Goal: Information Seeking & Learning: Learn about a topic

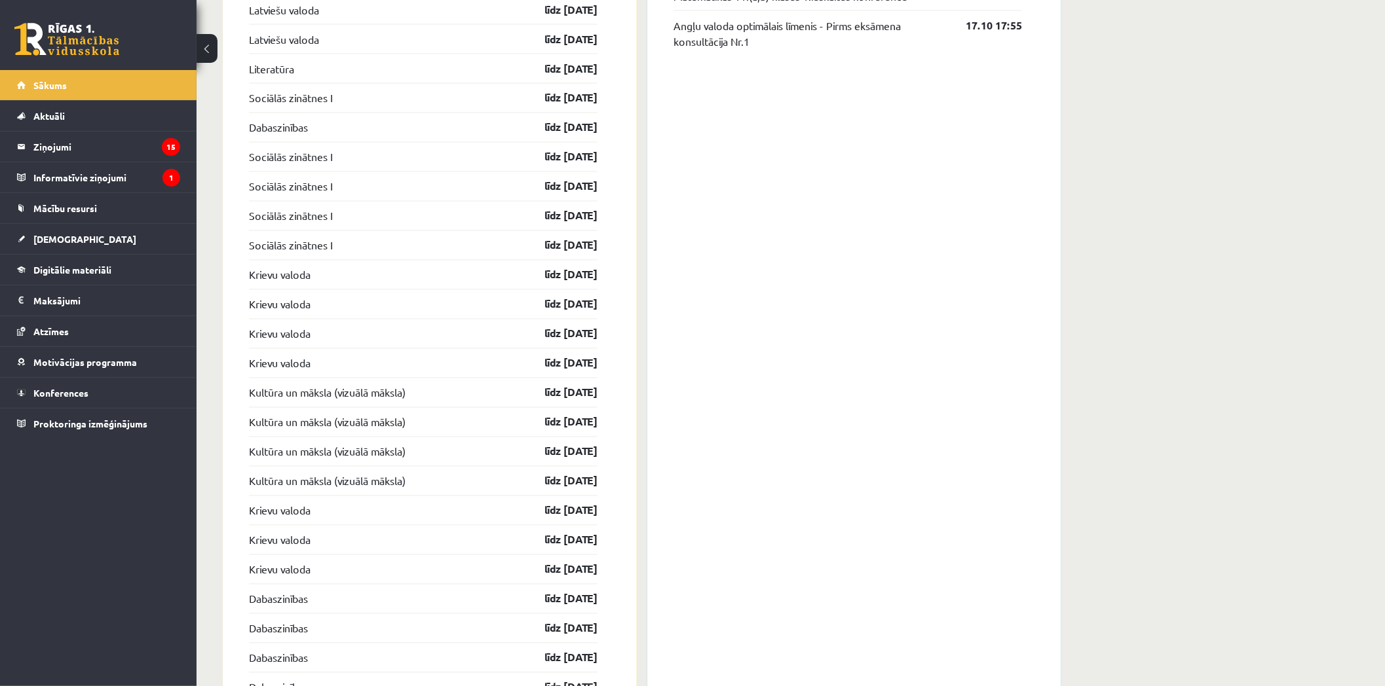
scroll to position [1157, 0]
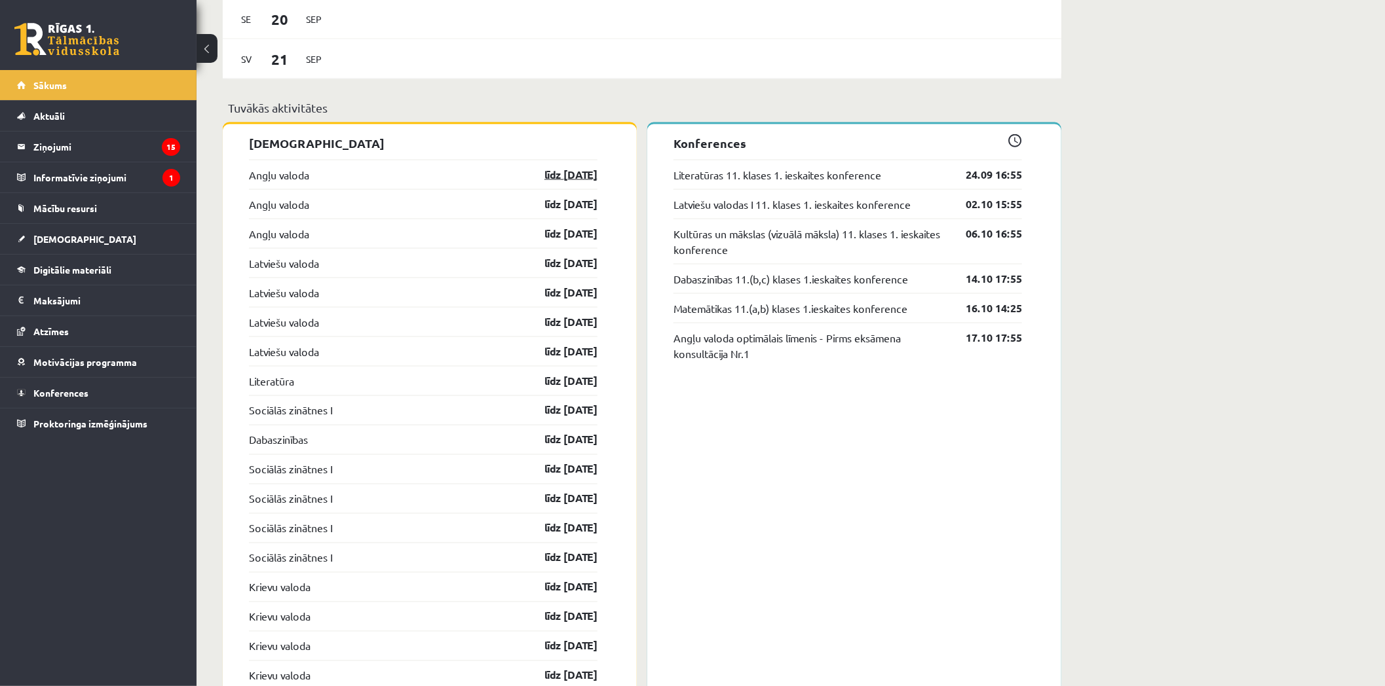
click at [562, 182] on link "līdz 30.09.25" at bounding box center [559, 175] width 76 height 16
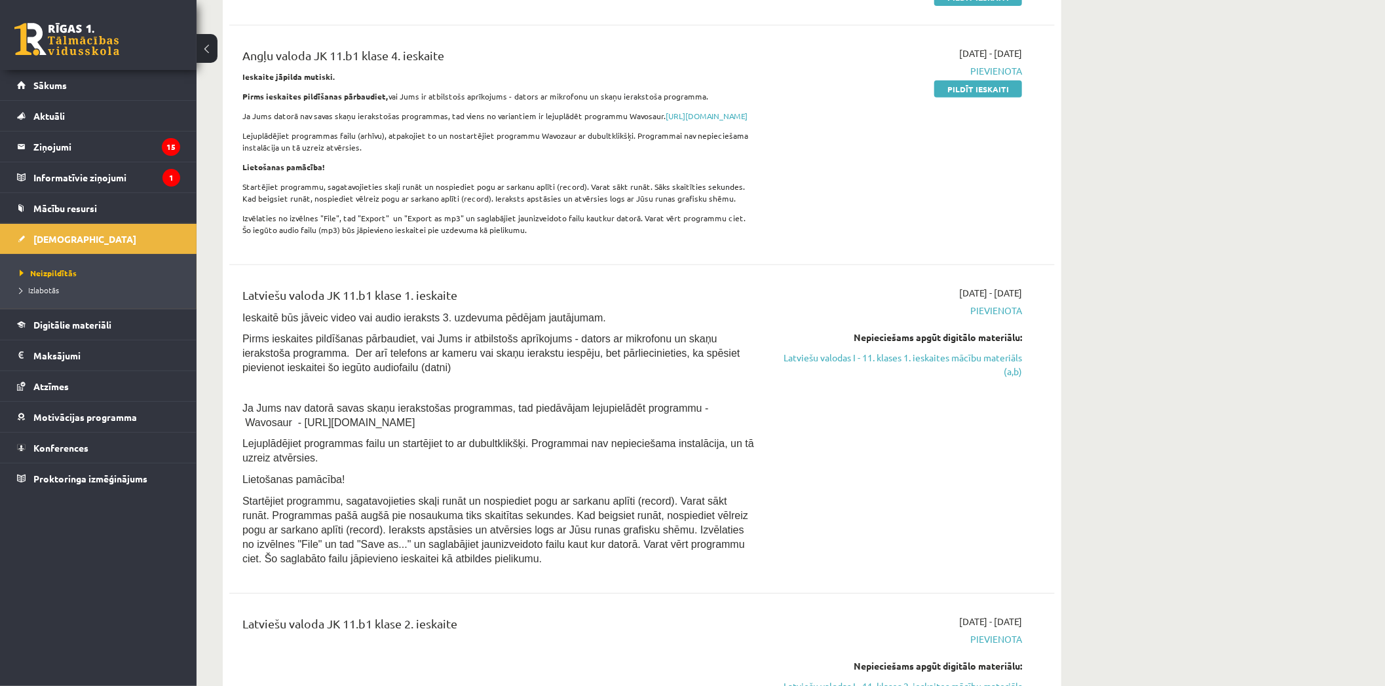
scroll to position [388, 0]
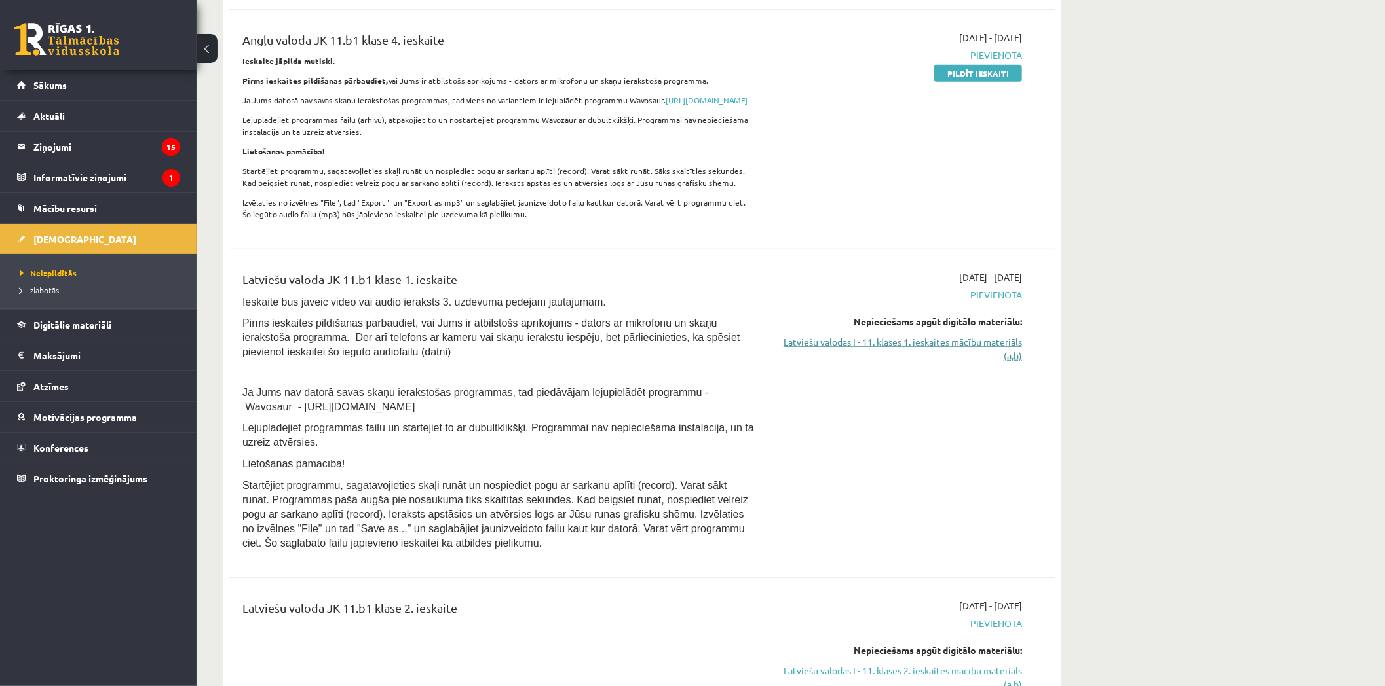
click at [931, 359] on link "Latviešu valodas I - 11. klases 1. ieskaites mācību materiāls (a,b)" at bounding box center [898, 349] width 247 height 28
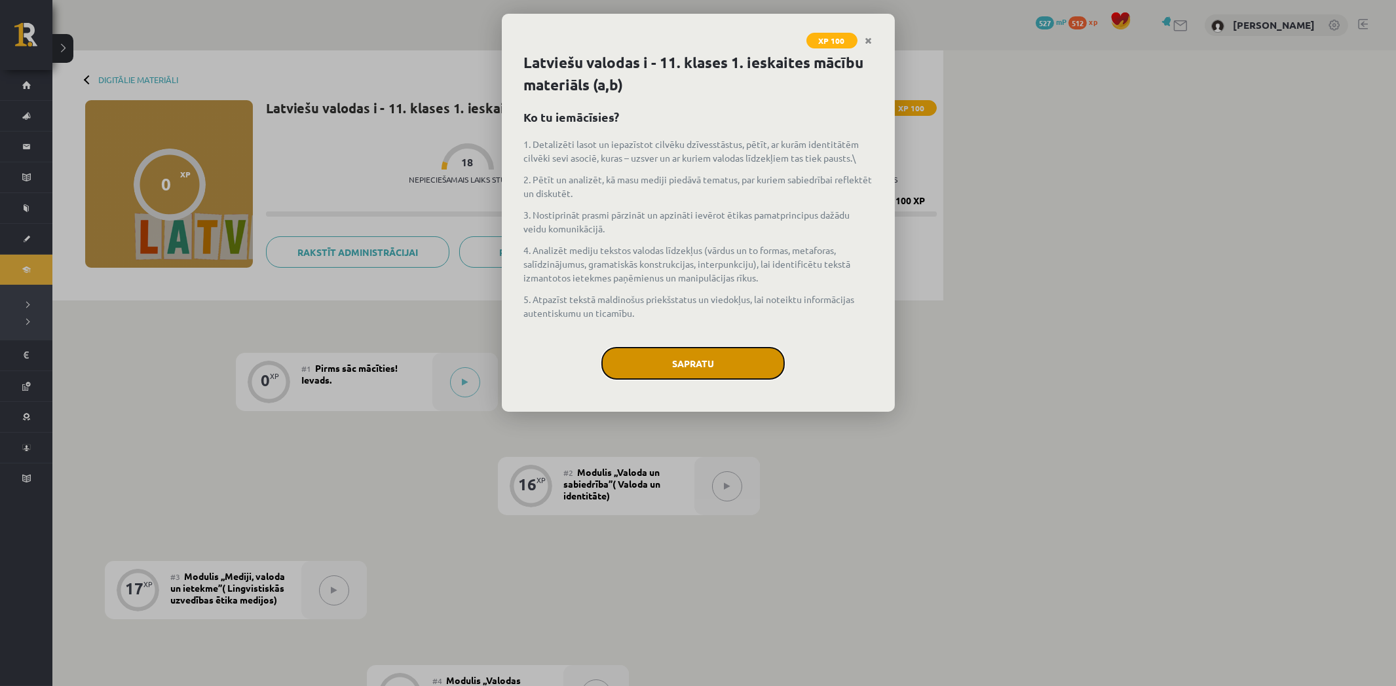
click at [721, 363] on button "Sapratu" at bounding box center [692, 363] width 183 height 33
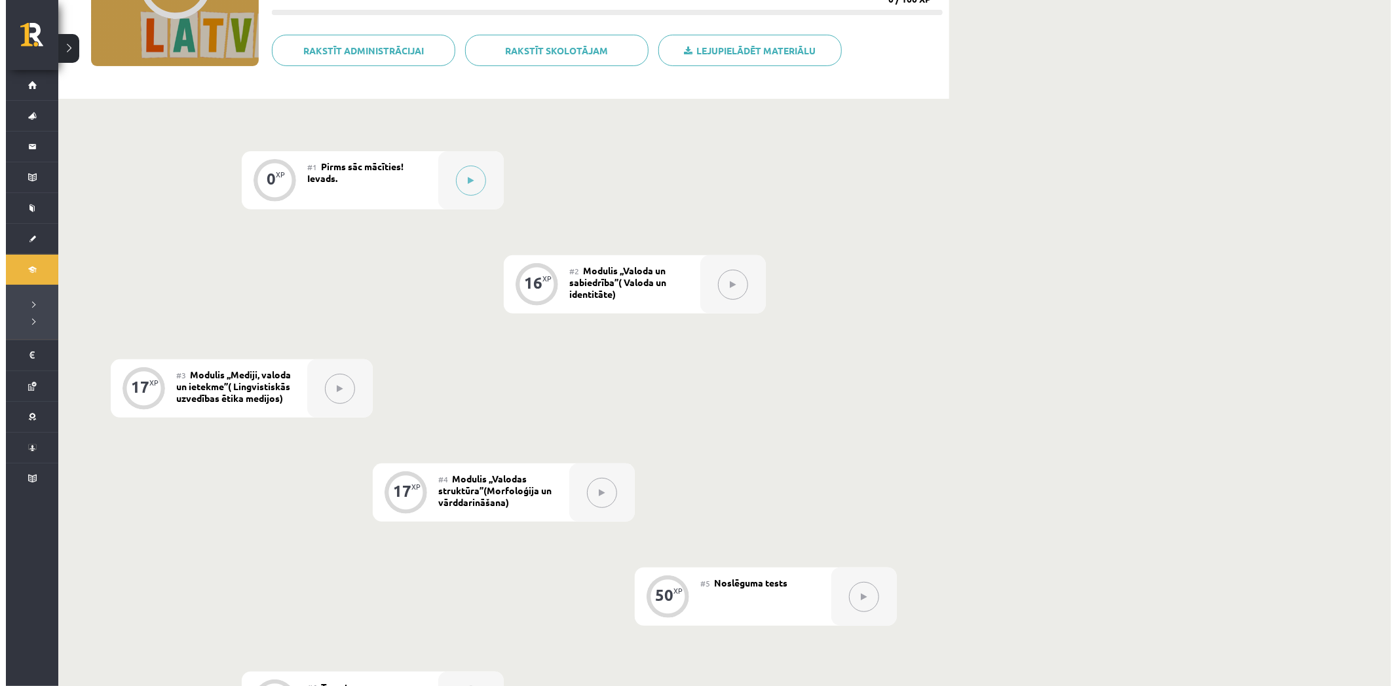
scroll to position [183, 0]
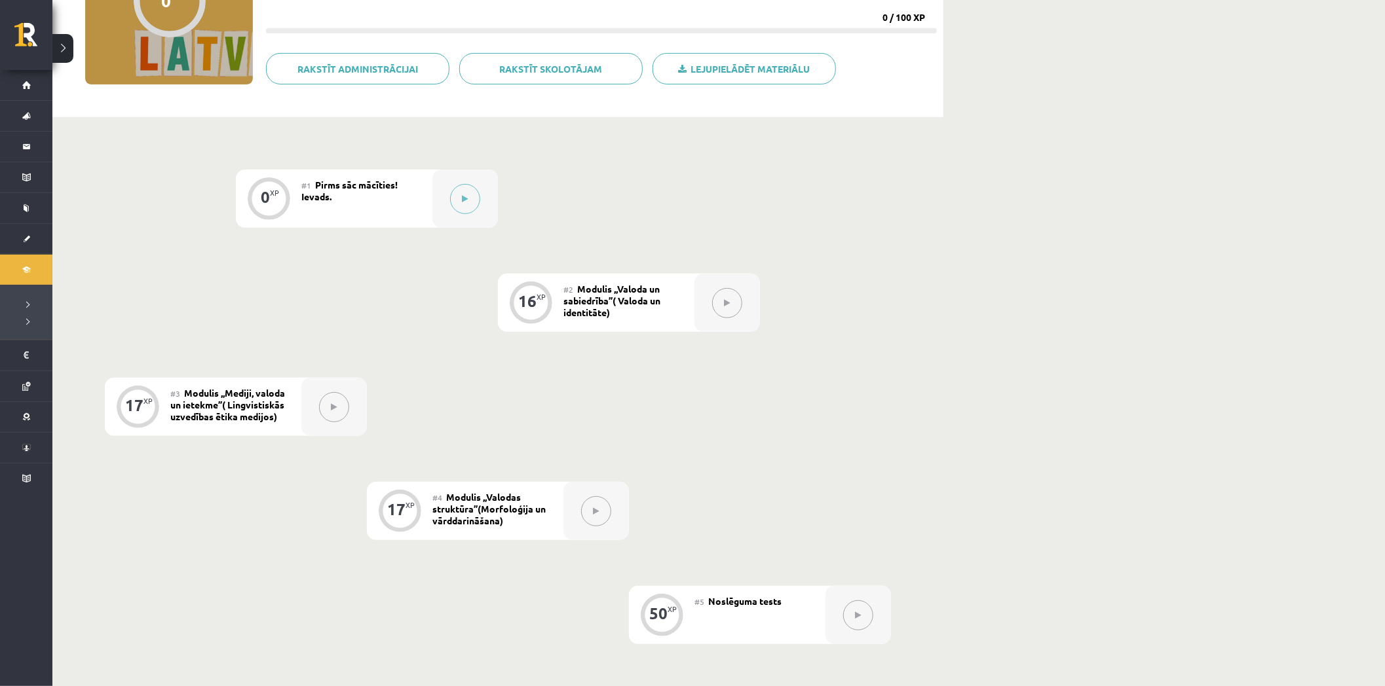
click at [374, 309] on div "0 XP #1 Pirms sāc mācīties! Ievads. 16 XP #2 Modulis ,,Valoda un sabiedrība’’( …" at bounding box center [498, 459] width 786 height 579
click at [480, 193] on div at bounding box center [465, 199] width 66 height 58
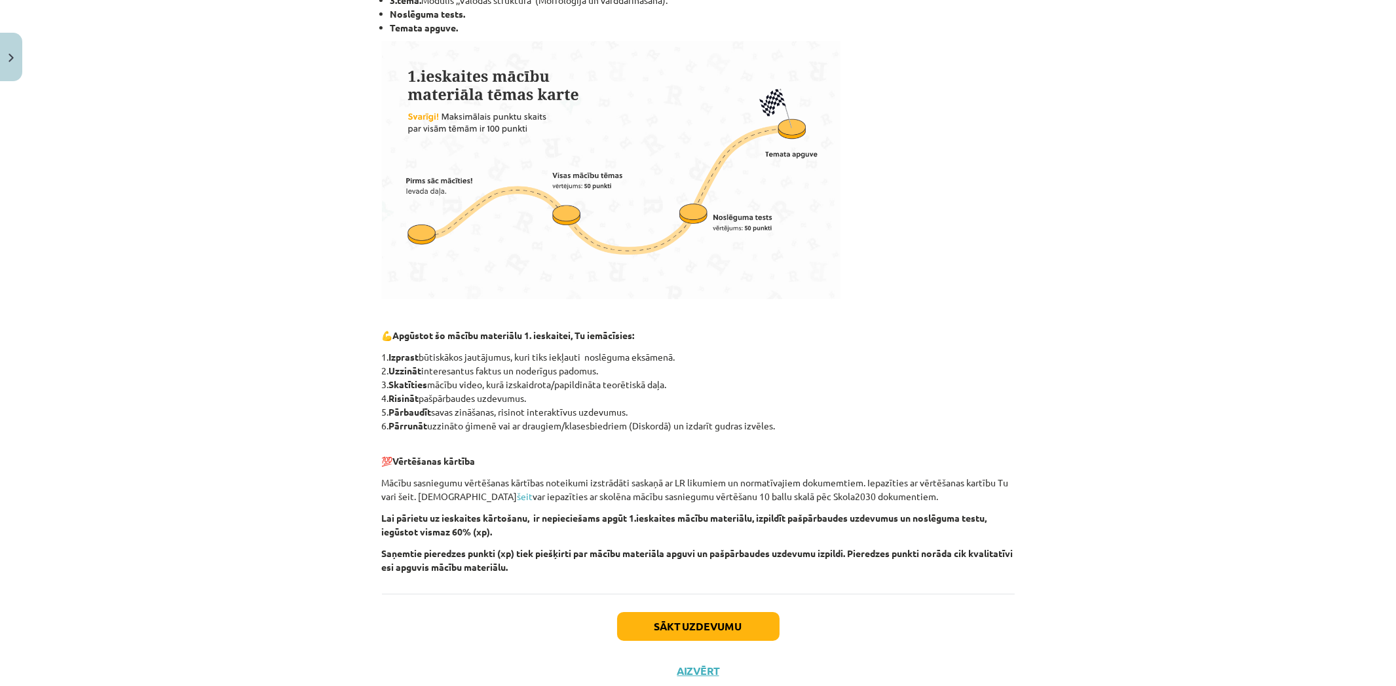
scroll to position [370, 0]
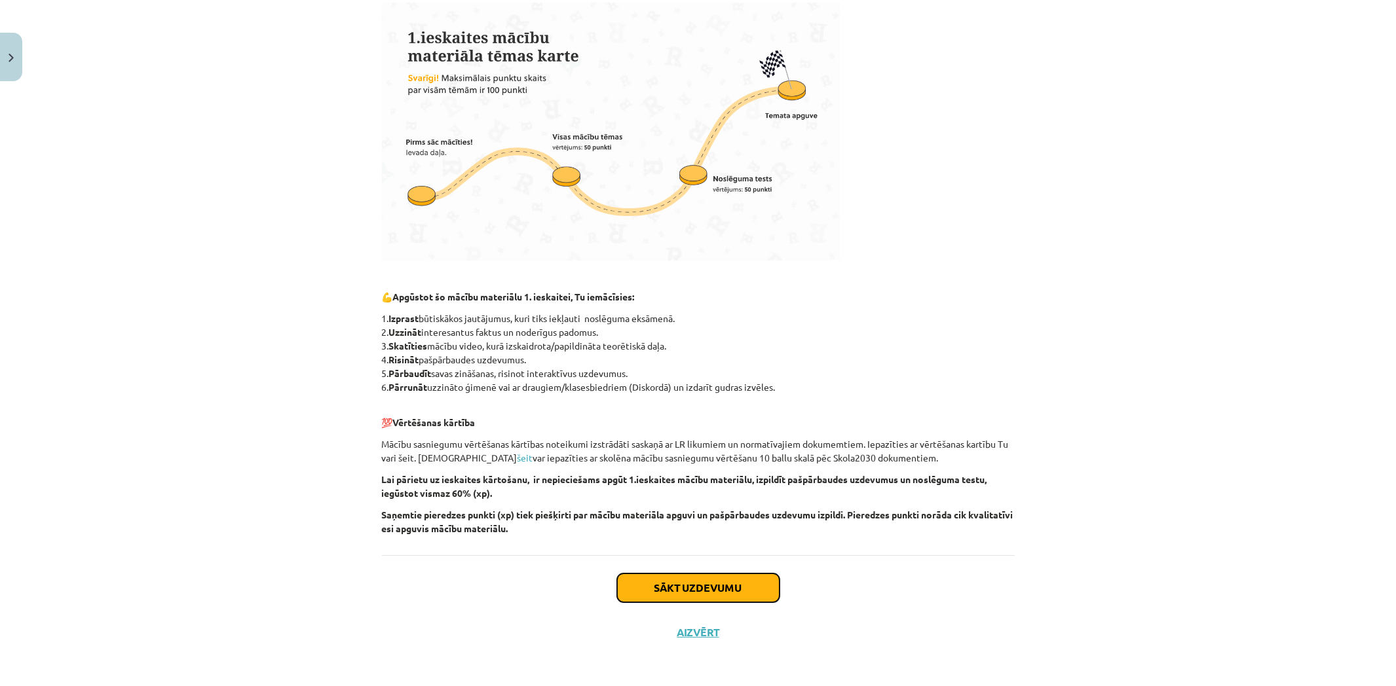
click at [757, 593] on button "Sākt uzdevumu" at bounding box center [698, 588] width 162 height 29
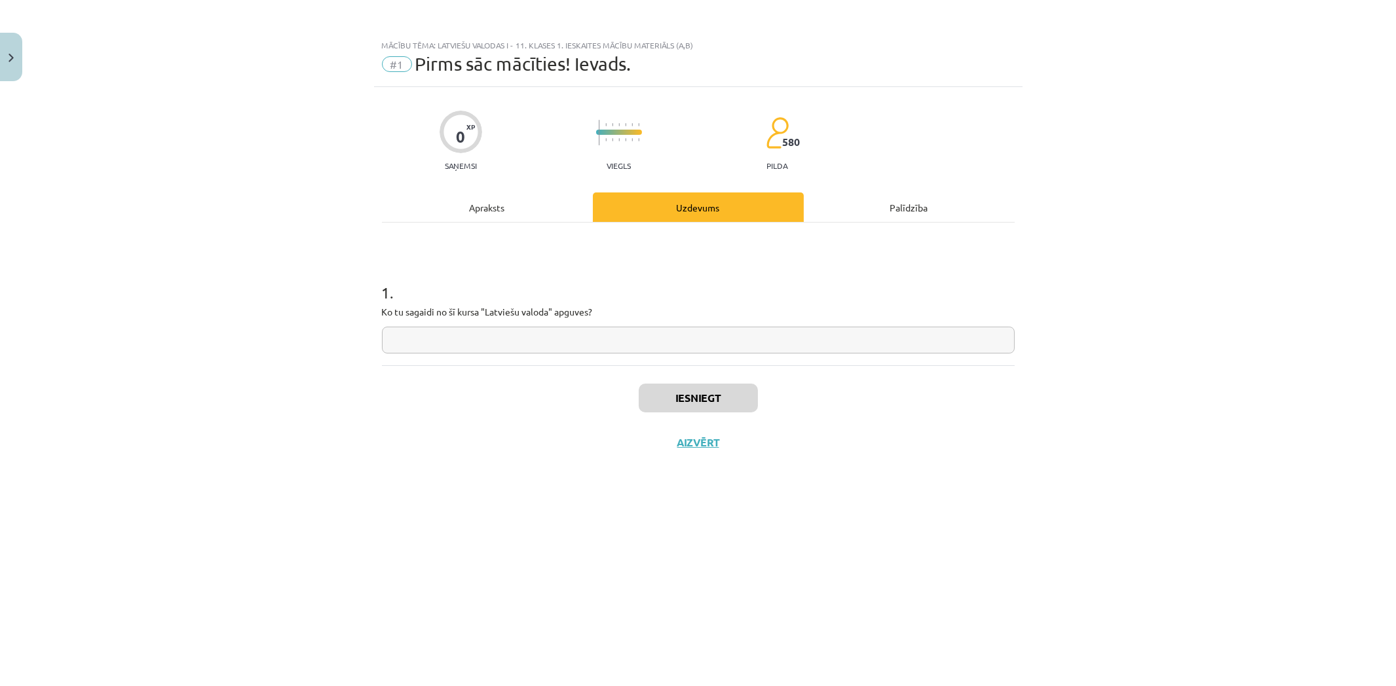
click at [599, 334] on input "text" at bounding box center [698, 340] width 633 height 27
click at [414, 345] on input "******" at bounding box center [698, 340] width 633 height 27
drag, startPoint x: 443, startPoint y: 346, endPoint x: 397, endPoint y: 354, distance: 46.5
click at [442, 345] on input "******" at bounding box center [698, 340] width 633 height 27
type input "**********"
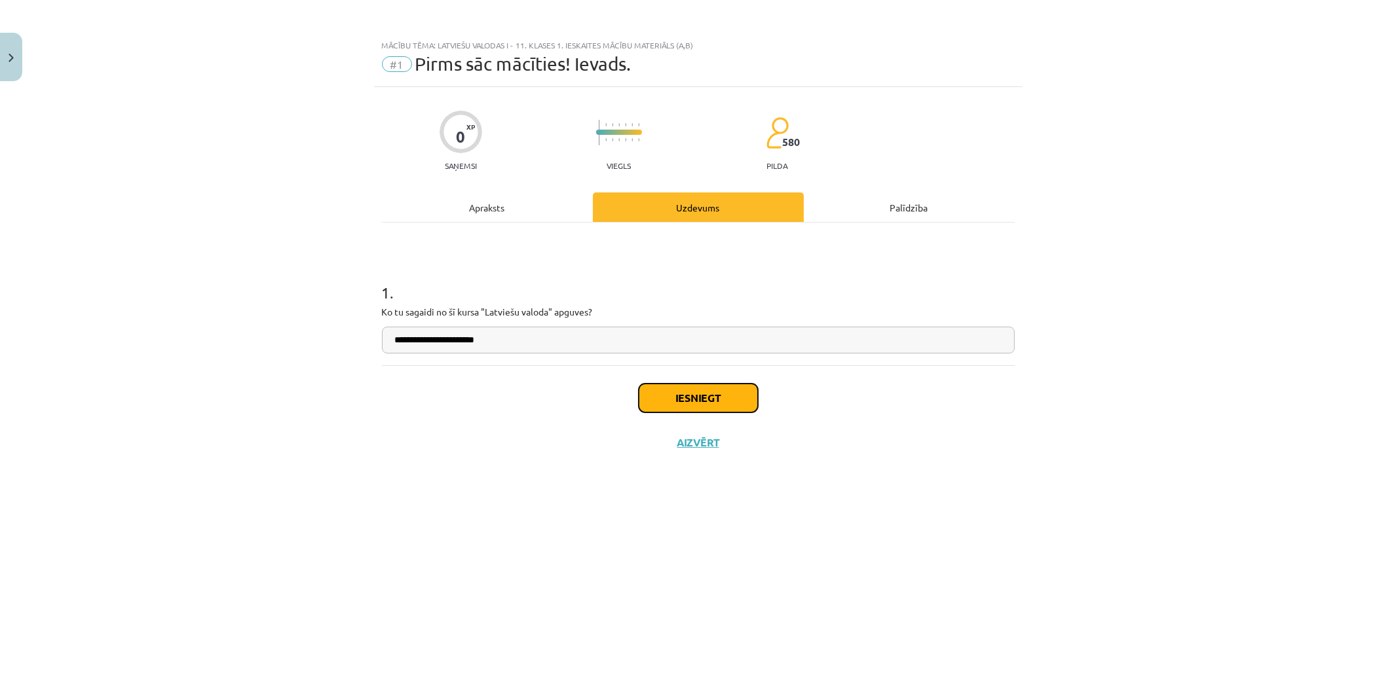
click at [677, 394] on button "Iesniegt" at bounding box center [698, 398] width 119 height 29
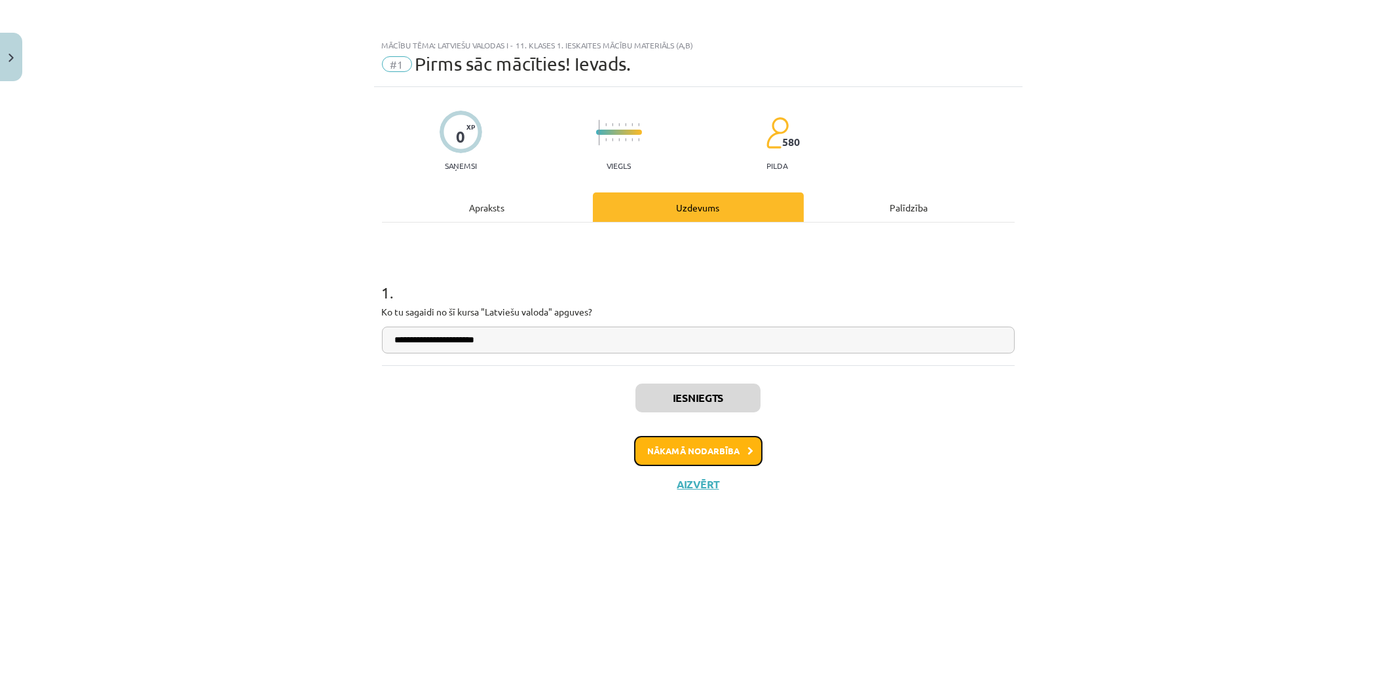
click at [726, 461] on button "Nākamā nodarbība" at bounding box center [698, 451] width 128 height 30
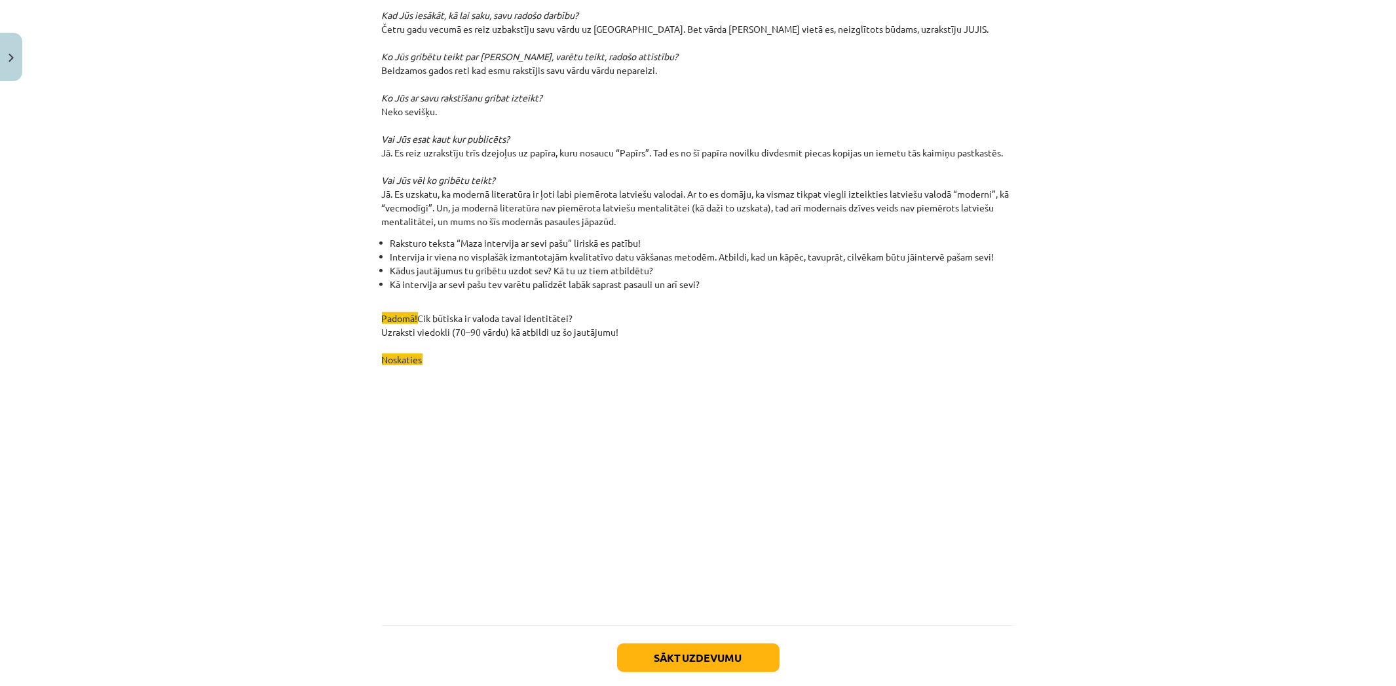
scroll to position [3546, 0]
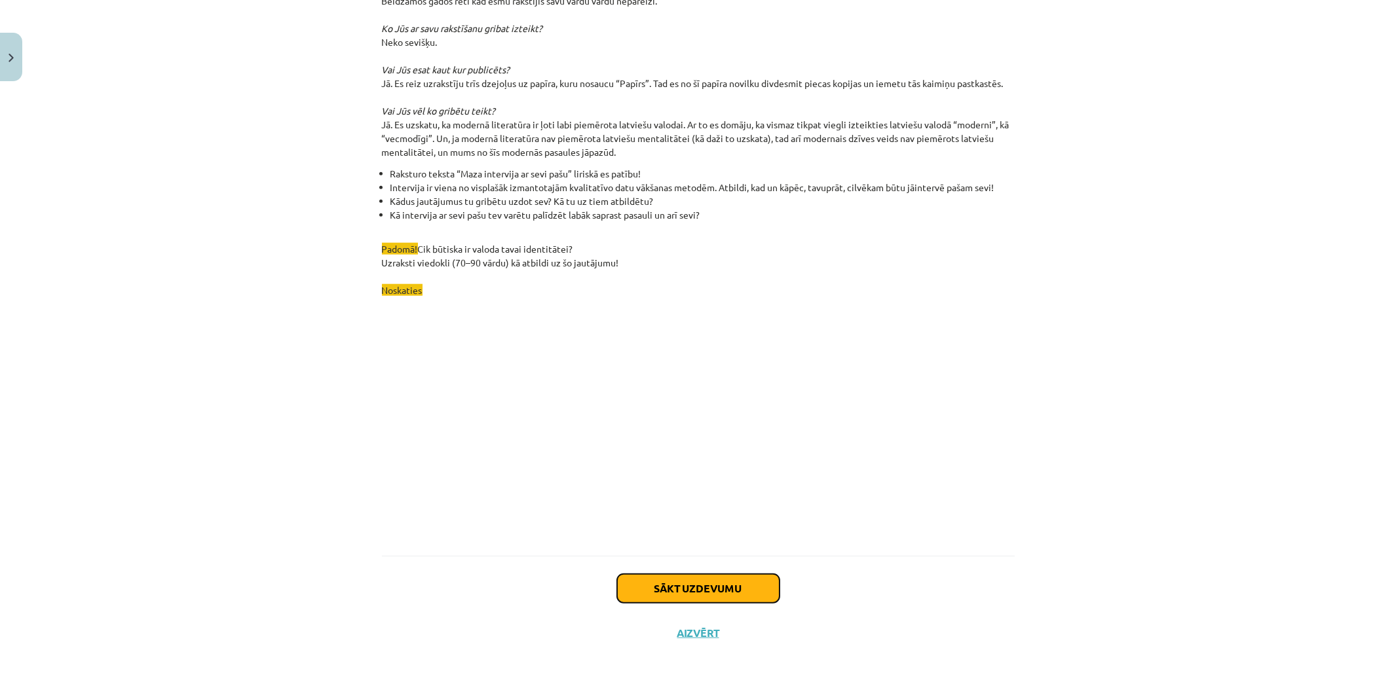
click at [722, 580] on button "Sākt uzdevumu" at bounding box center [698, 588] width 162 height 29
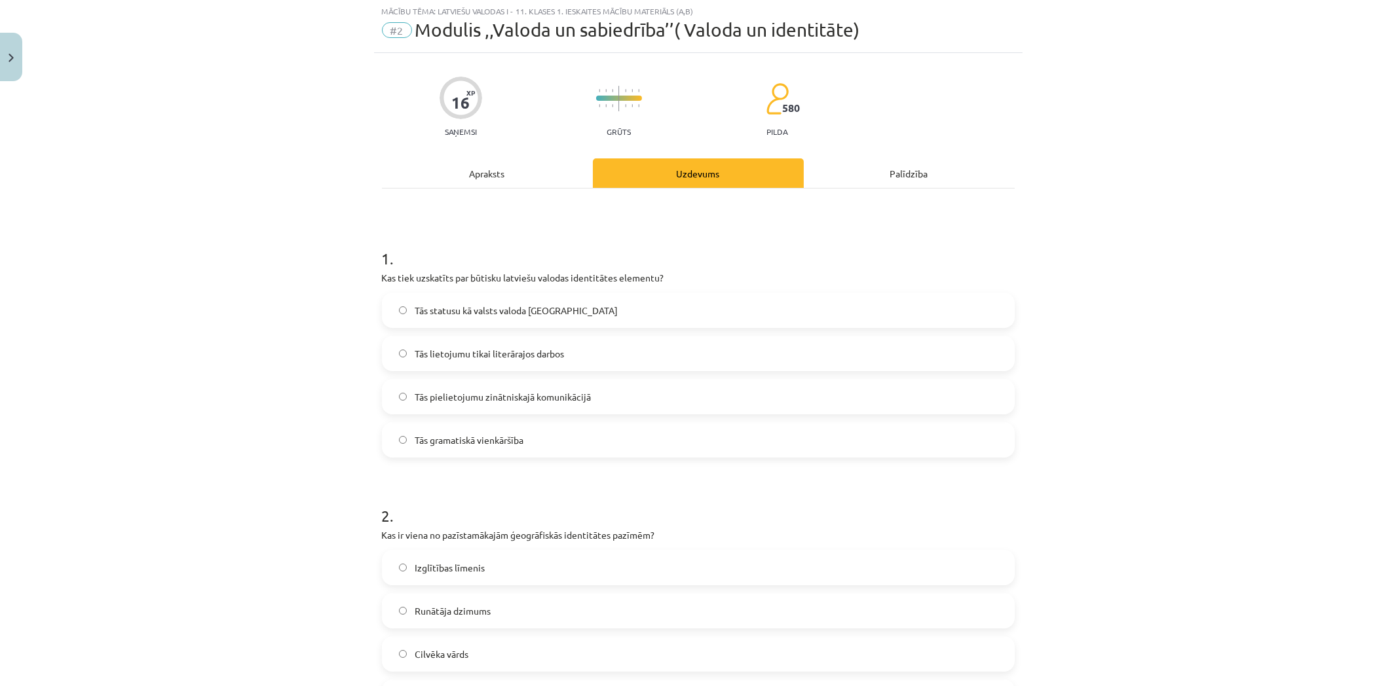
scroll to position [33, 0]
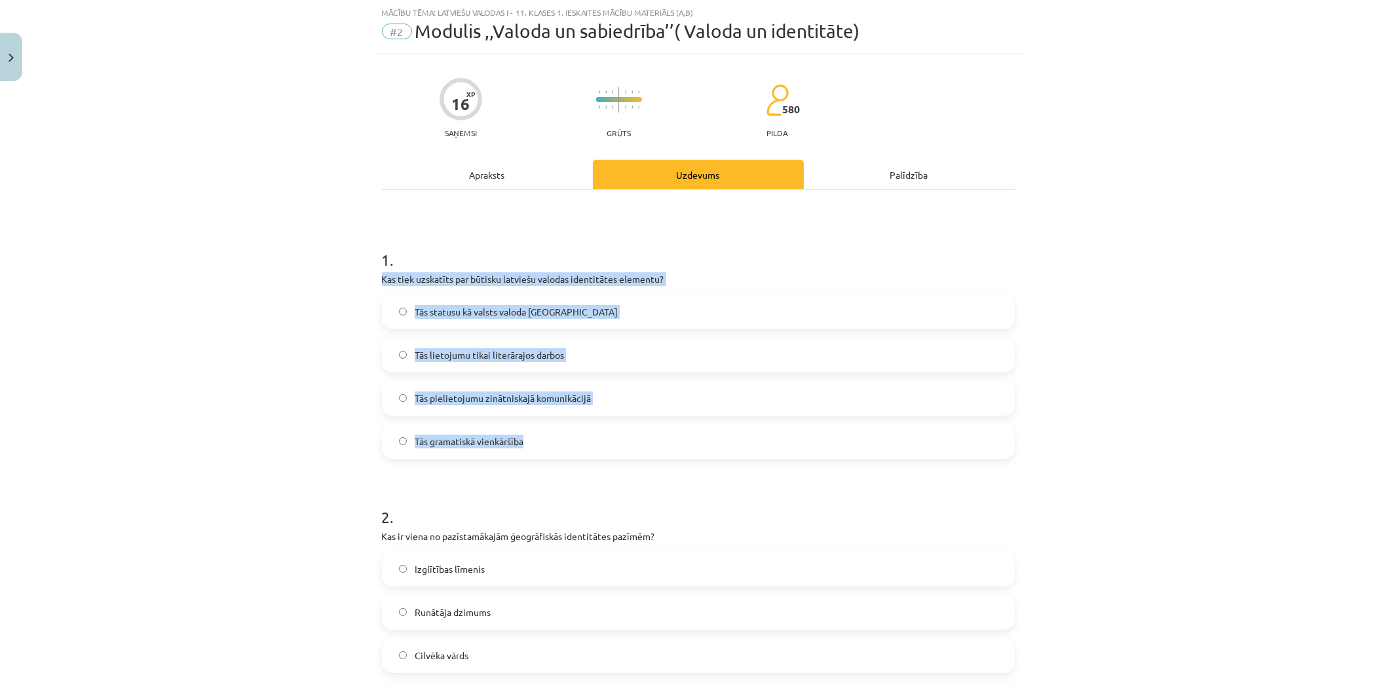
drag, startPoint x: 373, startPoint y: 276, endPoint x: 627, endPoint y: 438, distance: 300.7
copy div "Kas tiek uzskatīts par būtisku latviešu valodas identitātes elementu? Tās statu…"
click at [246, 361] on div "Mācību tēma: Latviešu valodas i - 11. klases 1. ieskaites mācību materiāls (a,b…" at bounding box center [698, 343] width 1396 height 686
click at [552, 318] on label "Tās statusu kā valsts valoda Latvijā" at bounding box center [698, 311] width 630 height 33
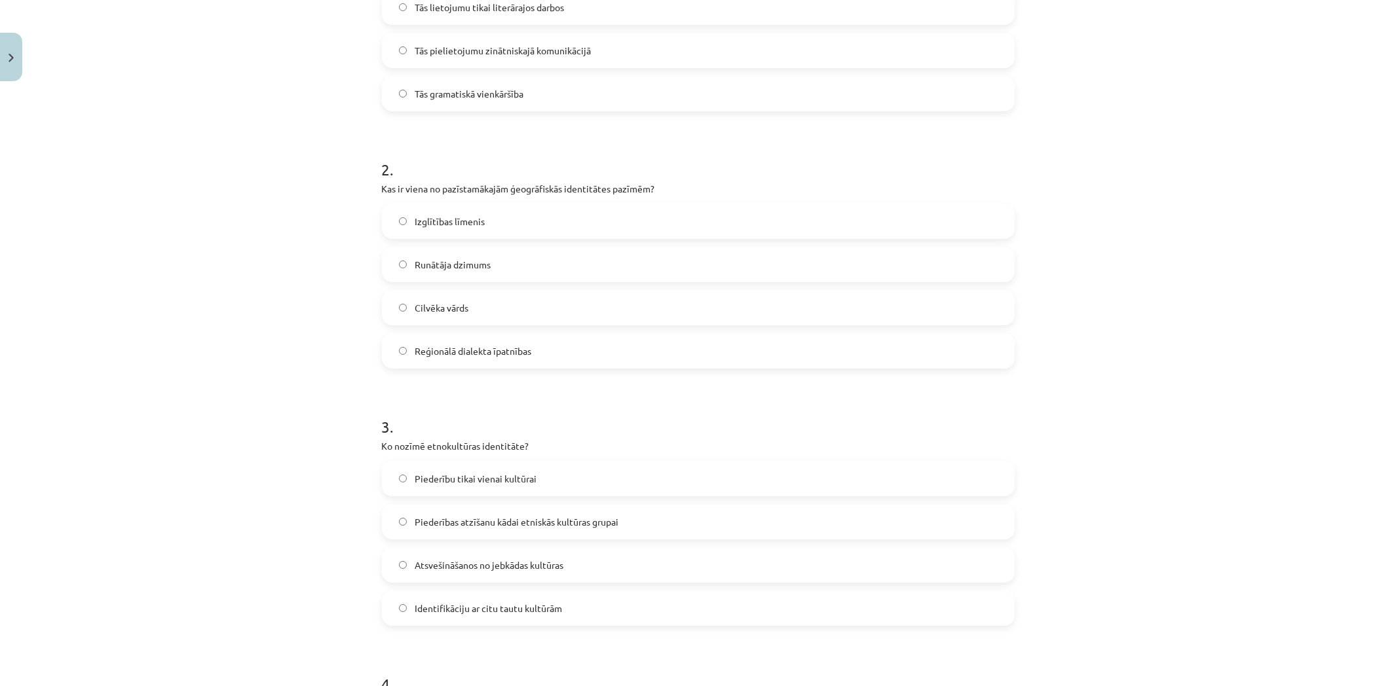
scroll to position [421, 0]
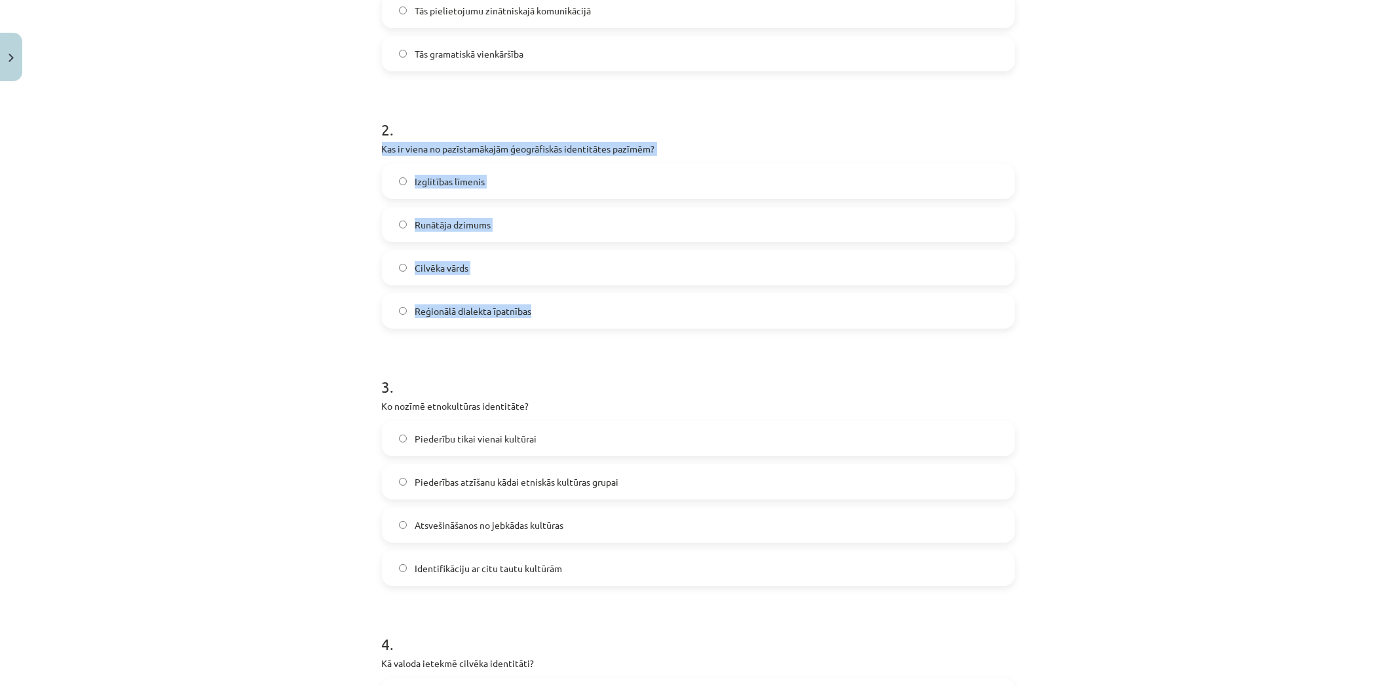
drag, startPoint x: 371, startPoint y: 145, endPoint x: 558, endPoint y: 291, distance: 237.6
click at [558, 291] on div "16 XP Saņemsi Grūts 580 pilda Apraksts Uzdevums Palīdzība 1 . Kas tiek uzskatīt…" at bounding box center [698, 444] width 649 height 1554
copy div "Kas ir viena no pazīstamākajām ģeogrāfiskās identitātes pazīmēm? Izglītības līm…"
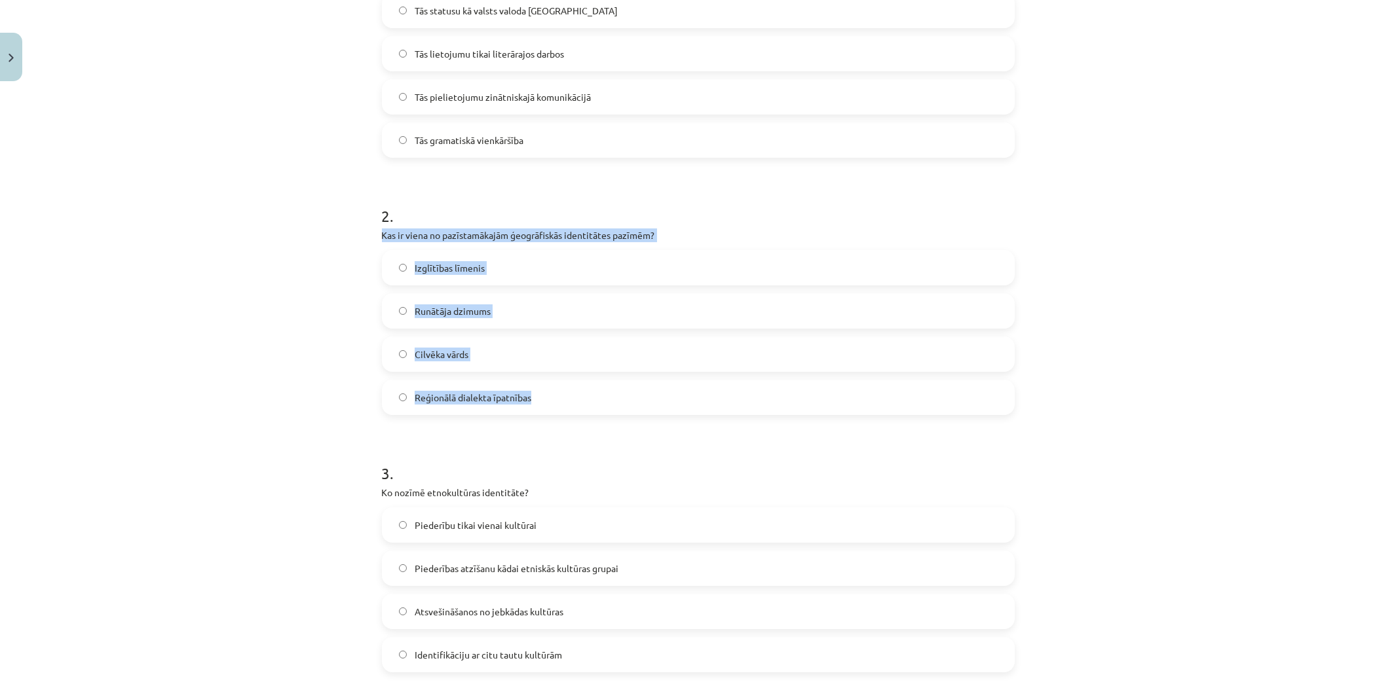
scroll to position [307, 0]
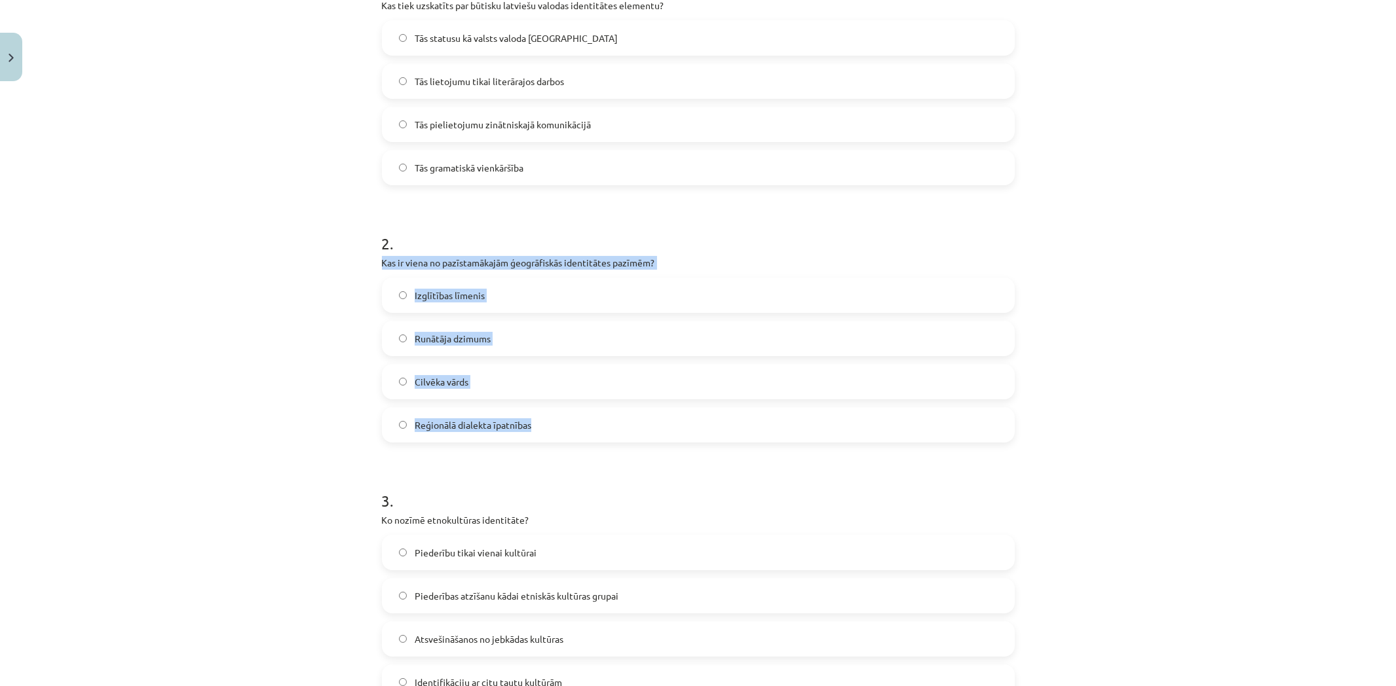
click at [586, 428] on label "Reģionālā dialekta īpatnības" at bounding box center [698, 425] width 630 height 33
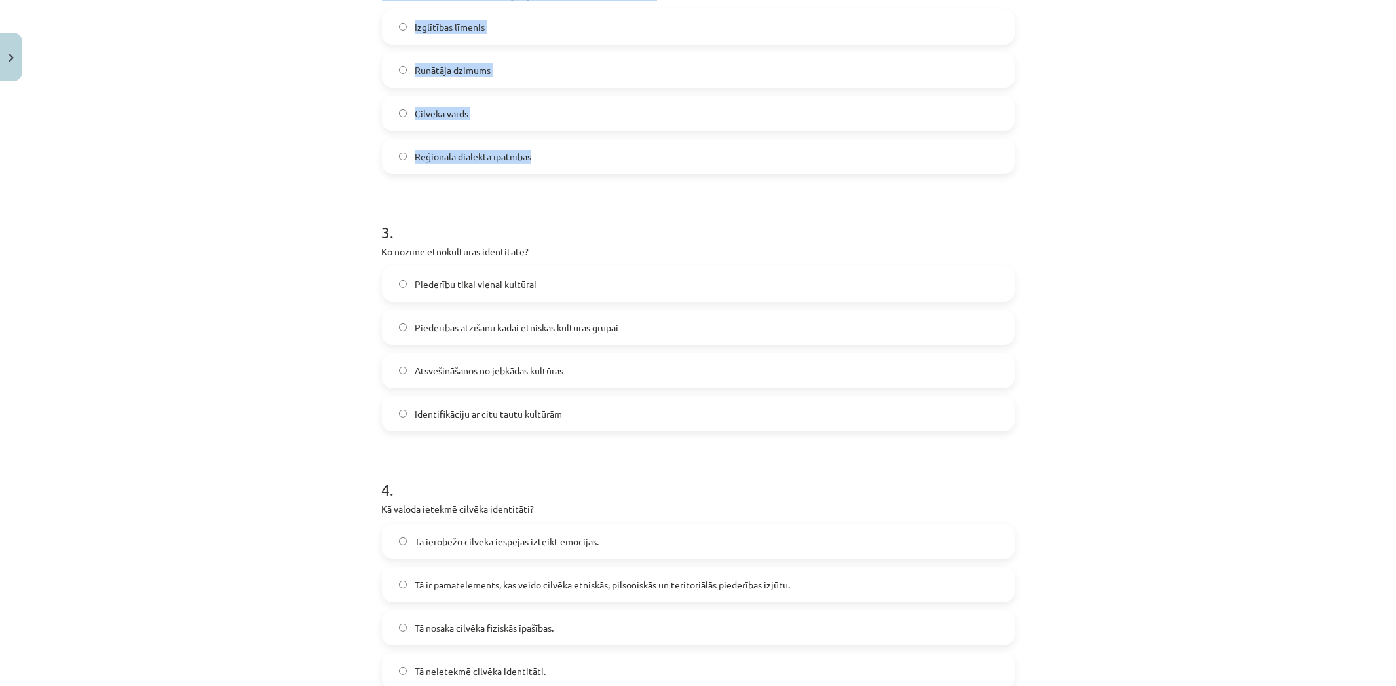
scroll to position [791, 0]
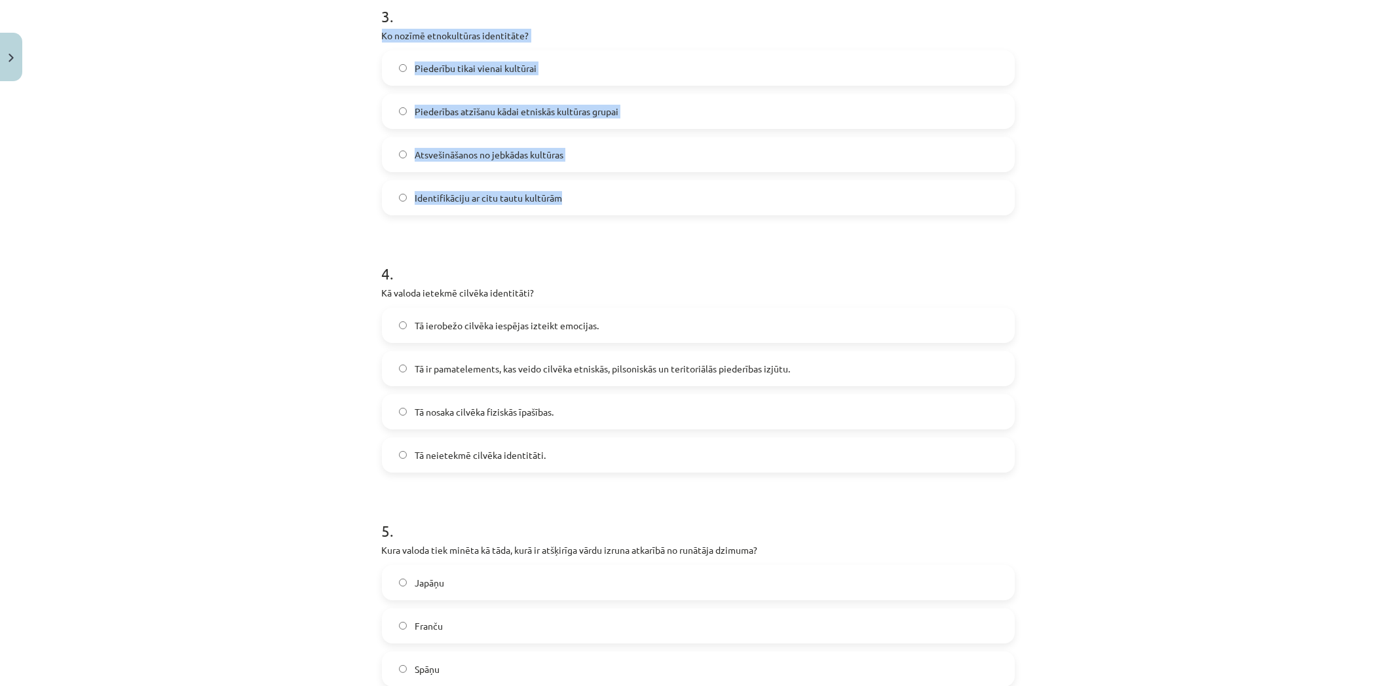
drag, startPoint x: 375, startPoint y: 35, endPoint x: 593, endPoint y: 176, distance: 259.8
click at [593, 176] on div "16 XP Saņemsi Grūts 580 pilda Apraksts Uzdevums Palīdzība 1 . Kas tiek uzskatīt…" at bounding box center [698, 73] width 649 height 1554
copy div "Ko nozīmē etnokultūras identitāte? Piederību tikai vienai kultūrai Piederības a…"
click at [578, 112] on span "Piederības atzīšanu kādai etniskās kultūras grupai" at bounding box center [517, 112] width 204 height 14
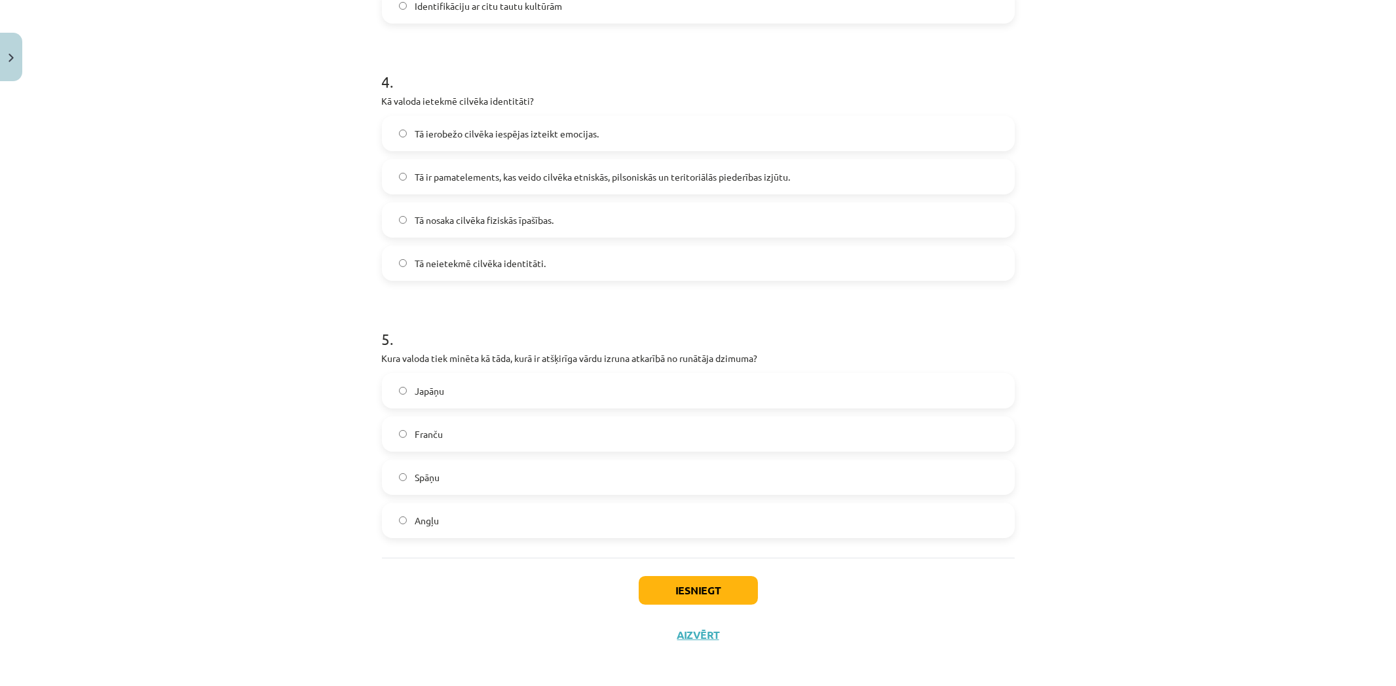
scroll to position [986, 0]
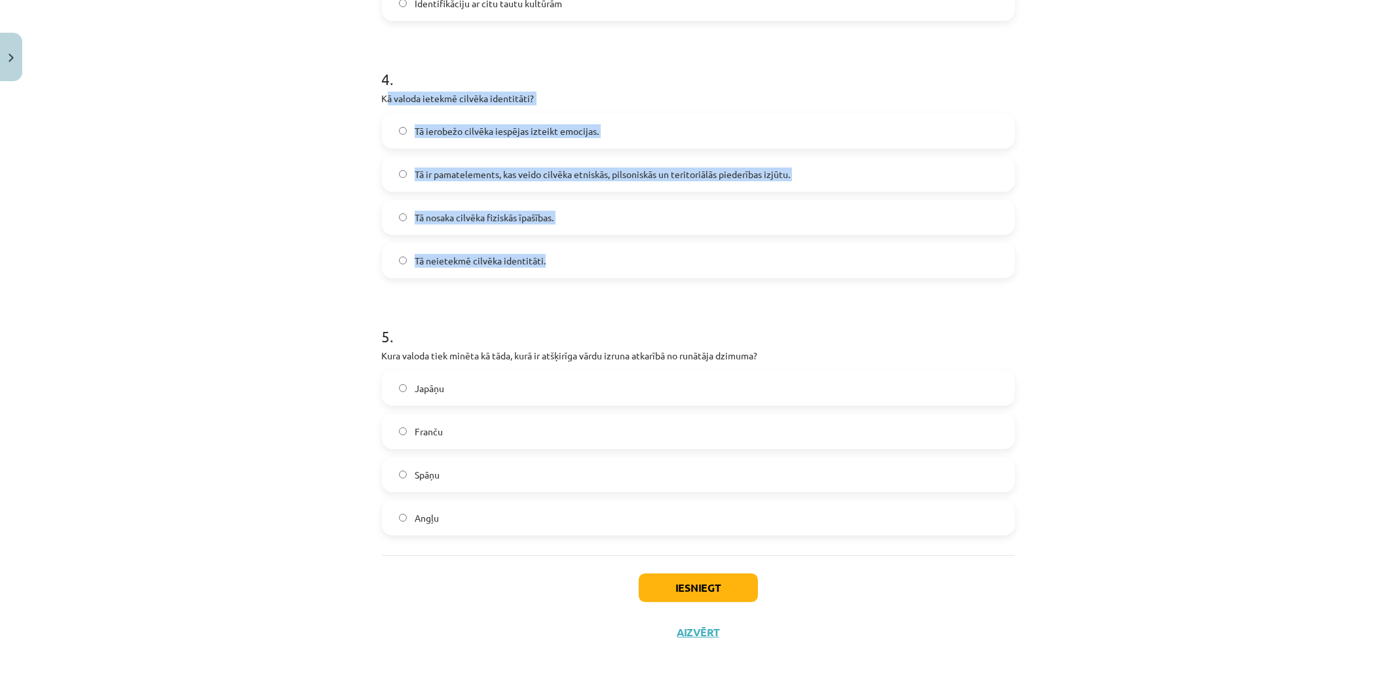
drag, startPoint x: 380, startPoint y: 88, endPoint x: 567, endPoint y: 237, distance: 239.2
click at [567, 237] on div "4 . Kā valoda ietekmē cilvēka identitāti? Tā ierobežo cilvēka iespējas izteikt …" at bounding box center [698, 162] width 633 height 231
drag, startPoint x: 388, startPoint y: 105, endPoint x: 540, endPoint y: 262, distance: 217.7
click at [540, 262] on div "Mācību tēma: Latviešu valodas i - 11. klases 1. ieskaites mācību materiāls (a,b…" at bounding box center [698, 343] width 1396 height 686
copy div "Kā valoda ietekmē cilvēka identitāti? Tā ierobežo cilvēka iespējas izteikt emoc…"
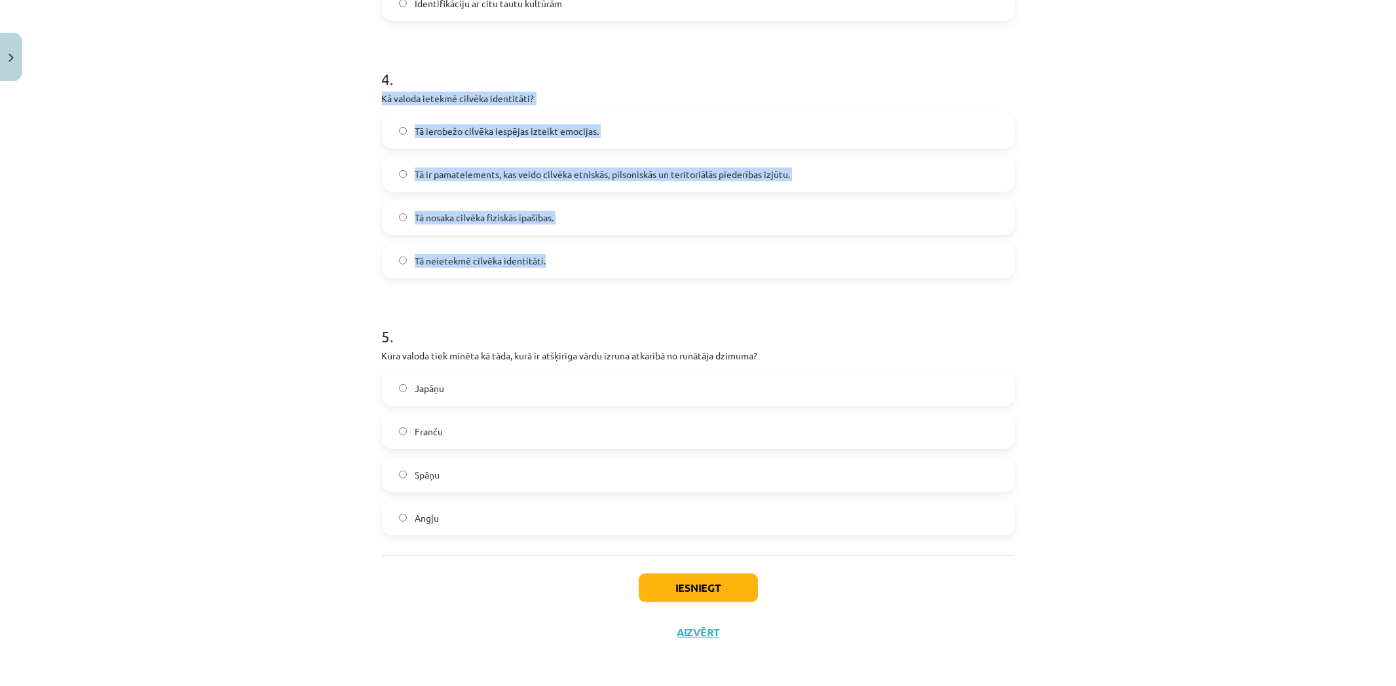
click at [591, 166] on label "Tā ir pamatelements, kas veido cilvēka etniskās, pilsoniskās un teritoriālās pi…" at bounding box center [698, 174] width 630 height 33
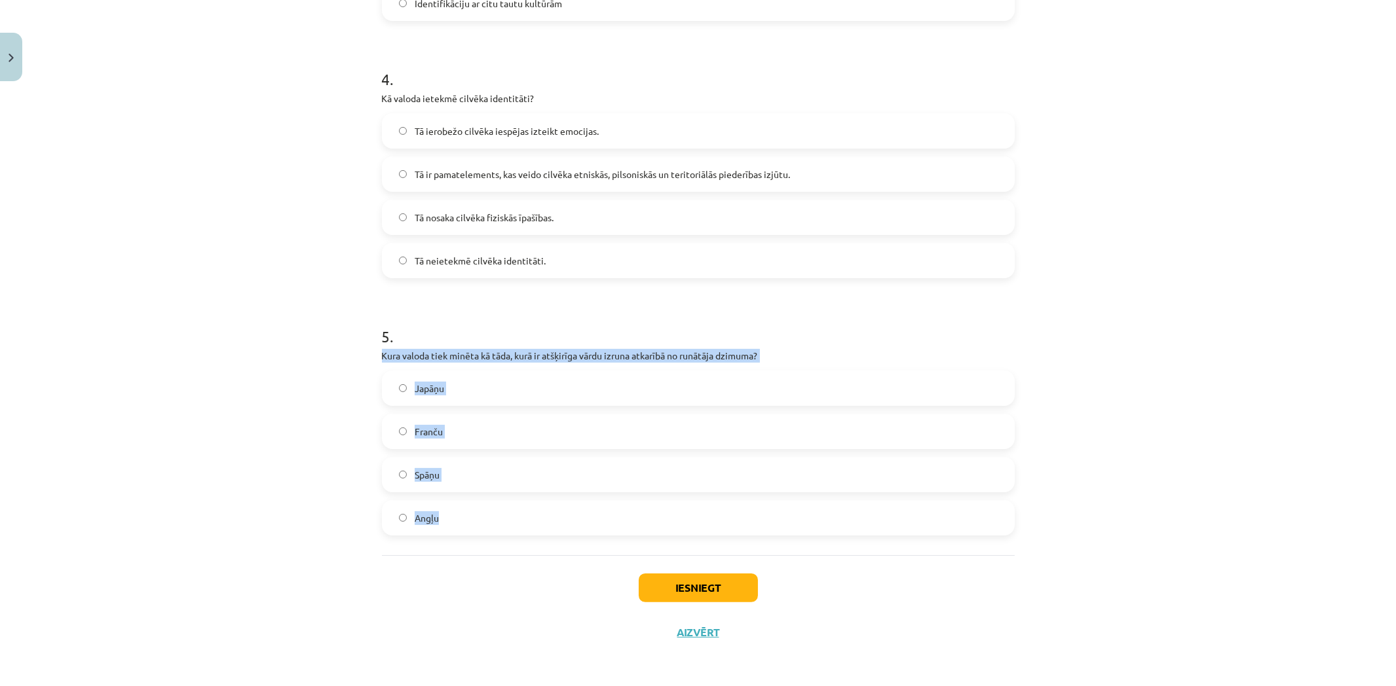
drag, startPoint x: 371, startPoint y: 357, endPoint x: 481, endPoint y: 517, distance: 195.0
copy div "Kura valoda tiek minēta kā tāda, kurā ir atšķirīga vārdu izruna atkarībā no run…"
click at [483, 396] on label "Japāņu" at bounding box center [698, 388] width 630 height 33
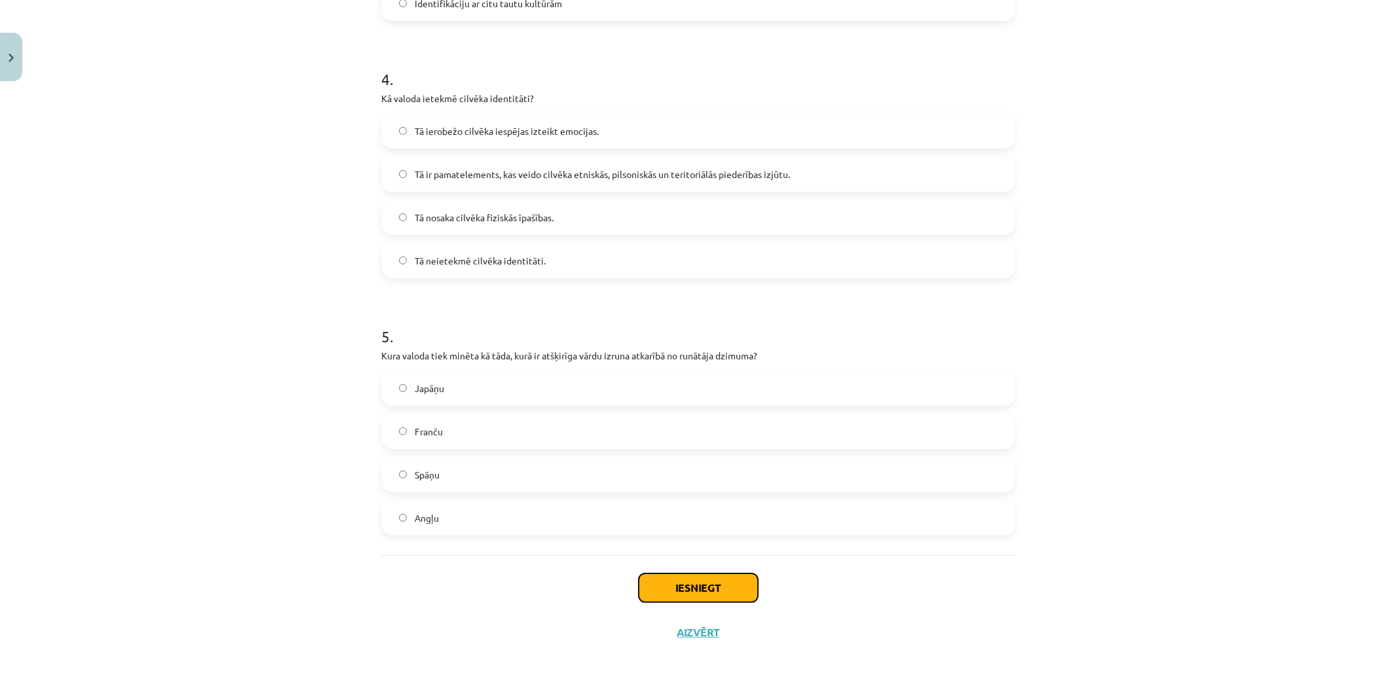
click at [698, 593] on button "Iesniegt" at bounding box center [698, 588] width 119 height 29
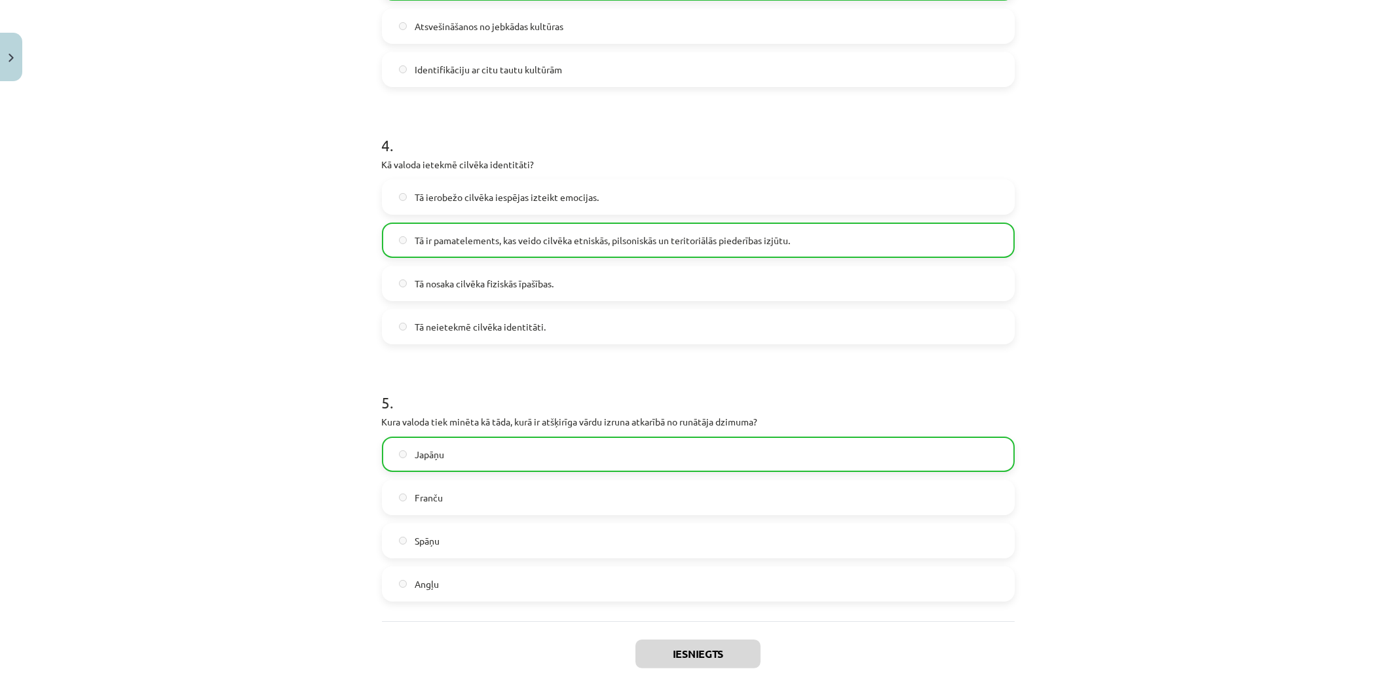
scroll to position [1028, 0]
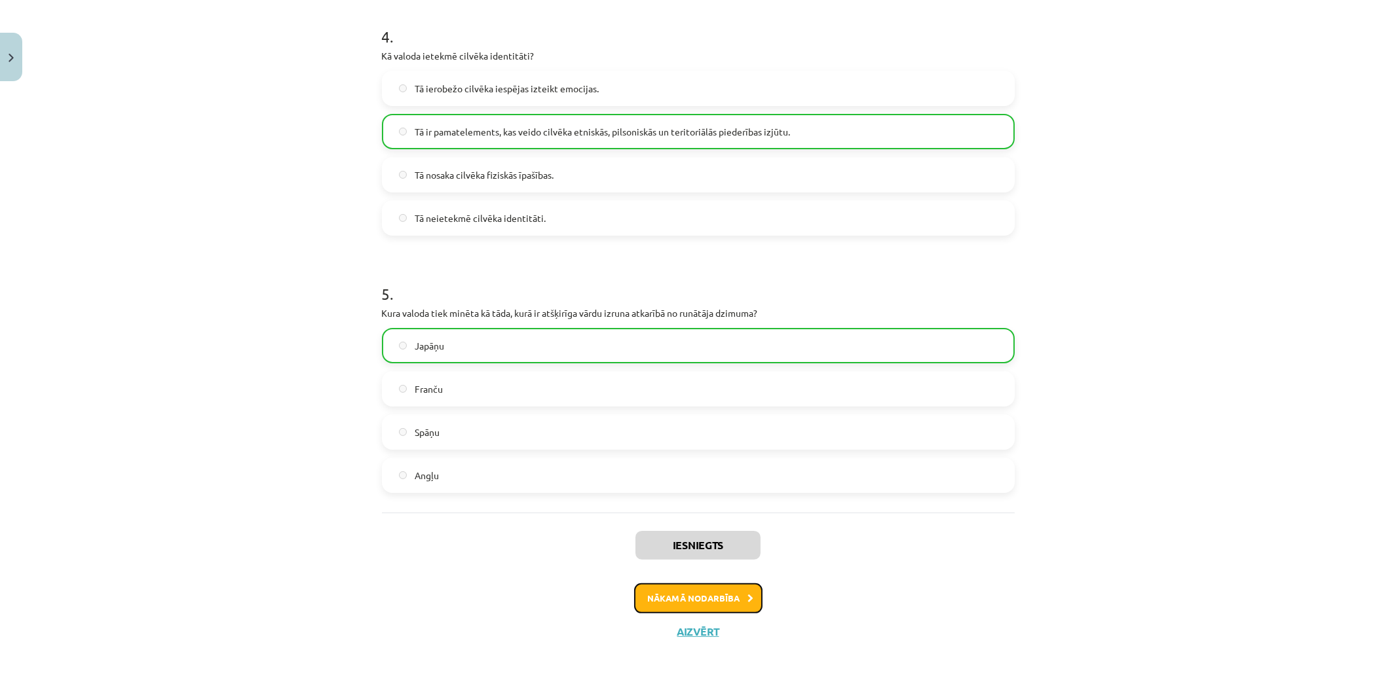
click at [748, 597] on icon at bounding box center [751, 599] width 6 height 9
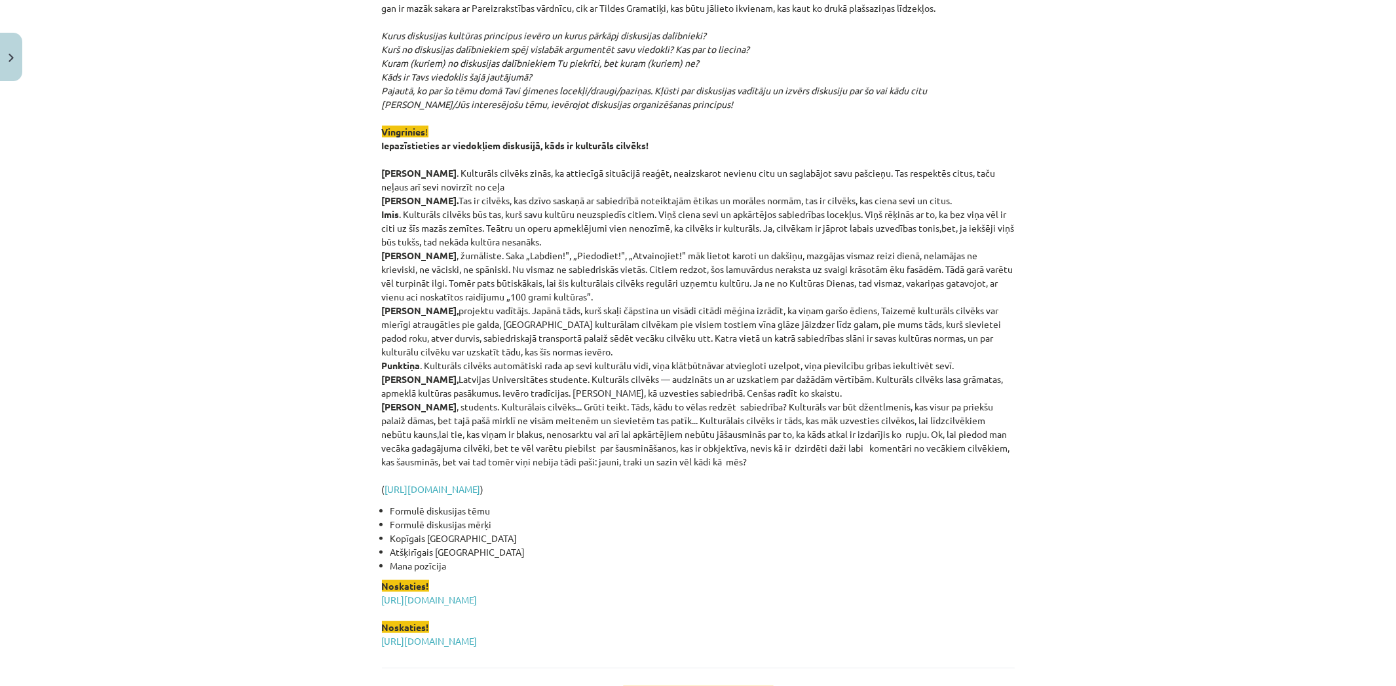
scroll to position [2937, 0]
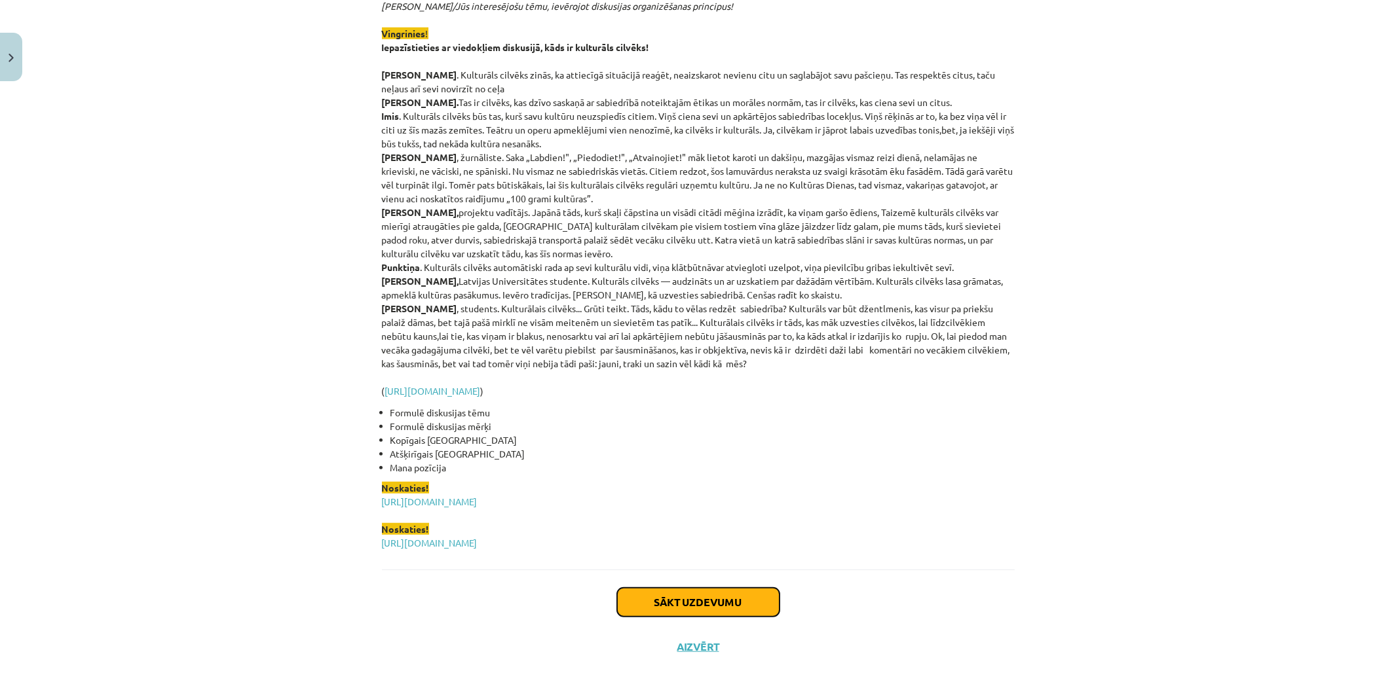
click at [686, 588] on button "Sākt uzdevumu" at bounding box center [698, 602] width 162 height 29
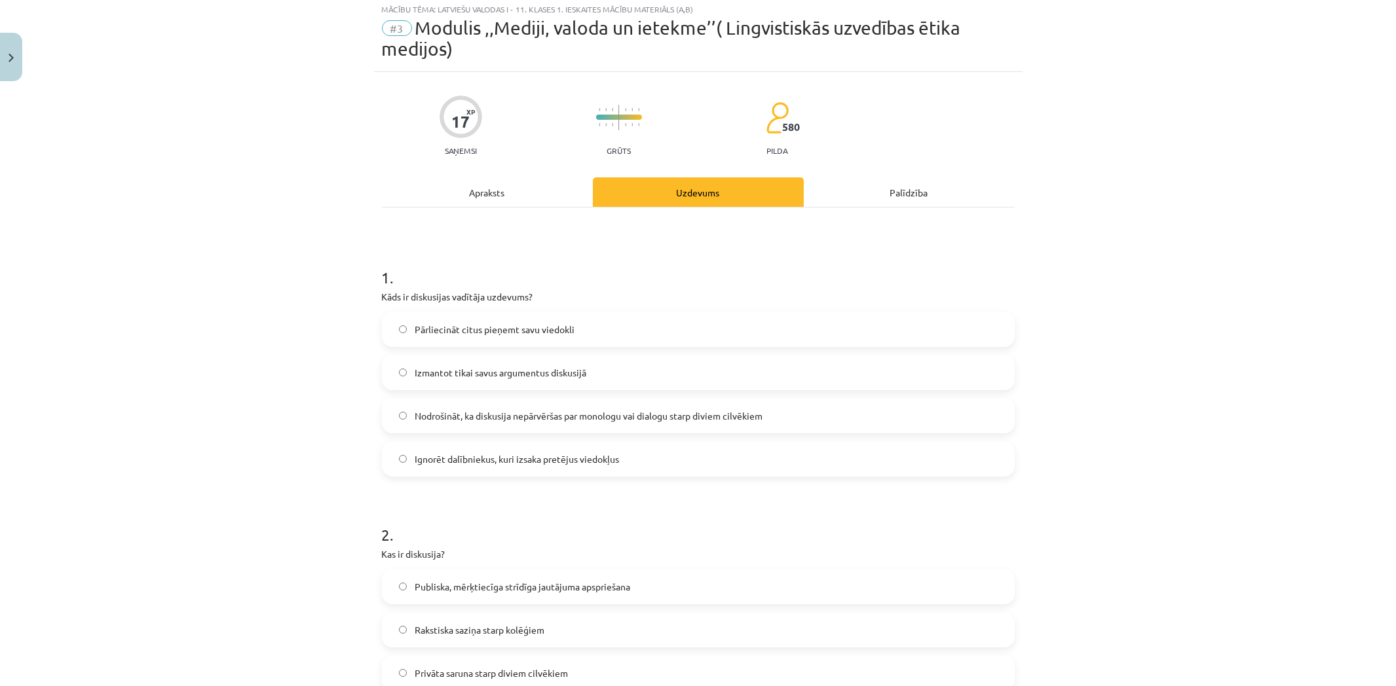
scroll to position [33, 0]
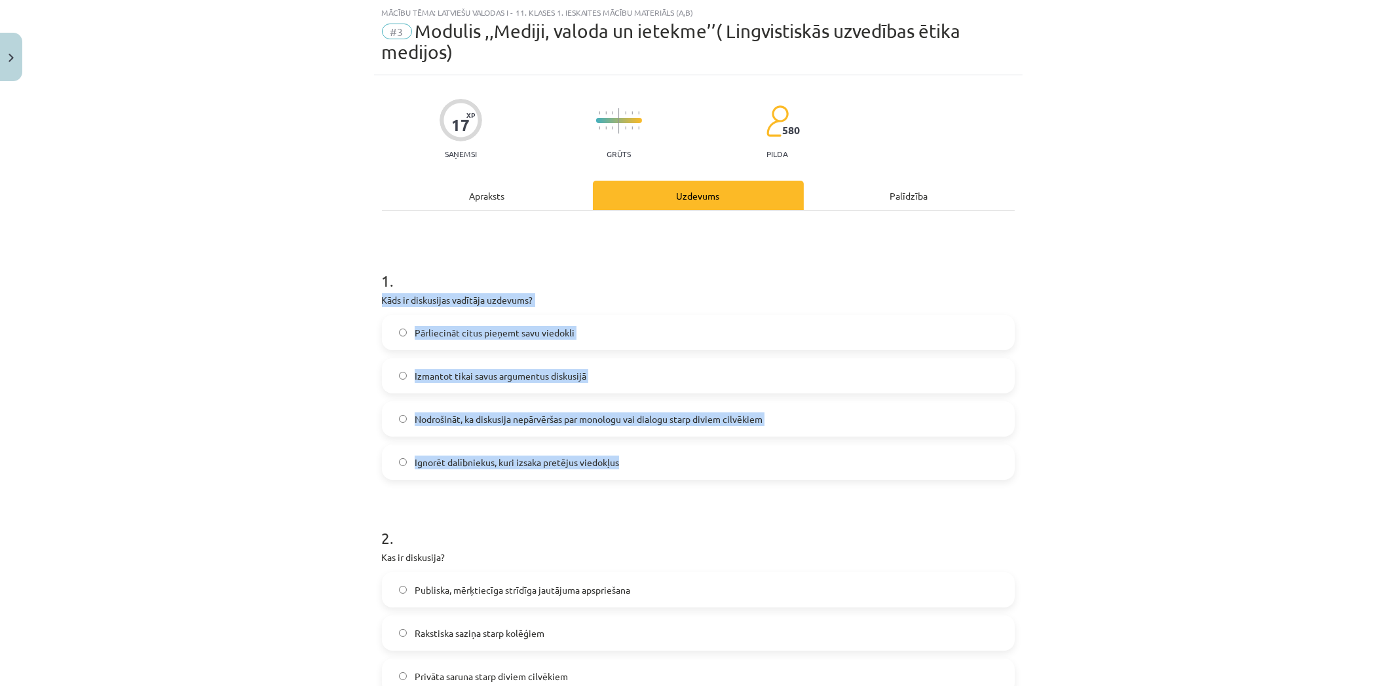
drag, startPoint x: 367, startPoint y: 299, endPoint x: 630, endPoint y: 455, distance: 305.8
click at [630, 455] on div "Mācību tēma: Latviešu valodas i - 11. klases 1. ieskaites mācību materiāls (a,b…" at bounding box center [698, 343] width 1396 height 686
copy div "Kāds ir diskusijas vadītāja uzdevums? Pārliecināt citus pieņemt savu viedokli I…"
click at [561, 436] on label "Nodrošināt, ka diskusija nepārvēršas par monologu vai dialogu starp diviem cilv…" at bounding box center [698, 419] width 630 height 33
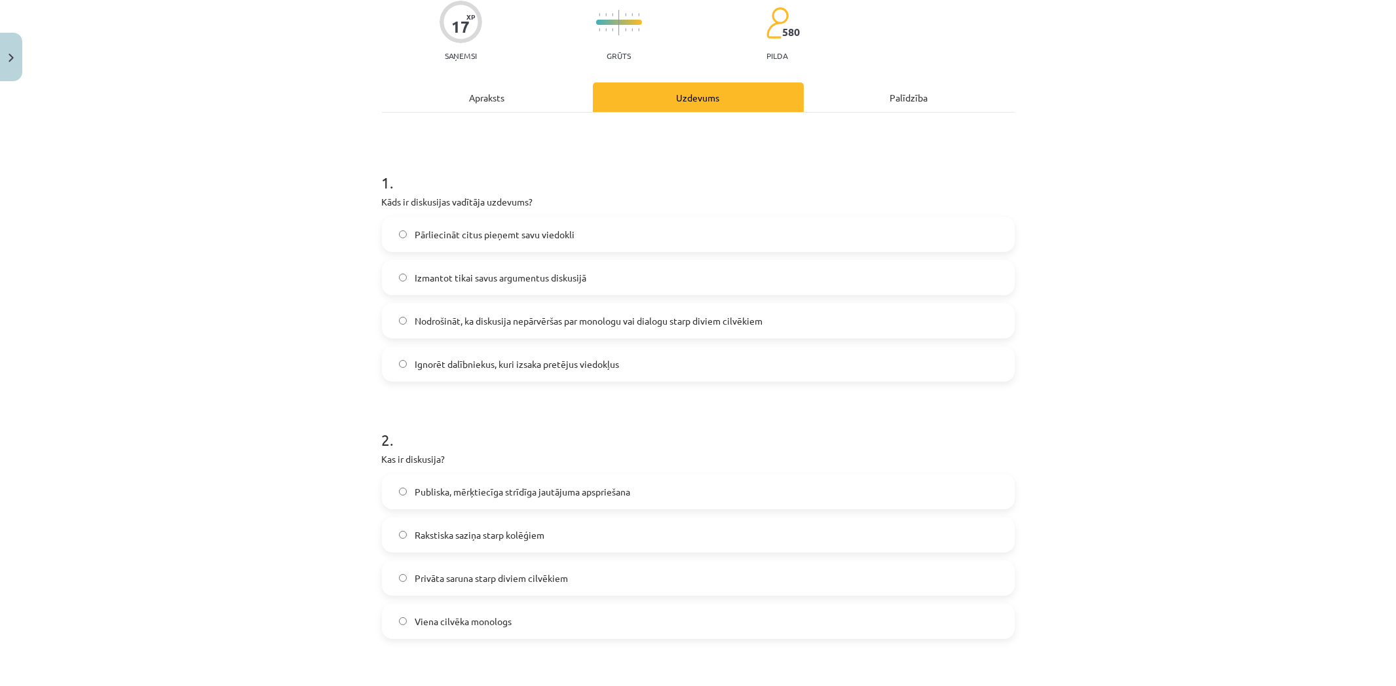
scroll to position [227, 0]
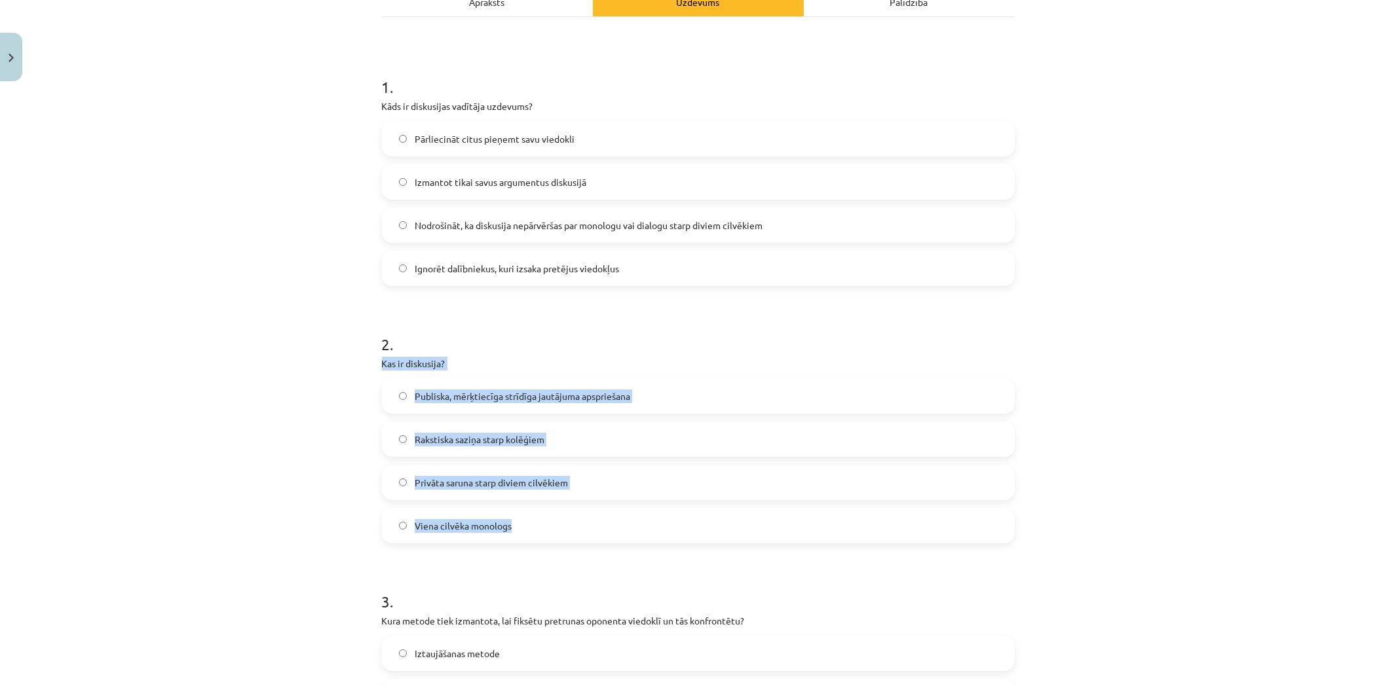
drag, startPoint x: 375, startPoint y: 364, endPoint x: 545, endPoint y: 517, distance: 228.6
click at [545, 517] on div "2 . Kas ir diskusija? Publiska, mērķtiecīga strīdīga jautājuma apspriešana Raks…" at bounding box center [698, 427] width 633 height 231
copy div "Kas ir diskusija? Publiska, mērķtiecīga strīdīga jautājuma apspriešana Rakstisk…"
click at [657, 394] on label "Publiska, mērķtiecīga strīdīga jautājuma apspriešana" at bounding box center [698, 396] width 630 height 33
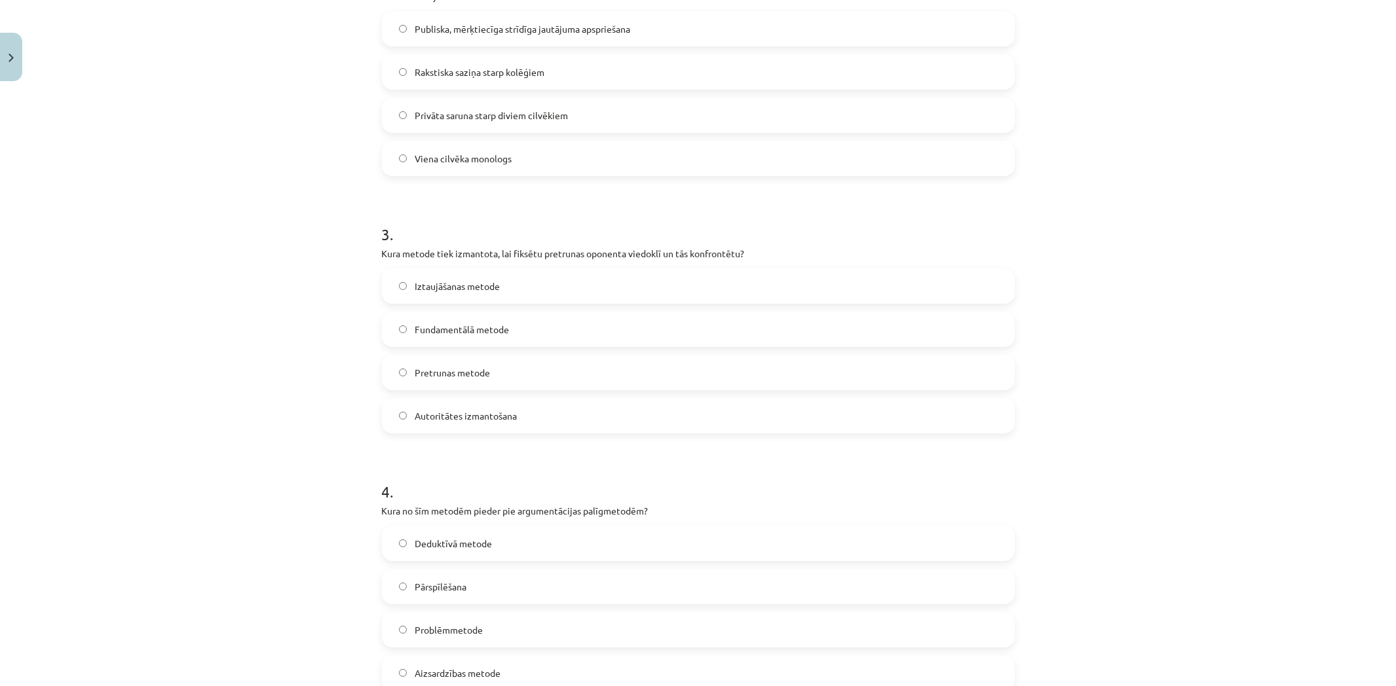
scroll to position [711, 0]
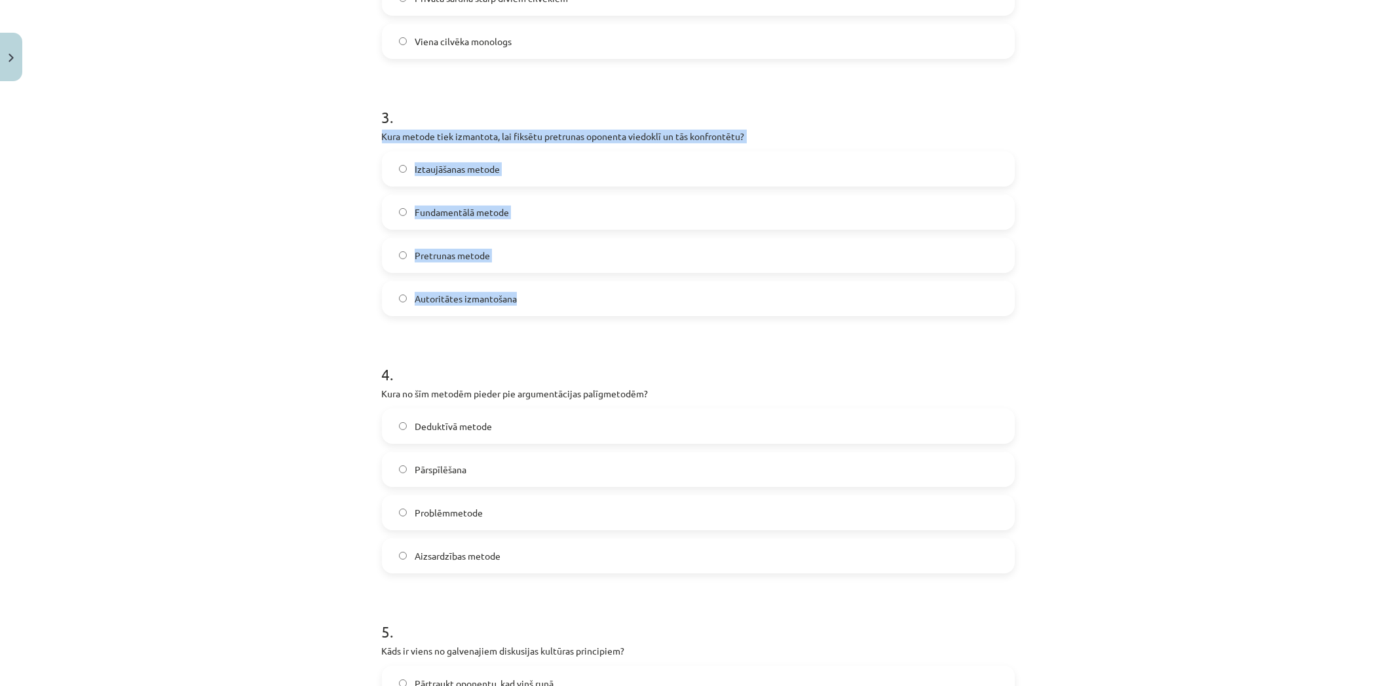
drag, startPoint x: 367, startPoint y: 138, endPoint x: 558, endPoint y: 288, distance: 243.0
click at [558, 288] on div "Mācību tēma: Latviešu valodas i - 11. klases 1. ieskaites mācību materiāls (a,b…" at bounding box center [698, 343] width 1396 height 686
copy div "Kura metode tiek izmantota, lai fiksētu pretrunas oponenta viedoklī un tās konf…"
click at [481, 257] on span "Pretrunas metode" at bounding box center [452, 256] width 75 height 14
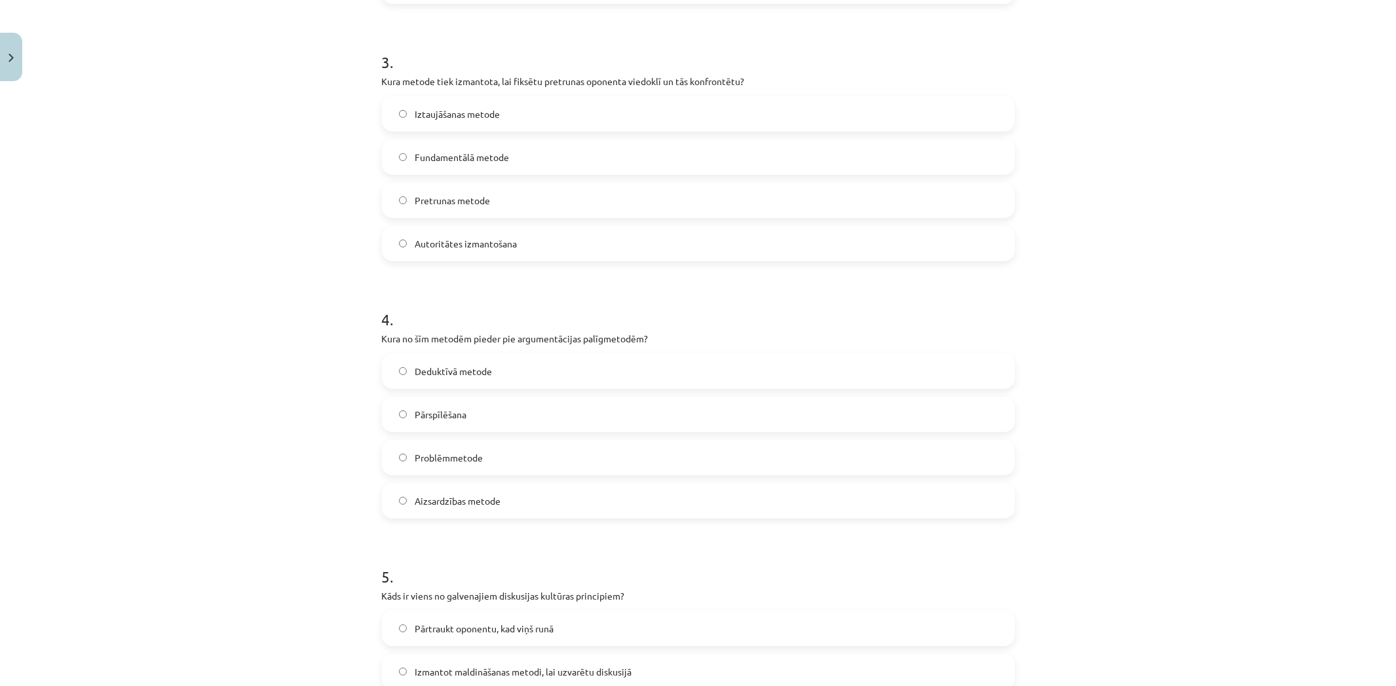
scroll to position [906, 0]
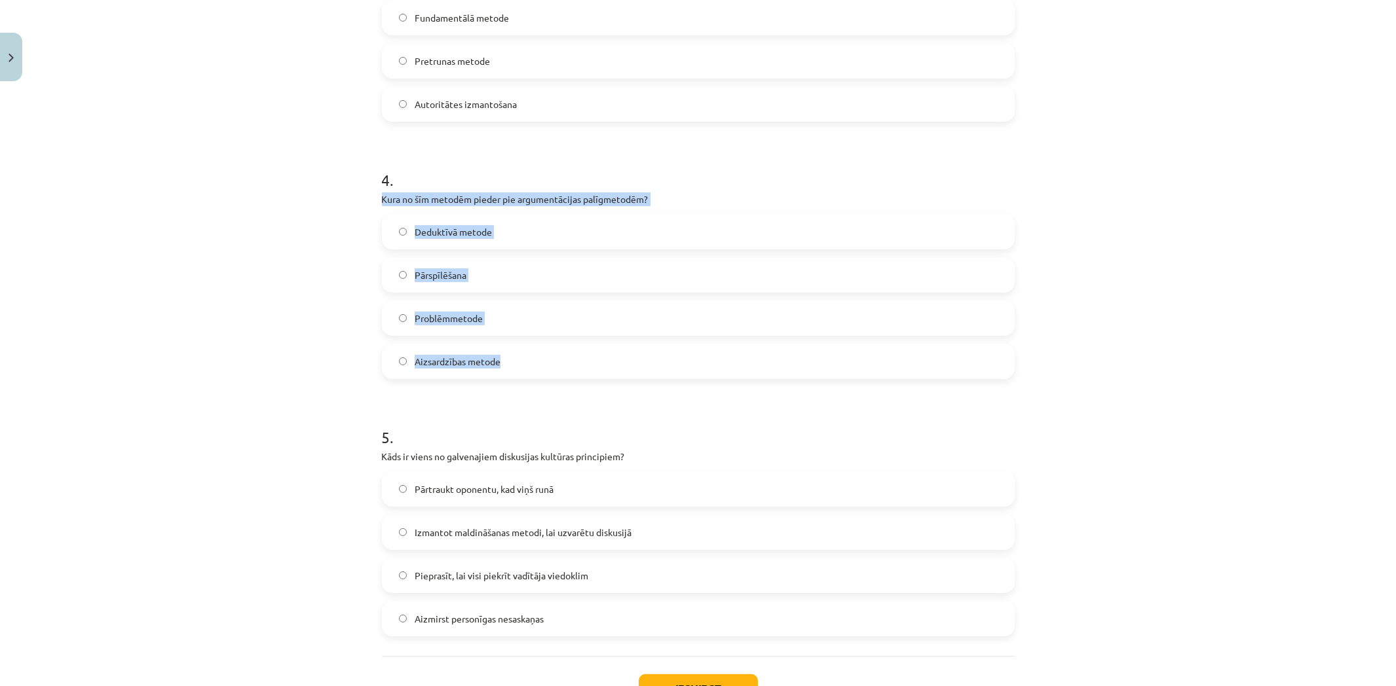
drag, startPoint x: 372, startPoint y: 198, endPoint x: 508, endPoint y: 362, distance: 213.0
copy div "Kura no šīm metodēm pieder pie argumentācijas palīgmetodēm? Deduktīvā metode Pā…"
click at [496, 278] on label "Pārspīlēšana" at bounding box center [698, 275] width 630 height 33
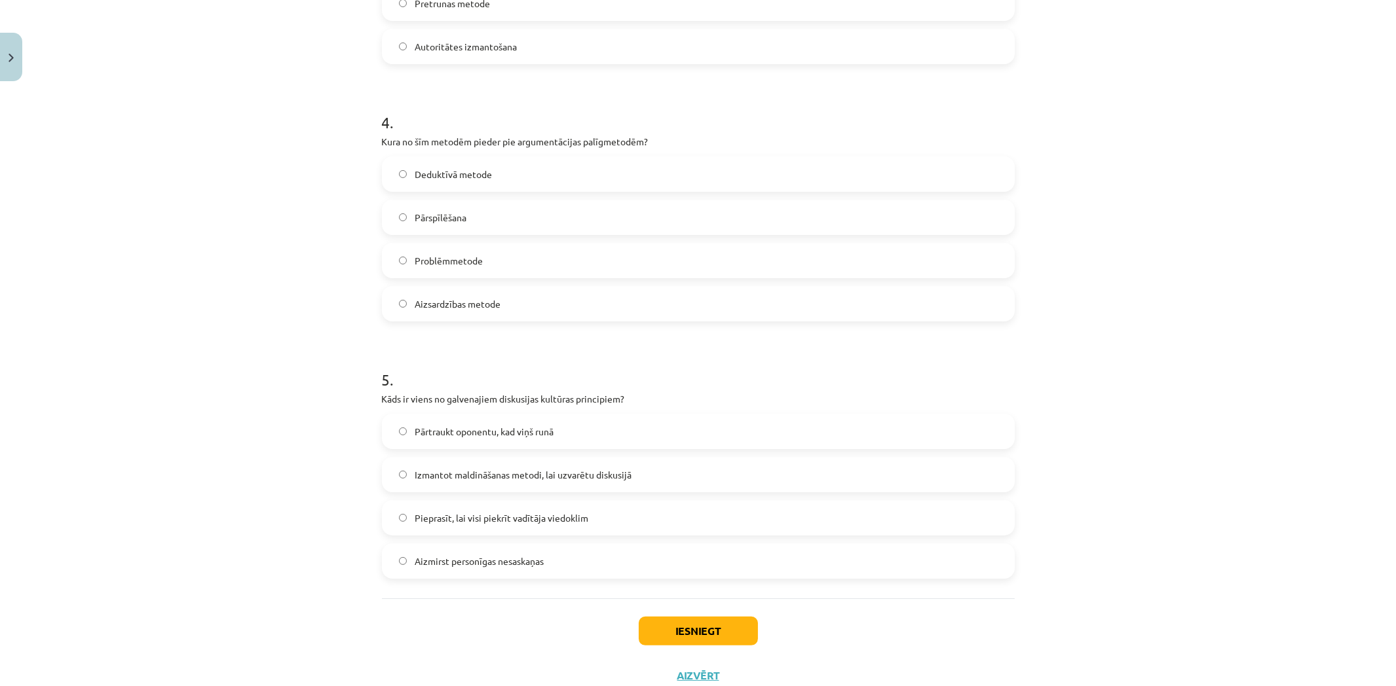
scroll to position [1007, 0]
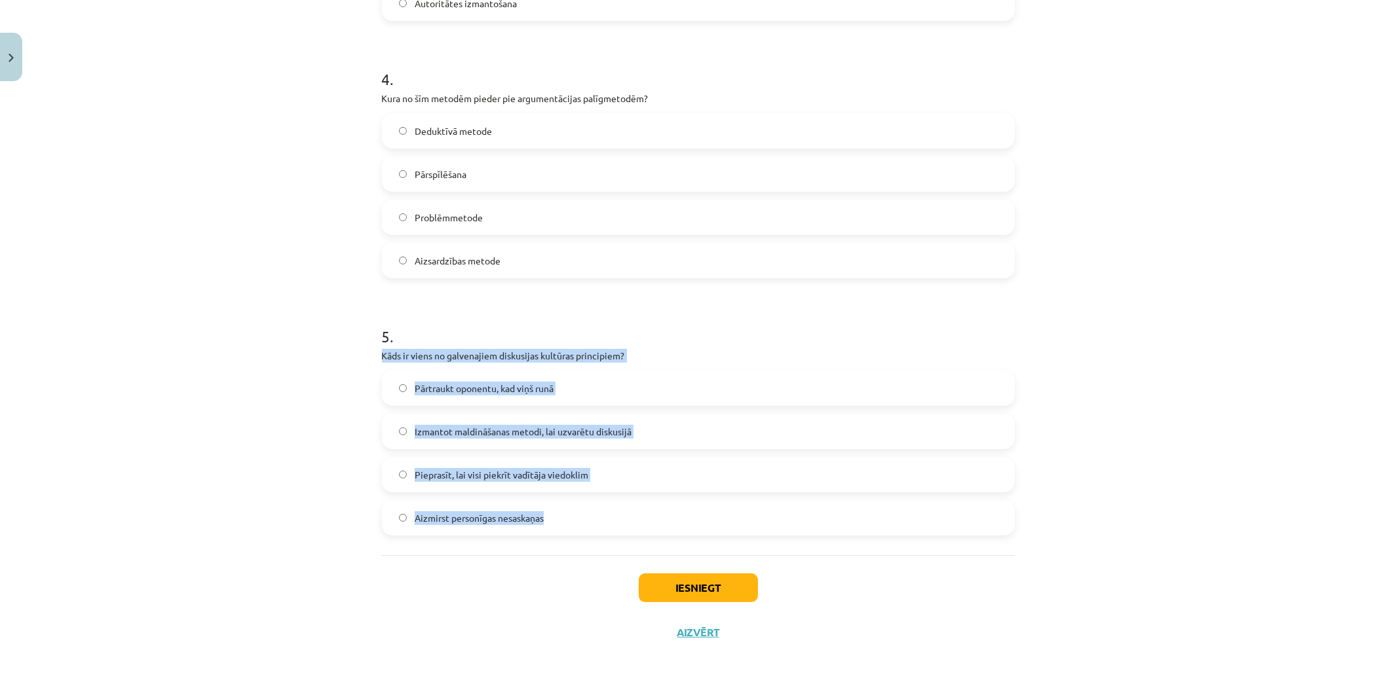
drag, startPoint x: 366, startPoint y: 358, endPoint x: 548, endPoint y: 535, distance: 253.4
click at [548, 535] on div "Mācību tēma: Latviešu valodas i - 11. klases 1. ieskaites mācību materiāls (a,b…" at bounding box center [698, 343] width 1396 height 686
copy div "Kāds ir viens no galvenajiem diskusijas kultūras principiem? Pārtraukt oponentu…"
click at [557, 514] on label "Aizmirst personīgas nesaskaņas" at bounding box center [698, 518] width 630 height 33
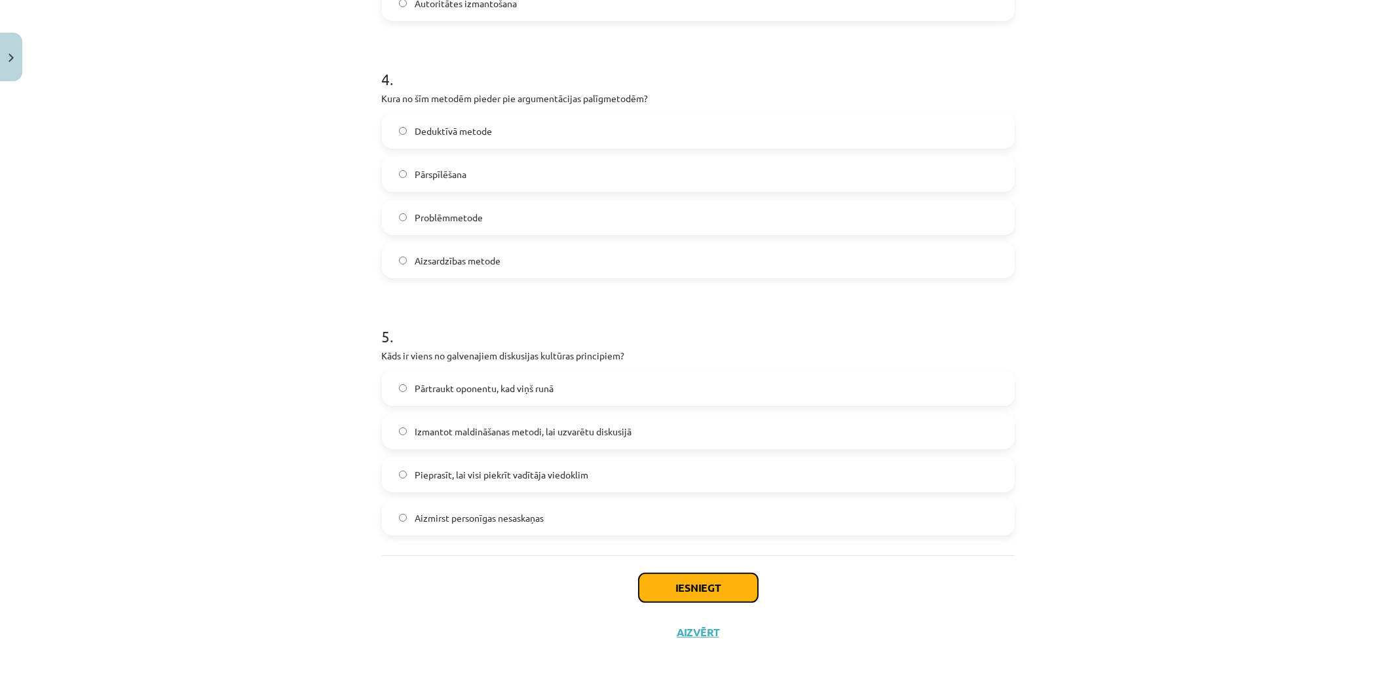
click at [696, 592] on button "Iesniegt" at bounding box center [698, 588] width 119 height 29
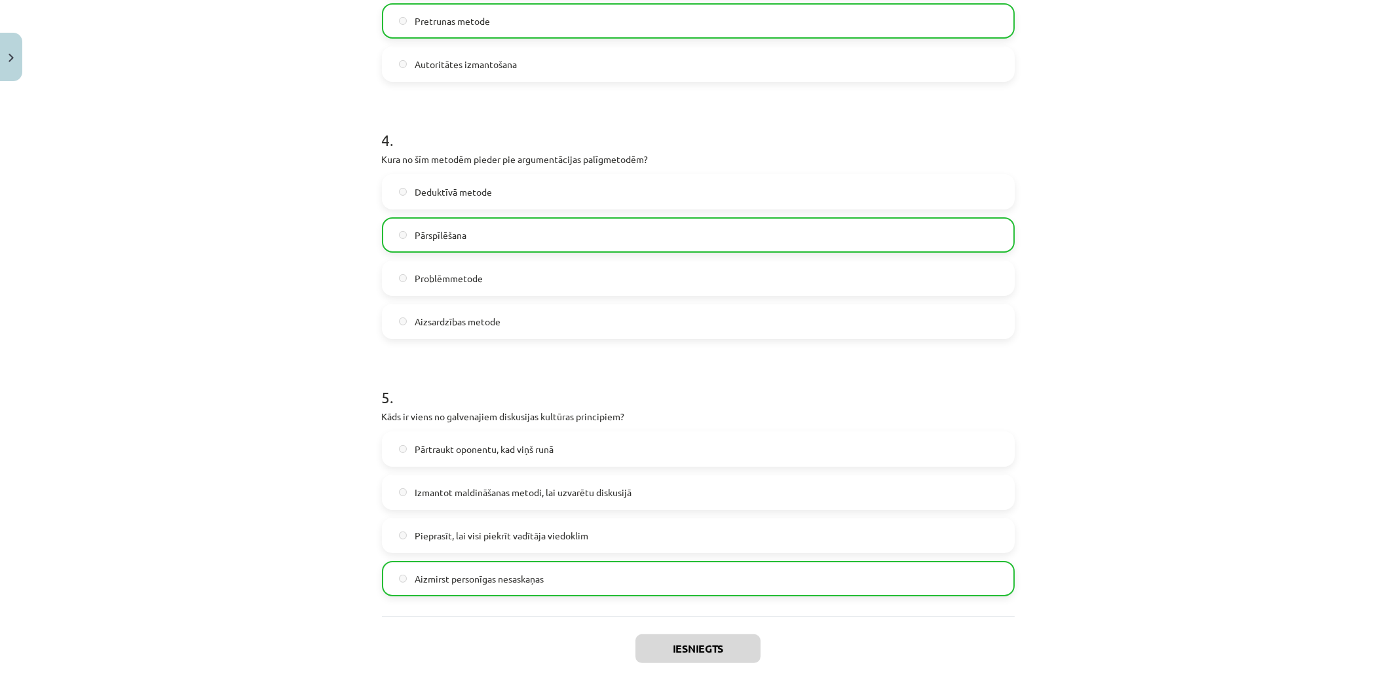
scroll to position [1049, 0]
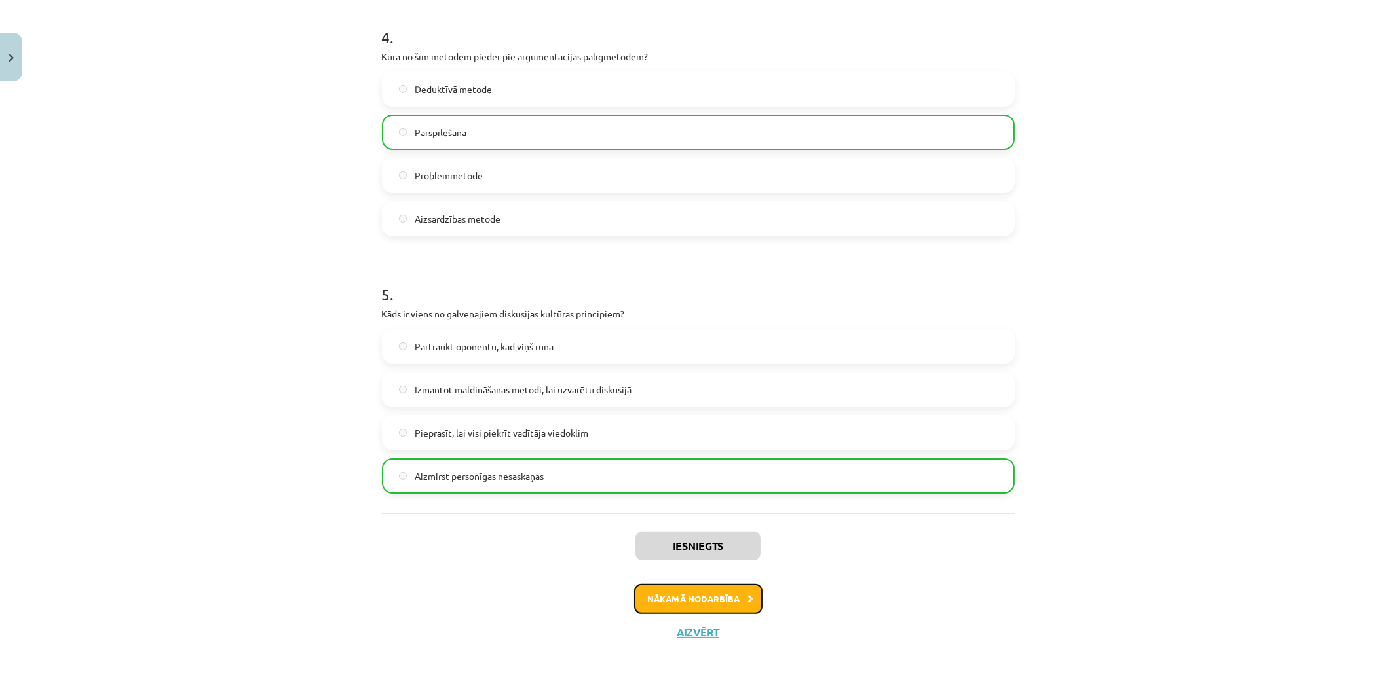
click at [719, 601] on button "Nākamā nodarbība" at bounding box center [698, 599] width 128 height 30
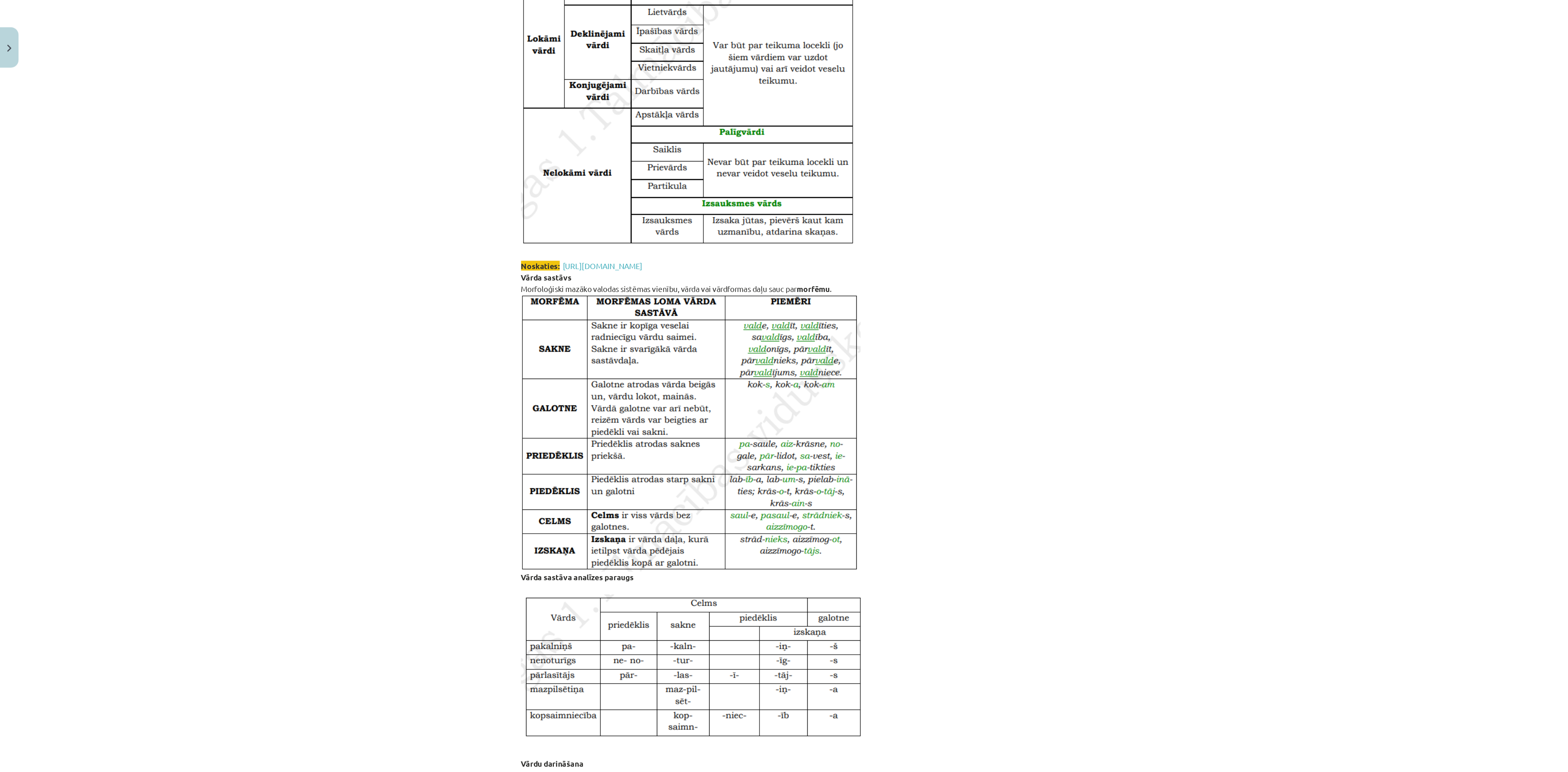
scroll to position [284, 0]
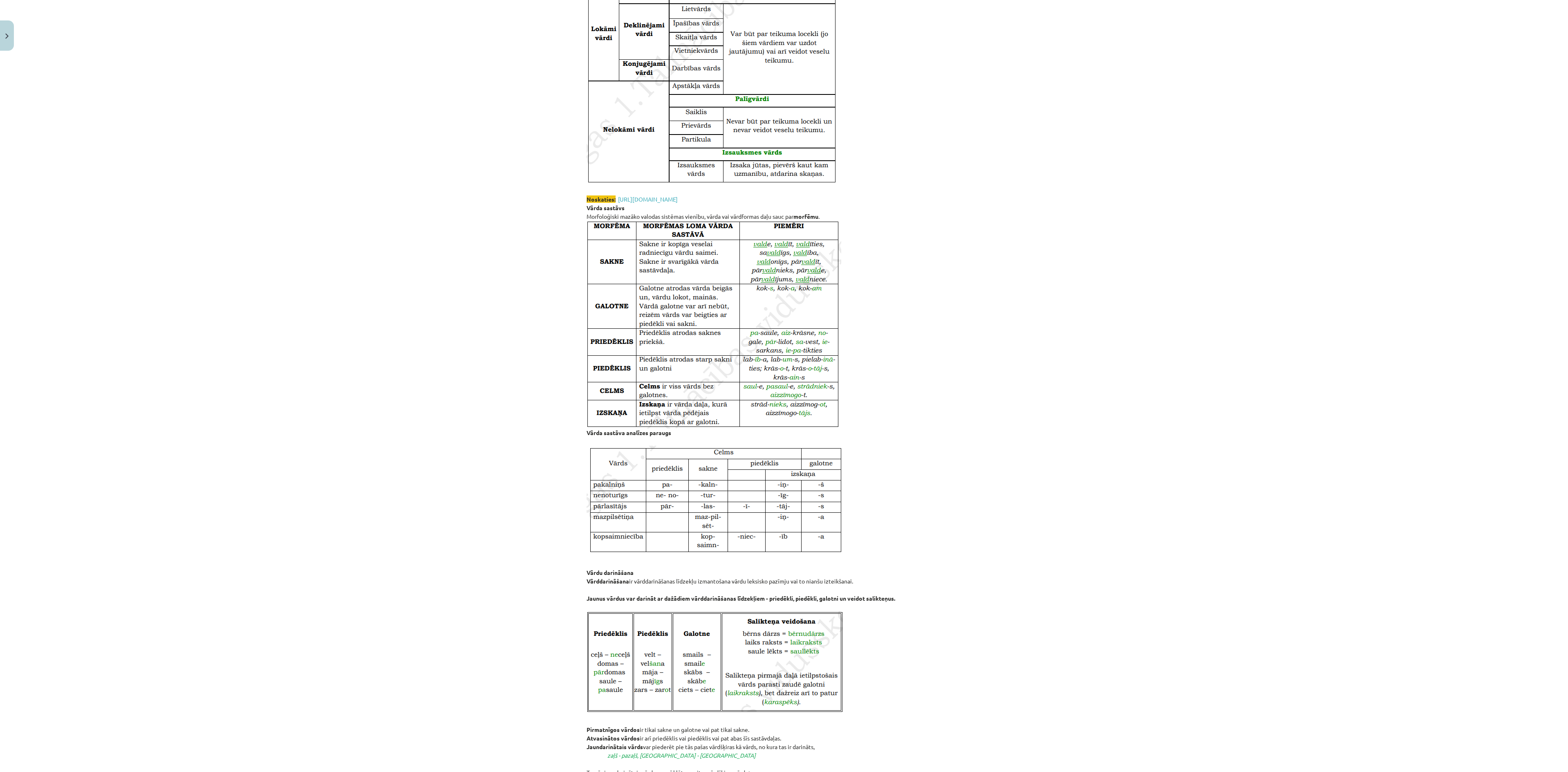
click at [870, 367] on div "Mācību tēma: Latviešu valodas i - 11. klases 1. ieskaites mācību materiāls (a,b…" at bounding box center [784, 386] width 1568 height 772
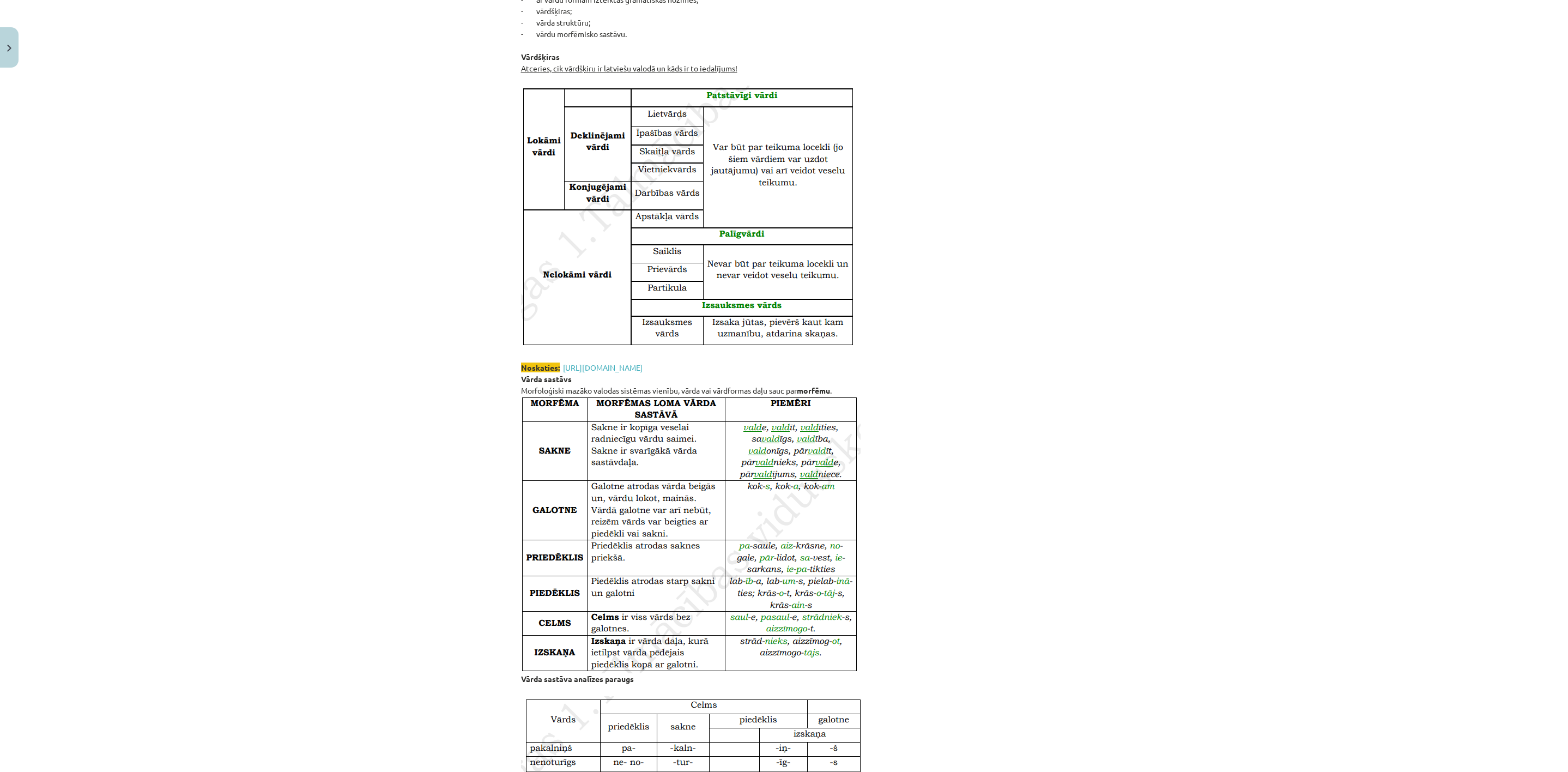
scroll to position [327, 0]
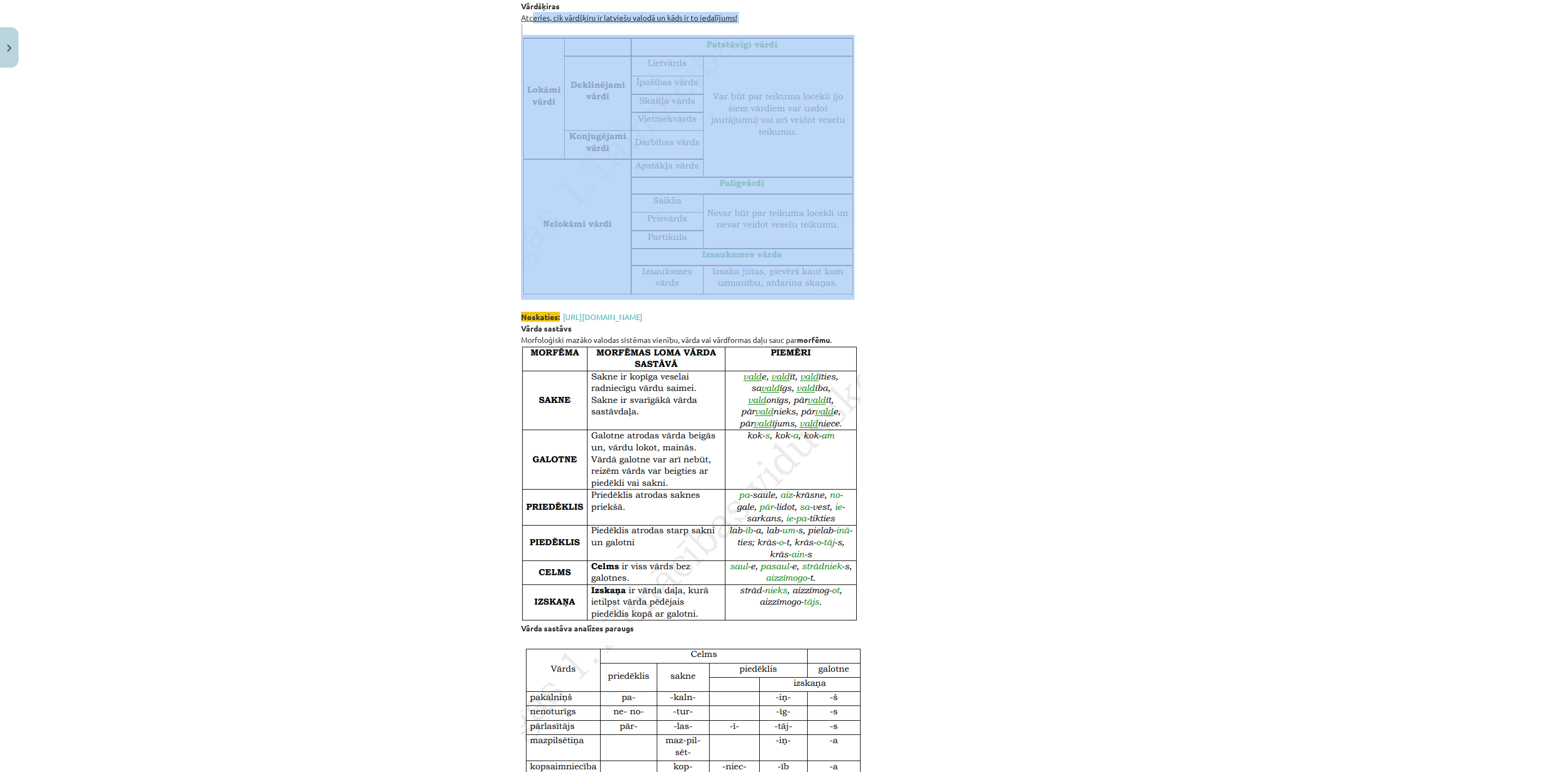
drag, startPoint x: 547, startPoint y: 42, endPoint x: 802, endPoint y: 244, distance: 325.3
click at [802, 244] on p "Morfoloģija ir gramatikas nozare, kas apskata vārdu grupēšanu vārdšķirās, to lo…" at bounding box center [784, 338] width 527 height 904
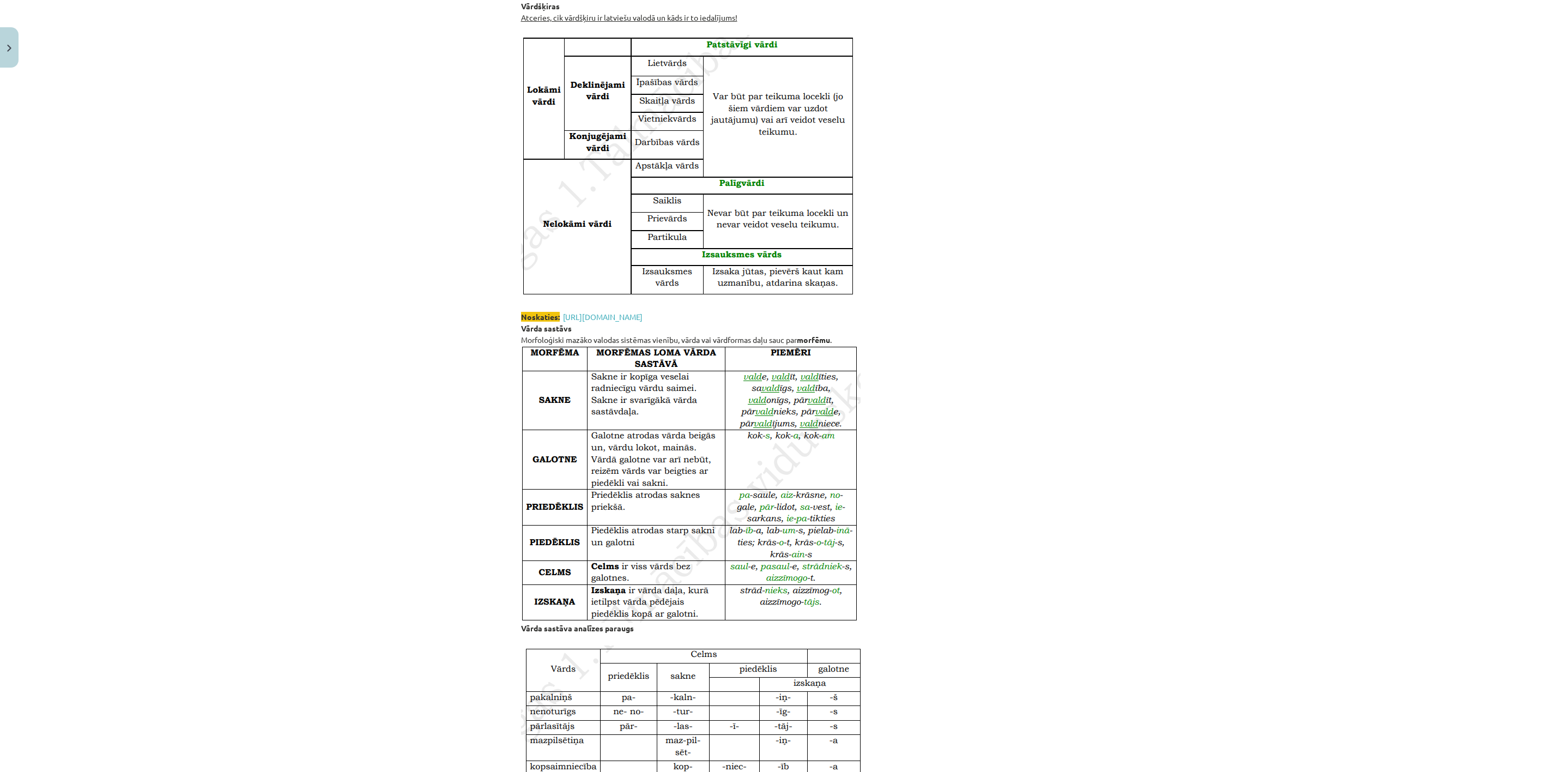
click at [1160, 482] on div "Mācību tēma: Latviešu valodas i - 11. klases 1. ieskaites mācību materiāls (a,b…" at bounding box center [784, 386] width 1568 height 772
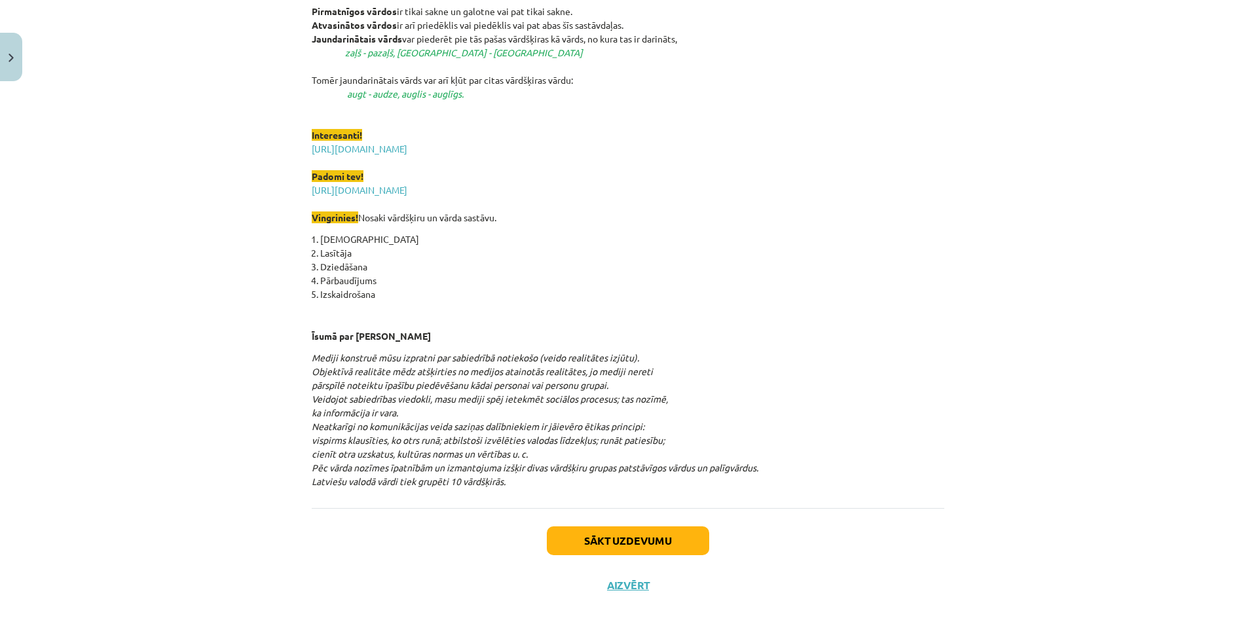
scroll to position [1634, 0]
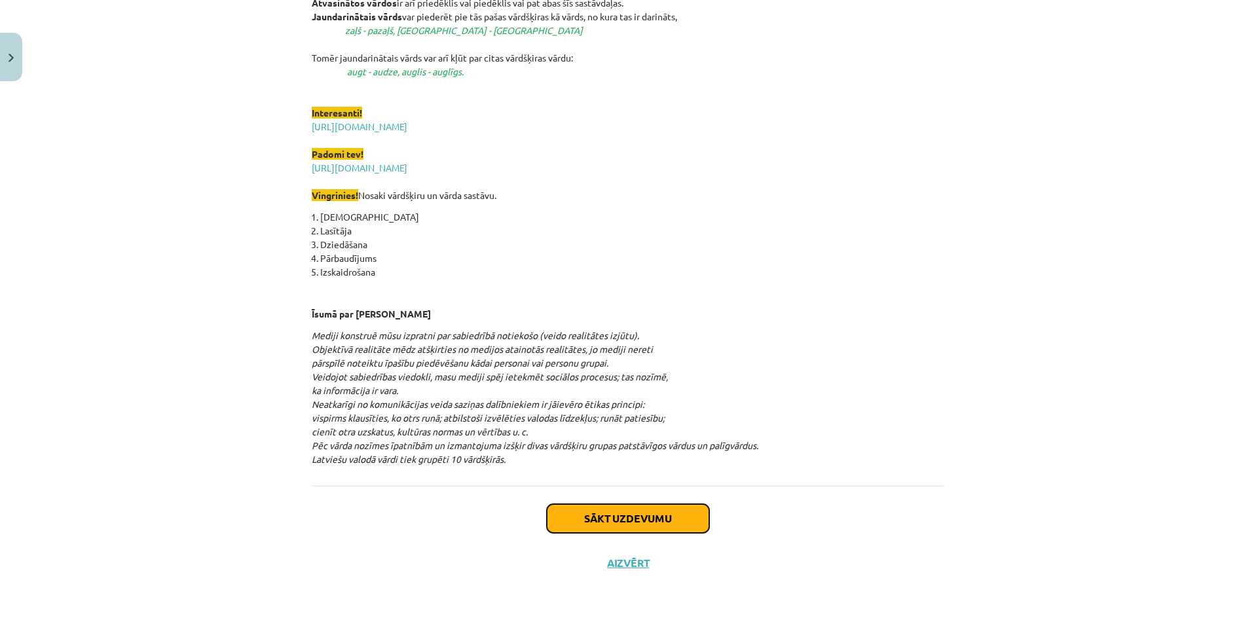
click at [679, 529] on button "Sākt uzdevumu" at bounding box center [628, 518] width 162 height 29
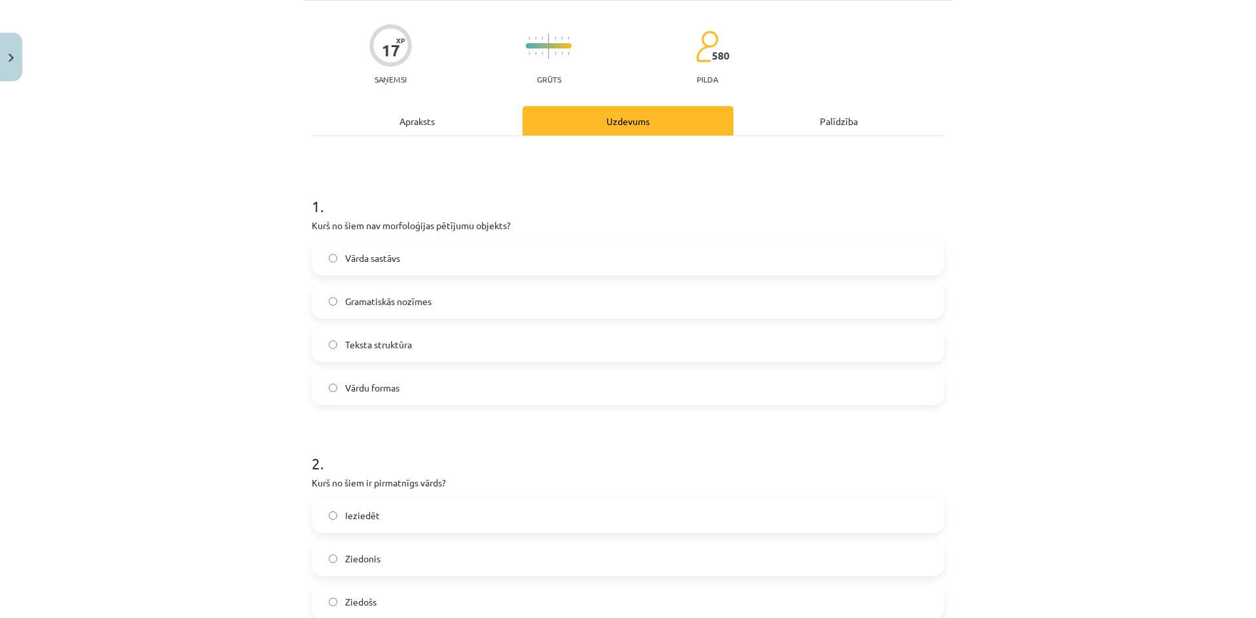
scroll to position [33, 0]
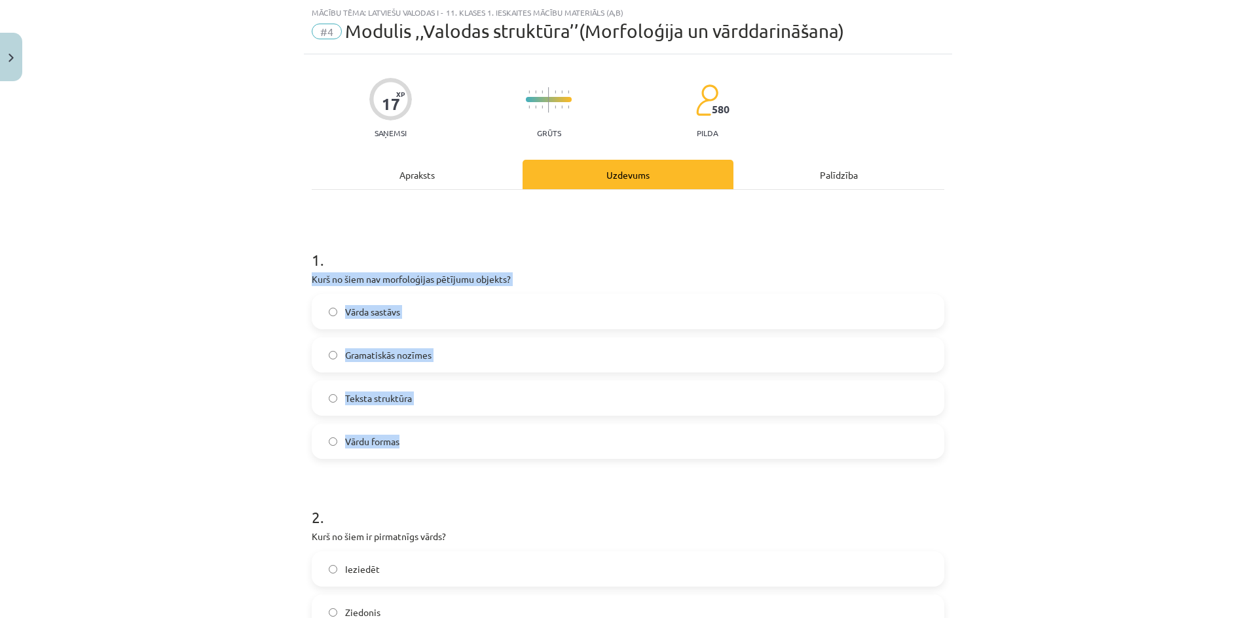
drag, startPoint x: 299, startPoint y: 271, endPoint x: 485, endPoint y: 429, distance: 244.0
click at [464, 398] on label "Teksta struktūra" at bounding box center [628, 398] width 630 height 33
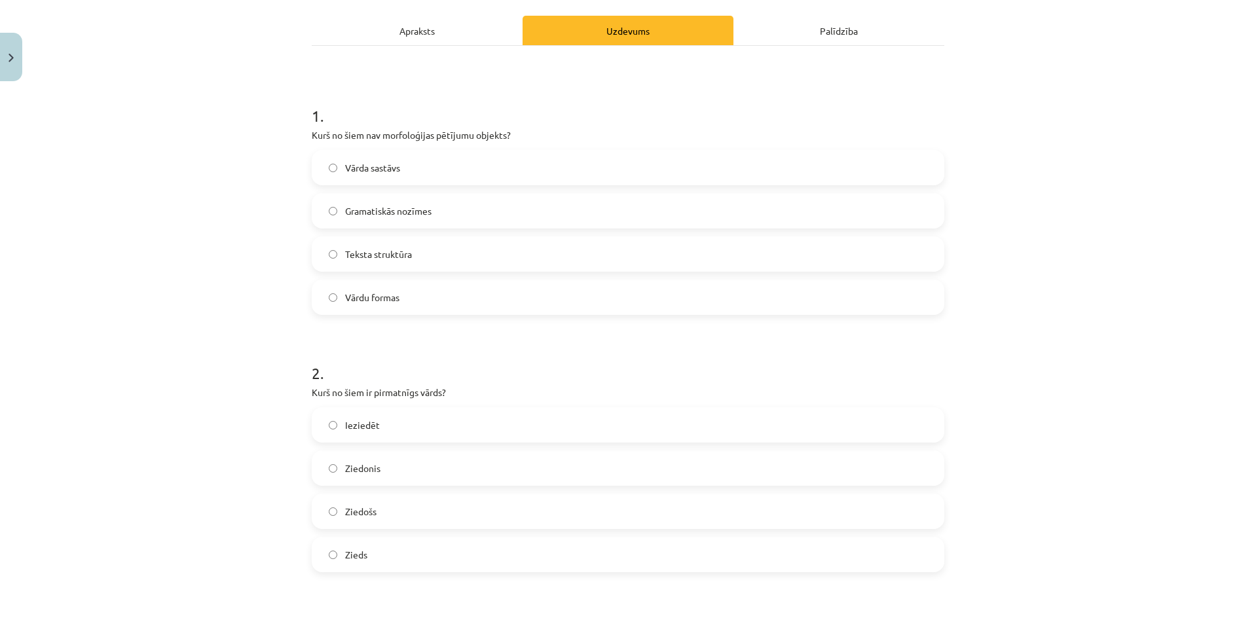
scroll to position [295, 0]
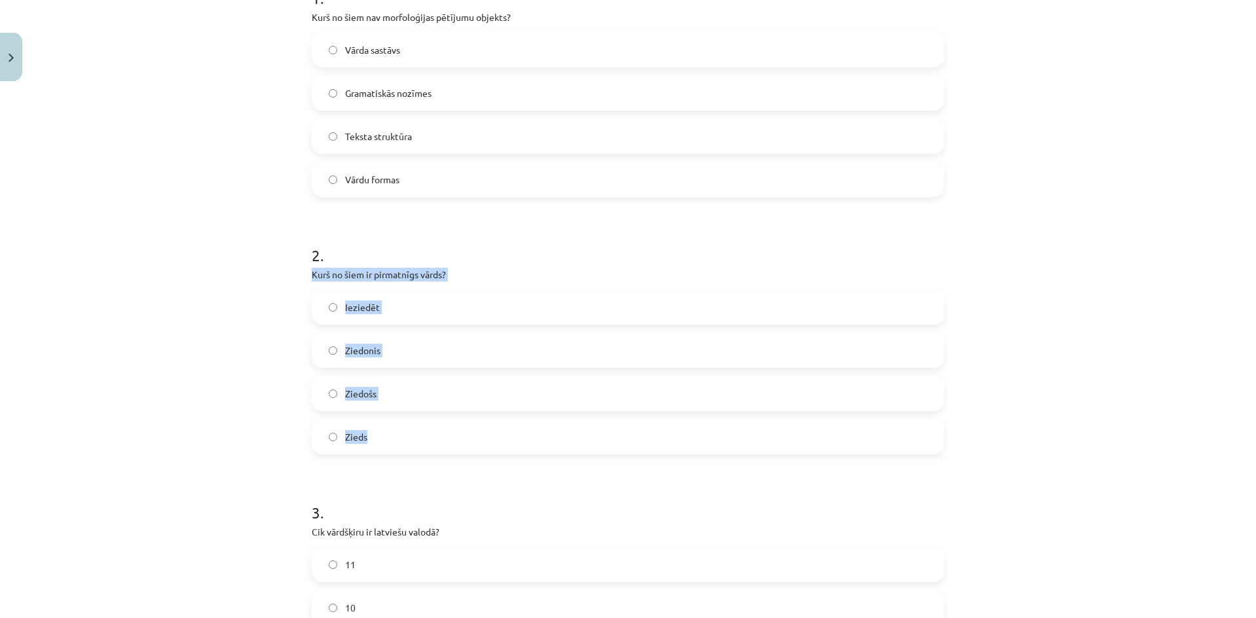
drag, startPoint x: 319, startPoint y: 290, endPoint x: 431, endPoint y: 425, distance: 175.9
click at [431, 425] on div "Mācību tēma: Latviešu valodas i - 11. klases 1. ieskaites mācību materiāls (a,b…" at bounding box center [628, 309] width 1256 height 618
click at [476, 443] on label "Zieds" at bounding box center [628, 437] width 630 height 33
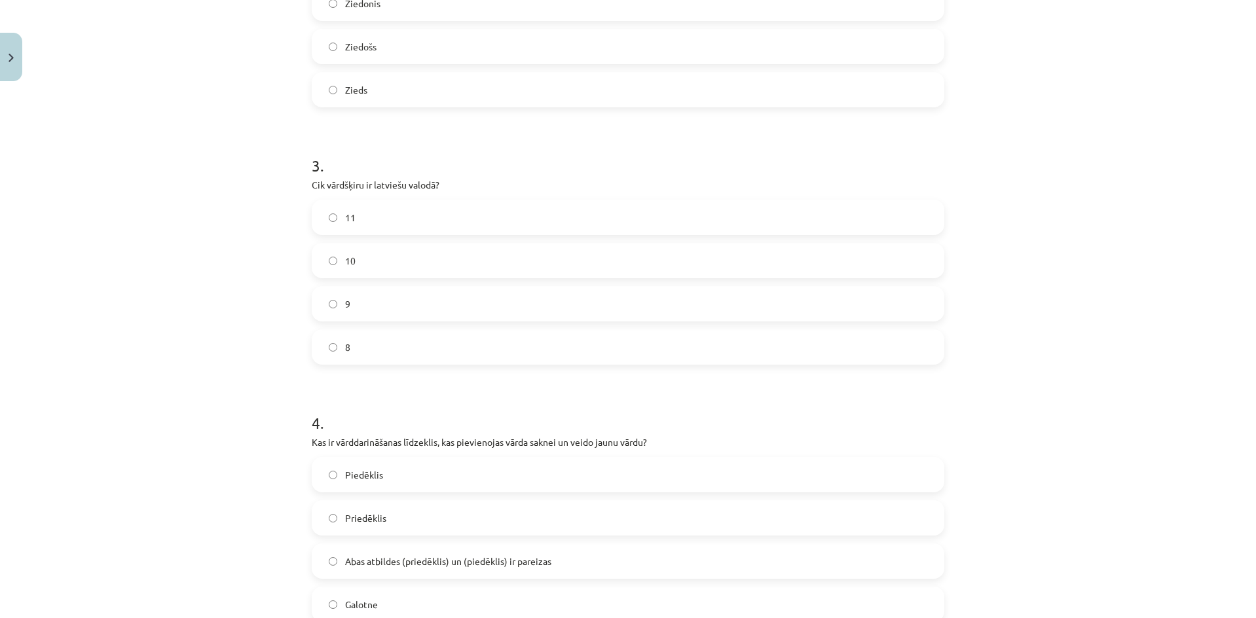
scroll to position [644, 0]
drag, startPoint x: 293, startPoint y: 179, endPoint x: 462, endPoint y: 329, distance: 225.0
click at [462, 329] on div "Mācību tēma: Latviešu valodas i - 11. klases 1. ieskaites mācību materiāls (a,b…" at bounding box center [628, 309] width 1256 height 618
click at [424, 269] on label "10" at bounding box center [628, 258] width 630 height 33
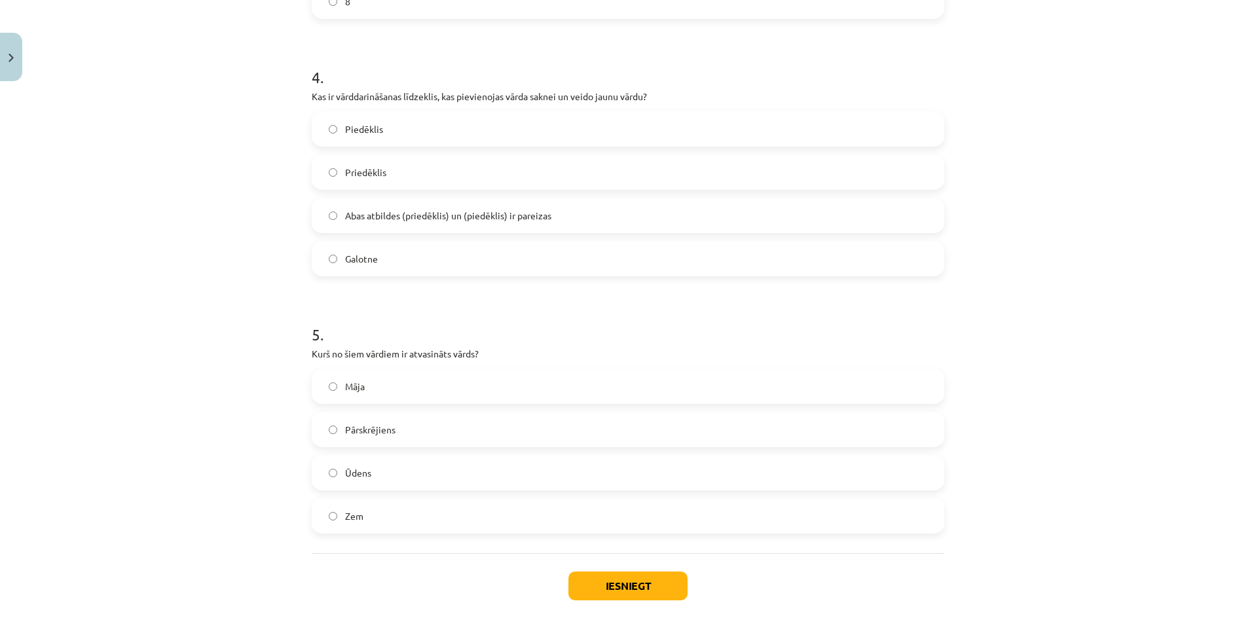
scroll to position [994, 0]
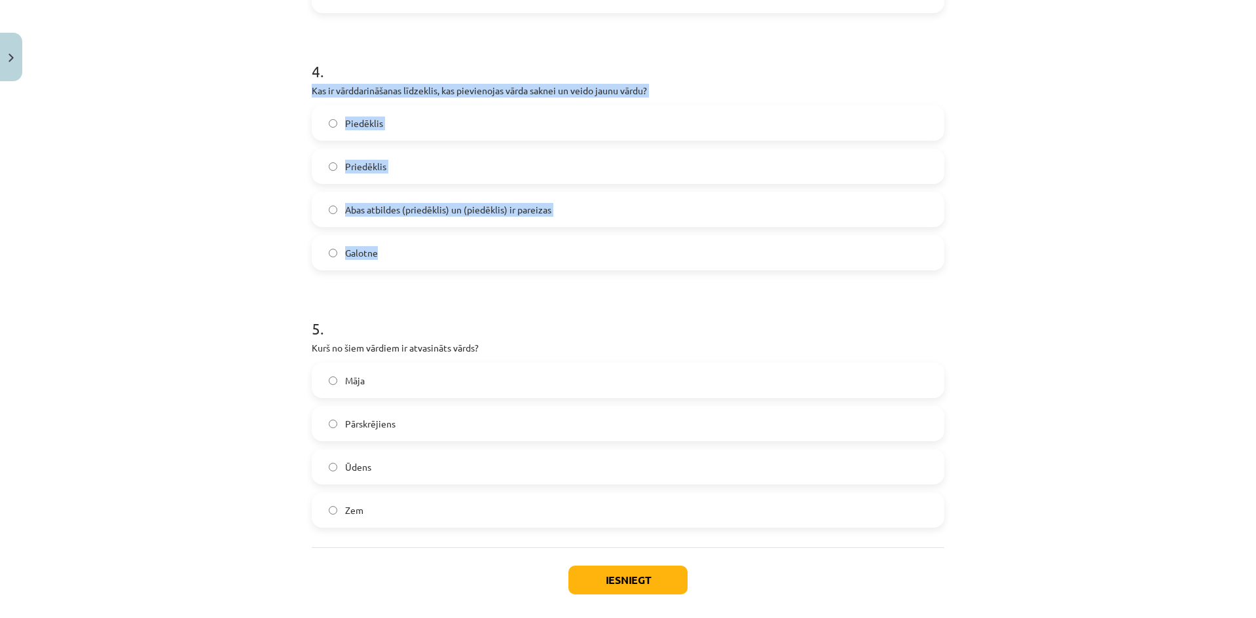
drag, startPoint x: 290, startPoint y: 86, endPoint x: 439, endPoint y: 265, distance: 233.5
click at [439, 265] on div "Mācību tēma: Latviešu valodas i - 11. klases 1. ieskaites mācību materiāls (a,b…" at bounding box center [628, 309] width 1256 height 618
click at [452, 211] on span "Abas atbildes (priedēklis) un (piedēklis) ir pareizas" at bounding box center [448, 210] width 206 height 14
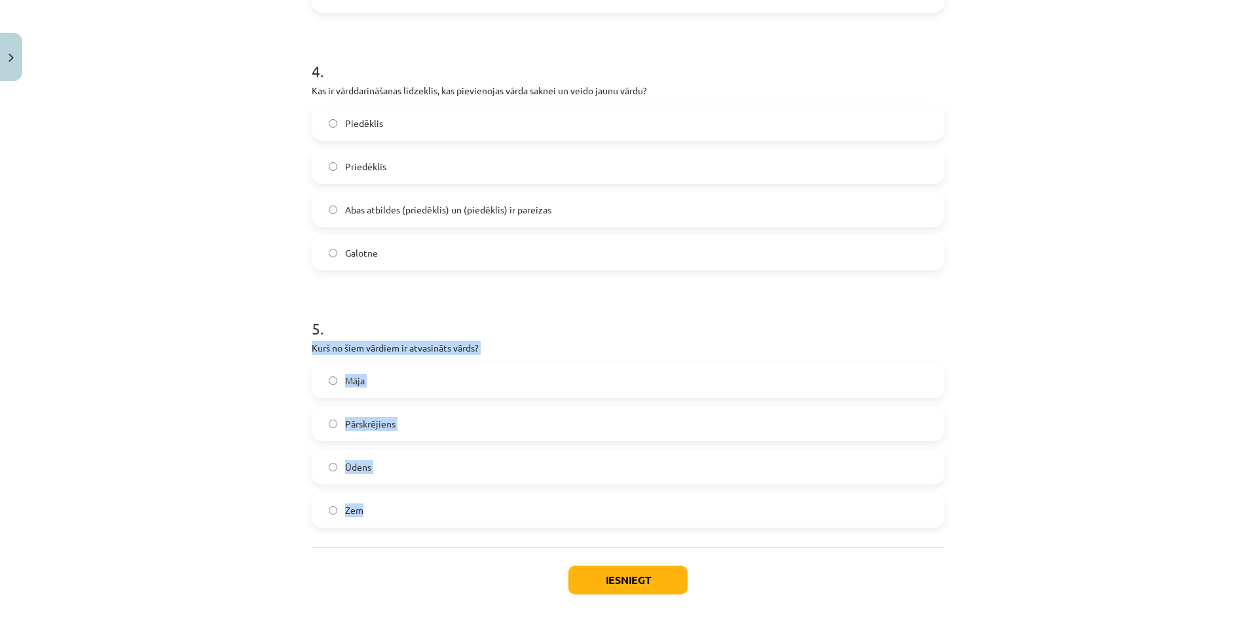
drag, startPoint x: 306, startPoint y: 348, endPoint x: 477, endPoint y: 509, distance: 234.9
click at [474, 428] on label "Pārskrējiens" at bounding box center [628, 423] width 630 height 33
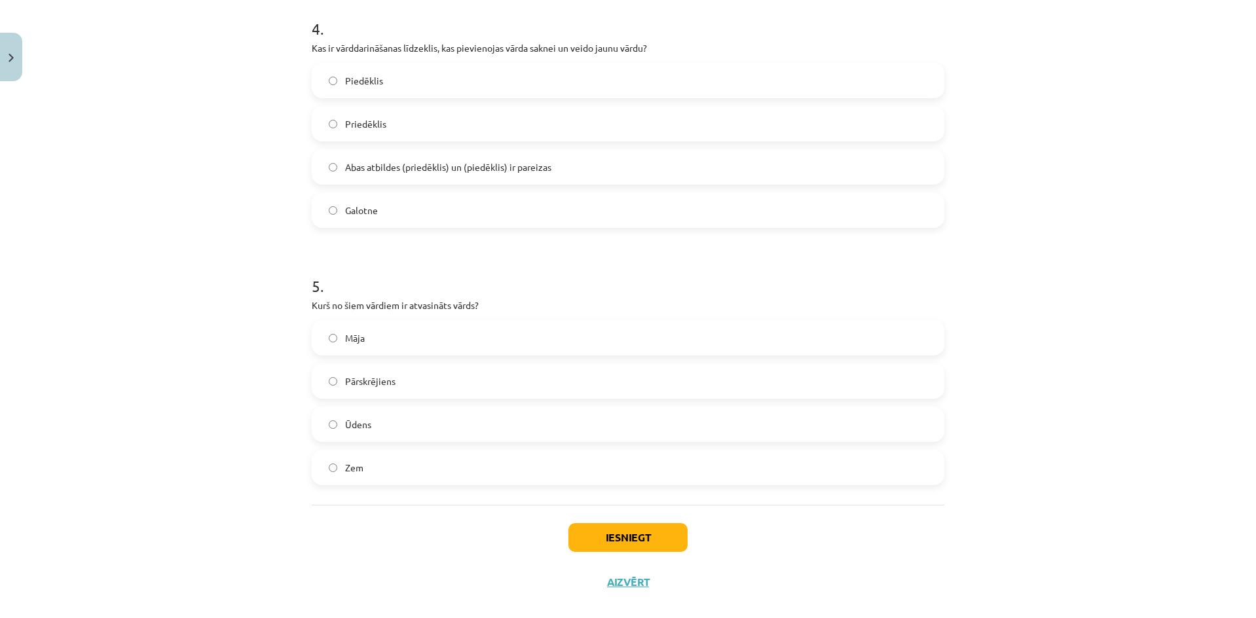
scroll to position [1055, 0]
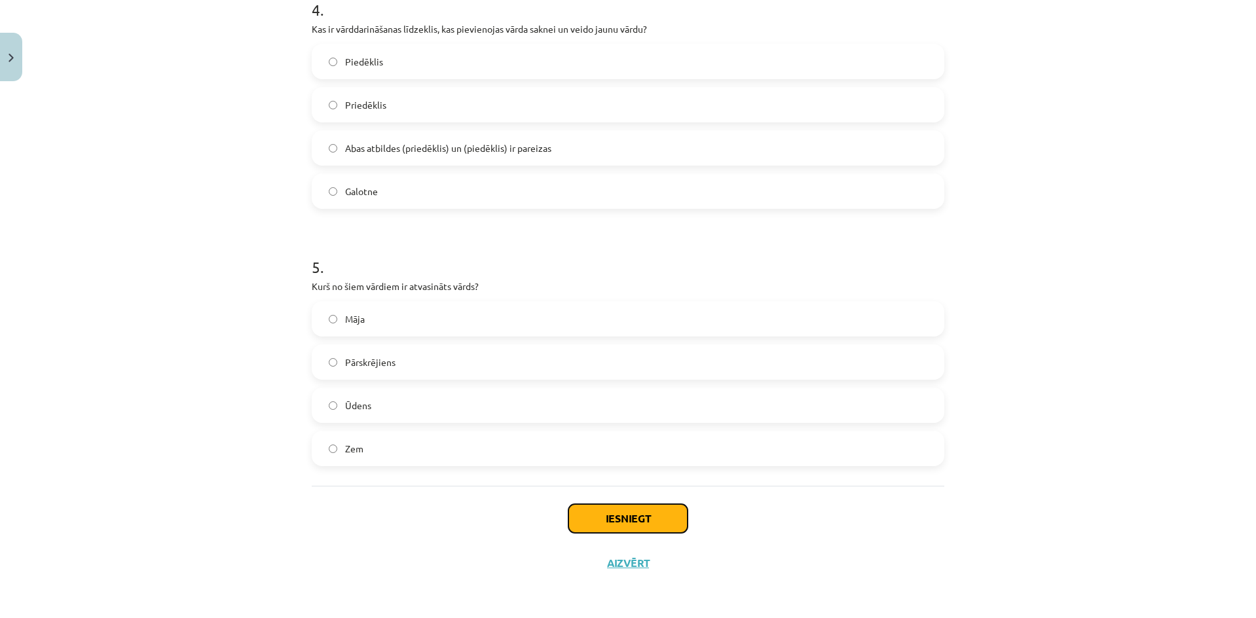
click at [633, 522] on button "Iesniegt" at bounding box center [628, 518] width 119 height 29
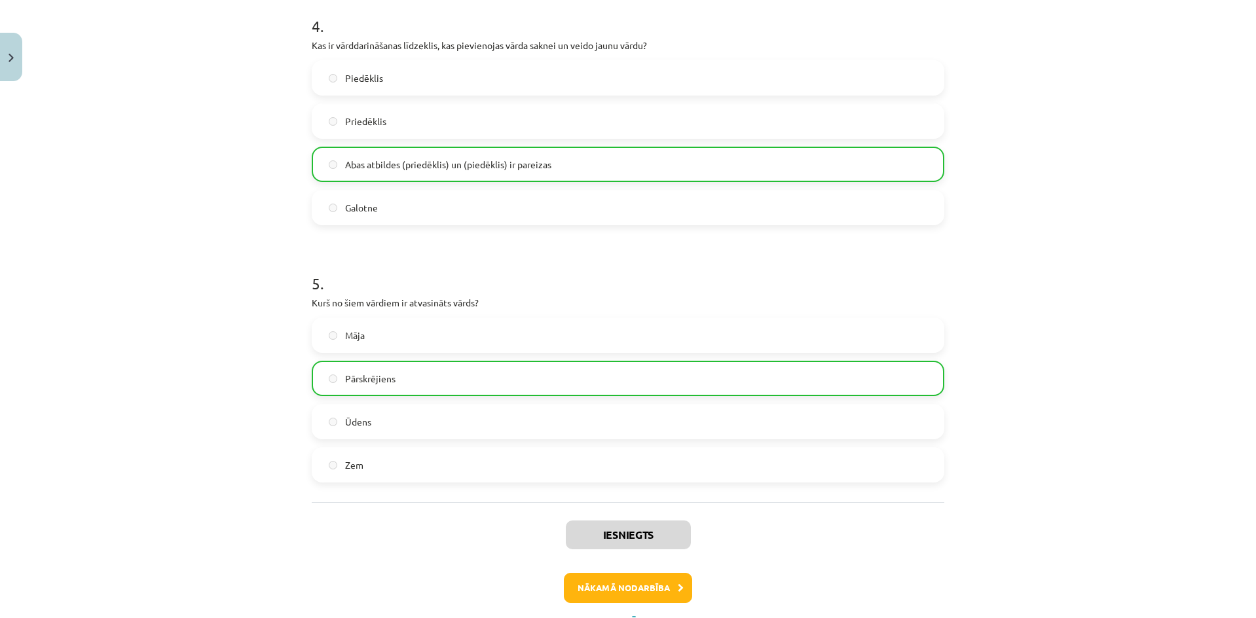
scroll to position [1097, 0]
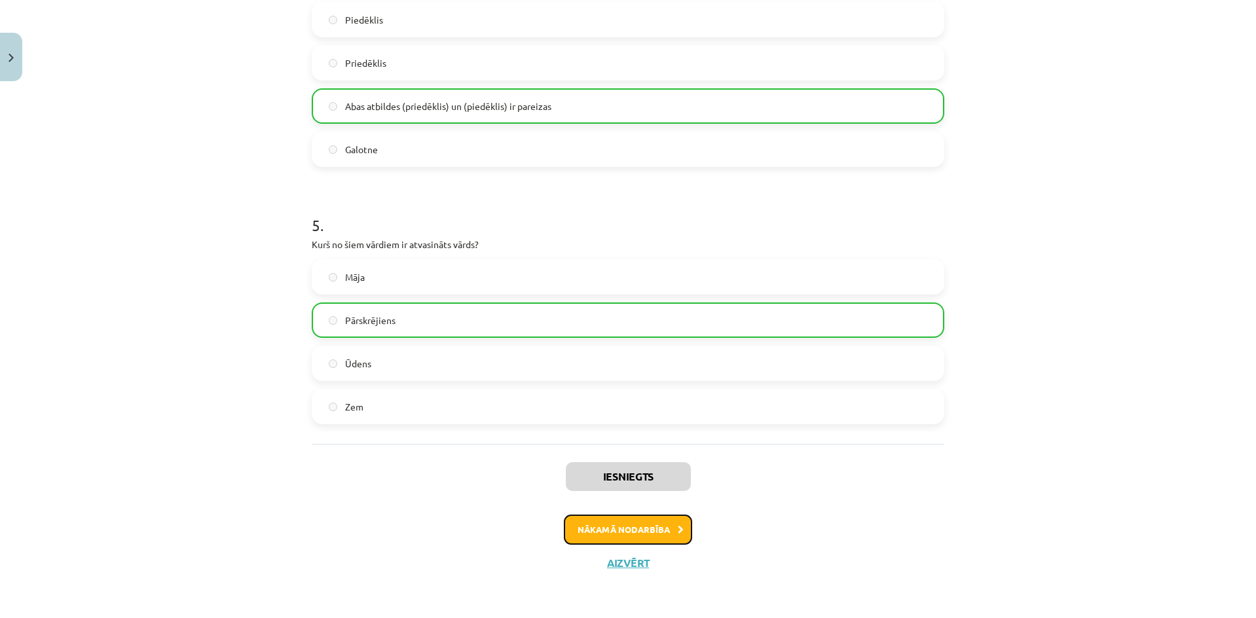
click at [662, 533] on button "Nākamā nodarbība" at bounding box center [628, 530] width 128 height 30
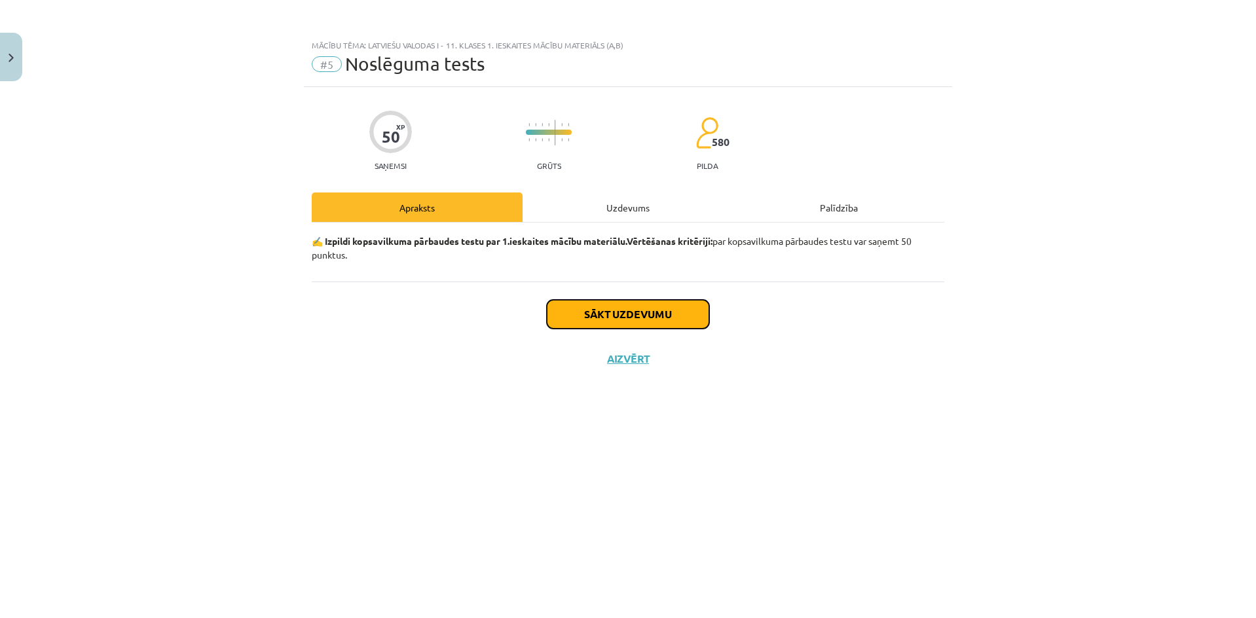
click at [666, 326] on button "Sākt uzdevumu" at bounding box center [628, 314] width 162 height 29
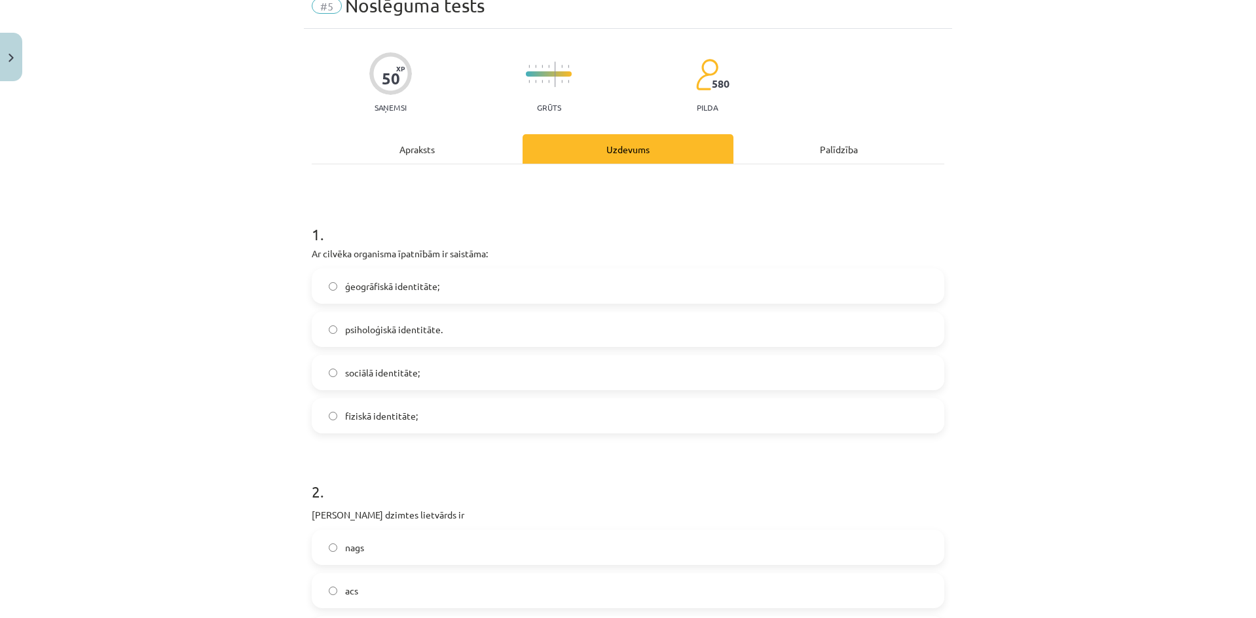
scroll to position [175, 0]
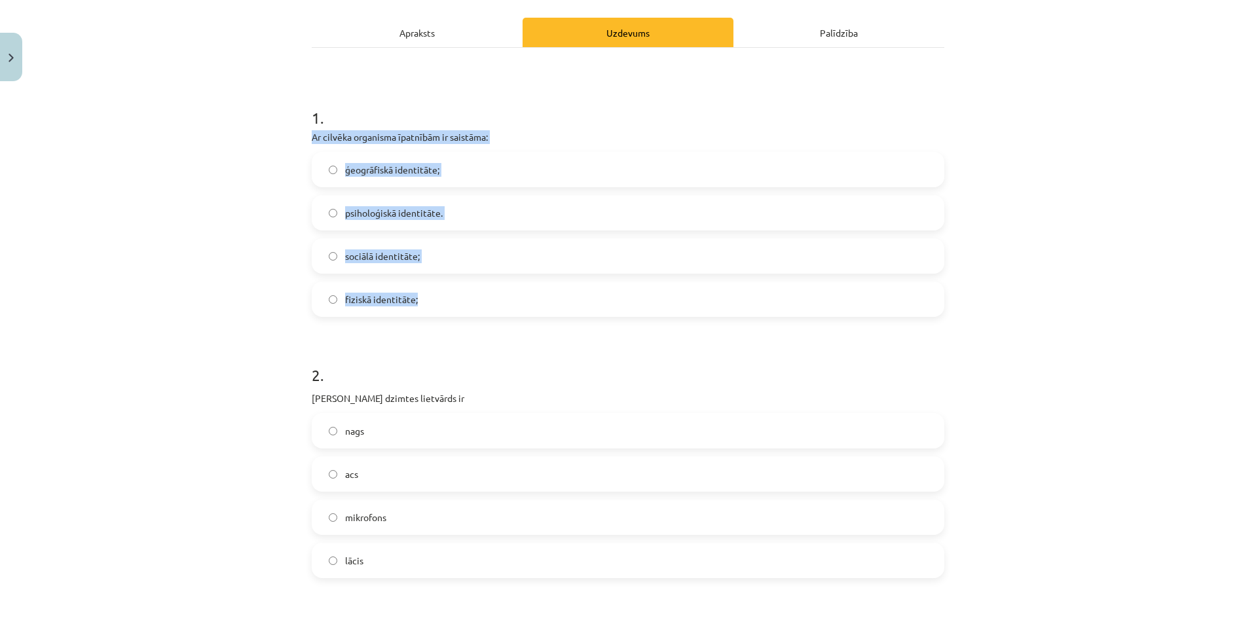
drag, startPoint x: 288, startPoint y: 140, endPoint x: 460, endPoint y: 300, distance: 235.4
click at [460, 300] on div "Mācību tēma: Latviešu valodas i - 11. klases 1. ieskaites mācību materiāls (a,b…" at bounding box center [628, 309] width 1256 height 618
click at [457, 303] on label "fiziskā identitāte;" at bounding box center [628, 299] width 630 height 33
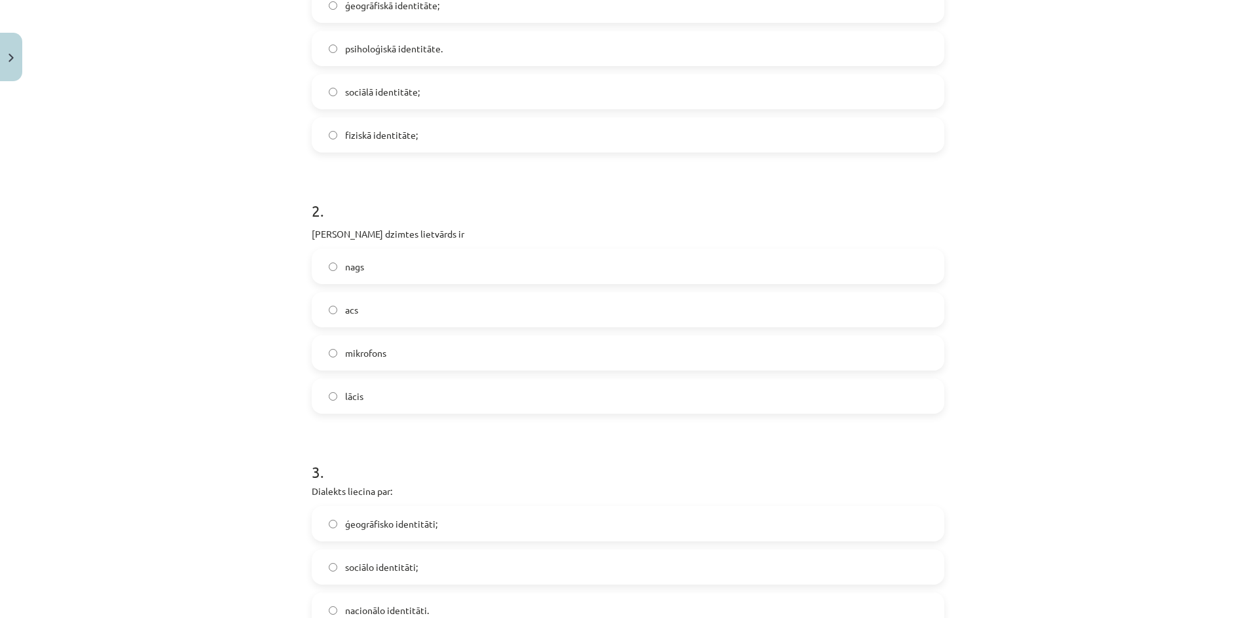
scroll to position [524, 0]
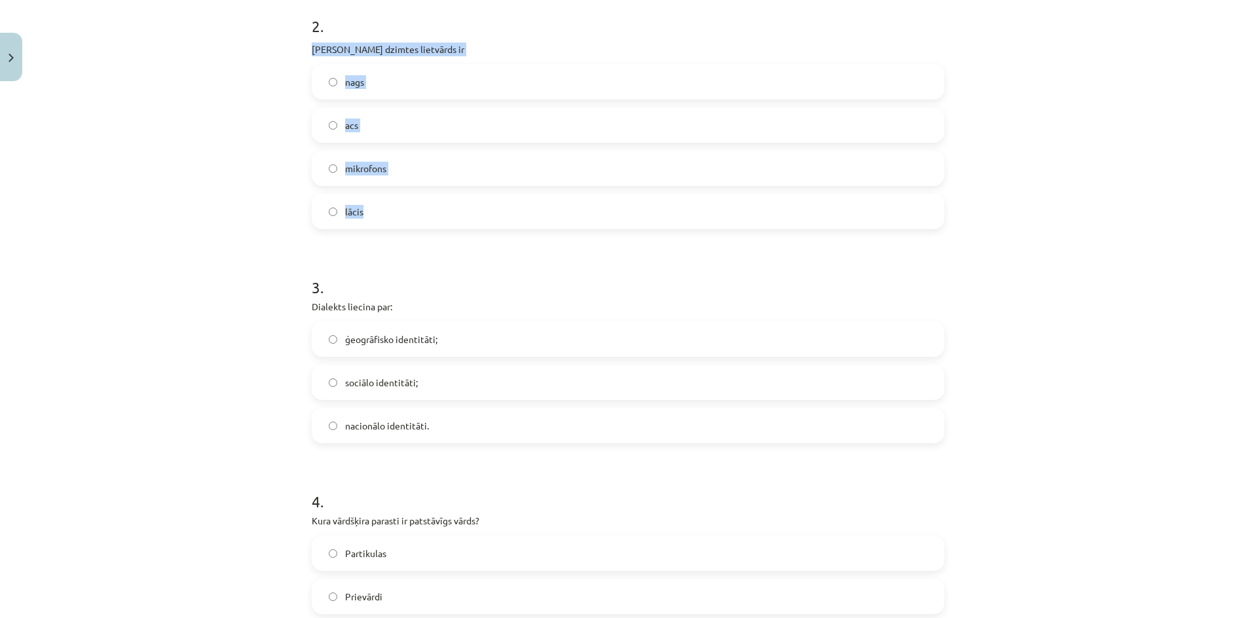
drag, startPoint x: 300, startPoint y: 46, endPoint x: 427, endPoint y: 209, distance: 206.8
click at [398, 121] on label "acs" at bounding box center [628, 125] width 630 height 33
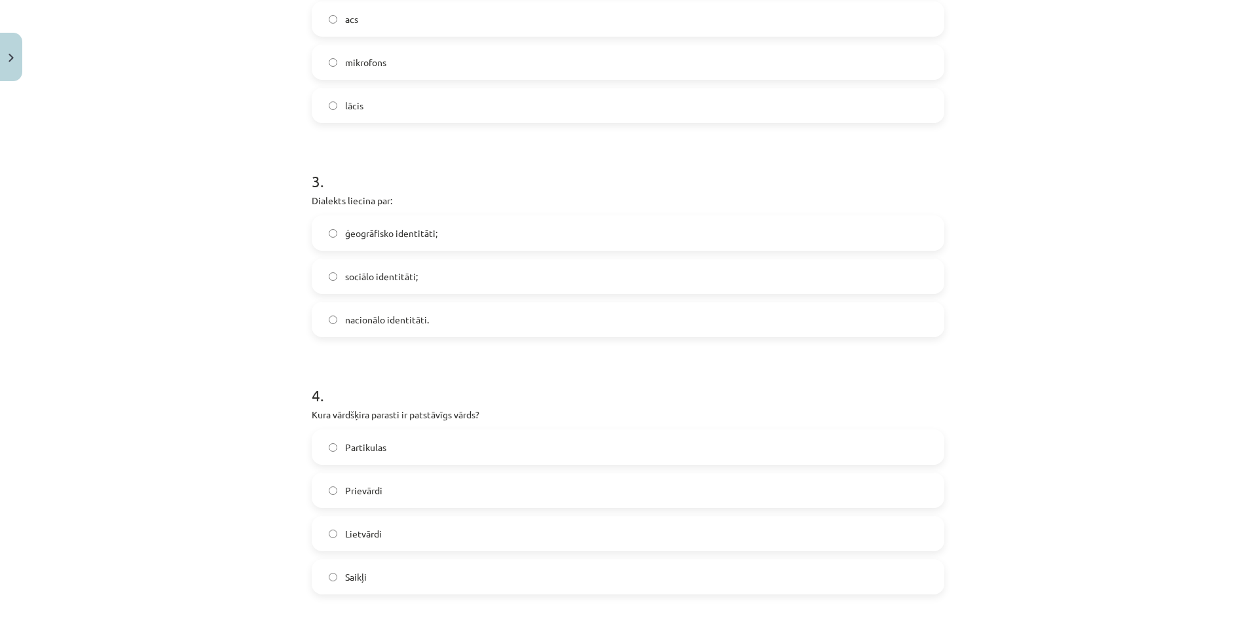
scroll to position [786, 0]
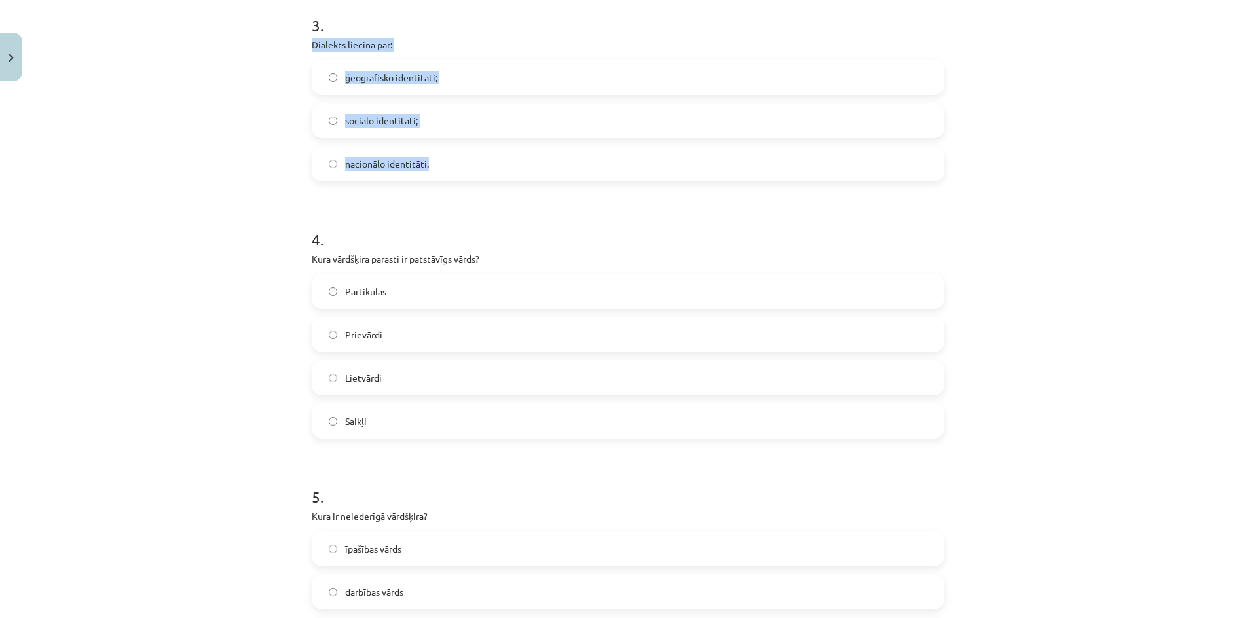
drag, startPoint x: 280, startPoint y: 45, endPoint x: 437, endPoint y: 149, distance: 188.0
click at [437, 149] on div "Mācību tēma: Latviešu valodas i - 11. klases 1. ieskaites mācību materiāls (a,b…" at bounding box center [628, 309] width 1256 height 618
click at [430, 88] on label "ģeogrāfisko identitāti;" at bounding box center [628, 77] width 630 height 33
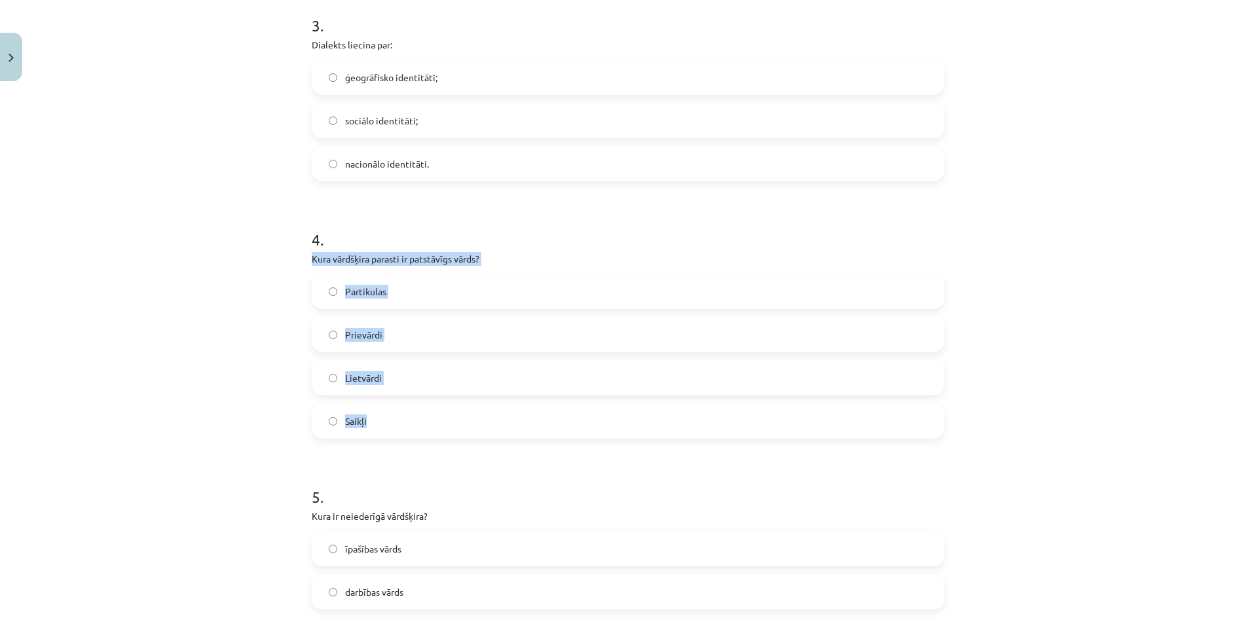
drag, startPoint x: 307, startPoint y: 255, endPoint x: 471, endPoint y: 419, distance: 231.1
click at [471, 419] on div "4 . Kura vārdšķira parasti ir patstāvīgs vārds? Partikulas Prievārdi Lietvārdi …" at bounding box center [628, 323] width 633 height 231
click at [459, 376] on label "Lietvārdi" at bounding box center [628, 378] width 630 height 33
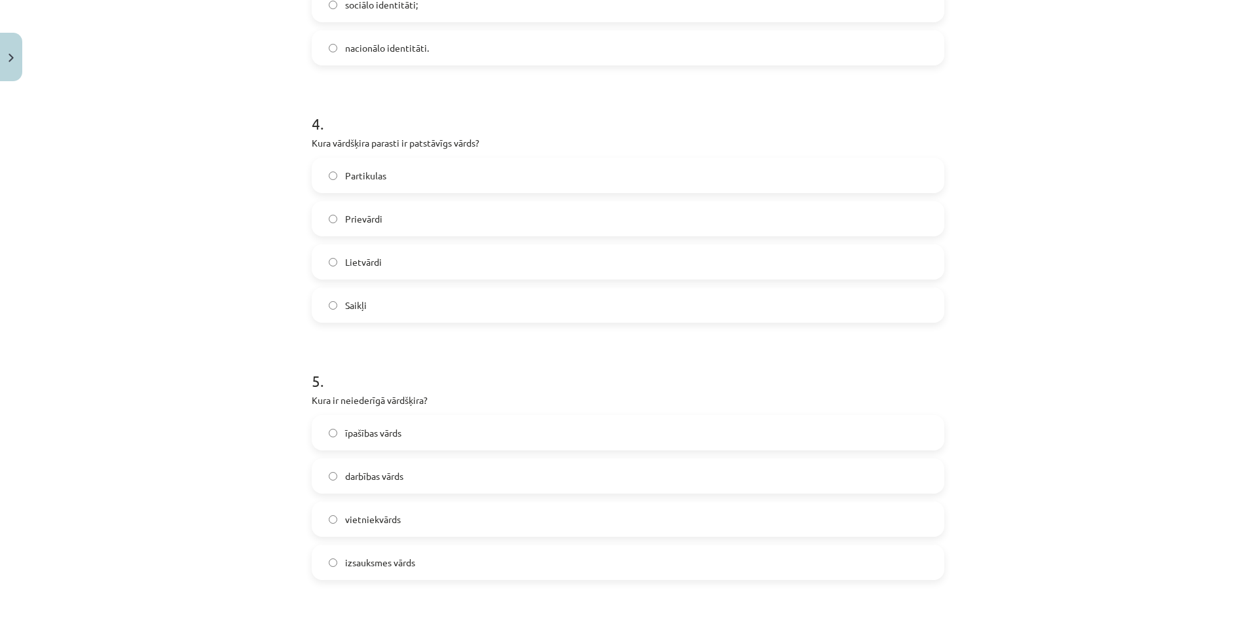
scroll to position [1135, 0]
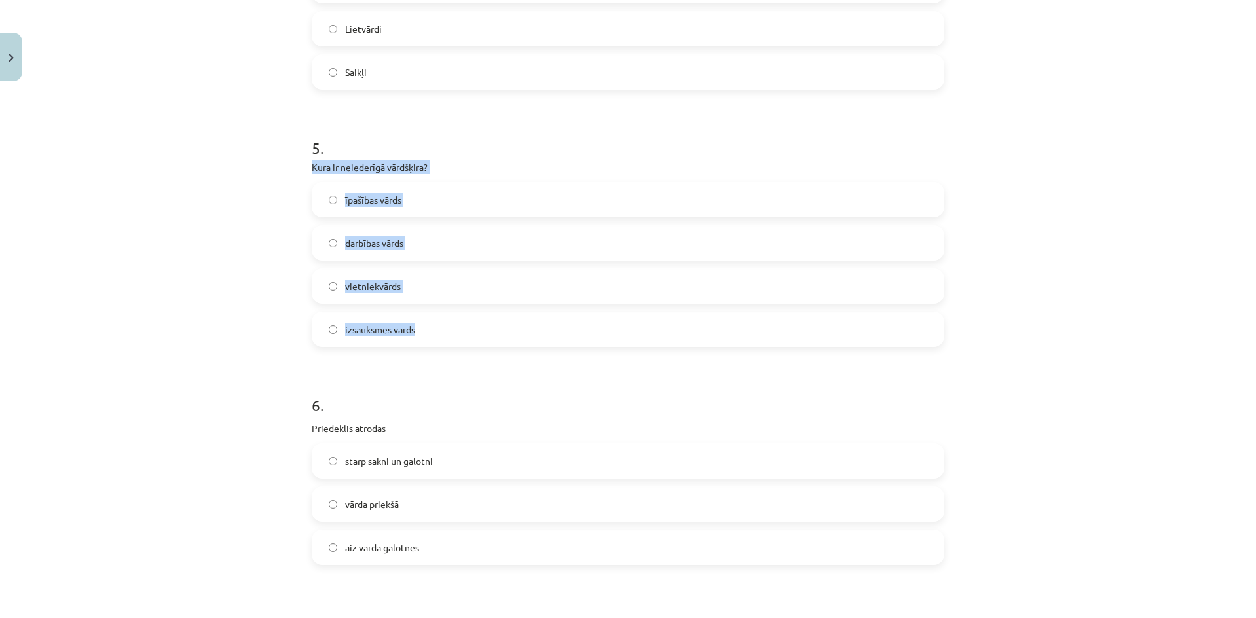
drag, startPoint x: 339, startPoint y: 176, endPoint x: 466, endPoint y: 316, distance: 189.3
click at [466, 316] on div "Mācību tēma: Latviešu valodas i - 11. klases 1. ieskaites mācību materiāls (a,b…" at bounding box center [628, 309] width 1256 height 618
click at [453, 328] on label "izsauksmes vārds" at bounding box center [628, 329] width 630 height 33
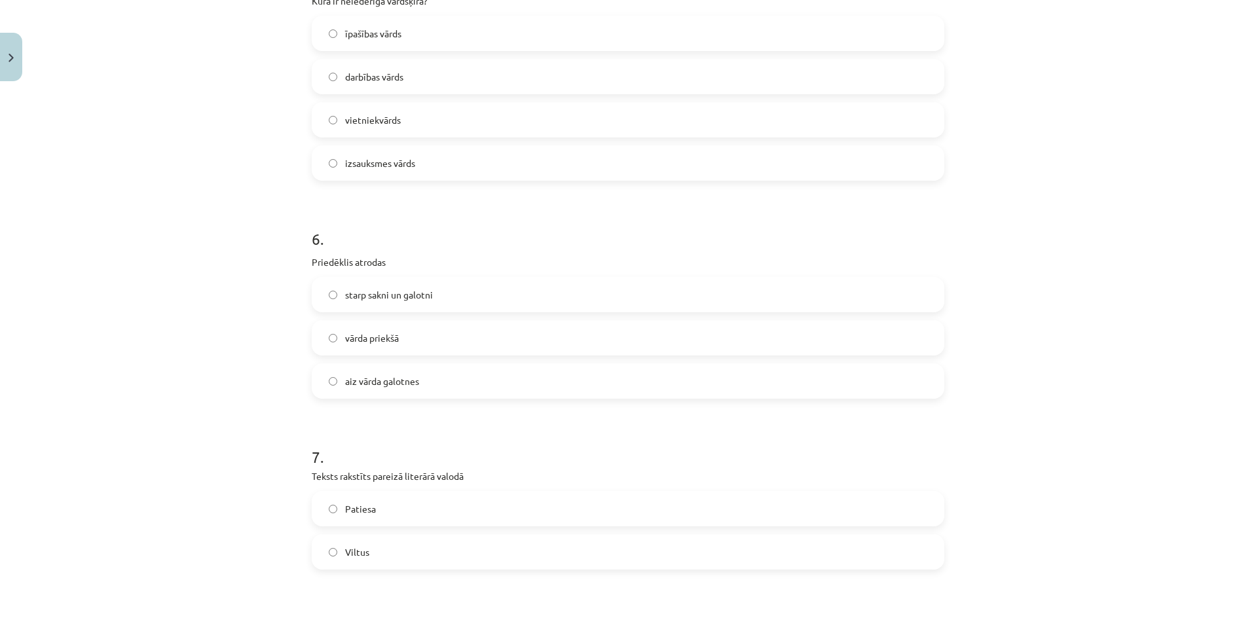
scroll to position [1310, 0]
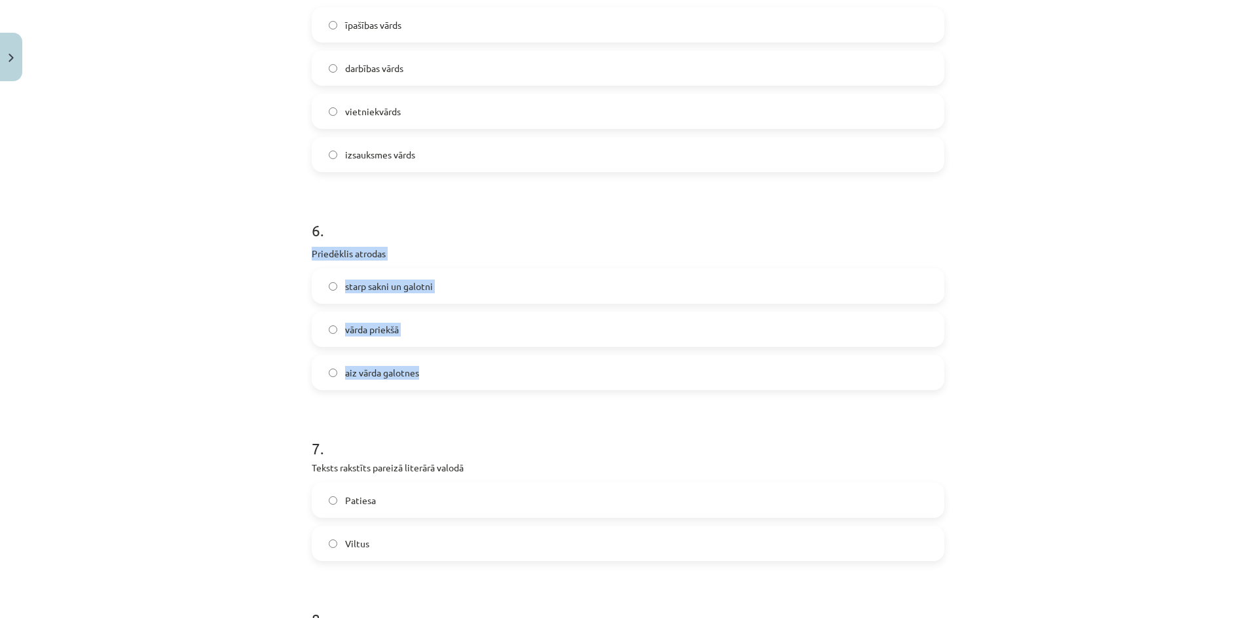
drag, startPoint x: 307, startPoint y: 261, endPoint x: 426, endPoint y: 370, distance: 161.4
click at [426, 370] on div "50 XP Saņemsi Grūts 580 pilda Apraksts Uzdevums Palīdzība 1 . Ar cilvēka organi…" at bounding box center [628, 95] width 649 height 2637
click at [462, 336] on label "vārda priekšā" at bounding box center [628, 329] width 630 height 33
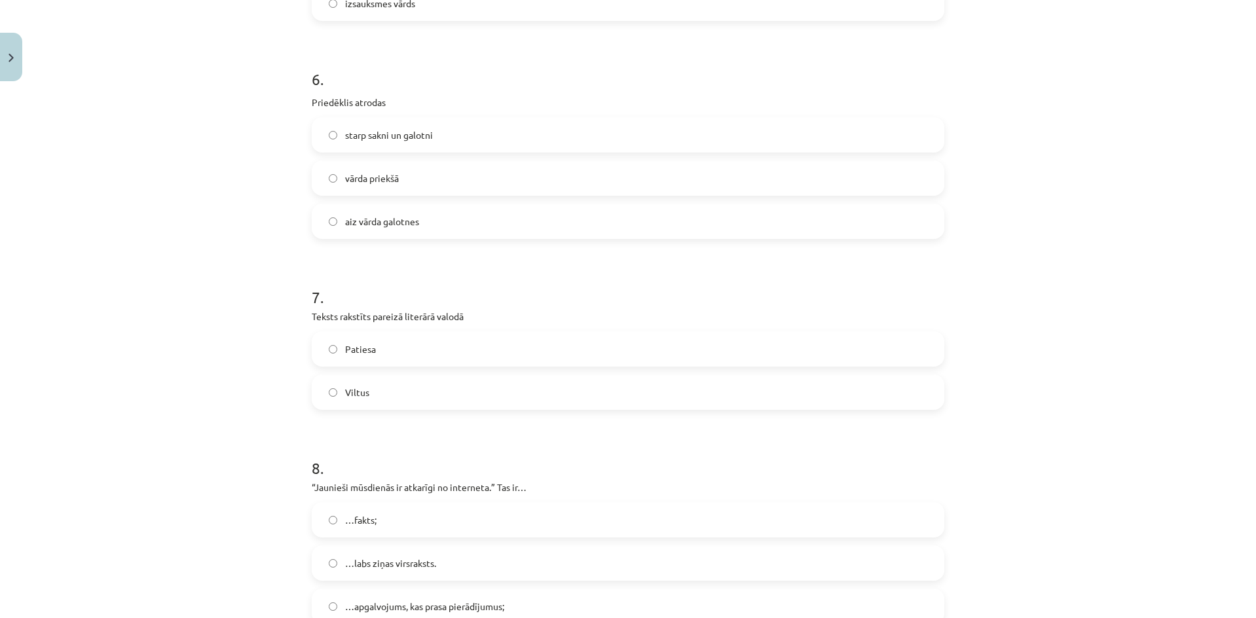
scroll to position [1659, 0]
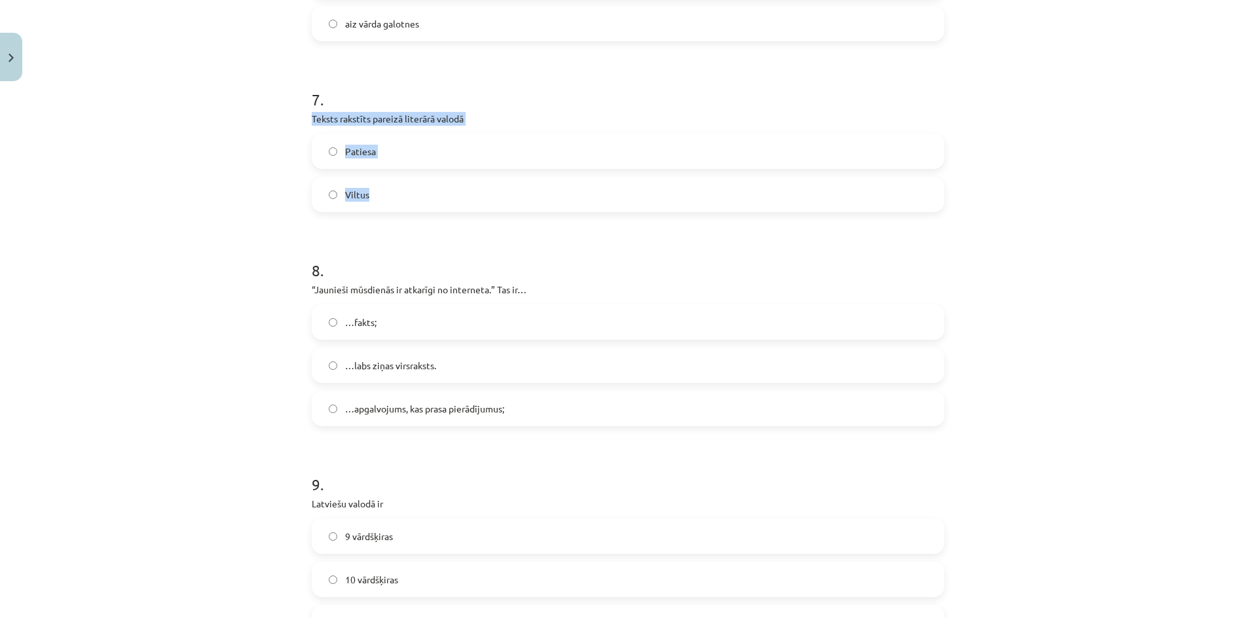
drag, startPoint x: 284, startPoint y: 109, endPoint x: 465, endPoint y: 193, distance: 199.6
click at [465, 193] on div "Mācību tēma: Latviešu valodas i - 11. klases 1. ieskaites mācību materiāls (a,b…" at bounding box center [628, 309] width 1256 height 618
click at [401, 155] on label "Patiesa" at bounding box center [628, 151] width 630 height 33
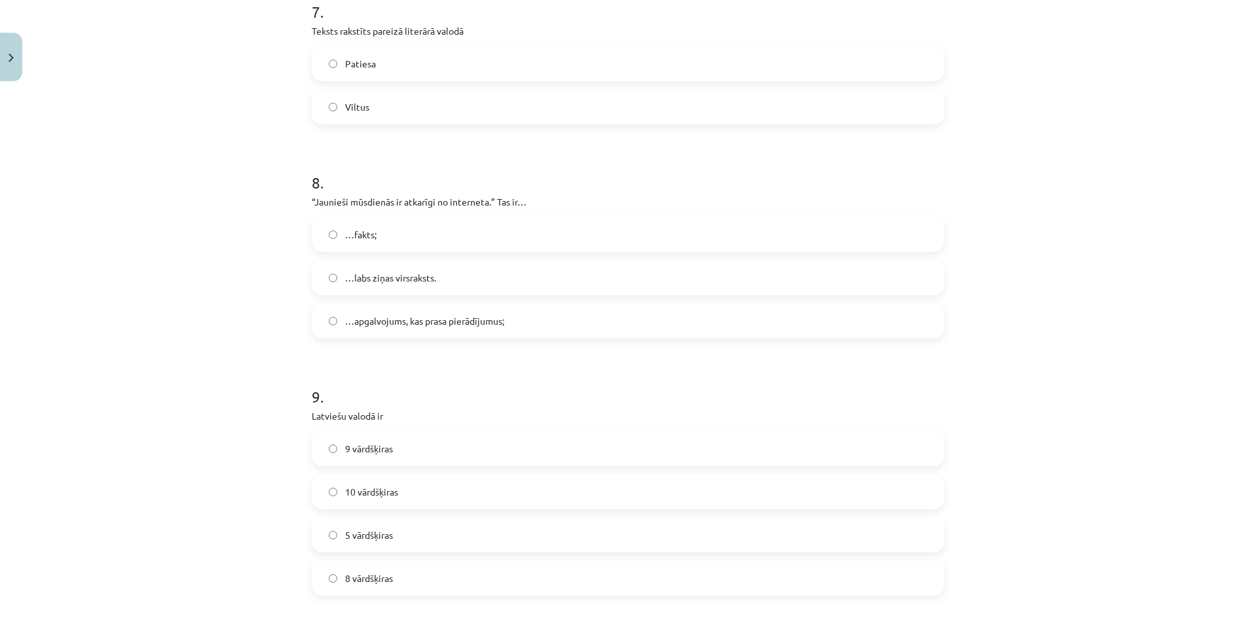
scroll to position [1834, 0]
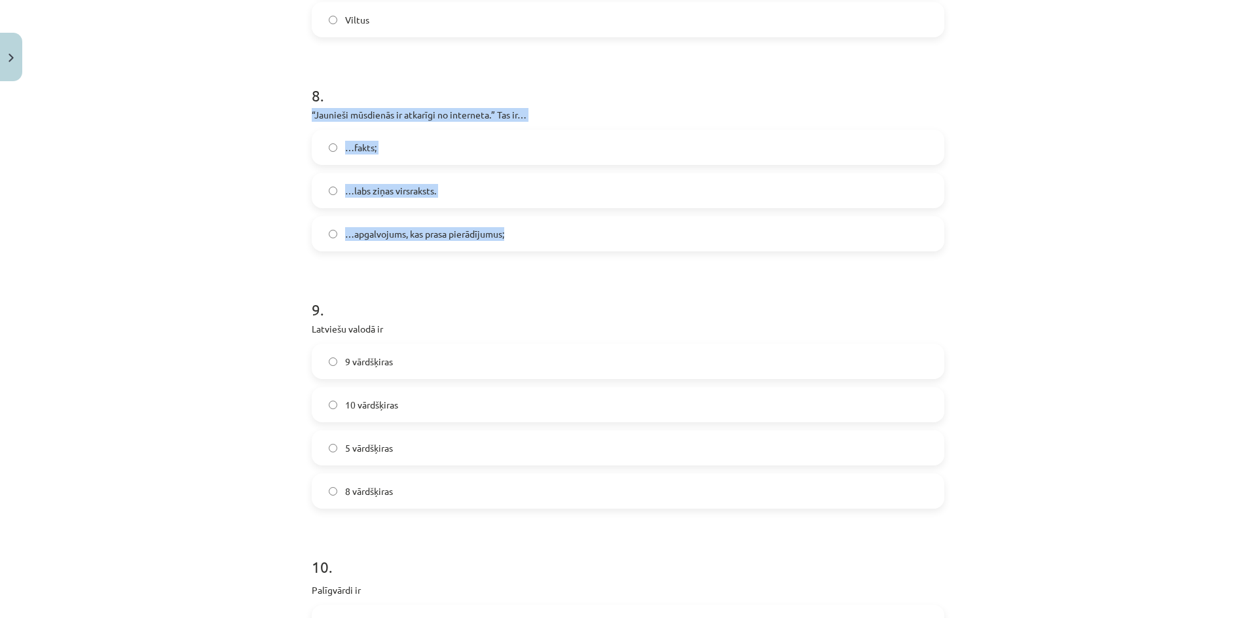
drag, startPoint x: 290, startPoint y: 117, endPoint x: 596, endPoint y: 216, distance: 322.1
click at [596, 216] on div "Mācību tēma: Latviešu valodas i - 11. klases 1. ieskaites mācību materiāls (a,b…" at bounding box center [628, 309] width 1256 height 618
click at [483, 243] on label "…apgalvojums, kas prasa pierādījumus;" at bounding box center [628, 233] width 630 height 33
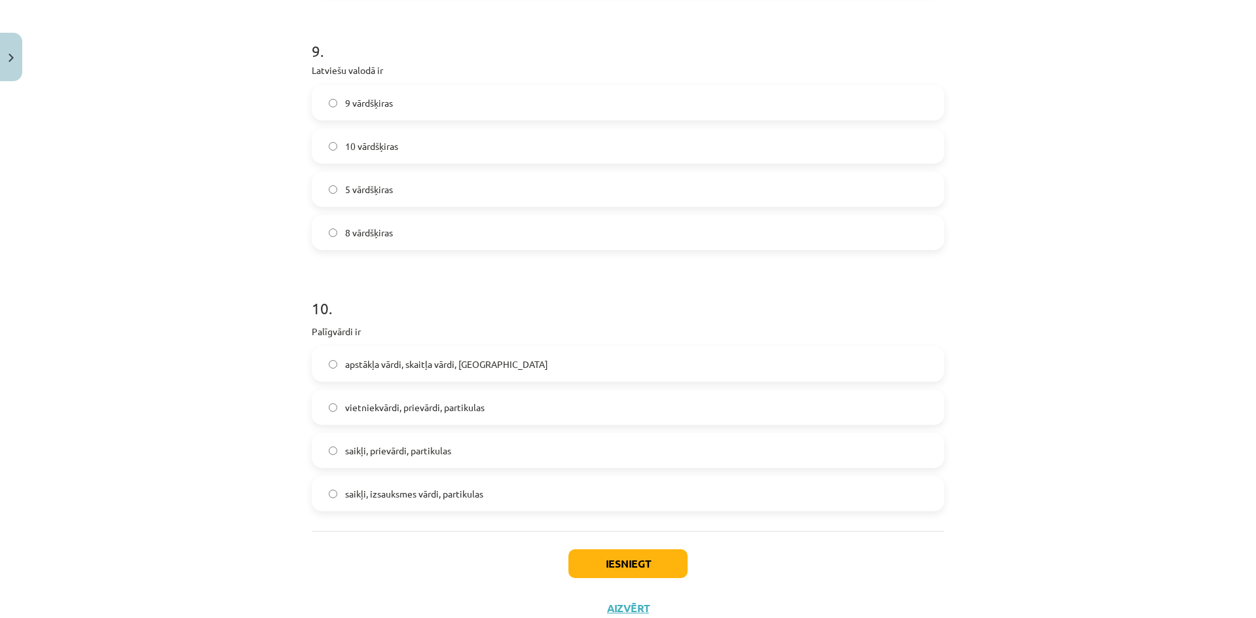
scroll to position [2096, 0]
drag, startPoint x: 288, startPoint y: 74, endPoint x: 447, endPoint y: 164, distance: 182.5
click at [447, 164] on div "Mācību tēma: Latviešu valodas i - 11. klases 1. ieskaites mācību materiāls (a,b…" at bounding box center [628, 309] width 1256 height 618
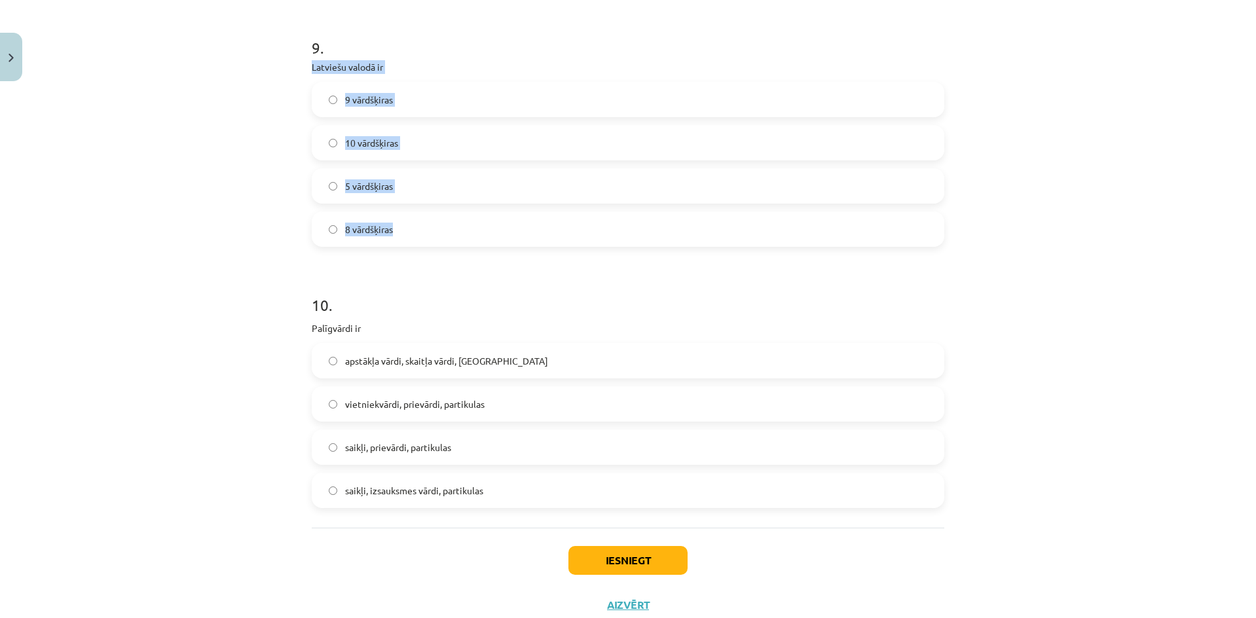
drag, startPoint x: 274, startPoint y: 60, endPoint x: 445, endPoint y: 218, distance: 233.2
click at [445, 218] on div "Mācību tēma: Latviešu valodas i - 11. klases 1. ieskaites mācību materiāls (a,b…" at bounding box center [628, 309] width 1256 height 618
click at [431, 138] on label "10 vārdšķiras" at bounding box center [628, 142] width 630 height 33
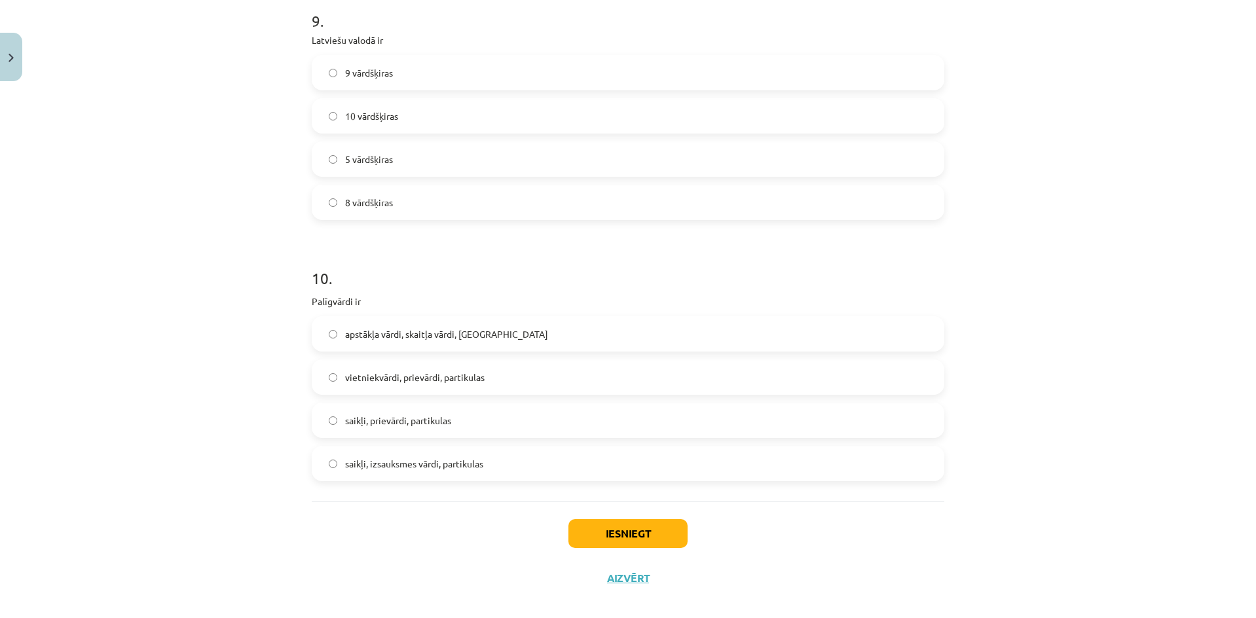
scroll to position [2138, 0]
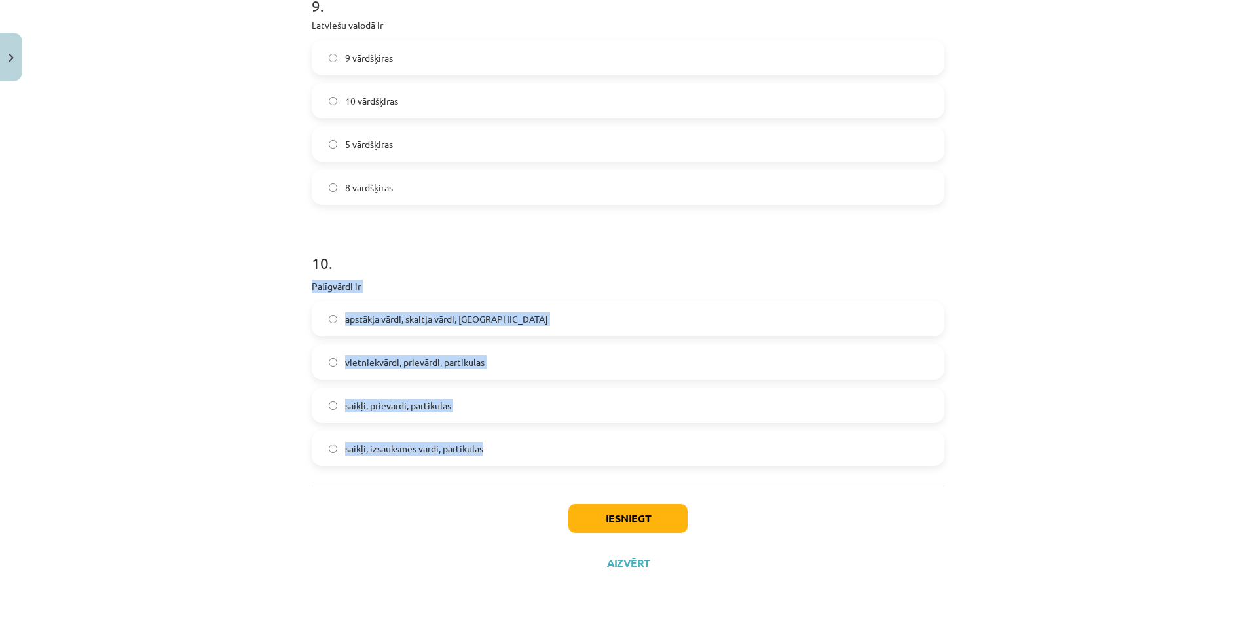
drag, startPoint x: 282, startPoint y: 288, endPoint x: 523, endPoint y: 440, distance: 285.5
click at [523, 440] on div "Mācību tēma: Latviešu valodas i - 11. klases 1. ieskaites mācību materiāls (a,b…" at bounding box center [628, 309] width 1256 height 618
click at [471, 419] on label "saikļi, prievārdi, partikulas" at bounding box center [628, 405] width 630 height 33
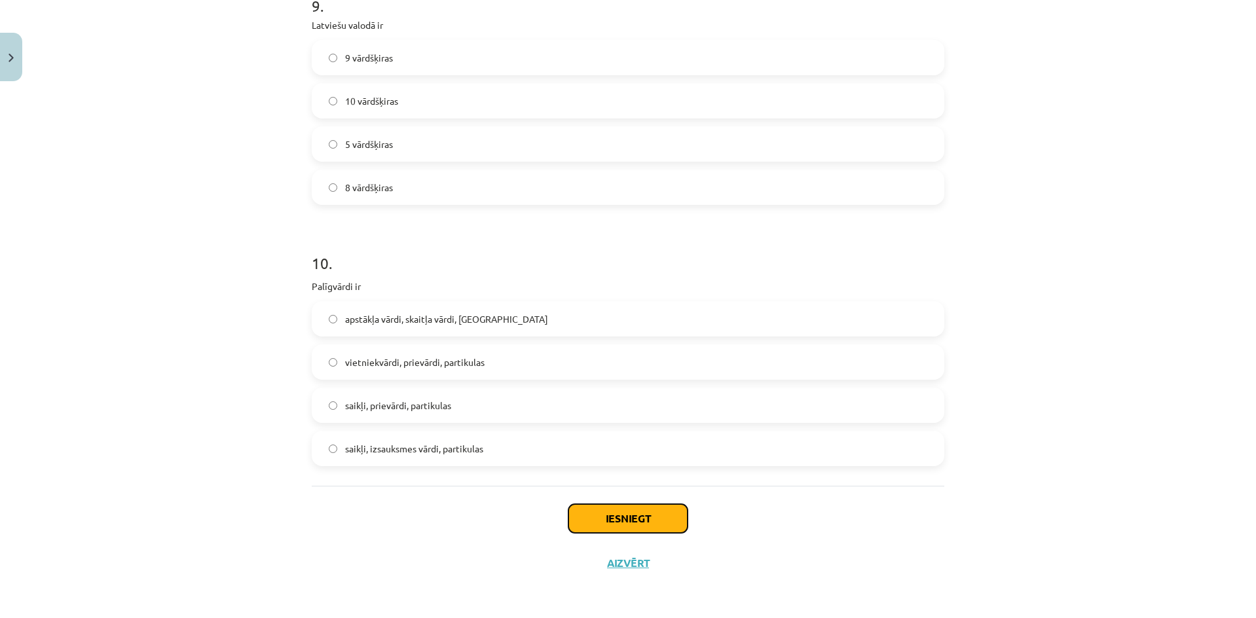
click at [642, 517] on button "Iesniegt" at bounding box center [628, 518] width 119 height 29
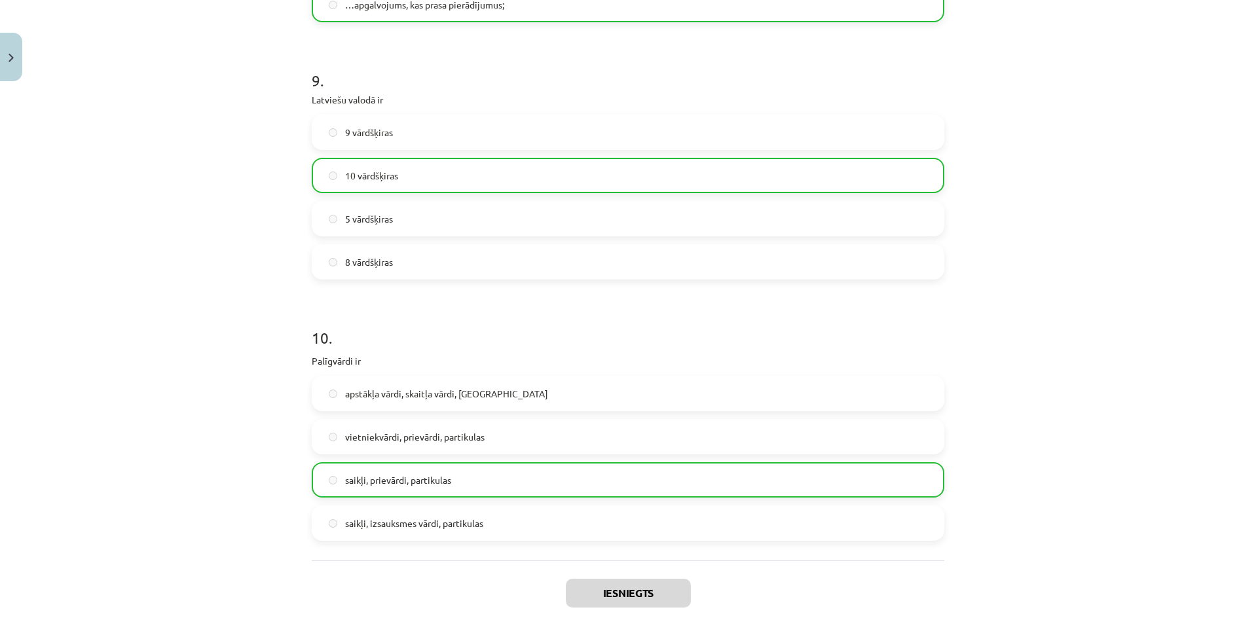
scroll to position [2180, 0]
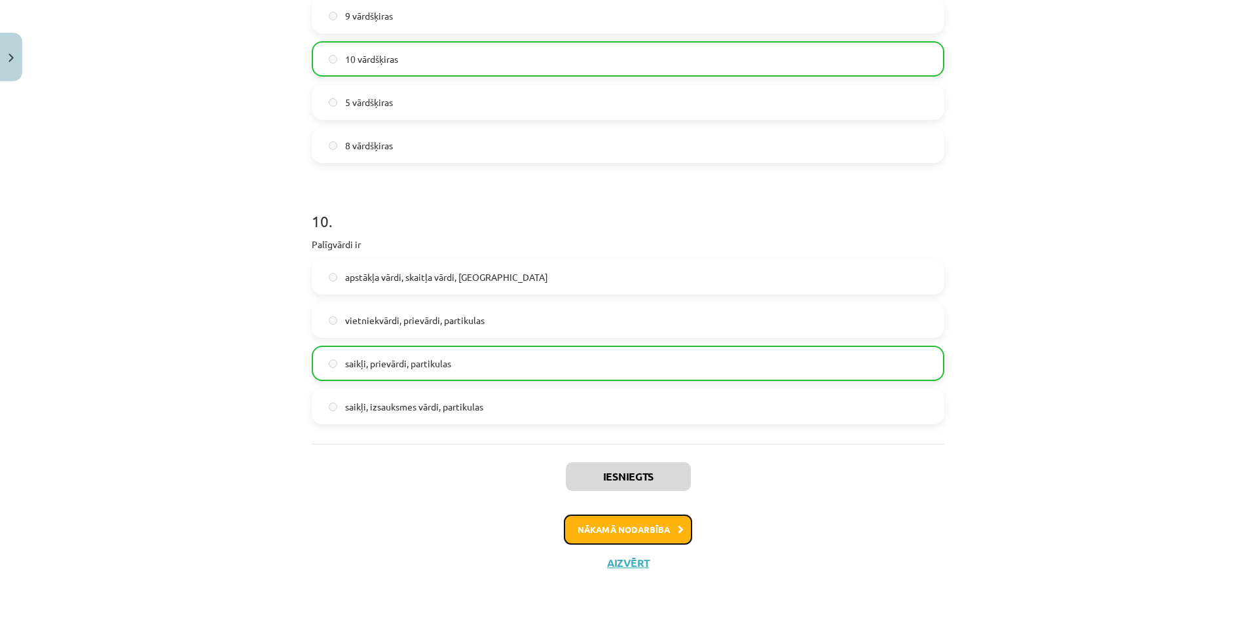
click at [679, 534] on button "Nākamā nodarbība" at bounding box center [628, 530] width 128 height 30
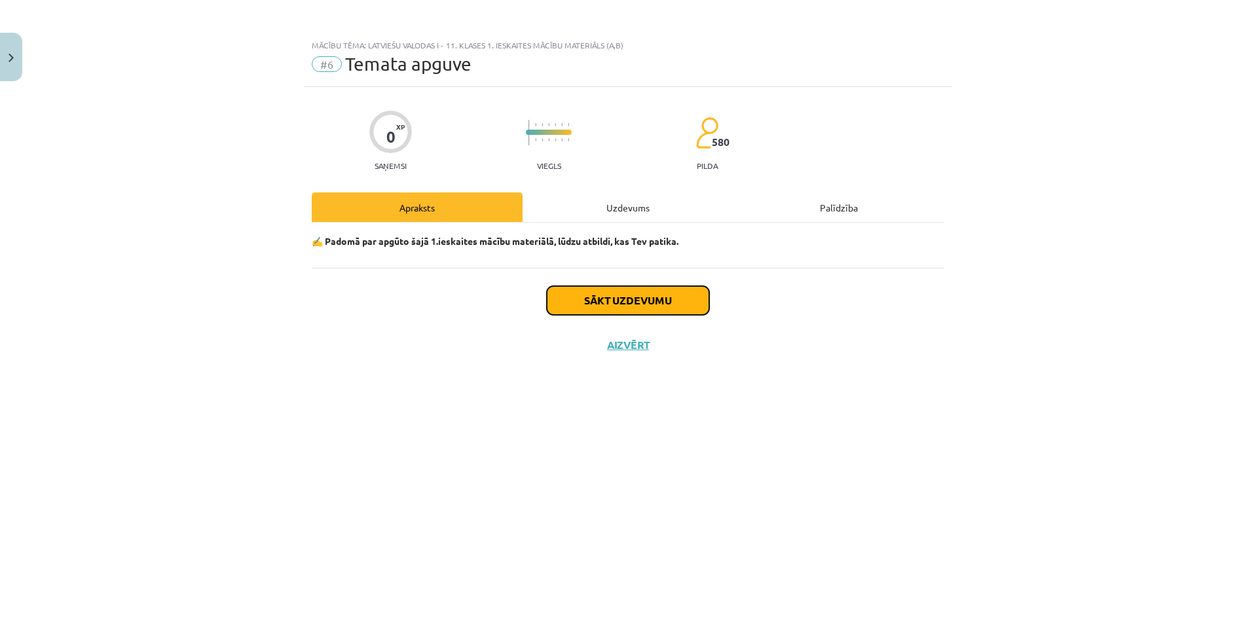
click at [643, 300] on button "Sākt uzdevumu" at bounding box center [628, 300] width 162 height 29
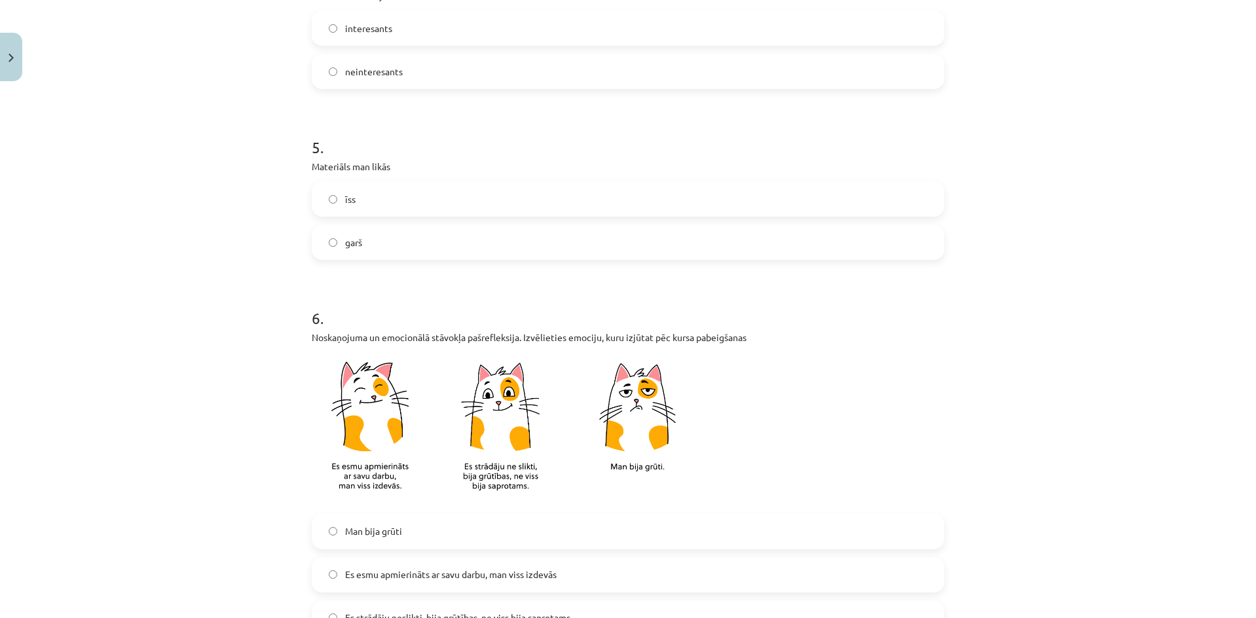
scroll to position [1042, 0]
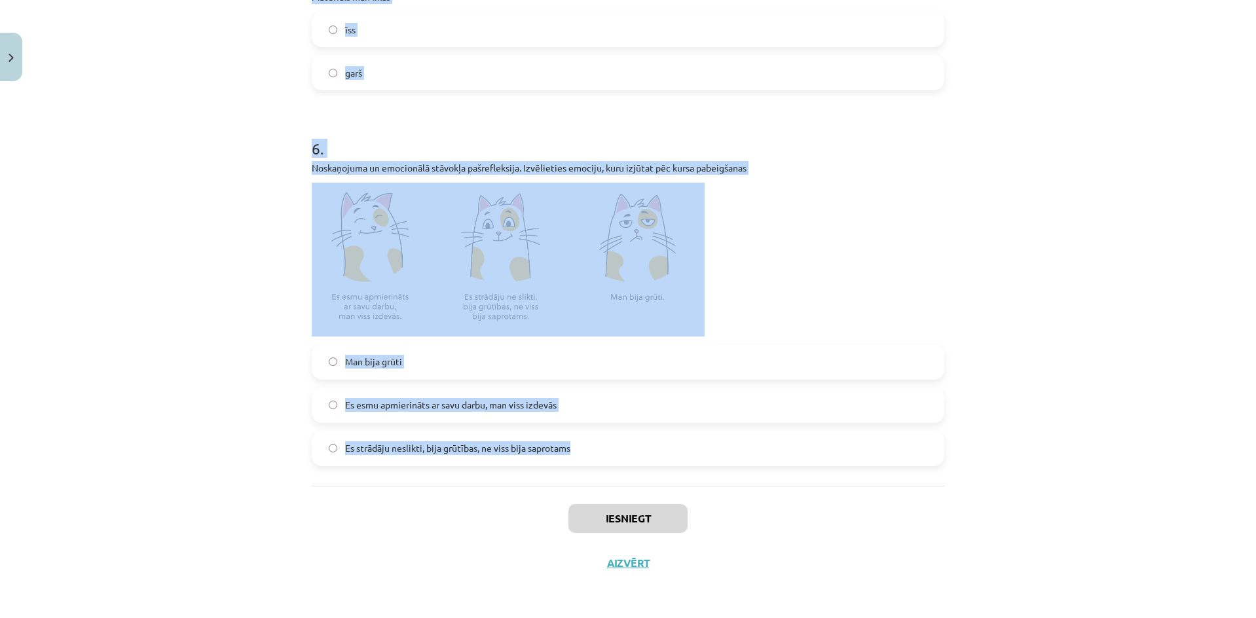
drag, startPoint x: 305, startPoint y: 132, endPoint x: 634, endPoint y: 464, distance: 467.8
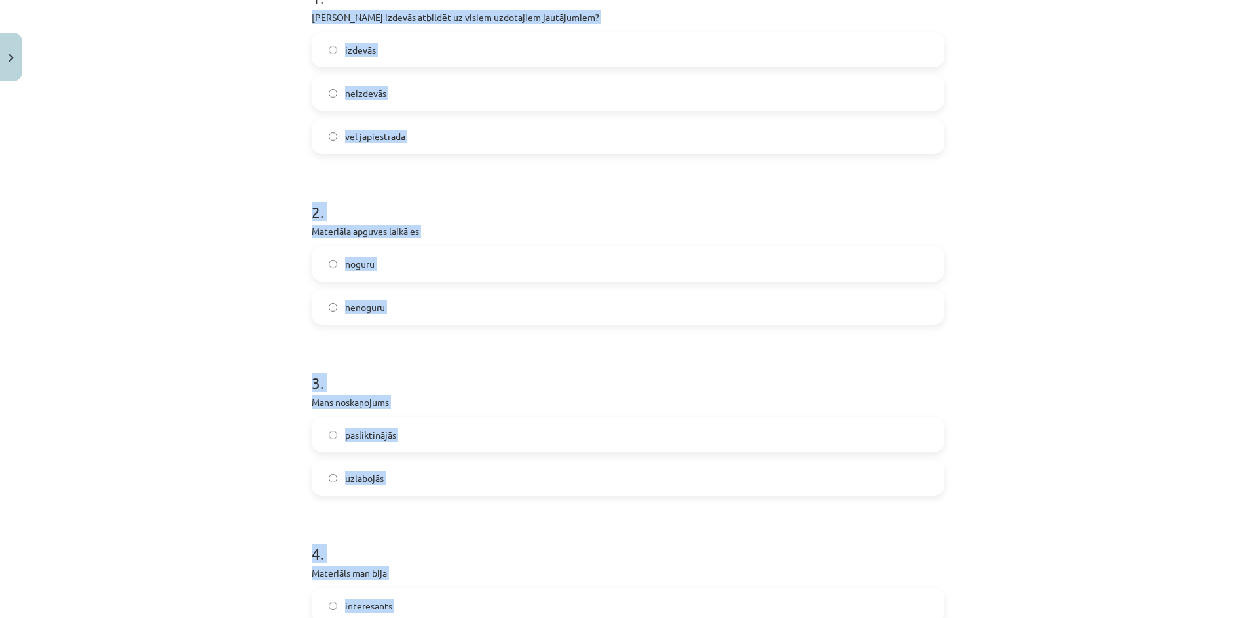
scroll to position [0, 0]
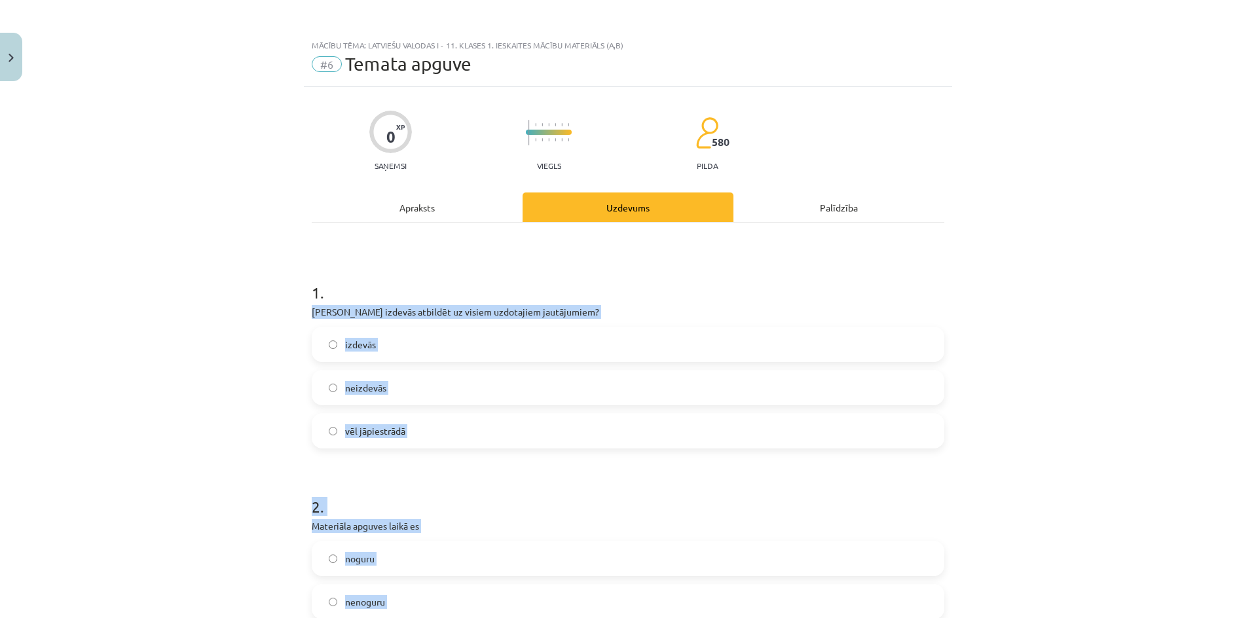
click at [223, 302] on div "Mācību tēma: Latviešu valodas i - 11. klases 1. ieskaites mācību materiāls (a,b…" at bounding box center [628, 309] width 1256 height 618
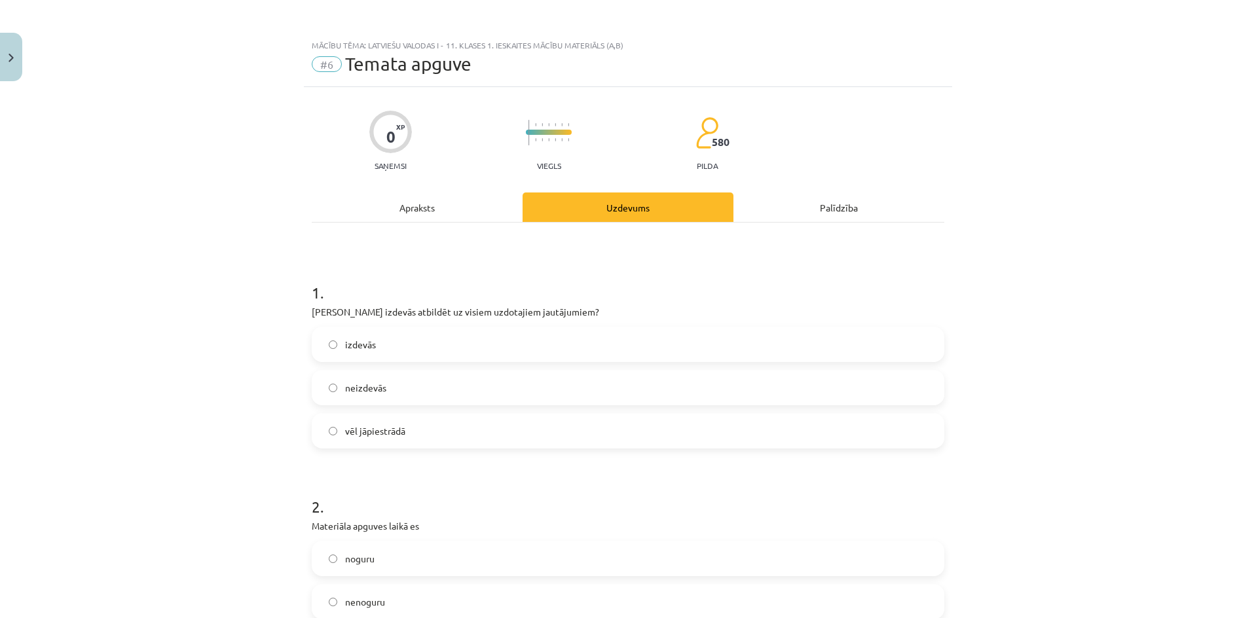
click at [424, 351] on label "izdevās" at bounding box center [628, 344] width 630 height 33
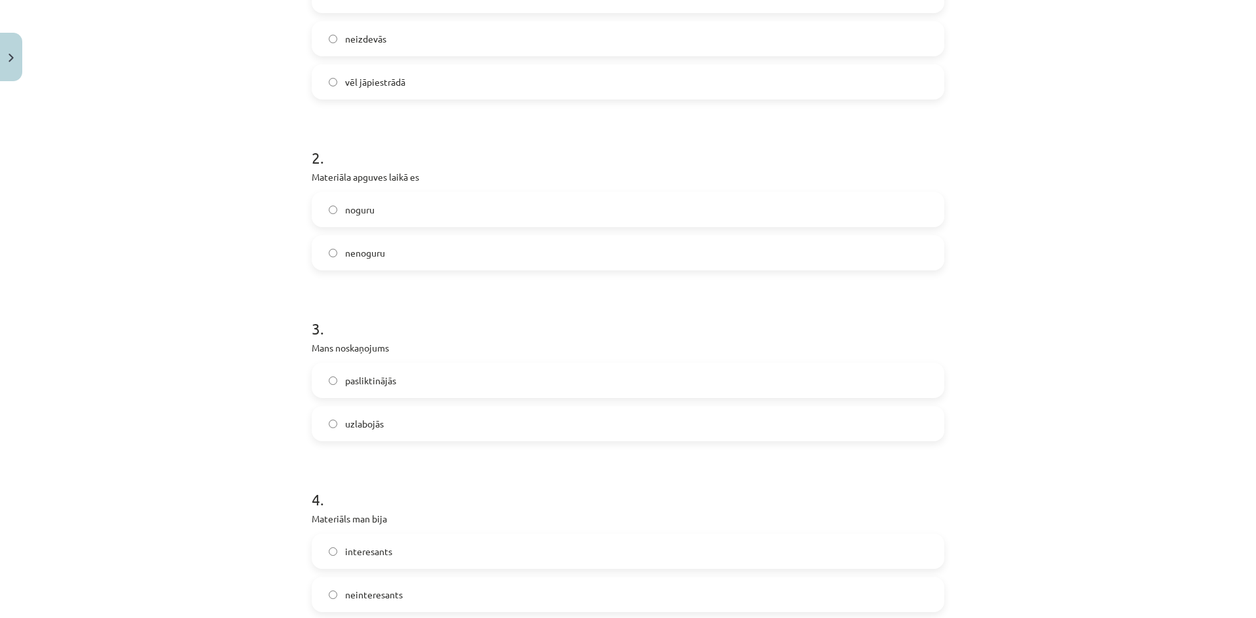
click at [403, 259] on label "nenoguru" at bounding box center [628, 252] width 630 height 33
click at [491, 429] on label "uzlabojās" at bounding box center [628, 423] width 630 height 33
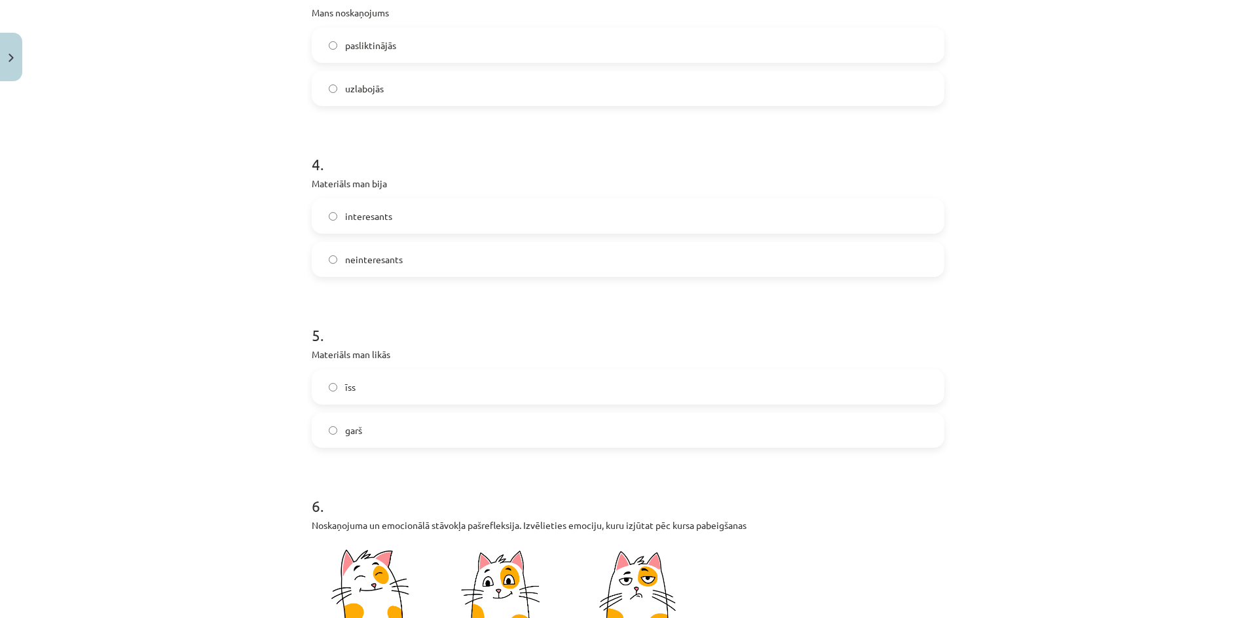
scroll to position [786, 0]
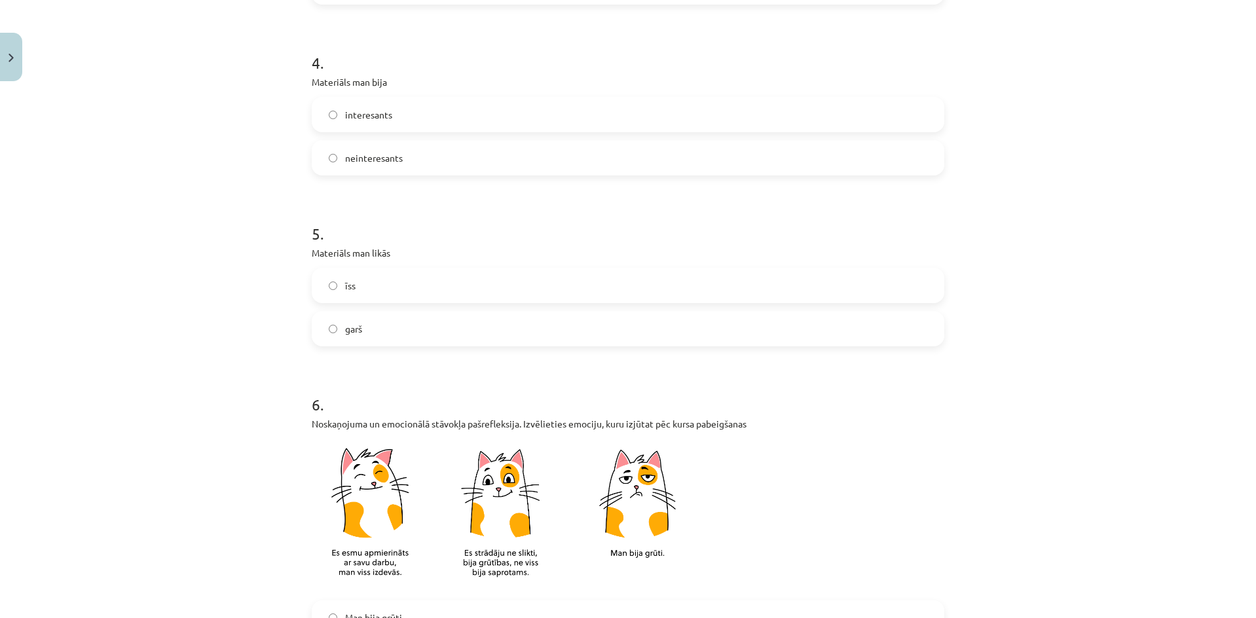
click at [388, 120] on label "interesants" at bounding box center [628, 114] width 630 height 33
click at [389, 329] on label "garš" at bounding box center [628, 328] width 630 height 33
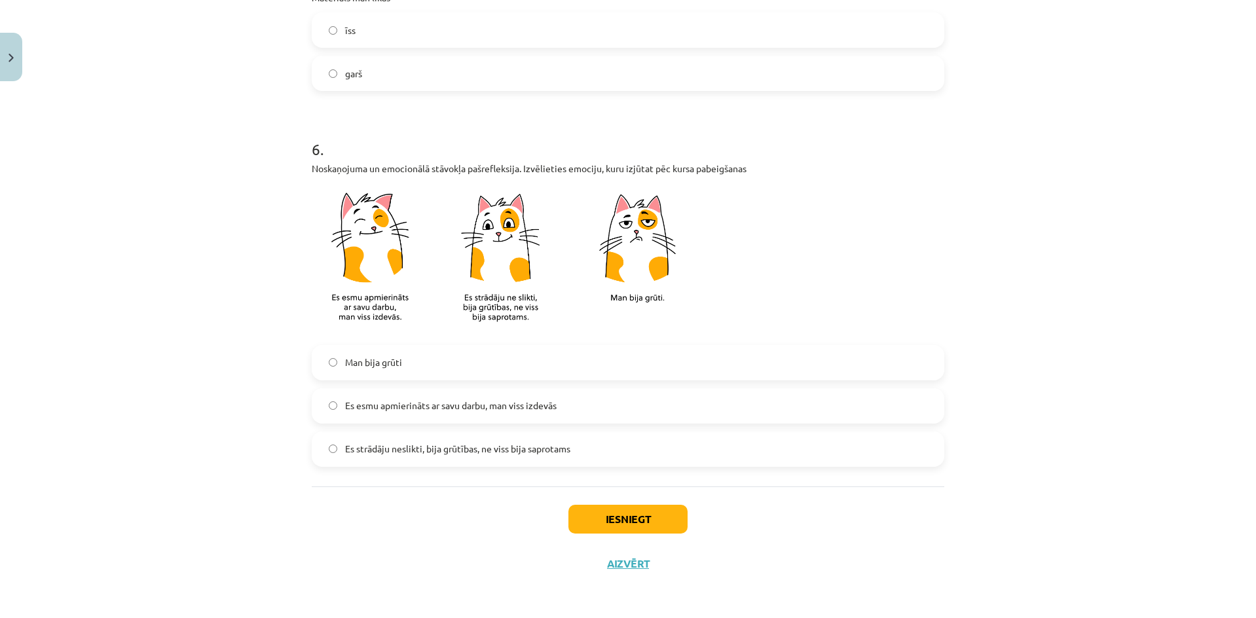
scroll to position [1042, 0]
click at [399, 33] on label "īss" at bounding box center [628, 29] width 630 height 33
click at [582, 404] on label "Es esmu apmierināts ar savu darbu, man viss izdevās" at bounding box center [628, 405] width 630 height 33
click at [645, 518] on button "Iesniegt" at bounding box center [628, 518] width 119 height 29
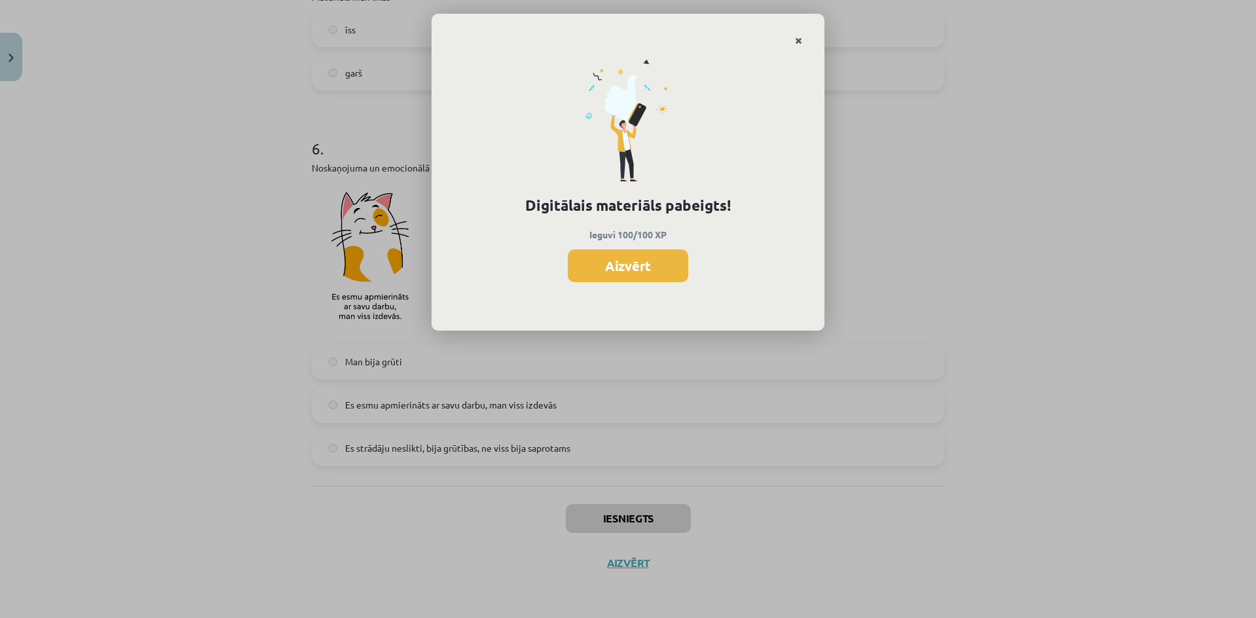
click at [793, 38] on link "Close" at bounding box center [798, 41] width 23 height 26
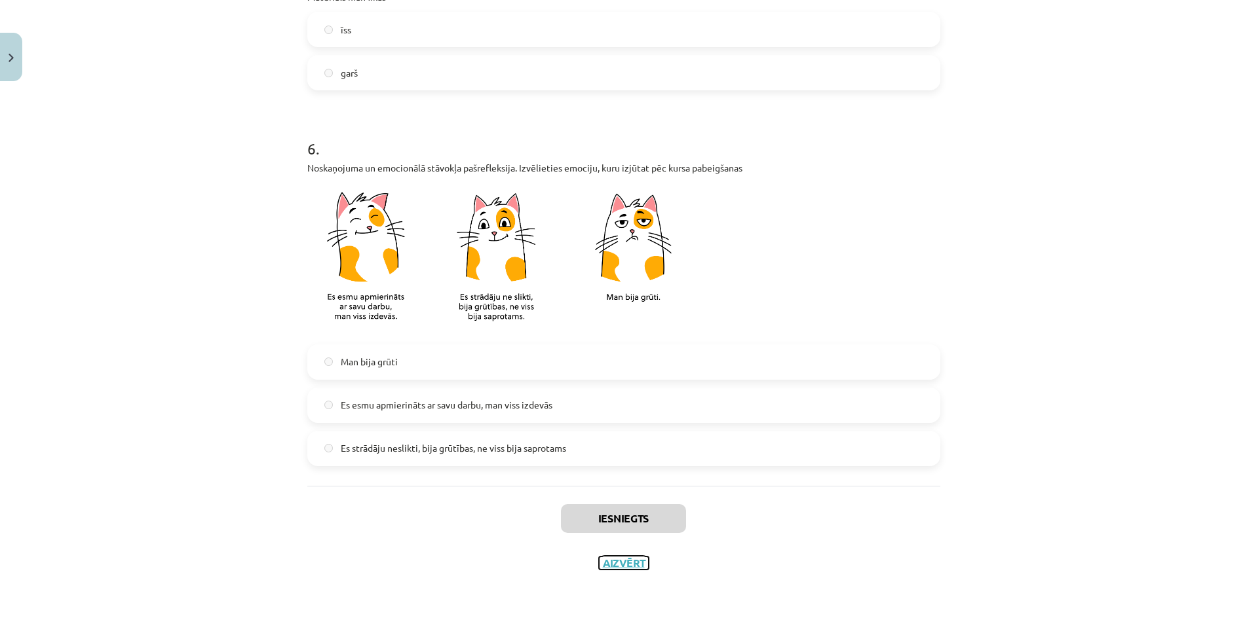
click at [628, 557] on button "Aizvērt" at bounding box center [624, 563] width 50 height 13
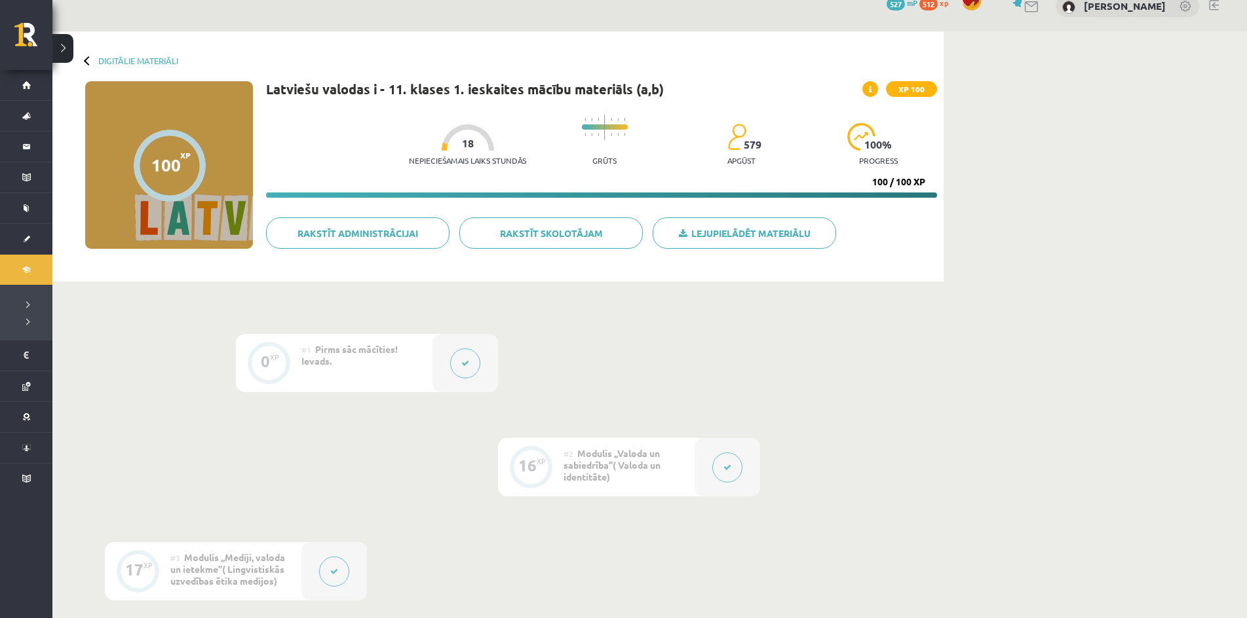
scroll to position [0, 0]
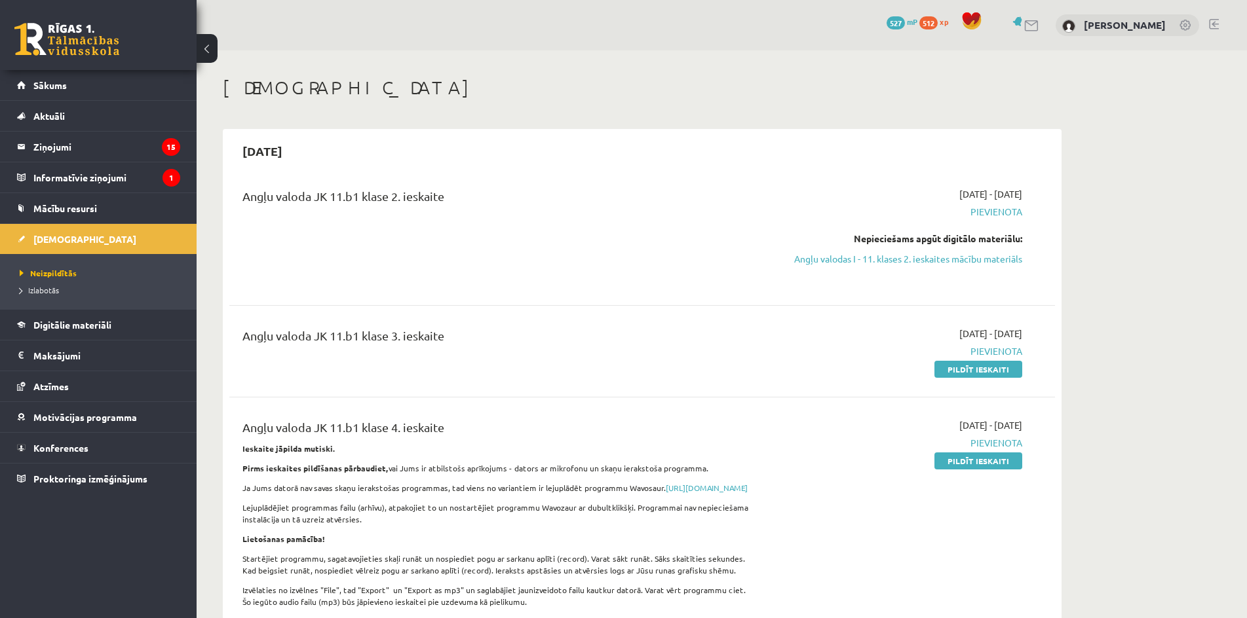
scroll to position [381, 0]
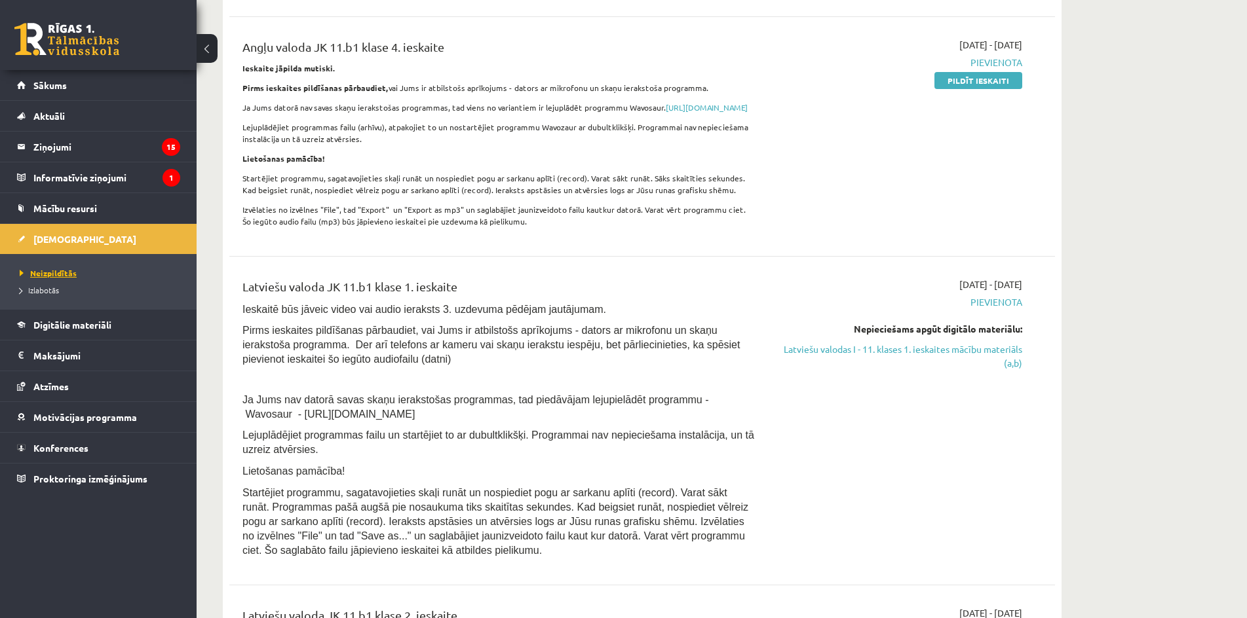
click at [59, 277] on link "Neizpildītās" at bounding box center [102, 273] width 164 height 12
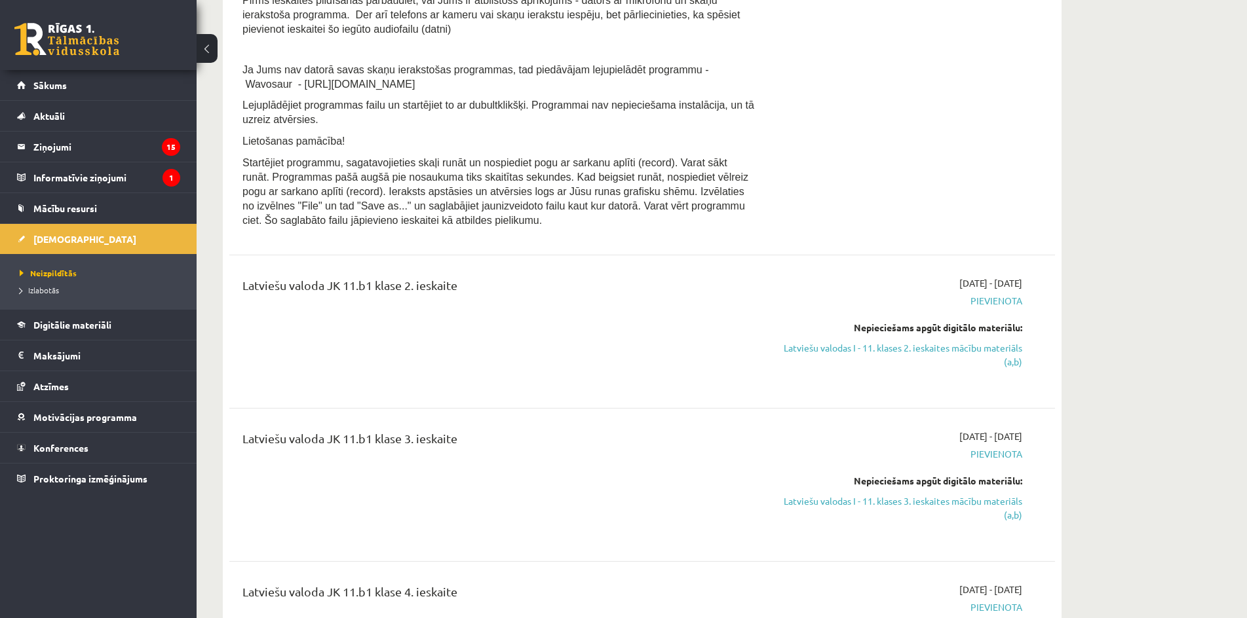
scroll to position [730, 0]
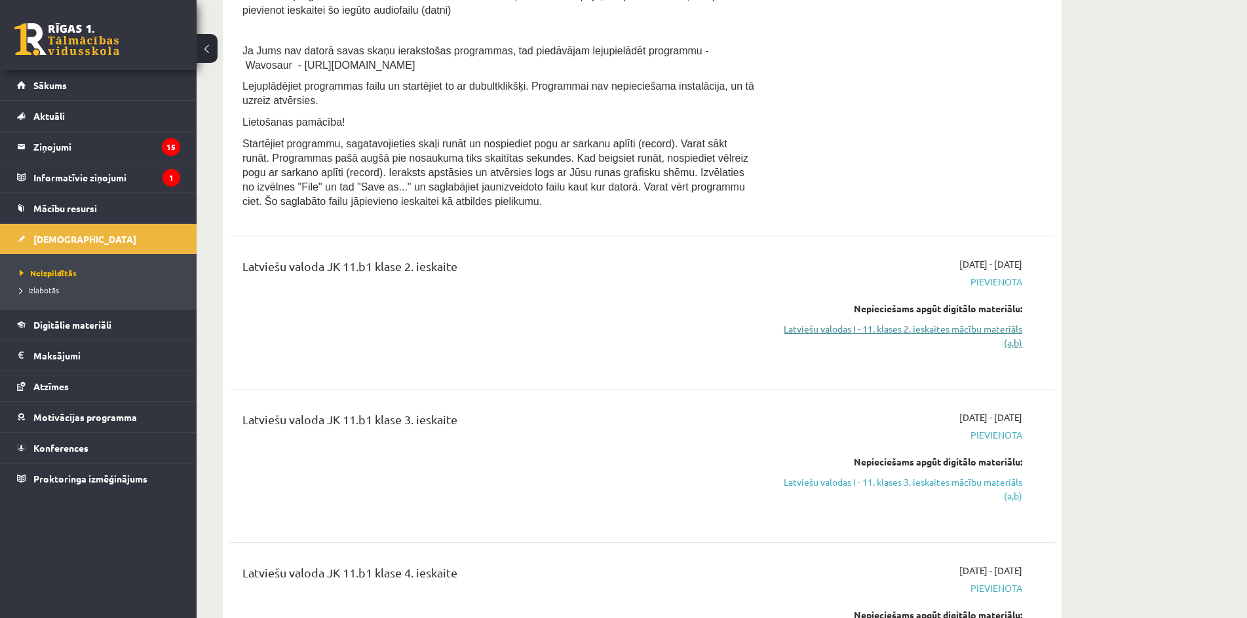
click at [924, 348] on link "Latviešu valodas I - 11. klases 2. ieskaites mācību materiāls (a,b)" at bounding box center [898, 336] width 247 height 28
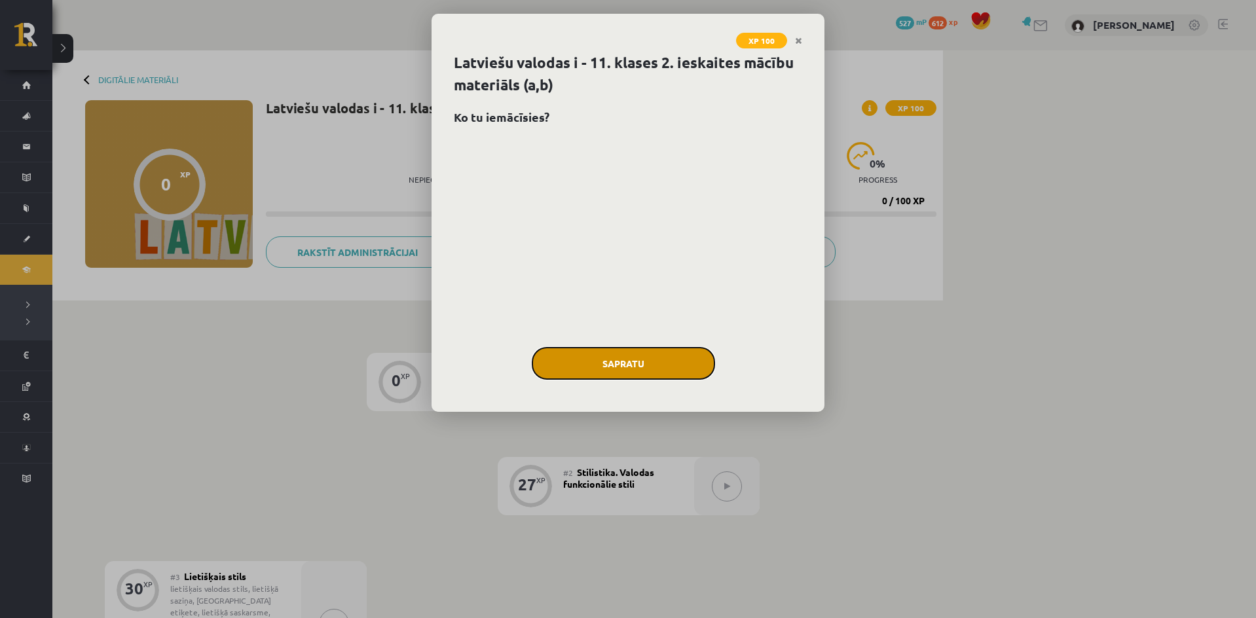
click at [664, 367] on button "Sapratu" at bounding box center [623, 363] width 183 height 33
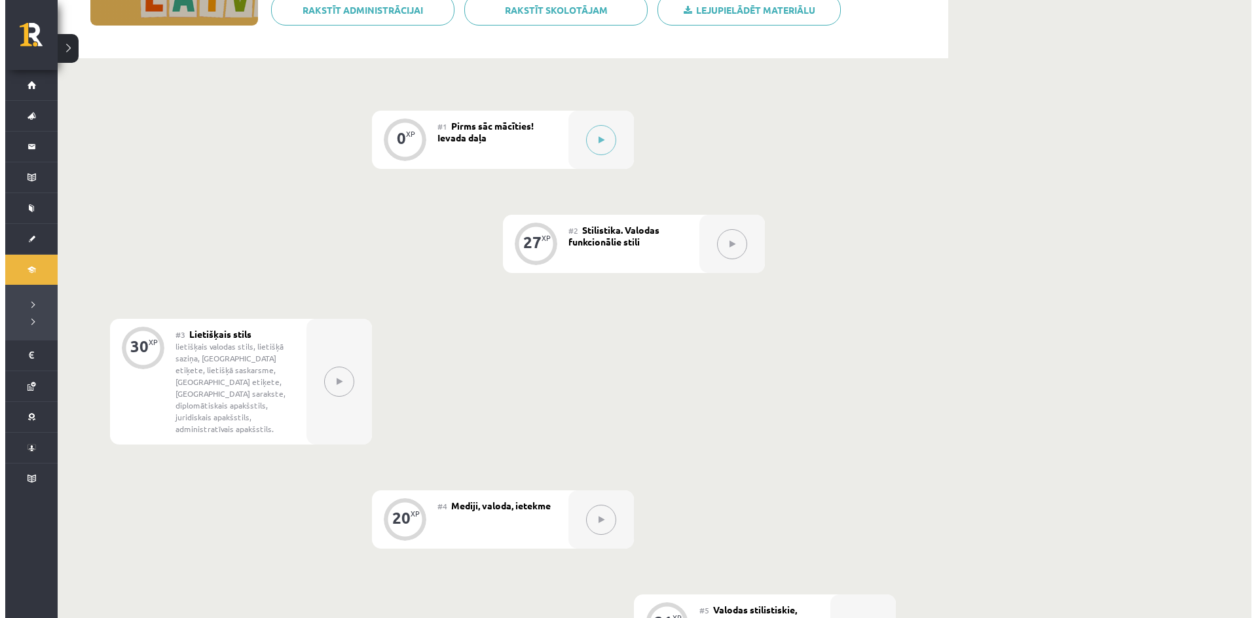
scroll to position [142, 0]
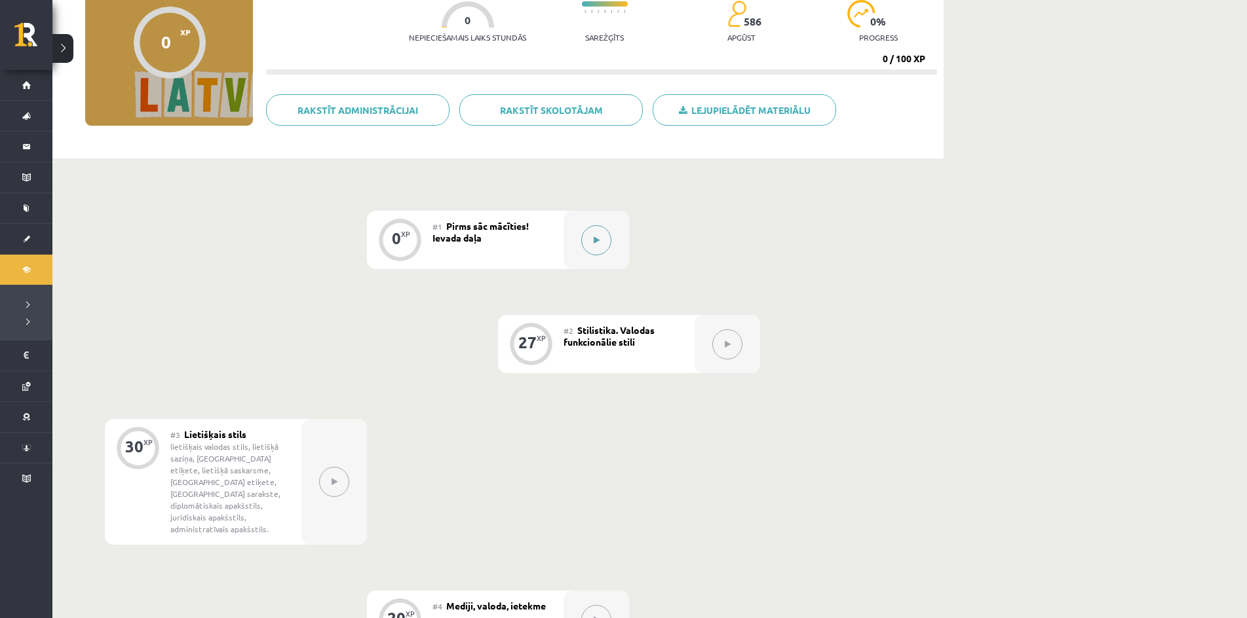
click at [593, 247] on button at bounding box center [596, 240] width 30 height 30
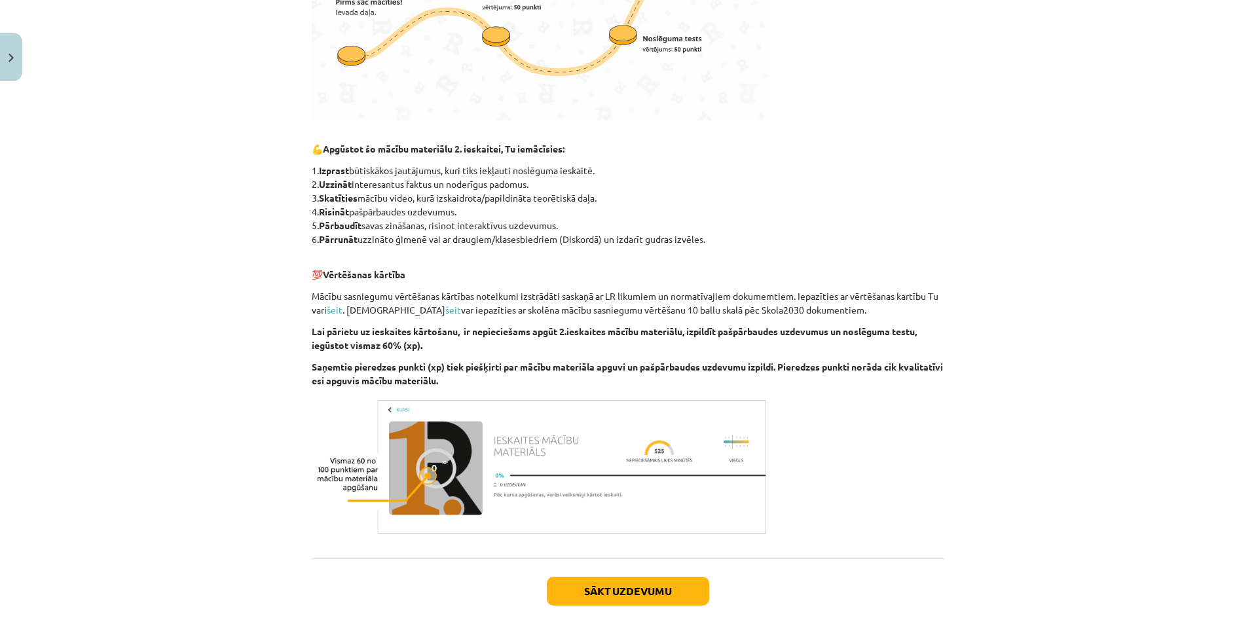
scroll to position [597, 0]
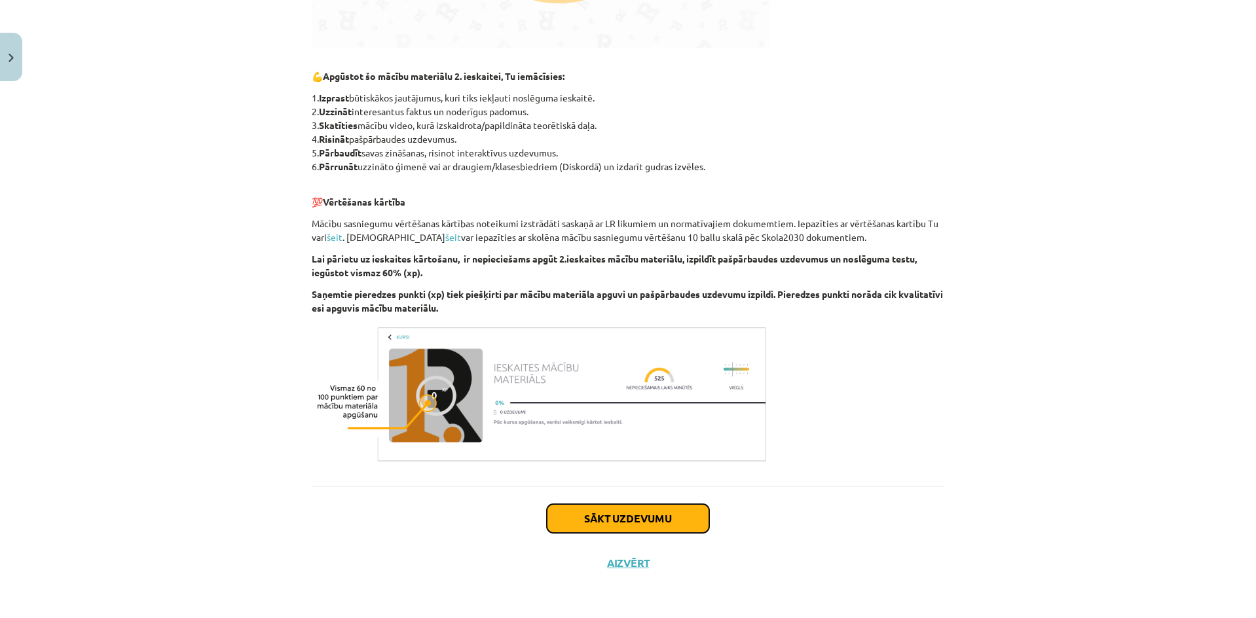
click at [664, 519] on button "Sākt uzdevumu" at bounding box center [628, 518] width 162 height 29
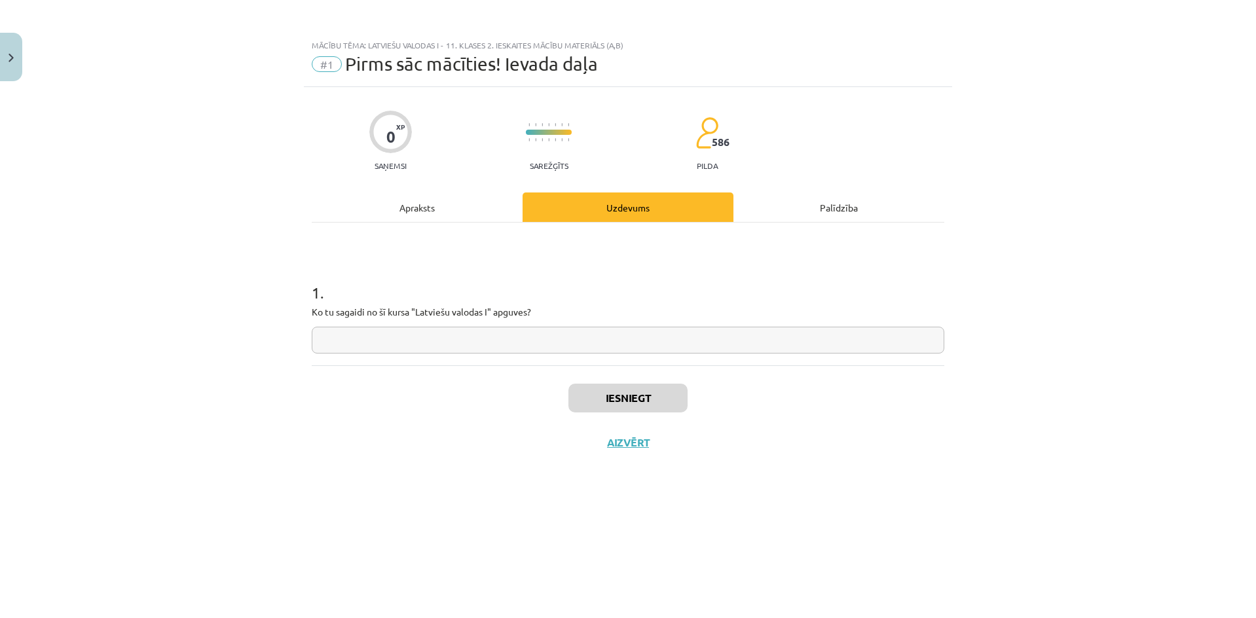
scroll to position [0, 0]
click at [364, 335] on input "text" at bounding box center [628, 340] width 633 height 27
click at [962, 512] on div "Mācību tēma: Latviešu valodas i - 11. klases 2. ieskaites mācību materiāls (a,b…" at bounding box center [628, 309] width 1256 height 618
click at [782, 348] on input "*" at bounding box center [628, 340] width 633 height 27
type input "**********"
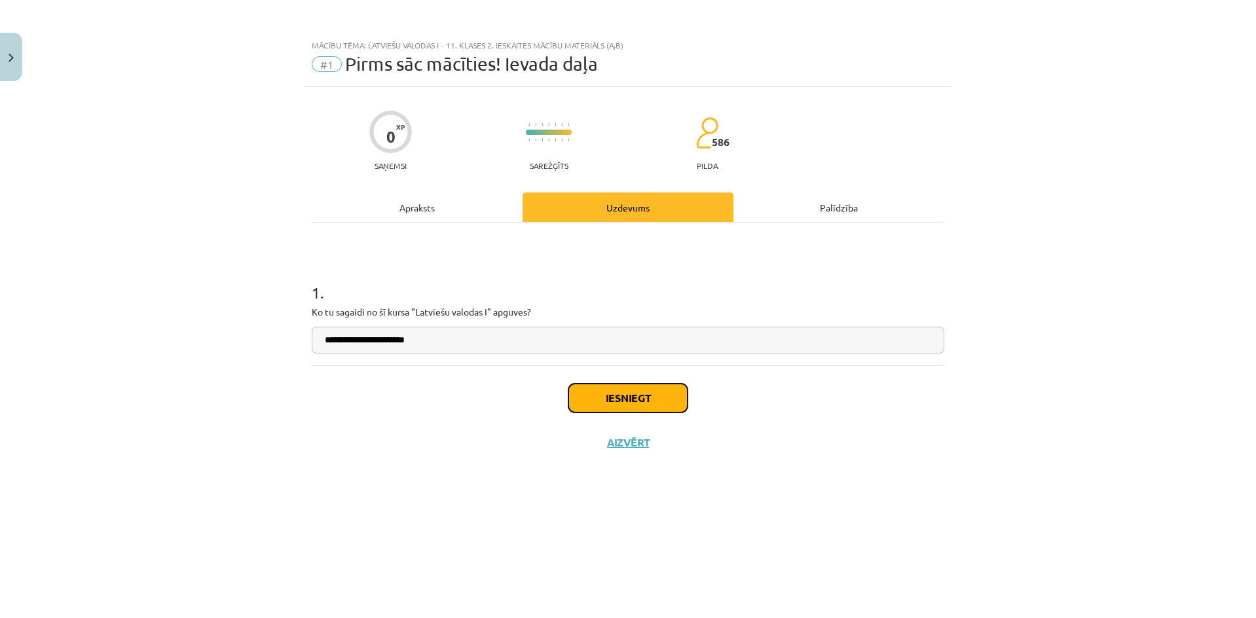
click at [664, 408] on button "Iesniegt" at bounding box center [628, 398] width 119 height 29
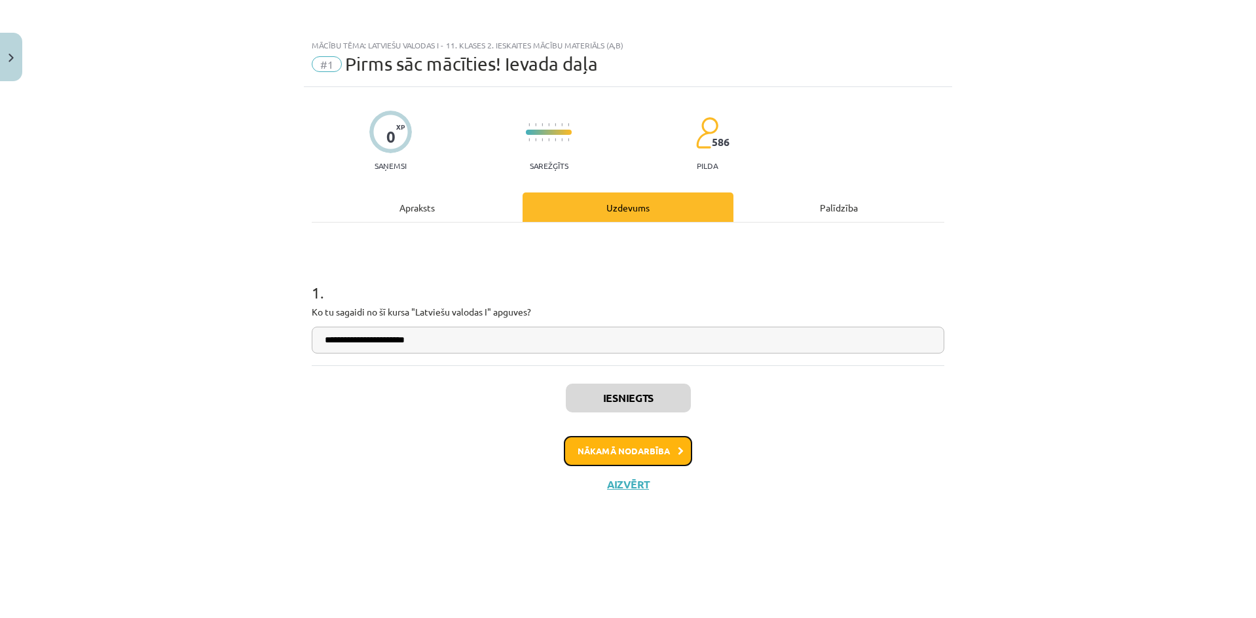
click at [664, 453] on button "Nākamā nodarbība" at bounding box center [628, 451] width 128 height 30
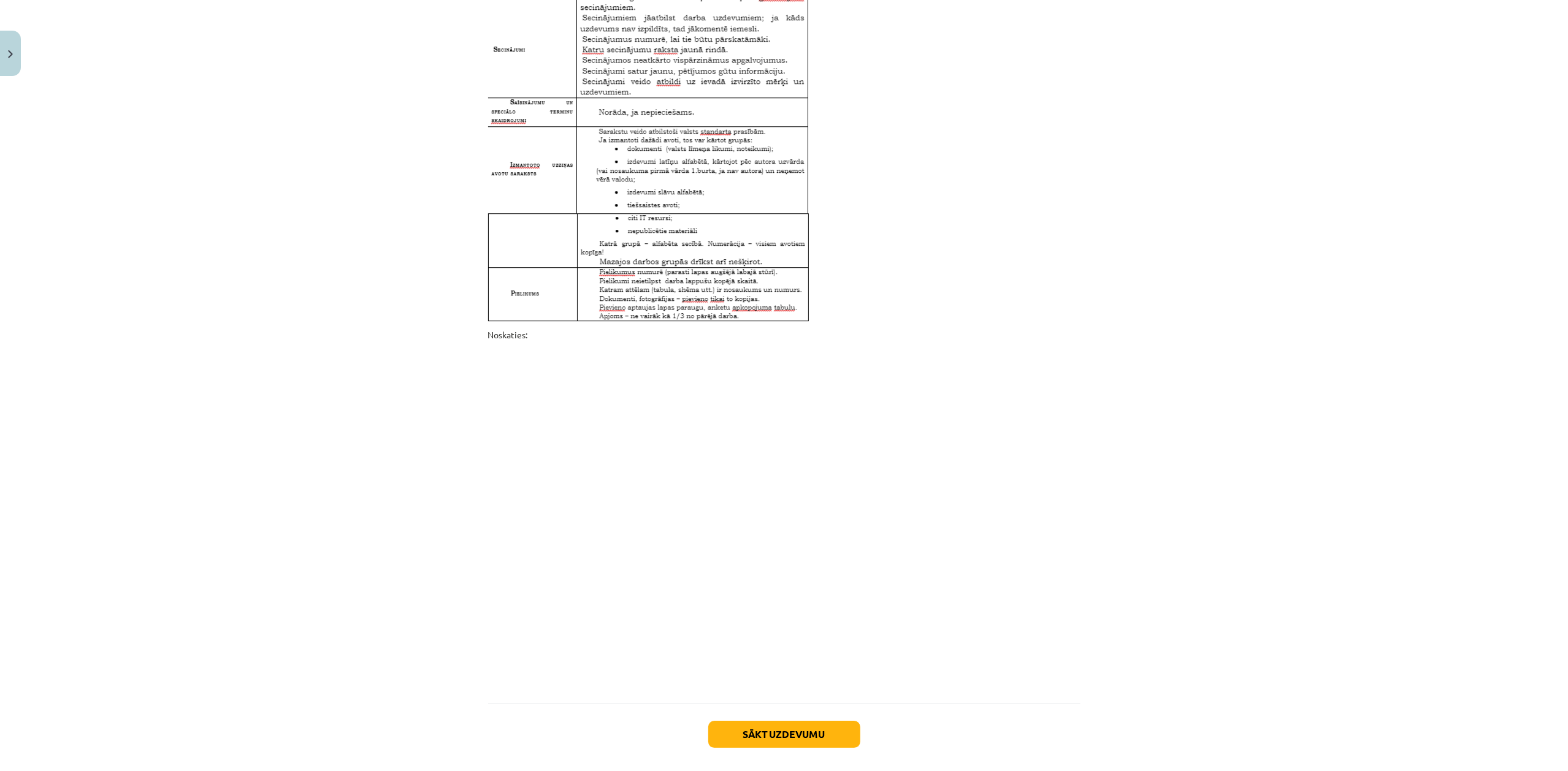
scroll to position [3745, 0]
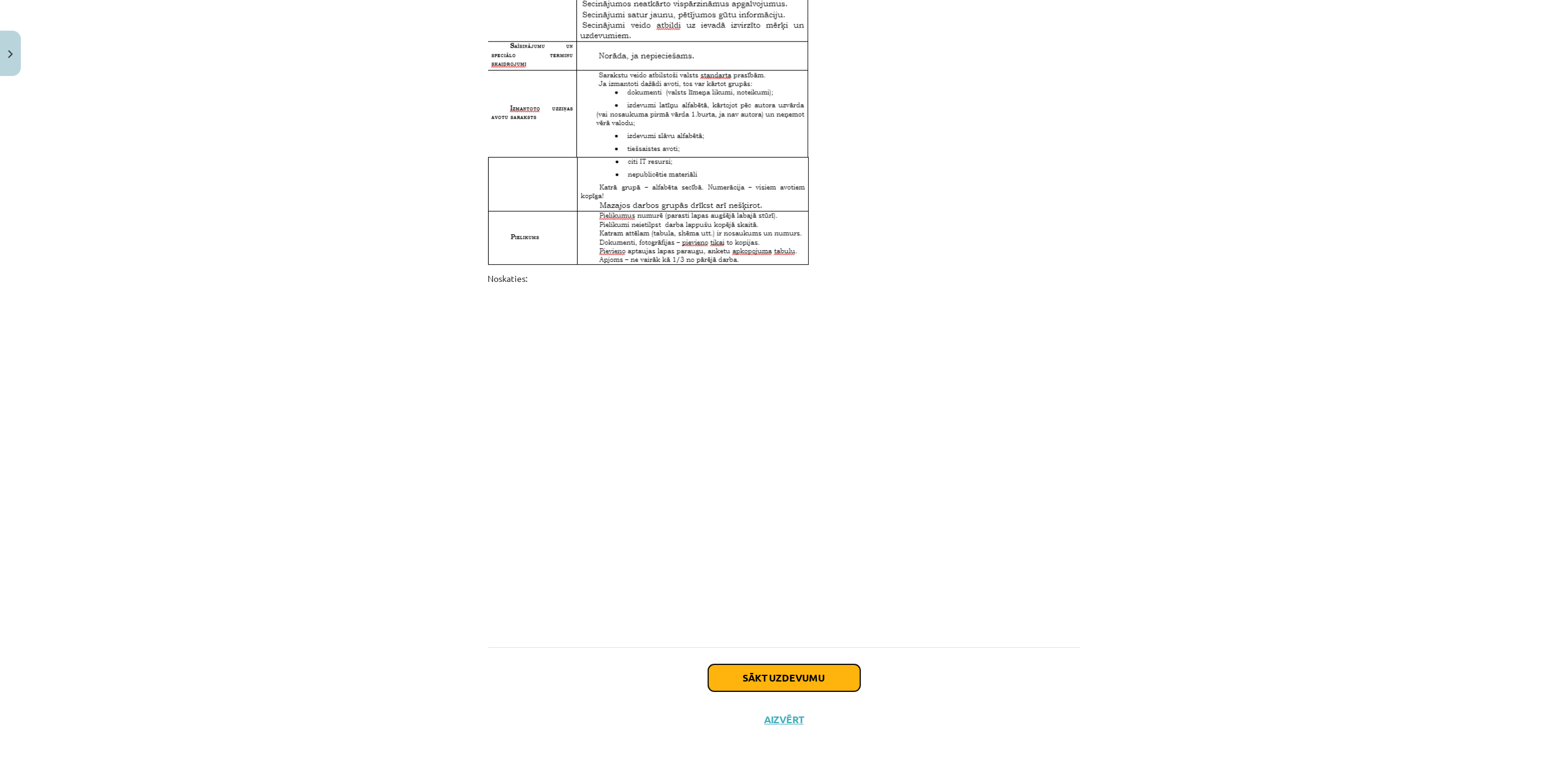
click at [799, 578] on button "Sākt uzdevumu" at bounding box center [784, 677] width 152 height 27
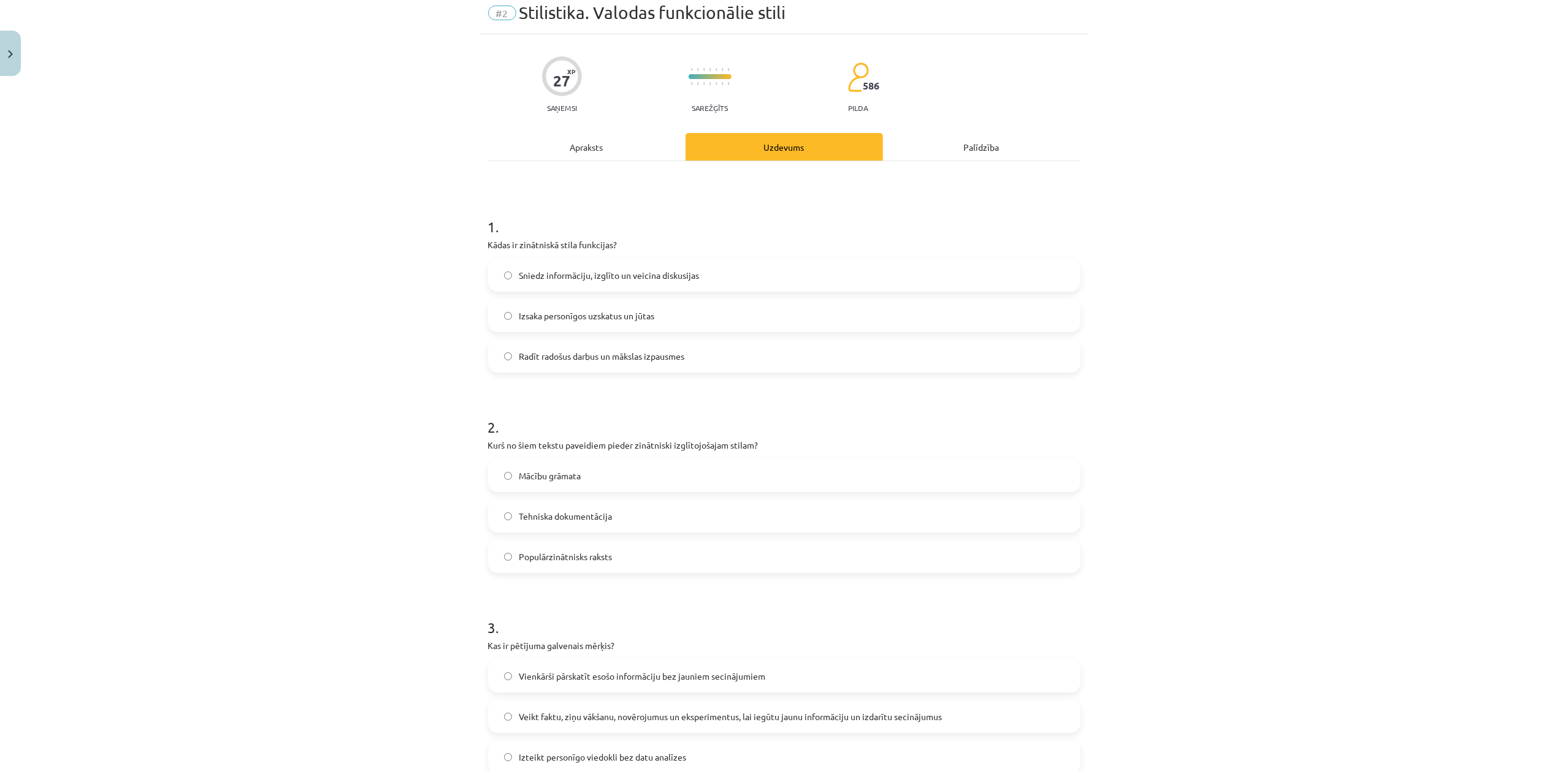
scroll to position [31, 0]
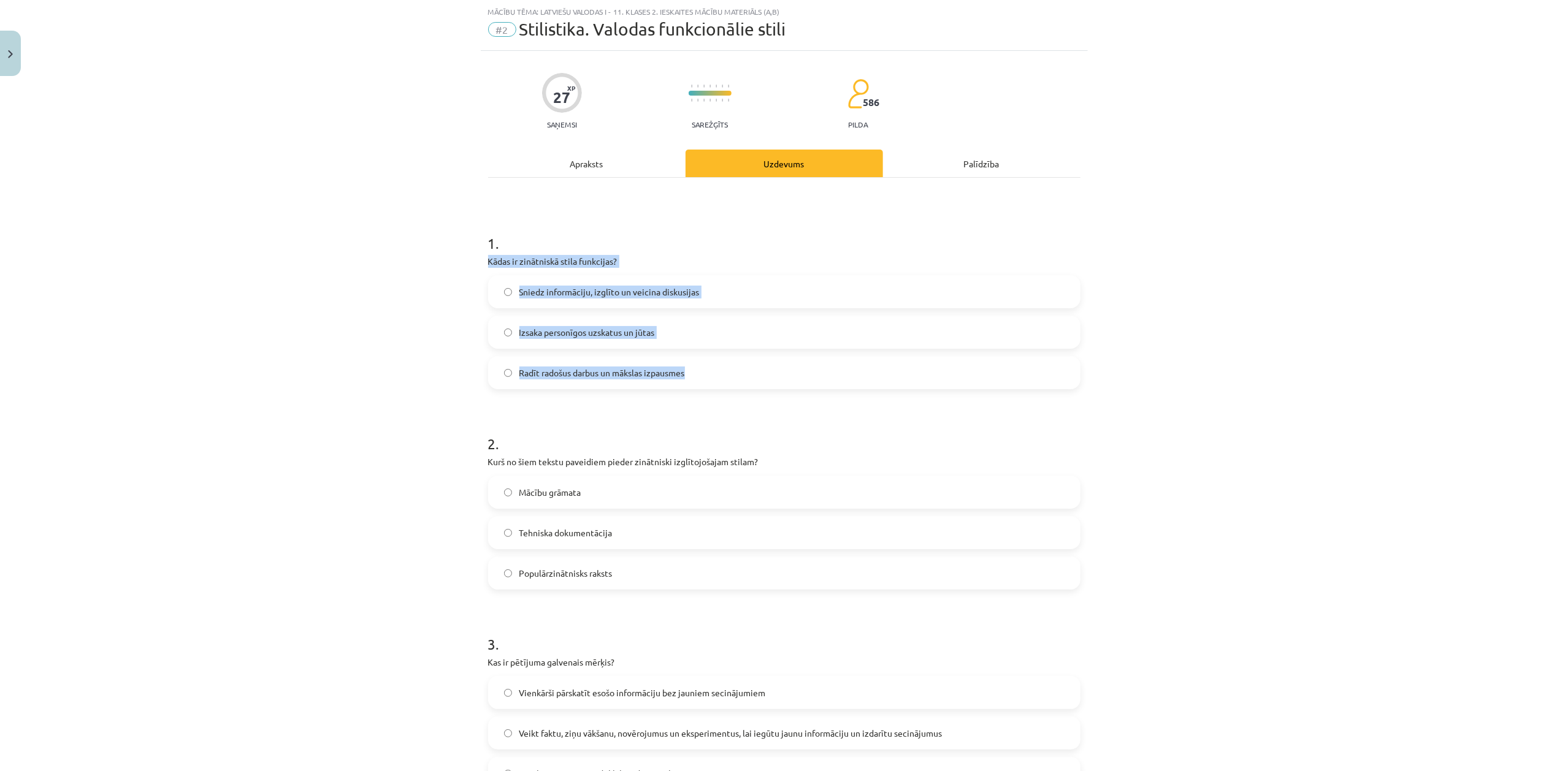
drag, startPoint x: 447, startPoint y: 252, endPoint x: 705, endPoint y: 360, distance: 279.7
click at [705, 360] on div "Mācību tēma: Latviešu valodas i - 11. klases 2. ieskaites mācību materiāls (a,b…" at bounding box center [784, 386] width 1568 height 771
copy div "Kādas ir zinātniskā stila funkcijas? Sniedz informāciju, izglīto un veicina dis…"
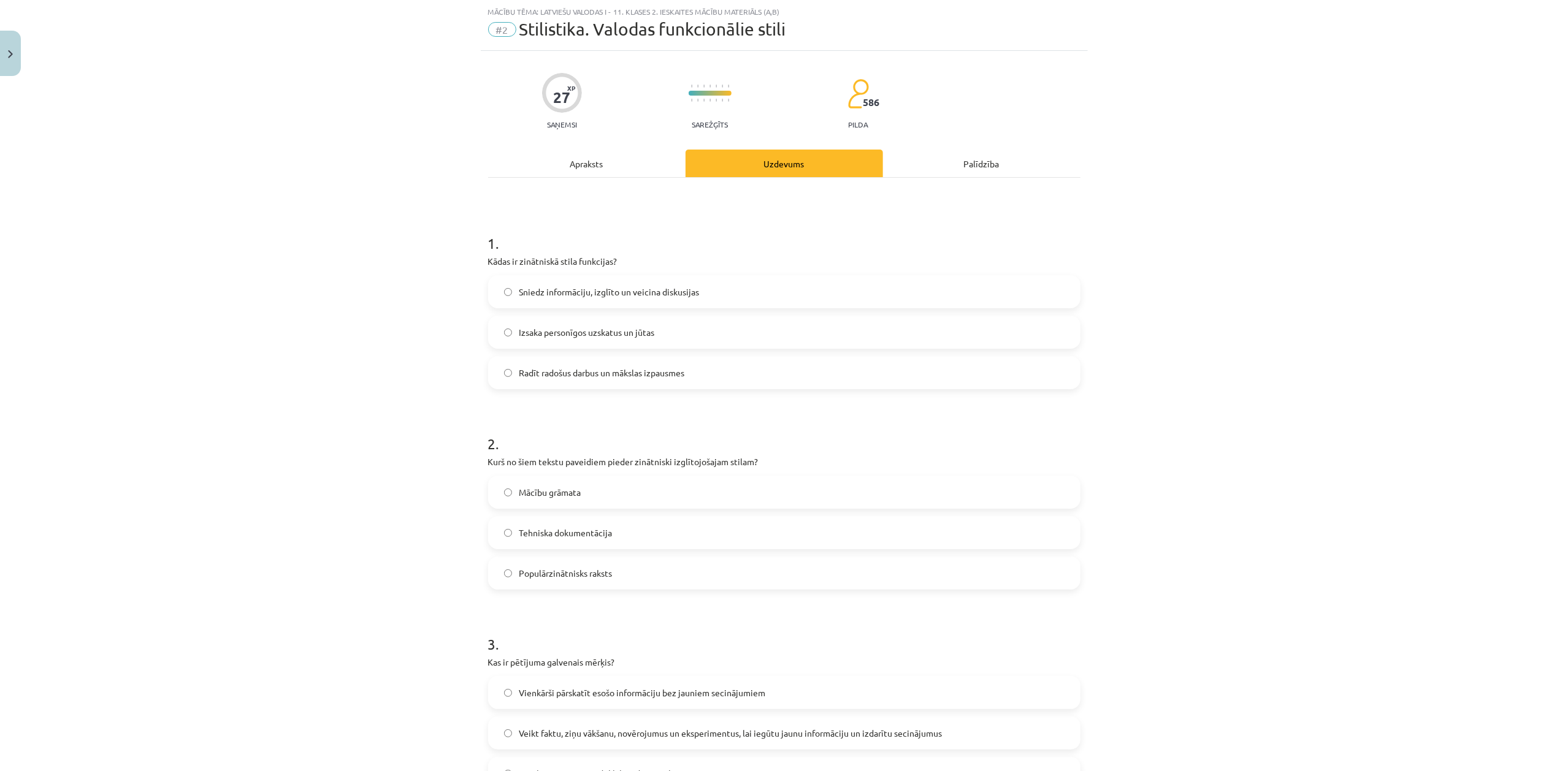
click at [843, 423] on h1 "2 ." at bounding box center [784, 432] width 593 height 38
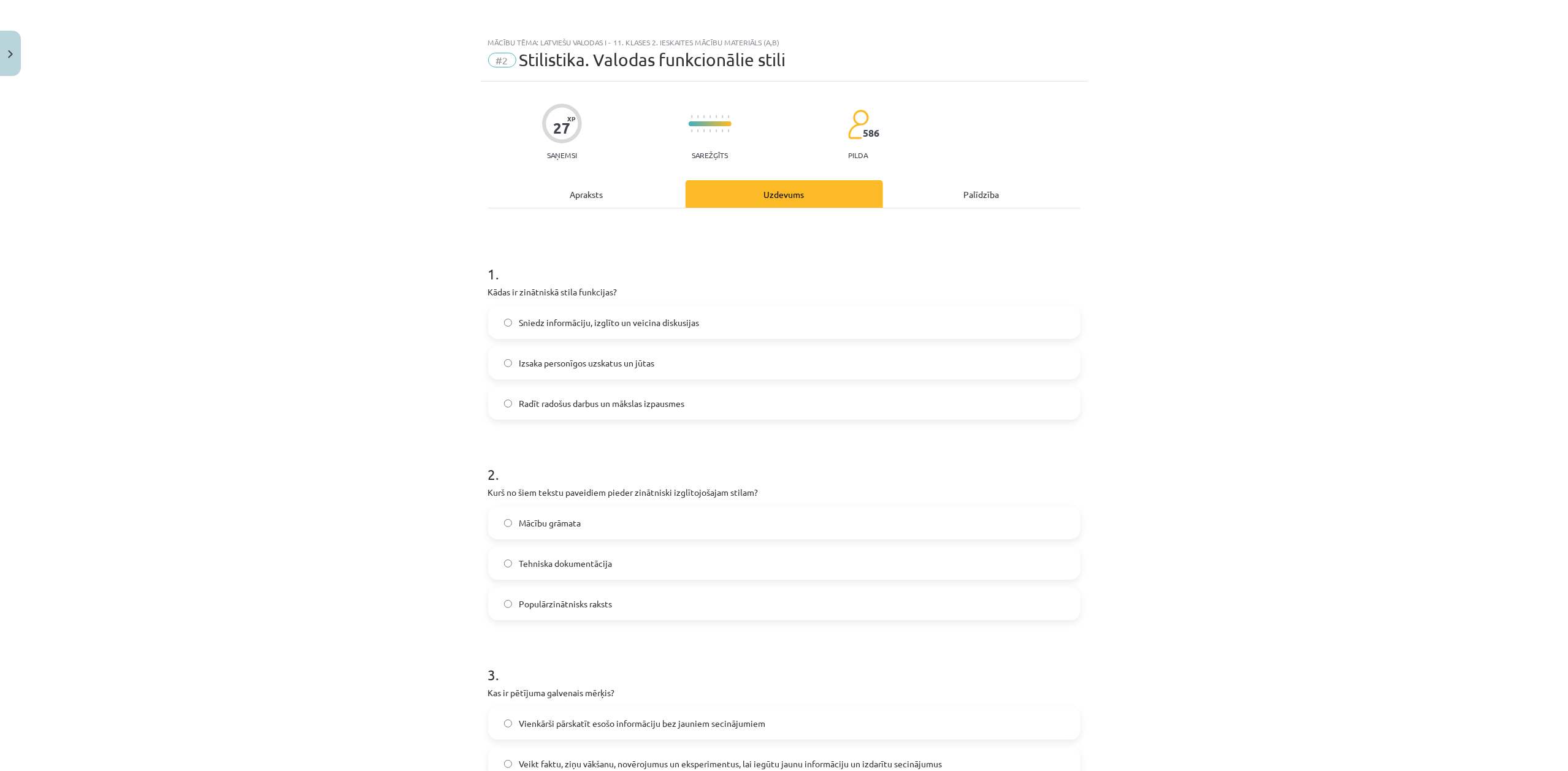
scroll to position [109, 0]
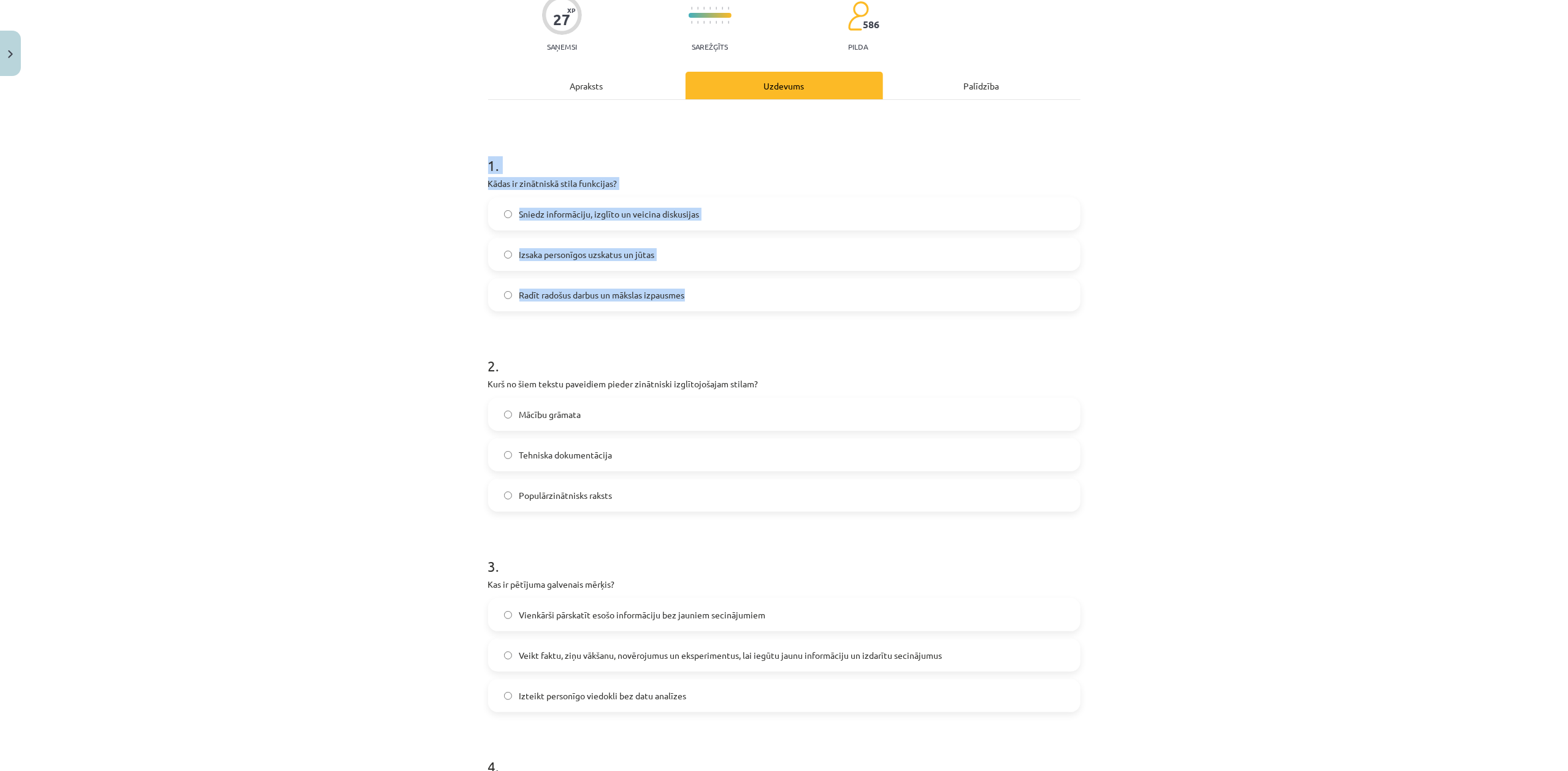
drag, startPoint x: 460, startPoint y: 169, endPoint x: 785, endPoint y: 298, distance: 349.7
click at [785, 298] on div "Mācību tēma: Latviešu valodas i - 11. klases 2. ieskaites mācību materiāls (a,b…" at bounding box center [784, 386] width 1568 height 771
copy div "1 . Kādas ir zinātniskā stila funkcijas? Sniedz informāciju, izglīto un veicina…"
click at [618, 214] on span "Sniedz informāciju, izglīto un veicina diskusijas" at bounding box center [609, 214] width 181 height 13
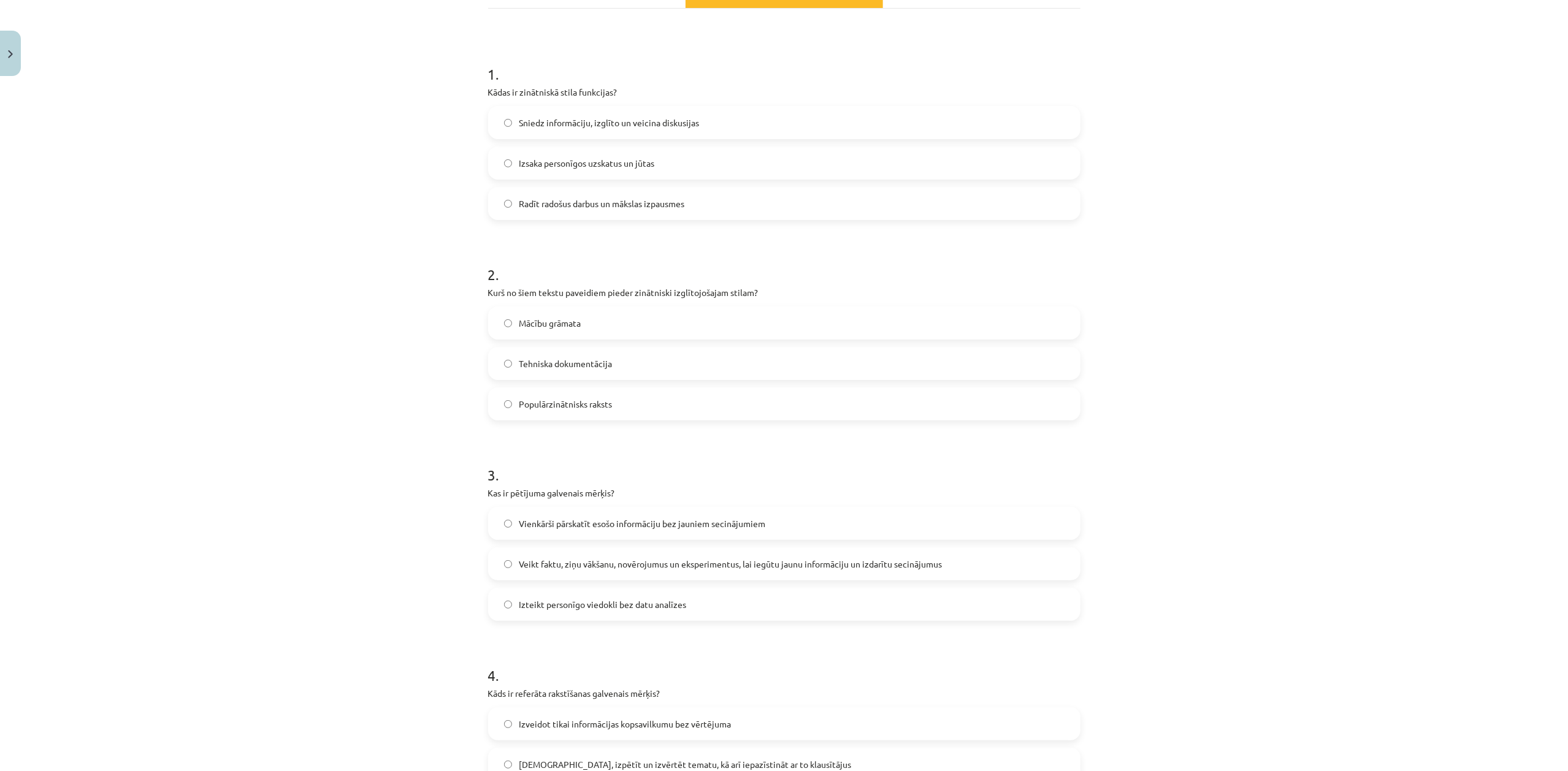
scroll to position [47, 0]
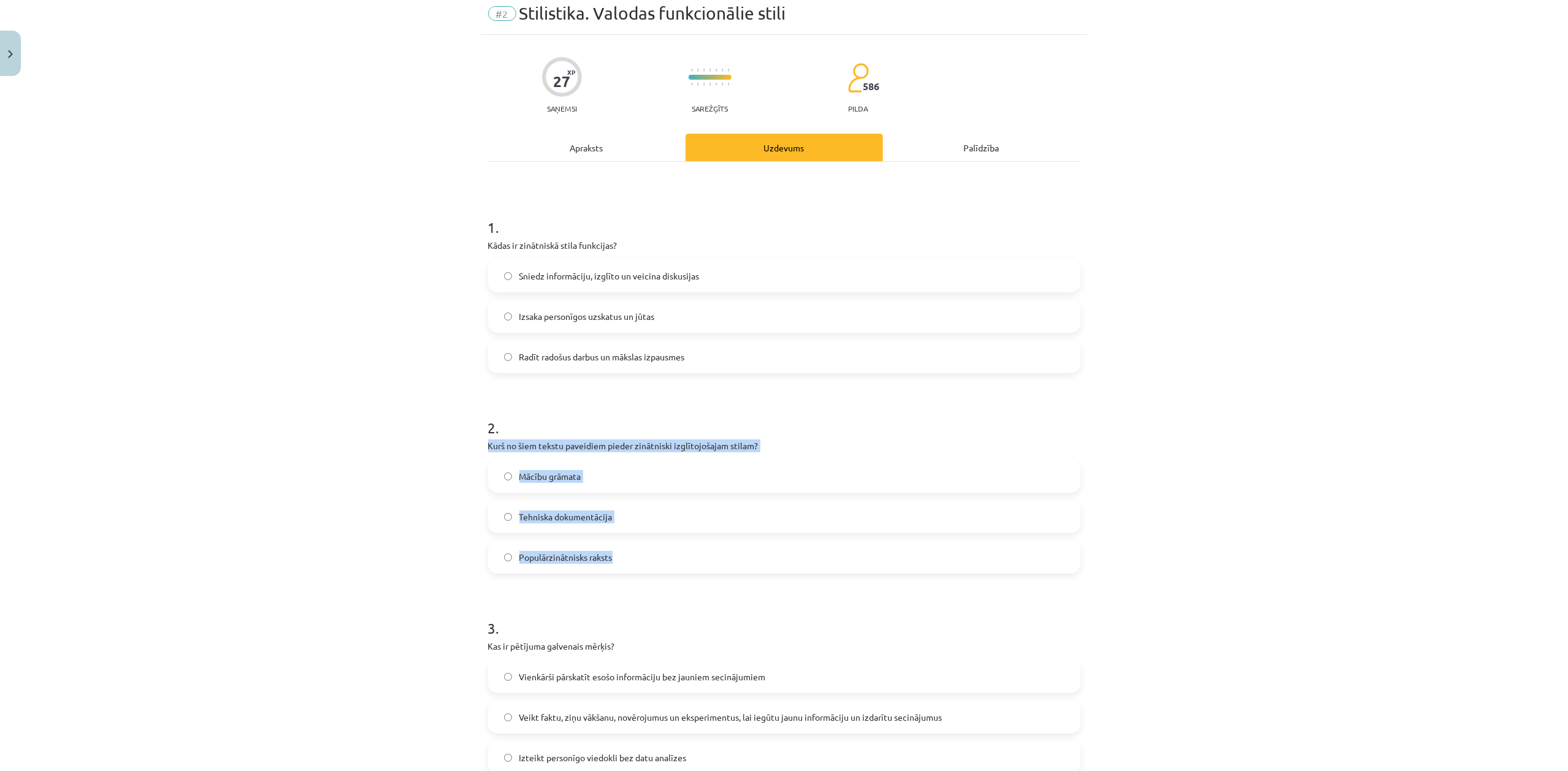
drag, startPoint x: 564, startPoint y: 476, endPoint x: 656, endPoint y: 546, distance: 115.6
click at [656, 546] on div "2 . Kurš no šiem tekstu paveidiem pieder zinātniski izglītojošajam stilam? Mācī…" at bounding box center [784, 486] width 593 height 176
copy div "Kurš no šiem tekstu paveidiem pieder zinātniski izglītojošajam stilam? Mācību g…"
click at [684, 552] on label "Populārzinātnisks raksts" at bounding box center [784, 557] width 590 height 31
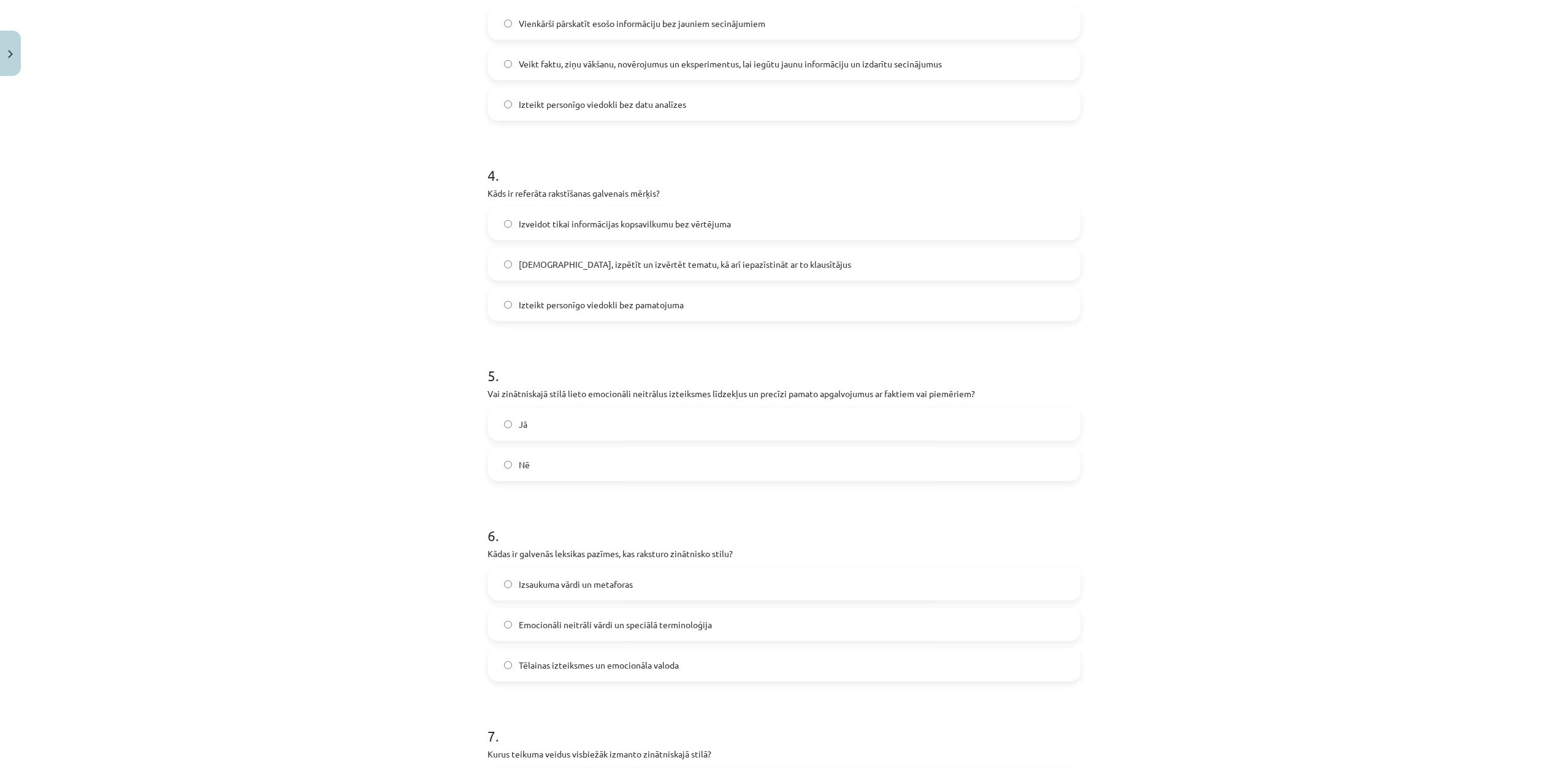
scroll to position [591, 0]
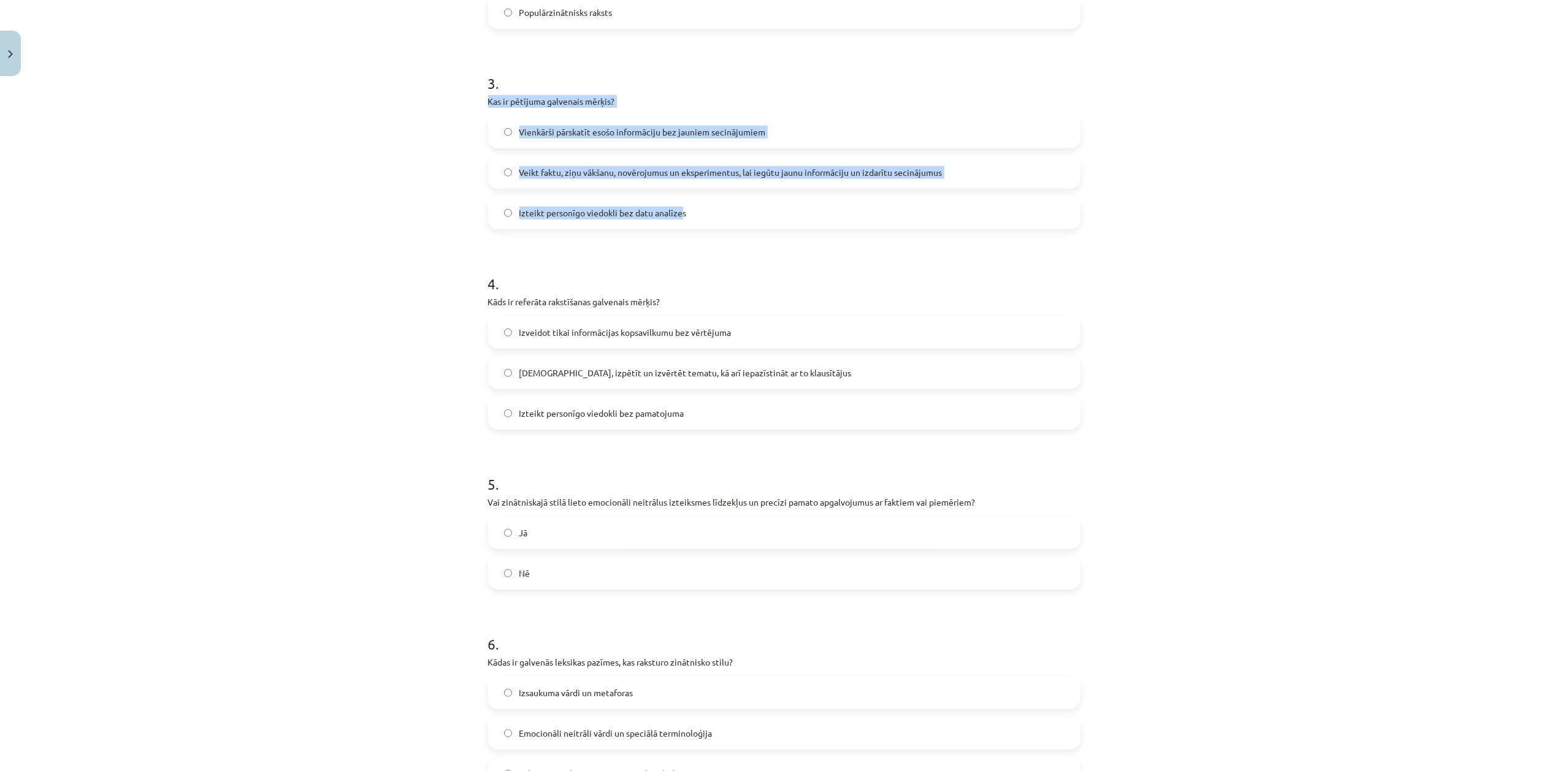
drag, startPoint x: 471, startPoint y: 104, endPoint x: 677, endPoint y: 222, distance: 237.4
click at [677, 222] on div "Mācību tēma: Latviešu valodas i - 11. klases 2. ieskaites mācību materiāls (a,b…" at bounding box center [784, 386] width 1568 height 771
drag, startPoint x: 447, startPoint y: 86, endPoint x: 705, endPoint y: 210, distance: 286.3
click at [705, 210] on div "Mācību tēma: Latviešu valodas i - 11. klases 2. ieskaites mācību materiāls (a,b…" at bounding box center [784, 386] width 1568 height 771
copy div "3 . Kas ir pētījuma galvenais mērķis? Vienkārši pārskatīt esošo informāciju bez…"
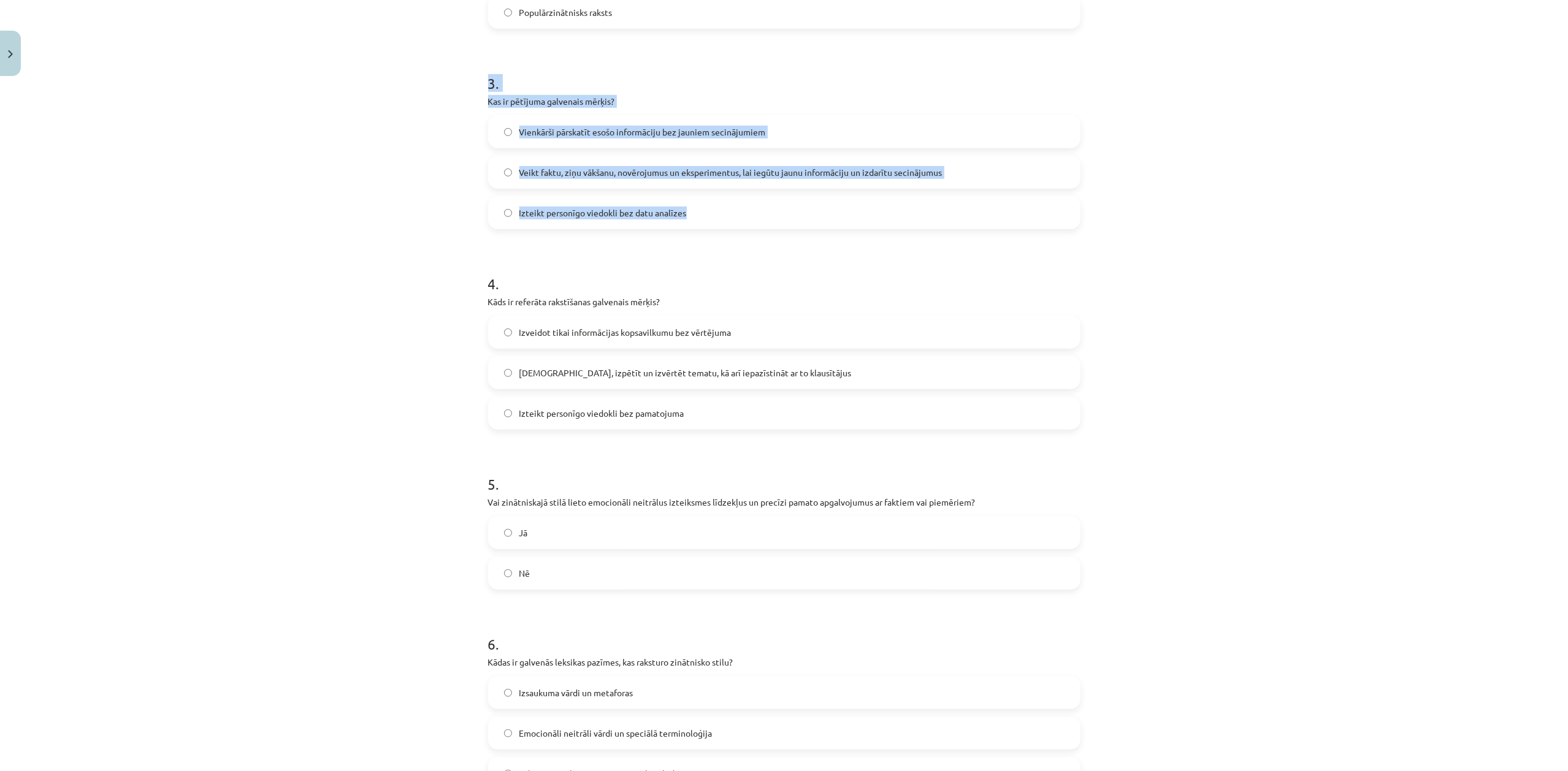
click at [582, 175] on span "Veikt faktu, ziņu vākšanu, novērojumus un eksperimentus, lai iegūtu jaunu infor…" at bounding box center [731, 173] width 423 height 13
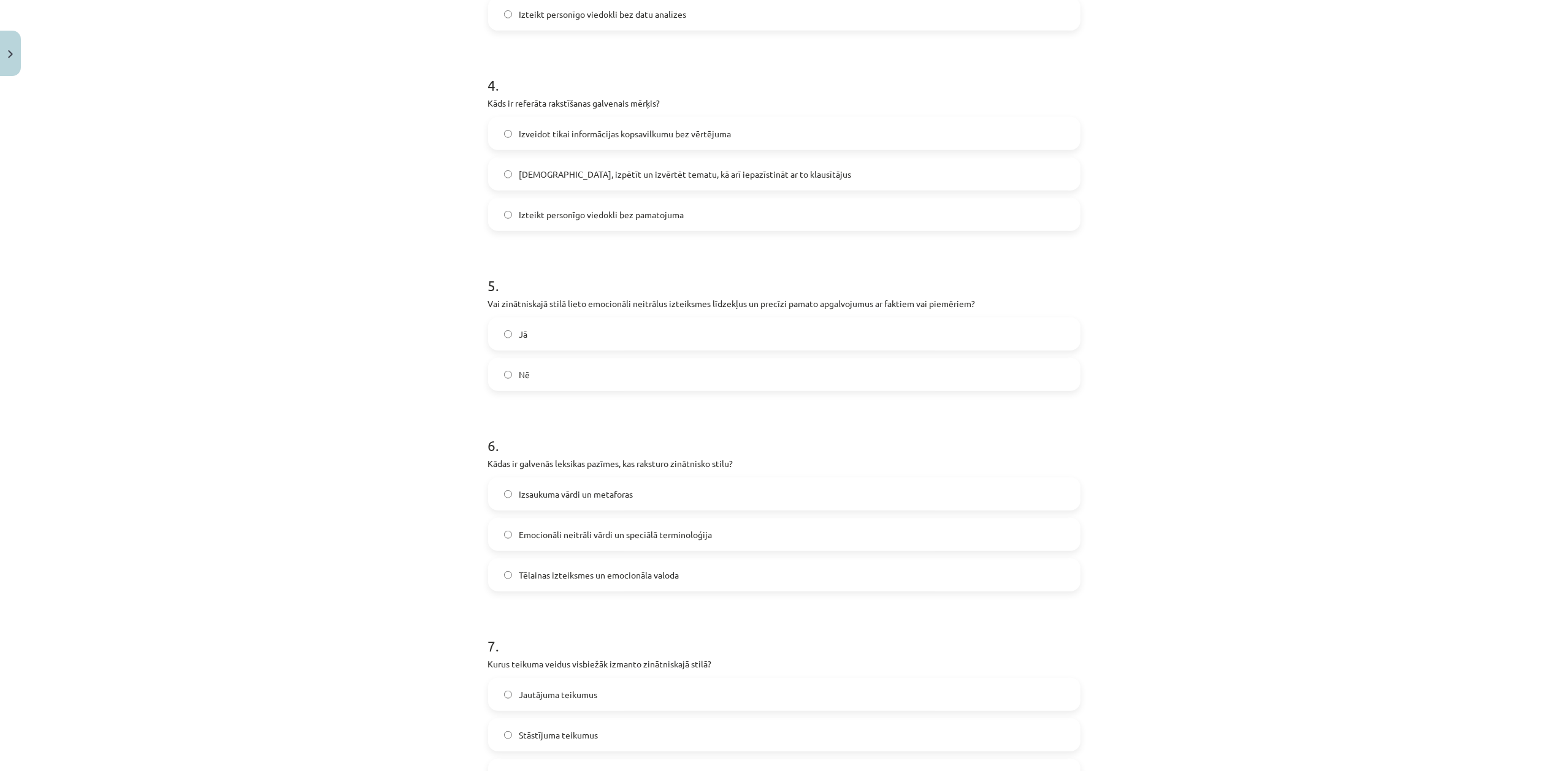
scroll to position [809, 0]
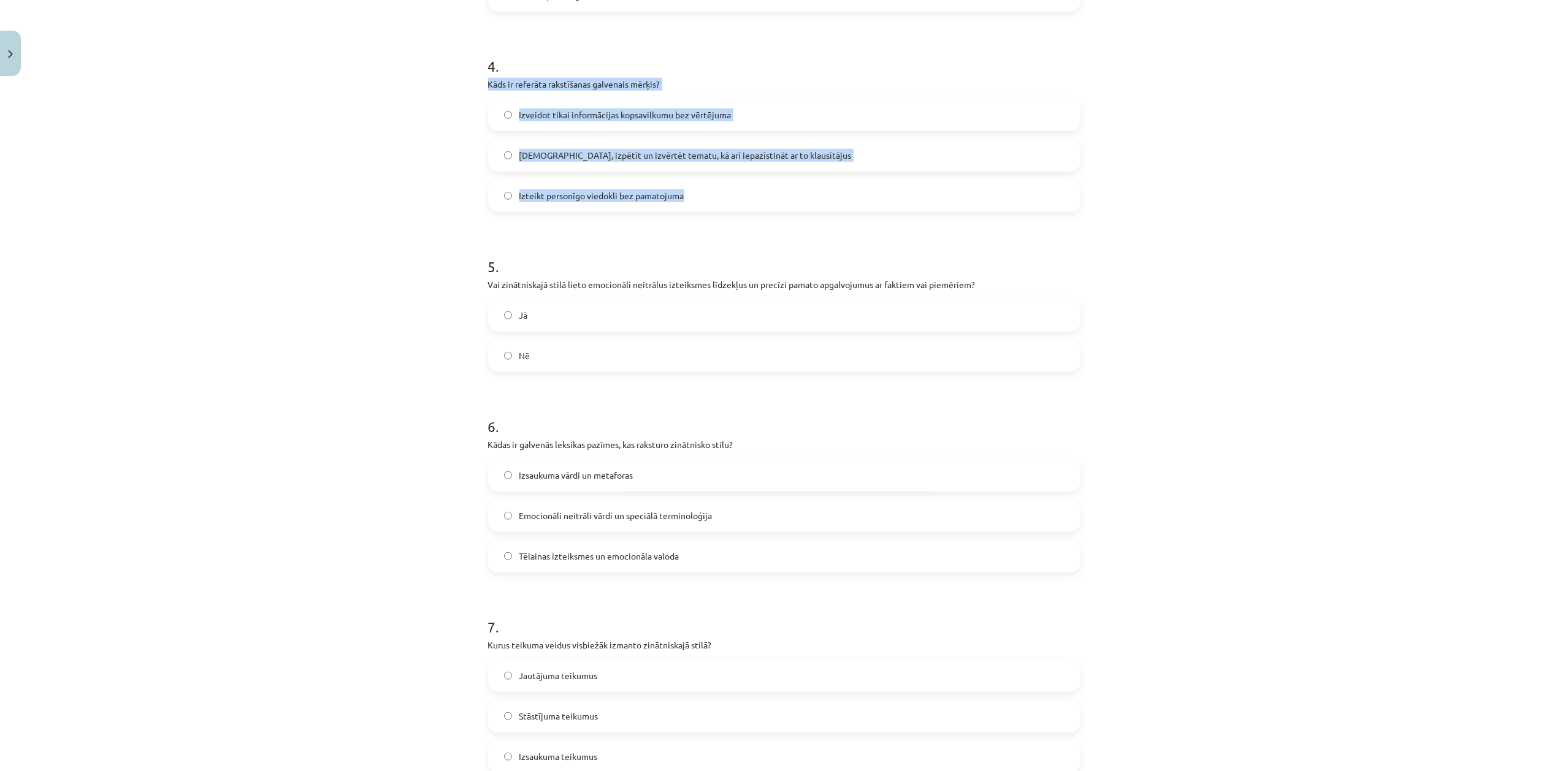
drag, startPoint x: 466, startPoint y: 84, endPoint x: 689, endPoint y: 202, distance: 252.3
click at [689, 202] on div "Mācību tēma: Latviešu valodas i - 11. klases 2. ieskaites mācību materiāls (a,b…" at bounding box center [784, 386] width 1568 height 771
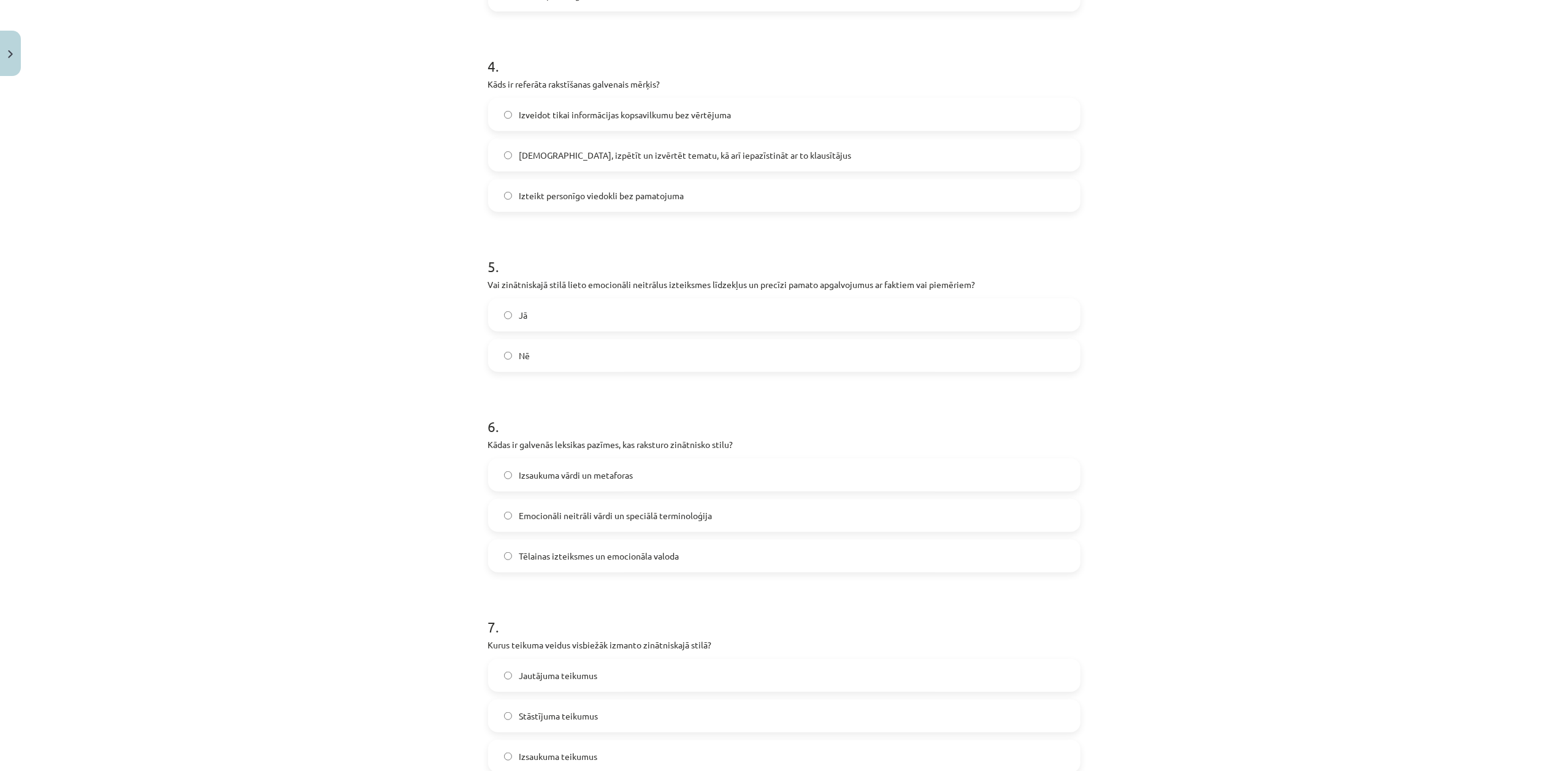
click at [702, 250] on h1 "5 ." at bounding box center [784, 255] width 593 height 38
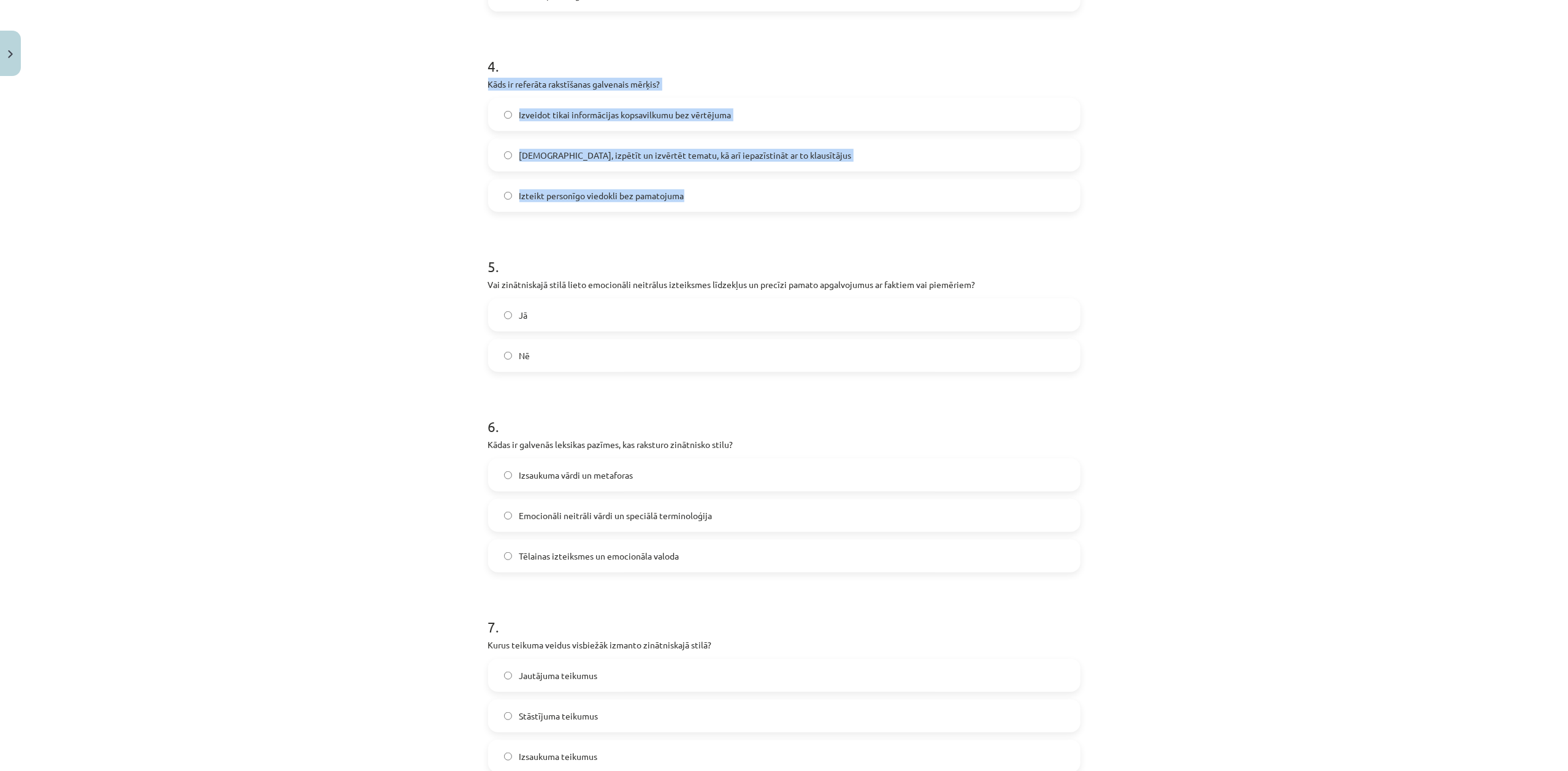
drag, startPoint x: 462, startPoint y: 90, endPoint x: 690, endPoint y: 184, distance: 246.6
click at [690, 184] on div "Mācību tēma: Latviešu valodas i - 11. klases 2. ieskaites mācību materiāls (a,b…" at bounding box center [784, 386] width 1568 height 771
copy div "Kāds ir referāta rakstīšanas galvenais mērķis? Izveidot tikai informācijas kops…"
click at [610, 153] on span "Izzināt, izpētīt un izvērtēt tematu, kā arī iepazīstināt ar to klausītājus" at bounding box center [685, 155] width 332 height 13
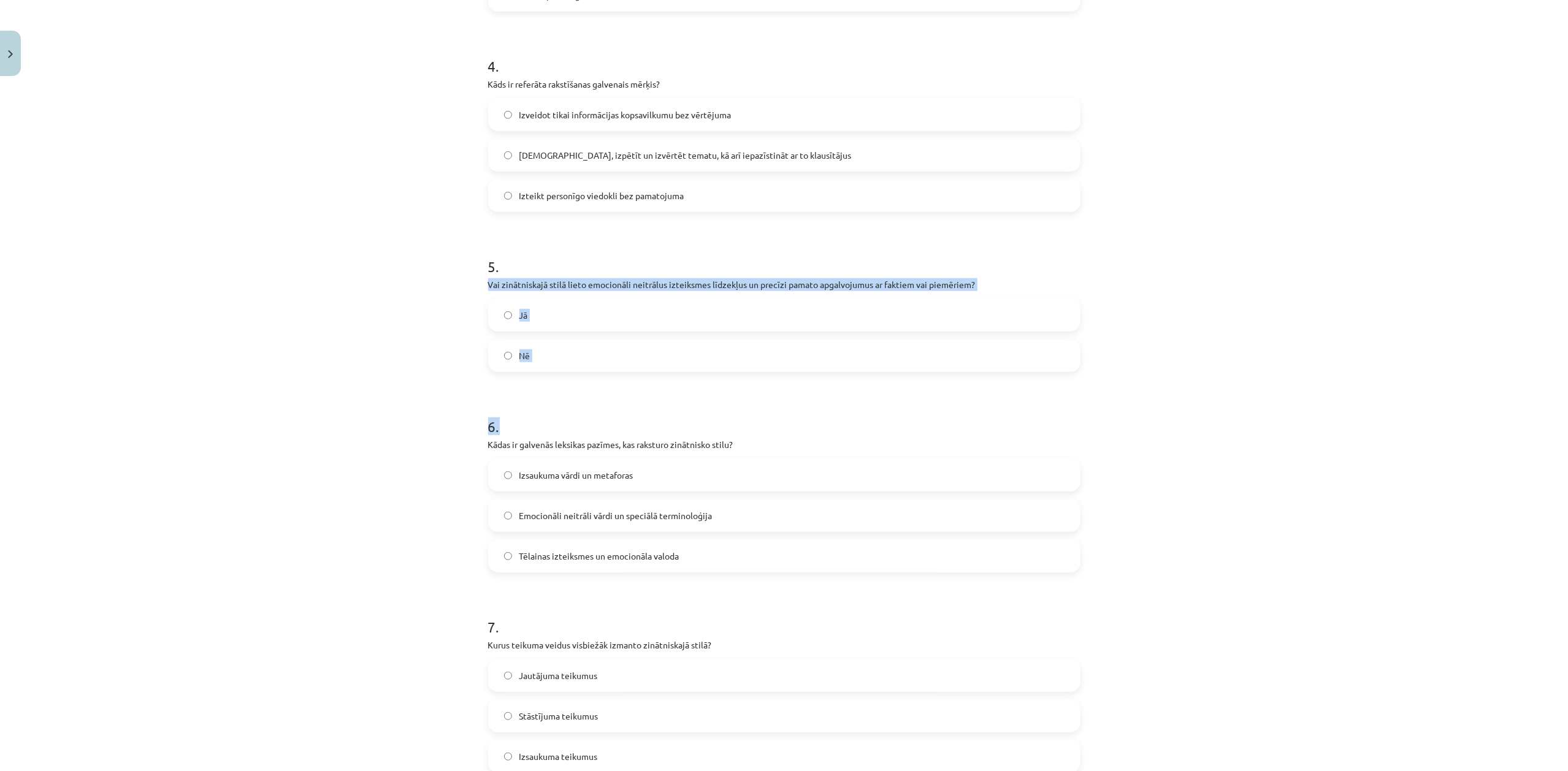
drag, startPoint x: 475, startPoint y: 284, endPoint x: 589, endPoint y: 374, distance: 145.2
click at [589, 374] on div "27 XP Saņemsi Sarežģīts 586 pilda Apraksts Uzdevums Palīdzība 1 . Kādas ir zinā…" at bounding box center [784, 278] width 608 height 2013
drag, startPoint x: 423, startPoint y: 280, endPoint x: 550, endPoint y: 343, distance: 141.8
click at [550, 343] on div "Mācību tēma: Latviešu valodas i - 11. klases 2. ieskaites mācību materiāls (a,b…" at bounding box center [784, 386] width 1568 height 771
copy div "5 . Vai zinātniskajā stilā lieto emocionāli neitrālus izteiksmes līdzekļus un p…"
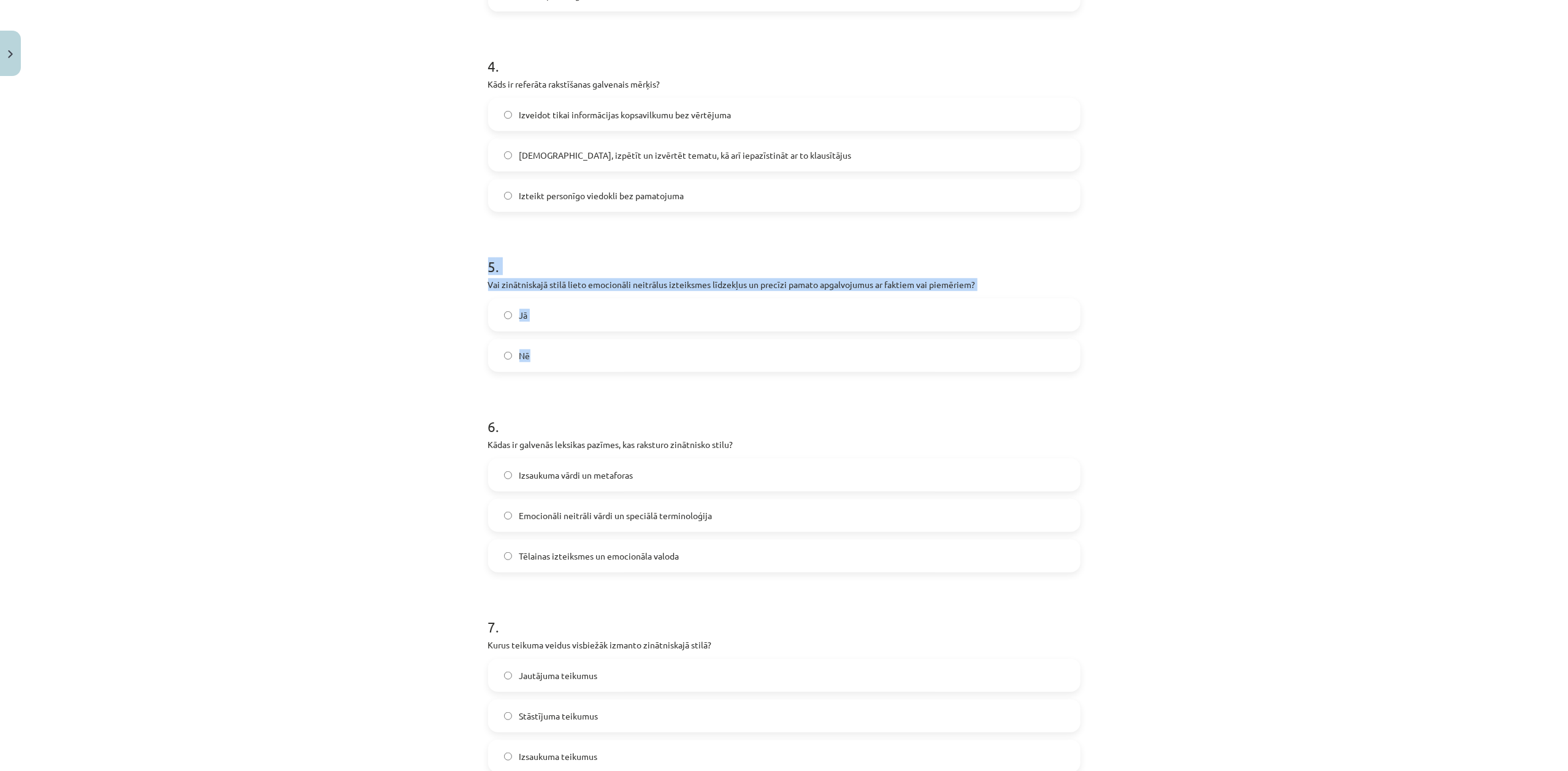
click at [554, 310] on label "Jā" at bounding box center [784, 314] width 590 height 31
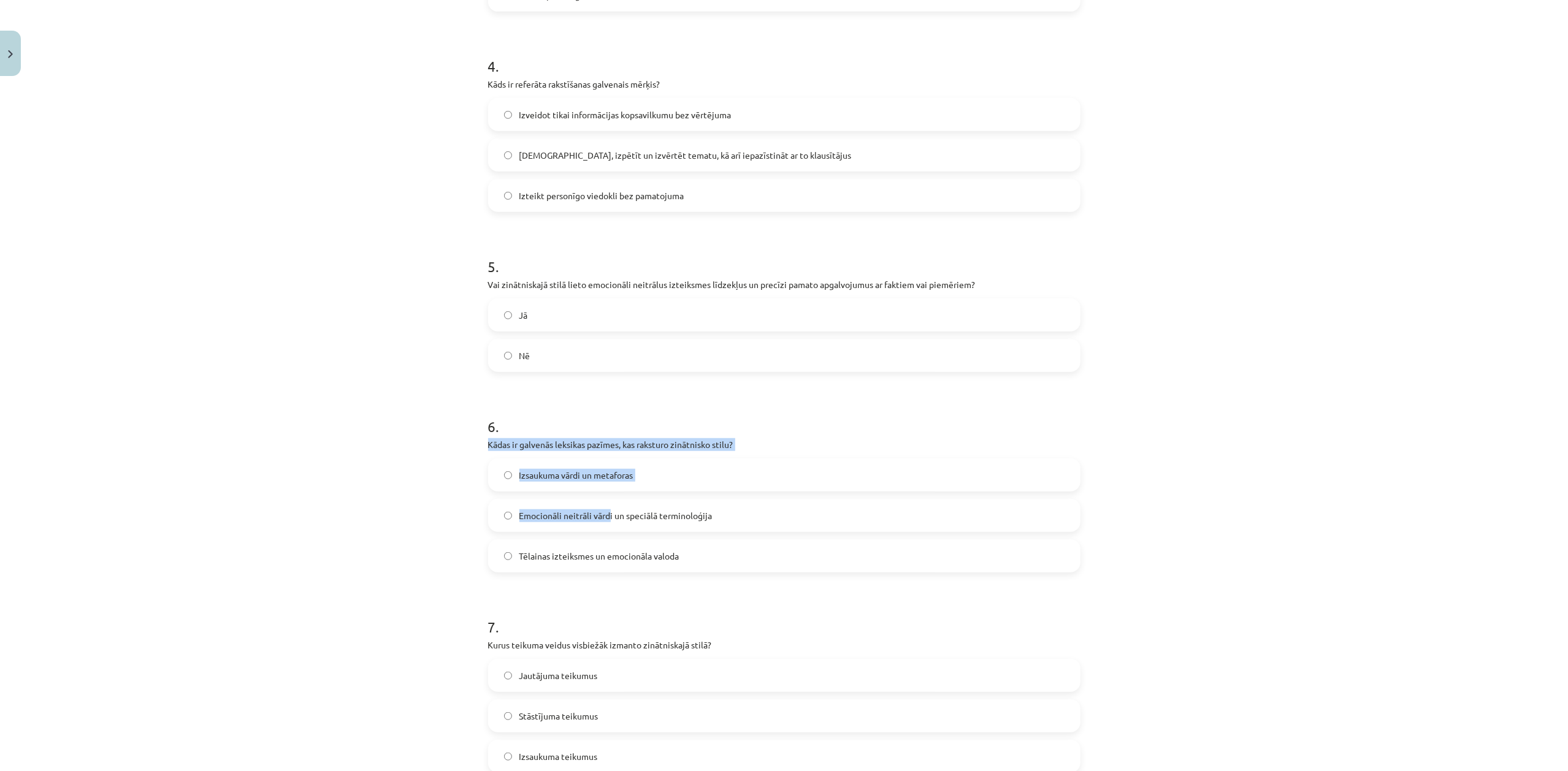
drag, startPoint x: 458, startPoint y: 443, endPoint x: 691, endPoint y: 565, distance: 263.0
click at [641, 543] on div "Mācību tēma: Latviešu valodas i - 11. klases 2. ieskaites mācību materiāls (a,b…" at bounding box center [784, 386] width 1568 height 771
click at [708, 569] on label "Tēlainas izteiksmes un emocionāla valoda" at bounding box center [784, 556] width 590 height 31
drag, startPoint x: 470, startPoint y: 451, endPoint x: 685, endPoint y: 554, distance: 238.4
click at [685, 554] on div "Mācību tēma: Latviešu valodas i - 11. klases 2. ieskaites mācību materiāls (a,b…" at bounding box center [784, 386] width 1568 height 771
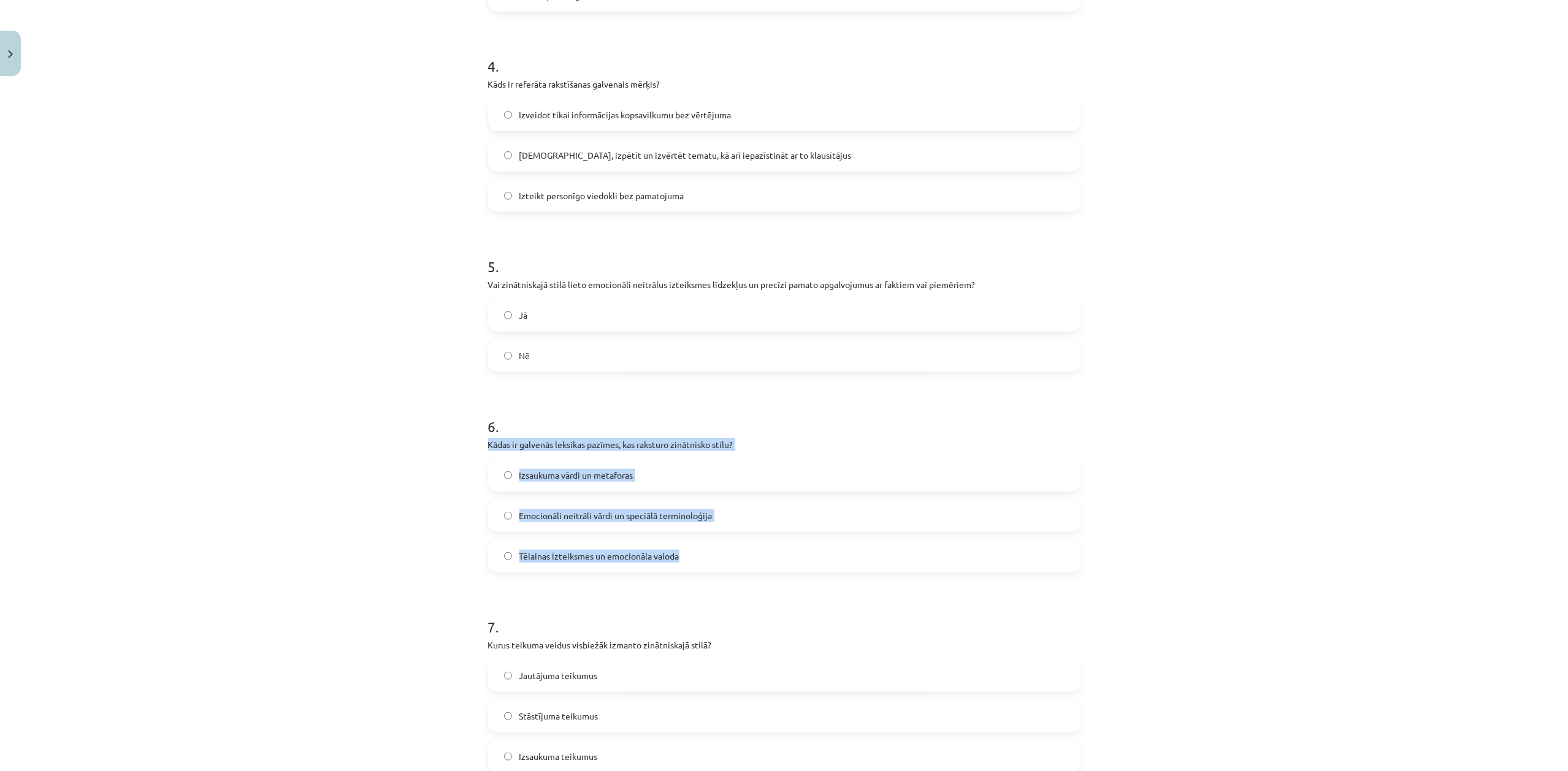
copy div "Kādas ir galvenās leksikas pazīmes, kas raksturo zinātnisko stilu? Izsaukuma vā…"
click at [701, 511] on span "Emocionāli neitrāli vārdi un speciālā terminoloģija" at bounding box center [616, 516] width 193 height 13
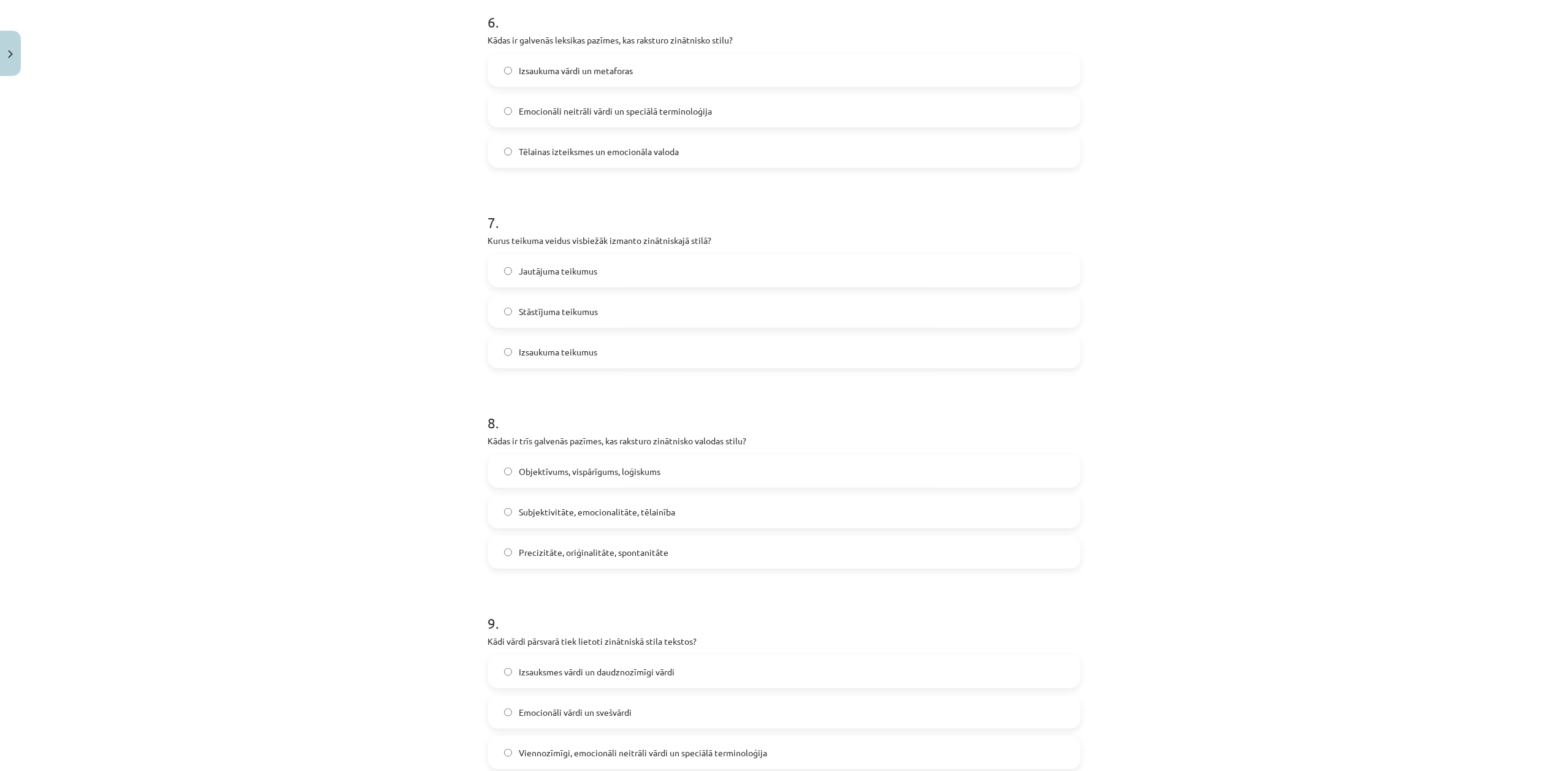
scroll to position [1245, 0]
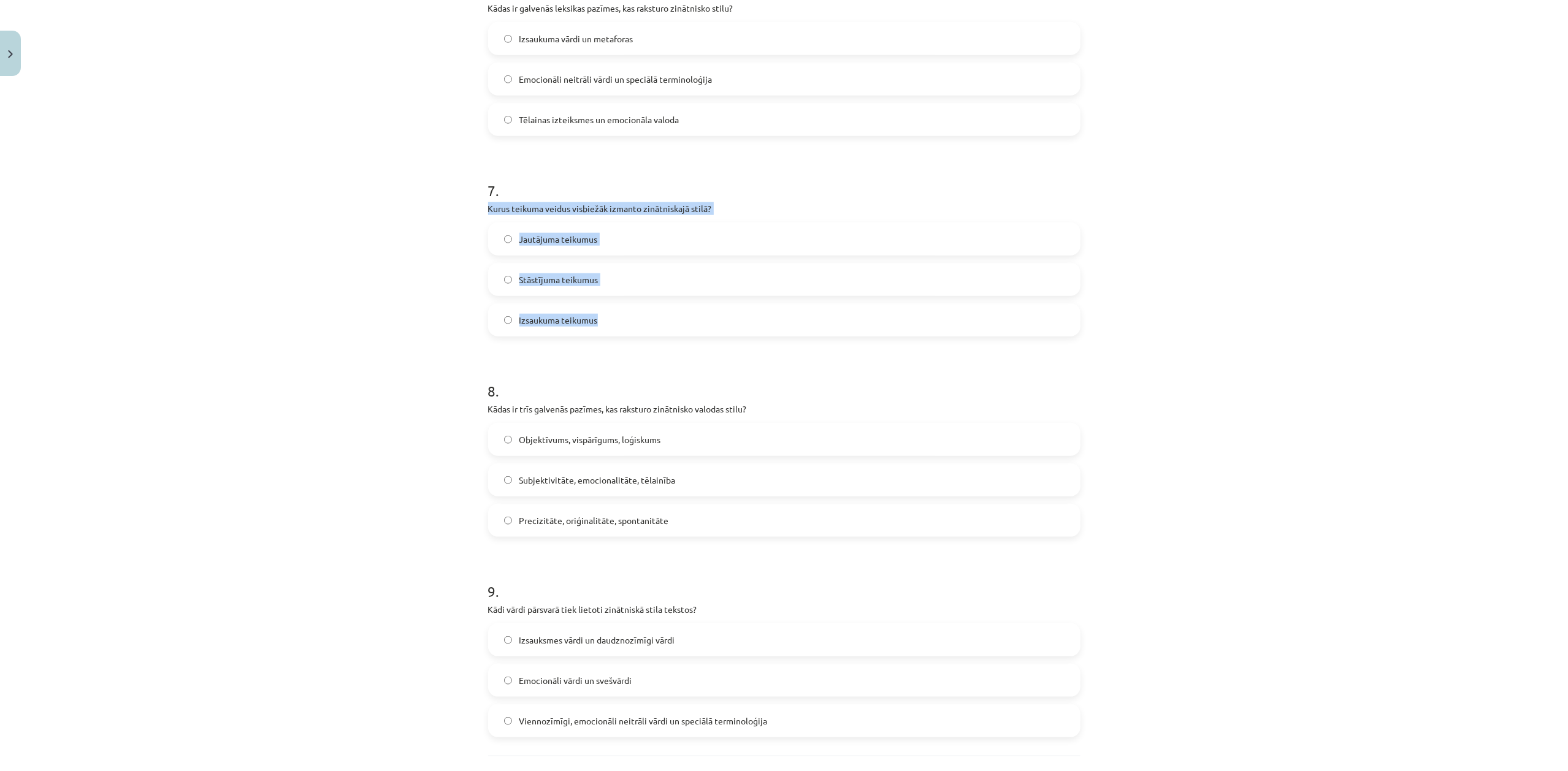
drag, startPoint x: 472, startPoint y: 209, endPoint x: 630, endPoint y: 333, distance: 200.8
click at [630, 333] on div "Mācību tēma: Latviešu valodas i - 11. klases 2. ieskaites mācību materiāls (a,b…" at bounding box center [784, 386] width 1568 height 771
copy div "Kurus teikuma veidus visbiežāk izmanto zinātniskajā stilā? Jautājuma teikumus S…"
click at [666, 287] on label "Stāstījuma teikumus" at bounding box center [784, 279] width 590 height 31
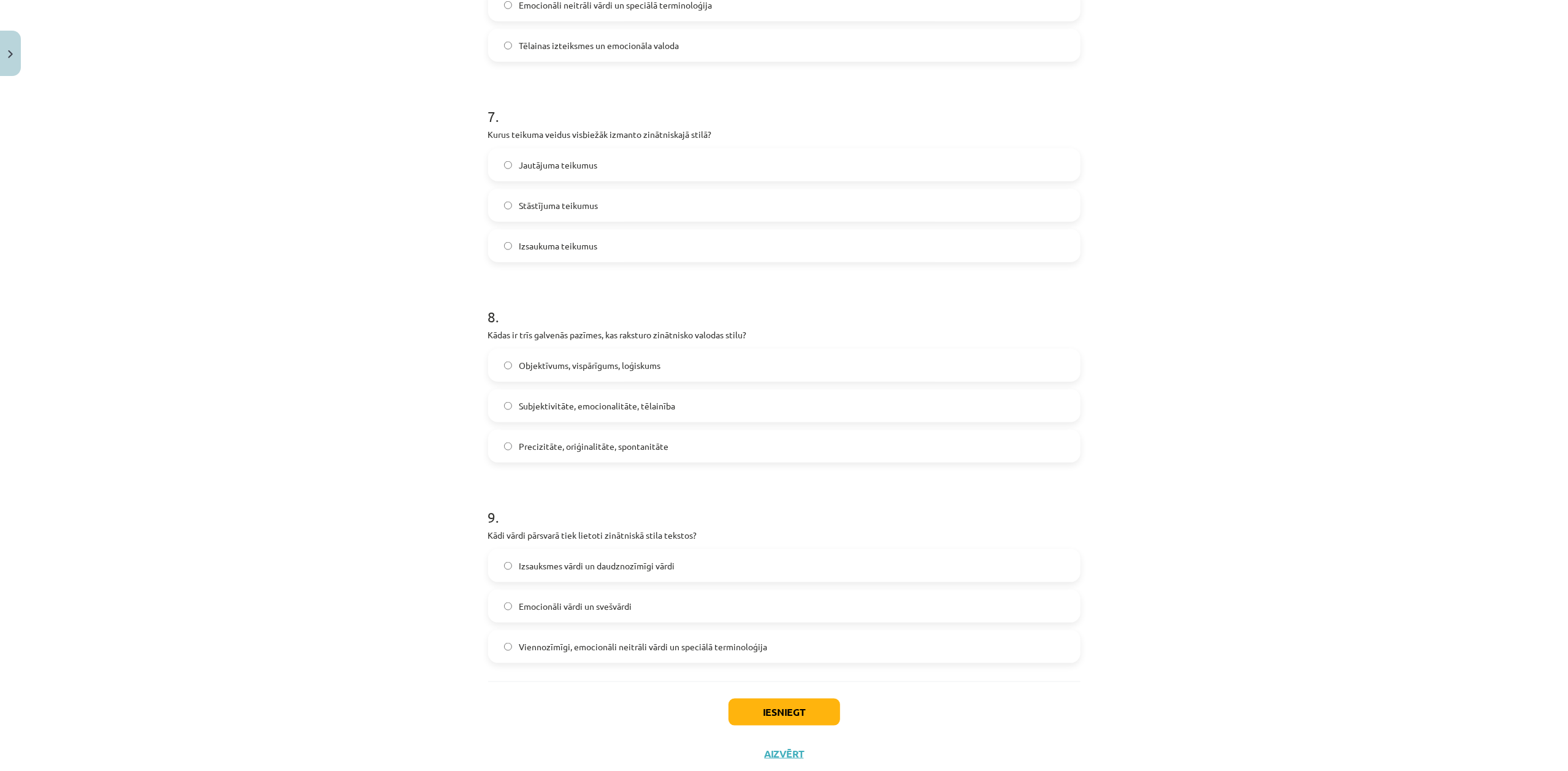
scroll to position [1354, 0]
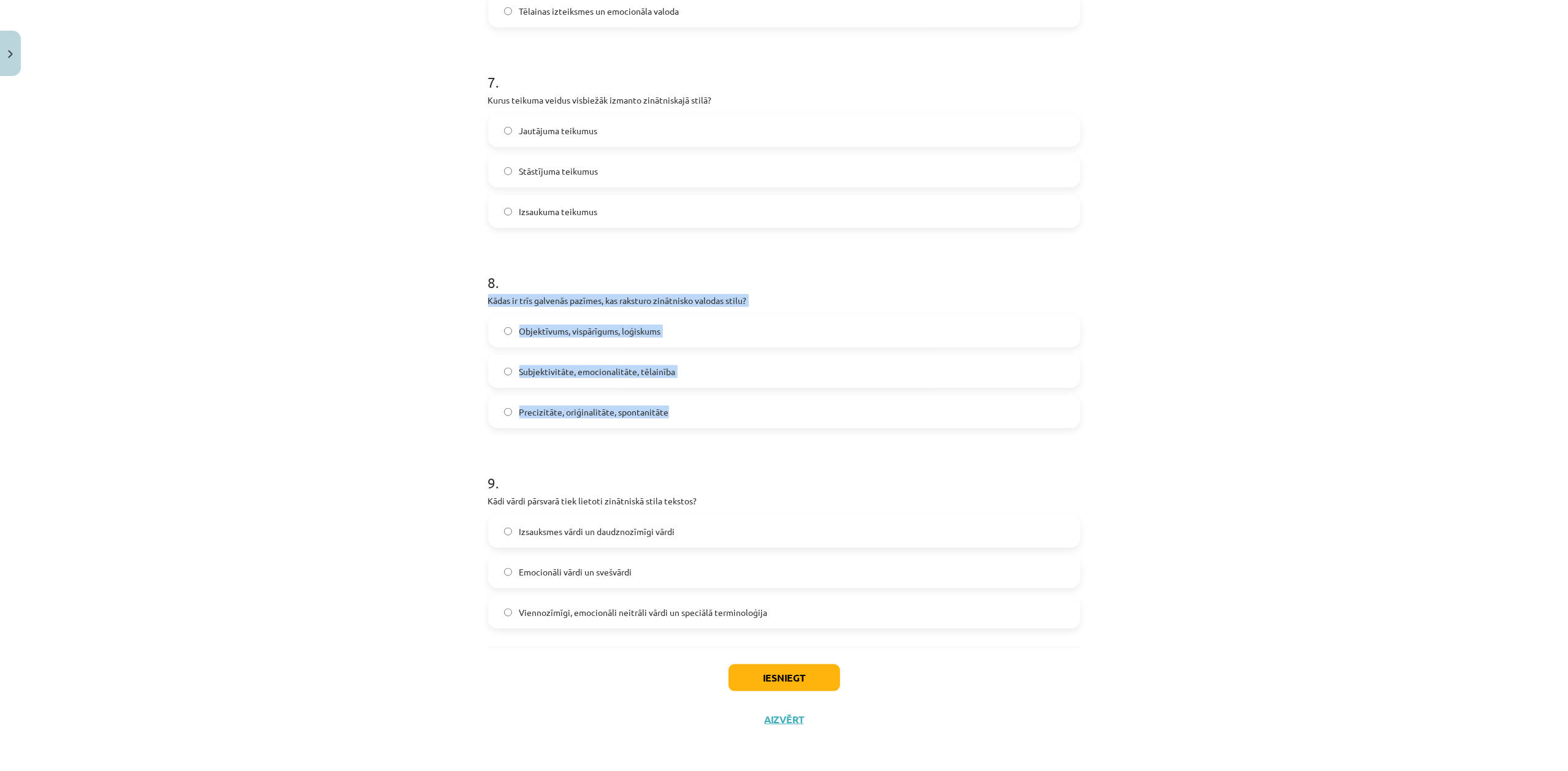
drag, startPoint x: 456, startPoint y: 304, endPoint x: 707, endPoint y: 408, distance: 271.7
click at [707, 408] on div "Mācību tēma: Latviešu valodas i - 11. klases 2. ieskaites mācību materiāls (a,b…" at bounding box center [784, 386] width 1568 height 771
copy div "Kādas ir trīs galvenās pazīmes, kas raksturo zinātnisko valodas stilu? Objektīv…"
click at [666, 332] on label "Objektīvums, vispārīgums, loģiskums" at bounding box center [784, 330] width 590 height 31
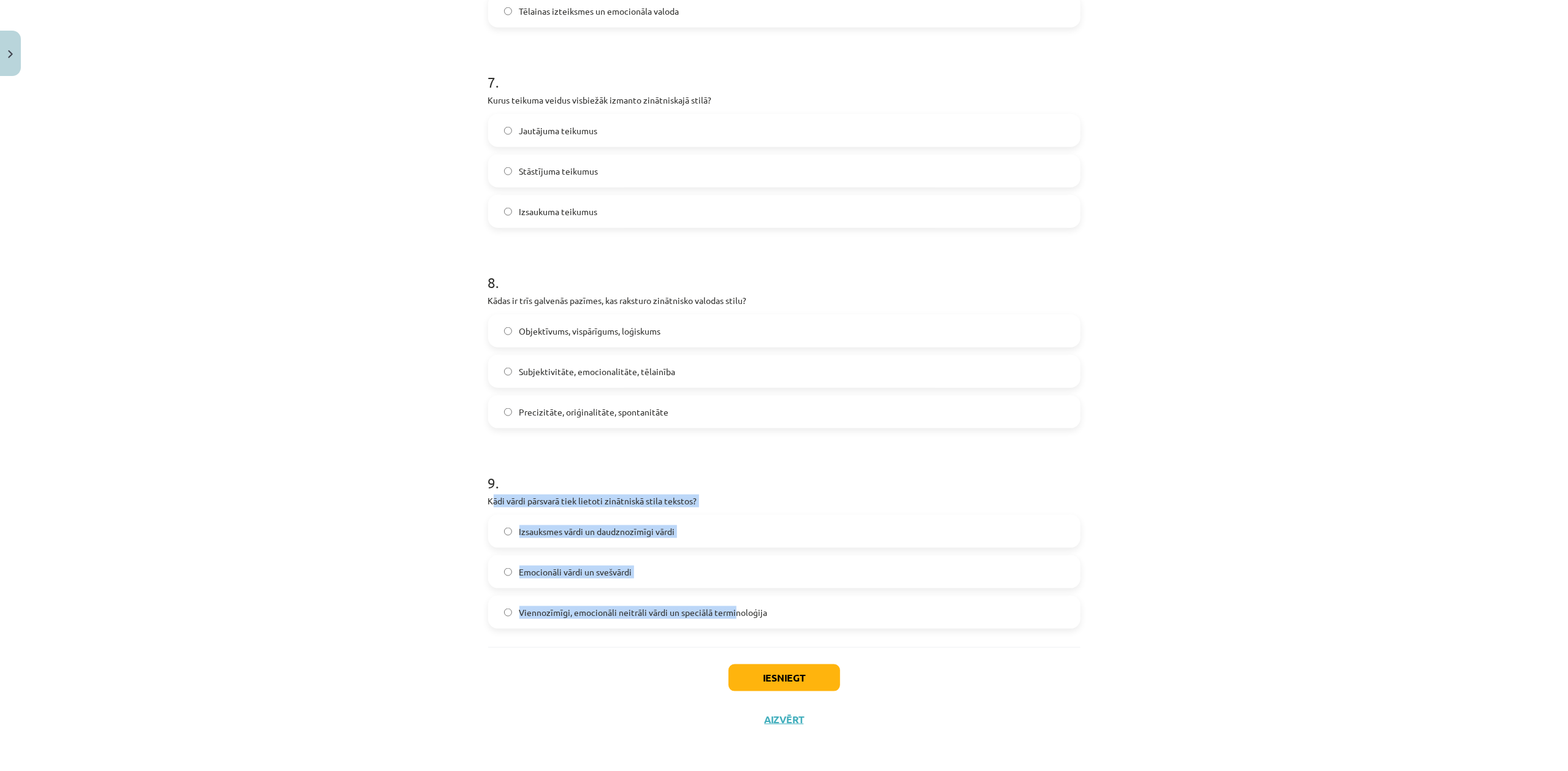
drag, startPoint x: 486, startPoint y: 505, endPoint x: 700, endPoint y: 582, distance: 227.4
click at [728, 578] on div "9 . Kādi vārdi pārsvarā tiek lietoti zinātniskā stila tekstos? Izsauksmes vārdi…" at bounding box center [784, 541] width 593 height 176
drag, startPoint x: 468, startPoint y: 499, endPoint x: 778, endPoint y: 620, distance: 332.8
click at [776, 578] on div "Mācību tēma: Latviešu valodas i - 11. klases 2. ieskaites mācību materiāls (a,b…" at bounding box center [784, 386] width 1568 height 771
click at [554, 578] on span "Viennozīmīgi, emocionāli neitrāli vārdi un speciālā terminoloģija" at bounding box center [643, 613] width 248 height 13
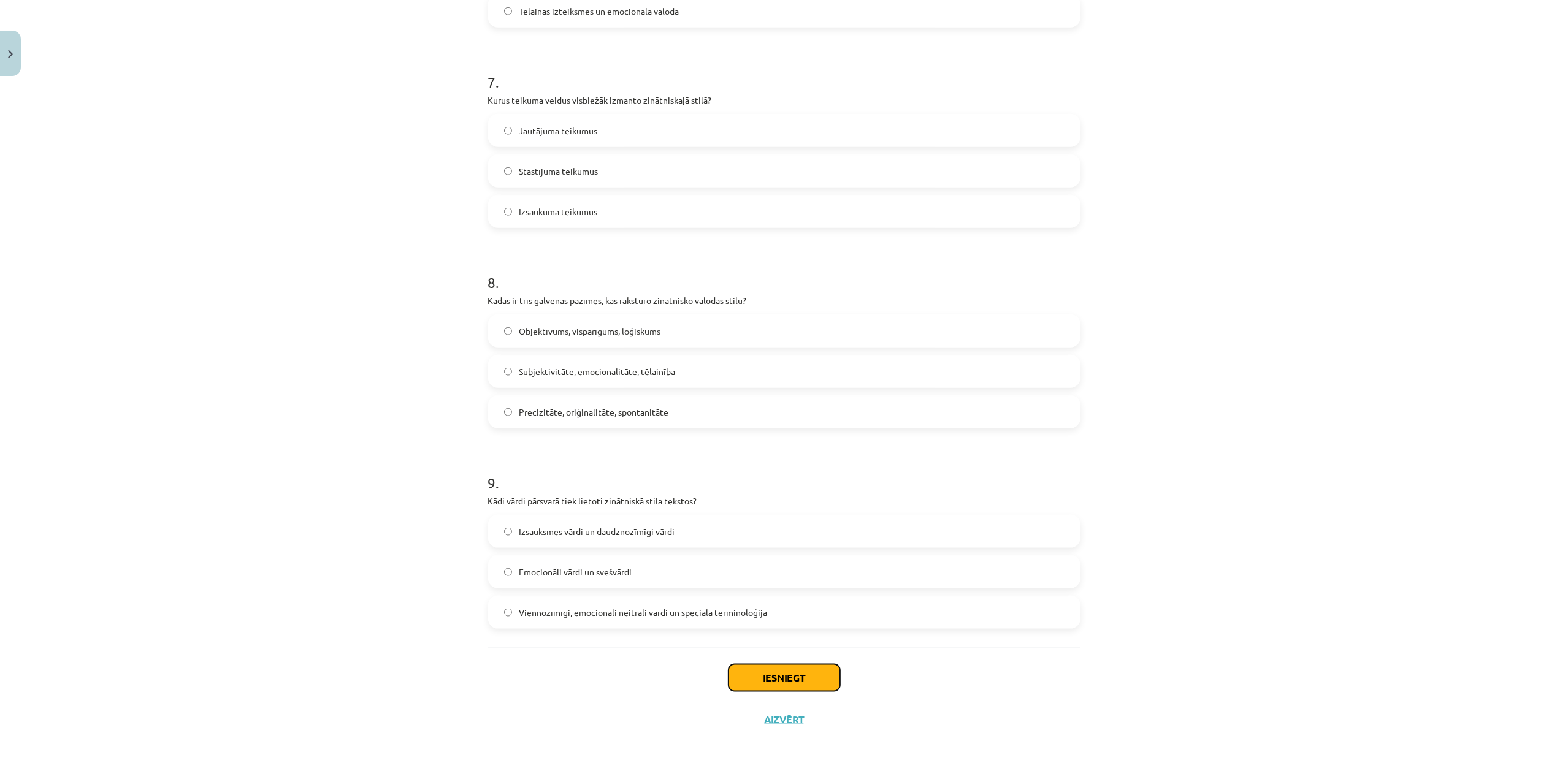
click at [759, 578] on button "Iesniegt" at bounding box center [784, 677] width 111 height 27
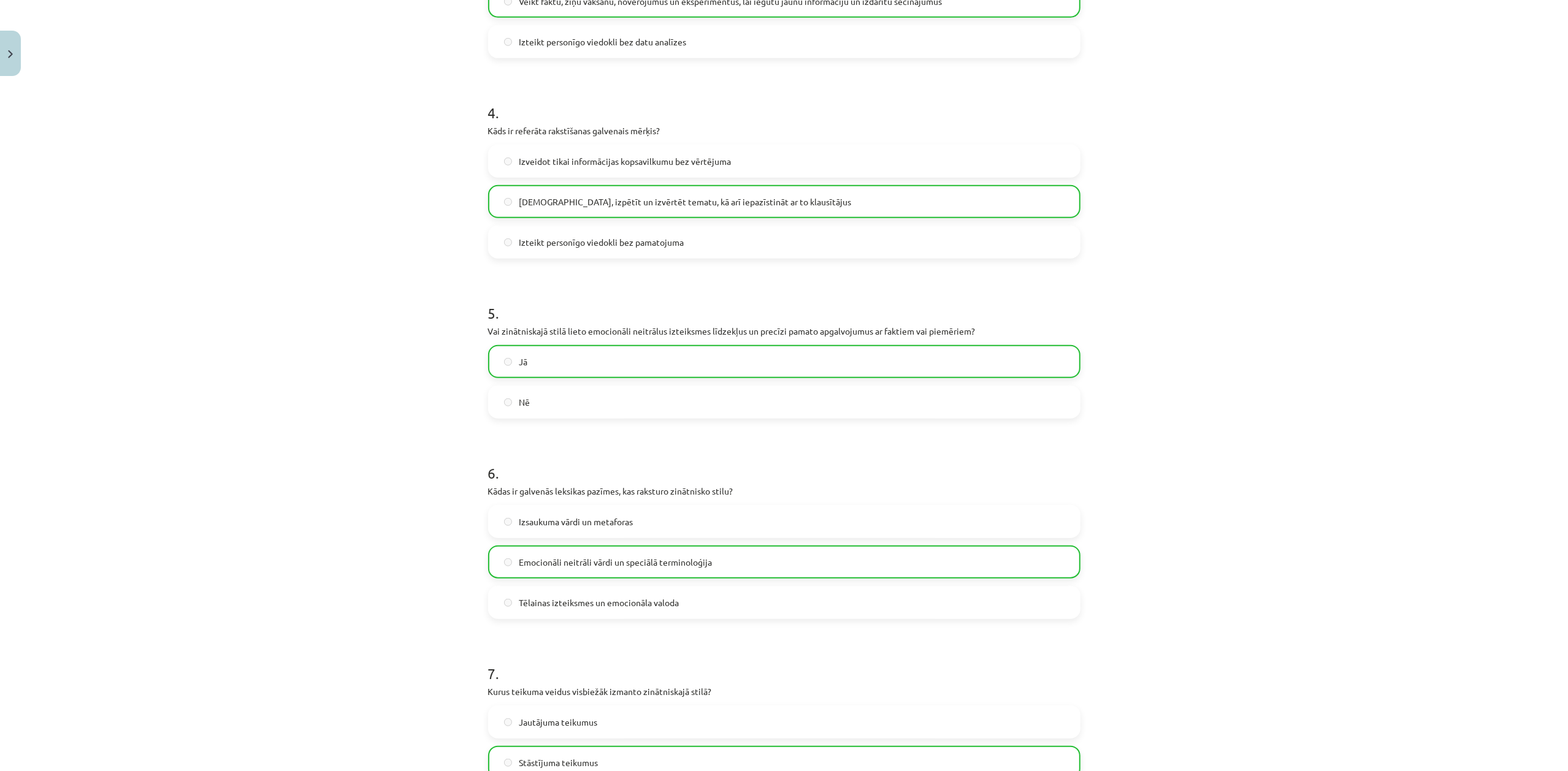
scroll to position [1393, 0]
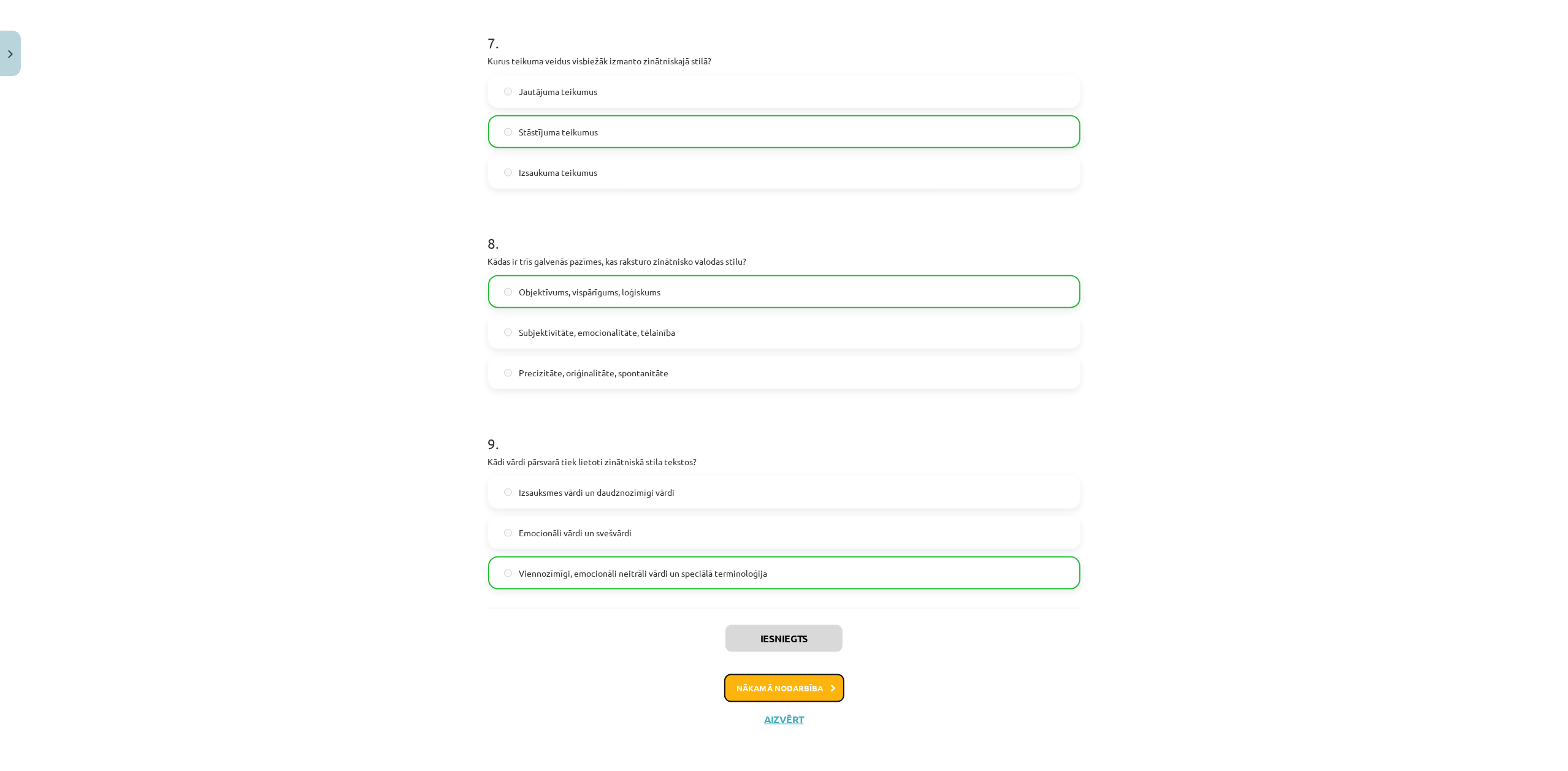
click at [793, 578] on button "Nākamā nodarbība" at bounding box center [784, 689] width 120 height 28
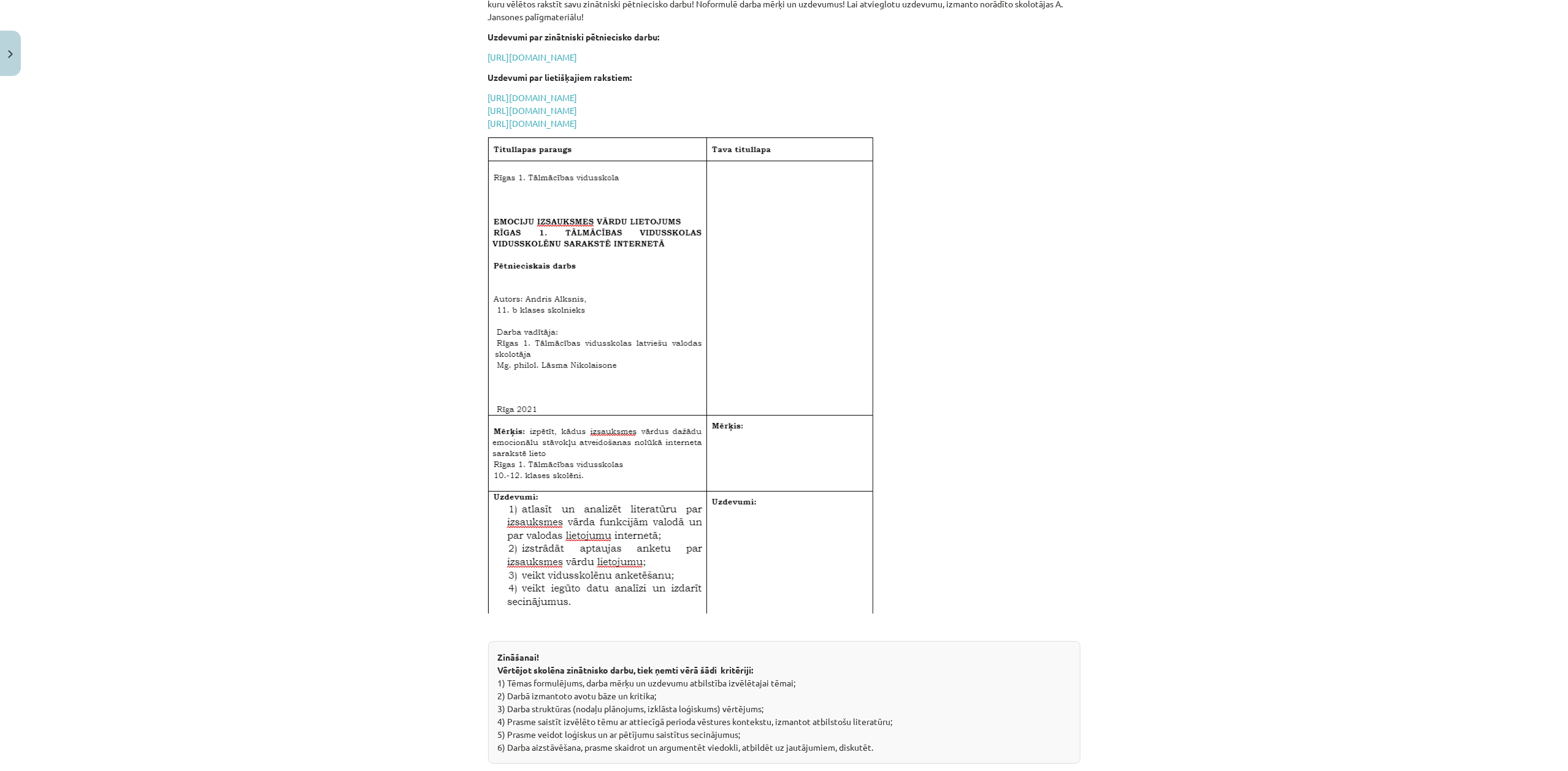
scroll to position [4096, 0]
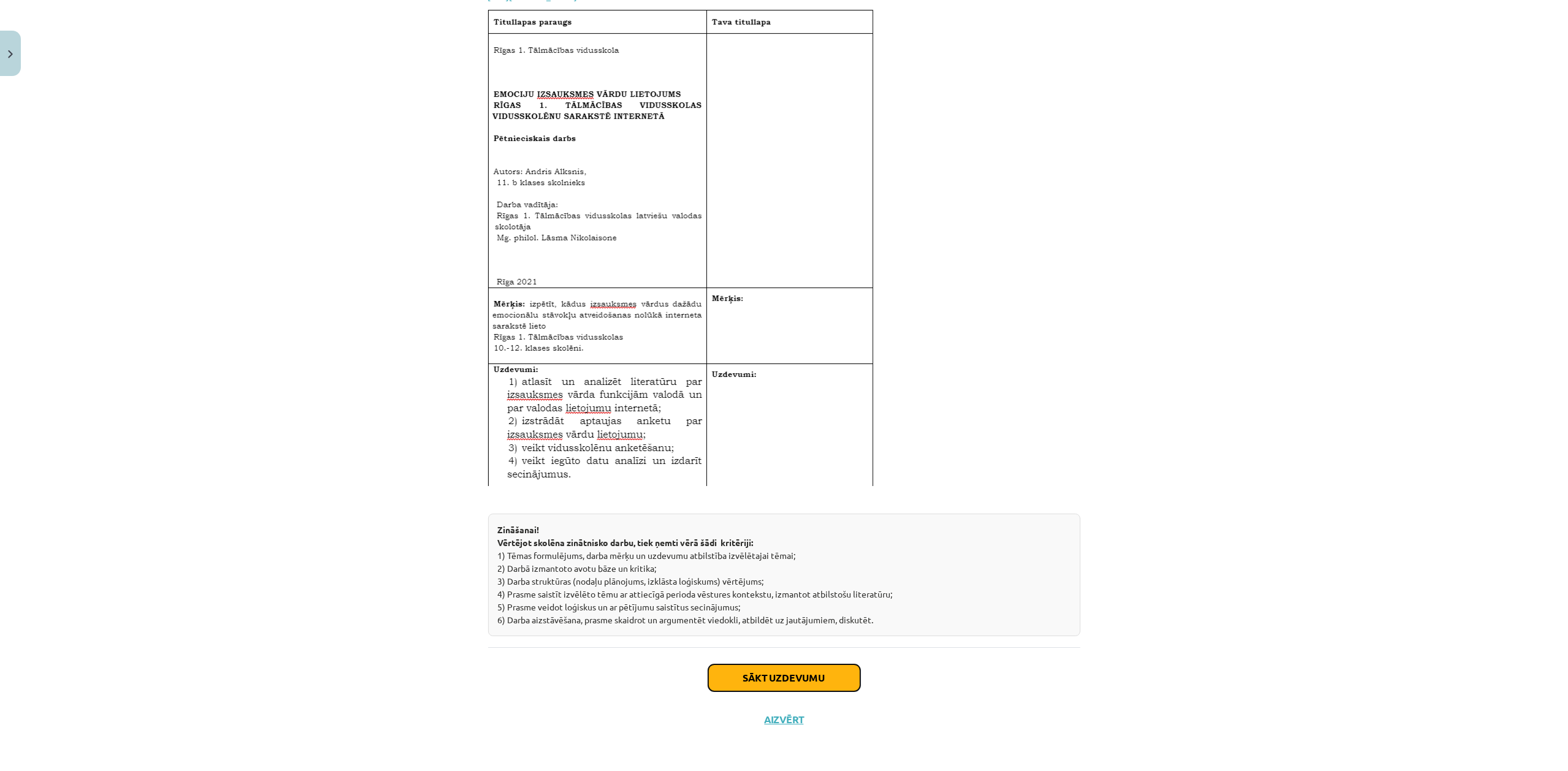
click at [763, 578] on button "Sākt uzdevumu" at bounding box center [784, 677] width 152 height 27
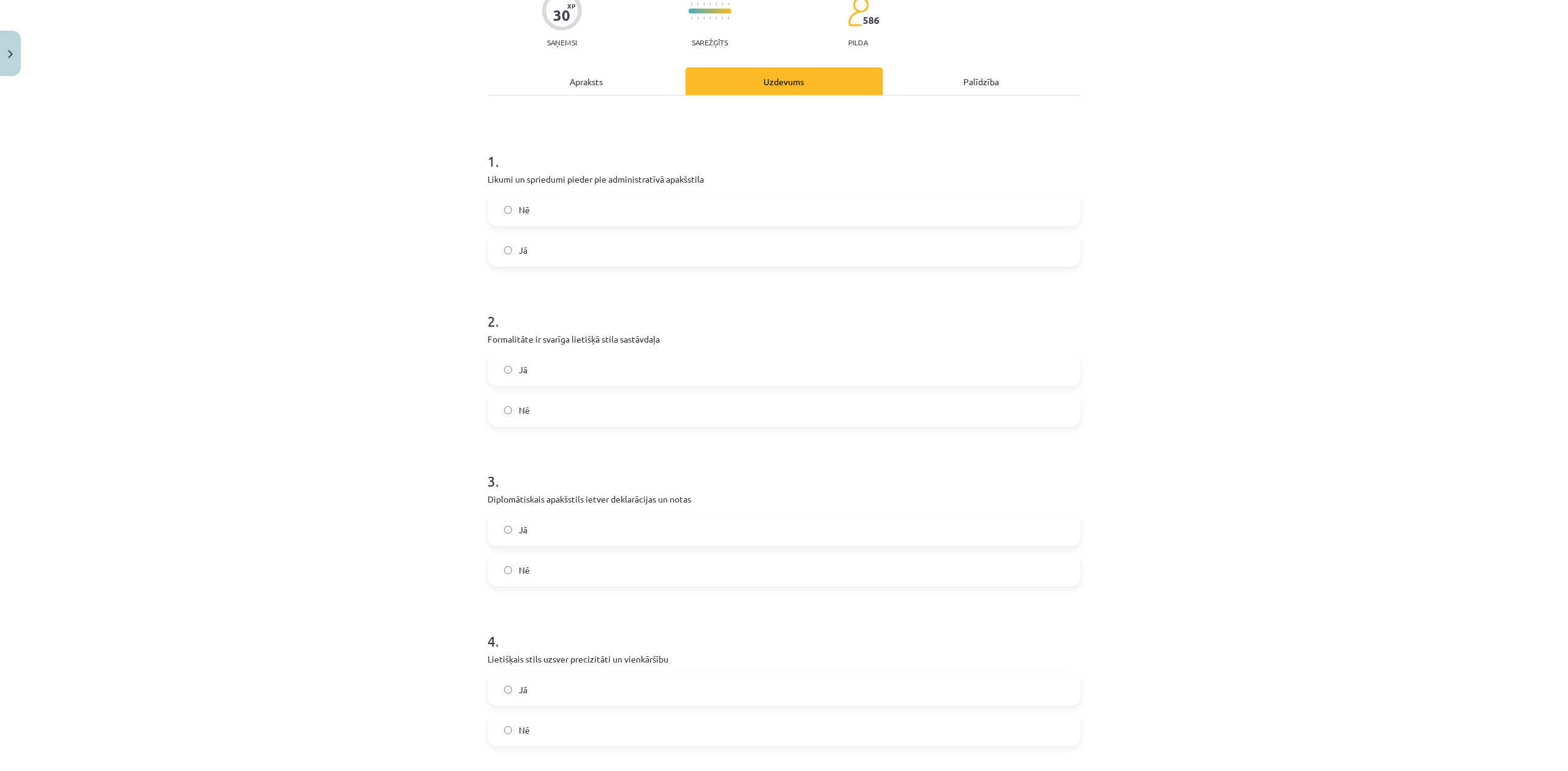
scroll to position [0, 0]
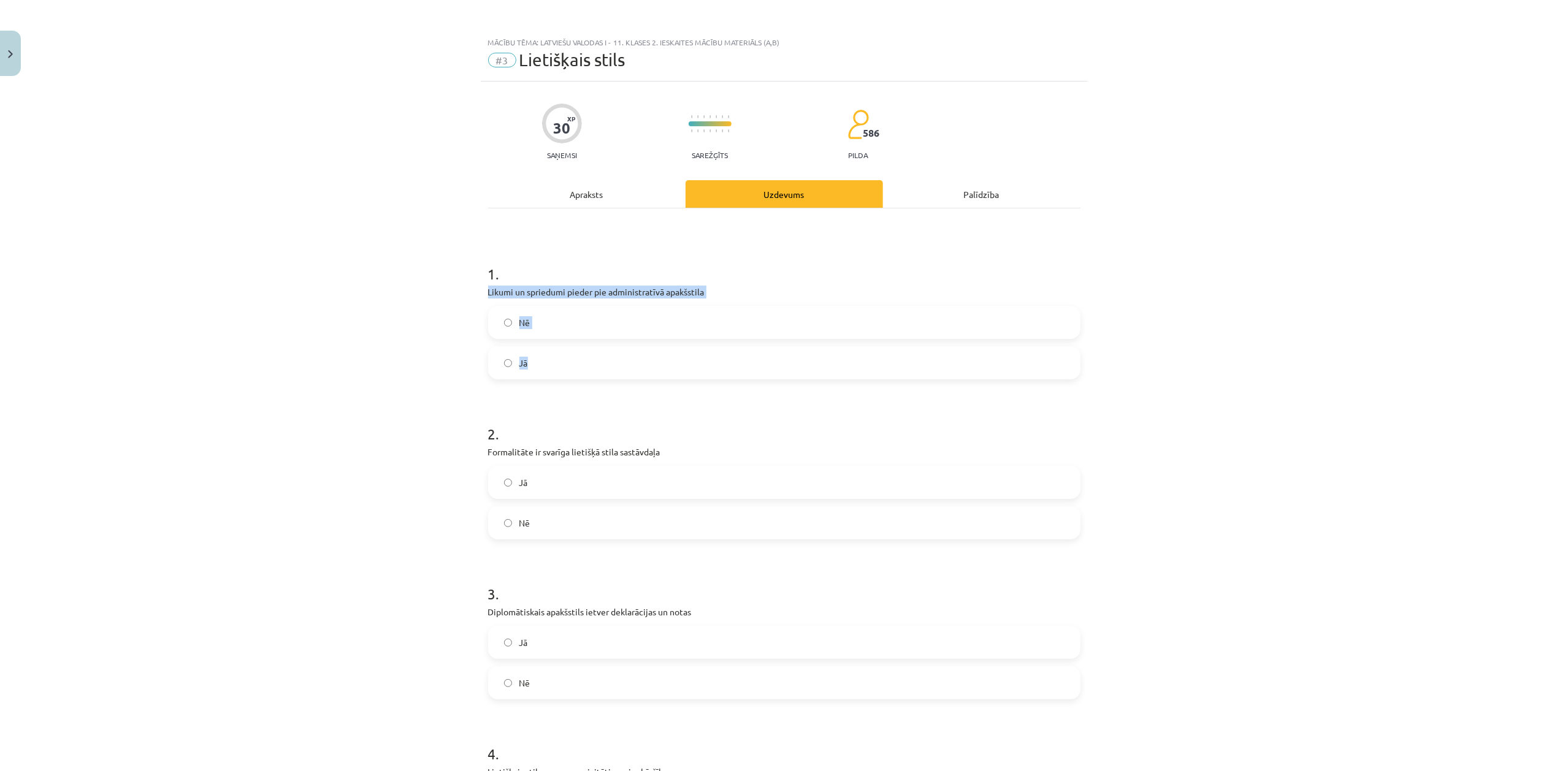
drag, startPoint x: 474, startPoint y: 295, endPoint x: 579, endPoint y: 348, distance: 117.6
drag, startPoint x: 271, startPoint y: 349, endPoint x: 272, endPoint y: 328, distance: 21.0
click at [271, 347] on div "Mācību tēma: Latviešu valodas i - 11. klases 2. ieskaites mācību materiāls (a,b…" at bounding box center [784, 386] width 1568 height 771
drag, startPoint x: 392, startPoint y: 277, endPoint x: 391, endPoint y: 270, distance: 7.1
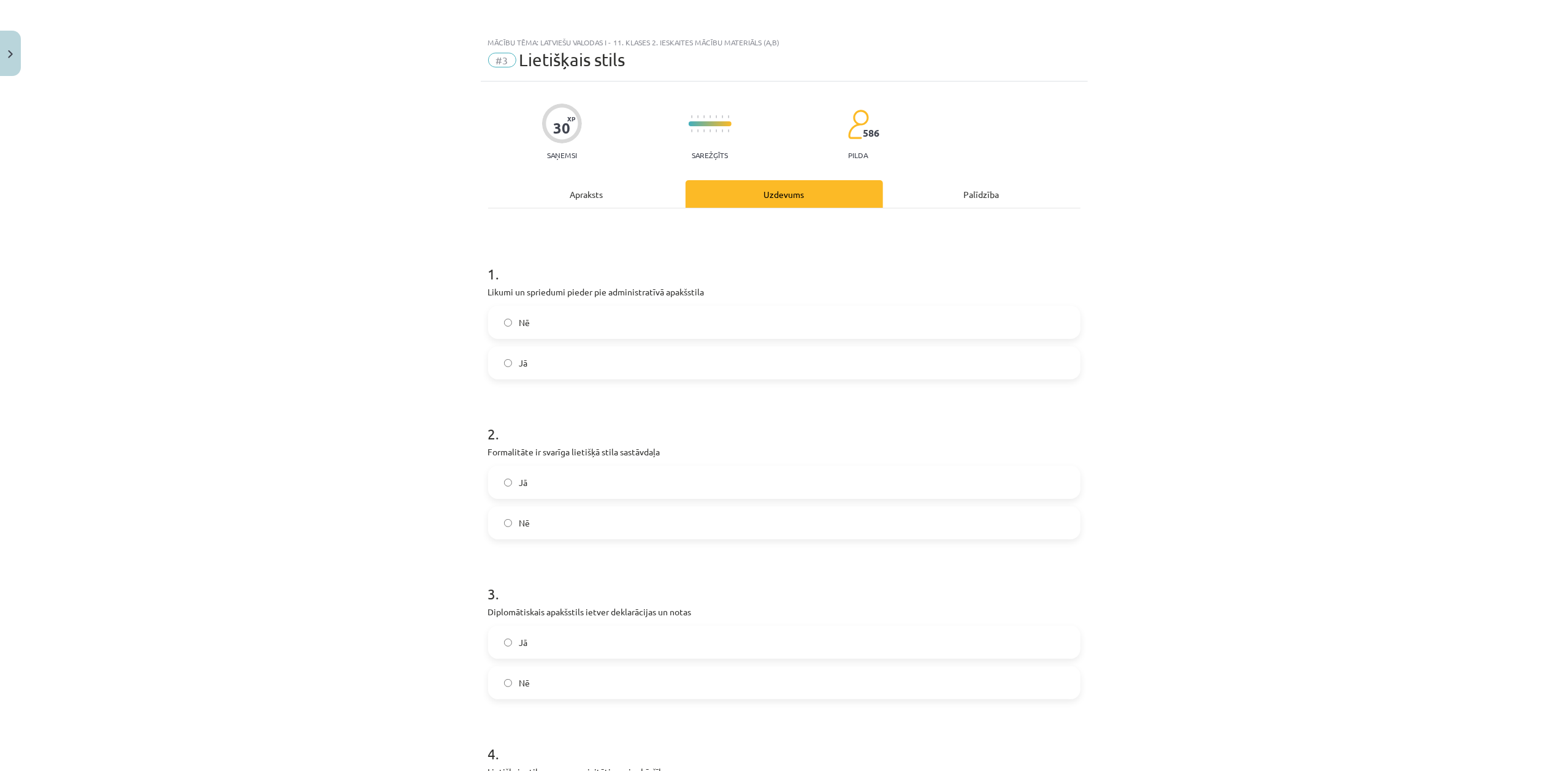
click at [391, 275] on div "Mācību tēma: Latviešu valodas i - 11. klases 2. ieskaites mācību materiāls (a,b…" at bounding box center [784, 386] width 1568 height 771
click at [680, 352] on label "Jā" at bounding box center [784, 362] width 590 height 31
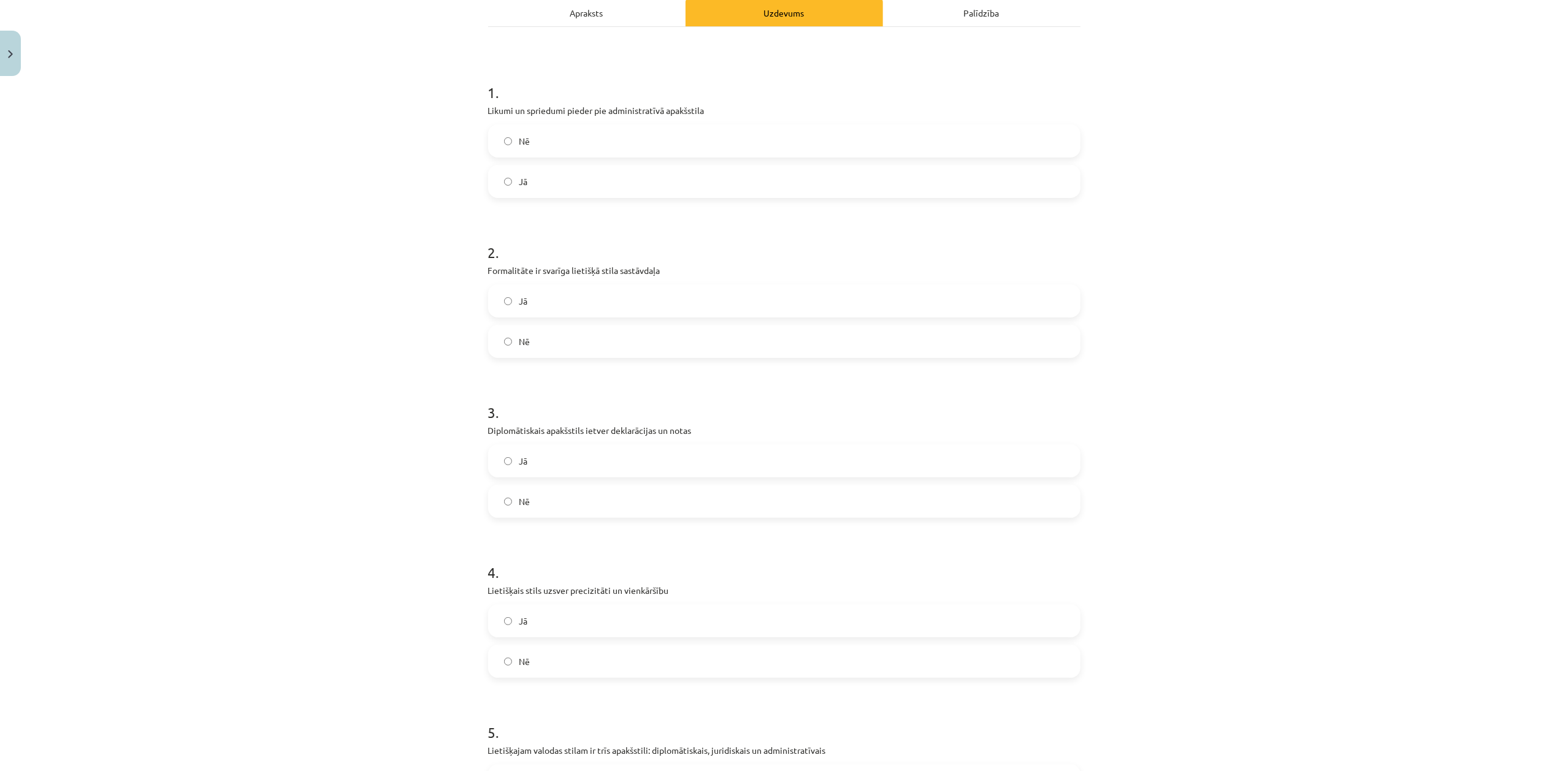
scroll to position [218, 0]
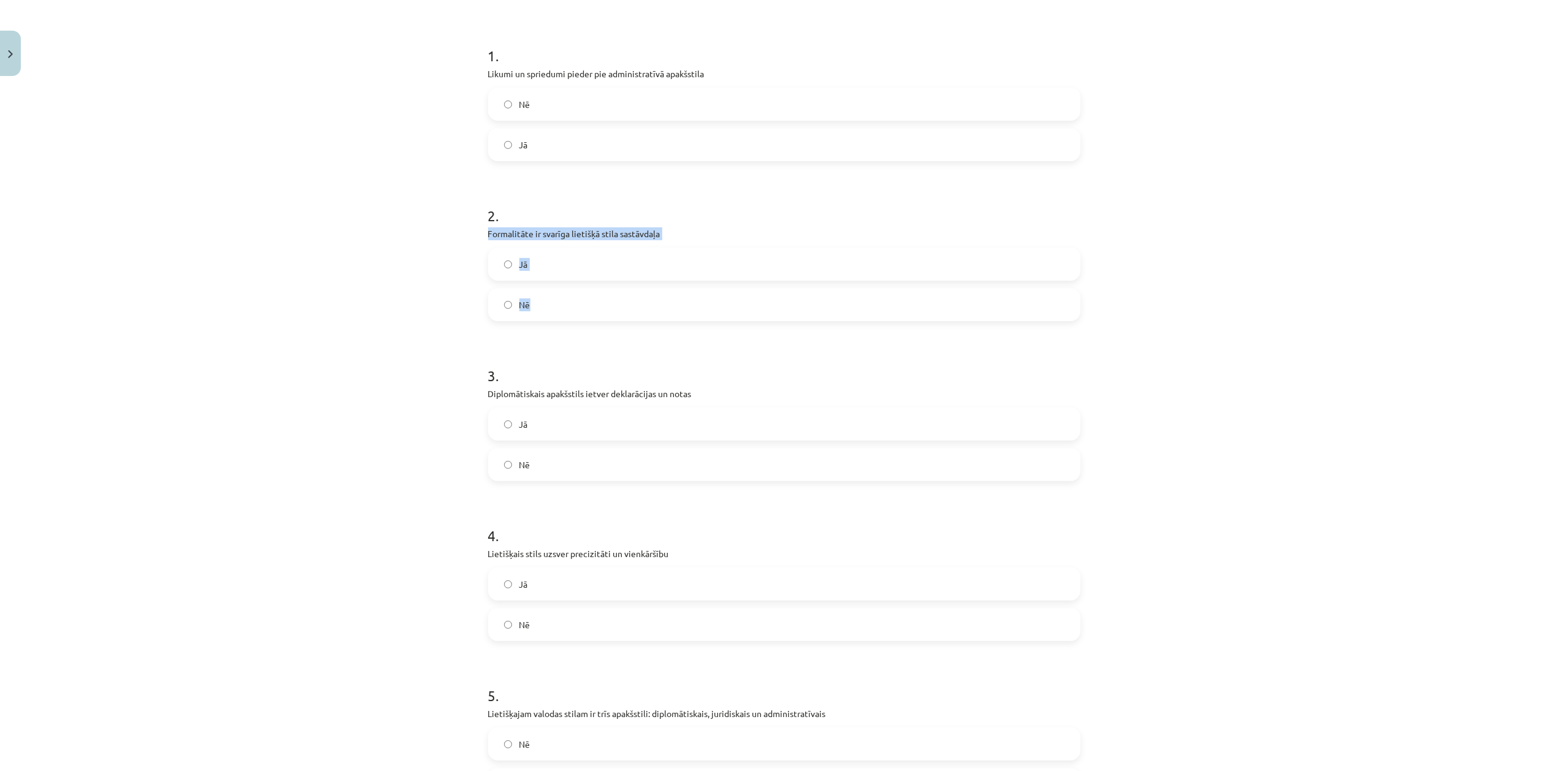
drag, startPoint x: 474, startPoint y: 236, endPoint x: 614, endPoint y: 312, distance: 159.3
click at [614, 312] on div "Mācību tēma: Latviešu valodas i - 11. klases 2. ieskaites mācību materiāls (a,b…" at bounding box center [784, 386] width 1568 height 771
click at [688, 262] on label "Jā" at bounding box center [784, 264] width 590 height 31
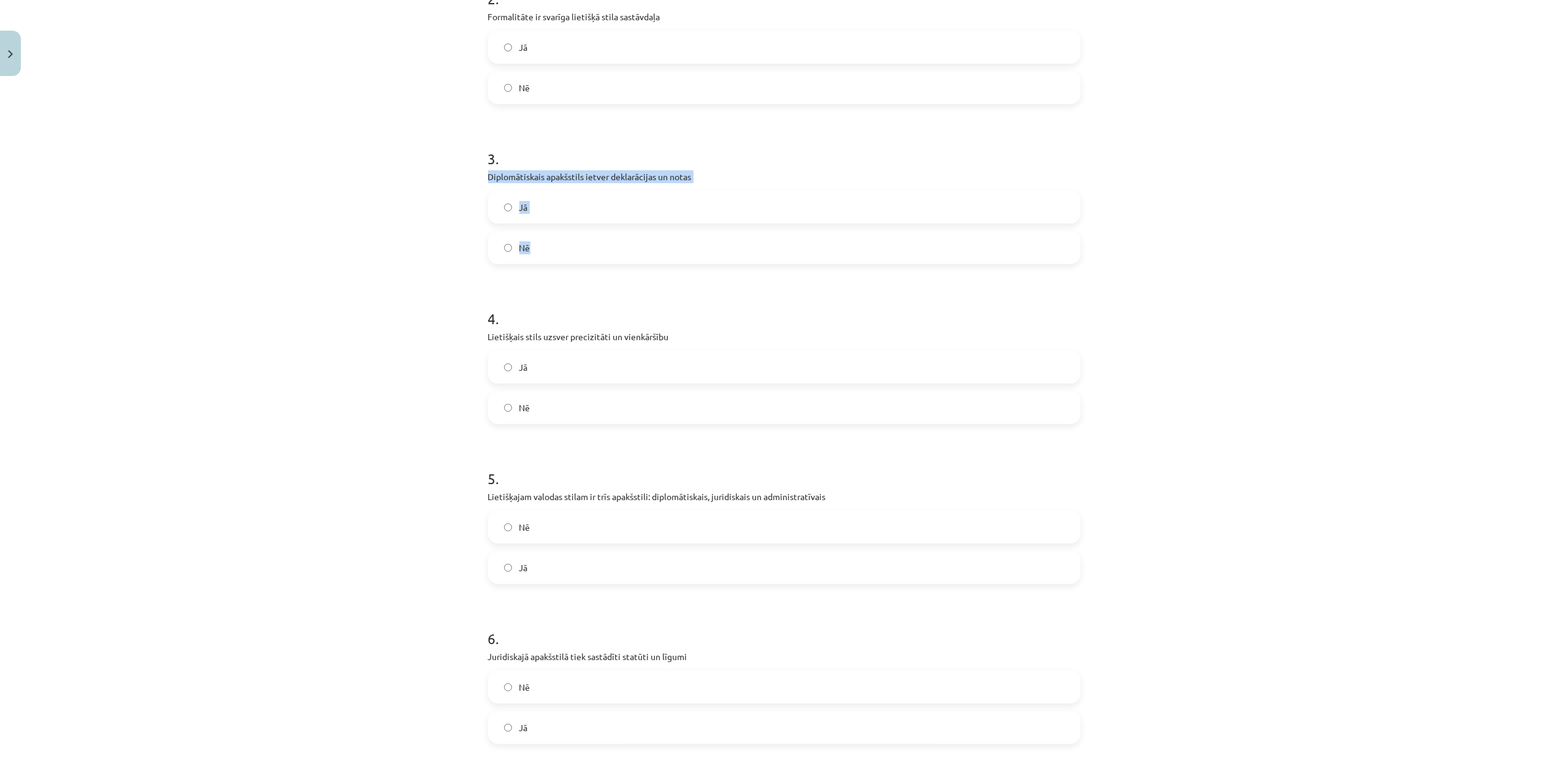
drag, startPoint x: 478, startPoint y: 175, endPoint x: 574, endPoint y: 244, distance: 118.2
click at [550, 203] on label "Jā" at bounding box center [784, 207] width 590 height 31
drag, startPoint x: 463, startPoint y: 347, endPoint x: 619, endPoint y: 407, distance: 167.1
click at [619, 407] on div "Mācību tēma: Latviešu valodas i - 11. klases 2. ieskaites mācību materiāls (a,b…" at bounding box center [784, 386] width 1568 height 771
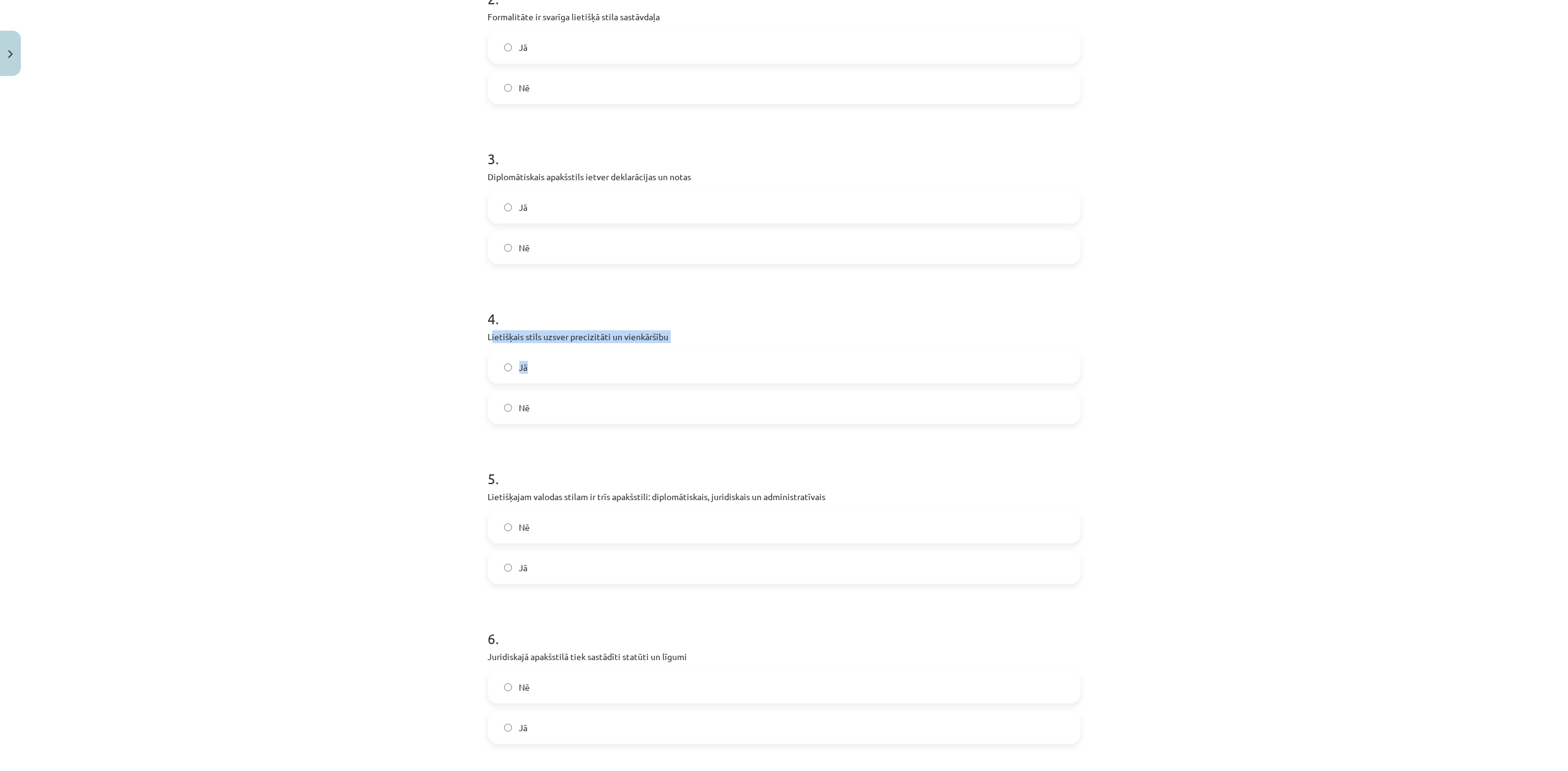
drag, startPoint x: 484, startPoint y: 341, endPoint x: 525, endPoint y: 373, distance: 52.0
click at [525, 373] on div "4 . Lietišķais stils uzsver precizitāti un vienkāršību Jā Nē" at bounding box center [784, 356] width 593 height 136
drag, startPoint x: 462, startPoint y: 333, endPoint x: 609, endPoint y: 393, distance: 158.8
click at [609, 393] on div "Mācību tēma: Latviešu valodas i - 11. klases 2. ieskaites mācību materiāls (a,b…" at bounding box center [784, 386] width 1568 height 771
click at [682, 369] on label "Jā" at bounding box center [784, 367] width 590 height 31
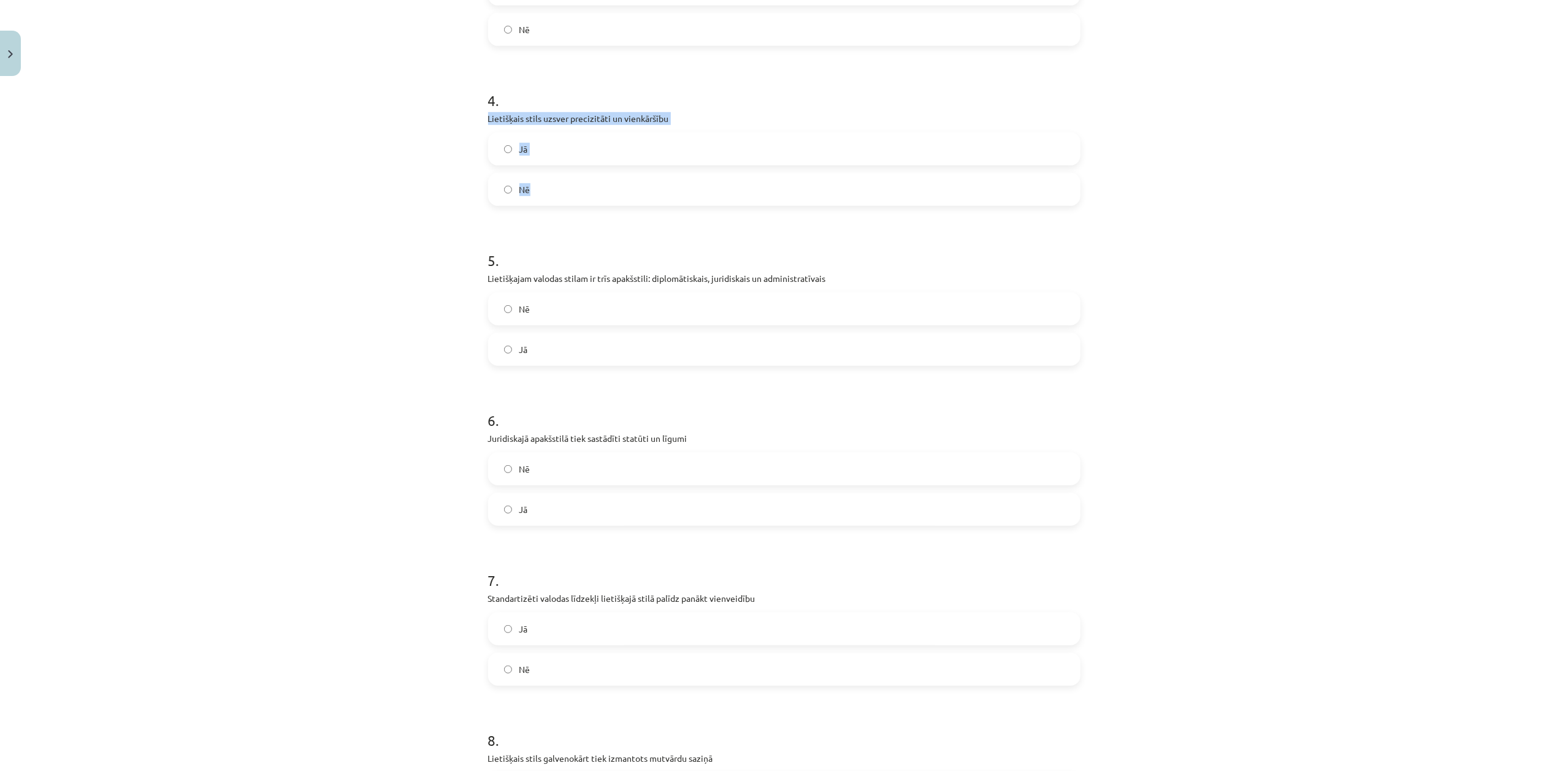
scroll to position [763, 0]
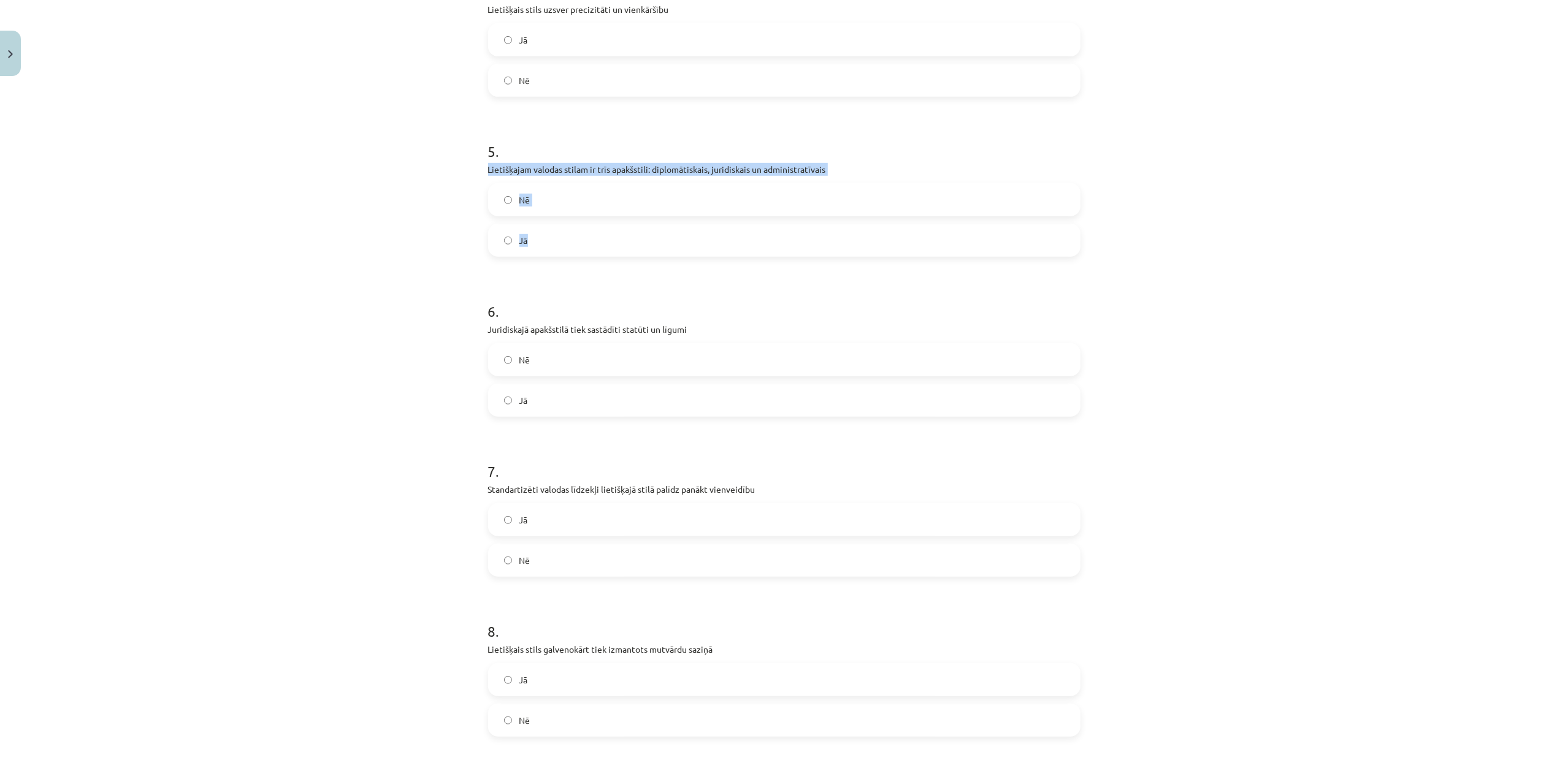
drag, startPoint x: 490, startPoint y: 167, endPoint x: 598, endPoint y: 236, distance: 128.2
click at [598, 236] on div "Mācību tēma: Latviešu valodas i - 11. klases 2. ieskaites mācību materiāls (a,b…" at bounding box center [784, 386] width 1568 height 771
click at [256, 348] on div "Mācību tēma: Latviešu valodas i - 11. klases 2. ieskaites mācību materiāls (a,b…" at bounding box center [784, 386] width 1568 height 771
click at [589, 246] on label "Jā" at bounding box center [784, 240] width 590 height 31
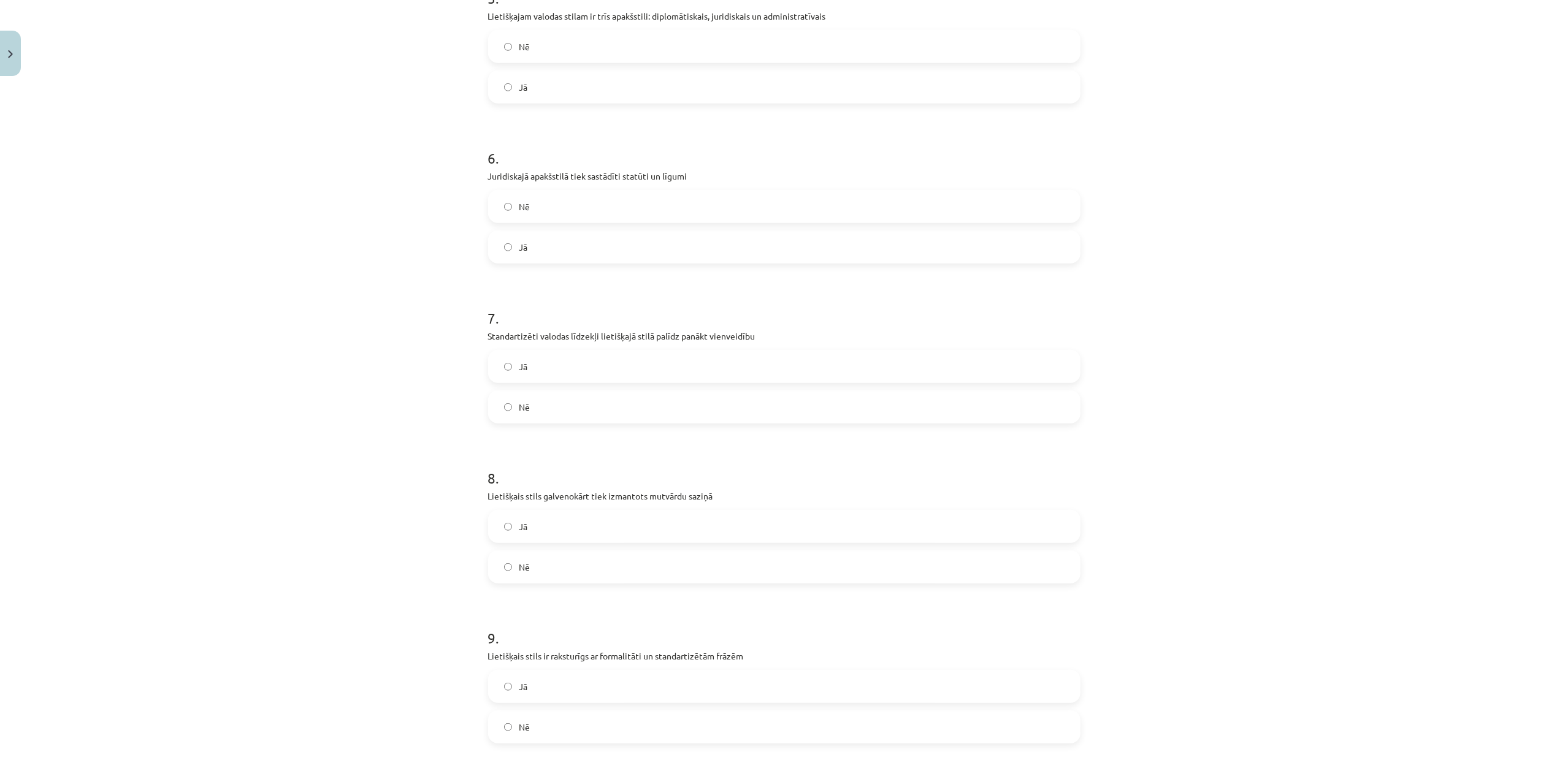
scroll to position [981, 0]
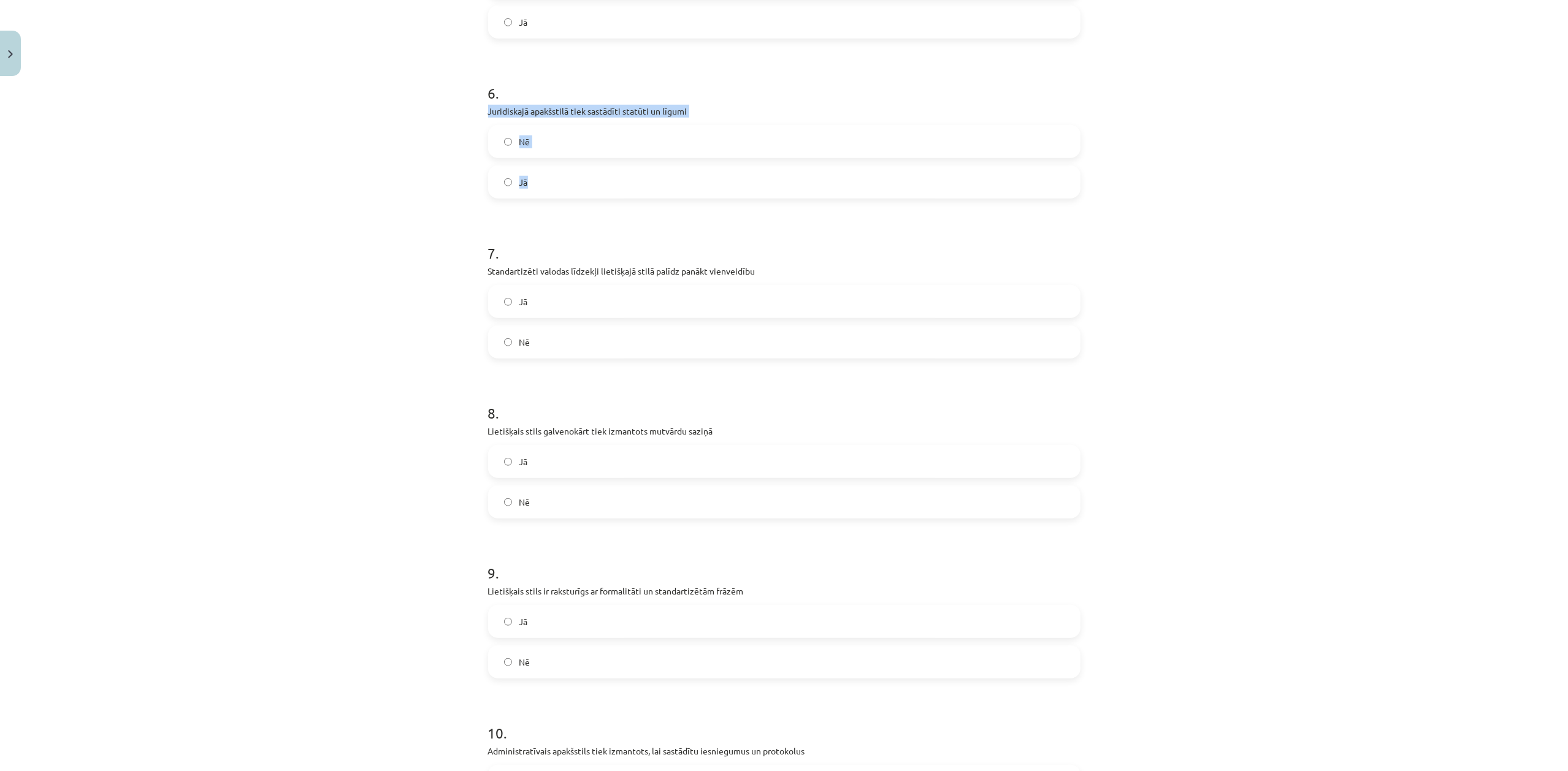
drag, startPoint x: 447, startPoint y: 111, endPoint x: 579, endPoint y: 187, distance: 152.3
click at [579, 187] on div "Mācību tēma: Latviešu valodas i - 11. klases 2. ieskaites mācību materiāls (a,b…" at bounding box center [784, 386] width 1568 height 771
click at [319, 278] on div "Mācību tēma: Latviešu valodas i - 11. klases 2. ieskaites mācību materiāls (a,b…" at bounding box center [784, 386] width 1568 height 771
click at [594, 184] on label "Jā" at bounding box center [784, 182] width 590 height 31
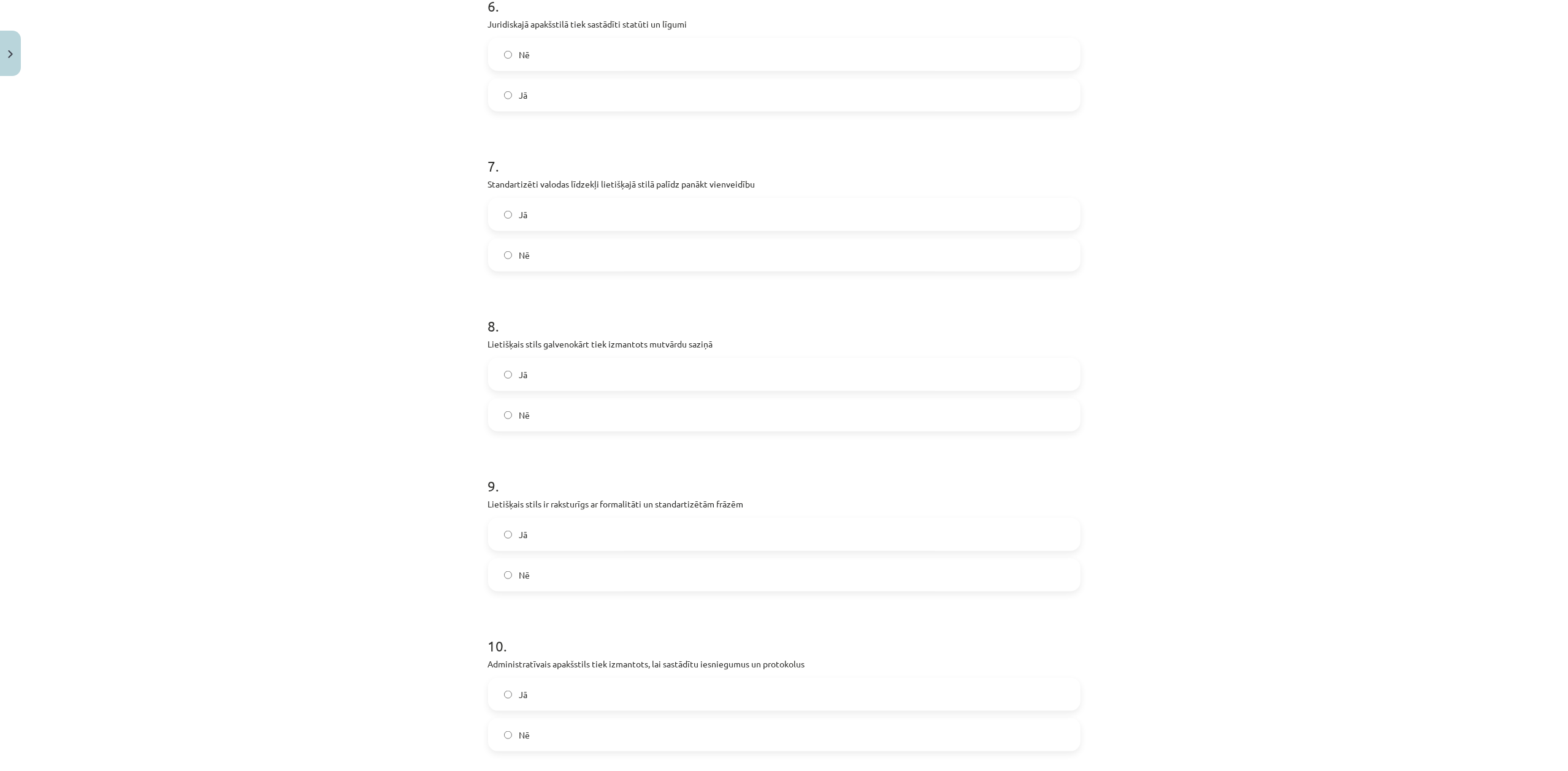
scroll to position [1011, 0]
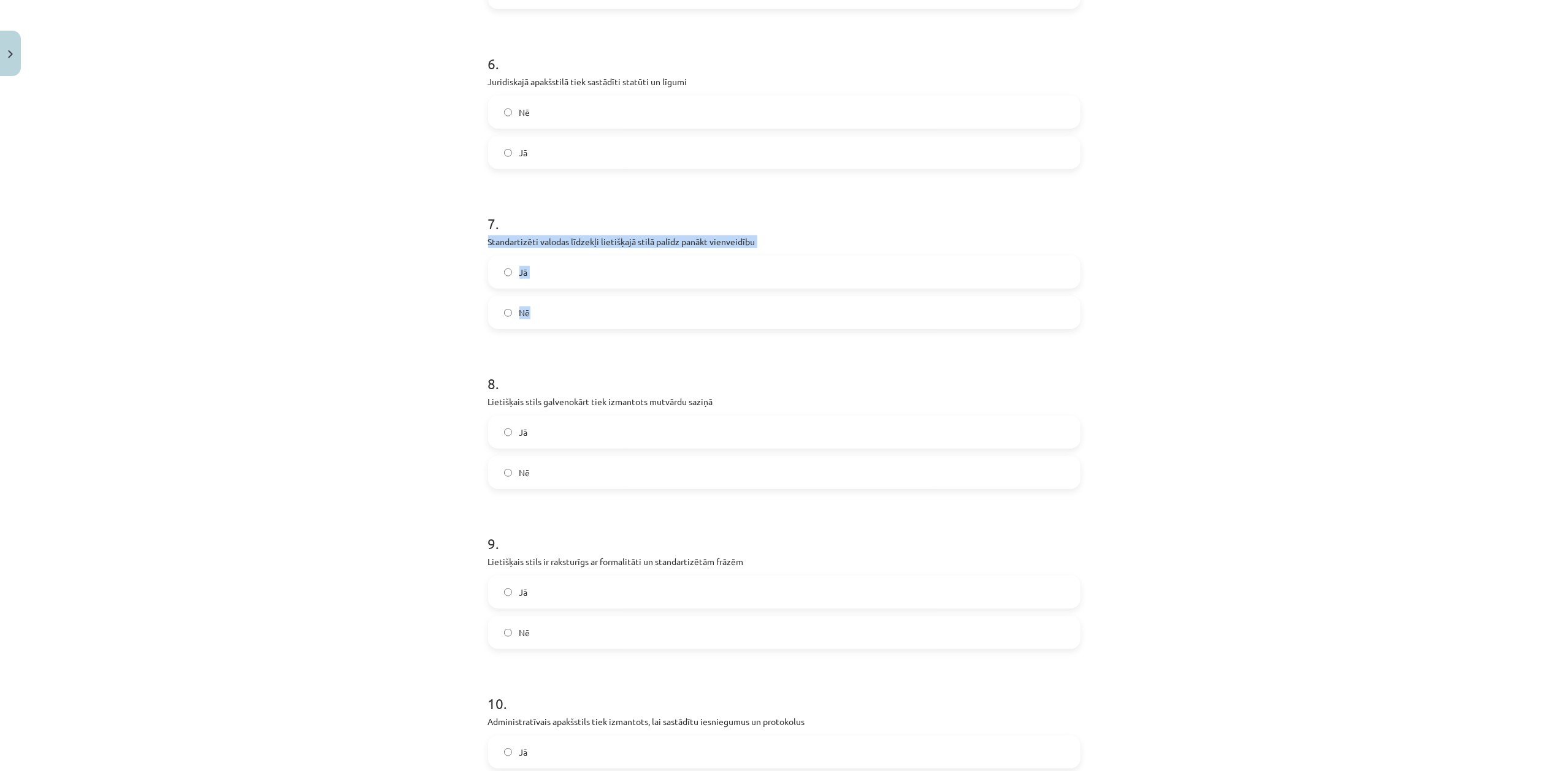
drag, startPoint x: 445, startPoint y: 240, endPoint x: 580, endPoint y: 303, distance: 149.0
click at [580, 303] on div "Mācību tēma: Latviešu valodas i - 11. klases 2. ieskaites mācību materiāls (a,b…" at bounding box center [784, 386] width 1568 height 771
click at [254, 161] on div "Mācību tēma: Latviešu valodas i - 11. klases 2. ieskaites mācību materiāls (a,b…" at bounding box center [784, 386] width 1568 height 771
drag, startPoint x: 471, startPoint y: 241, endPoint x: 637, endPoint y: 307, distance: 178.6
click at [637, 307] on div "Mācību tēma: Latviešu valodas i - 11. klases 2. ieskaites mācību materiāls (a,b…" at bounding box center [784, 386] width 1568 height 771
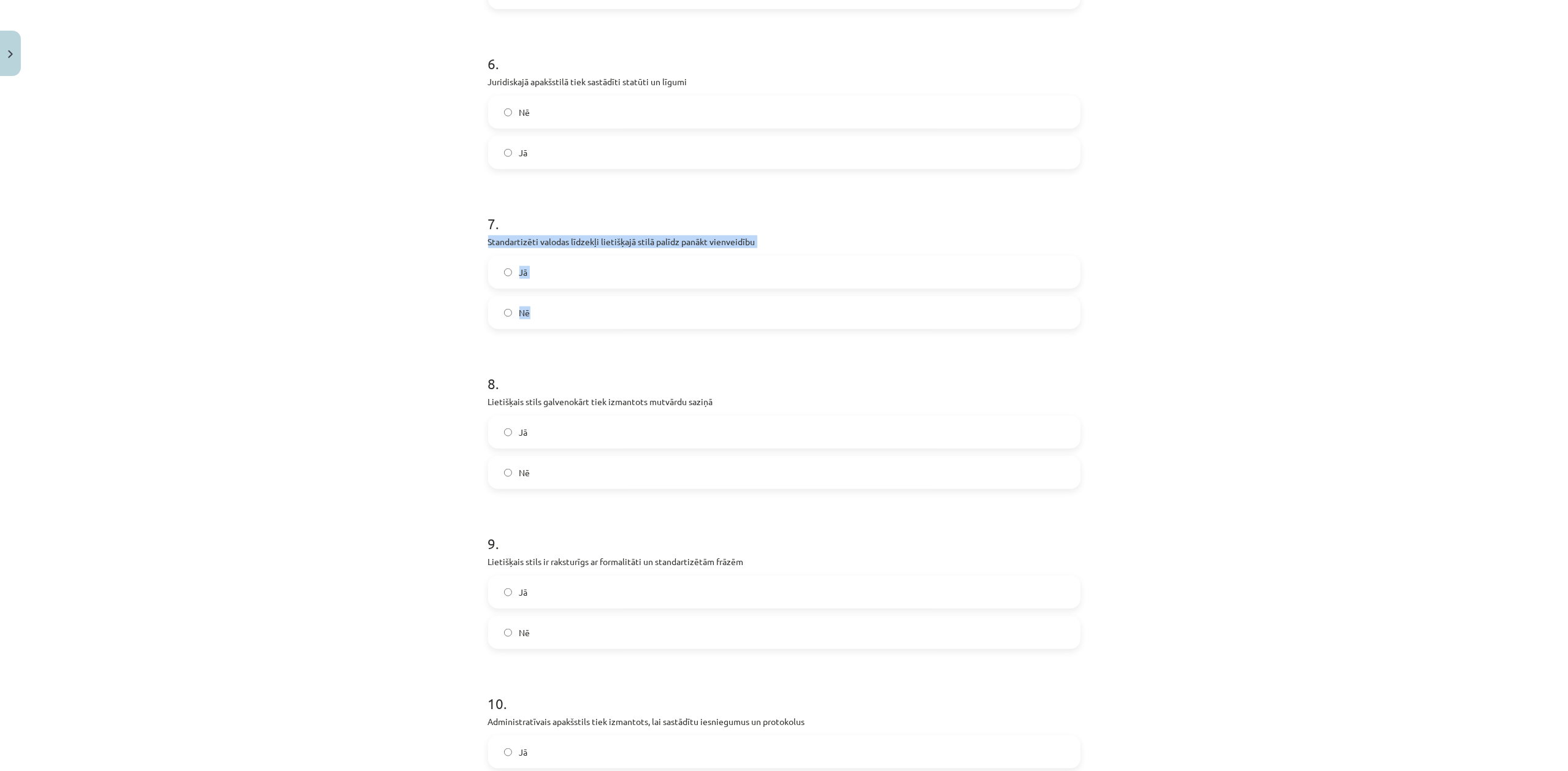
click at [717, 277] on label "Jā" at bounding box center [784, 271] width 590 height 31
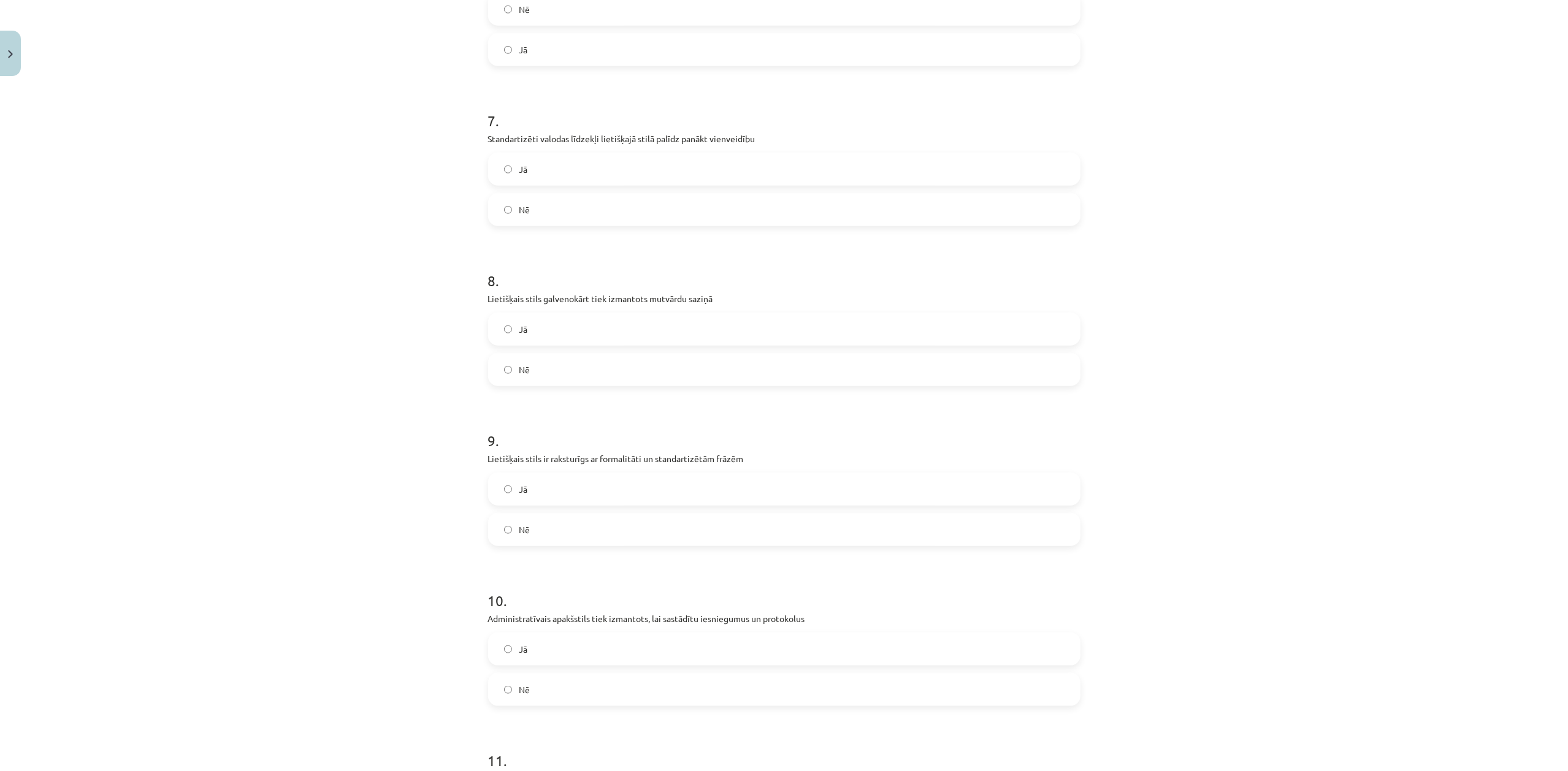
scroll to position [1229, 0]
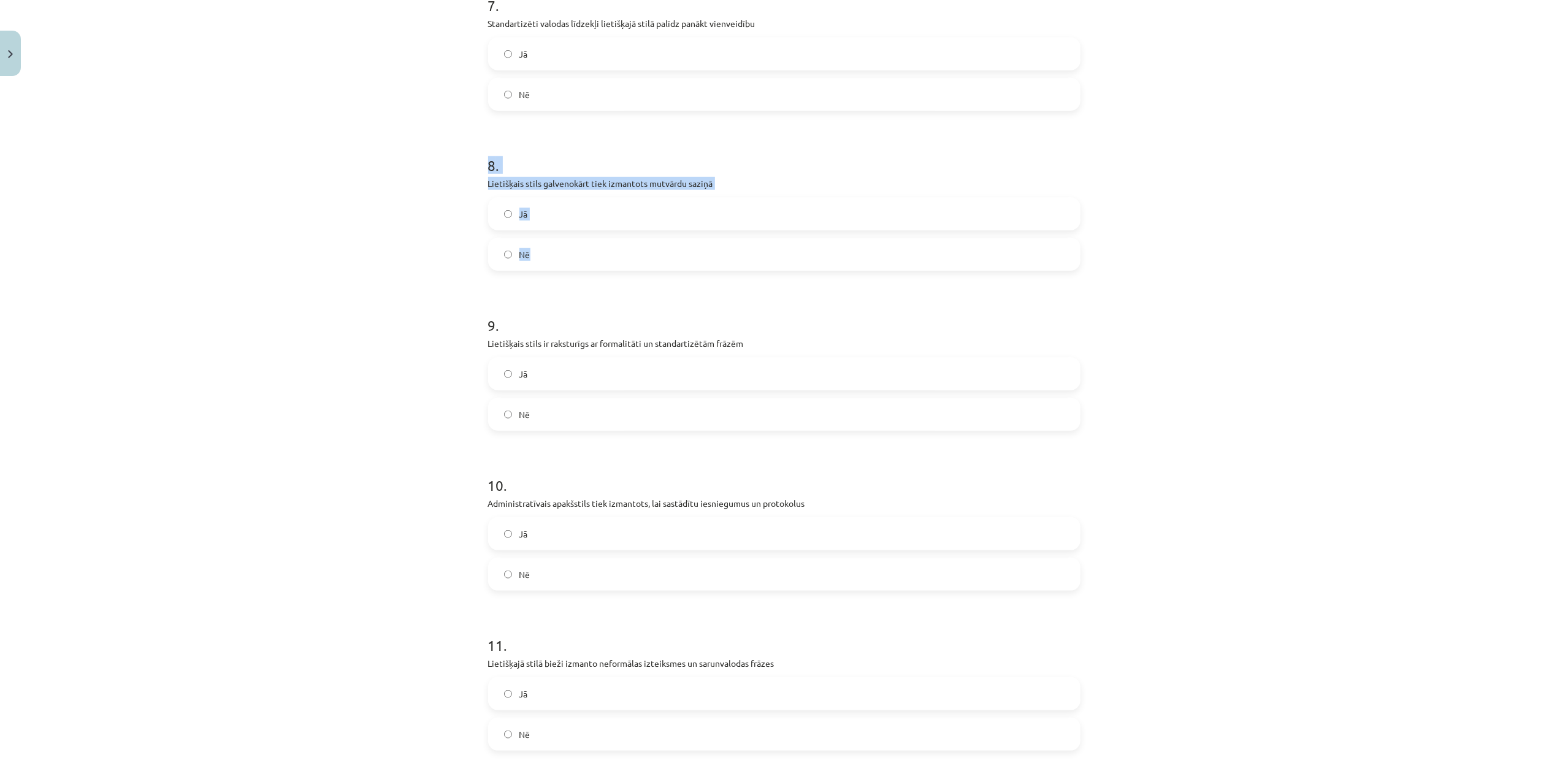
drag, startPoint x: 443, startPoint y: 172, endPoint x: 623, endPoint y: 252, distance: 197.0
click at [623, 252] on div "Mācību tēma: Latviešu valodas i - 11. klases 2. ieskaites mācību materiāls (a,b…" at bounding box center [784, 386] width 1568 height 771
click at [525, 255] on label "Nē" at bounding box center [784, 254] width 590 height 31
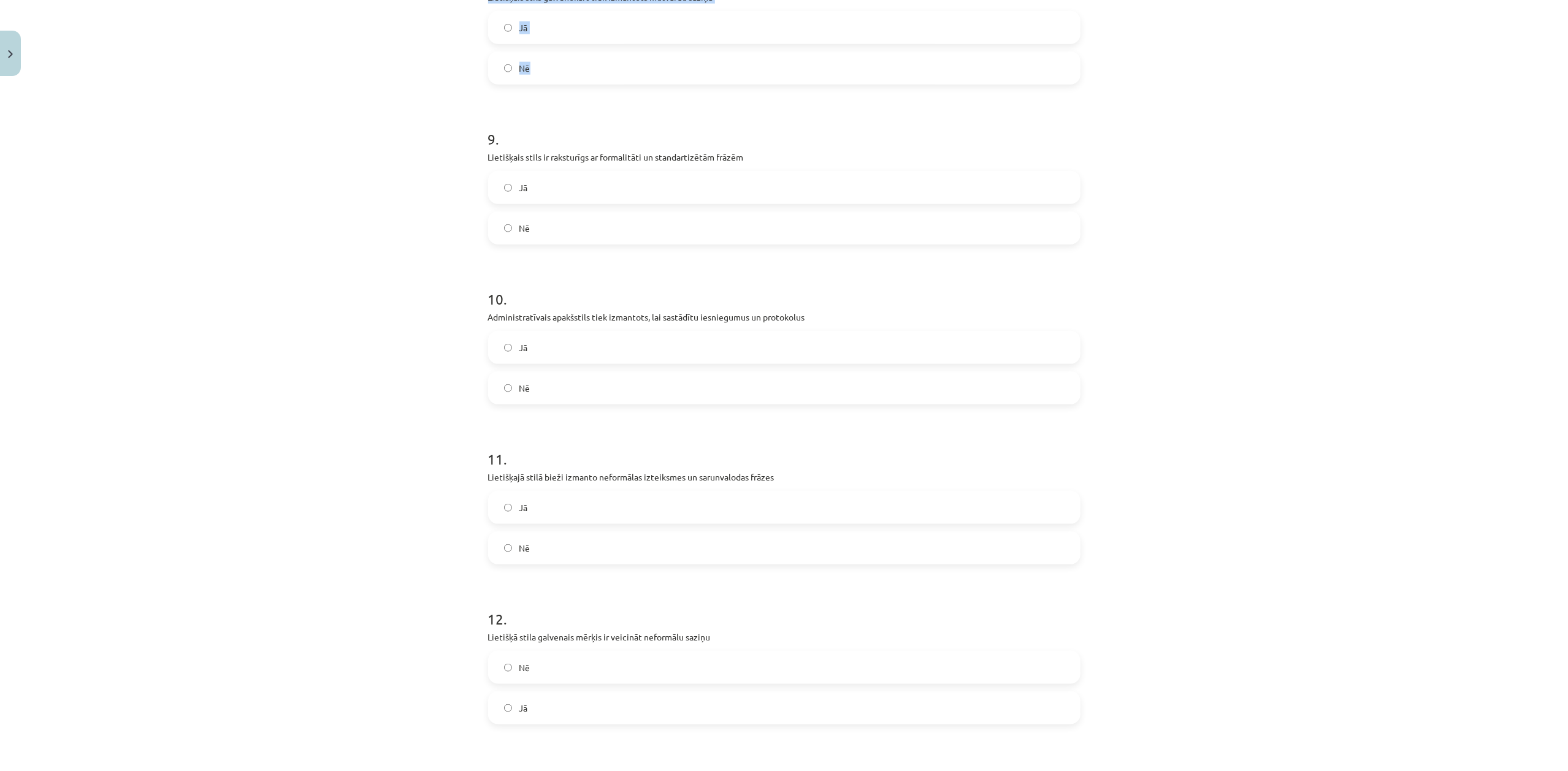
scroll to position [1446, 0]
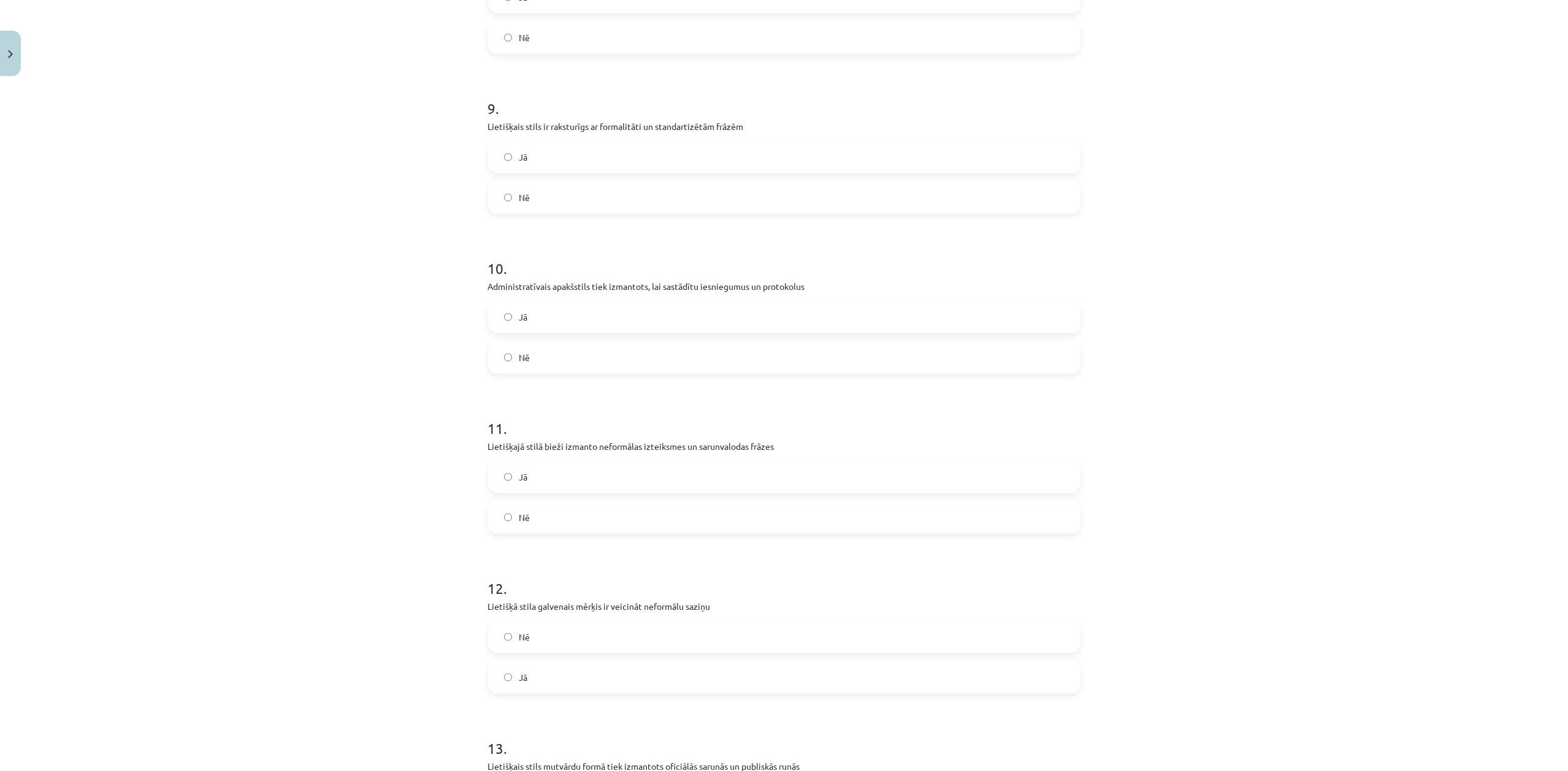
click at [307, 310] on div "Mācību tēma: Latviešu valodas i - 11. klases 2. ieskaites mācību materiāls (a,b…" at bounding box center [784, 386] width 1568 height 771
drag, startPoint x: 456, startPoint y: 131, endPoint x: 585, endPoint y: 193, distance: 143.1
click at [585, 193] on div "Mācību tēma: Latviešu valodas i - 11. klases 2. ieskaites mācību materiāls (a,b…" at bounding box center [784, 386] width 1568 height 771
click at [579, 163] on label "Jā" at bounding box center [784, 156] width 590 height 31
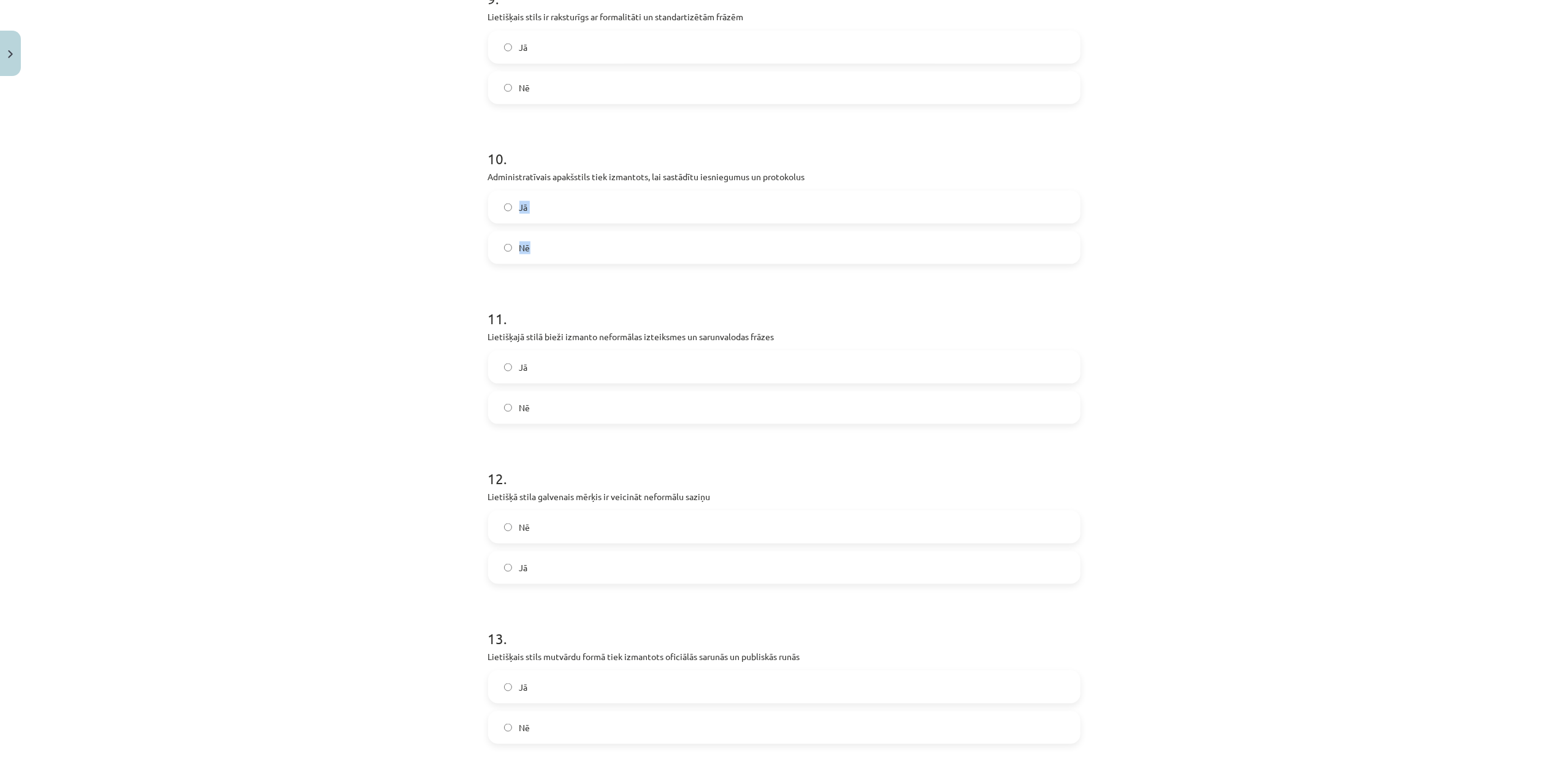
drag, startPoint x: 452, startPoint y: 193, endPoint x: 521, endPoint y: 206, distance: 70.2
click at [600, 249] on div "Mācību tēma: Latviešu valodas i - 11. klases 2. ieskaites mācību materiāls (a,b…" at bounding box center [784, 386] width 1568 height 771
drag, startPoint x: 458, startPoint y: 180, endPoint x: 650, endPoint y: 261, distance: 208.4
click at [650, 261] on div "Mācību tēma: Latviešu valodas i - 11. klases 2. ieskaites mācību materiāls (a,b…" at bounding box center [784, 386] width 1568 height 771
click at [546, 212] on label "Jā" at bounding box center [784, 207] width 590 height 31
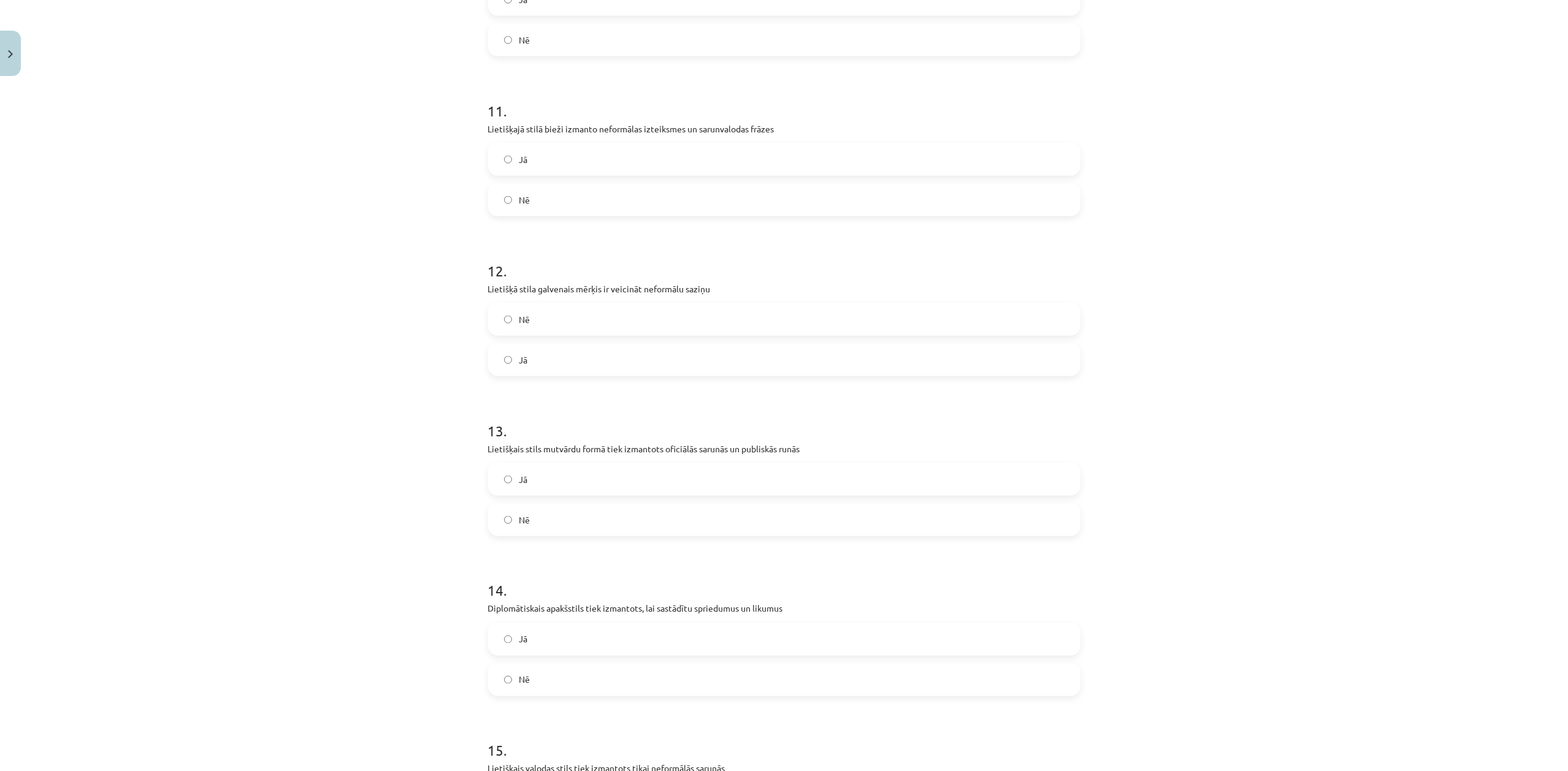
scroll to position [1772, 0]
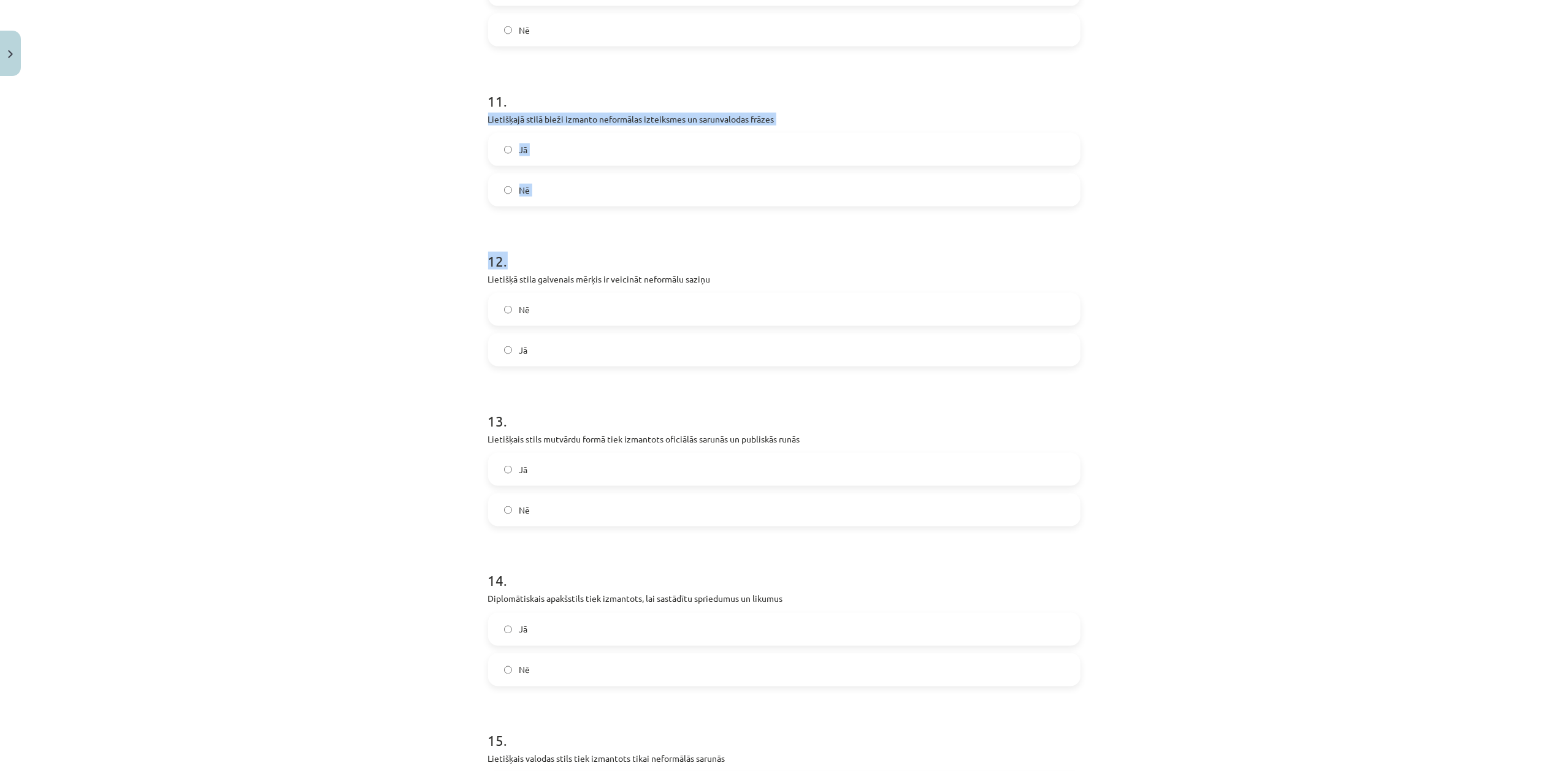
drag, startPoint x: 476, startPoint y: 116, endPoint x: 623, endPoint y: 211, distance: 175.0
click at [386, 179] on div "Mācību tēma: Latviešu valodas i - 11. klases 2. ieskaites mācību materiāls (a,b…" at bounding box center [784, 386] width 1568 height 771
drag, startPoint x: 540, startPoint y: 118, endPoint x: 590, endPoint y: 167, distance: 70.0
click at [590, 167] on div "11 . Lietišķajā stilā bieži izmanto neformālas izteiksmes un sarunvalodas frāze…" at bounding box center [784, 138] width 593 height 136
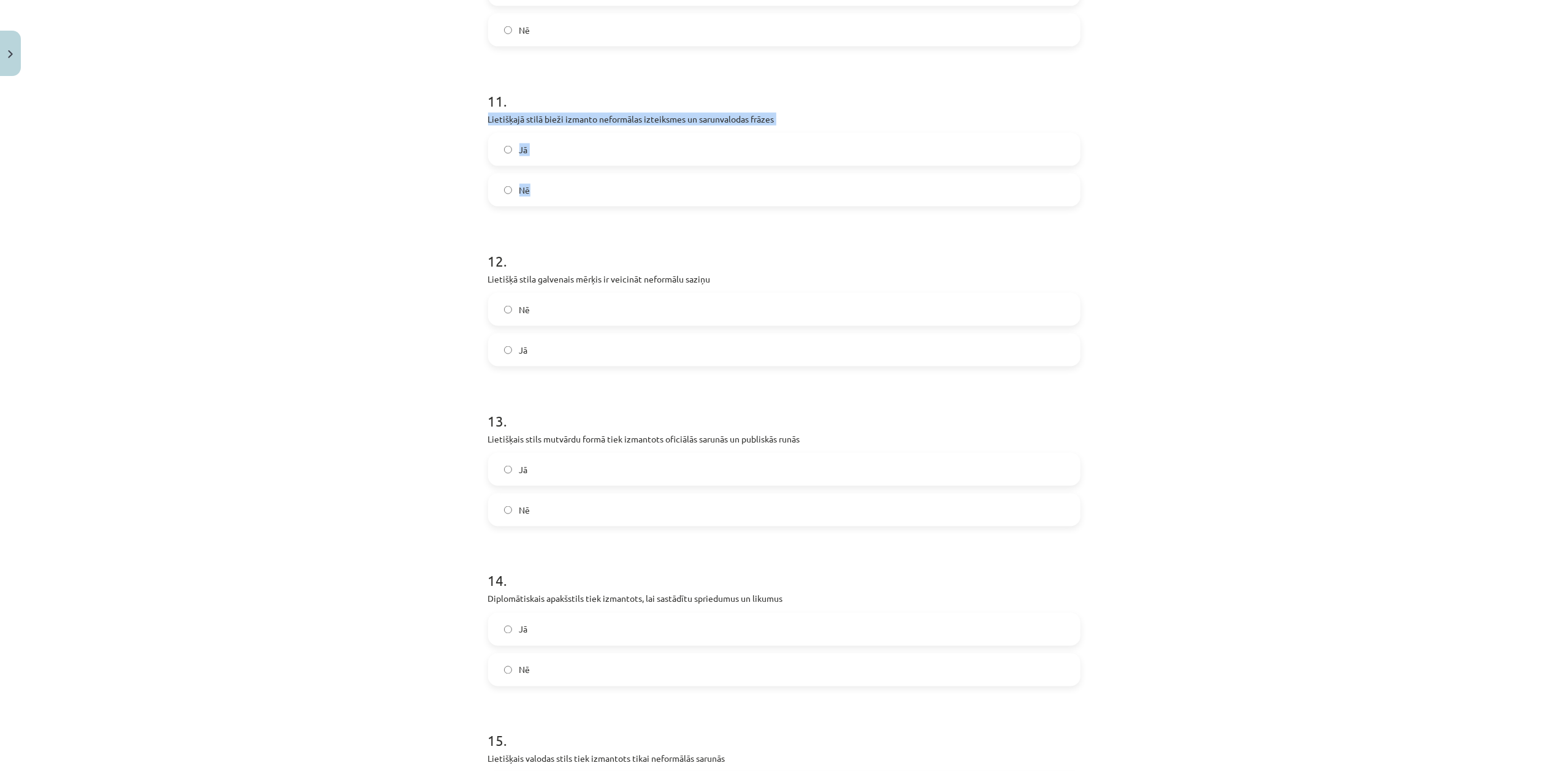
drag, startPoint x: 440, startPoint y: 119, endPoint x: 611, endPoint y: 186, distance: 183.7
click at [611, 186] on div "Mācību tēma: Latviešu valodas i - 11. klases 2. ieskaites mācību materiāls (a,b…" at bounding box center [784, 386] width 1568 height 771
click at [368, 182] on div "Mācību tēma: Latviešu valodas i - 11. klases 2. ieskaites mācību materiāls (a,b…" at bounding box center [784, 386] width 1568 height 771
click at [606, 186] on label "Nē" at bounding box center [784, 190] width 590 height 31
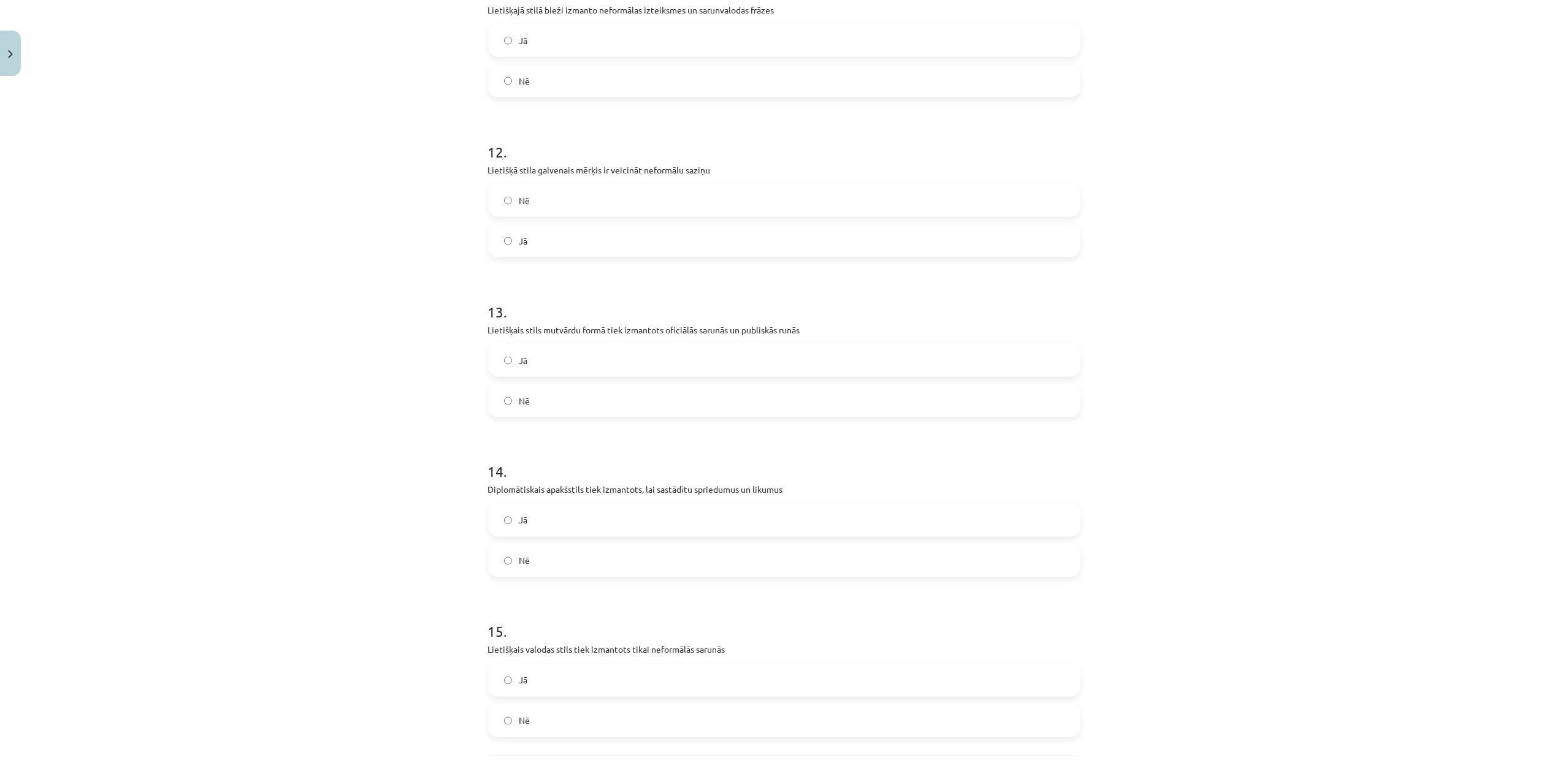
scroll to position [1991, 0]
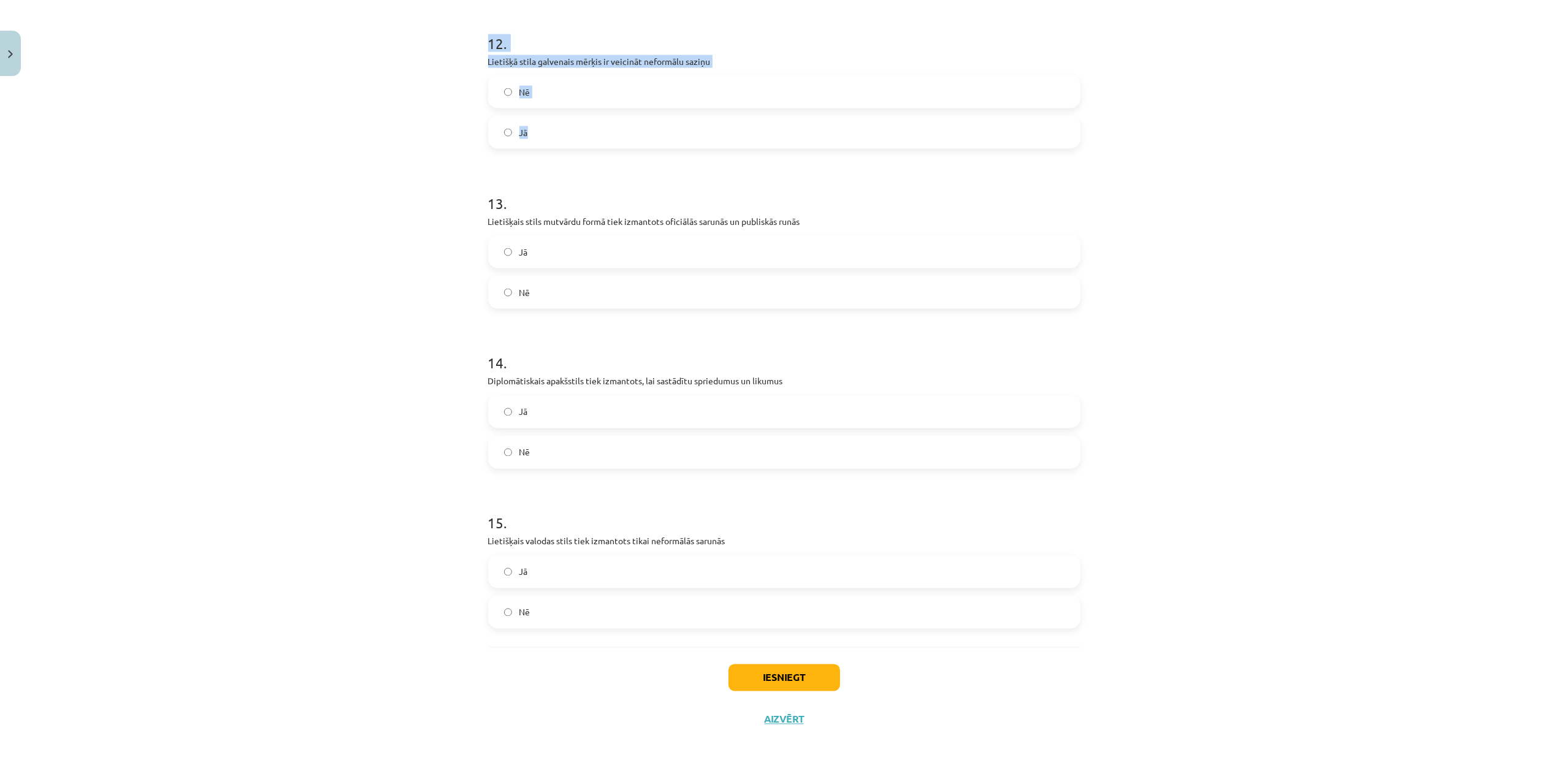
drag, startPoint x: 462, startPoint y: 49, endPoint x: 553, endPoint y: 136, distance: 125.9
click at [553, 136] on div "Mācību tēma: Latviešu valodas i - 11. klases 2. ieskaites mācību materiāls (a,b…" at bounding box center [784, 386] width 1568 height 771
click at [543, 91] on label "Nē" at bounding box center [784, 92] width 590 height 31
drag, startPoint x: 456, startPoint y: 226, endPoint x: 604, endPoint y: 276, distance: 156.2
click at [604, 276] on div "Mācību tēma: Latviešu valodas i - 11. klases 2. ieskaites mācību materiāls (a,b…" at bounding box center [784, 386] width 1568 height 771
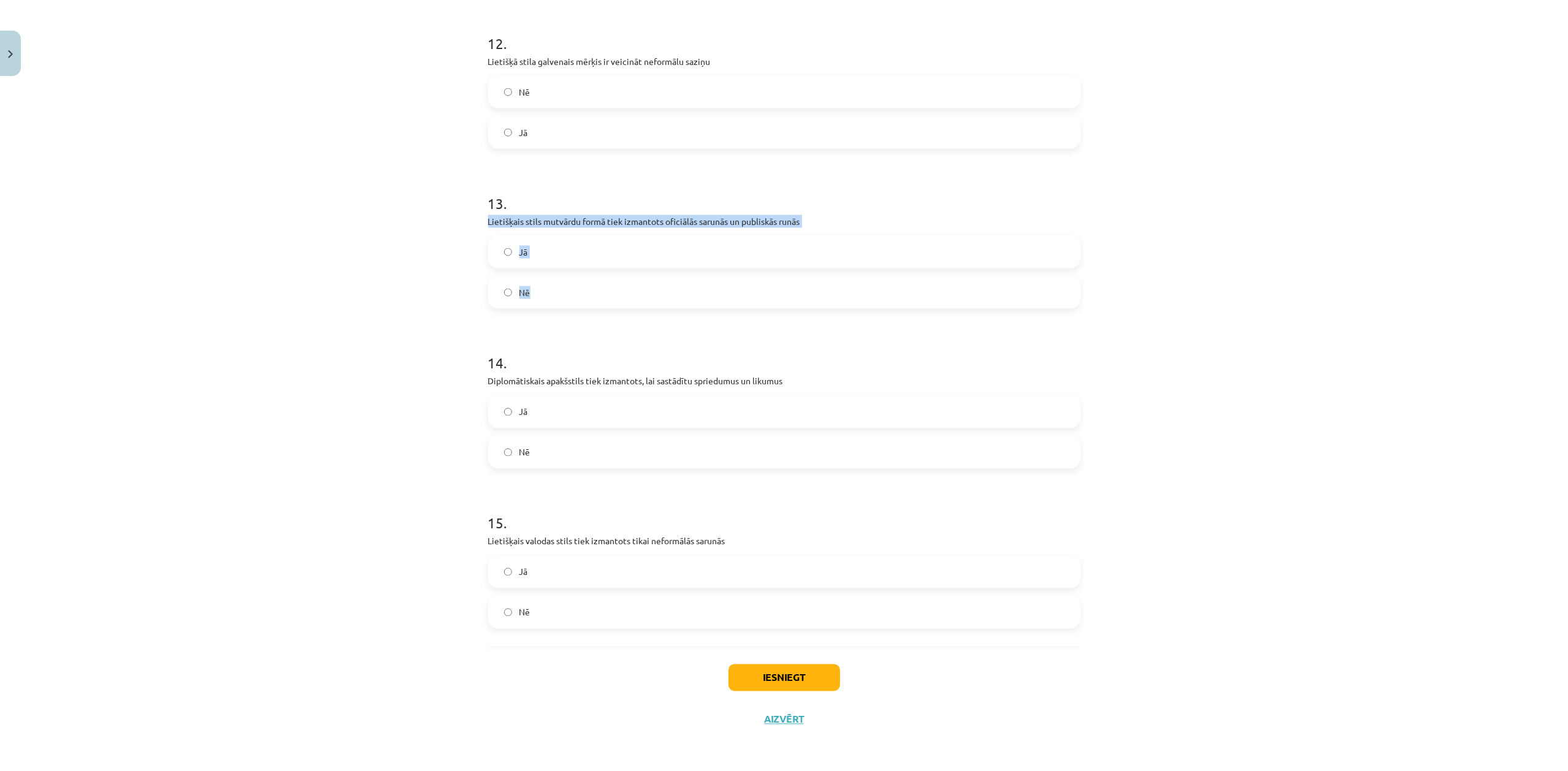
click at [547, 254] on label "Jā" at bounding box center [784, 252] width 590 height 31
click at [388, 325] on div "Mācību tēma: Latviešu valodas i - 11. klases 2. ieskaites mācību materiāls (a,b…" at bounding box center [784, 386] width 1568 height 771
drag, startPoint x: 462, startPoint y: 381, endPoint x: 548, endPoint y: 440, distance: 104.3
click at [548, 440] on div "Mācību tēma: Latviešu valodas i - 11. klases 2. ieskaites mācību materiāls (a,b…" at bounding box center [784, 386] width 1568 height 771
click at [631, 446] on label "Nē" at bounding box center [784, 452] width 590 height 31
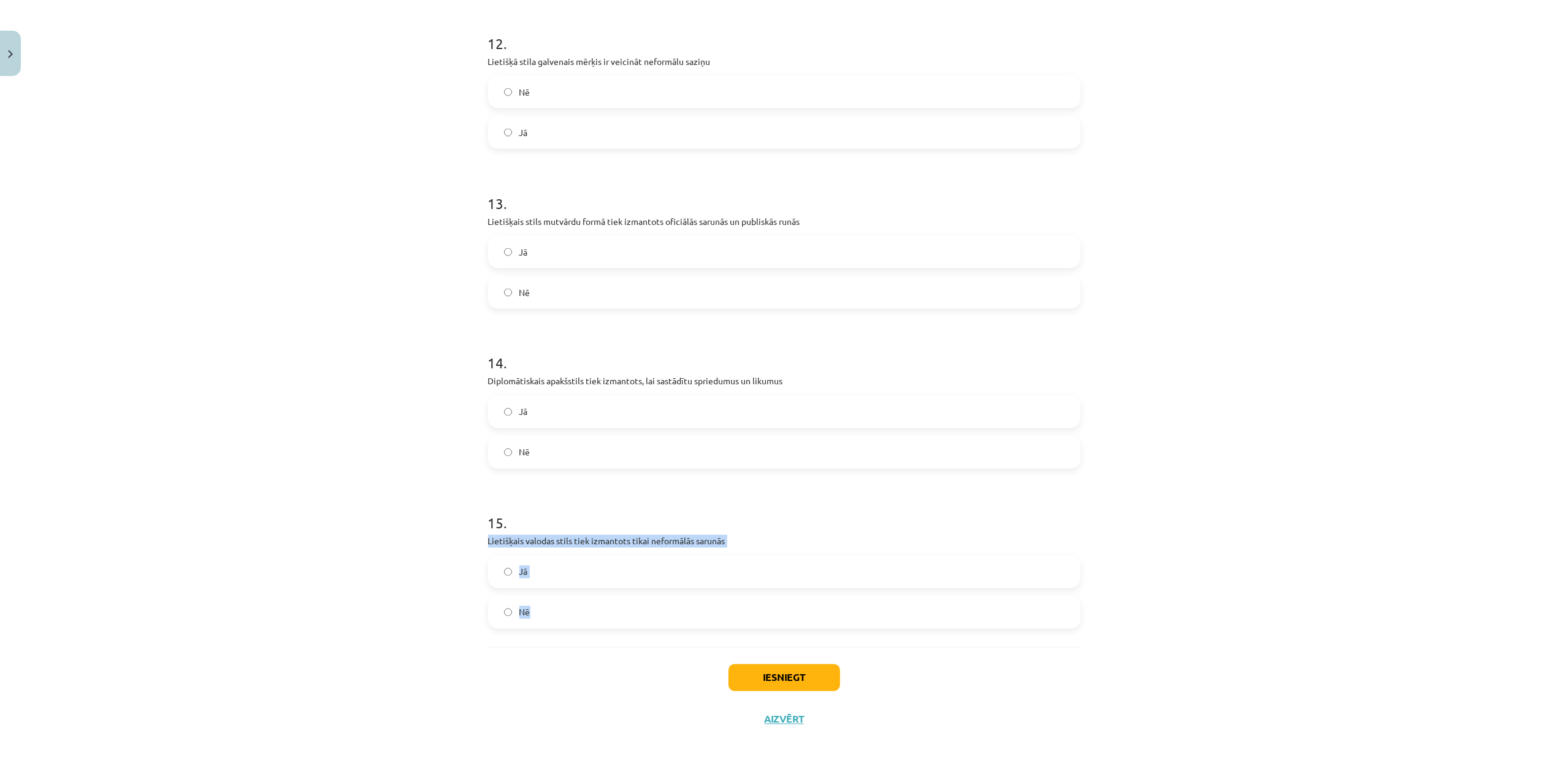
drag, startPoint x: 465, startPoint y: 541, endPoint x: 564, endPoint y: 604, distance: 117.3
click at [564, 578] on div "Mācību tēma: Latviešu valodas i - 11. klases 2. ieskaites mācību materiāls (a,b…" at bounding box center [784, 386] width 1568 height 771
click at [714, 578] on label "Nē" at bounding box center [784, 612] width 590 height 31
click at [773, 578] on button "Iesniegt" at bounding box center [784, 677] width 111 height 27
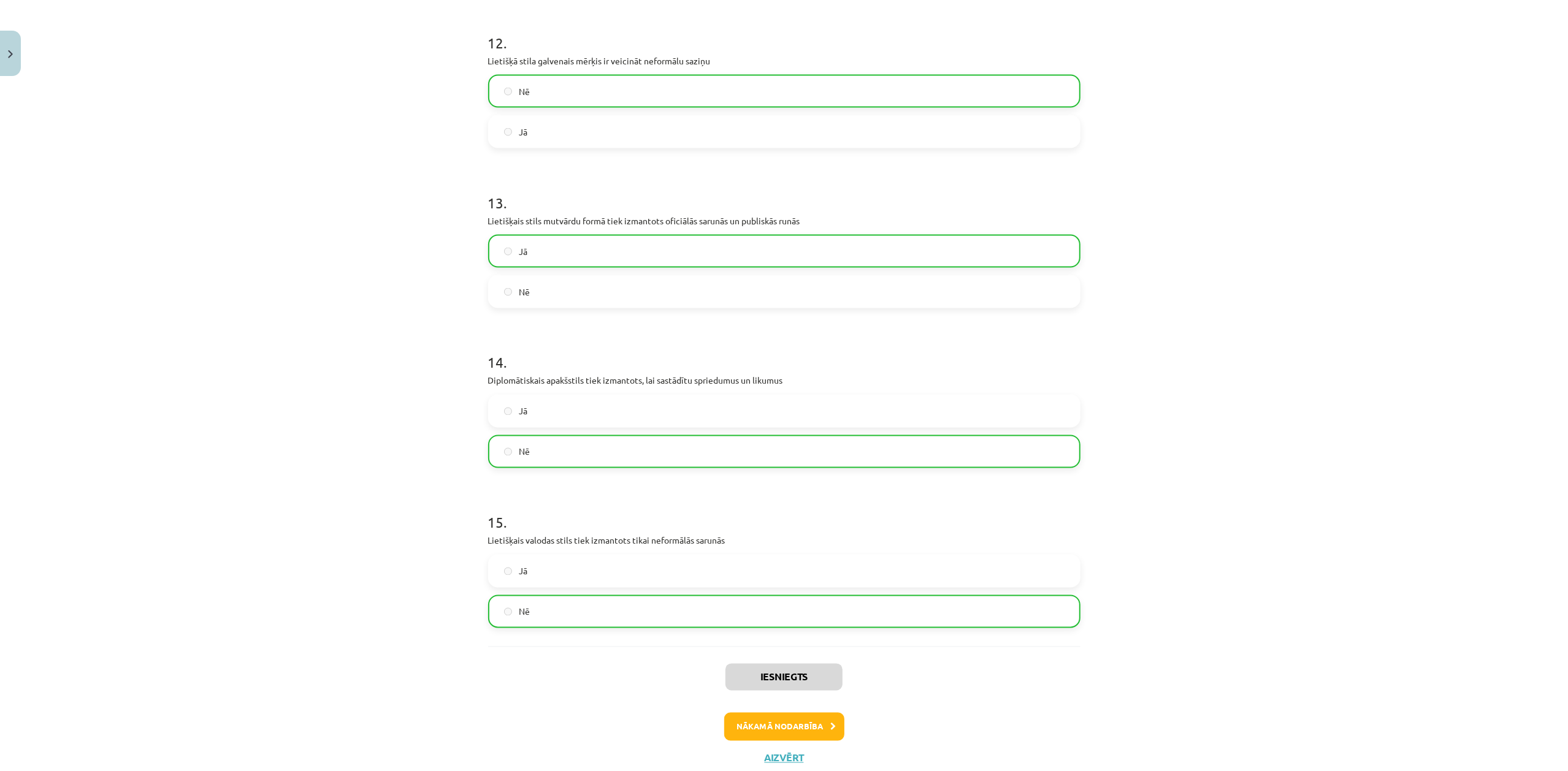
click at [403, 337] on div "Mācību tēma: Latviešu valodas i - 11. klases 2. ieskaites mācību materiāls (a,b…" at bounding box center [784, 386] width 1568 height 771
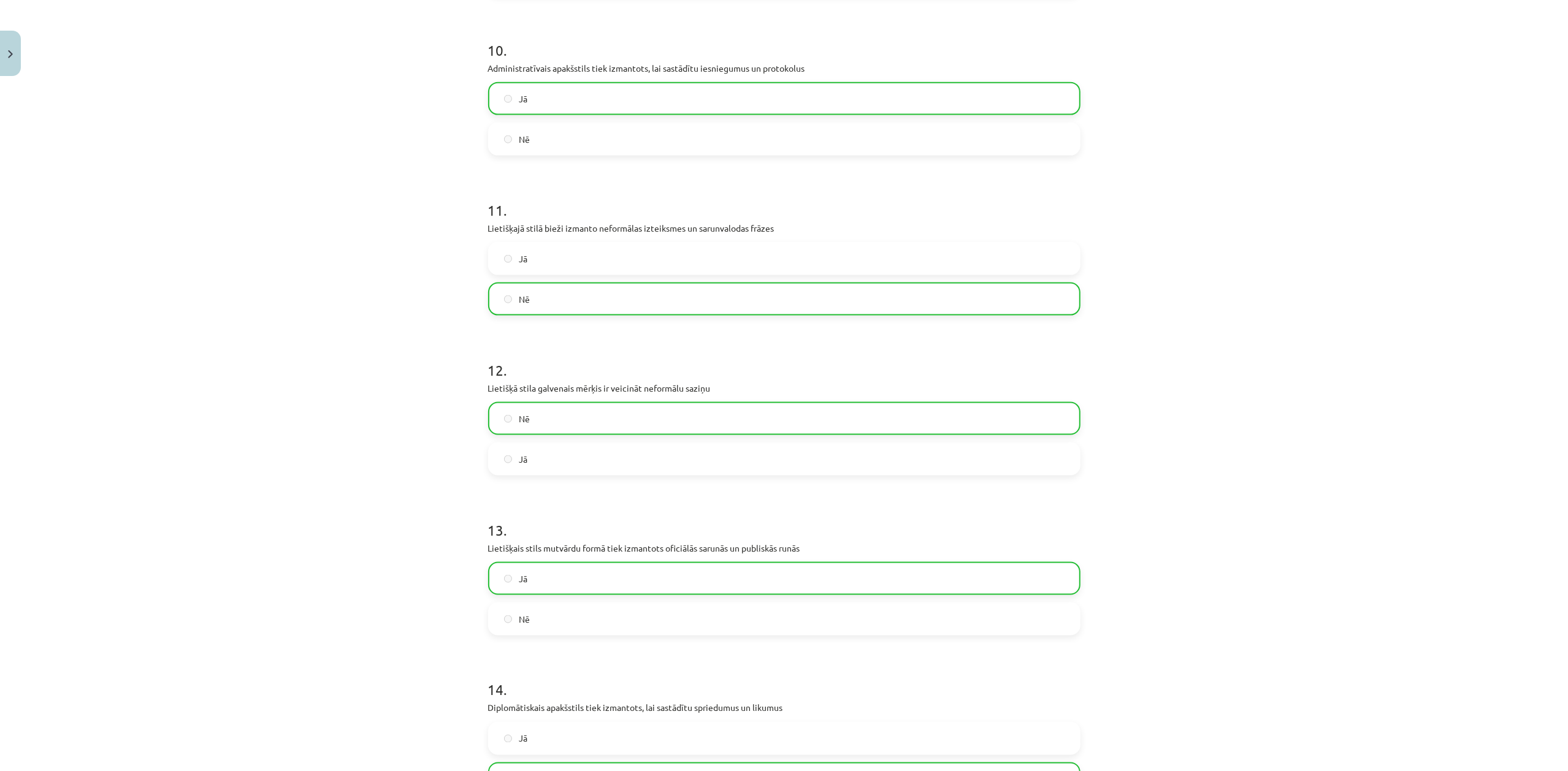
scroll to position [2030, 0]
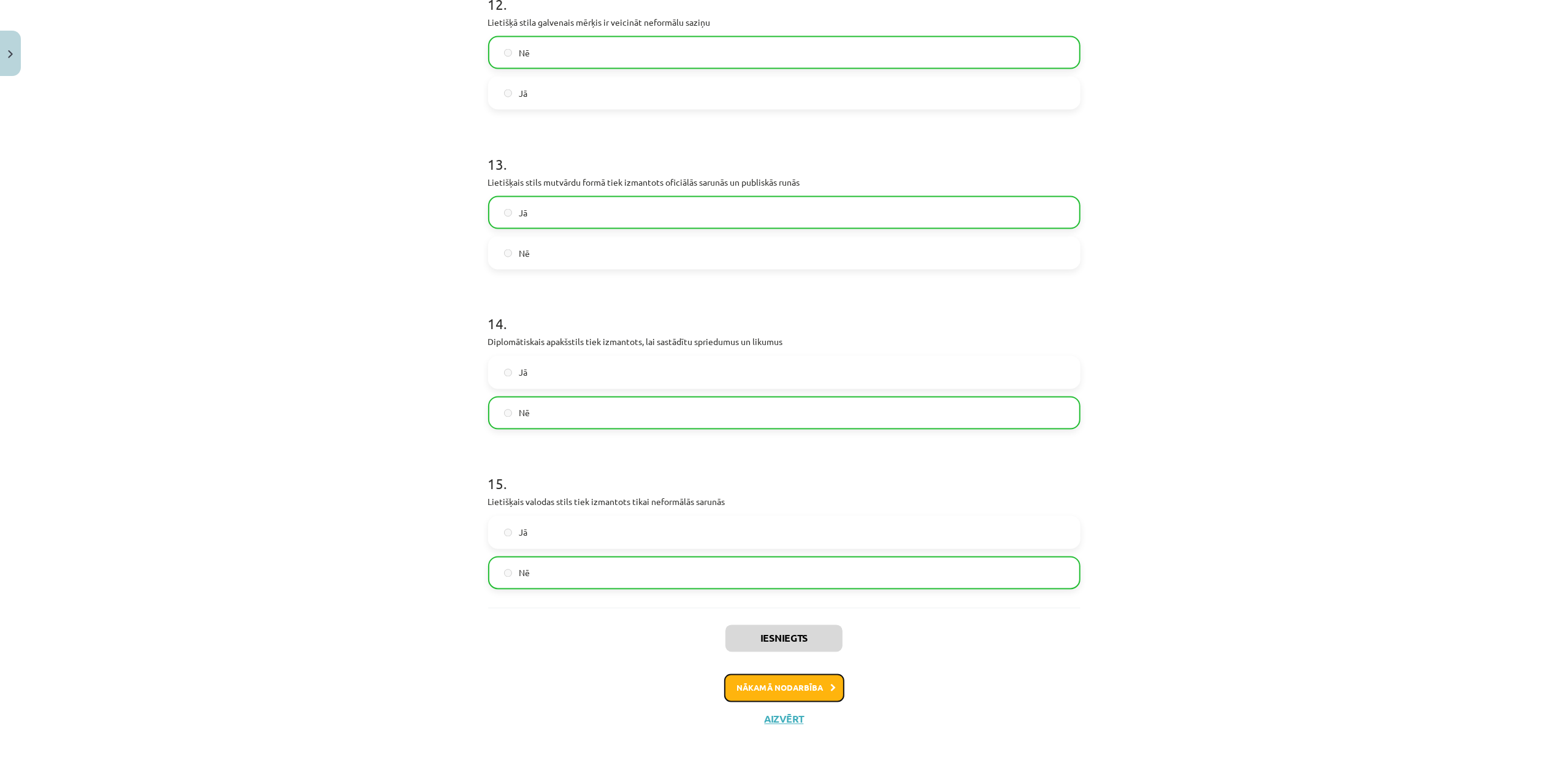
click at [799, 578] on button "Nākamā nodarbība" at bounding box center [784, 689] width 120 height 28
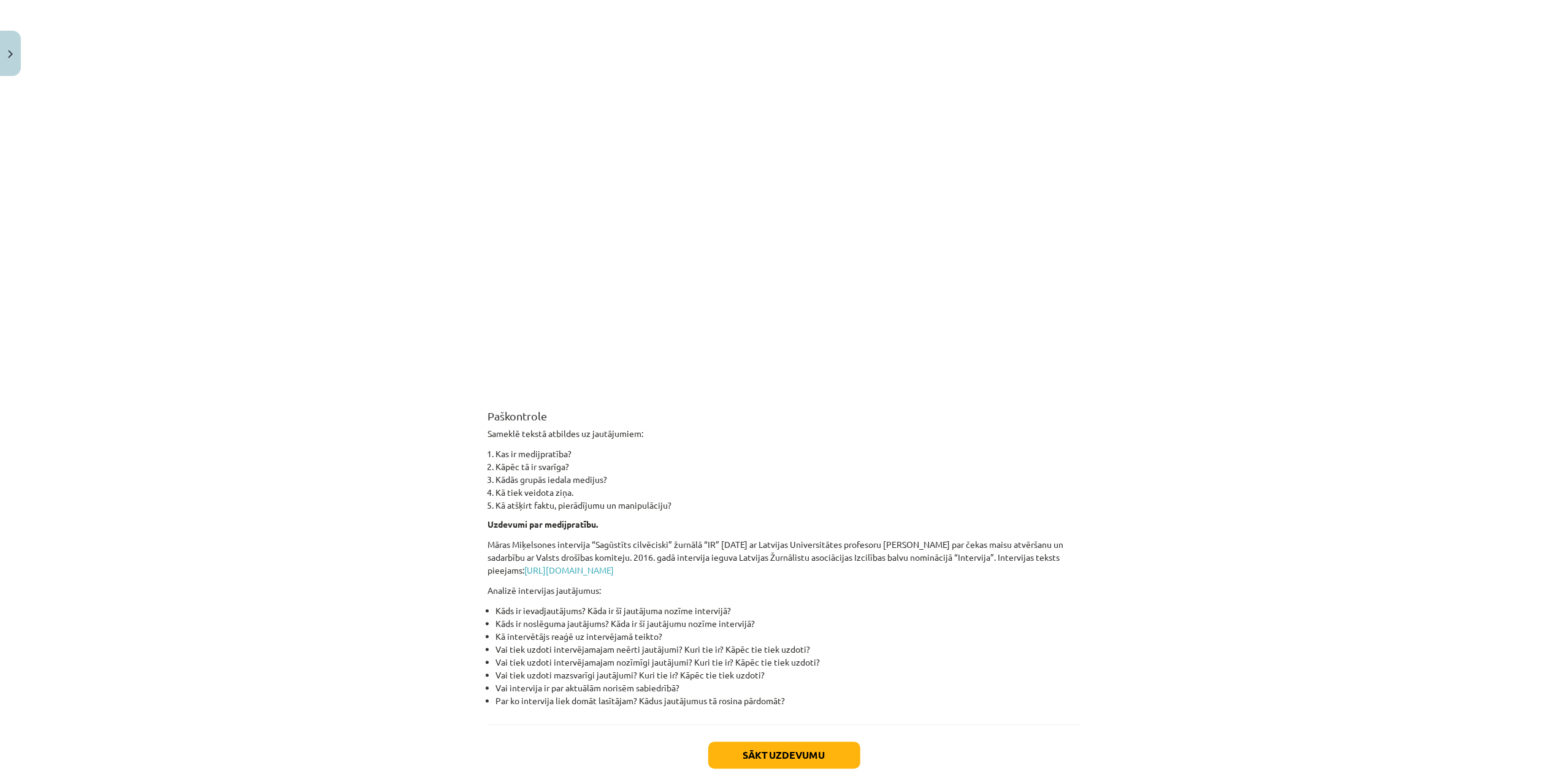
scroll to position [2618, 0]
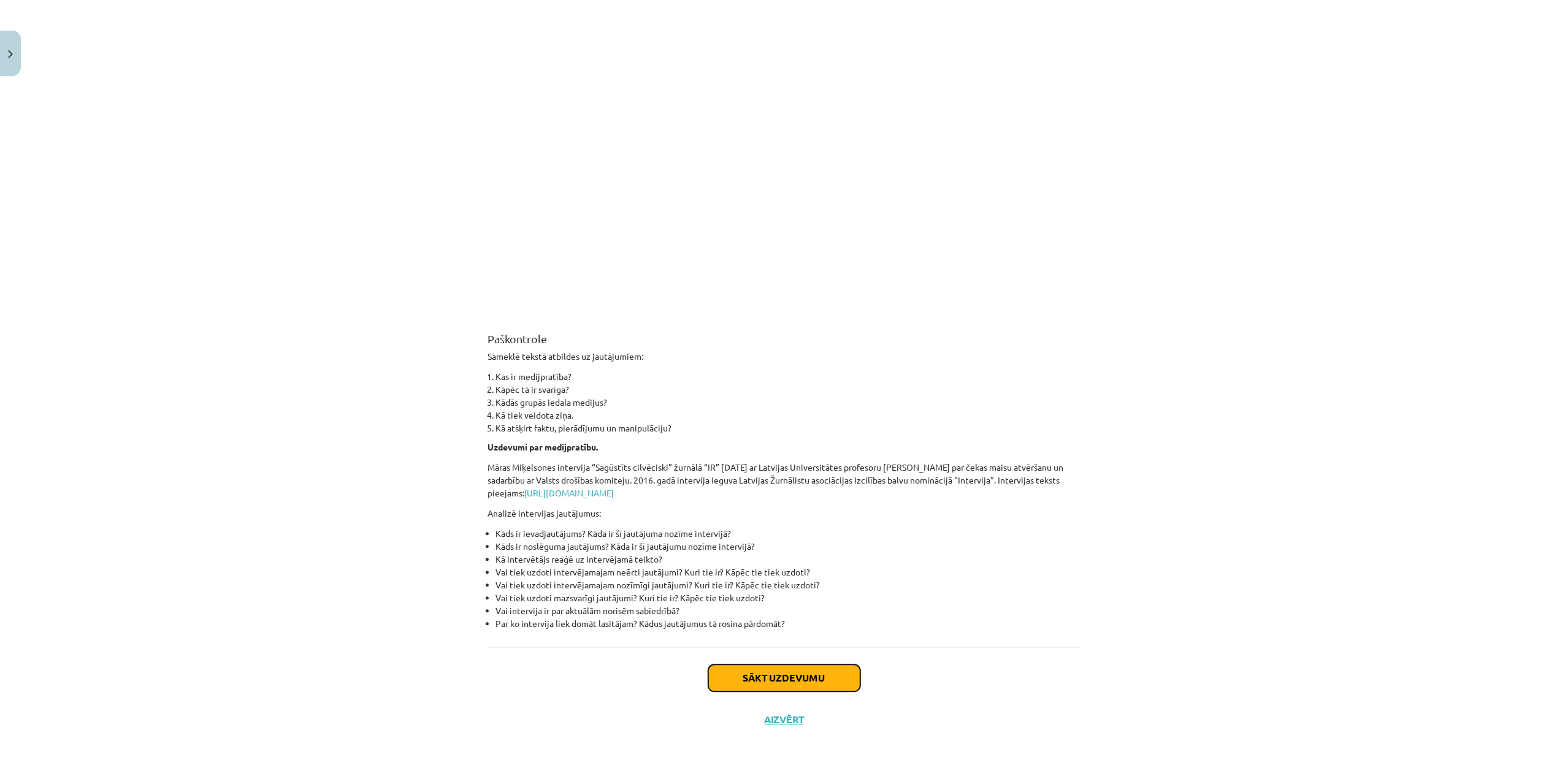
click at [772, 578] on button "Sākt uzdevumu" at bounding box center [784, 677] width 152 height 27
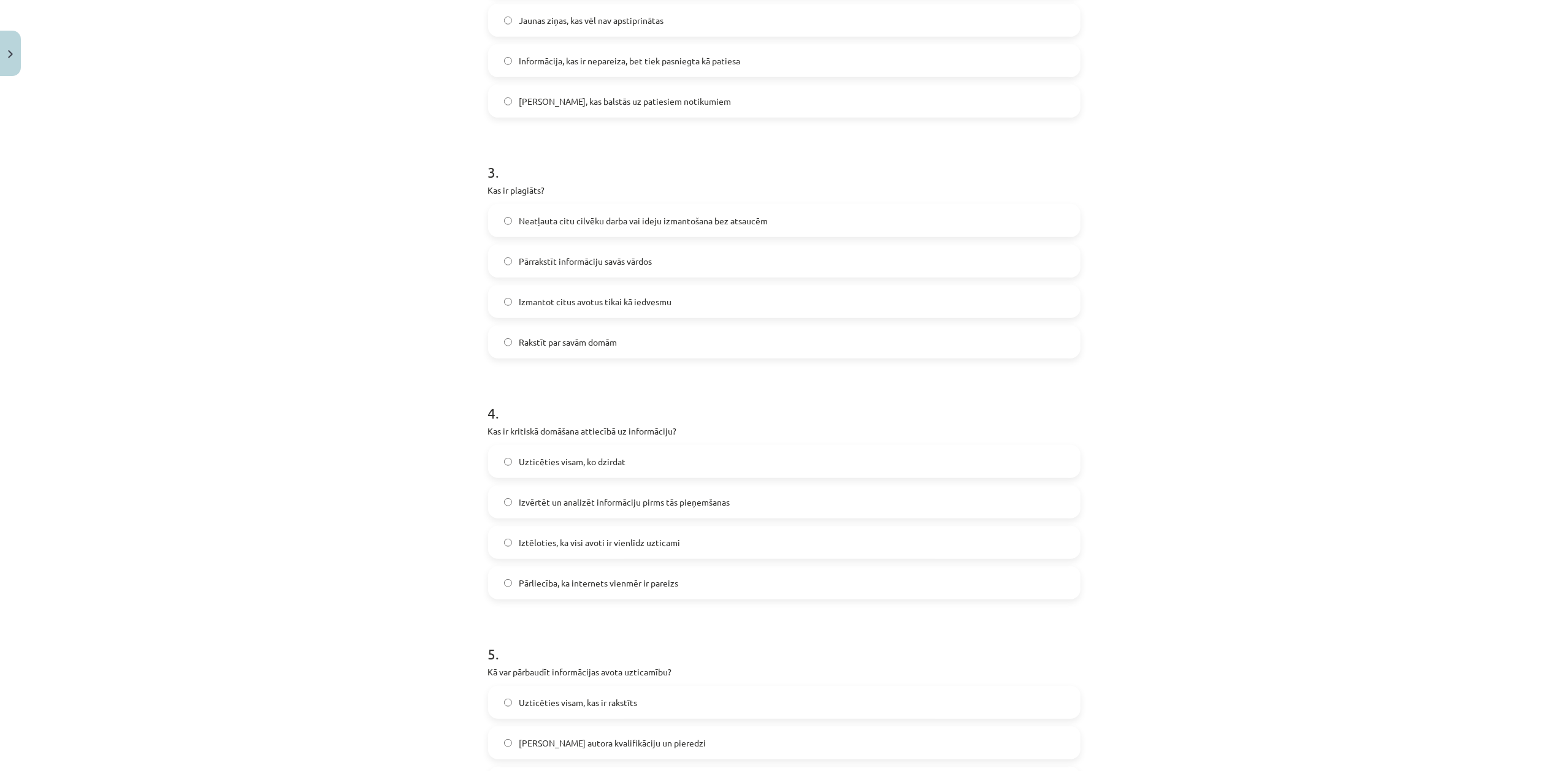
scroll to position [147, 0]
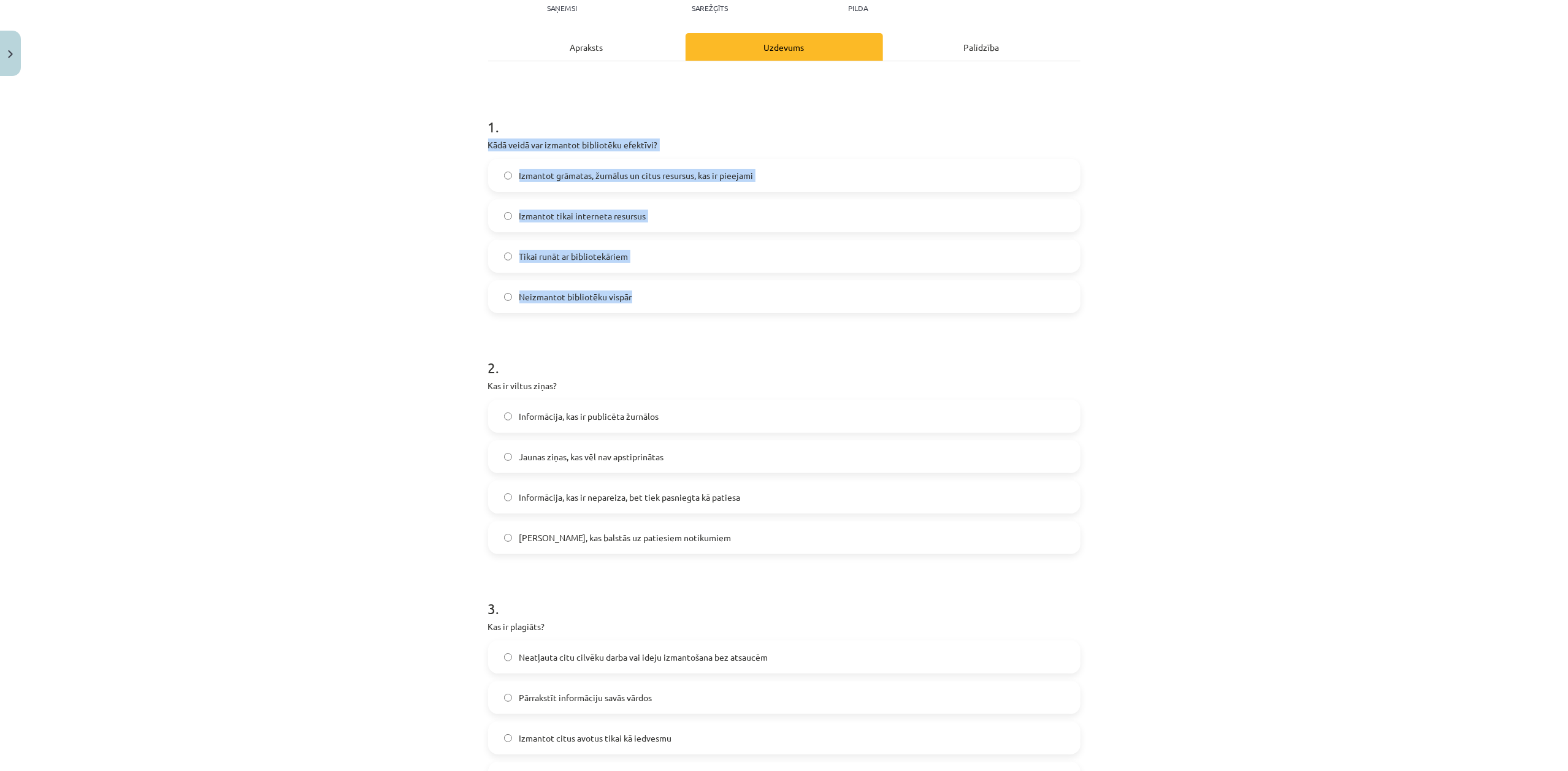
drag, startPoint x: 474, startPoint y: 139, endPoint x: 639, endPoint y: 307, distance: 235.5
click at [639, 307] on div "Mācību tēma: Latviešu valodas i - 11. klases 2. ieskaites mācību materiāls (a,b…" at bounding box center [784, 386] width 1568 height 771
click at [664, 182] on label "Izmantot grāmatas, žurnālus un citus resursus, kas ir pieejami" at bounding box center [784, 175] width 590 height 31
click at [262, 282] on div "Mācību tēma: Latviešu valodas i - 11. klases 2. ieskaites mācību materiāls (a,b…" at bounding box center [784, 386] width 1568 height 771
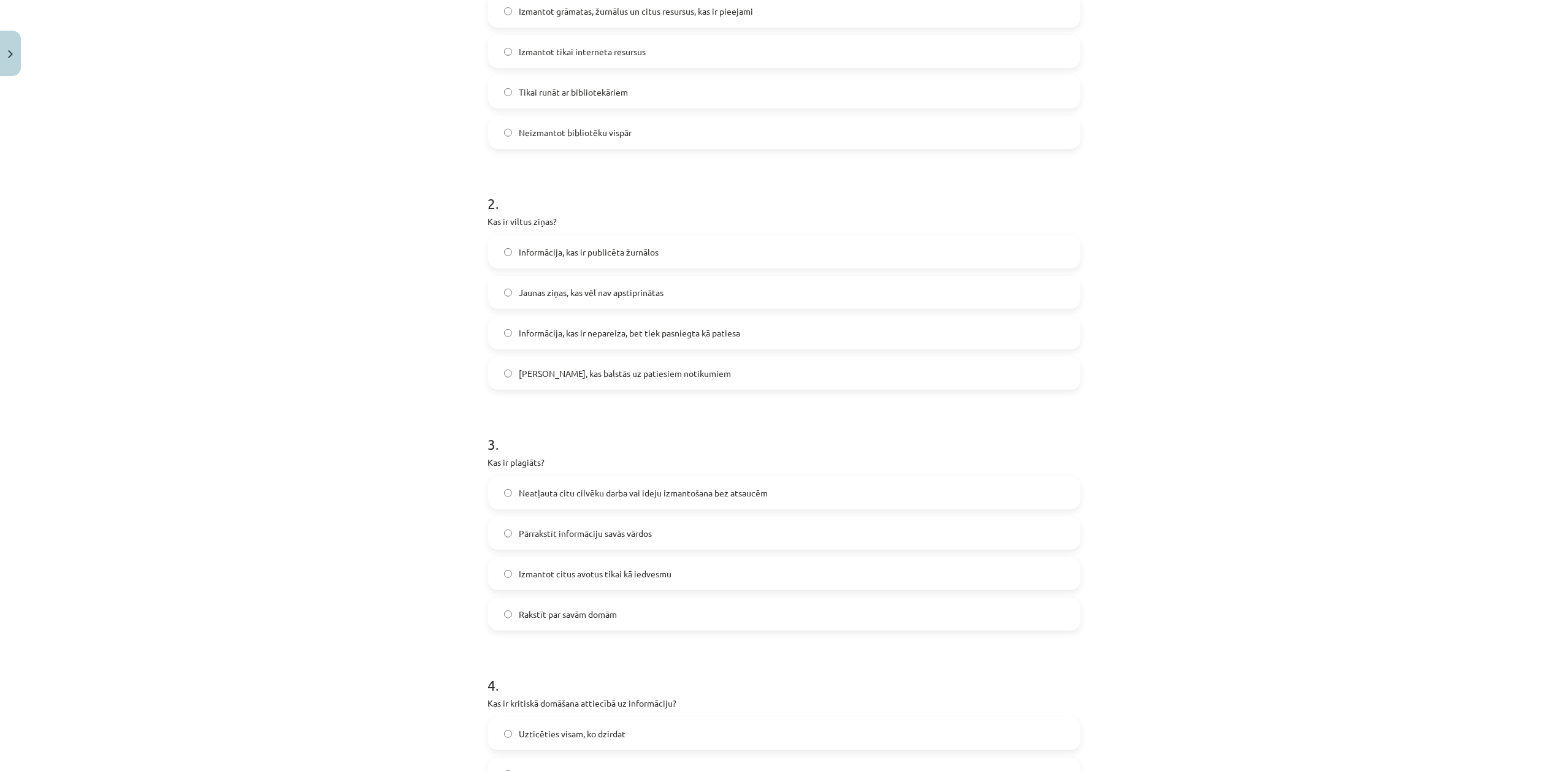
scroll to position [365, 0]
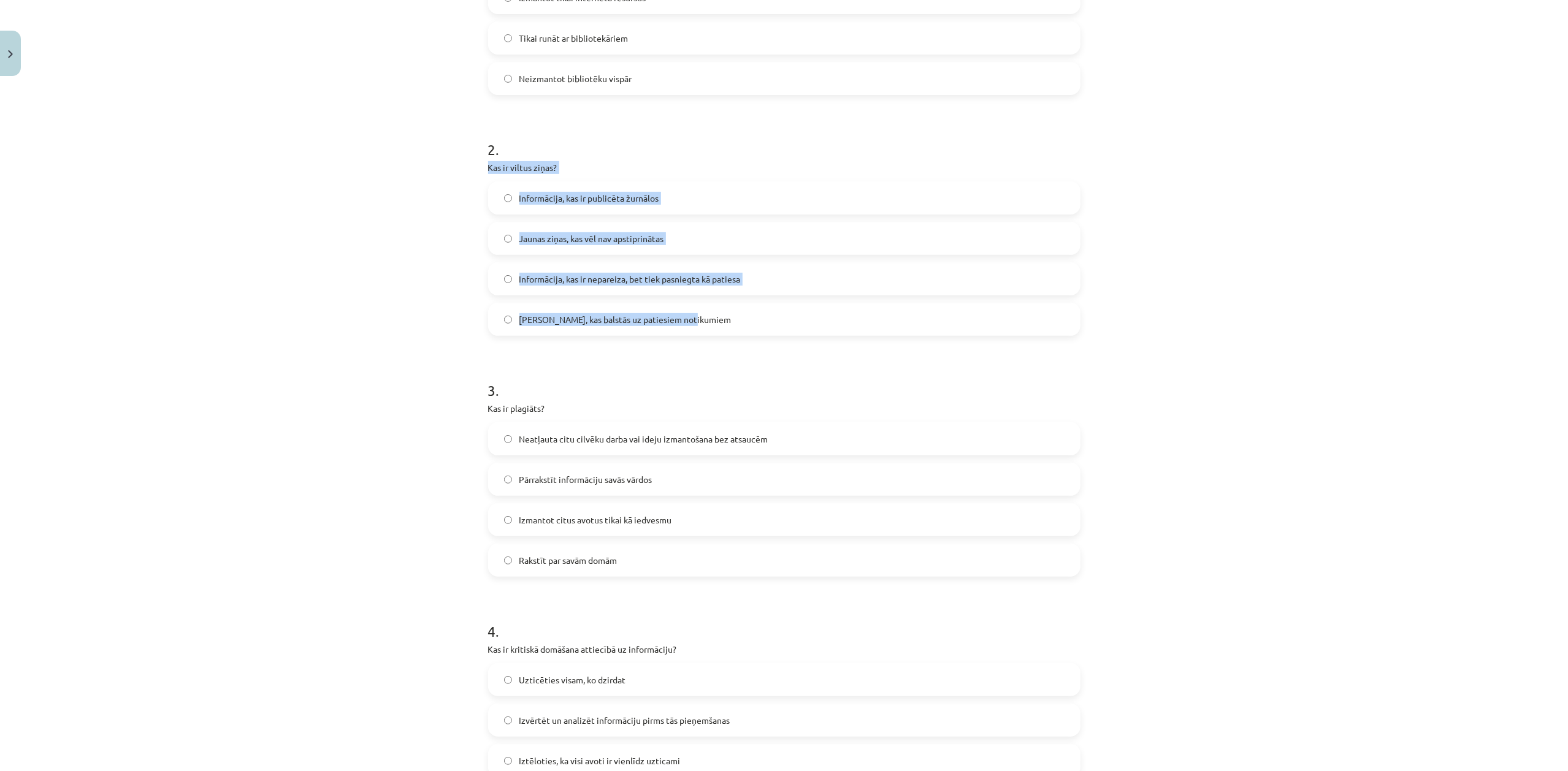
drag, startPoint x: 469, startPoint y: 165, endPoint x: 727, endPoint y: 300, distance: 291.2
click at [727, 300] on div "Mācību tēma: Latviešu valodas i - 11. klases 2. ieskaites mācību materiāls (a,b…" at bounding box center [784, 386] width 1568 height 771
click at [300, 264] on div "Mācību tēma: Latviešu valodas i - 11. klases 2. ieskaites mācību materiāls (a,b…" at bounding box center [784, 386] width 1568 height 771
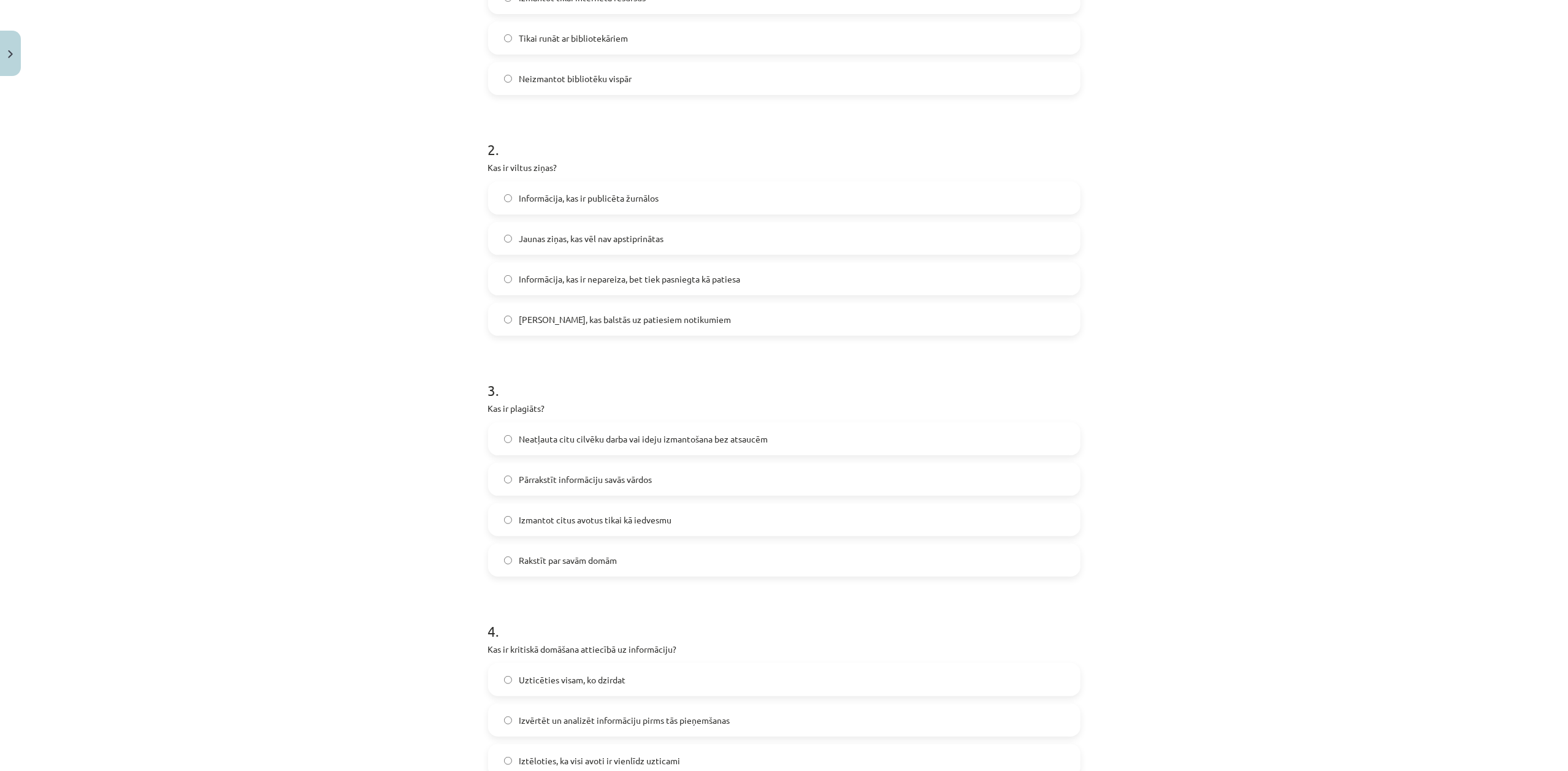
click at [286, 135] on div "Mācību tēma: Latviešu valodas i - 11. klases 2. ieskaites mācību materiāls (a,b…" at bounding box center [784, 386] width 1568 height 771
click at [582, 280] on span "Informācija, kas ir nepareiza, bet tiek pasniegta kā patiesa" at bounding box center [630, 279] width 221 height 13
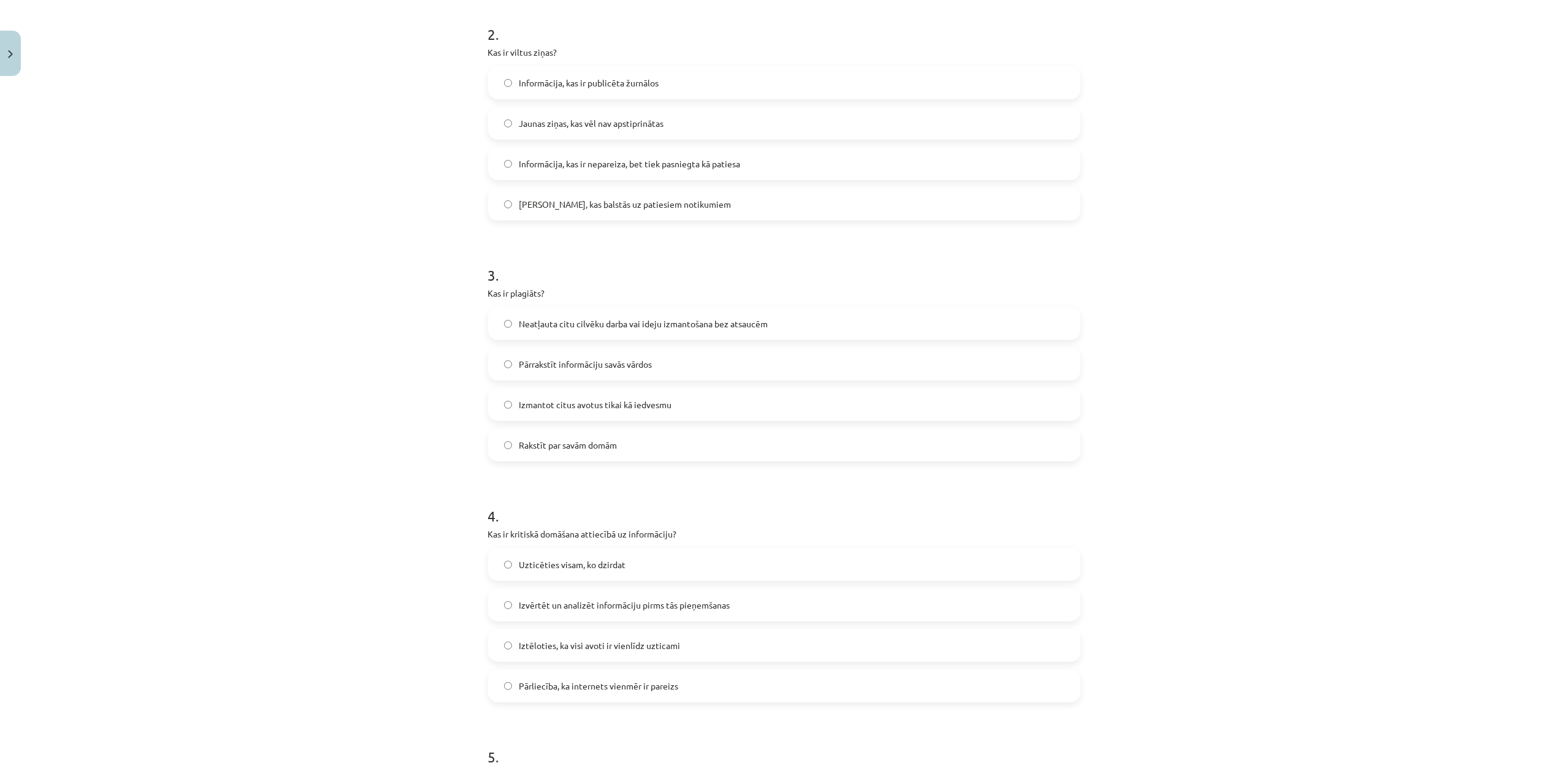
scroll to position [584, 0]
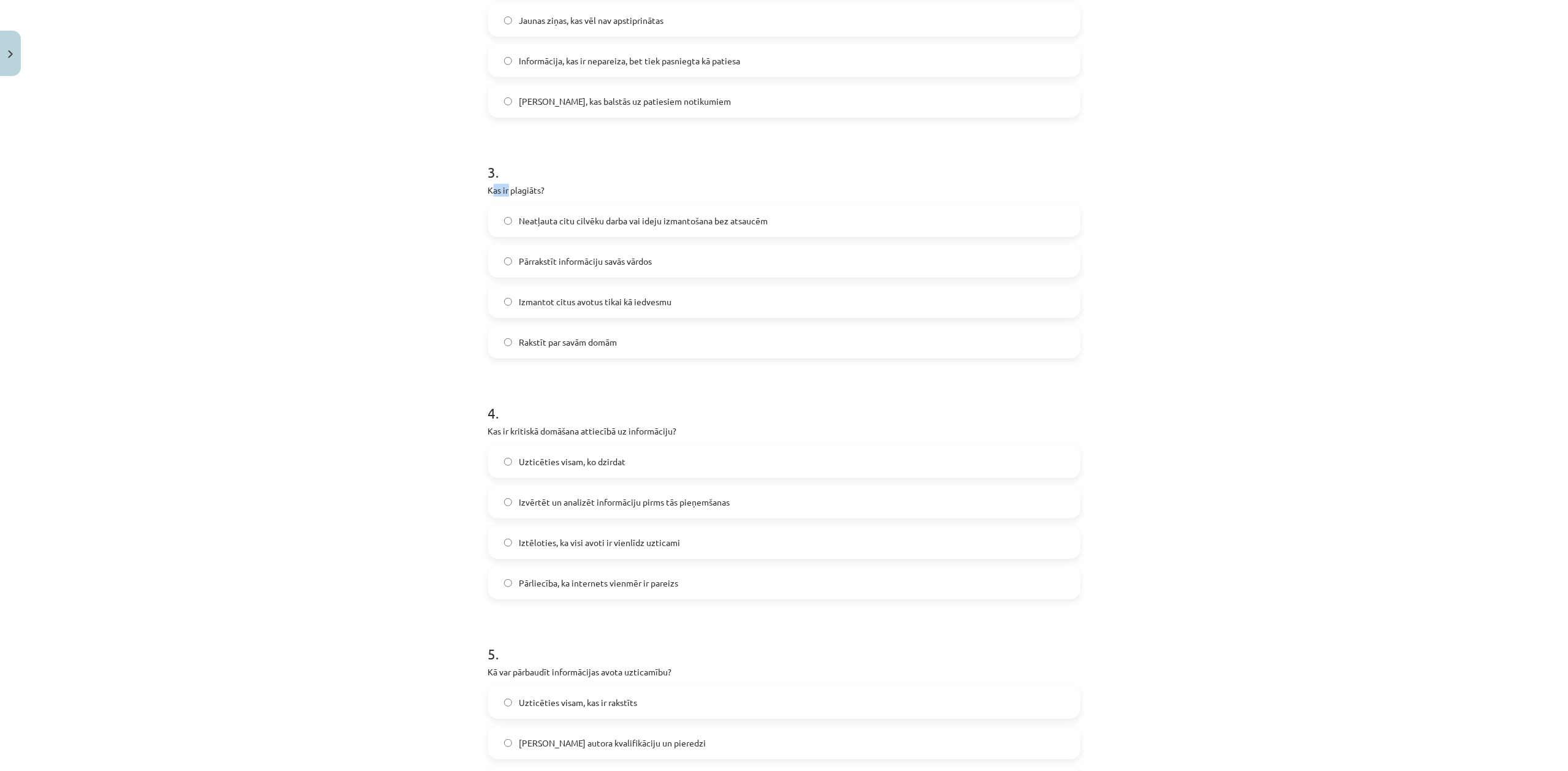
drag, startPoint x: 484, startPoint y: 184, endPoint x: 503, endPoint y: 193, distance: 21.0
click at [504, 193] on p "Kas ir plagiāts?" at bounding box center [784, 191] width 593 height 13
drag, startPoint x: 463, startPoint y: 193, endPoint x: 792, endPoint y: 342, distance: 361.2
click at [792, 342] on div "Mācību tēma: Latviešu valodas i - 11. klases 2. ieskaites mācību materiāls (a,b…" at bounding box center [784, 386] width 1568 height 771
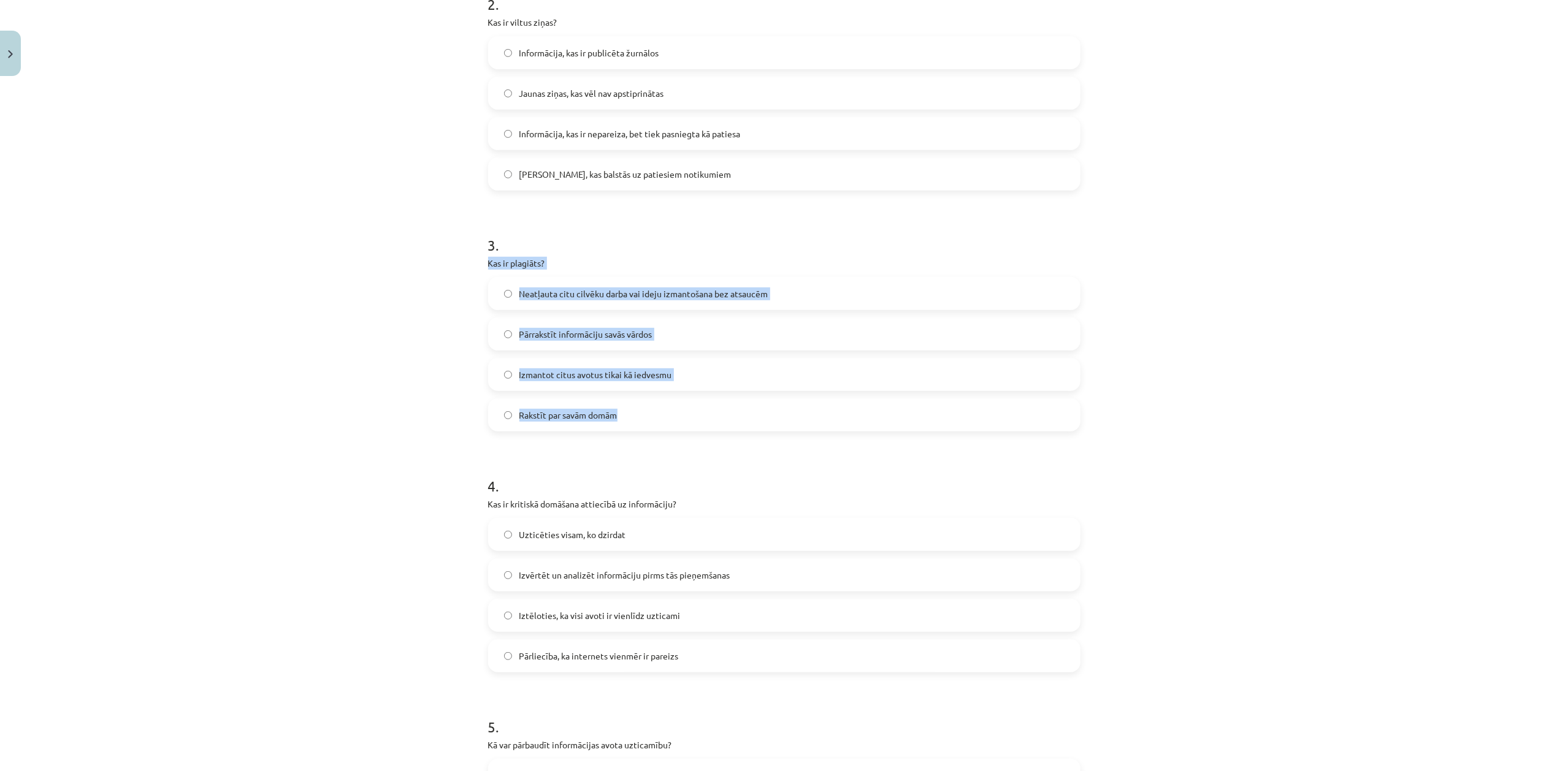
scroll to position [473, 0]
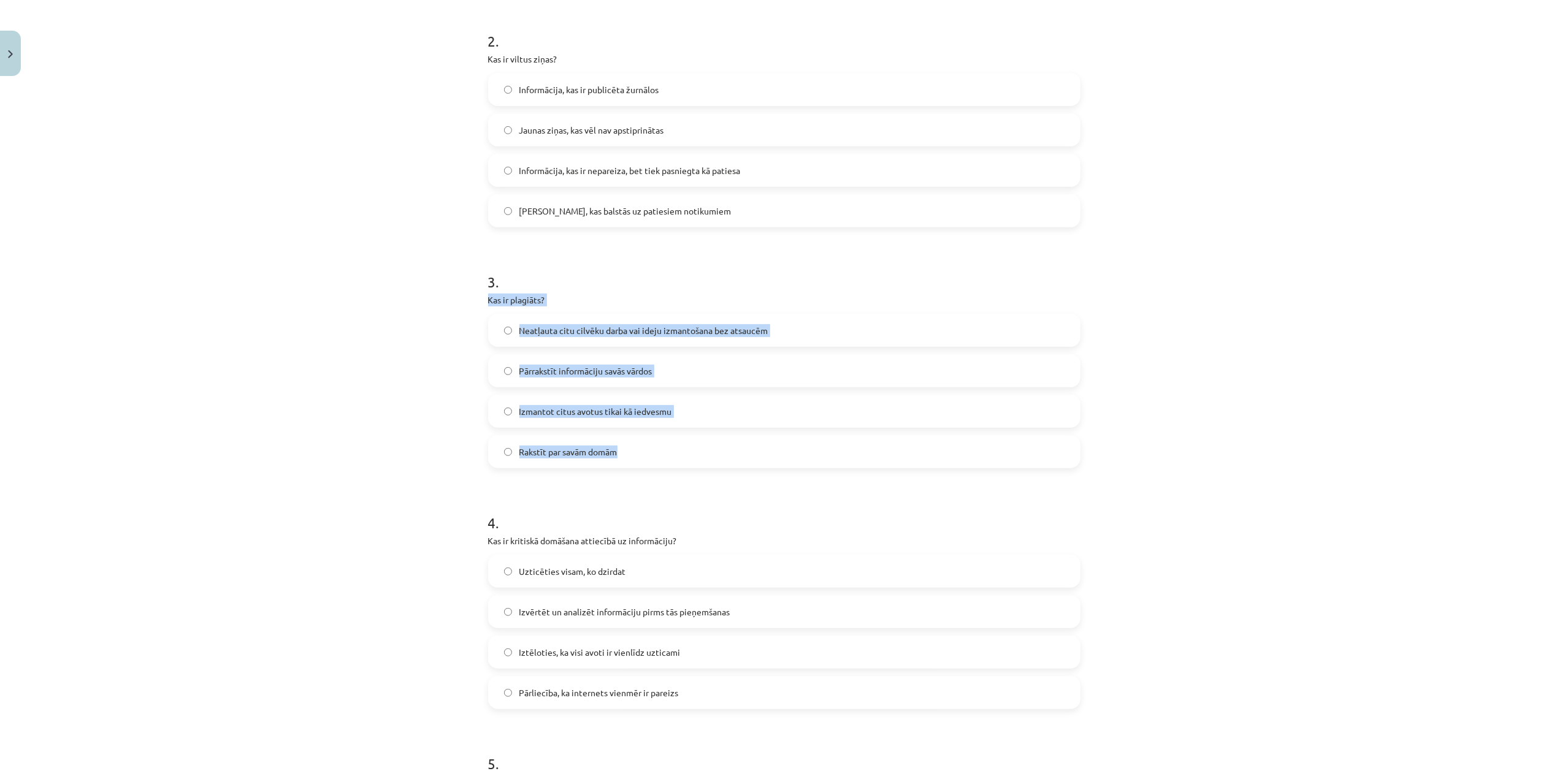
click at [719, 325] on span "Neatļauta citu cilvēku darba vai ideju izmantošana bez atsaucēm" at bounding box center [644, 331] width 249 height 13
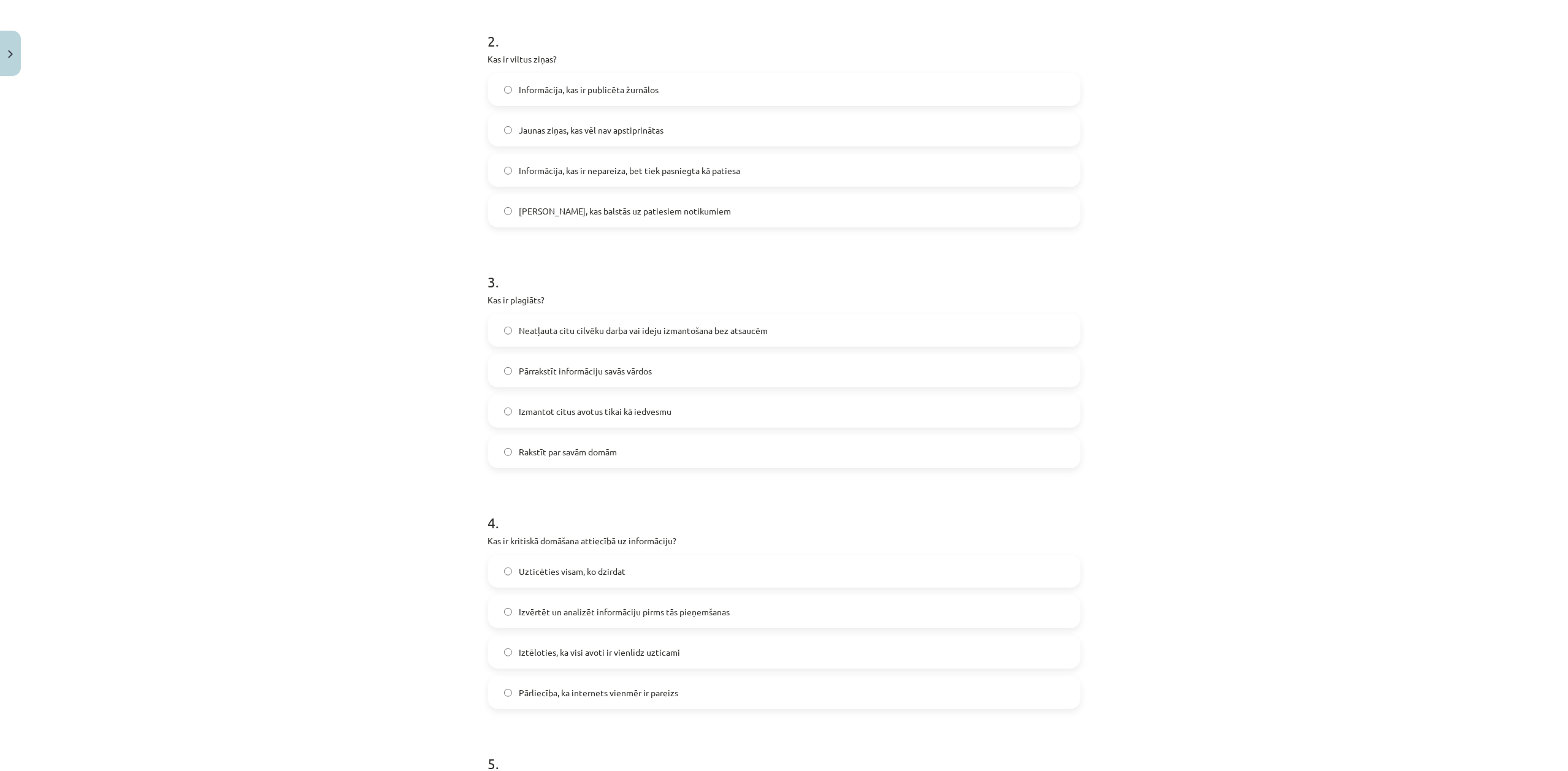
click at [938, 253] on h1 "3 ." at bounding box center [784, 270] width 593 height 38
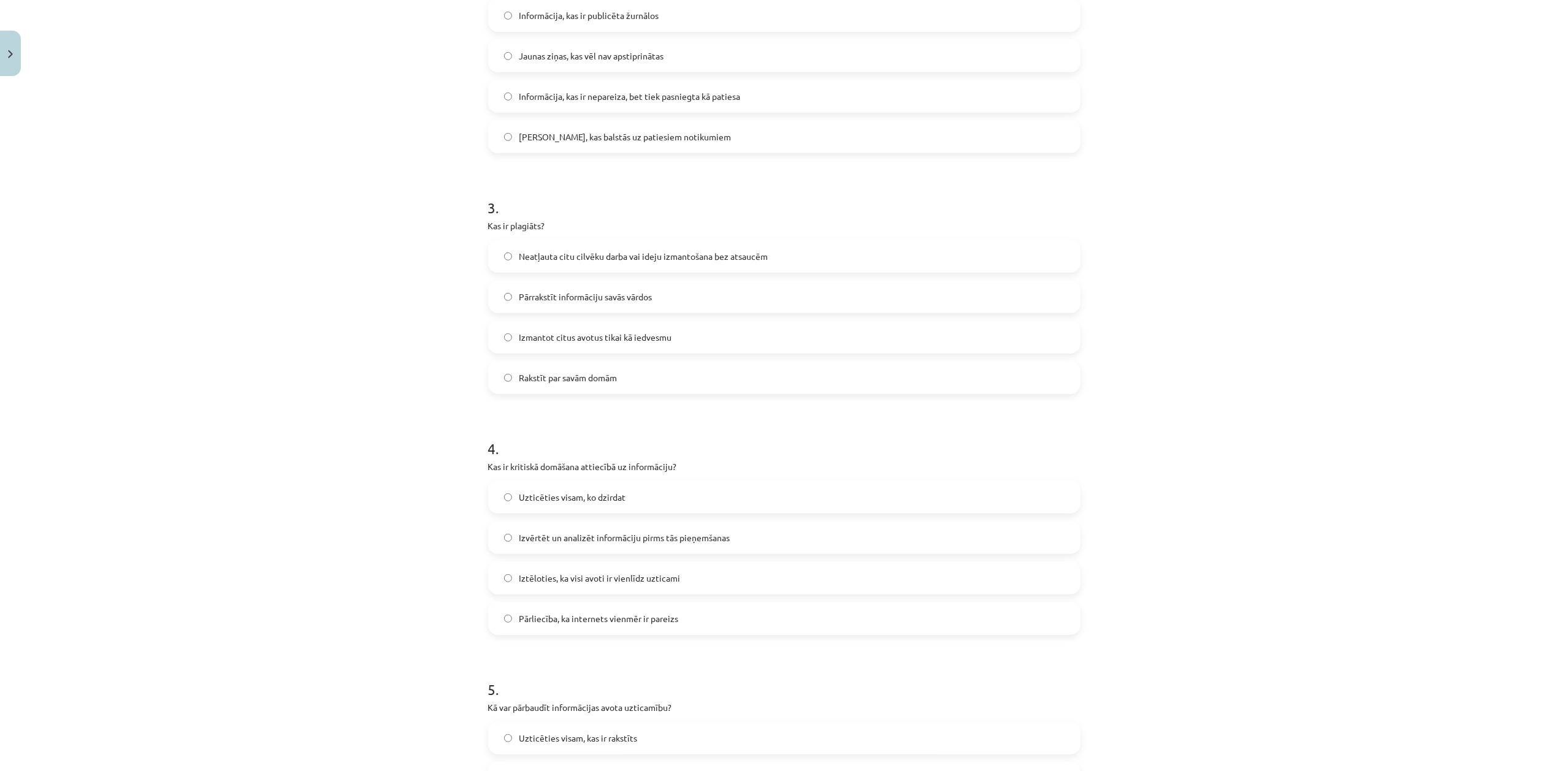
scroll to position [692, 0]
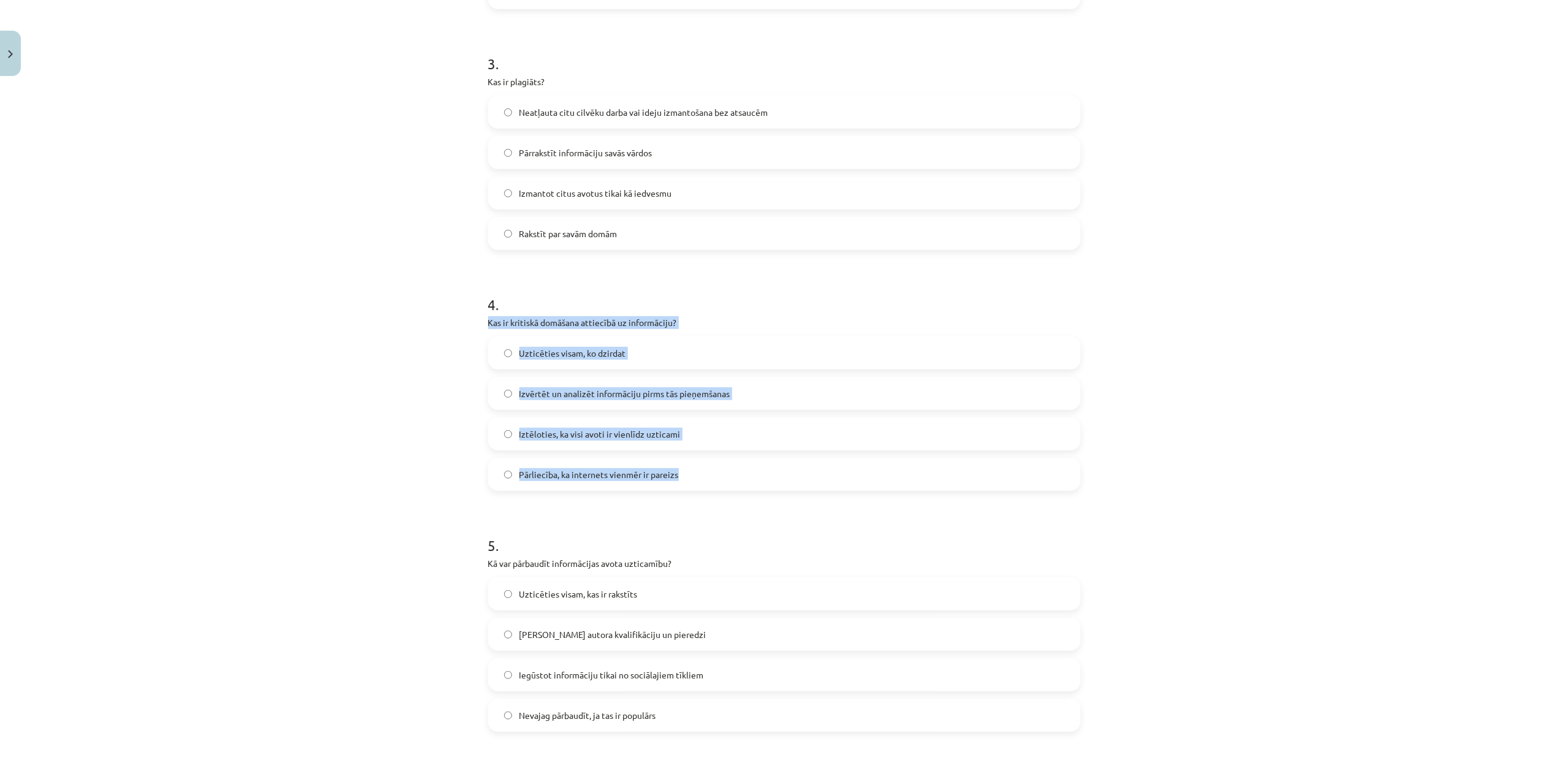
drag, startPoint x: 465, startPoint y: 320, endPoint x: 710, endPoint y: 466, distance: 285.2
click at [710, 466] on div "Mācību tēma: Latviešu valodas i - 11. klases 2. ieskaites mācību materiāls (a,b…" at bounding box center [784, 386] width 1568 height 771
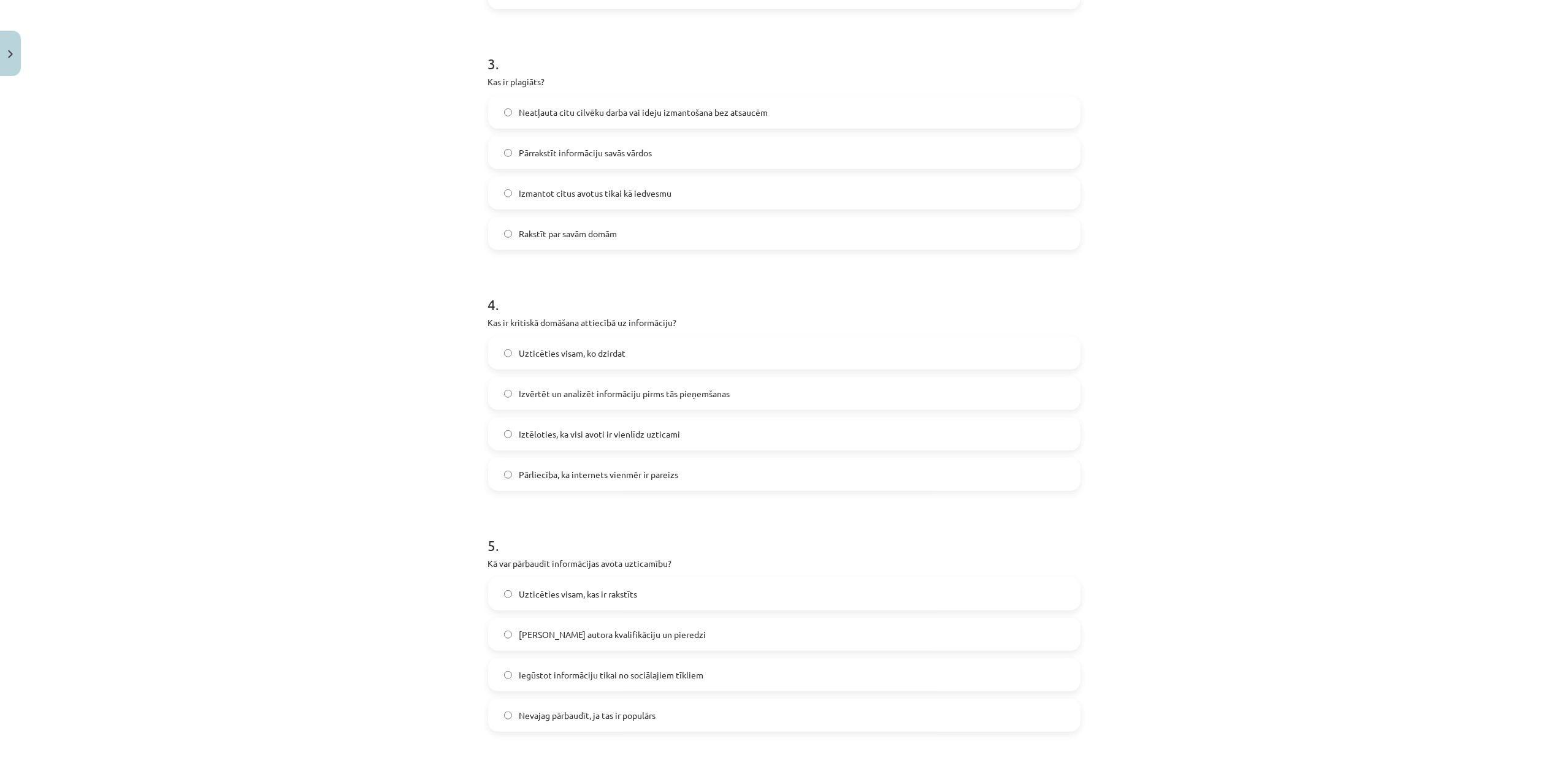
click at [854, 298] on h1 "4 ." at bounding box center [784, 293] width 593 height 38
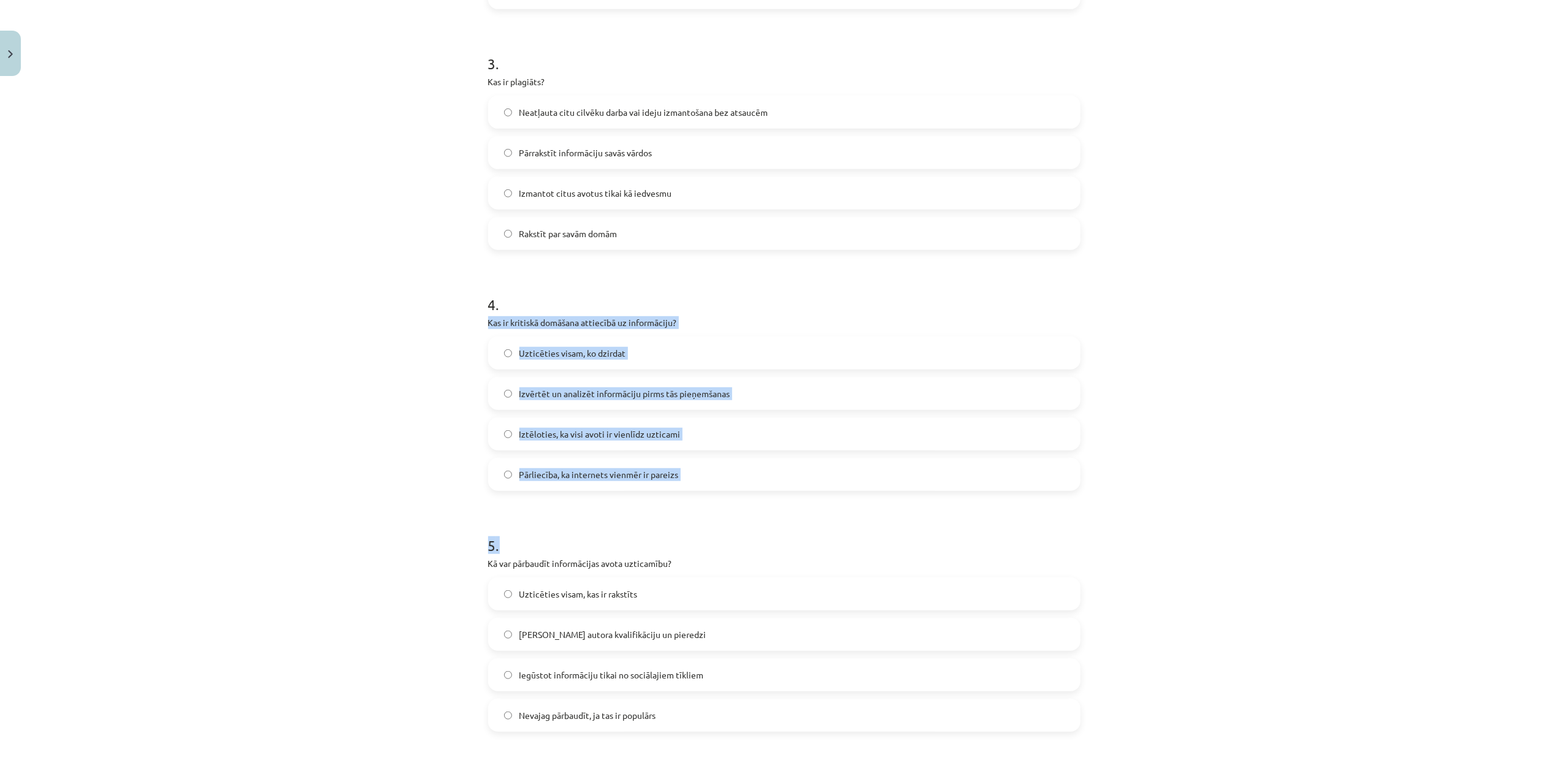
drag, startPoint x: 463, startPoint y: 317, endPoint x: 838, endPoint y: 521, distance: 426.9
click at [838, 521] on div "Mācību tēma: Latviešu valodas i - 11. klases 2. ieskaites mācību materiāls (a,b…" at bounding box center [784, 386] width 1568 height 771
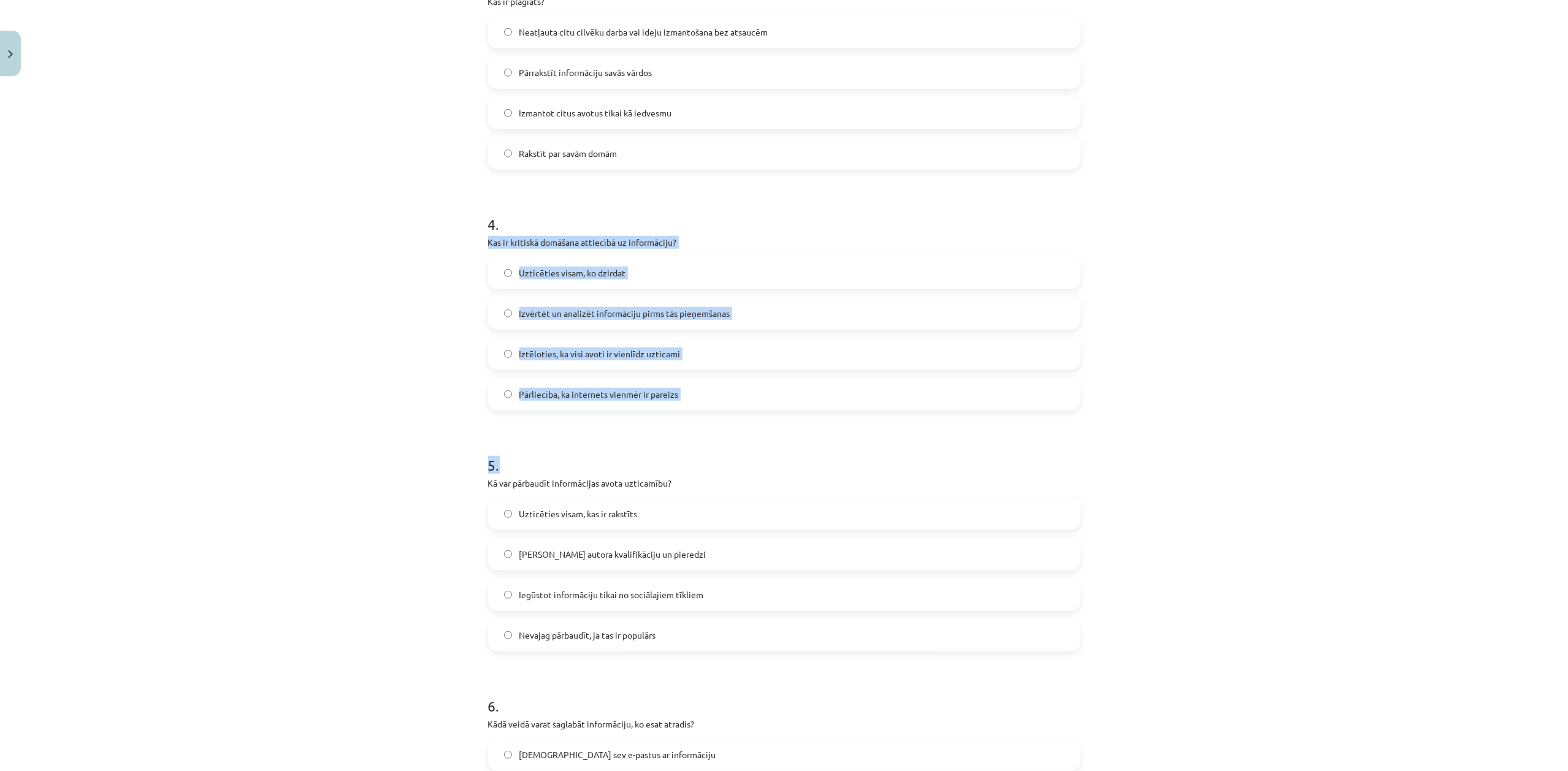
scroll to position [910, 0]
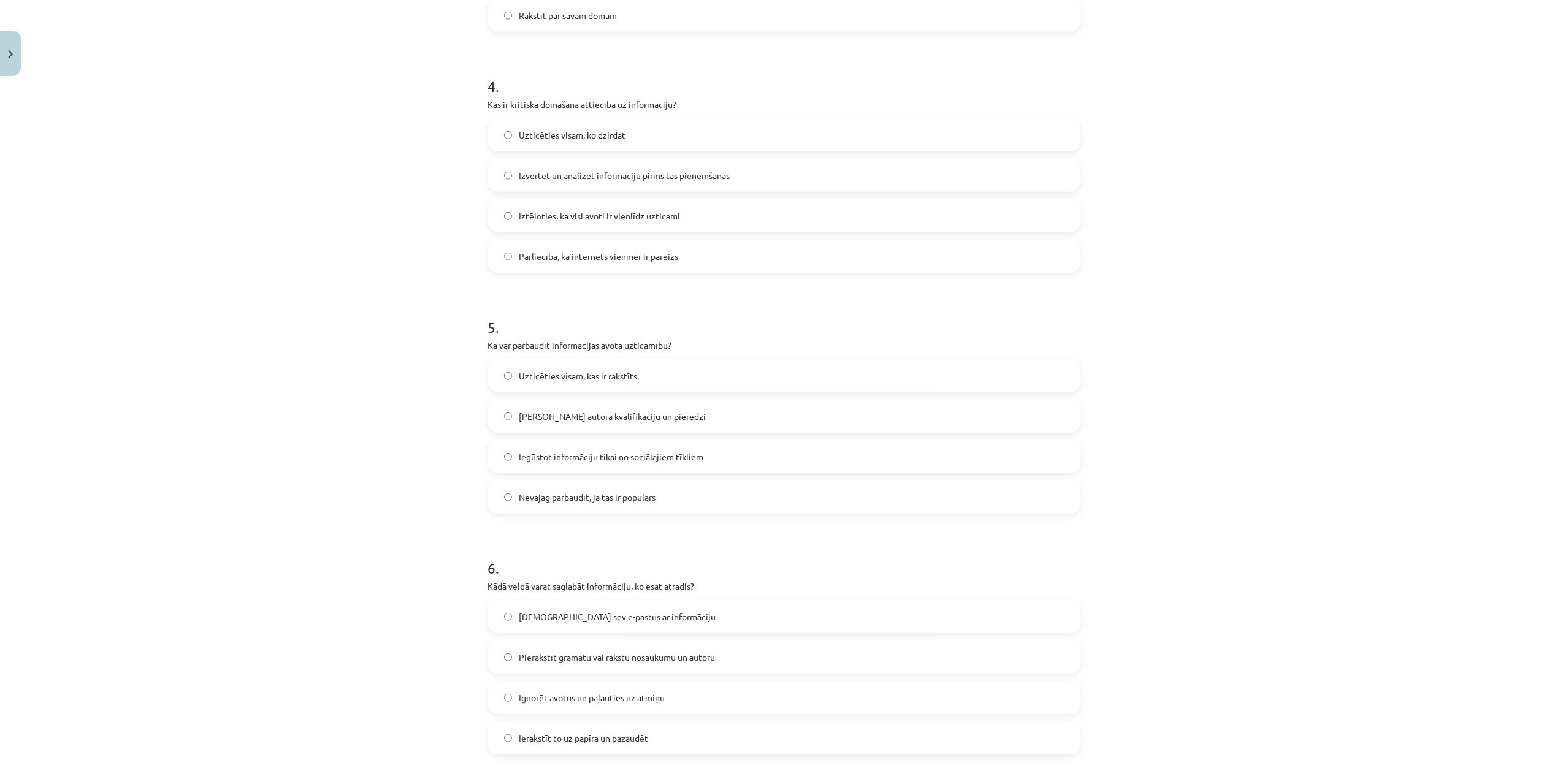
drag, startPoint x: 373, startPoint y: 358, endPoint x: 374, endPoint y: 299, distance: 59.0
click at [373, 356] on div "Mācību tēma: Latviešu valodas i - 11. klases 2. ieskaites mācību materiāls (a,b…" at bounding box center [784, 386] width 1568 height 771
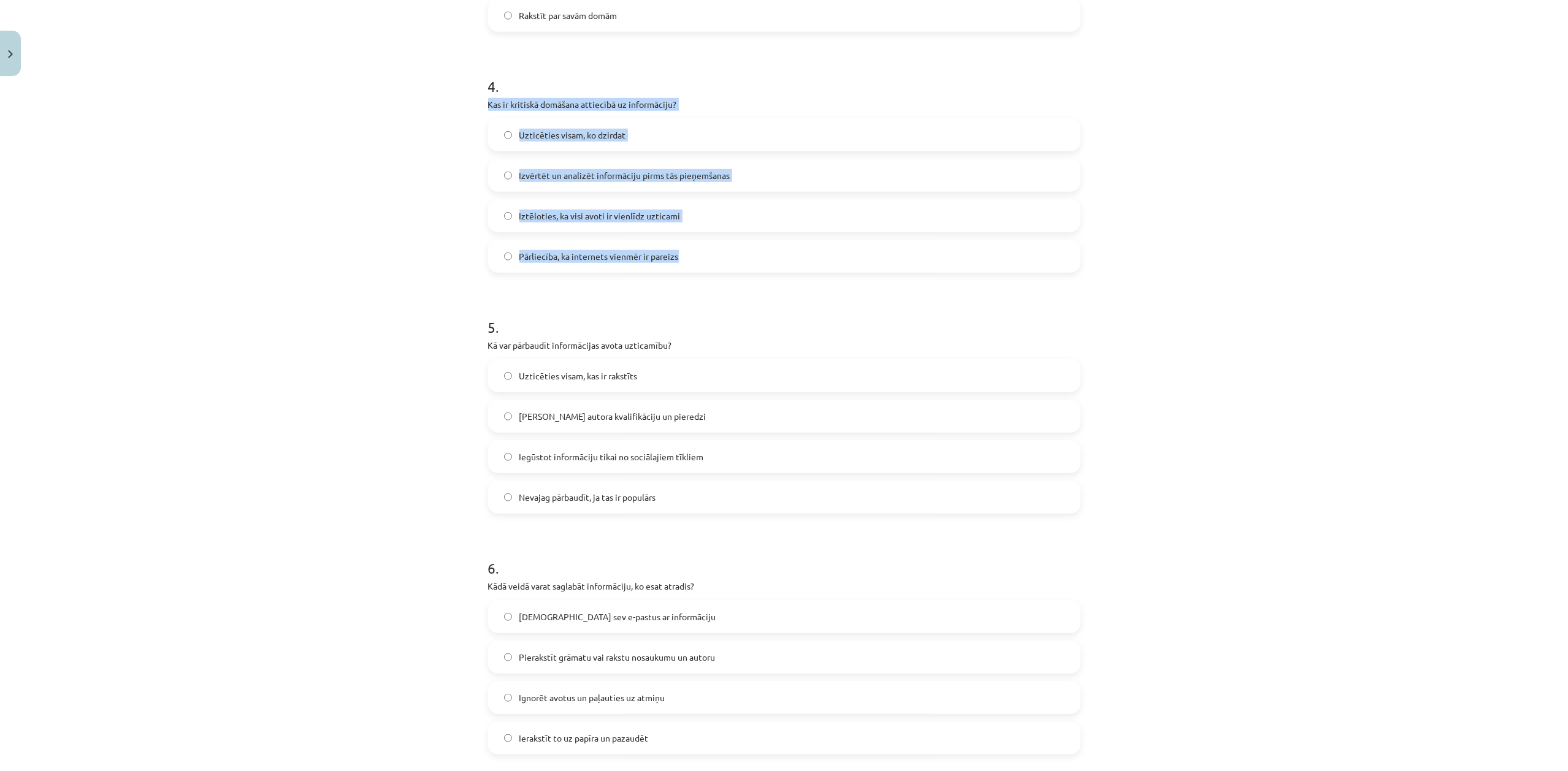
drag, startPoint x: 469, startPoint y: 100, endPoint x: 744, endPoint y: 244, distance: 310.4
click at [746, 245] on div "Mācību tēma: Latviešu valodas i - 11. klases 2. ieskaites mācību materiāls (a,b…" at bounding box center [784, 386] width 1568 height 771
click at [590, 171] on span "Izvērtēt un analizēt informāciju pirms tās pieņemšanas" at bounding box center [624, 176] width 211 height 13
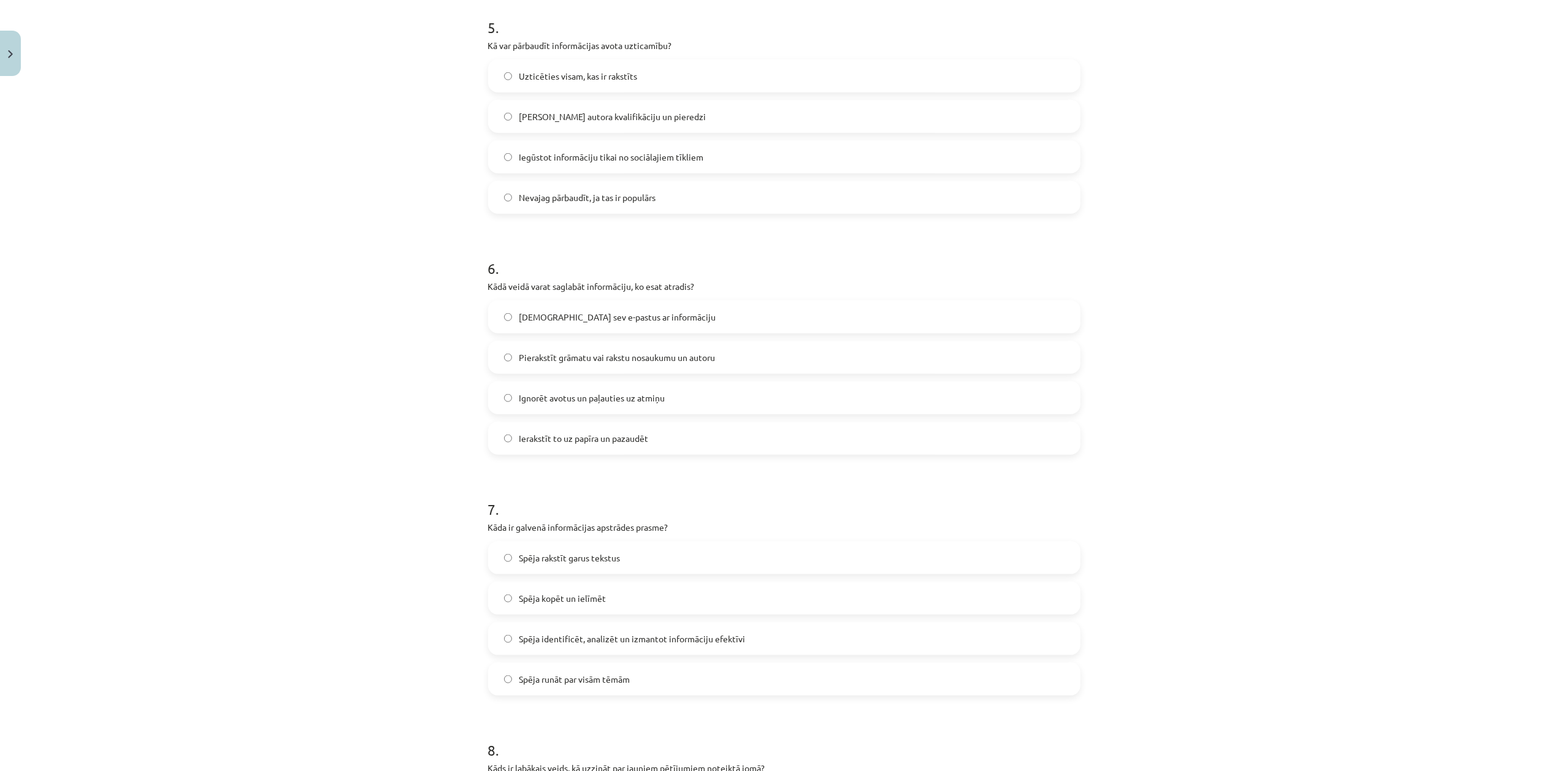
scroll to position [1237, 0]
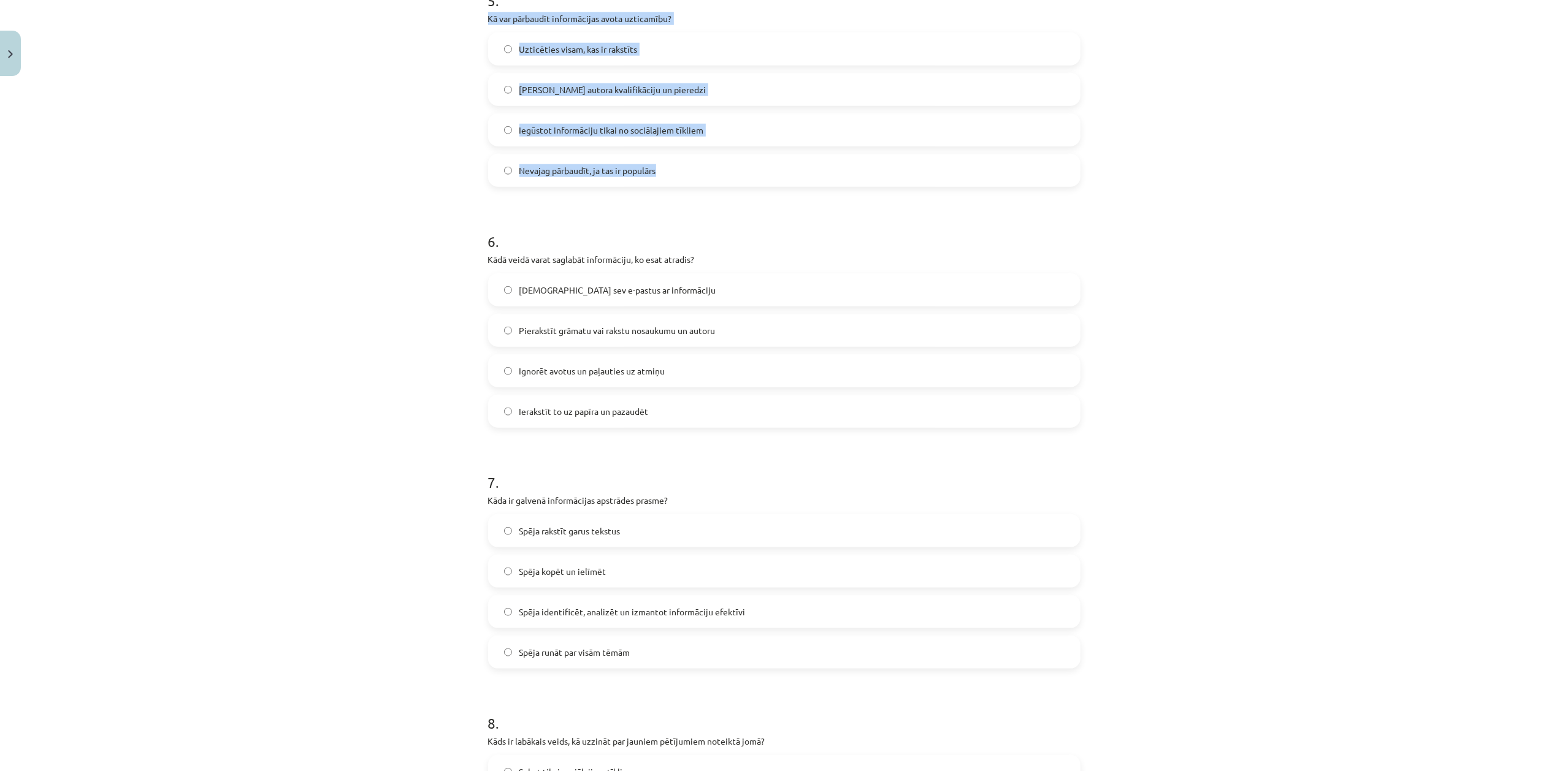
drag, startPoint x: 444, startPoint y: 20, endPoint x: 733, endPoint y: 157, distance: 319.8
click at [733, 157] on div "Mācību tēma: Latviešu valodas i - 11. klases 2. ieskaites mācību materiāls (a,b…" at bounding box center [784, 386] width 1568 height 771
click at [578, 92] on span "Pārbaudot autora kvalifikāciju un pieredzi" at bounding box center [613, 90] width 187 height 13
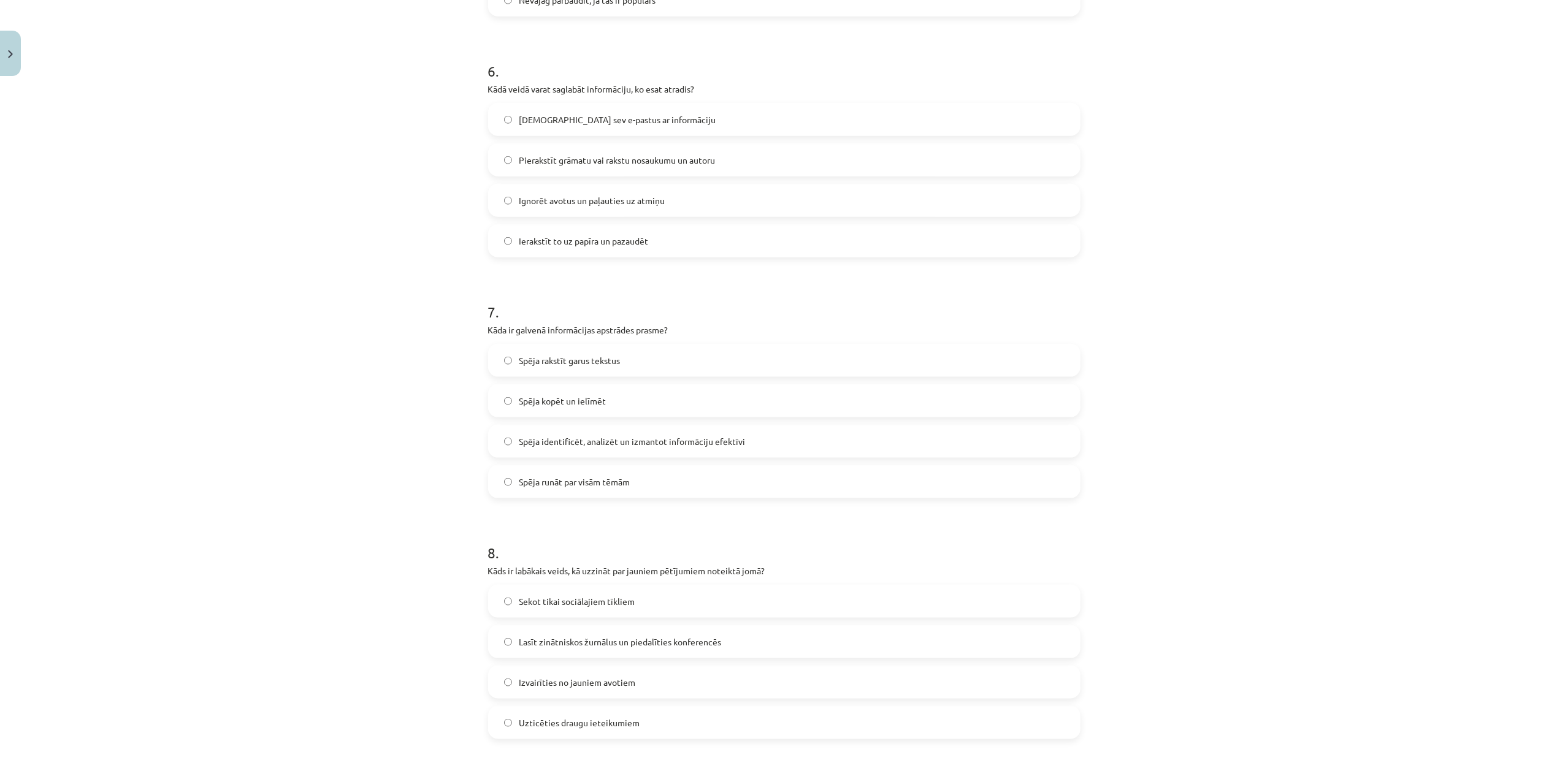
scroll to position [1454, 0]
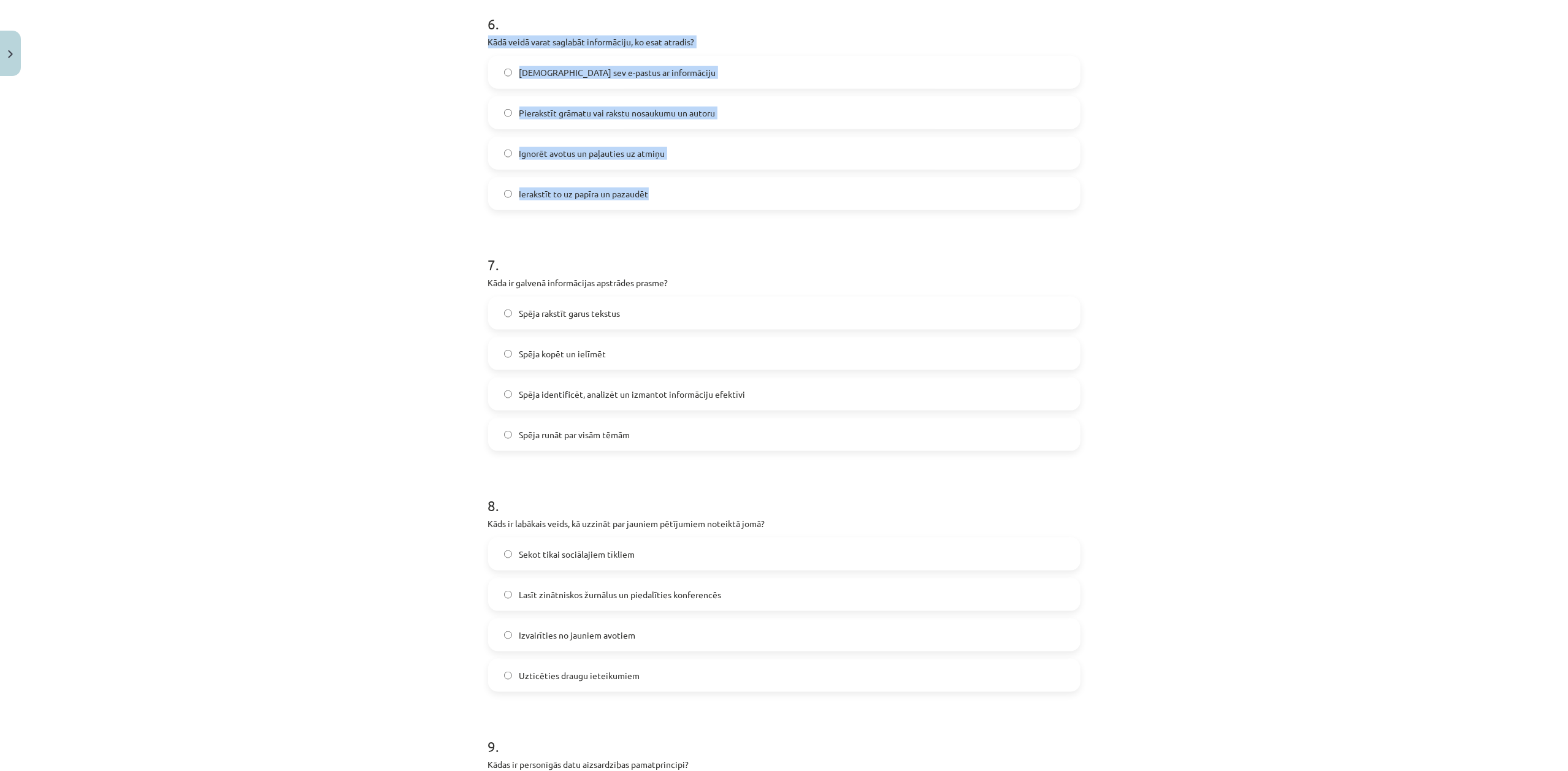
drag, startPoint x: 484, startPoint y: 36, endPoint x: 729, endPoint y: 175, distance: 281.7
click at [729, 175] on div "Mācību tēma: Latviešu valodas i - 11. klases 2. ieskaites mācību materiāls (a,b…" at bounding box center [784, 386] width 1568 height 771
click at [581, 111] on span "Pierakstīt grāmatu vai rakstu nosaukumu un autoru" at bounding box center [618, 113] width 197 height 13
click at [352, 174] on div "Mācību tēma: Latviešu valodas i - 11. klases 2. ieskaites mācību materiāls (a,b…" at bounding box center [784, 386] width 1568 height 771
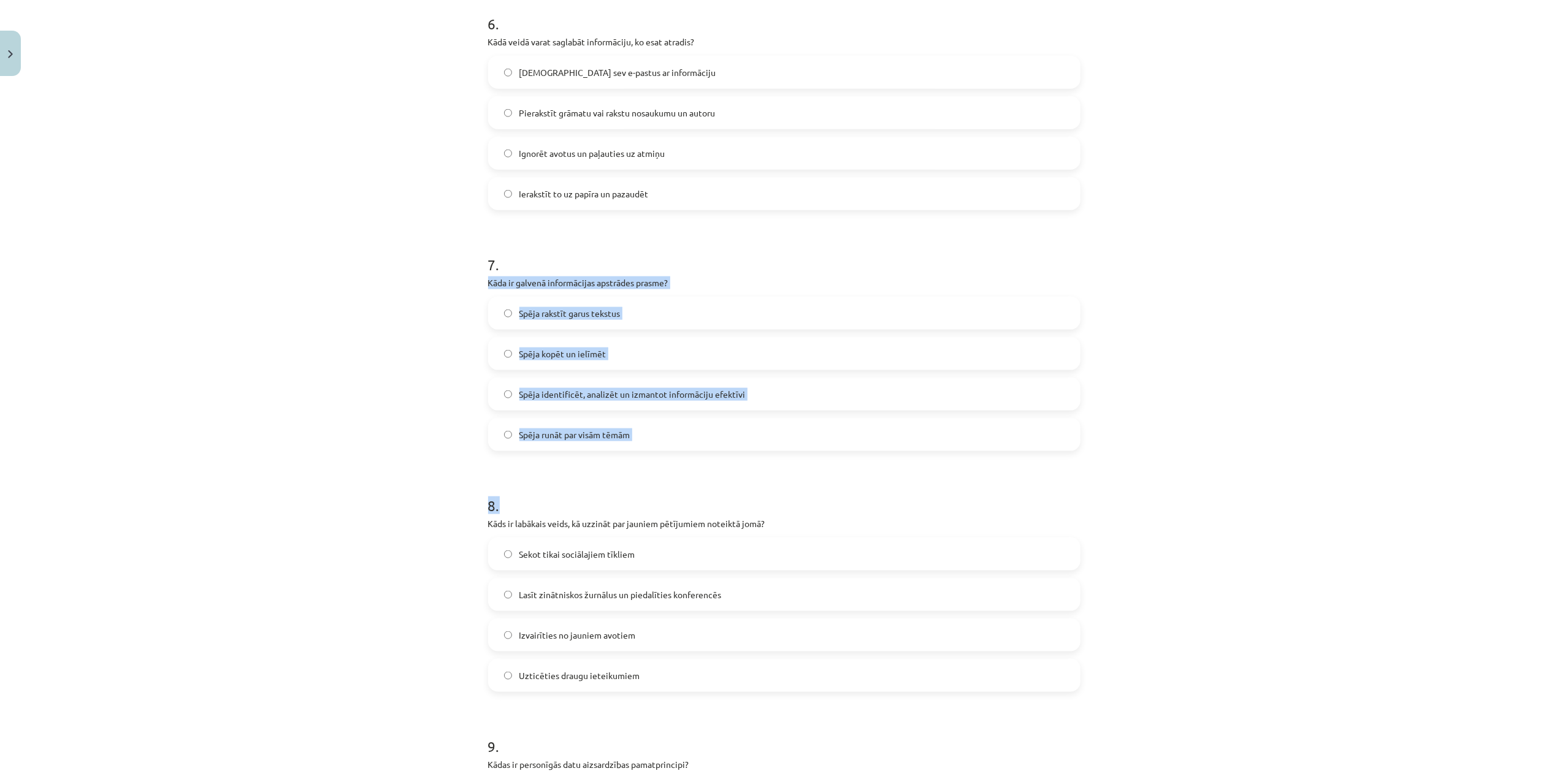
drag, startPoint x: 463, startPoint y: 274, endPoint x: 736, endPoint y: 456, distance: 328.1
click at [755, 473] on div "Mācību tēma: Latviešu valodas i - 11. klases 2. ieskaites mācību materiāls (a,b…" at bounding box center [784, 386] width 1568 height 771
drag, startPoint x: 374, startPoint y: 366, endPoint x: 376, endPoint y: 351, distance: 15.1
click at [374, 363] on div "Mācību tēma: Latviešu valodas i - 11. klases 2. ieskaites mācību materiāls (a,b…" at bounding box center [784, 386] width 1568 height 771
click at [449, 280] on div "Mācību tēma: Latviešu valodas i - 11. klases 2. ieskaites mācību materiāls (a,b…" at bounding box center [784, 386] width 1568 height 771
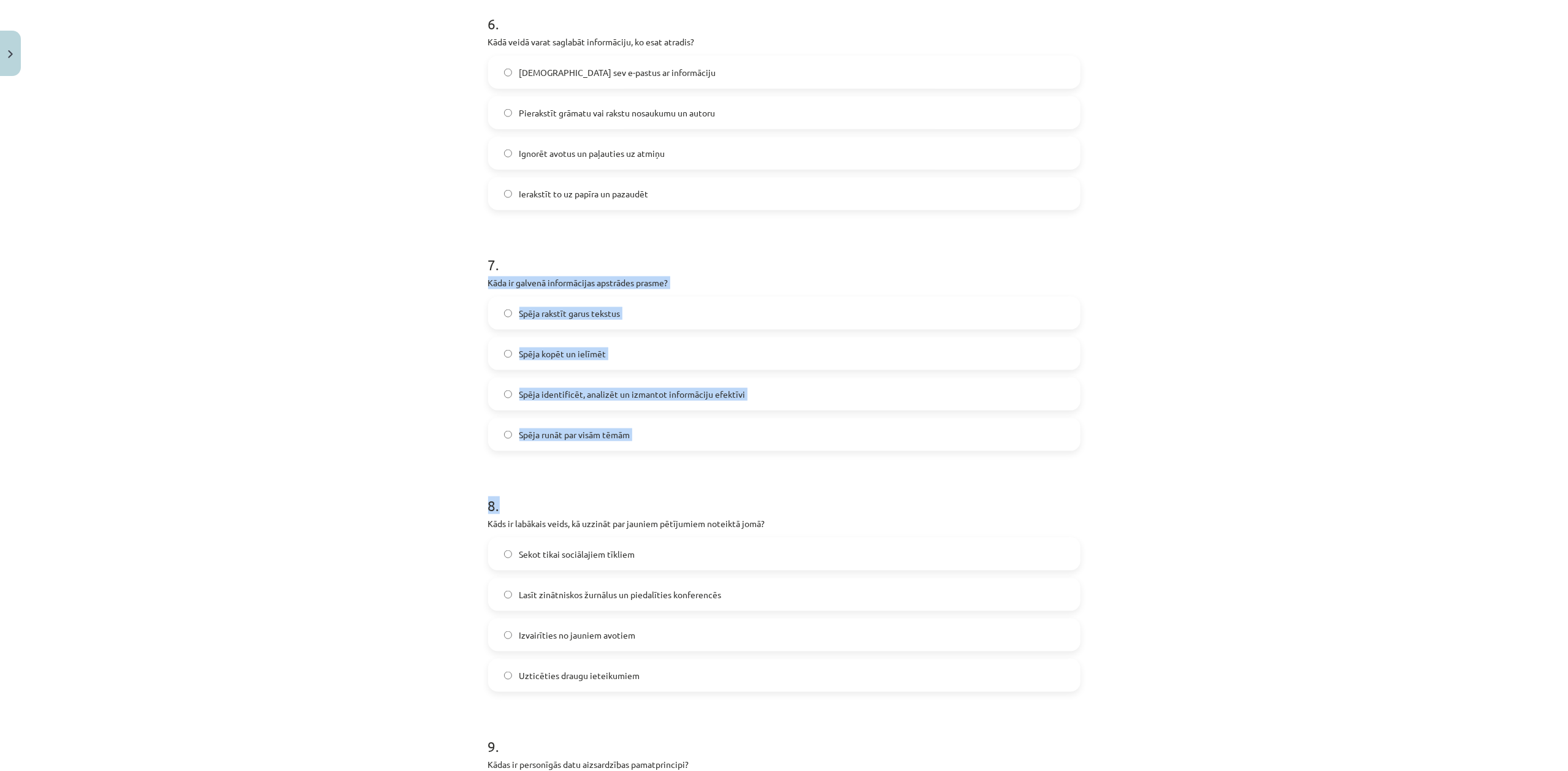
drag, startPoint x: 472, startPoint y: 284, endPoint x: 652, endPoint y: 428, distance: 230.5
click at [652, 428] on div "Mācību tēma: Latviešu valodas i - 11. klases 2. ieskaites mācību materiāls (a,b…" at bounding box center [784, 386] width 1568 height 771
click at [776, 390] on label "Spēja identificēt, analizēt un izmantot informāciju efektīvi" at bounding box center [784, 394] width 590 height 31
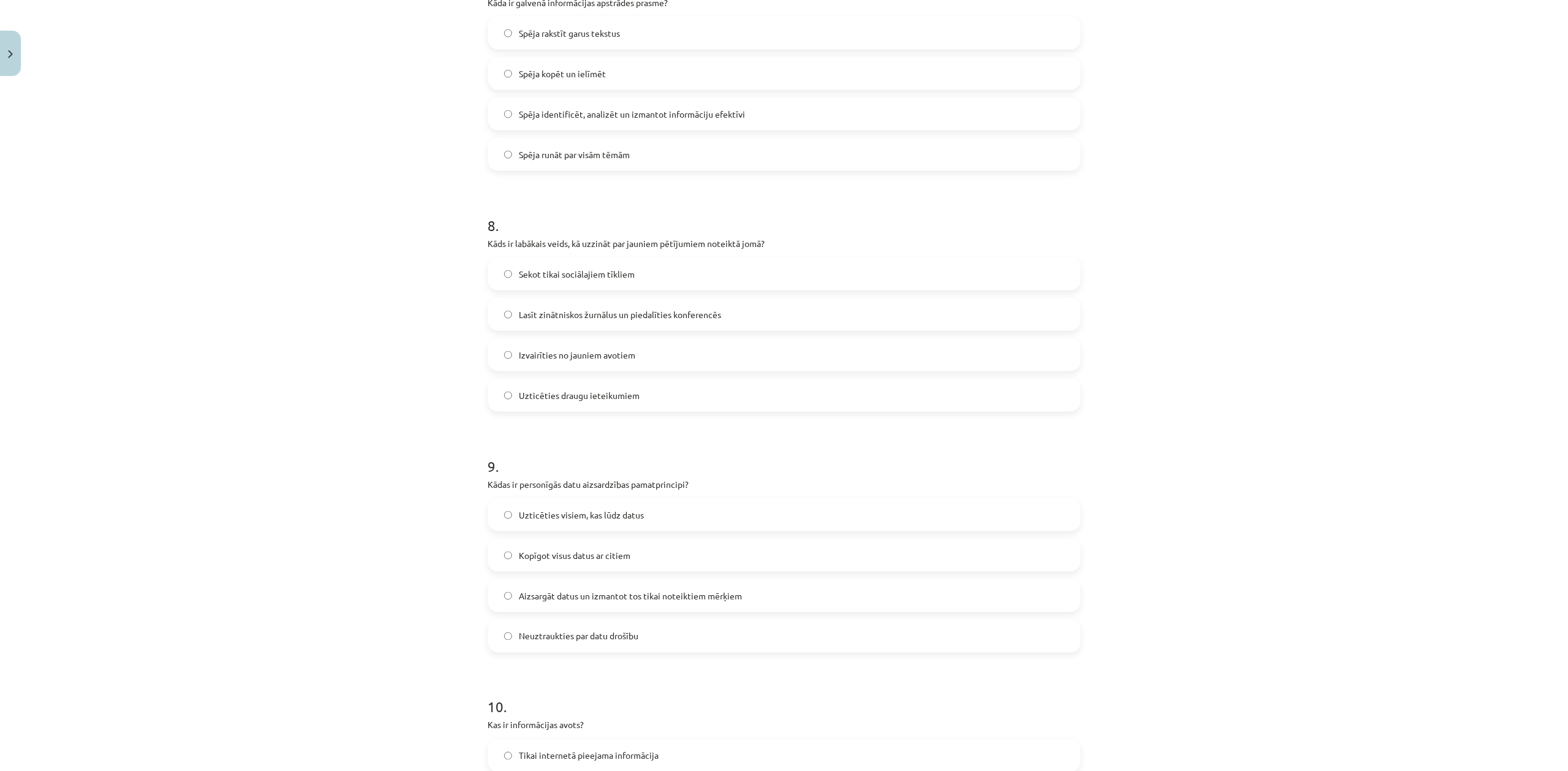
scroll to position [1782, 0]
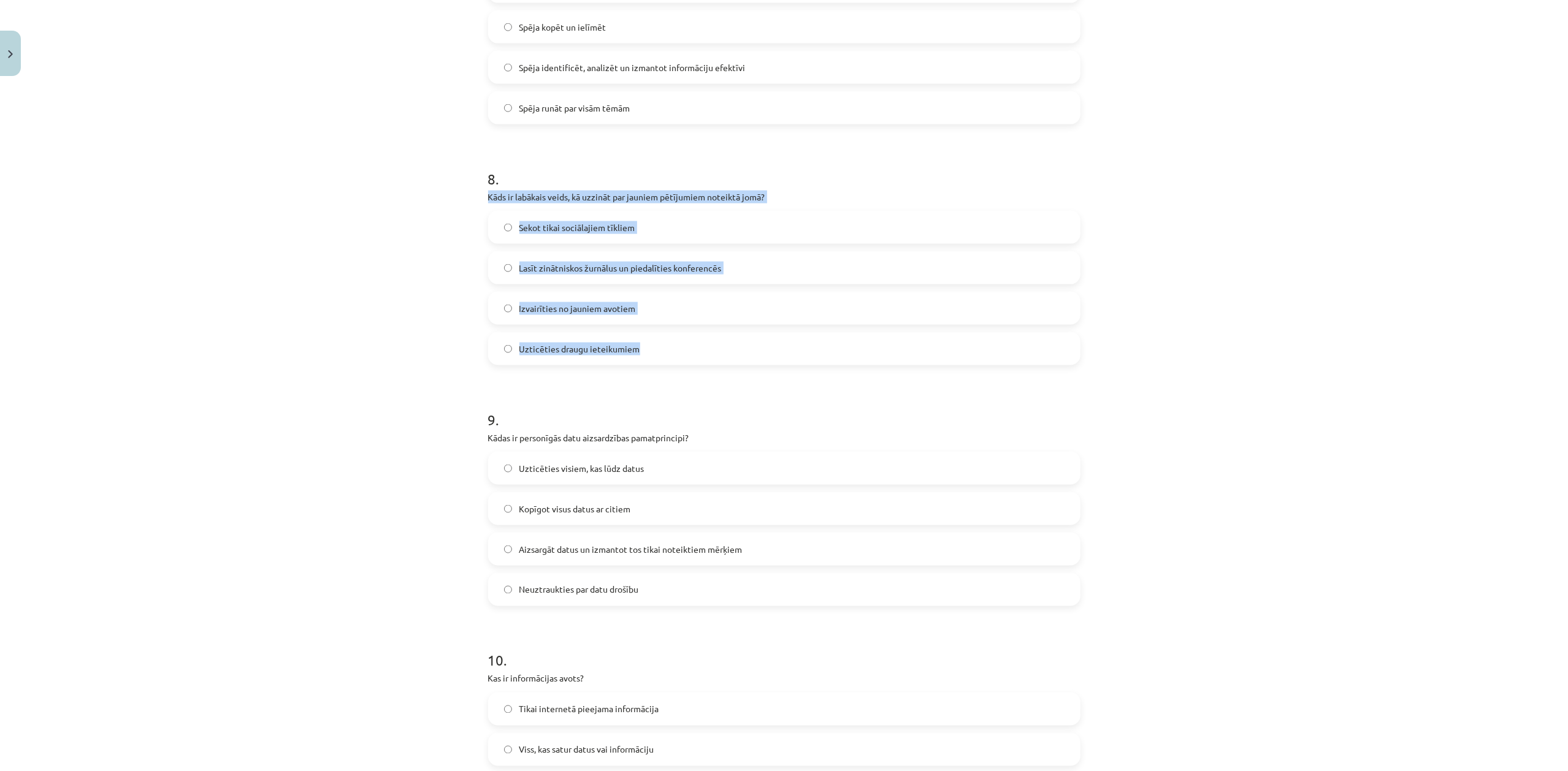
drag, startPoint x: 476, startPoint y: 195, endPoint x: 688, endPoint y: 345, distance: 259.7
click at [712, 266] on span "Lasīt zinātniskos žurnālus un piedalīties konferencēs" at bounding box center [621, 269] width 202 height 13
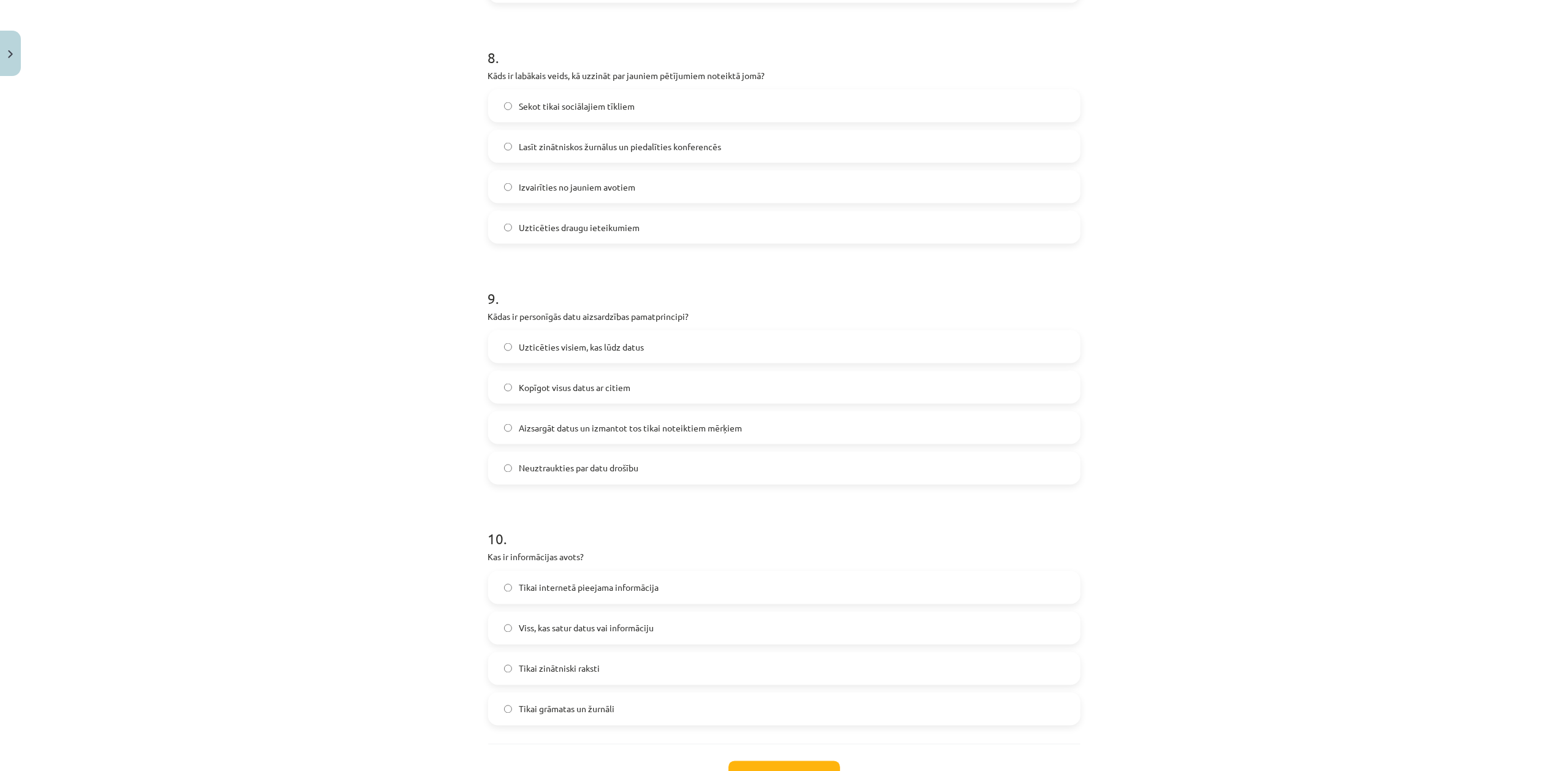
scroll to position [2000, 0]
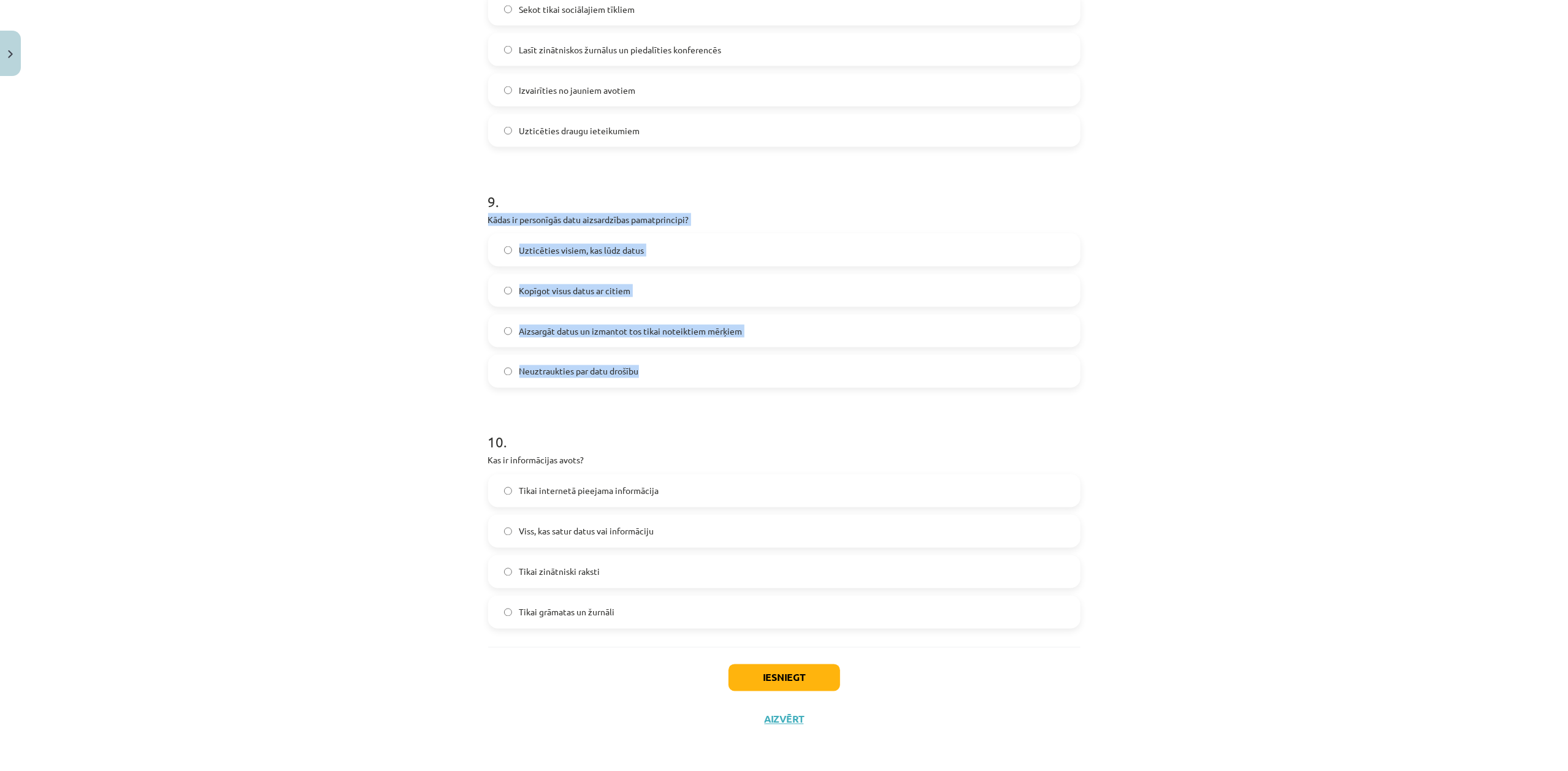
drag, startPoint x: 481, startPoint y: 218, endPoint x: 656, endPoint y: 360, distance: 225.4
click at [656, 360] on div "9 . Kādas ir personīgās datu aizsardzības pamatprincipi? Uzticēties visiem, kas…" at bounding box center [784, 279] width 593 height 216
click at [646, 332] on span "Aizsargāt datus un izmantot tos tikai noteiktiem mērķiem" at bounding box center [631, 331] width 223 height 13
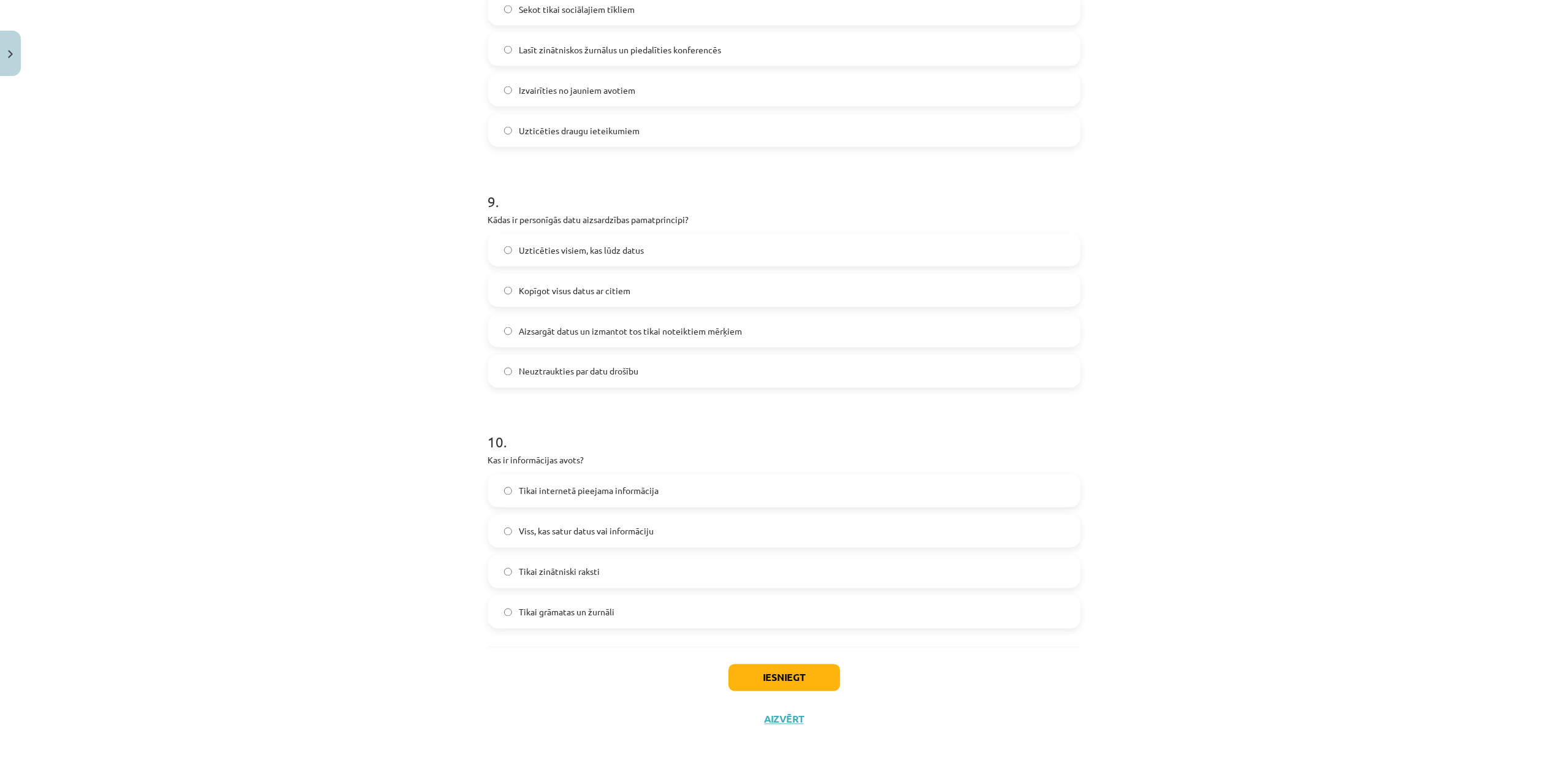
click at [381, 575] on div "Mācību tēma: Latviešu valodas i - 11. klases 2. ieskaites mācību materiāls (a,b…" at bounding box center [784, 386] width 1568 height 771
drag, startPoint x: 476, startPoint y: 461, endPoint x: 661, endPoint y: 604, distance: 233.8
click at [628, 536] on span "Viss, kas satur datus vai informāciju" at bounding box center [587, 531] width 135 height 13
click at [790, 578] on button "Iesniegt" at bounding box center [784, 677] width 111 height 27
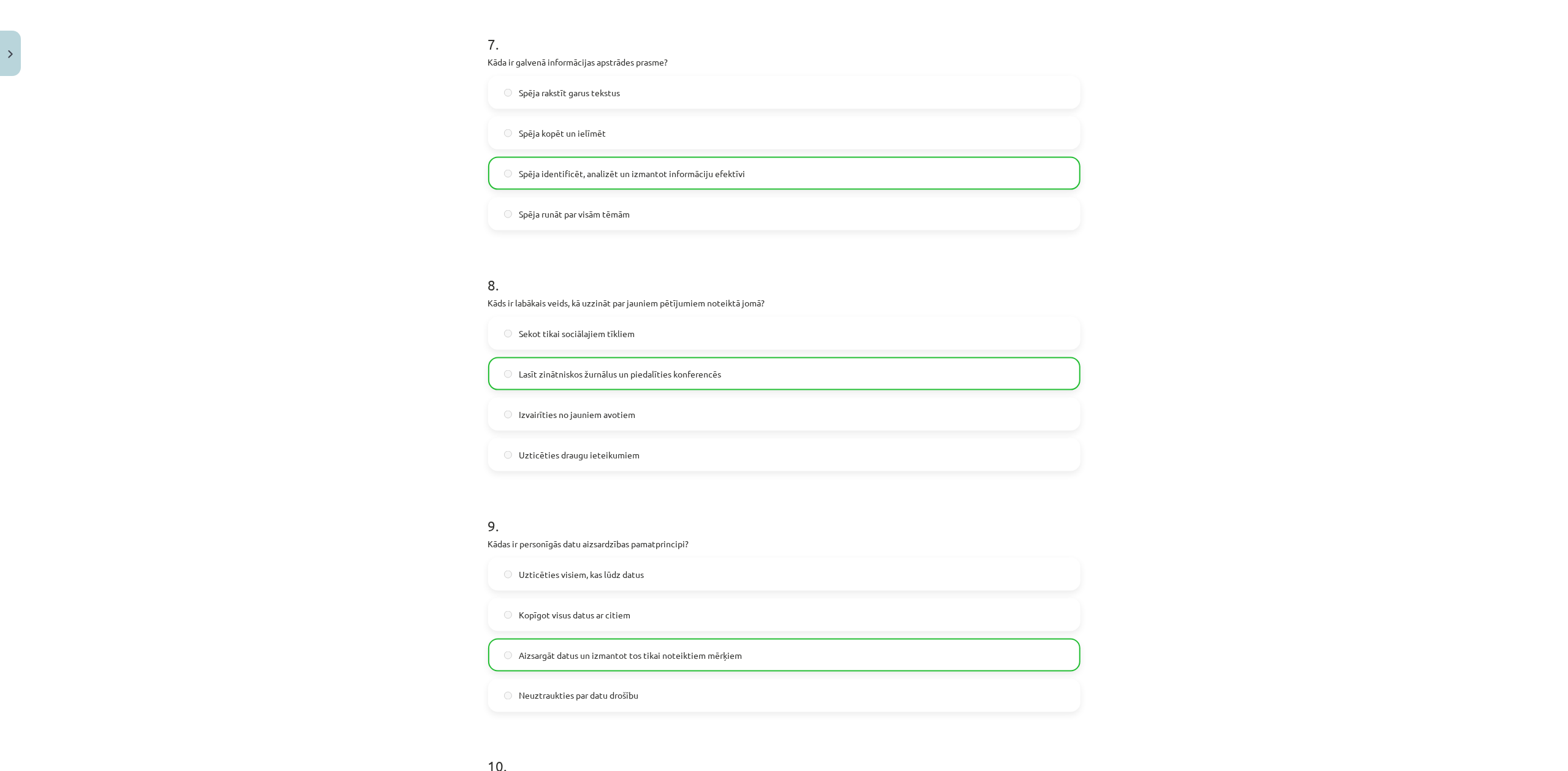
scroll to position [2039, 0]
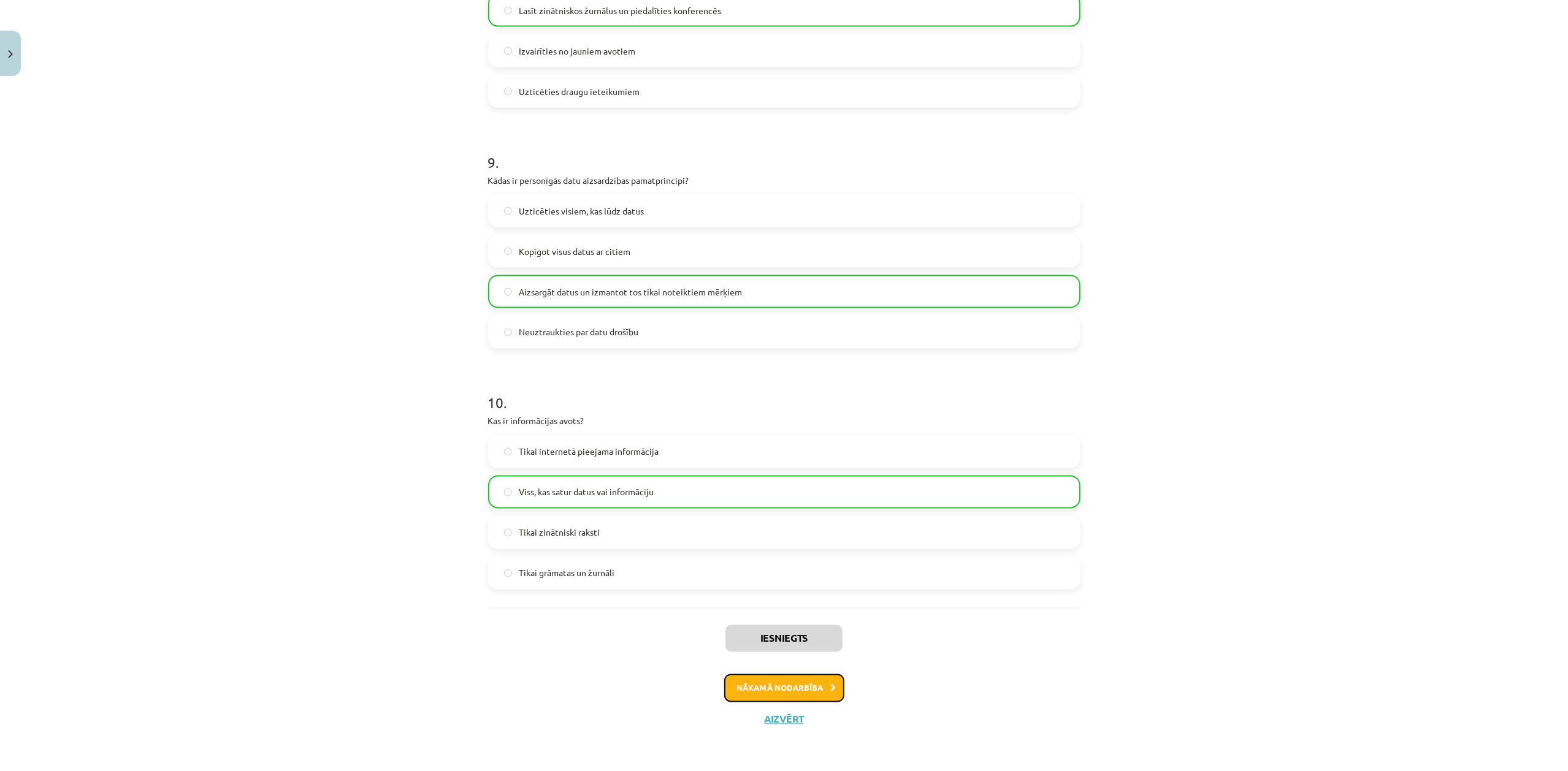
click at [828, 578] on button "Nākamā nodarbība" at bounding box center [784, 689] width 120 height 28
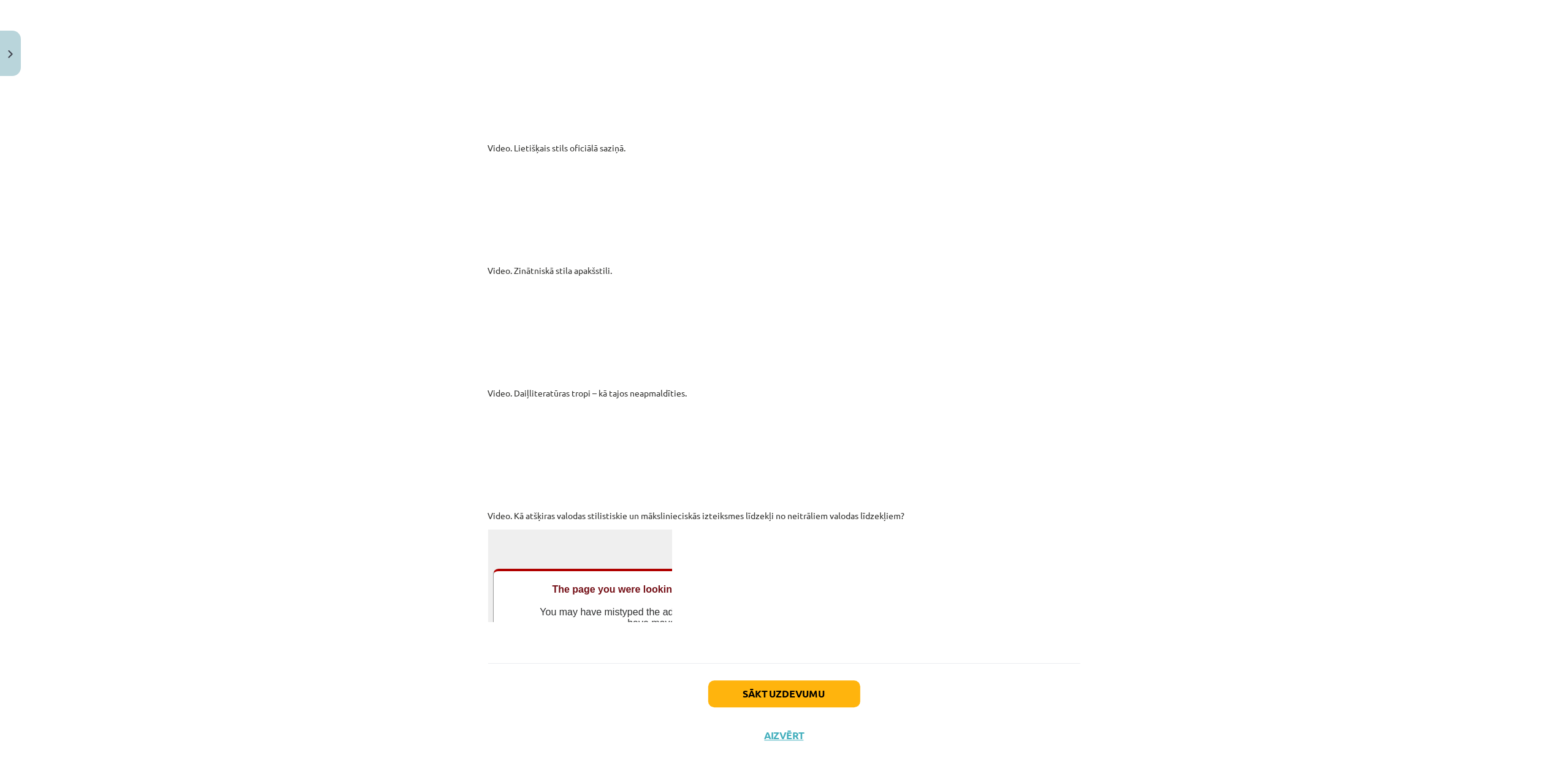
scroll to position [3075, 0]
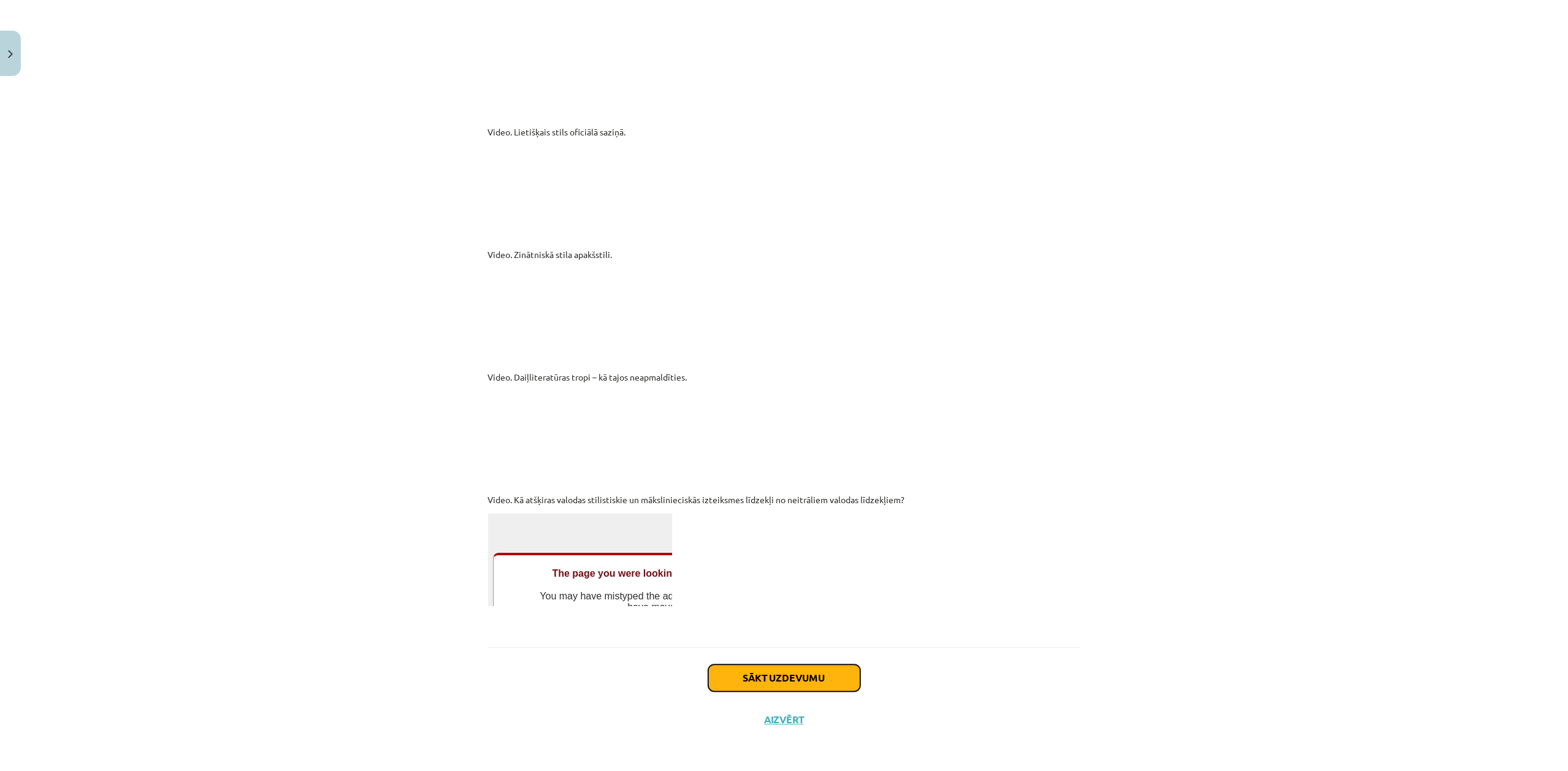
click at [802, 578] on button "Sākt uzdevumu" at bounding box center [784, 677] width 152 height 27
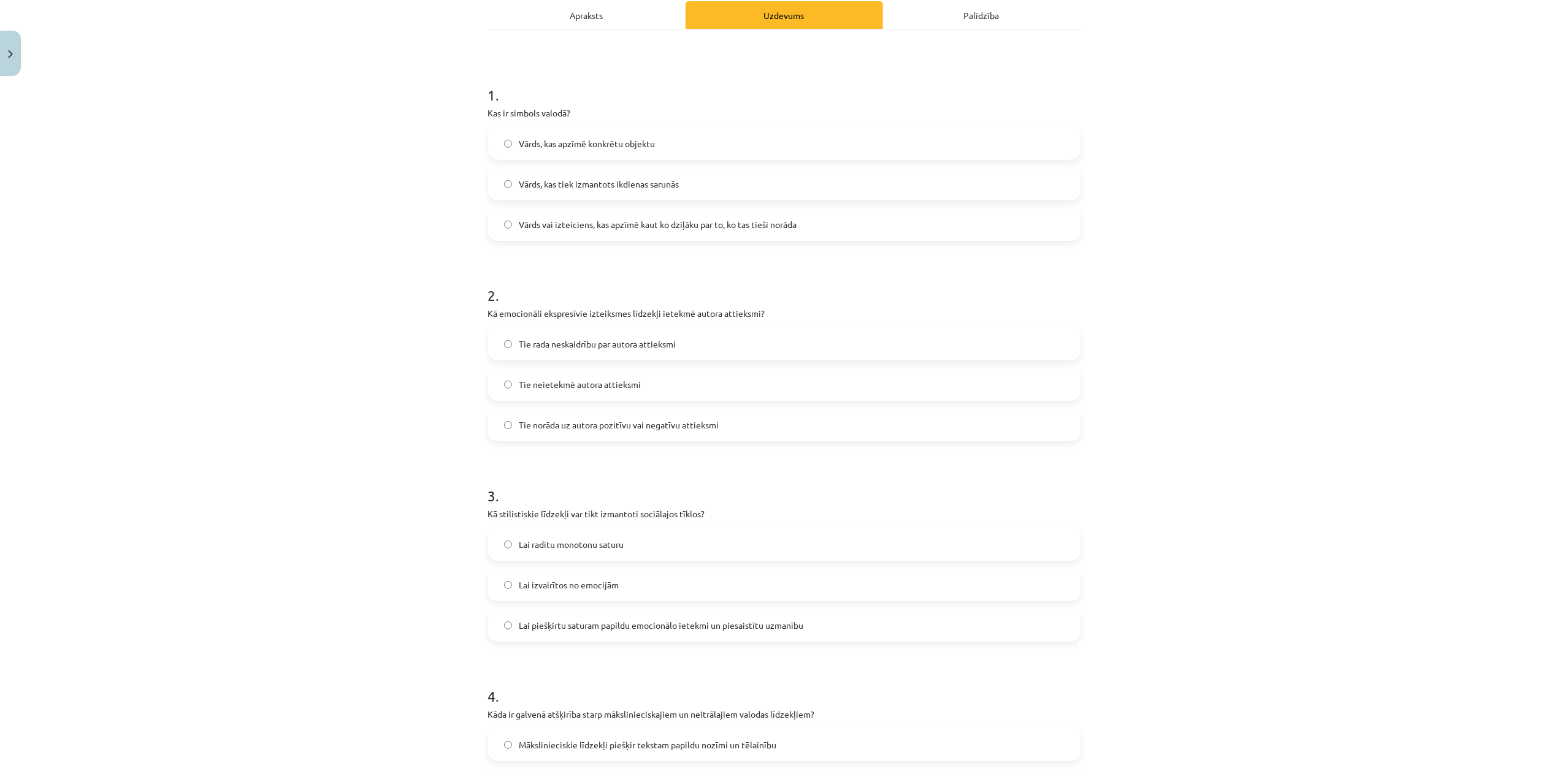
scroll to position [0, 0]
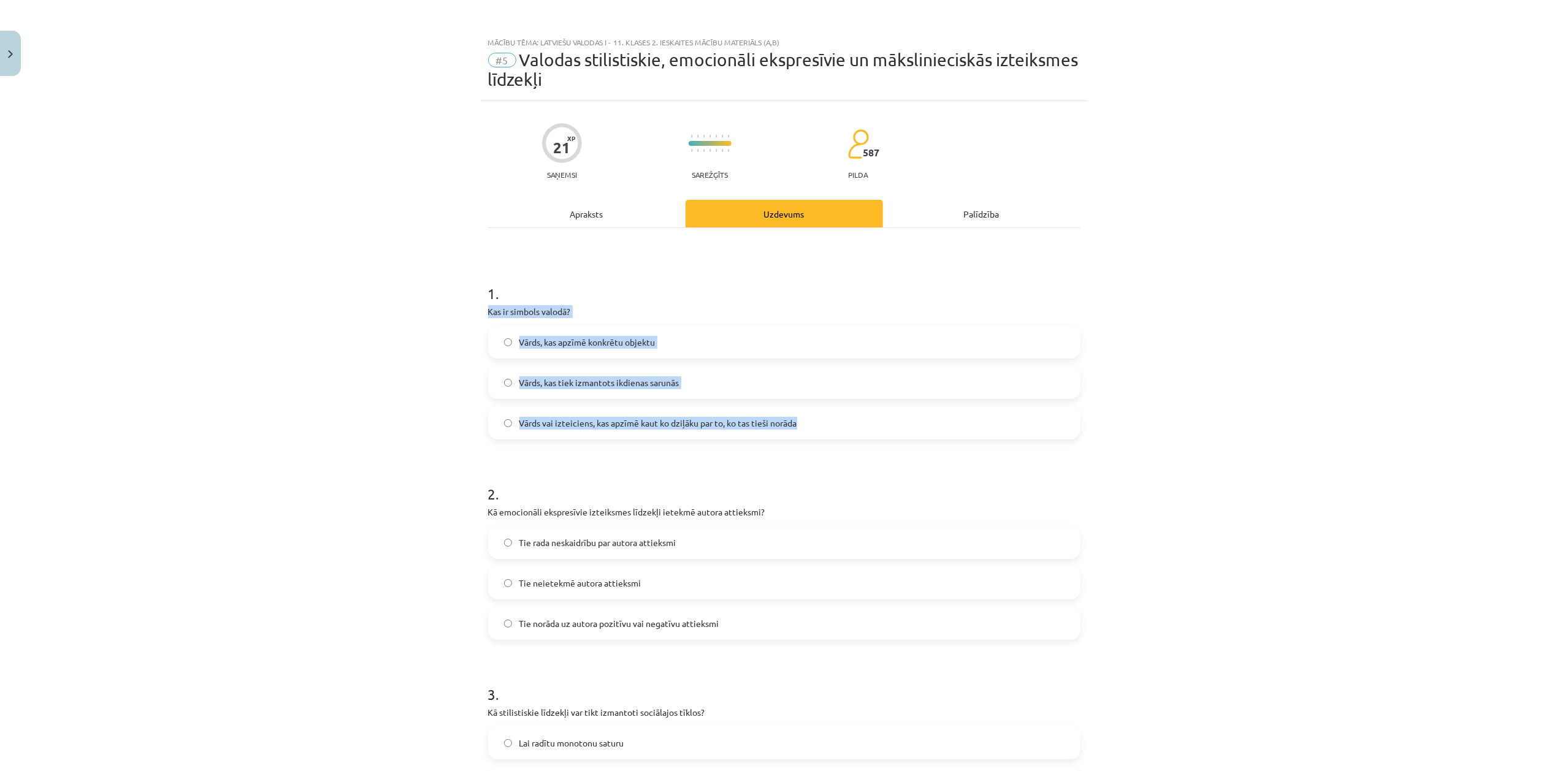
drag, startPoint x: 464, startPoint y: 312, endPoint x: 829, endPoint y: 434, distance: 384.8
click at [829, 434] on div "Mācību tēma: Latviešu valodas i - 11. klases 2. ieskaites mācību materiāls (a,b…" at bounding box center [784, 386] width 1568 height 771
click at [685, 422] on span "Vārds vai izteiciens, kas apzīmē kaut ko dziļāku par to, ko tas tieši norāda" at bounding box center [658, 423] width 278 height 13
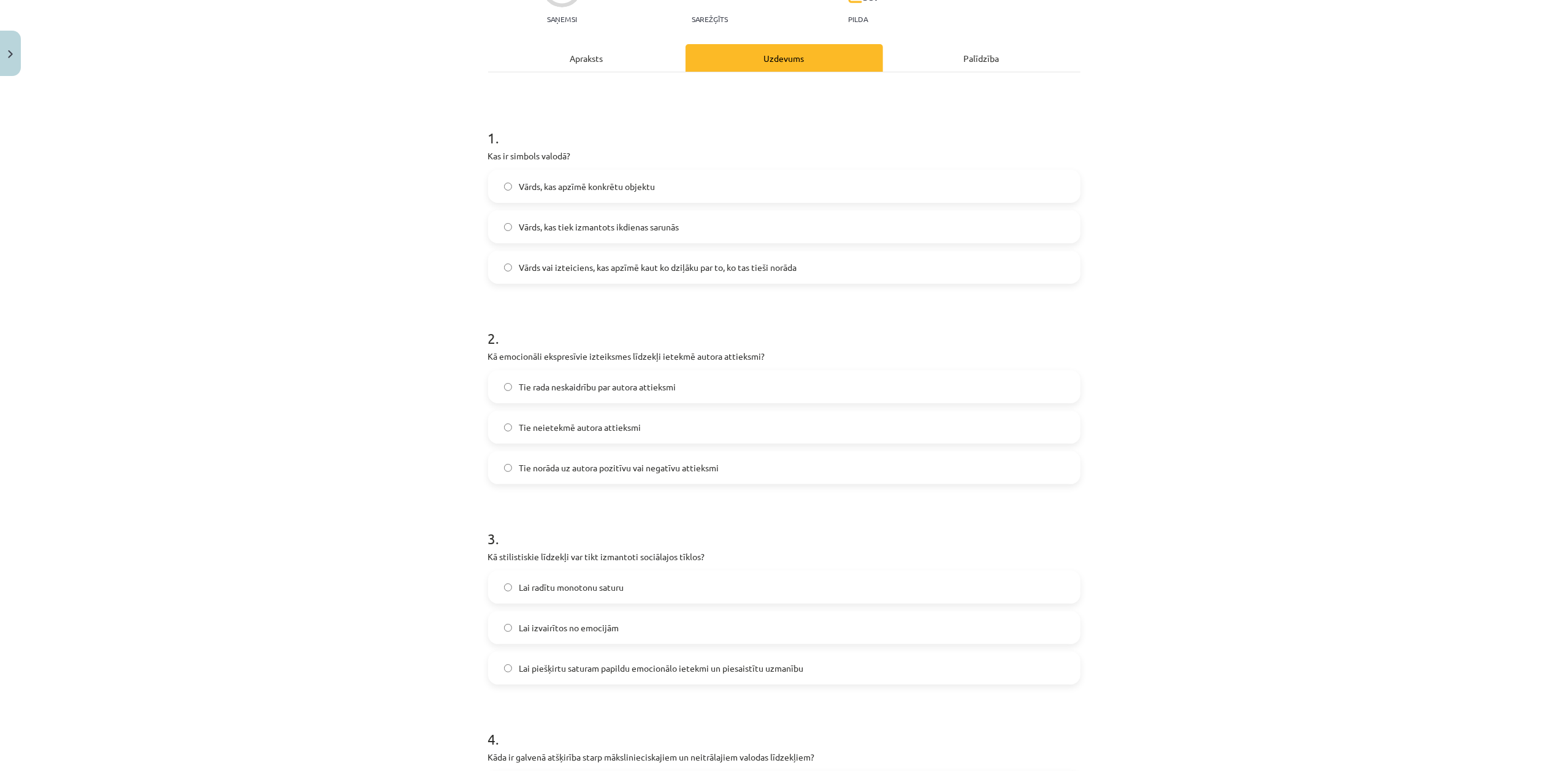
scroll to position [218, 0]
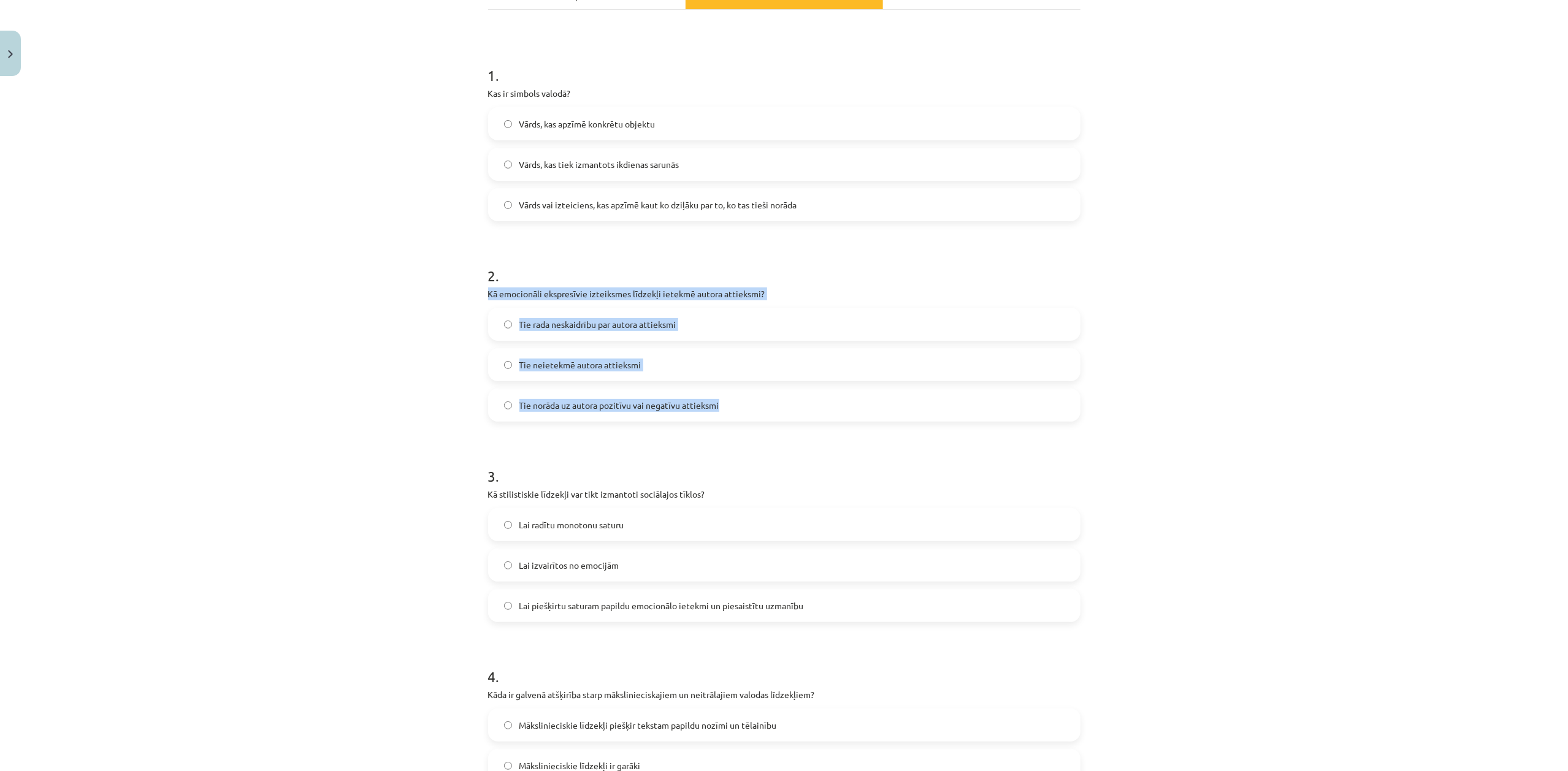
drag, startPoint x: 447, startPoint y: 297, endPoint x: 752, endPoint y: 396, distance: 320.7
click at [752, 396] on div "Mācību tēma: Latviešu valodas i - 11. klases 2. ieskaites mācību materiāls (a,b…" at bounding box center [784, 386] width 1568 height 771
click at [638, 408] on span "Tie norāda uz autora pozitīvu vai negatīvu attieksmi" at bounding box center [620, 405] width 200 height 13
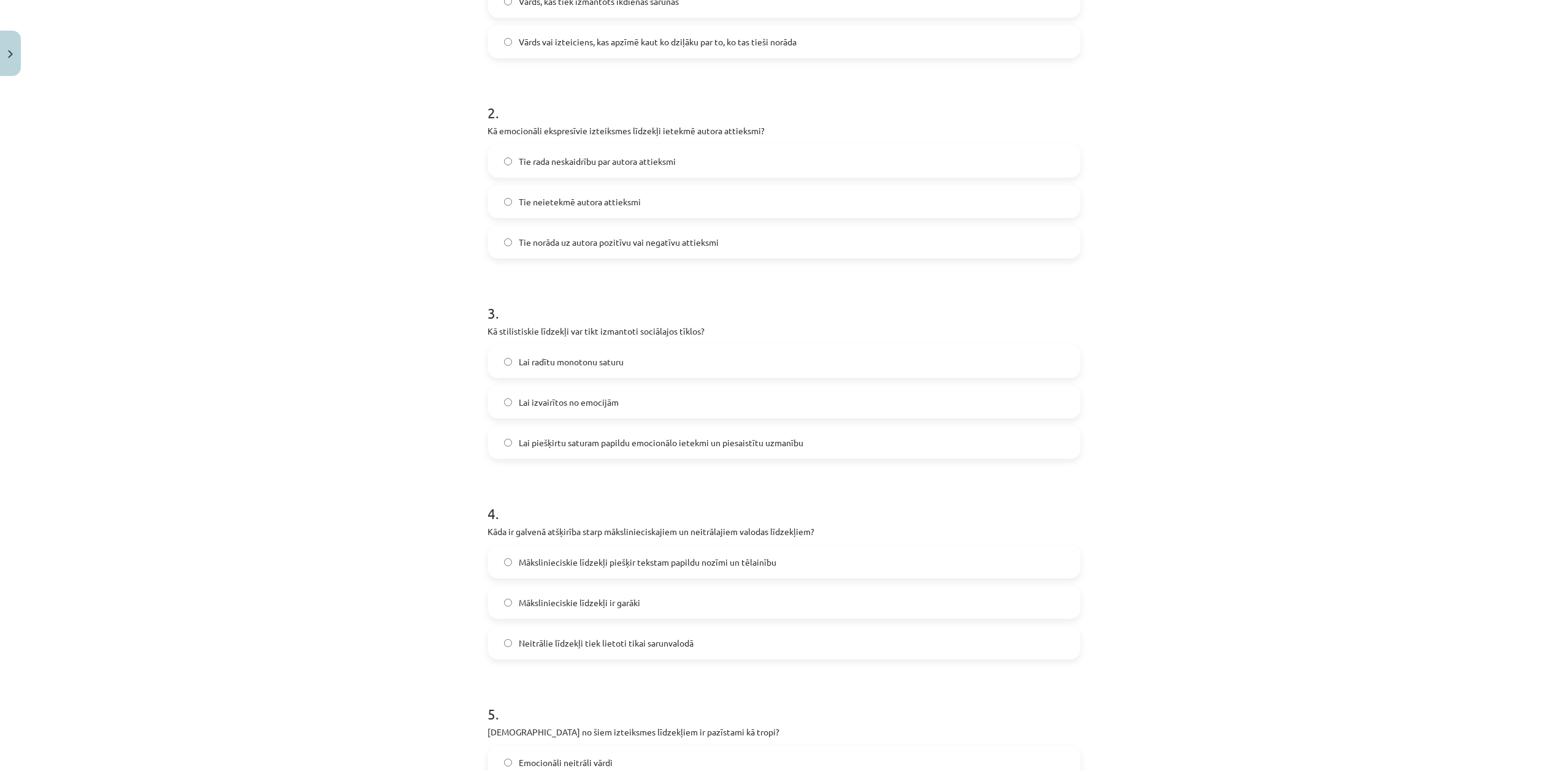
scroll to position [435, 0]
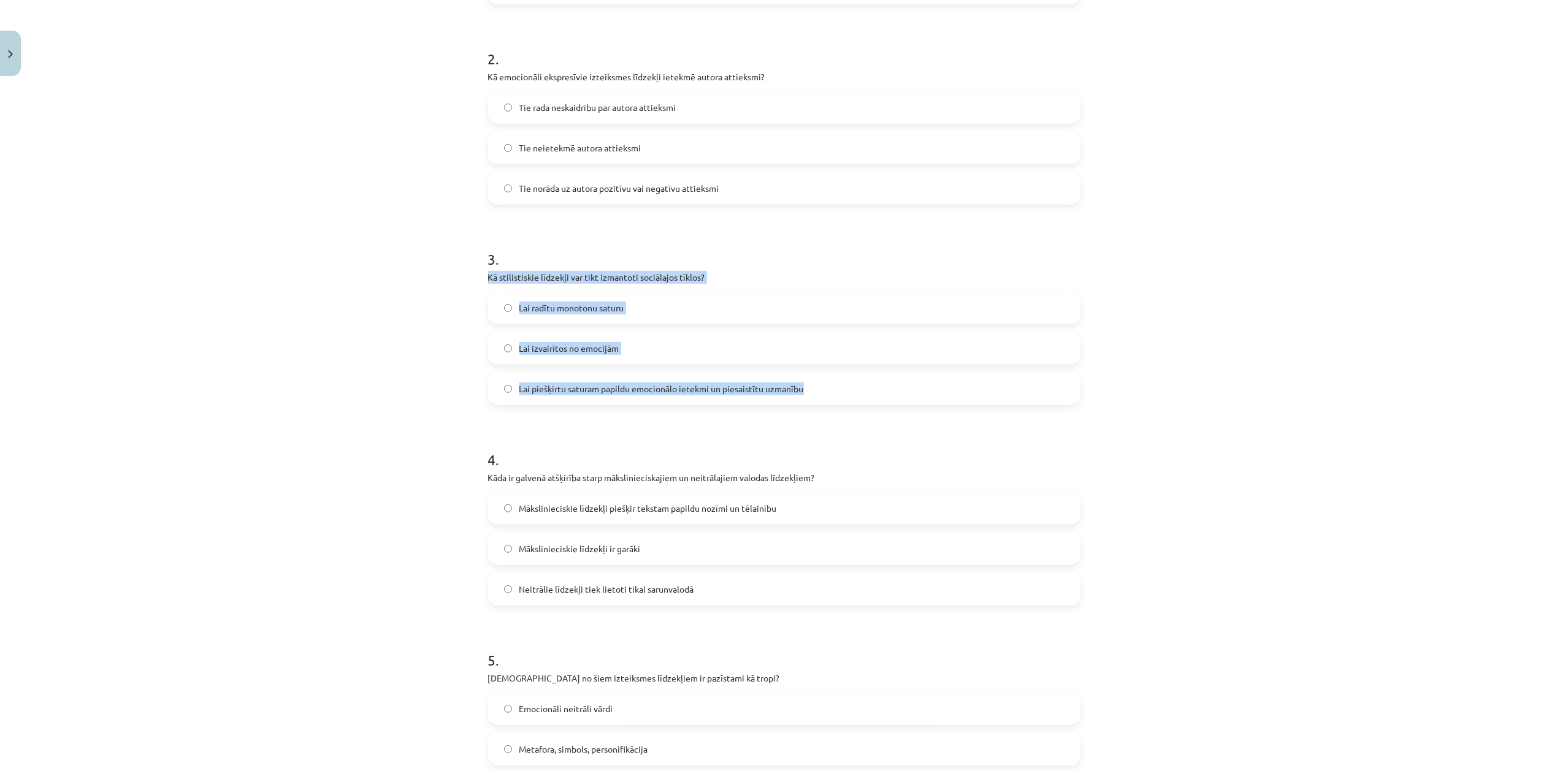
drag, startPoint x: 476, startPoint y: 272, endPoint x: 849, endPoint y: 393, distance: 392.1
click at [849, 393] on div "Mācību tēma: Latviešu valodas i - 11. klases 2. ieskaites mācību materiāls (a,b…" at bounding box center [784, 386] width 1568 height 771
click at [725, 386] on span "Lai piešķirtu saturam papildu emocionālo ietekmi un piesaistītu uzmanību" at bounding box center [662, 389] width 285 height 13
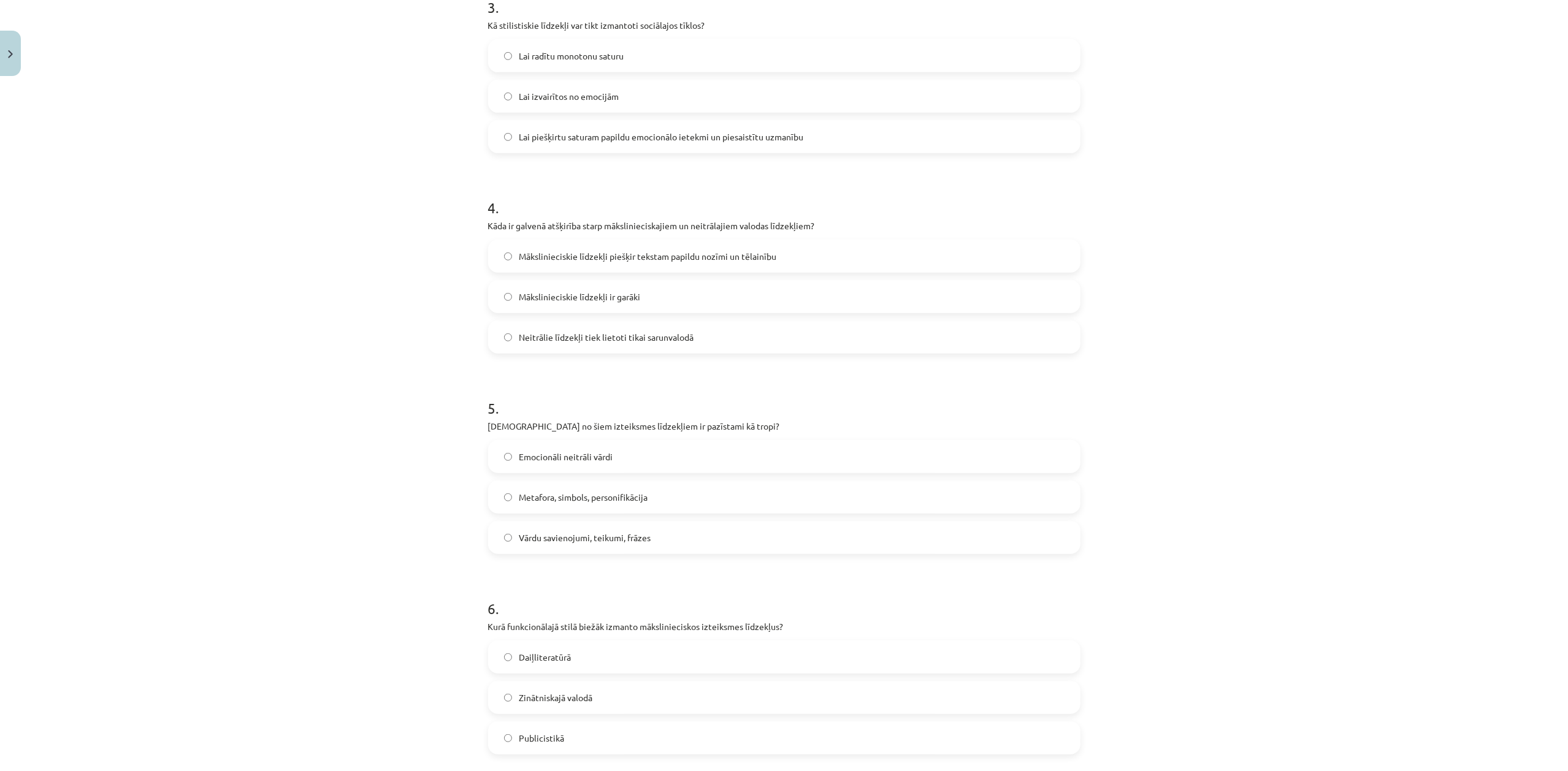
scroll to position [763, 0]
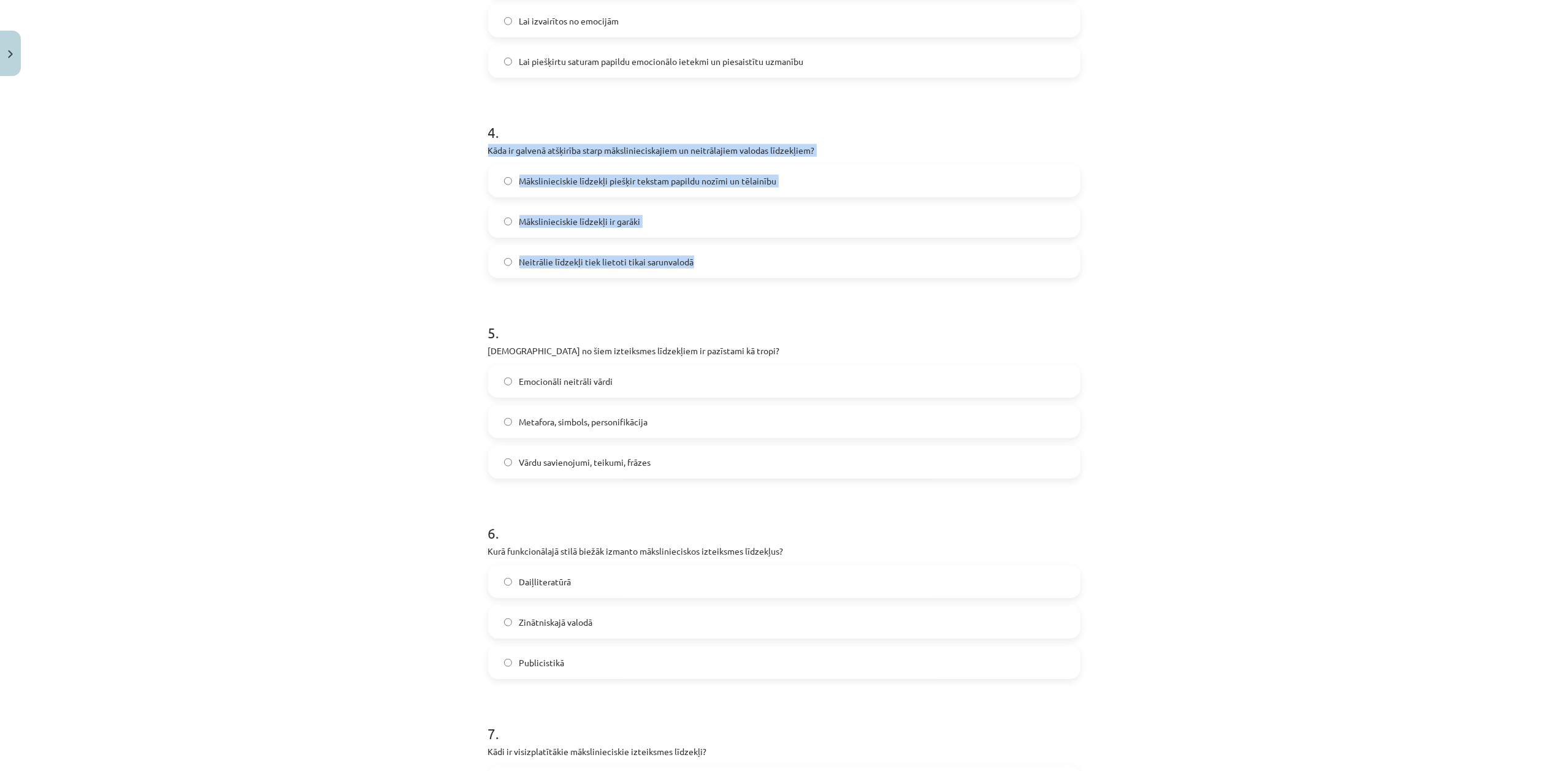
drag, startPoint x: 476, startPoint y: 143, endPoint x: 776, endPoint y: 250, distance: 318.5
click at [776, 250] on div "21 XP Saņemsi Sarežģīts 587 pilda Apraksts Uzdevums Palīdzība 1 . Kas ir simbol…" at bounding box center [784, 465] width 608 height 2254
click at [620, 192] on label "Mākslinieciskie līdzekļi piešķir tekstam papildu nozīmi un tēlainību" at bounding box center [784, 181] width 590 height 31
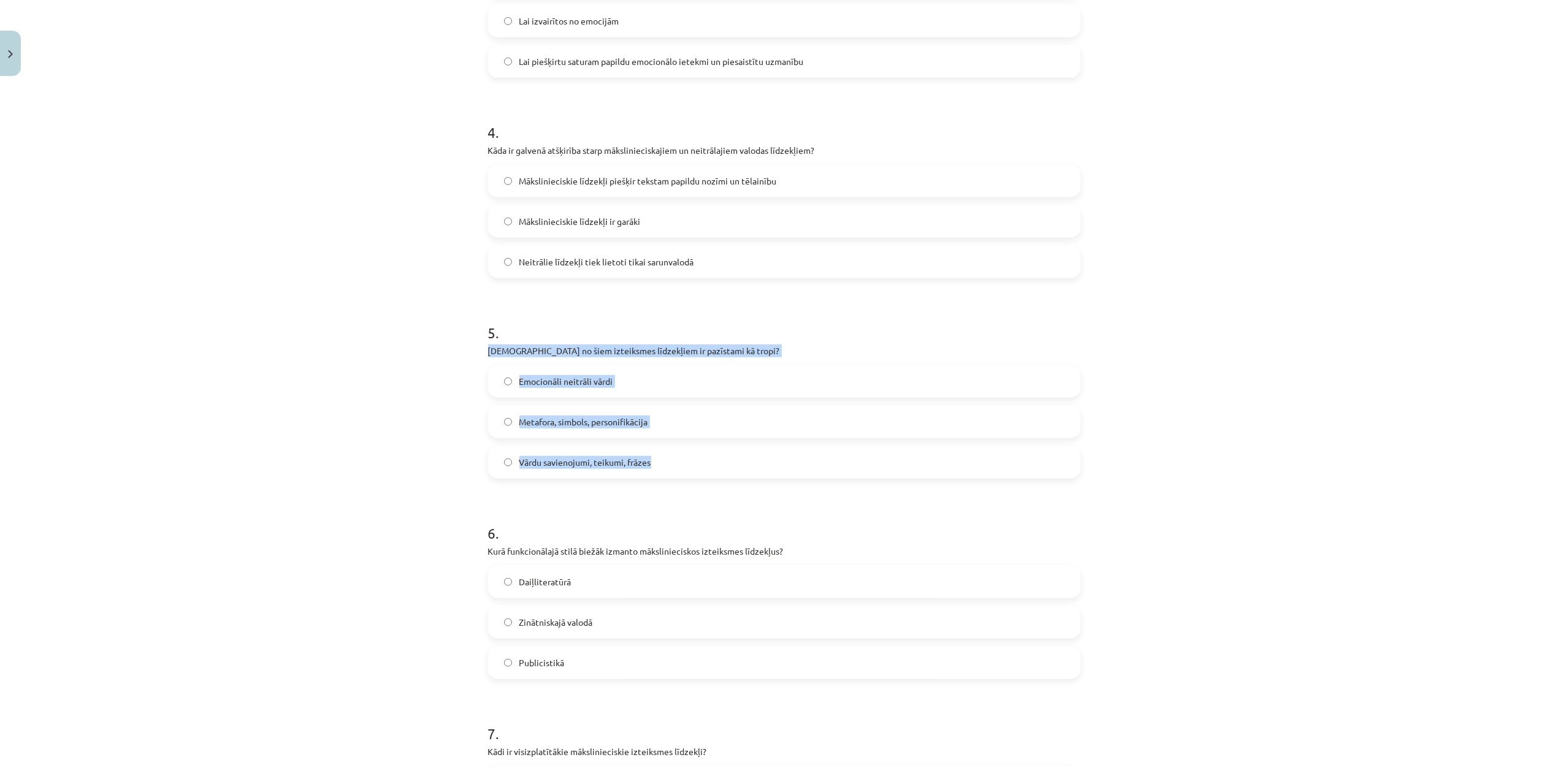
drag, startPoint x: 476, startPoint y: 347, endPoint x: 683, endPoint y: 444, distance: 228.6
click at [683, 444] on div "21 XP Saņemsi Sarežģīts 587 pilda Apraksts Uzdevums Palīdzība 1 . Kas ir simbol…" at bounding box center [784, 465] width 608 height 2254
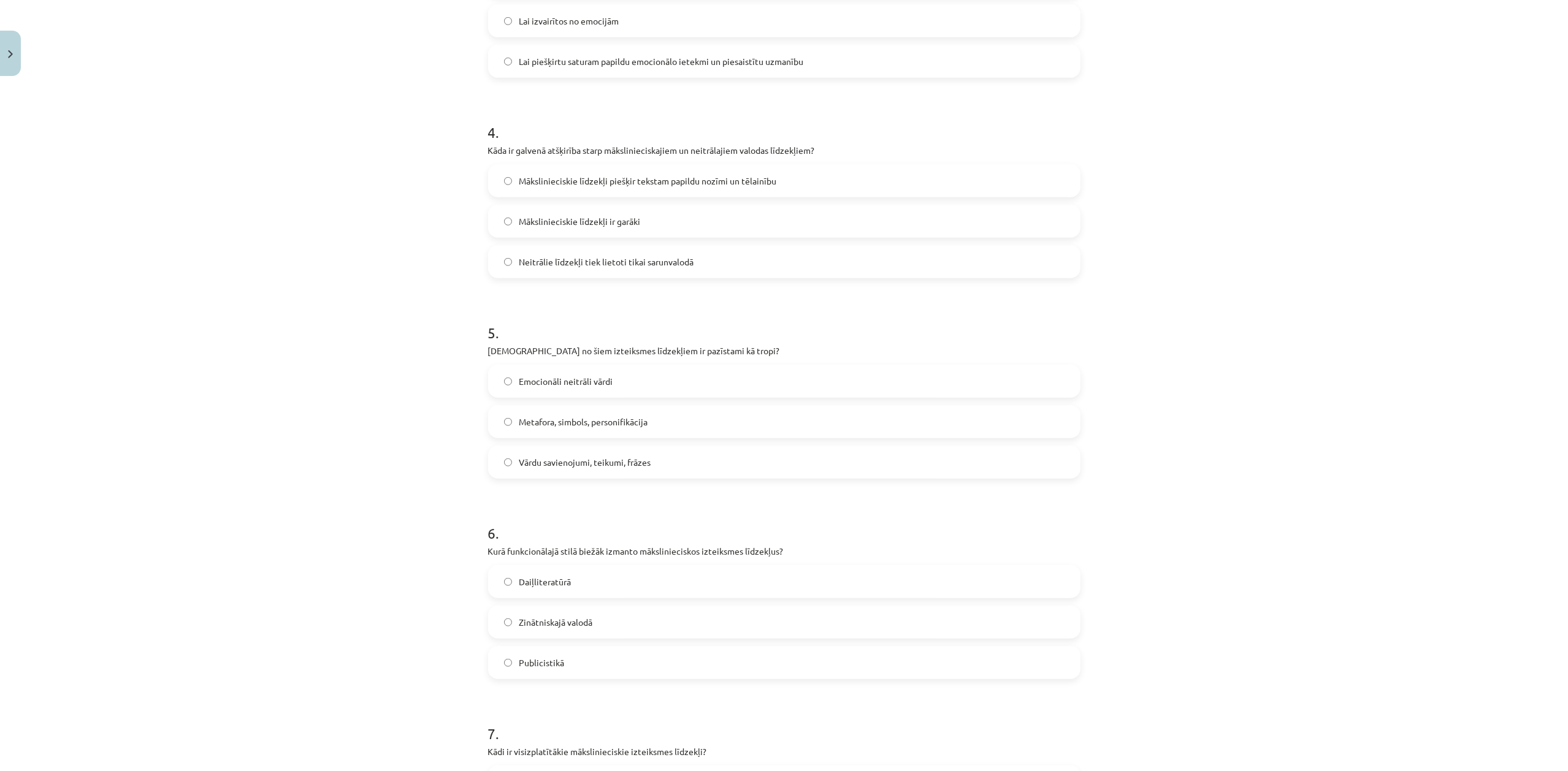
click at [385, 312] on div "Mācību tēma: Latviešu valodas i - 11. klases 2. ieskaites mācību materiāls (a,b…" at bounding box center [784, 386] width 1568 height 771
click at [719, 422] on label "Metafora, simbols, personifikācija" at bounding box center [784, 421] width 590 height 31
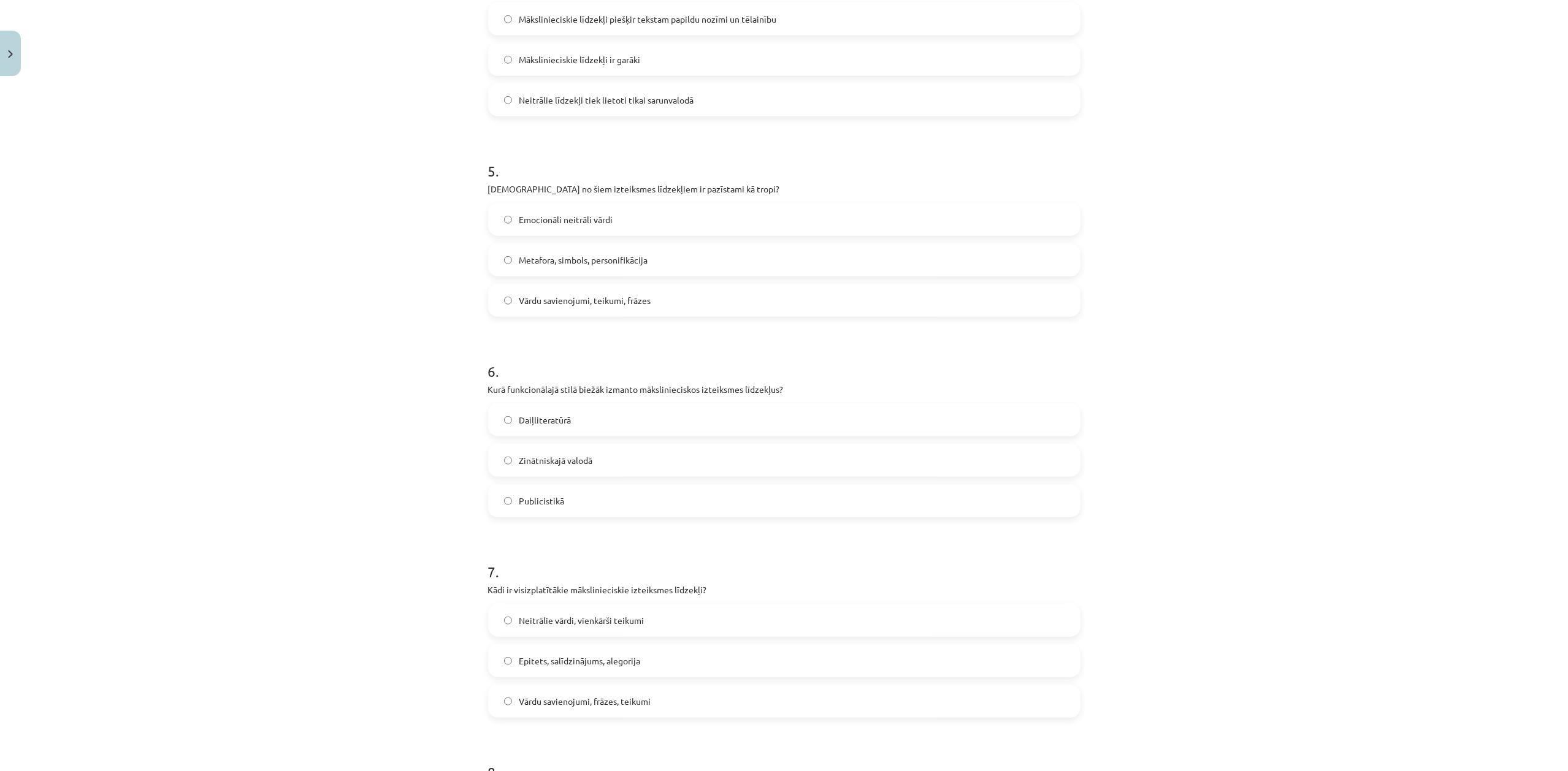
scroll to position [1089, 0]
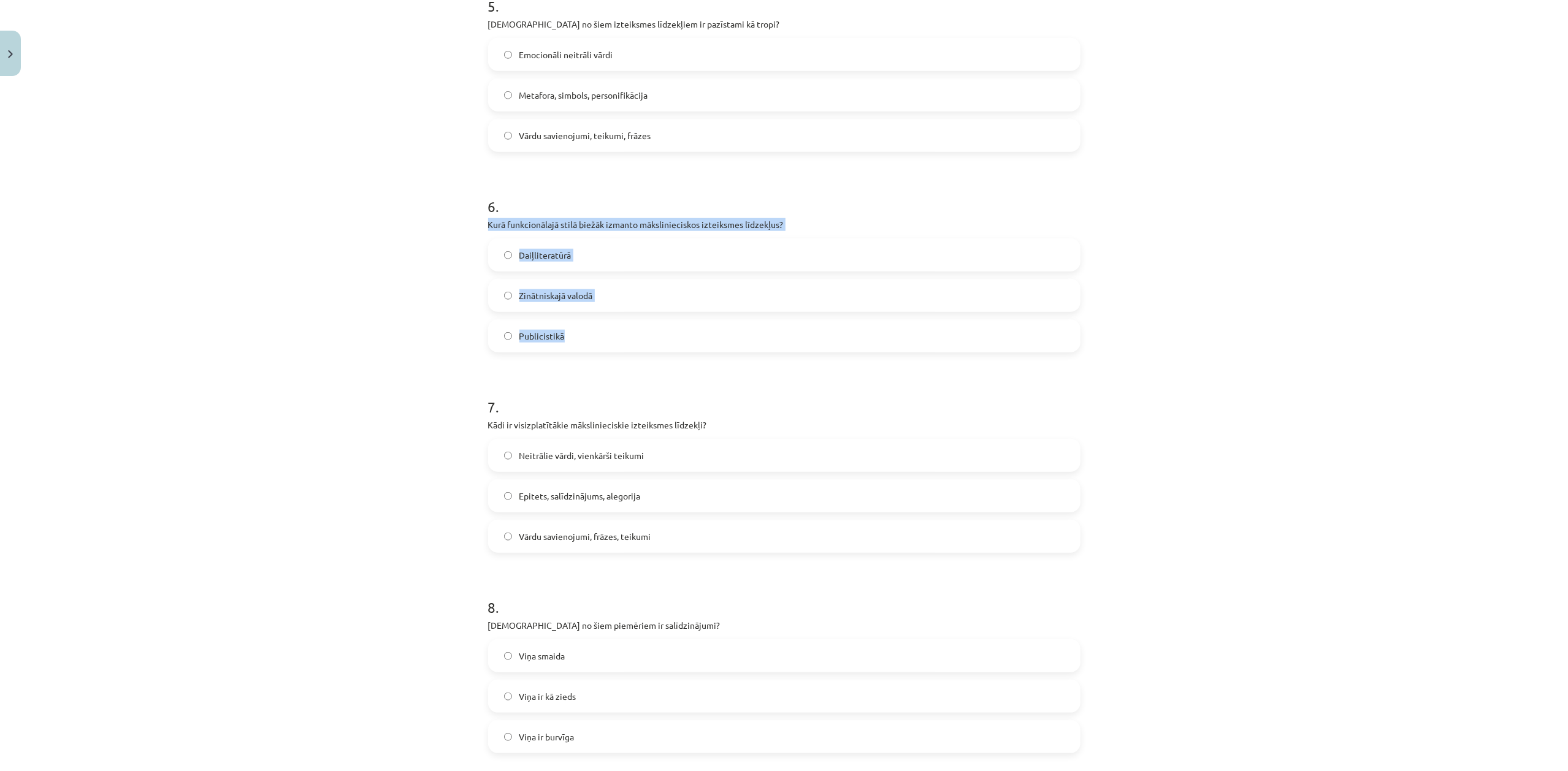
drag, startPoint x: 475, startPoint y: 224, endPoint x: 680, endPoint y: 348, distance: 239.6
click at [680, 348] on div "21 XP Saņemsi Sarežģīts 587 pilda Apraksts Uzdevums Palīdzība 1 . Kas ir simbol…" at bounding box center [784, 138] width 608 height 2254
click at [625, 254] on label "Daiļliteratūrā" at bounding box center [784, 255] width 590 height 31
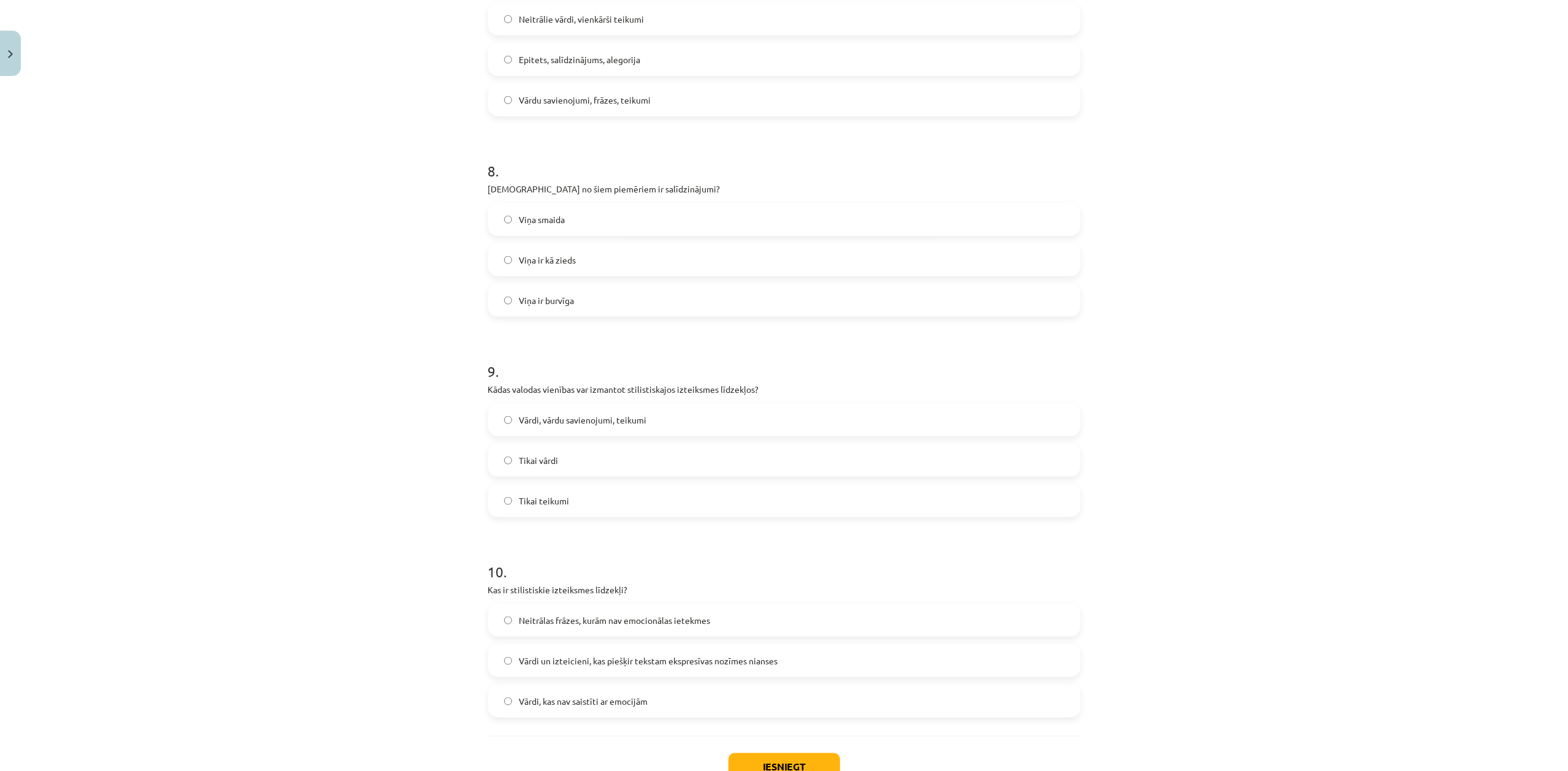
scroll to position [1416, 0]
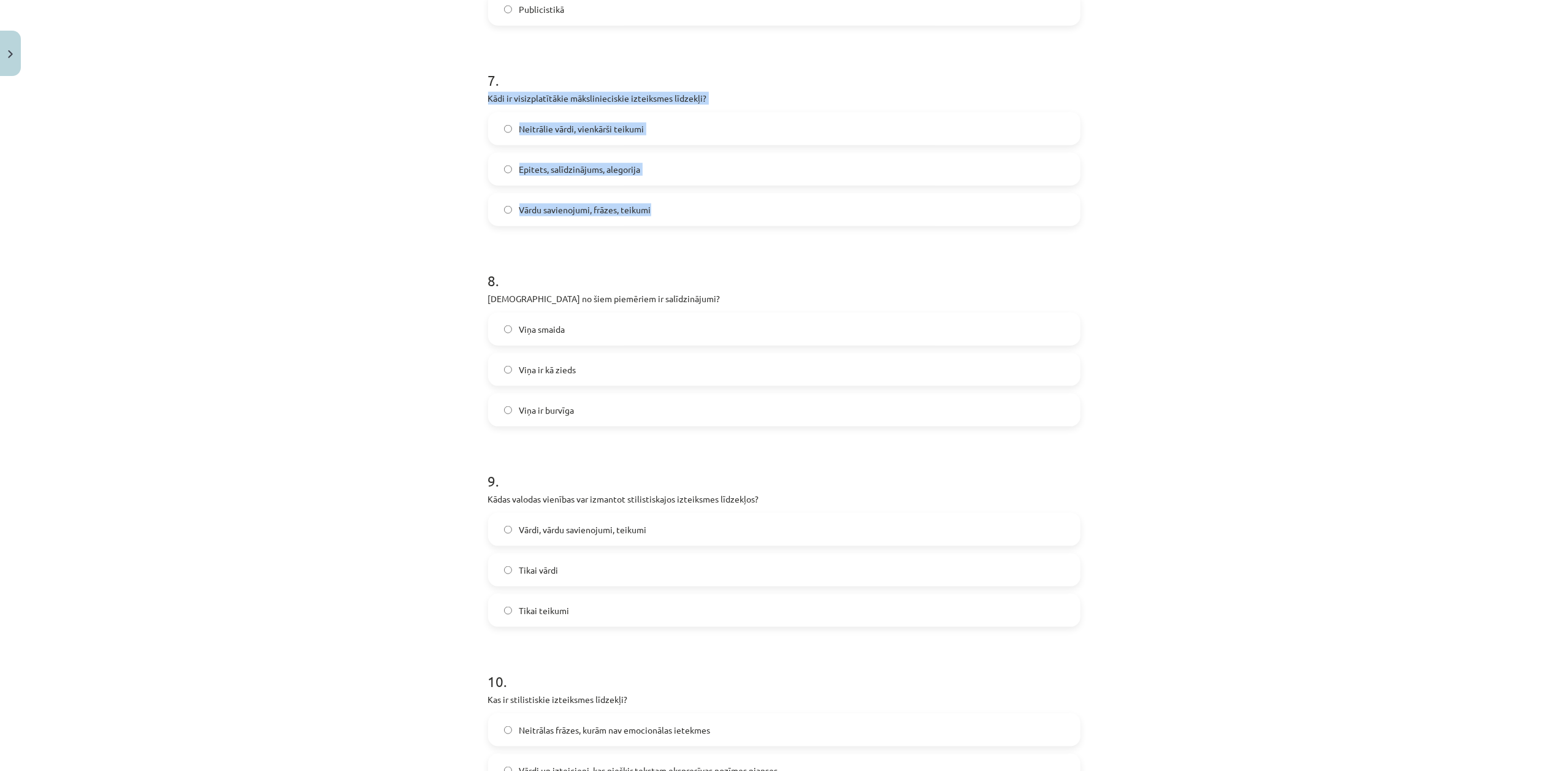
drag, startPoint x: 472, startPoint y: 92, endPoint x: 702, endPoint y: 198, distance: 253.3
click at [702, 198] on div "Mācību tēma: Latviešu valodas i - 11. klases 2. ieskaites mācību materiāls (a,b…" at bounding box center [784, 386] width 1568 height 771
click at [584, 165] on span "Epitets, salīdzinājums, alegorija" at bounding box center [580, 169] width 122 height 13
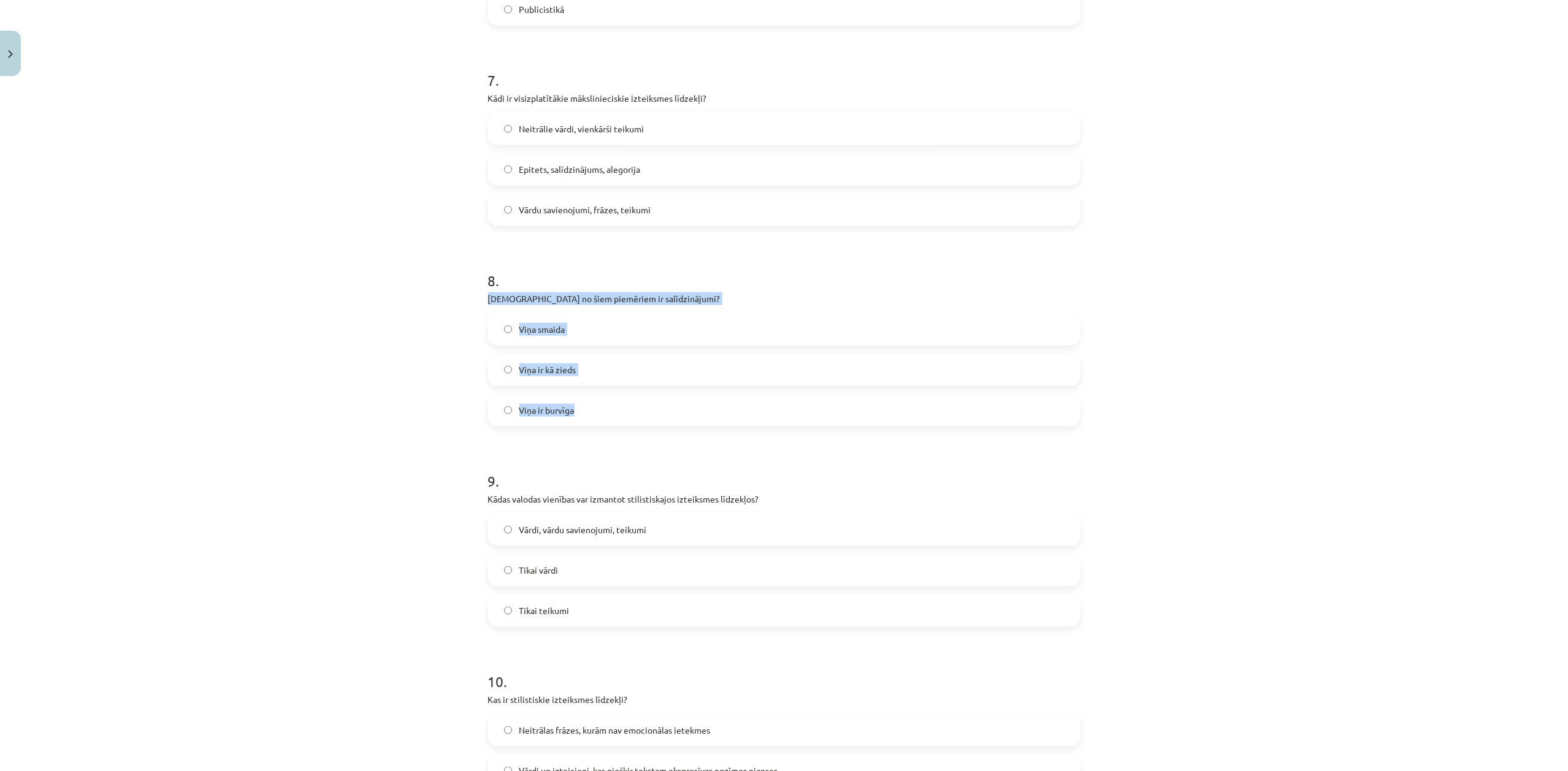
drag, startPoint x: 478, startPoint y: 299, endPoint x: 648, endPoint y: 415, distance: 205.8
click at [596, 372] on label "Viņa ir kā zieds" at bounding box center [784, 370] width 590 height 31
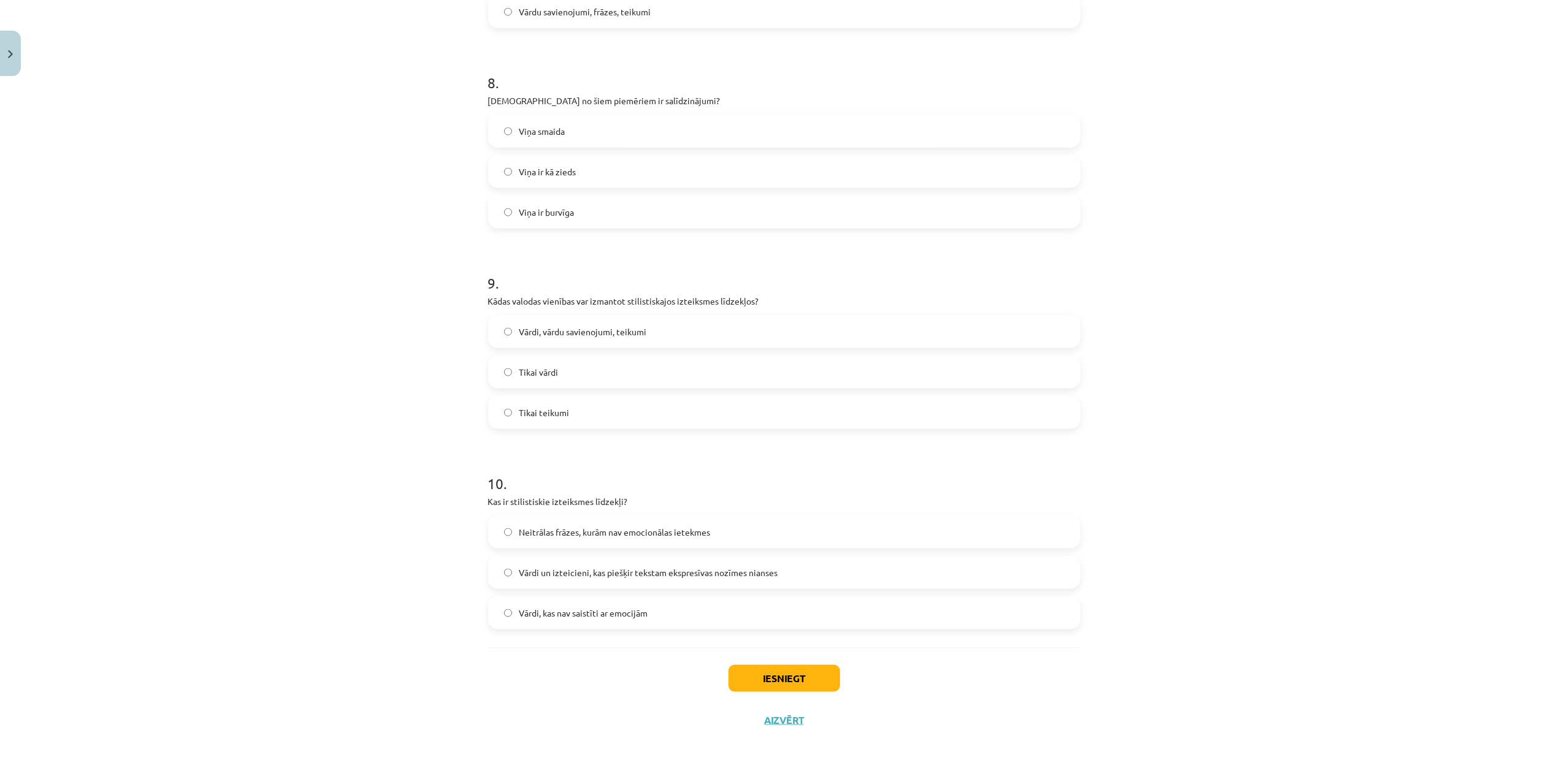
scroll to position [1614, 0]
drag, startPoint x: 468, startPoint y: 284, endPoint x: 641, endPoint y: 411, distance: 214.6
click at [641, 411] on div "Mācību tēma: Latviešu valodas i - 11. klases 2. ieskaites mācību materiāls (a,b…" at bounding box center [784, 386] width 1568 height 771
click at [742, 326] on label "Vārdi, vārdu savienojumi, teikumi" at bounding box center [784, 330] width 590 height 31
click at [351, 486] on div "Mācību tēma: Latviešu valodas i - 11. klases 2. ieskaites mācību materiāls (a,b…" at bounding box center [784, 386] width 1568 height 771
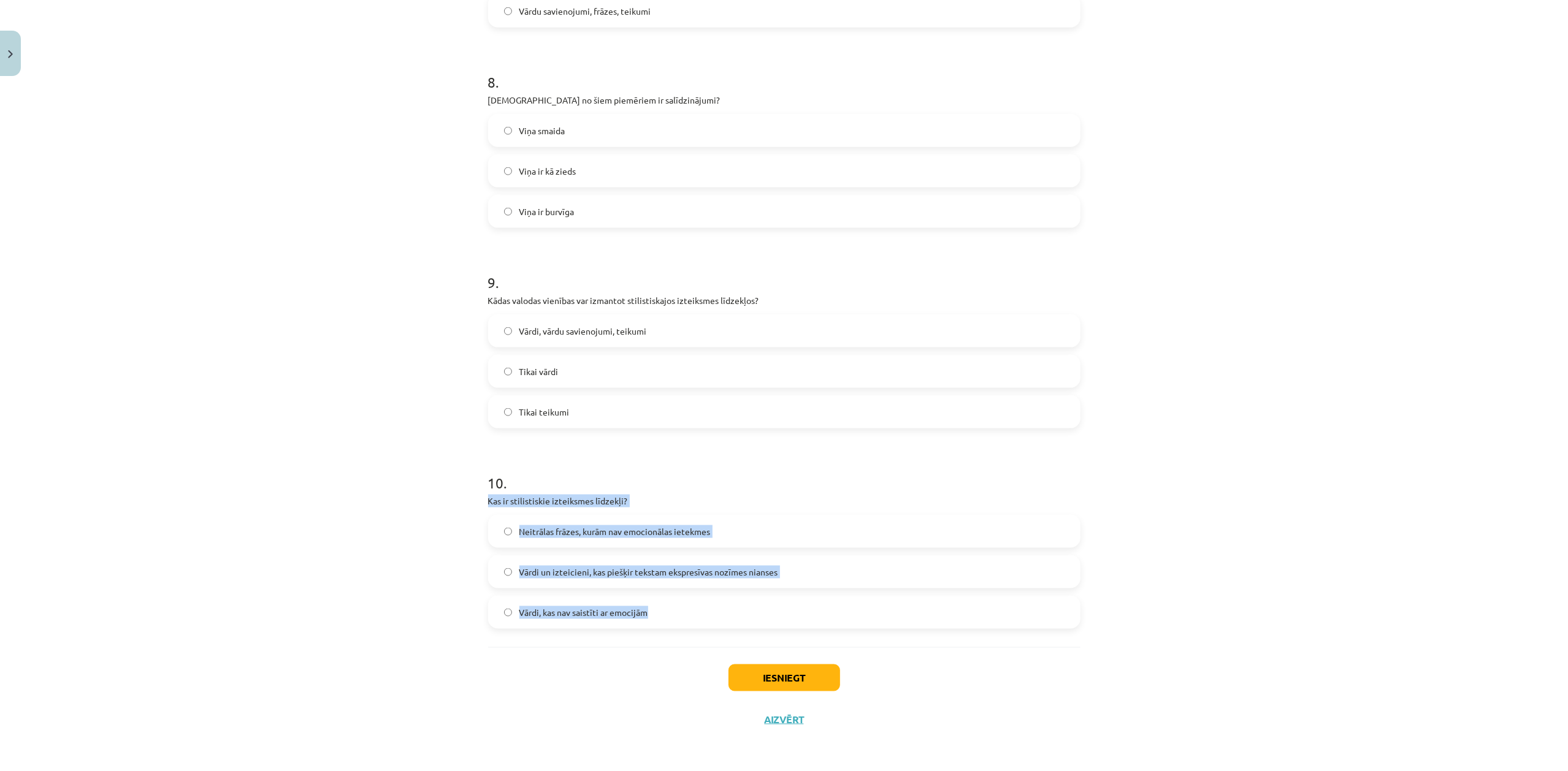
drag, startPoint x: 478, startPoint y: 499, endPoint x: 665, endPoint y: 602, distance: 213.5
click at [829, 576] on label "Vārdi un izteicieni, kas piešķir tekstam ekspresīvas nozīmes nianses" at bounding box center [784, 572] width 590 height 31
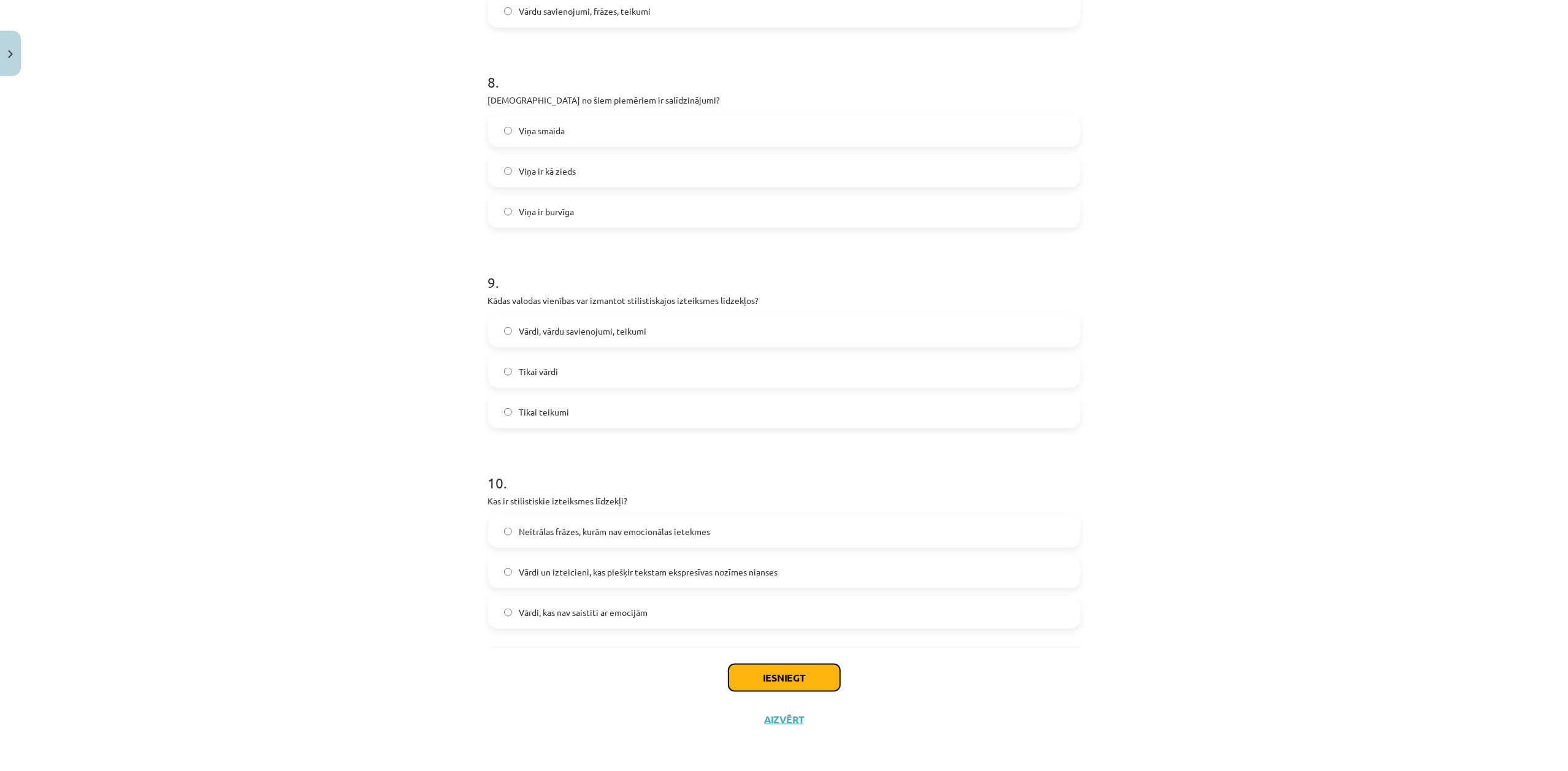
click at [796, 578] on button "Iesniegt" at bounding box center [784, 677] width 111 height 27
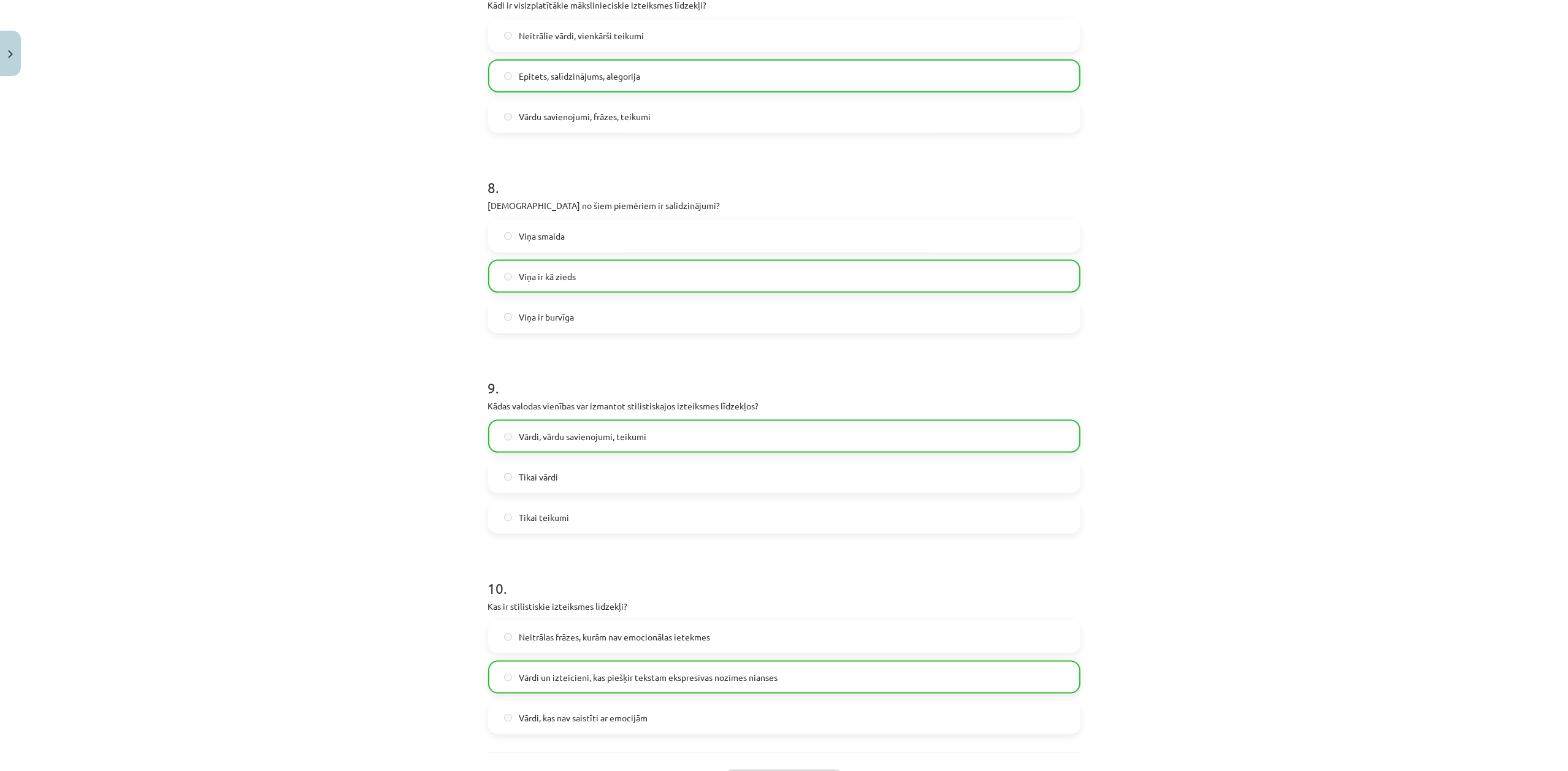
scroll to position [1653, 0]
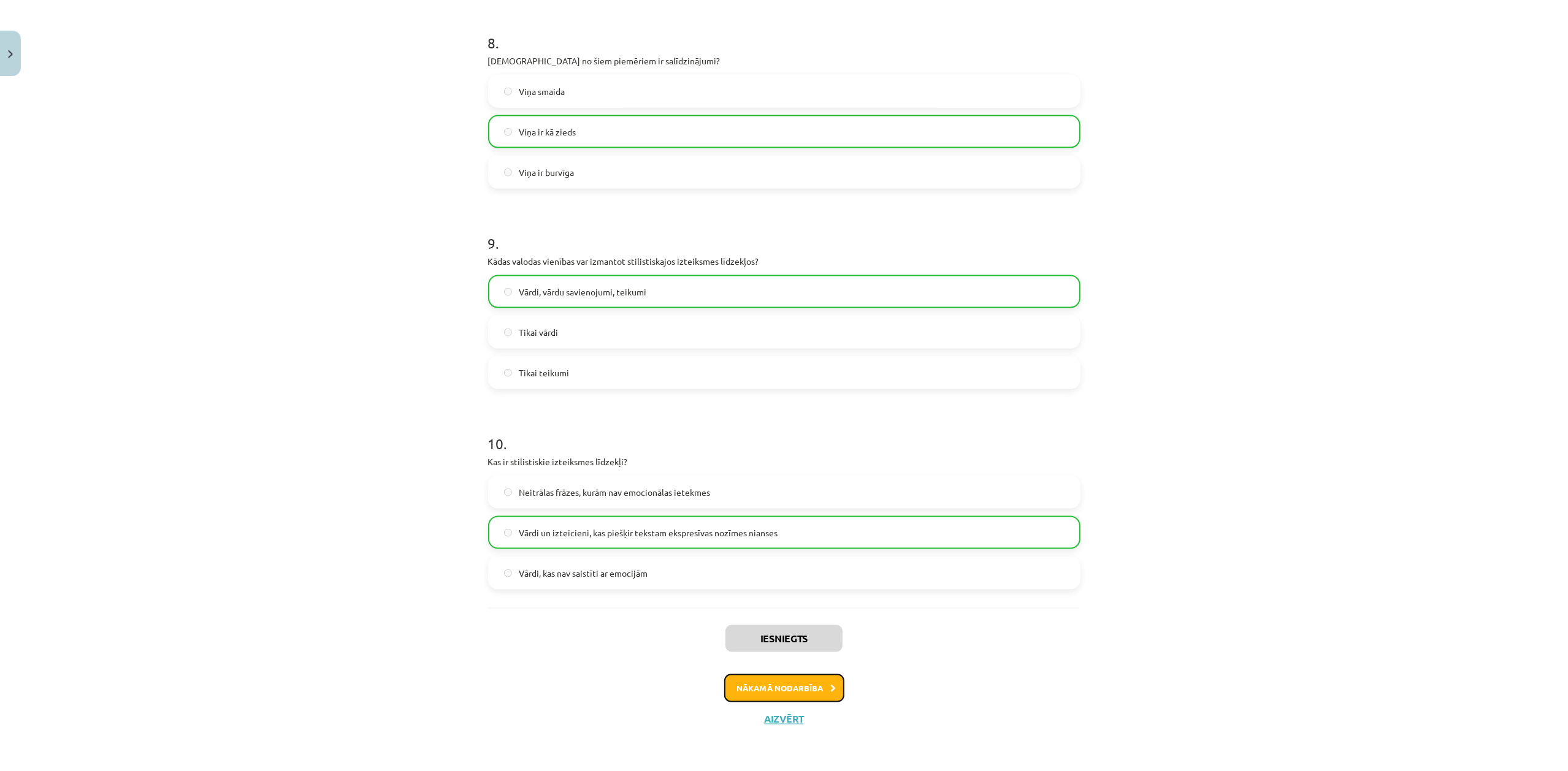
click at [822, 578] on button "Nākamā nodarbība" at bounding box center [784, 689] width 120 height 28
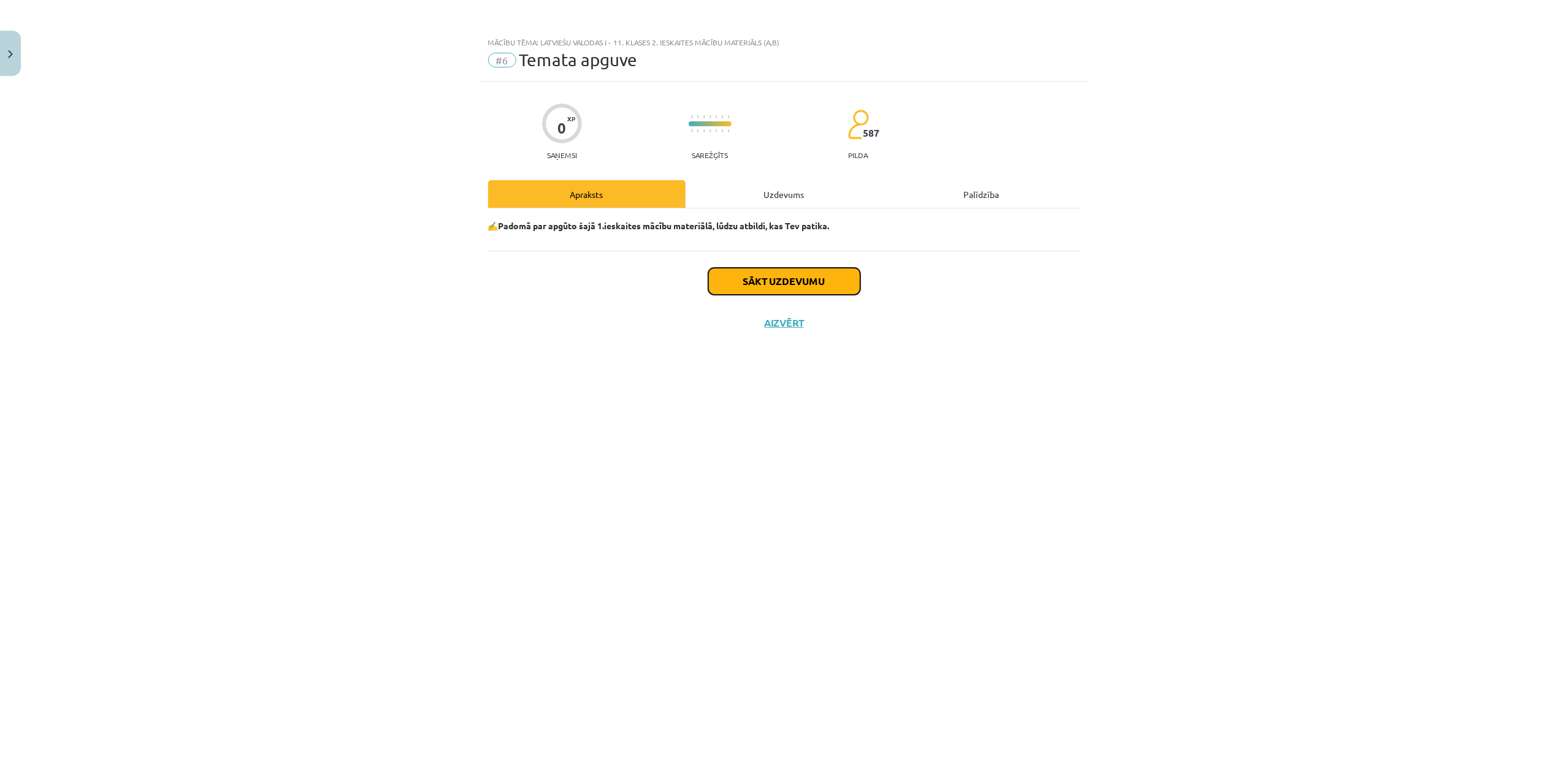
click at [805, 282] on button "Sākt uzdevumu" at bounding box center [784, 281] width 152 height 27
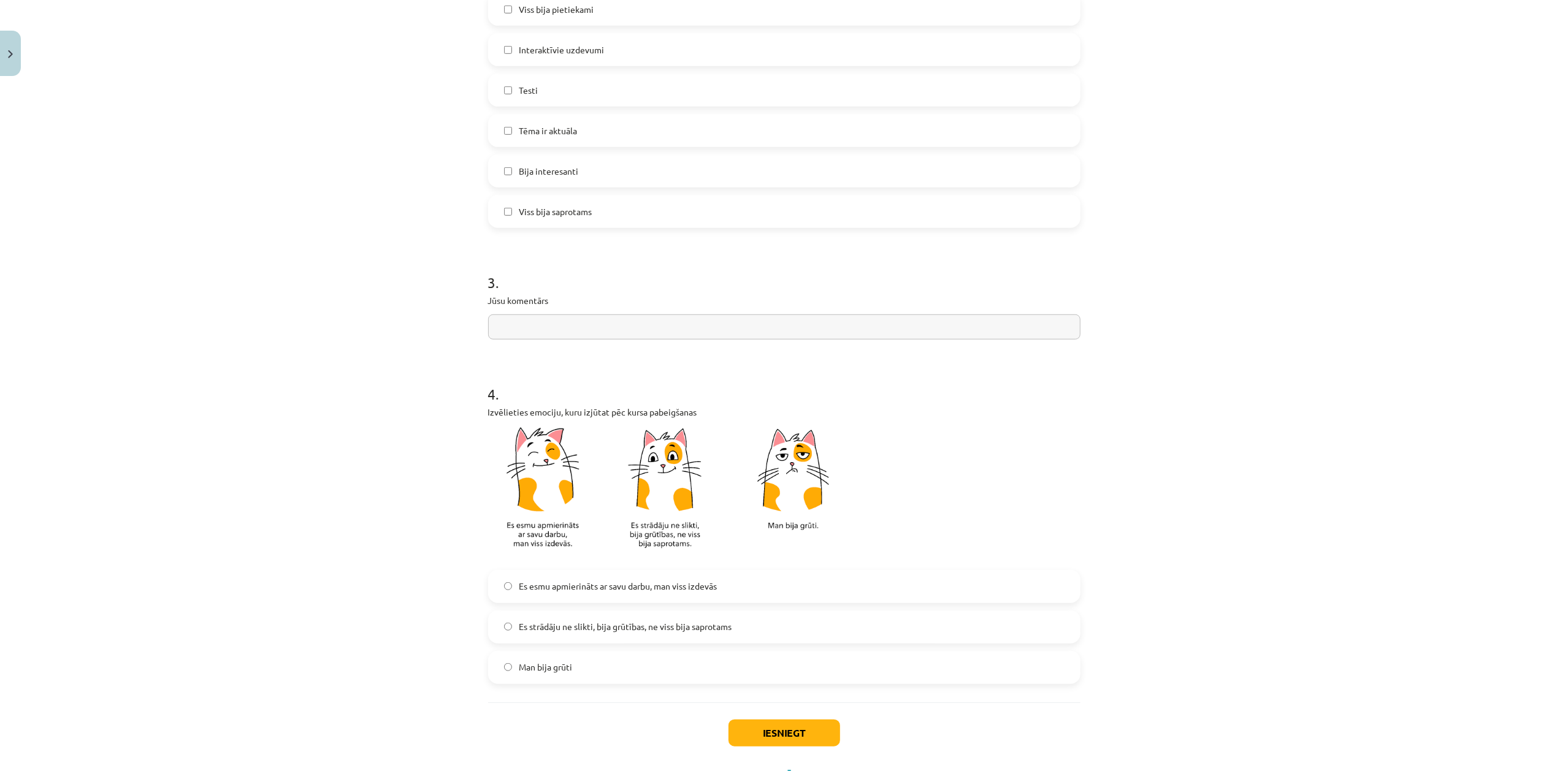
scroll to position [771, 0]
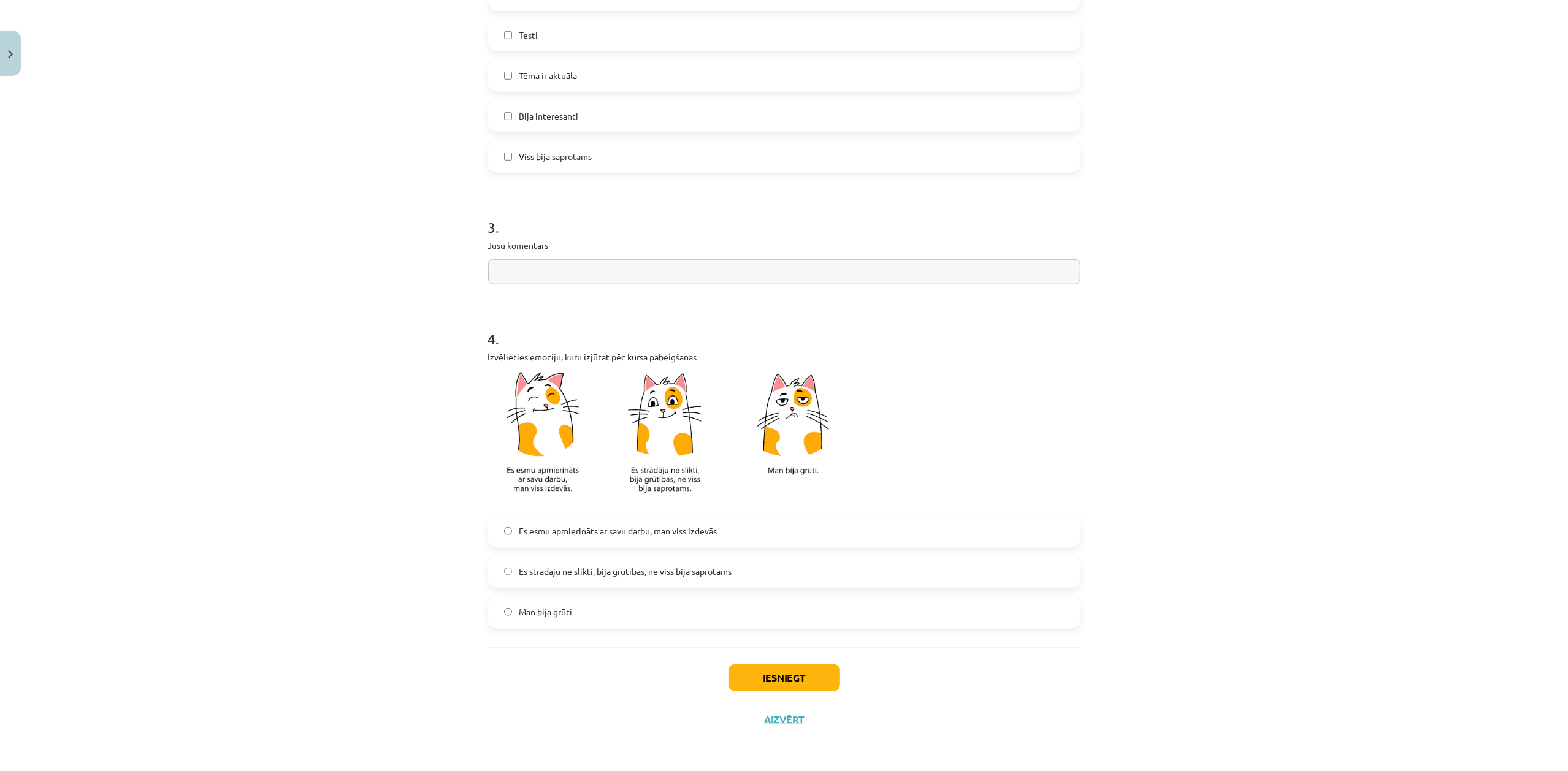
click at [666, 532] on span "Es esmu apmierināts ar savu darbu, man viss izdevās" at bounding box center [619, 531] width 198 height 13
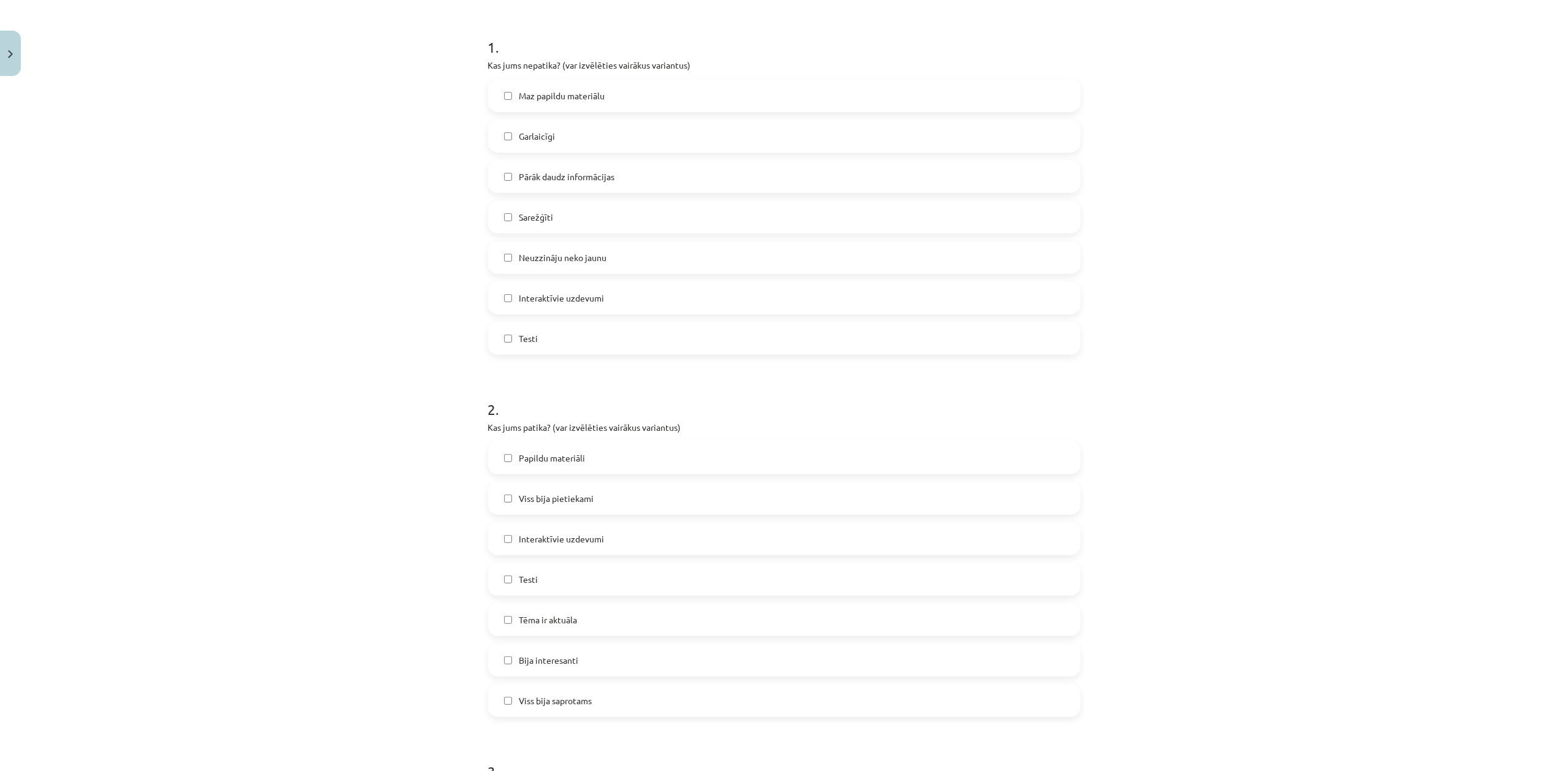
scroll to position [226, 0]
click at [650, 466] on label "Papildu materiāli" at bounding box center [784, 458] width 590 height 31
click at [586, 578] on label "Testi" at bounding box center [784, 579] width 590 height 31
click at [608, 578] on label "Tēma ir aktuāla" at bounding box center [784, 620] width 590 height 31
click at [508, 461] on label "Papildu materiāli" at bounding box center [784, 458] width 590 height 31
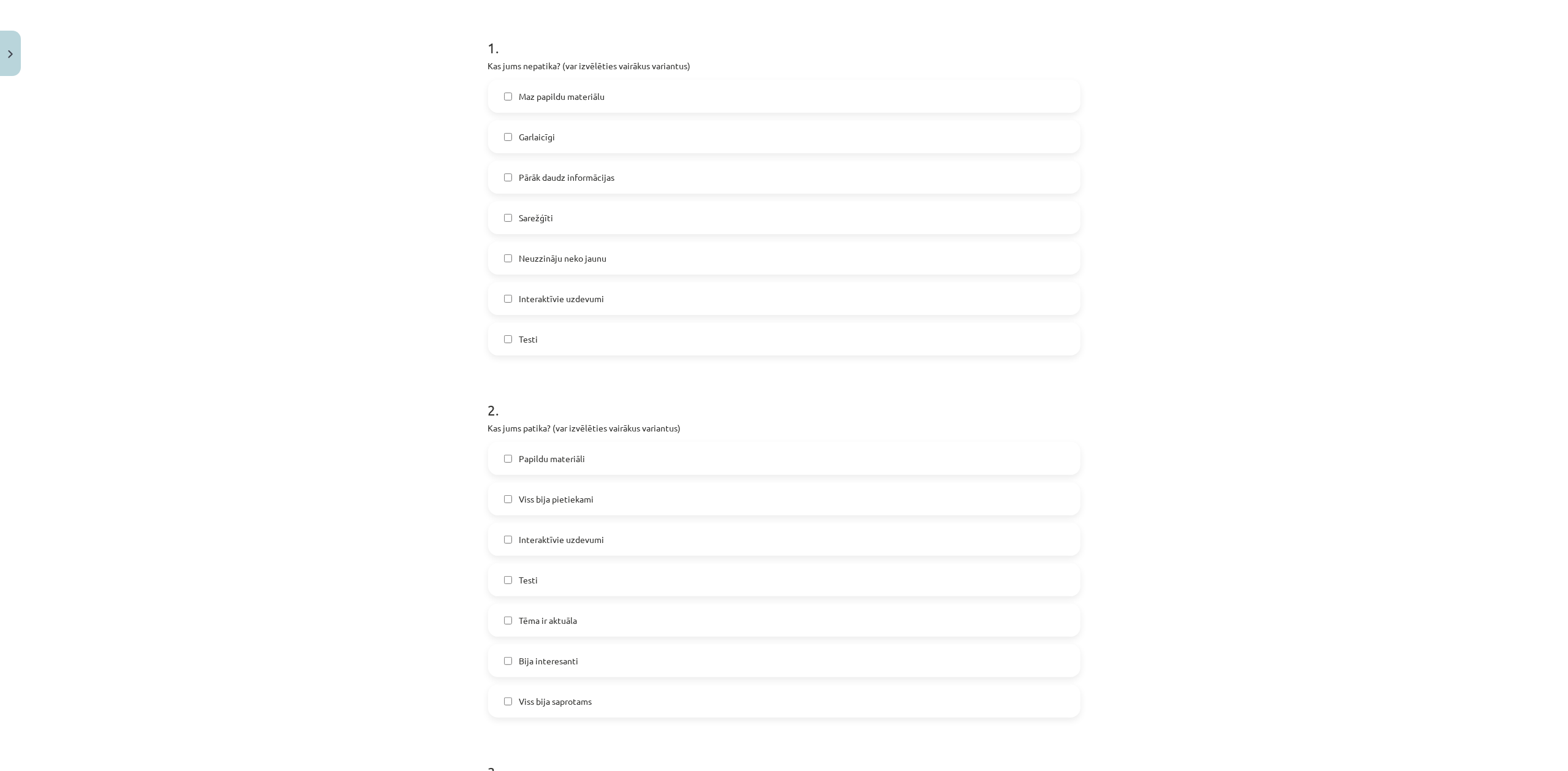
click at [681, 94] on label "Maz papildu materiālu" at bounding box center [784, 95] width 590 height 31
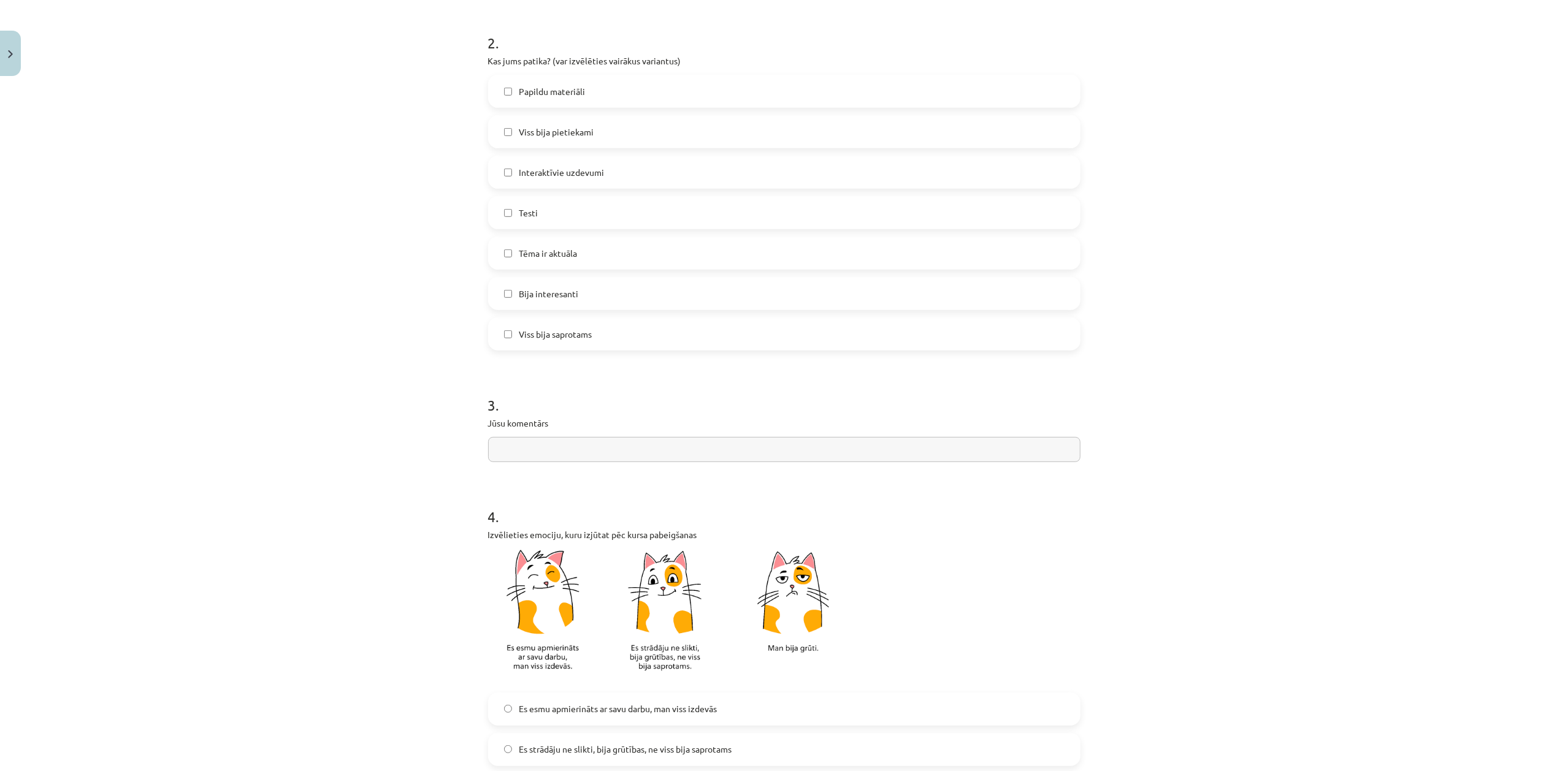
scroll to position [662, 0]
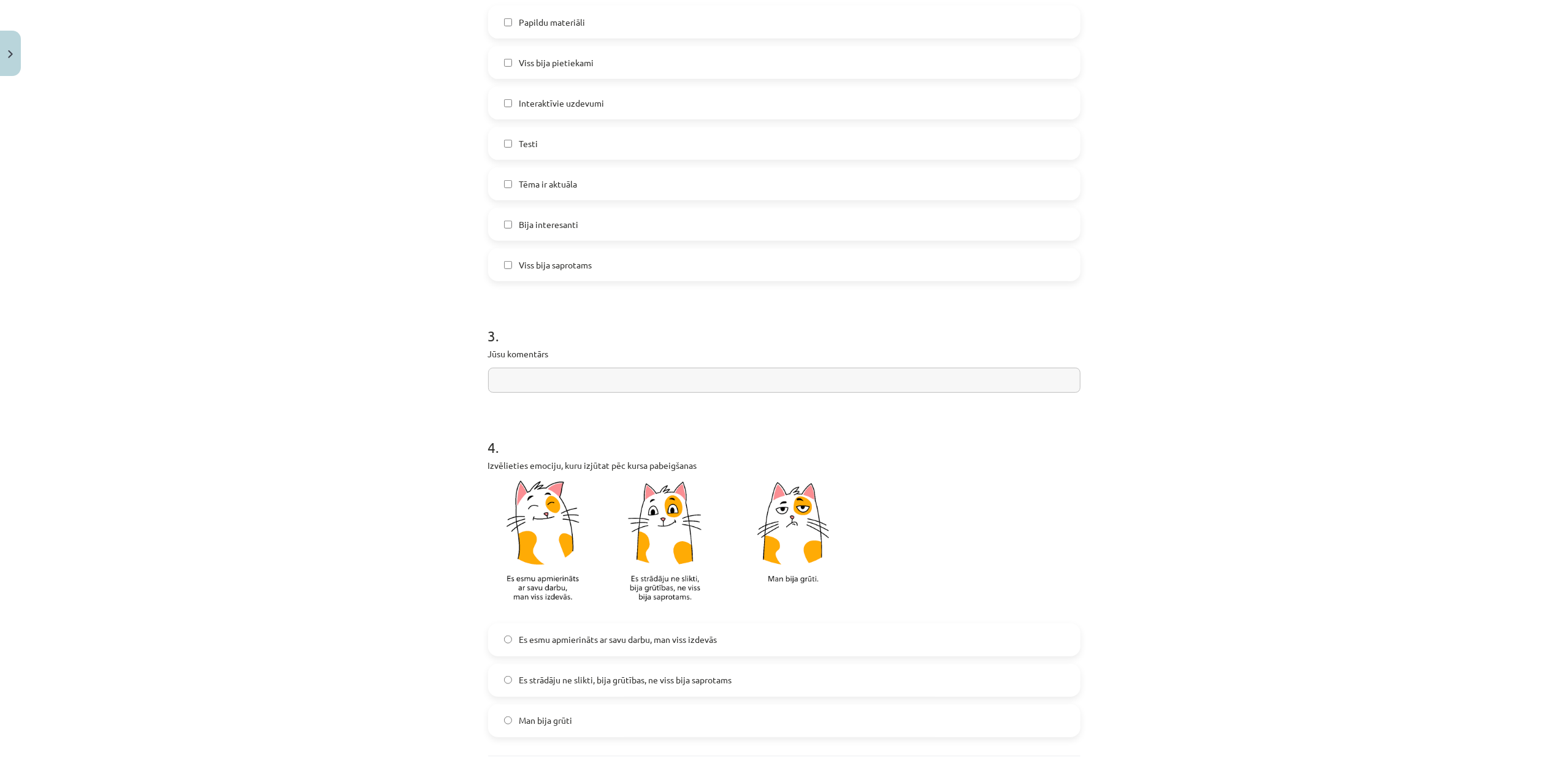
click at [787, 390] on input "text" at bounding box center [784, 380] width 593 height 25
click at [511, 388] on input "********" at bounding box center [784, 380] width 593 height 25
click at [666, 376] on input "**********" at bounding box center [784, 380] width 593 height 25
type input "**********"
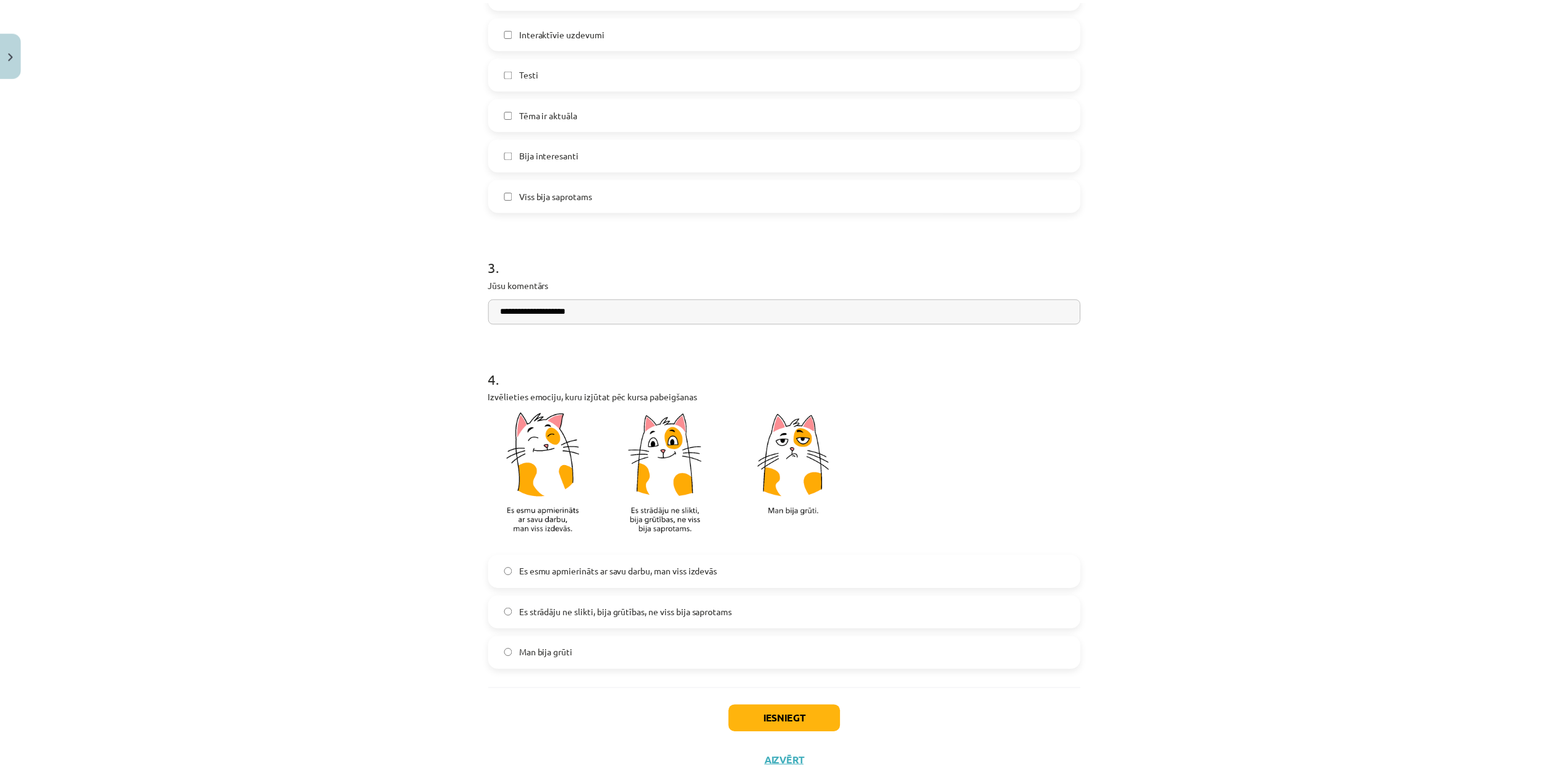
scroll to position [777, 0]
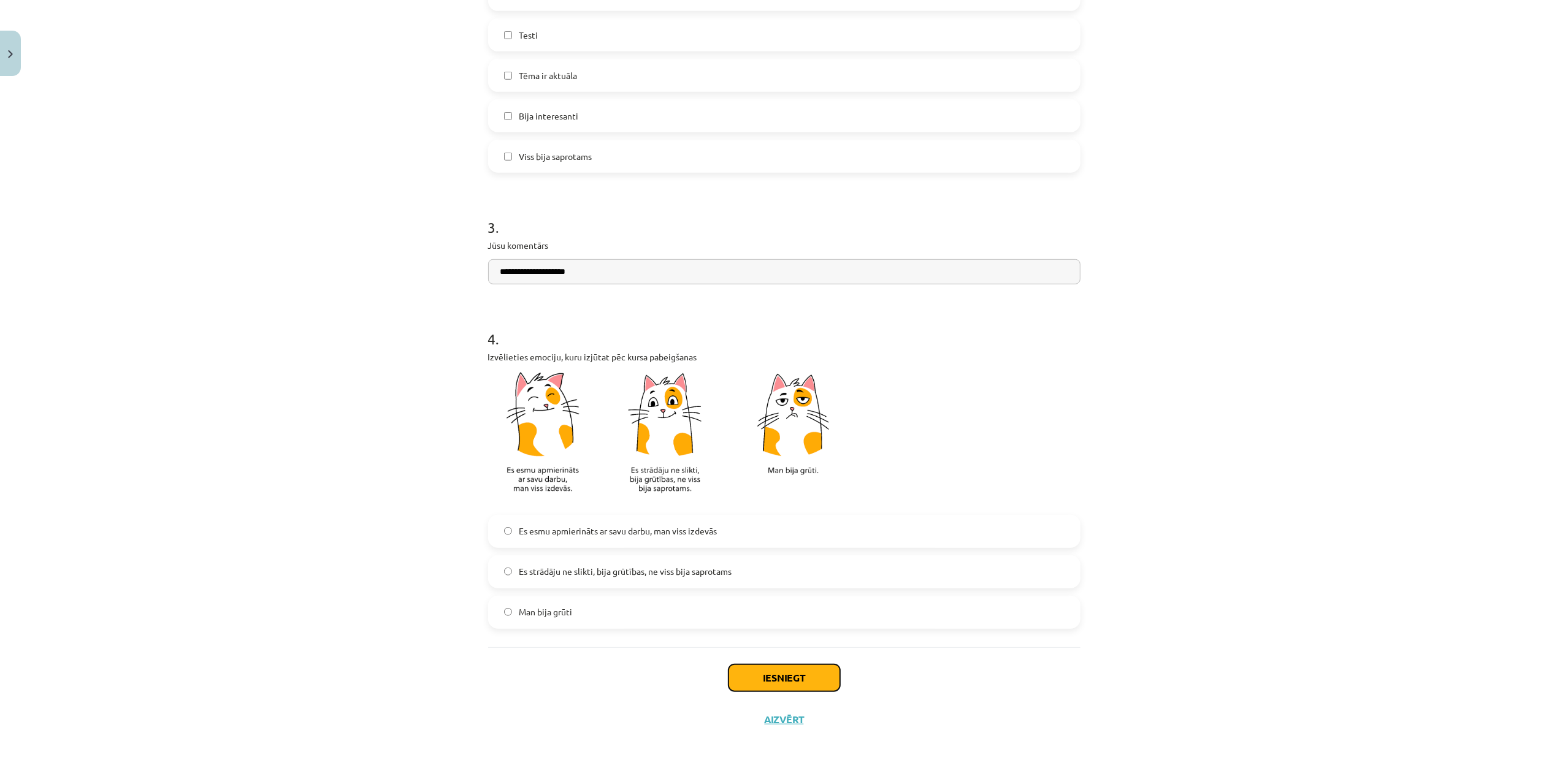
click at [810, 578] on button "Iesniegt" at bounding box center [784, 677] width 111 height 27
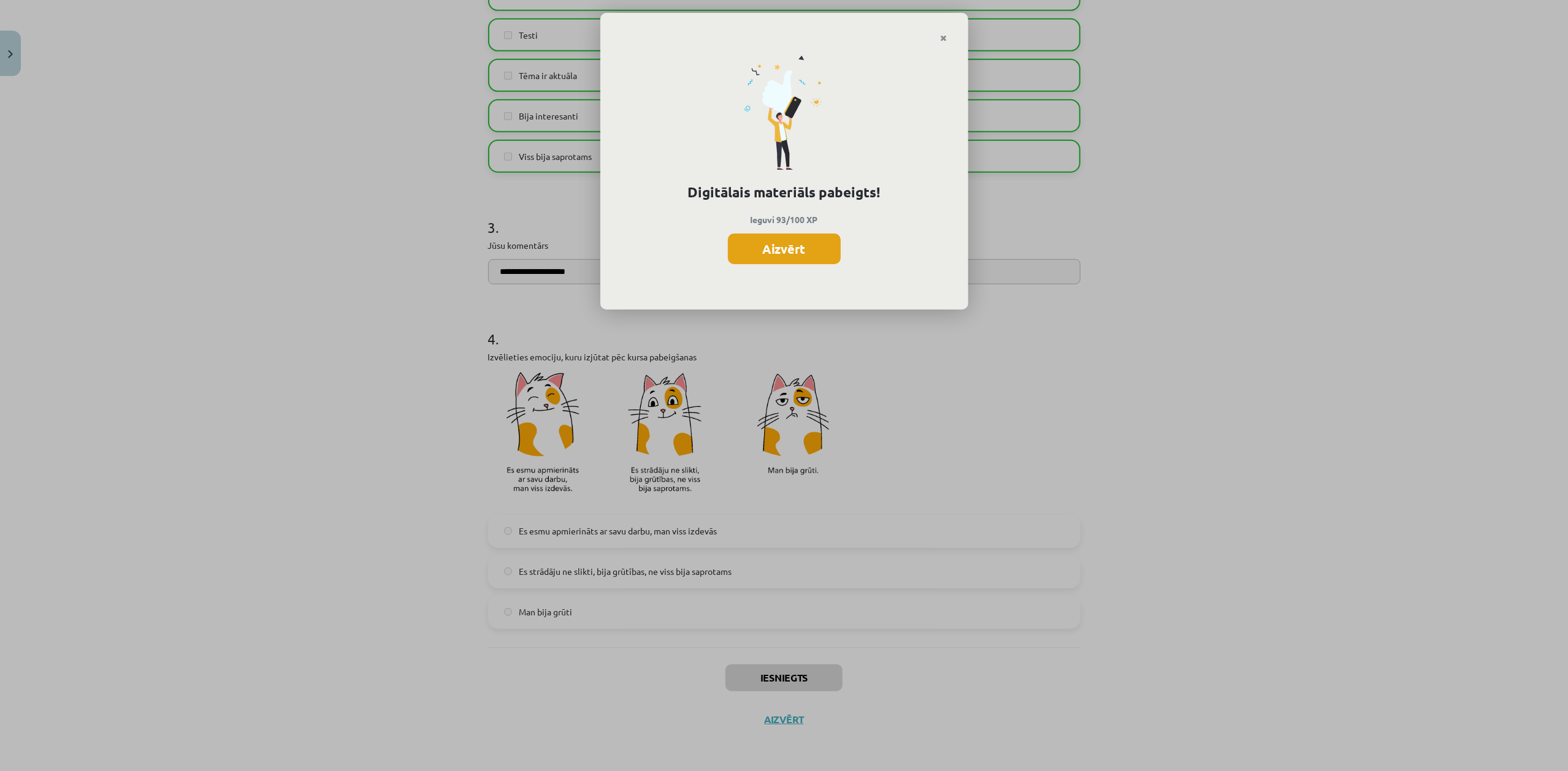
click at [811, 242] on button "Aizvērt" at bounding box center [784, 249] width 113 height 31
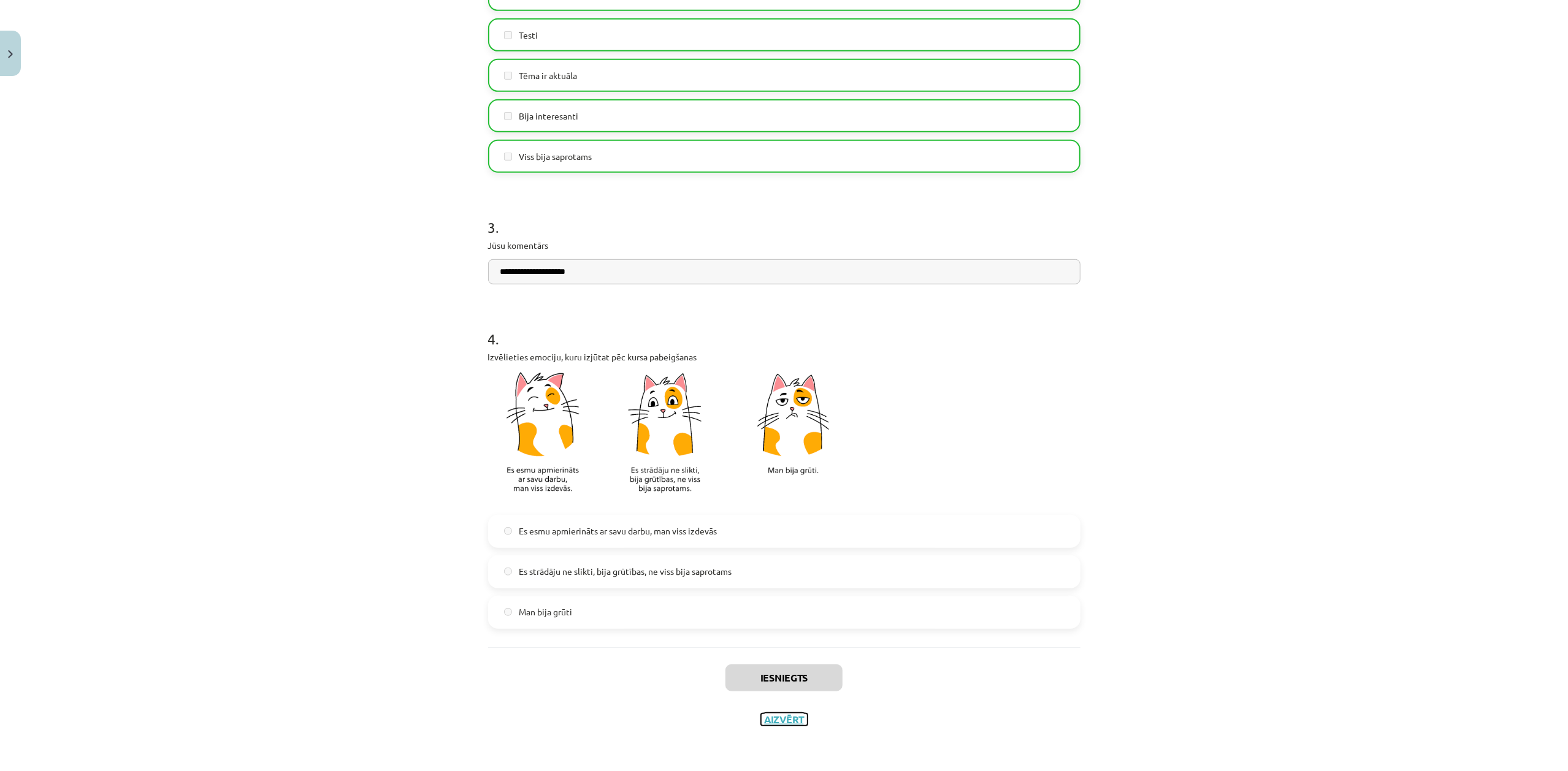
click at [776, 578] on button "Aizvērt" at bounding box center [784, 719] width 47 height 12
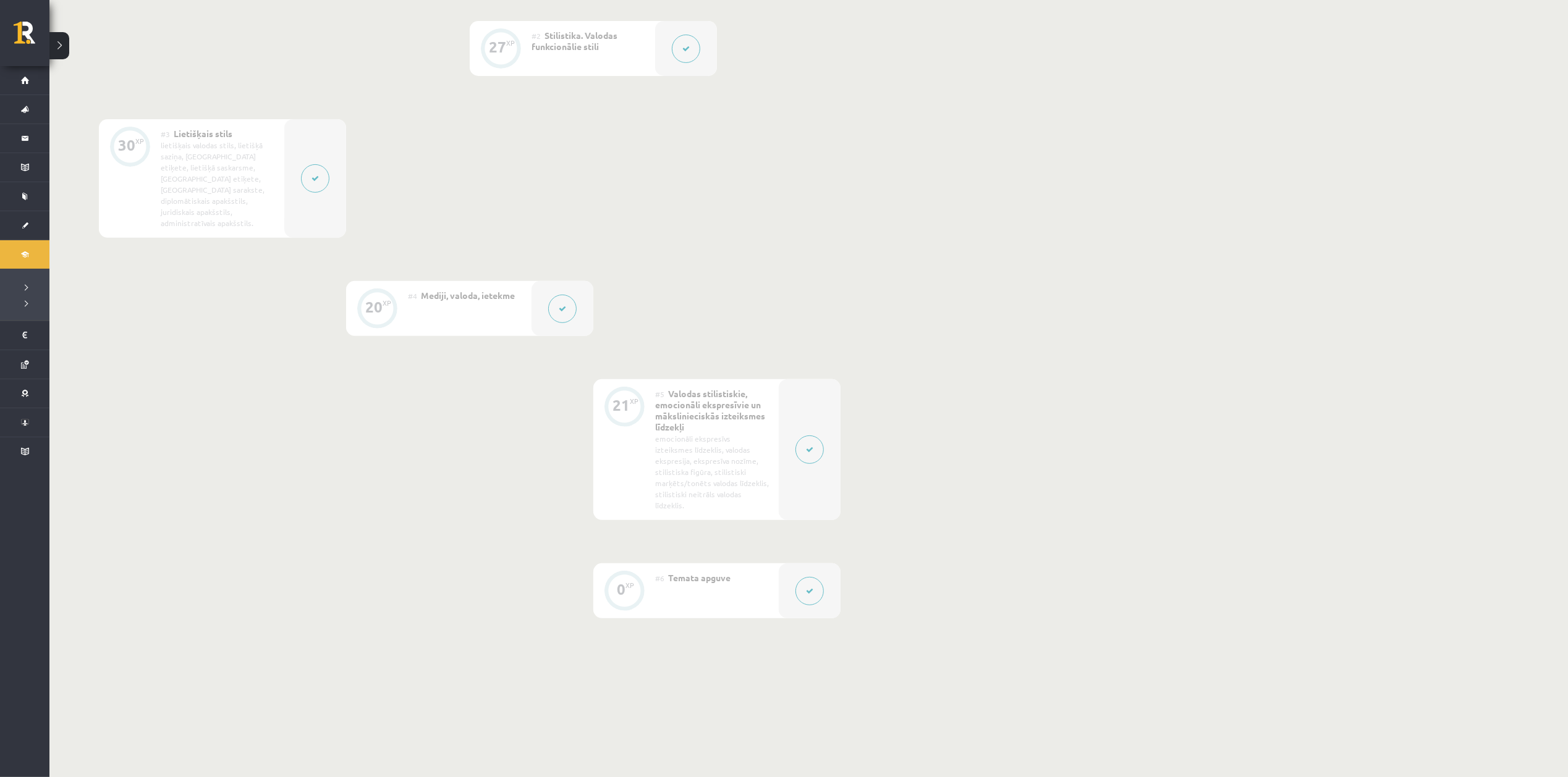
scroll to position [438, 0]
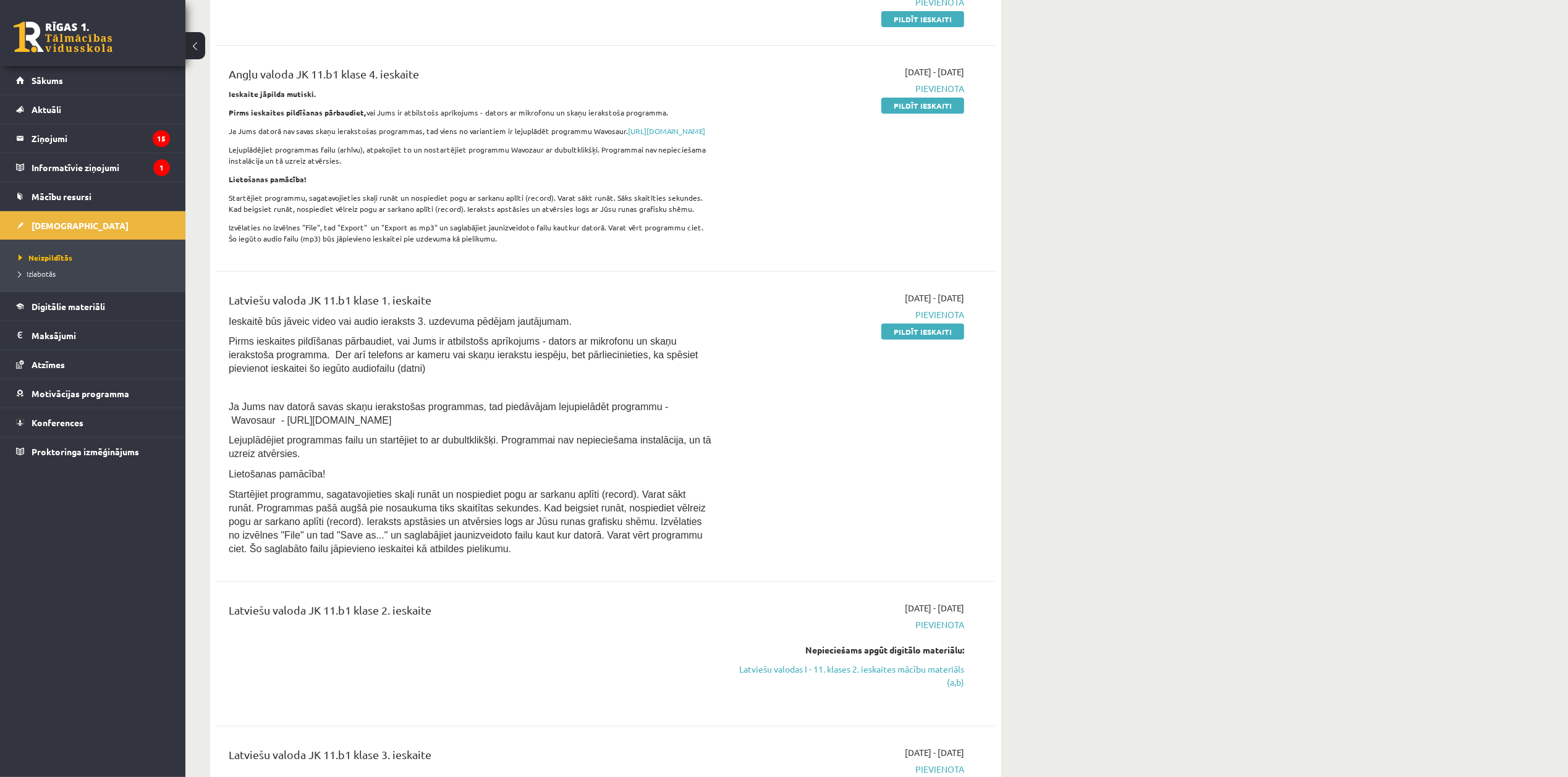
scroll to position [379, 0]
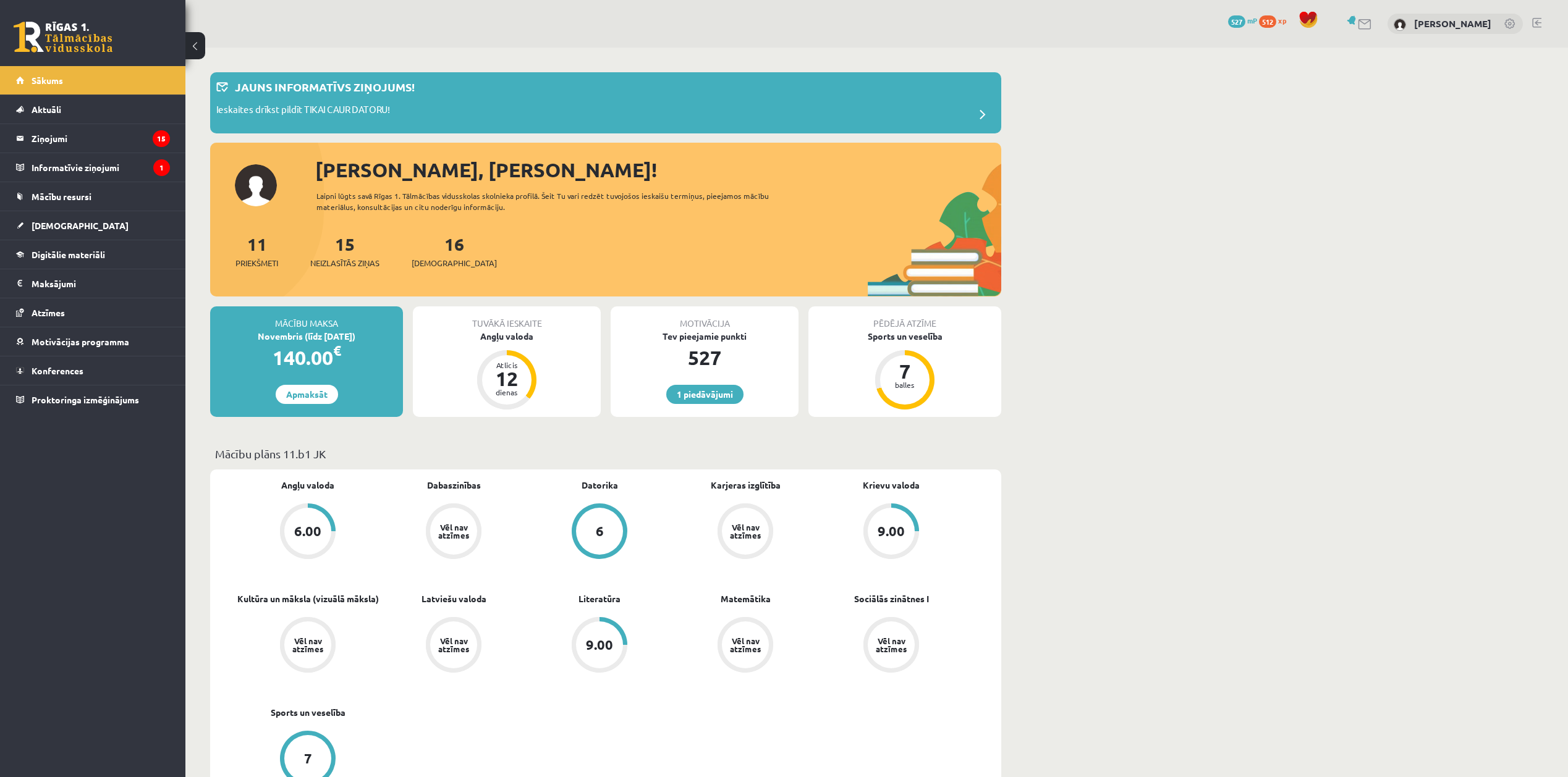
scroll to position [1310, 0]
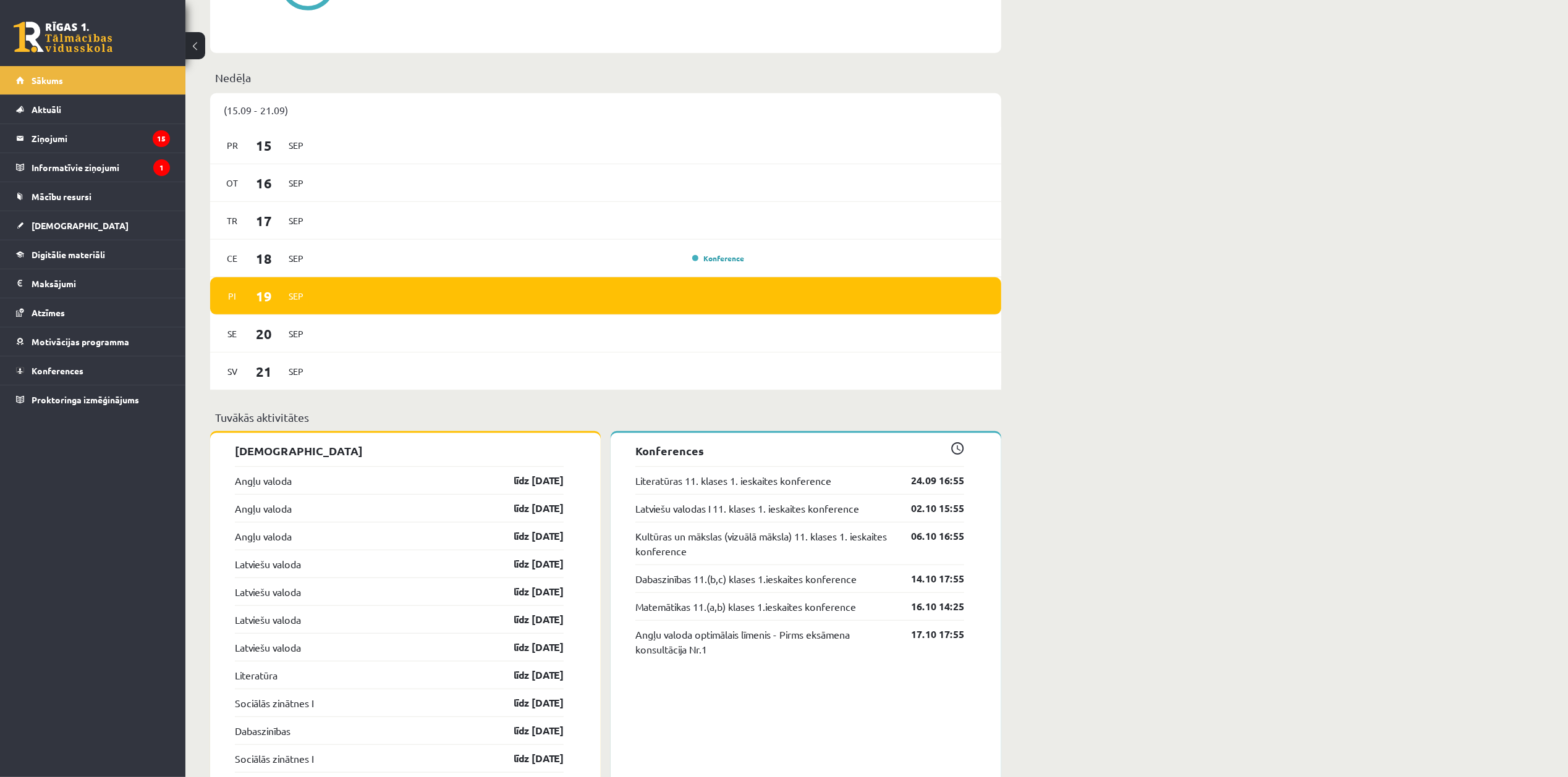
scroll to position [988, 0]
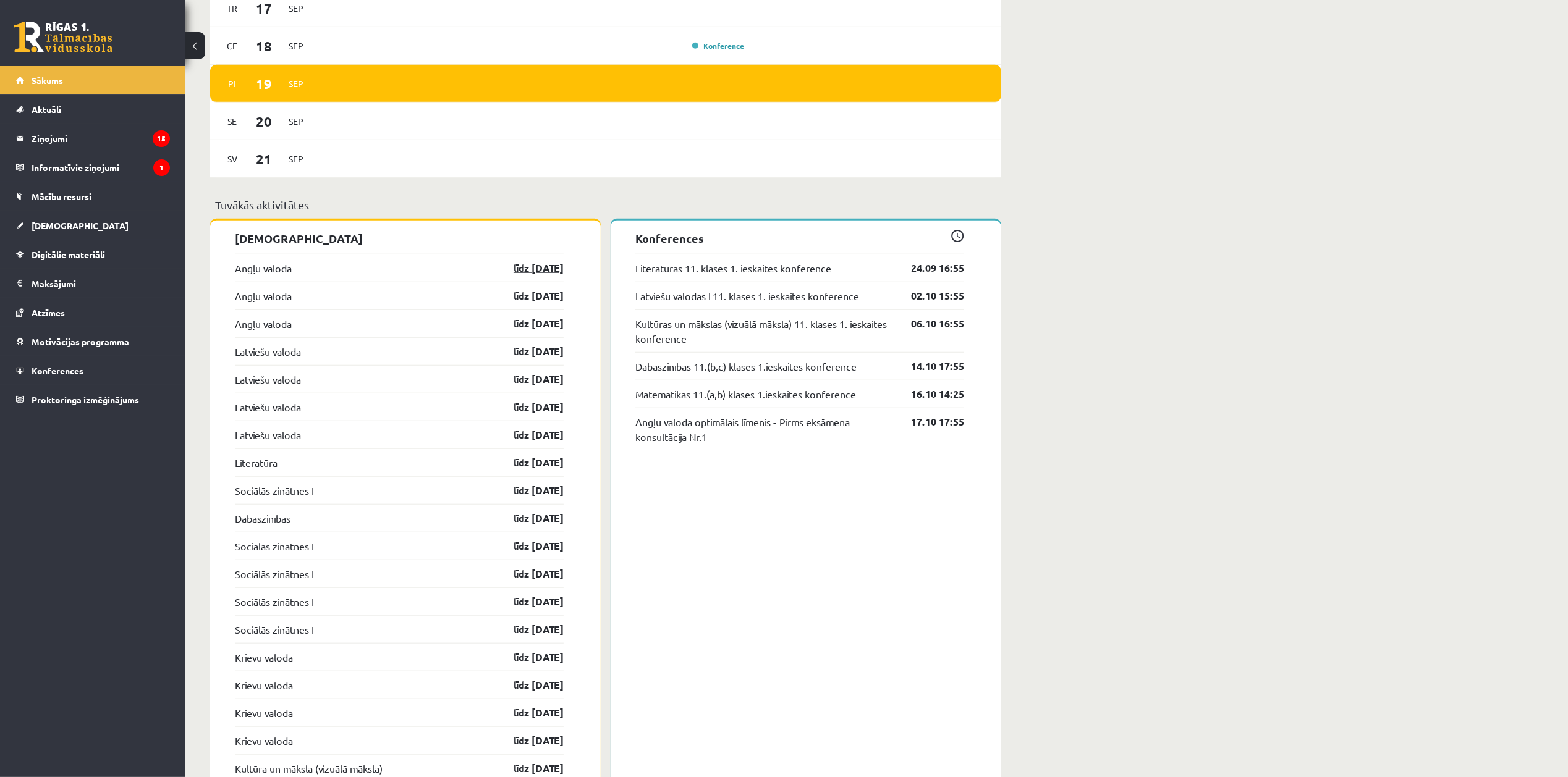
click at [518, 273] on link "līdz [DATE]" at bounding box center [527, 268] width 72 height 15
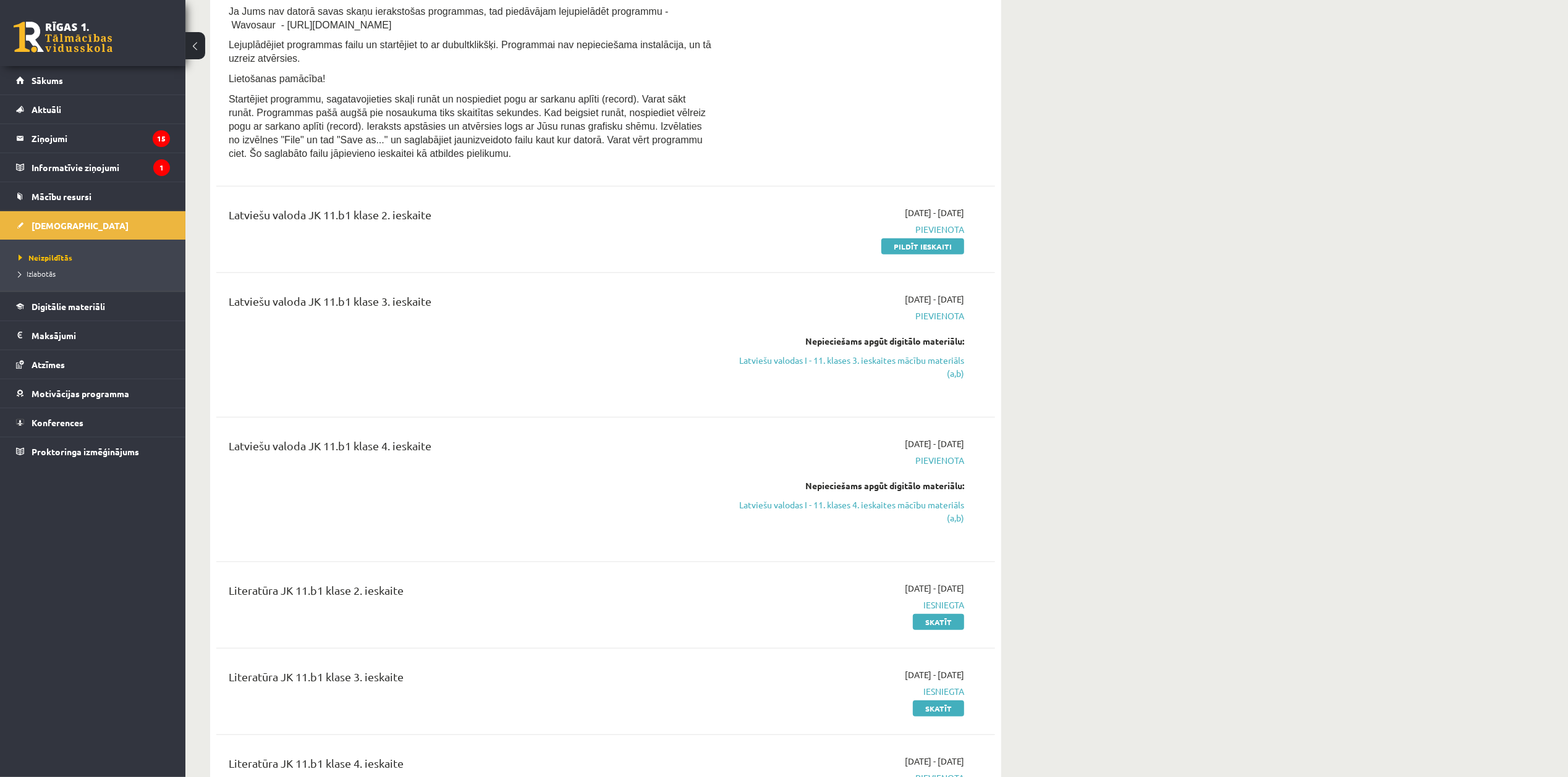
scroll to position [769, 0]
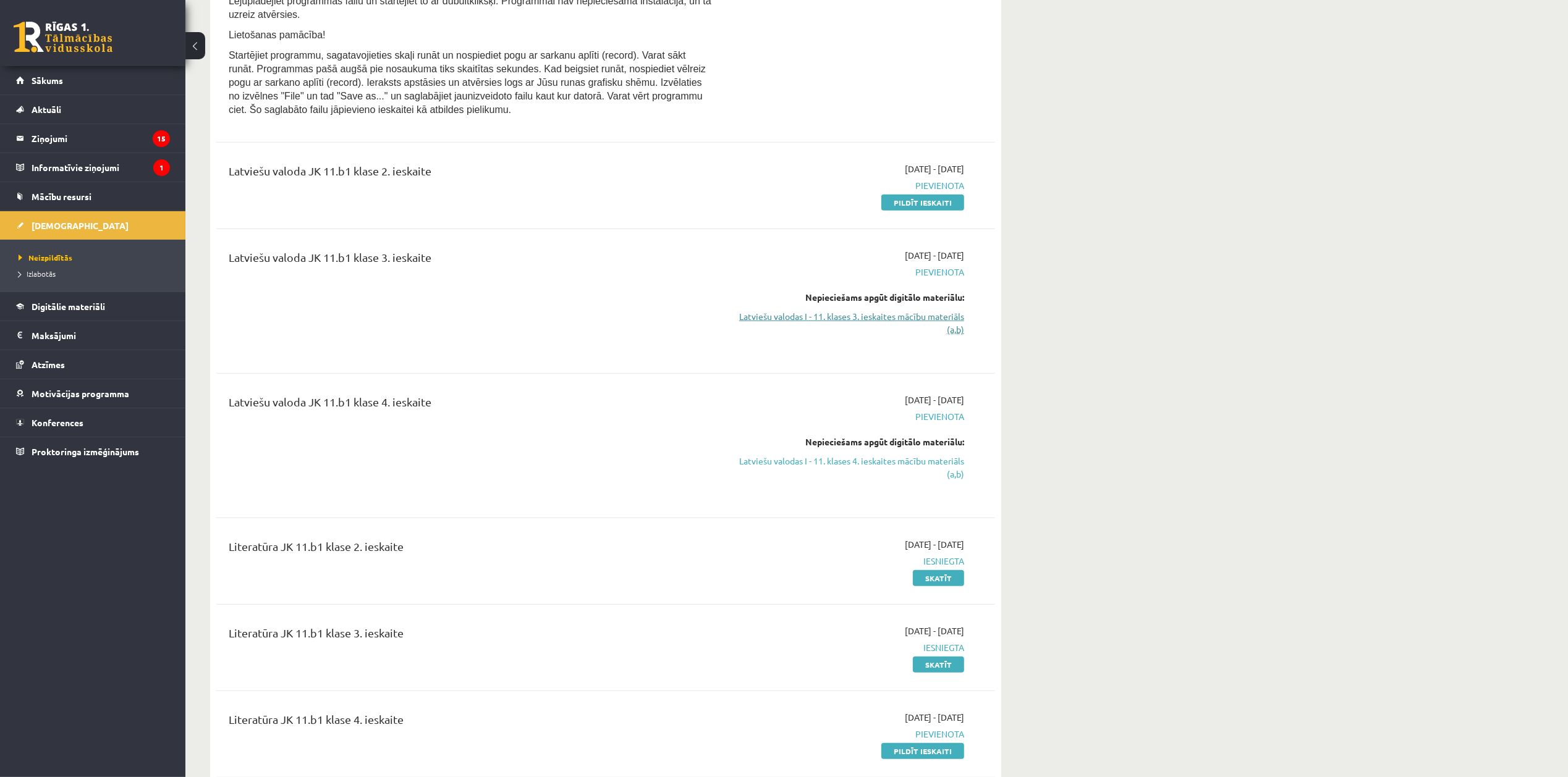
click at [940, 336] on link "Latviešu valodas I - 11. klases 3. ieskaites mācību materiāls (a,b)" at bounding box center [847, 323] width 233 height 26
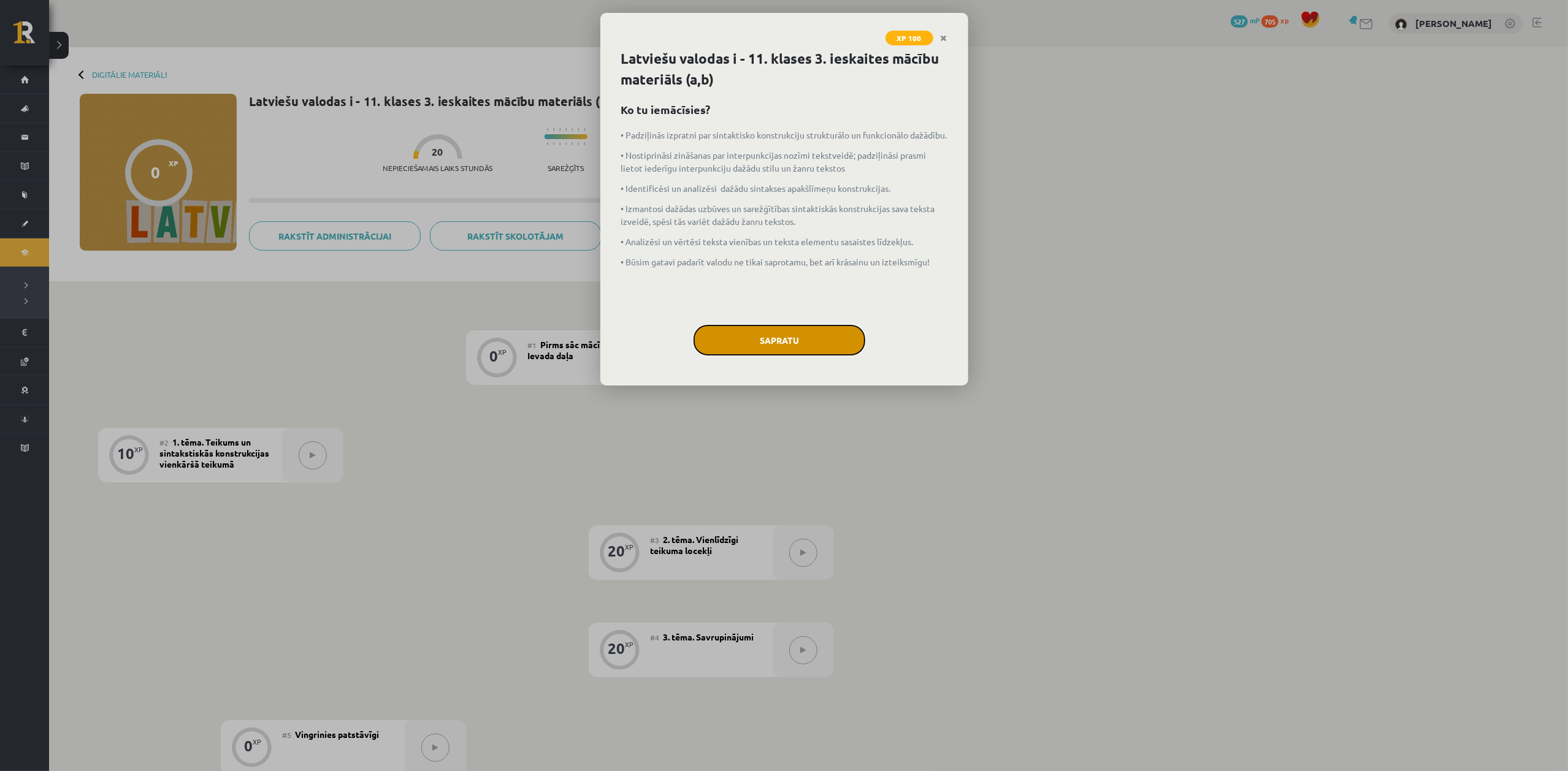
click at [775, 342] on button "Sapratu" at bounding box center [779, 340] width 171 height 31
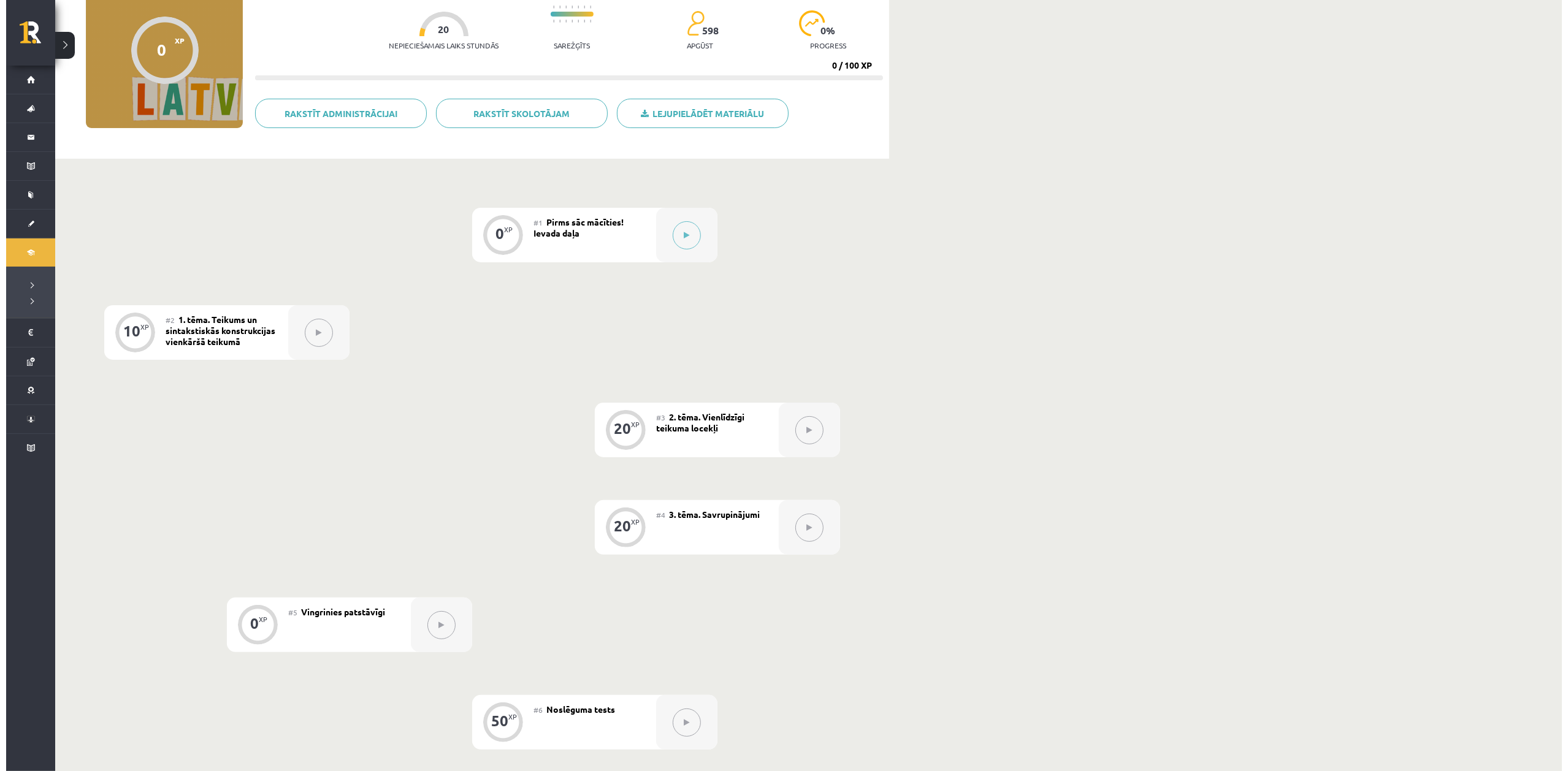
scroll to position [86, 0]
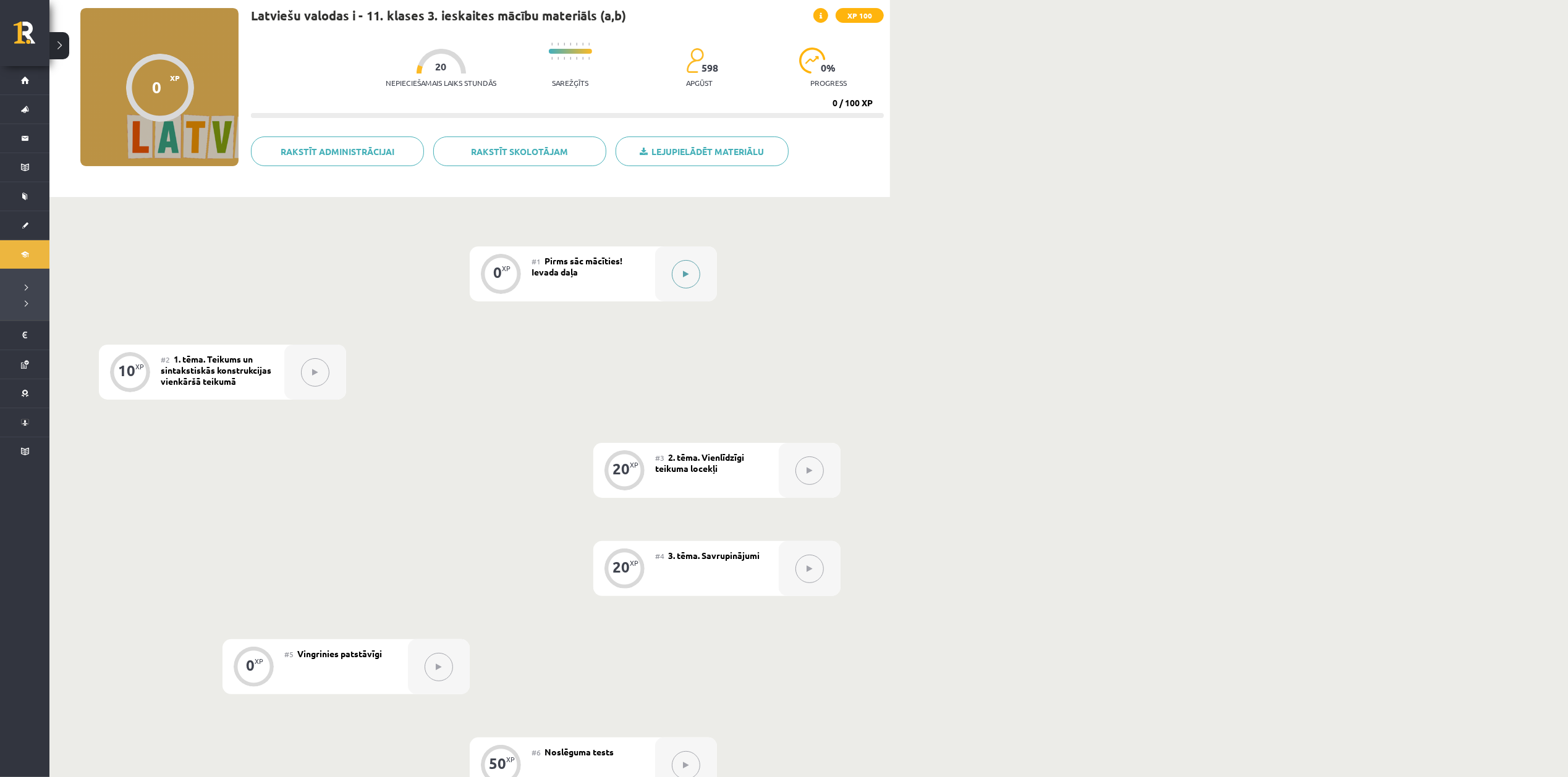
click at [691, 282] on button at bounding box center [686, 274] width 28 height 28
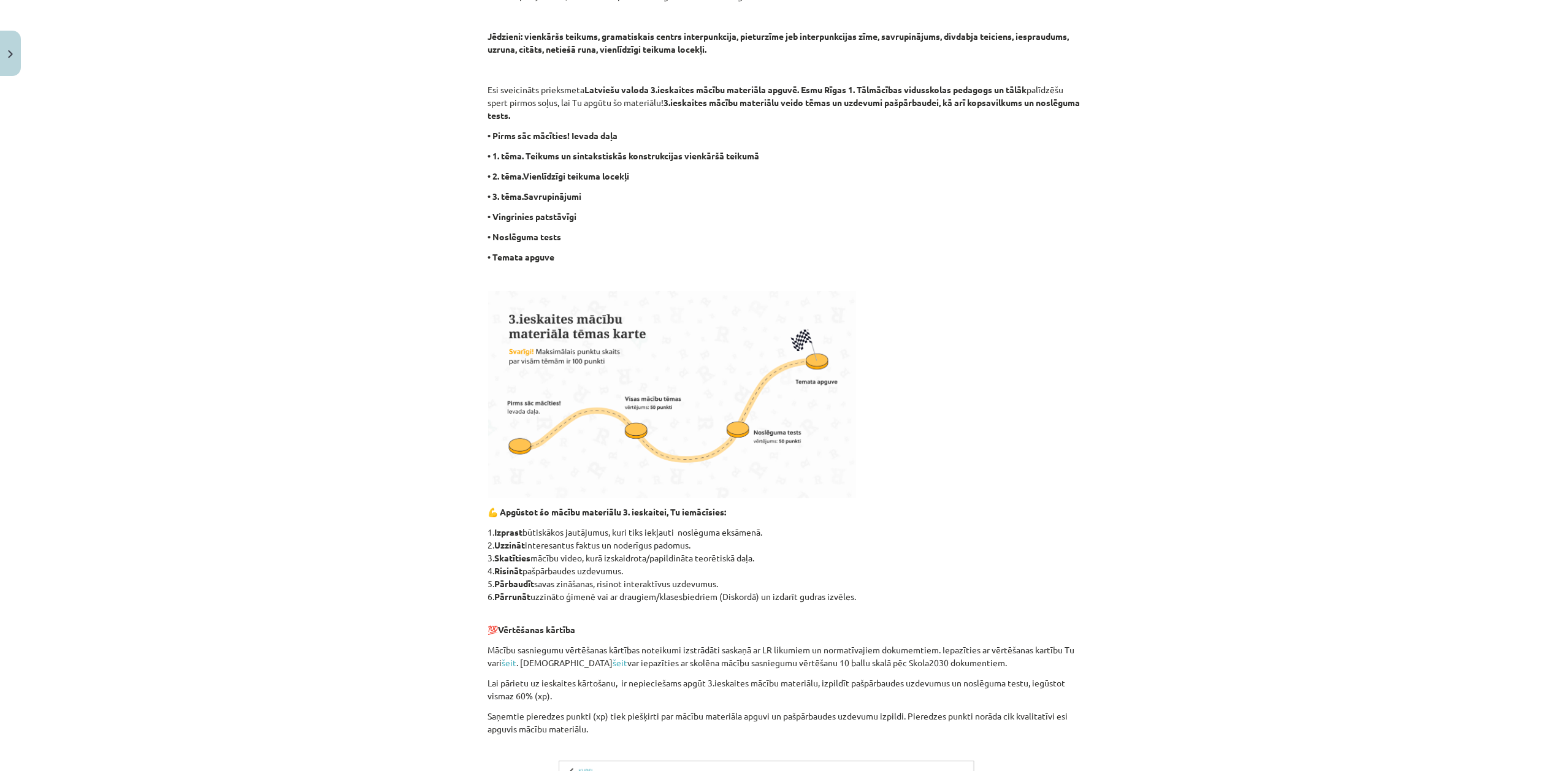
scroll to position [549, 0]
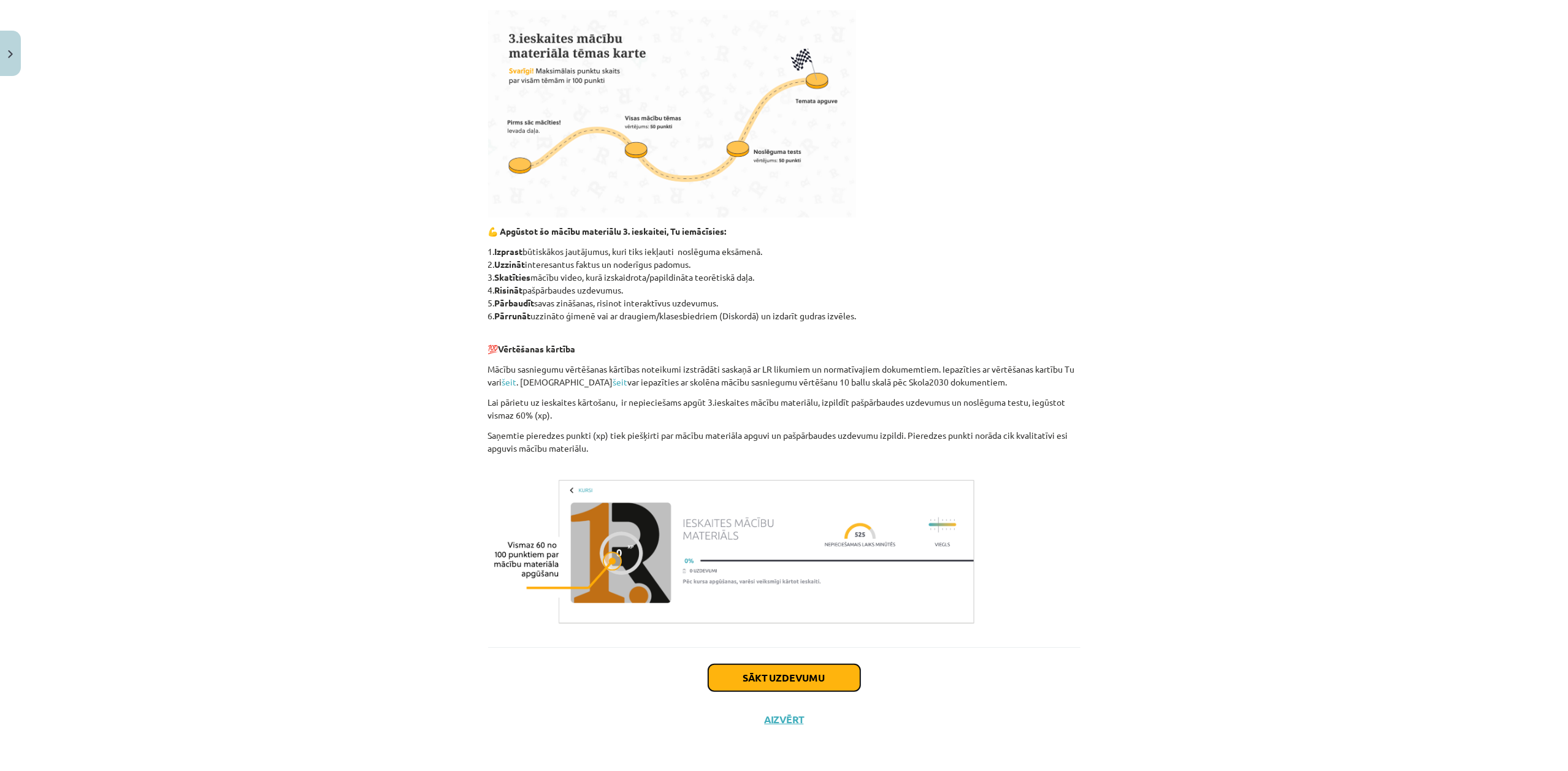
click at [824, 677] on button "Sākt uzdevumu" at bounding box center [784, 677] width 152 height 27
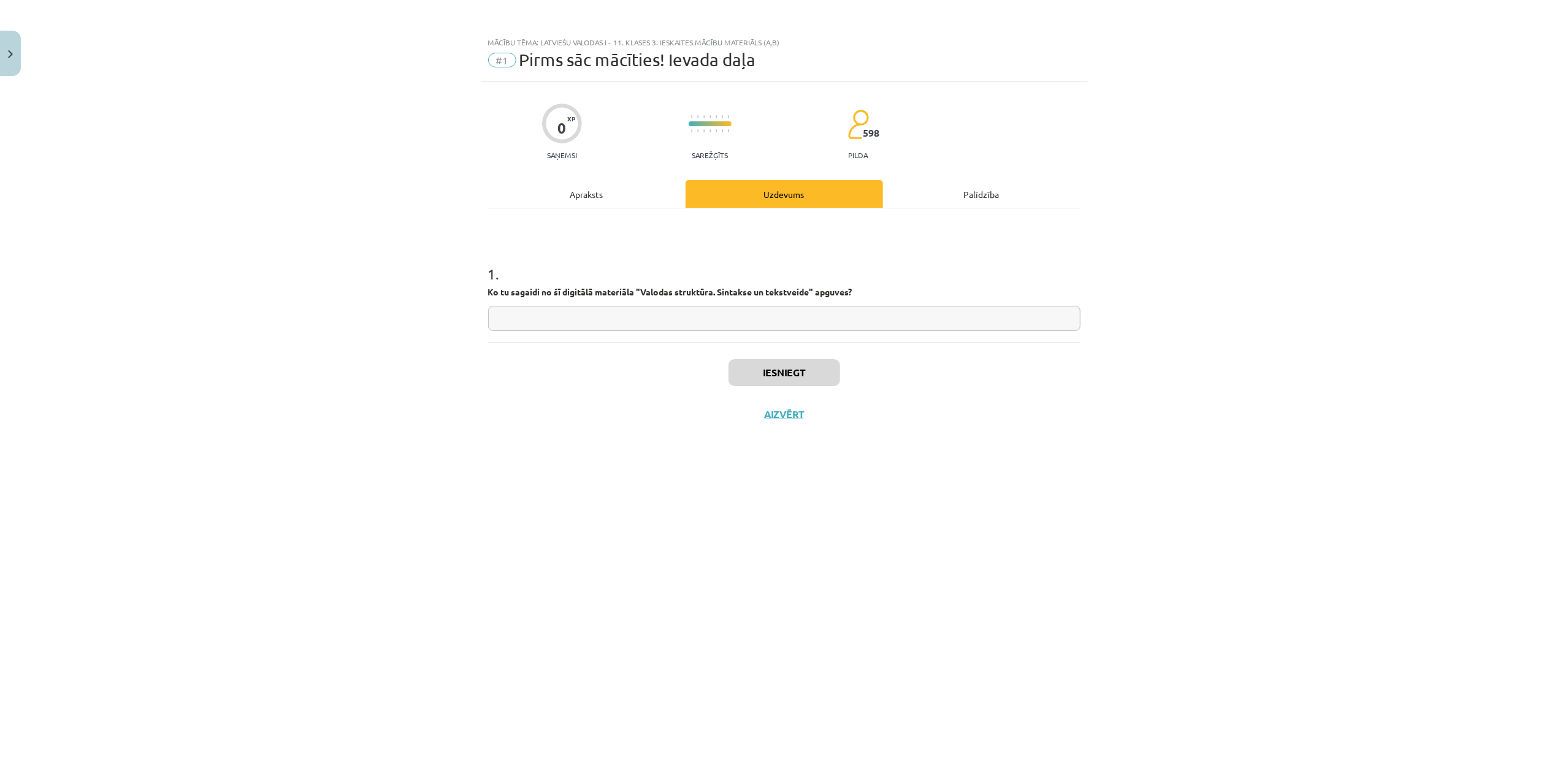
click at [677, 312] on input "text" at bounding box center [784, 318] width 593 height 25
type input "**********"
drag, startPoint x: 751, startPoint y: 371, endPoint x: 756, endPoint y: 363, distance: 9.4
click at [751, 371] on button "Iesniegt" at bounding box center [784, 372] width 111 height 27
click at [829, 425] on button "Nākamā nodarbība" at bounding box center [784, 422] width 120 height 28
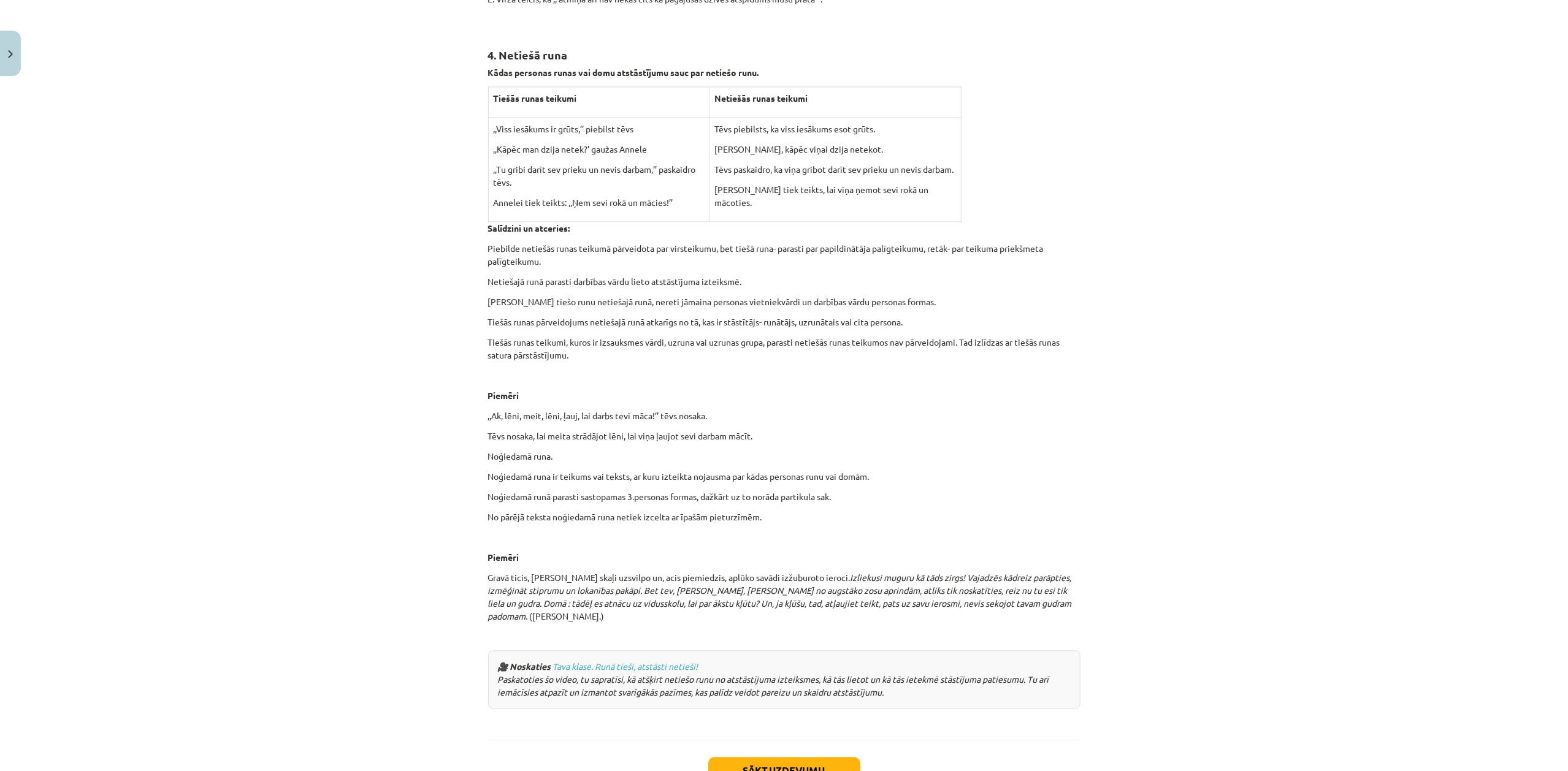
scroll to position [2677, 0]
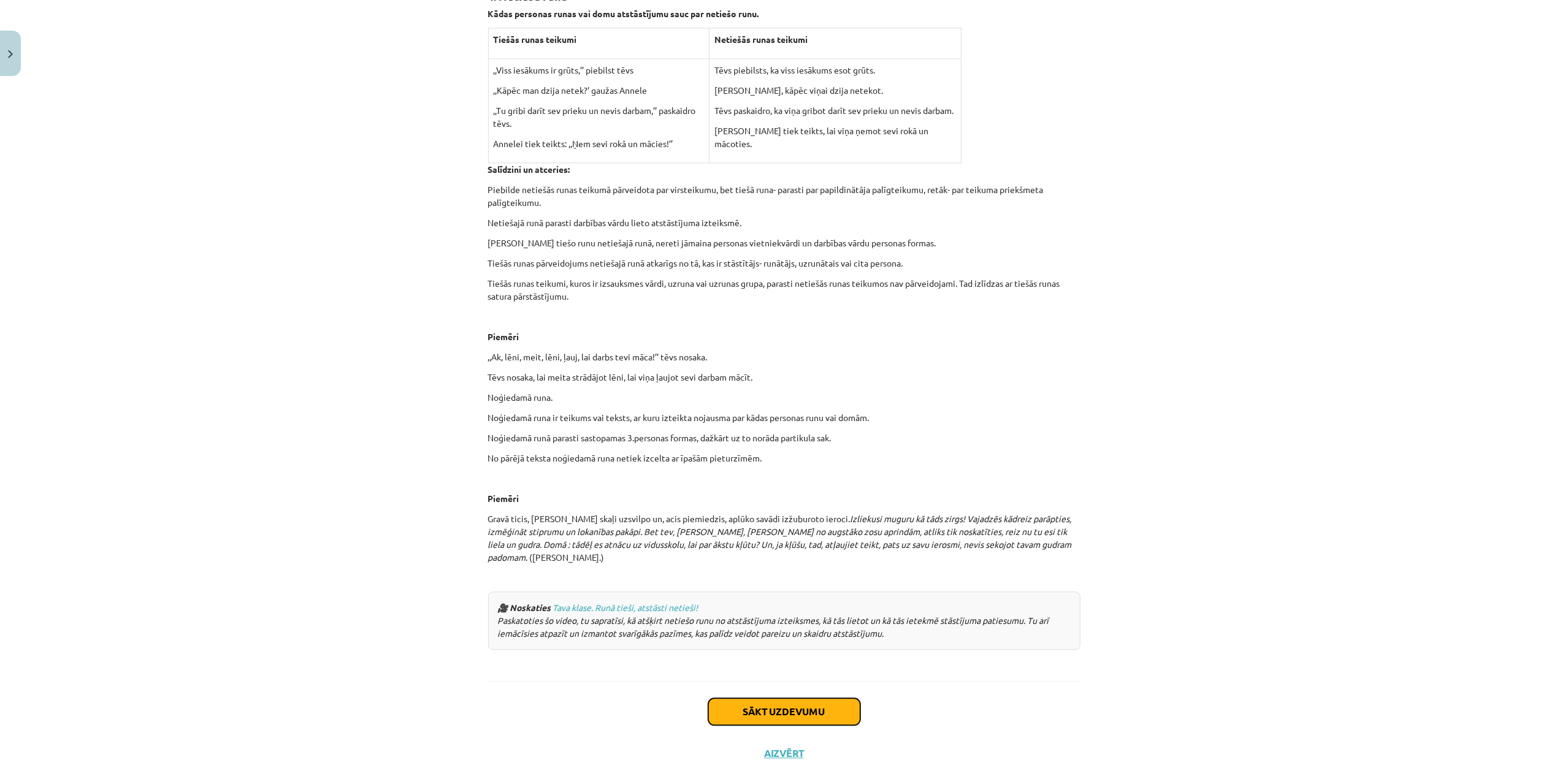
click at [795, 698] on button "Sākt uzdevumu" at bounding box center [784, 711] width 152 height 27
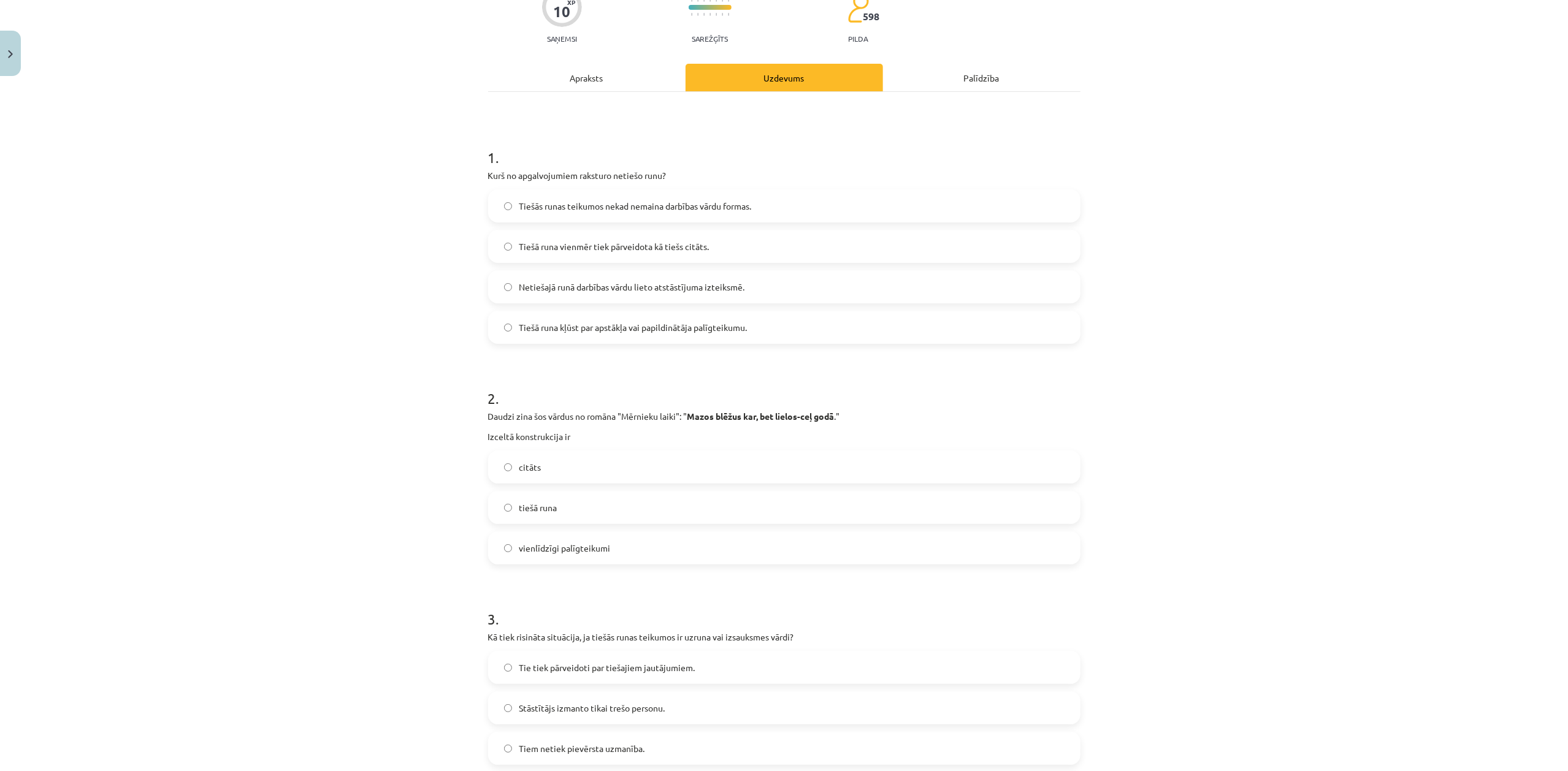
scroll to position [0, 0]
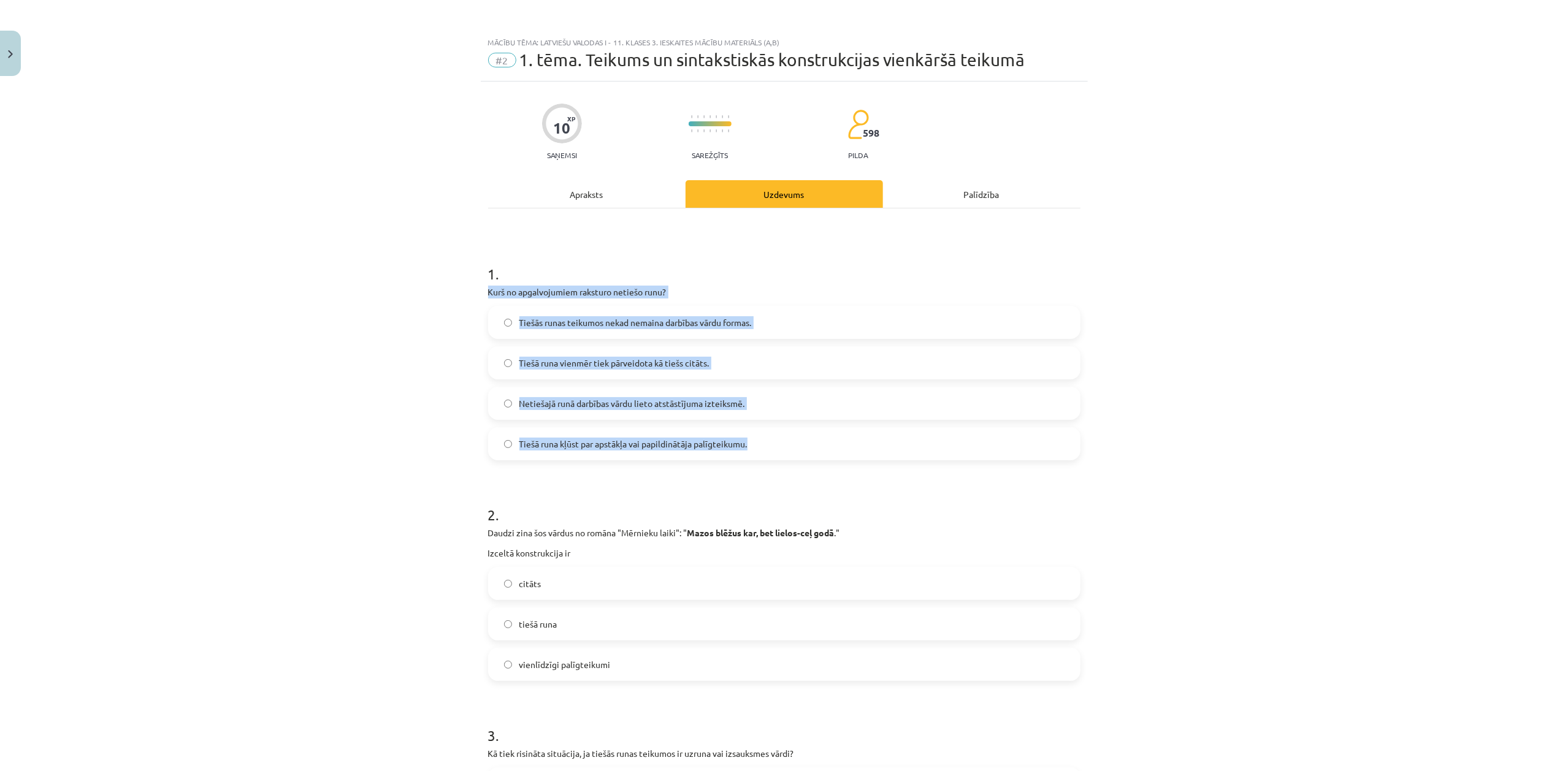
drag, startPoint x: 472, startPoint y: 290, endPoint x: 778, endPoint y: 454, distance: 347.2
click at [778, 454] on div "Mācību tēma: Latviešu valodas i - 11. klases 3. ieskaites mācību materiāls (a,b…" at bounding box center [784, 386] width 1568 height 771
copy div "Kurš no apgalvojumiem raksturo netiešo runu? Tiešās runas teikumos nekad nemain…"
click at [688, 410] on label "Netiešajā runā darbības vārdu lieto atstāstījuma izteiksmē." at bounding box center [784, 403] width 590 height 31
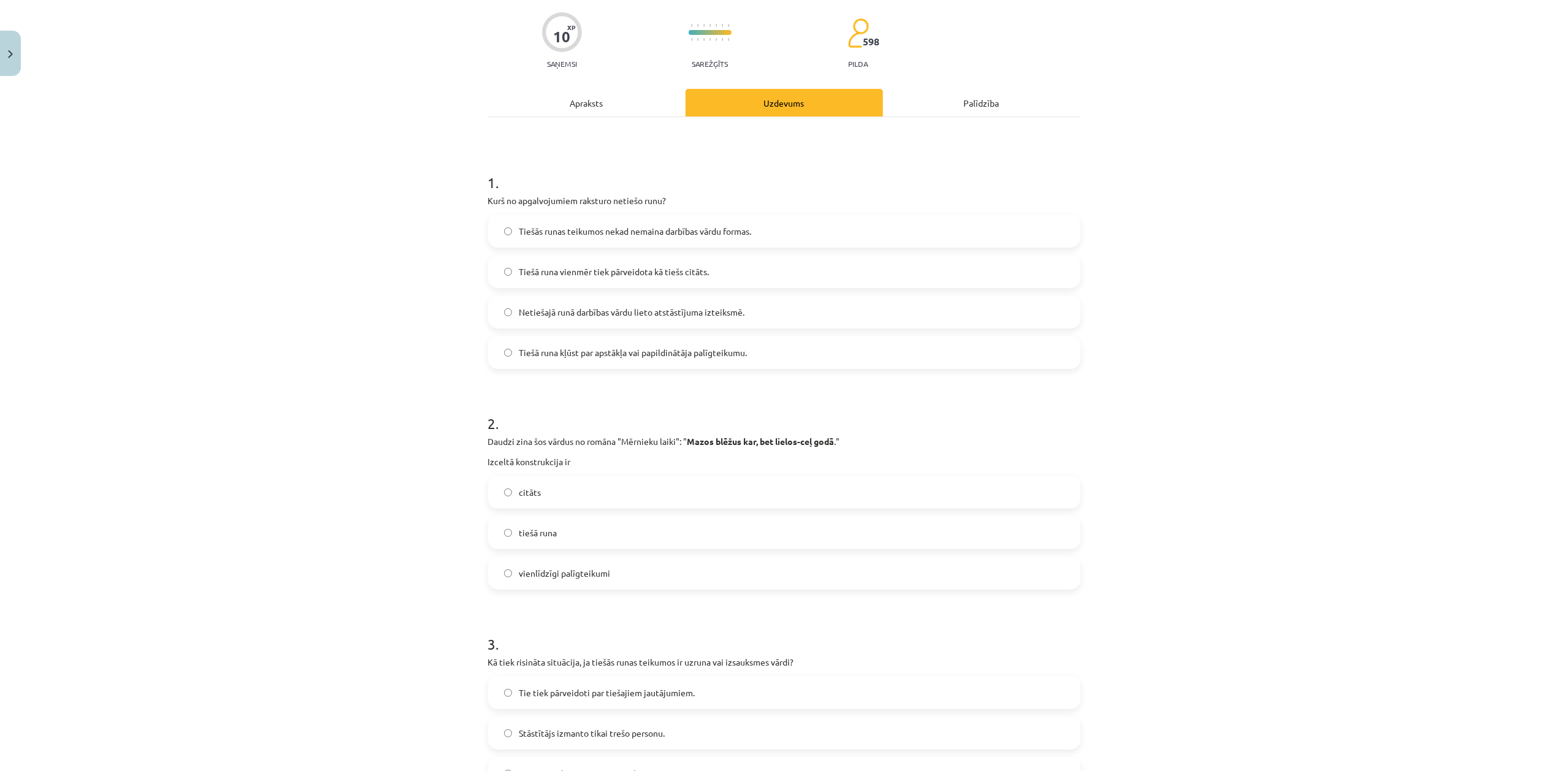
scroll to position [327, 0]
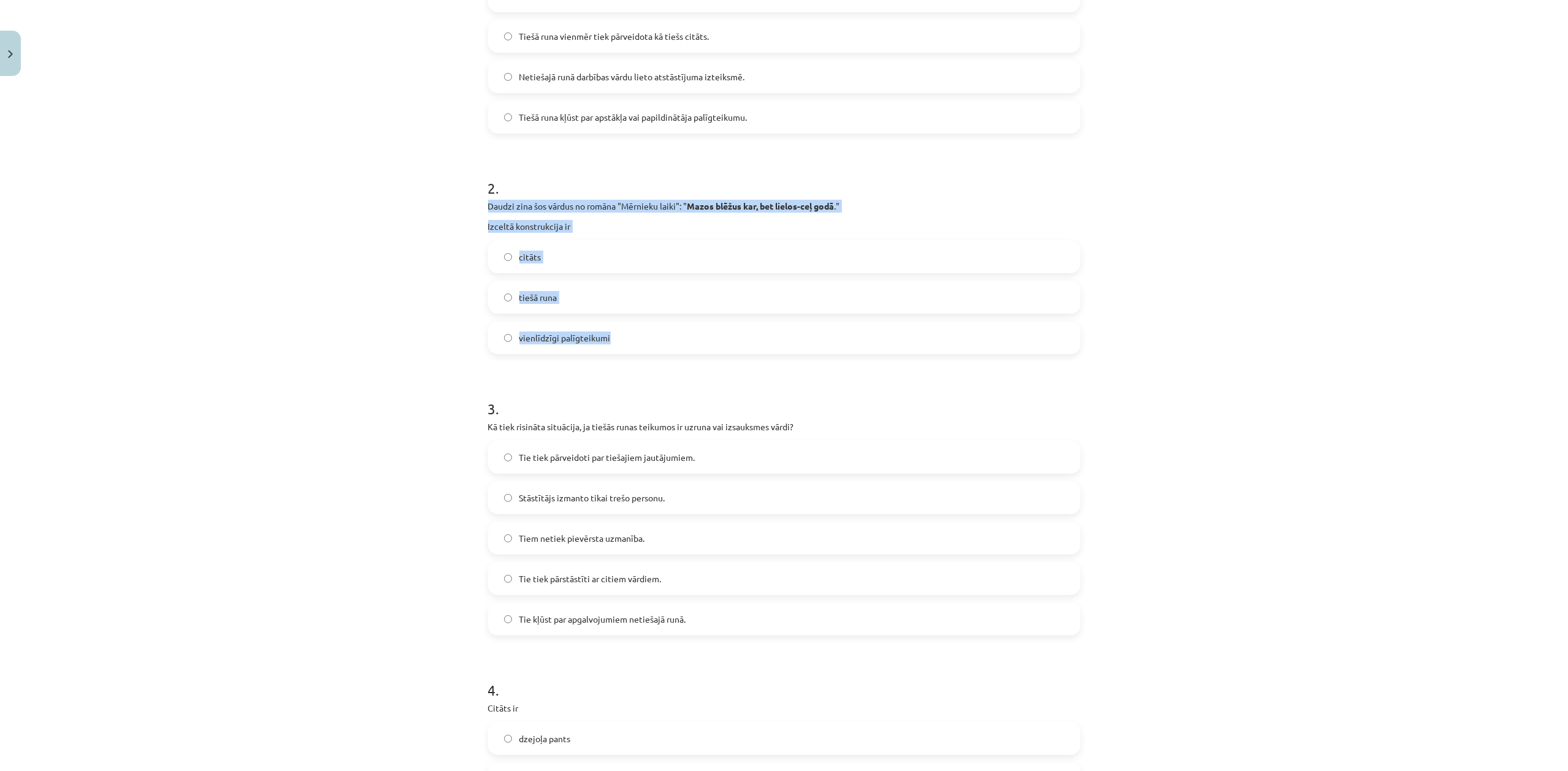
drag, startPoint x: 476, startPoint y: 207, endPoint x: 645, endPoint y: 333, distance: 210.8
click at [645, 333] on div "10 XP Saņemsi Sarežģīts 598 pilda Apraksts Uzdevums Palīdzība 1 . Kurš no apgal…" at bounding box center [784, 491] width 608 height 1474
copy div "Daudzi zina šos vārdus no romāna "Mērnieku laiki": " Mazos blēžus kar, bet liel…"
click at [564, 260] on label "citāts" at bounding box center [784, 256] width 590 height 31
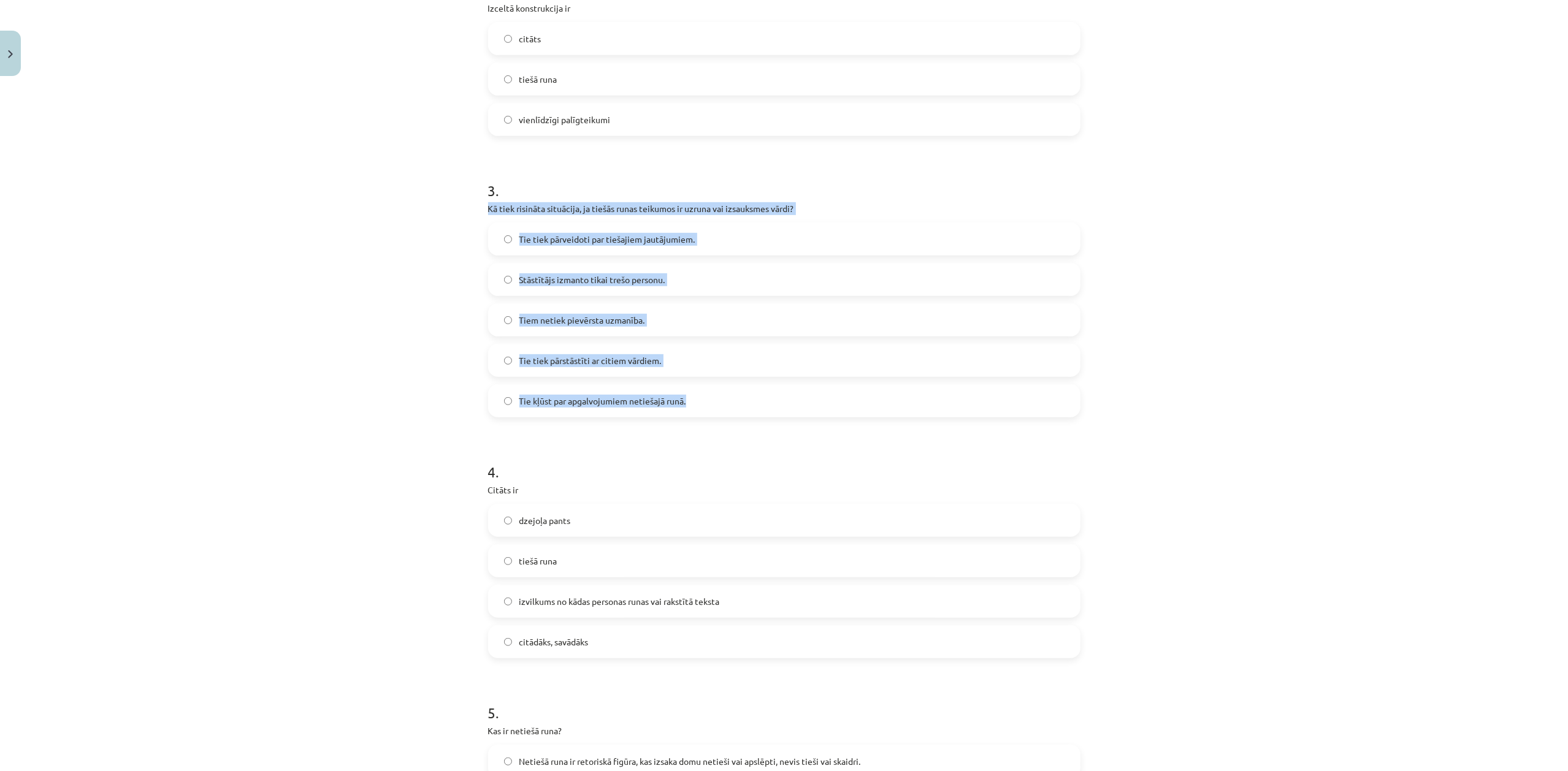
drag, startPoint x: 475, startPoint y: 212, endPoint x: 743, endPoint y: 407, distance: 331.4
click at [743, 407] on div "10 XP Saņemsi Sarežģīts 598 pilda Apraksts Uzdevums Palīdzība 1 . Kurš no apgal…" at bounding box center [784, 273] width 608 height 1474
copy div "Kā tiek risināta situācija, ja tiešās runas teikumos ir uzruna vai izsauksmes v…"
click at [623, 406] on span "Tie kļūst par apgalvojumiem netiešajā runā." at bounding box center [603, 401] width 167 height 13
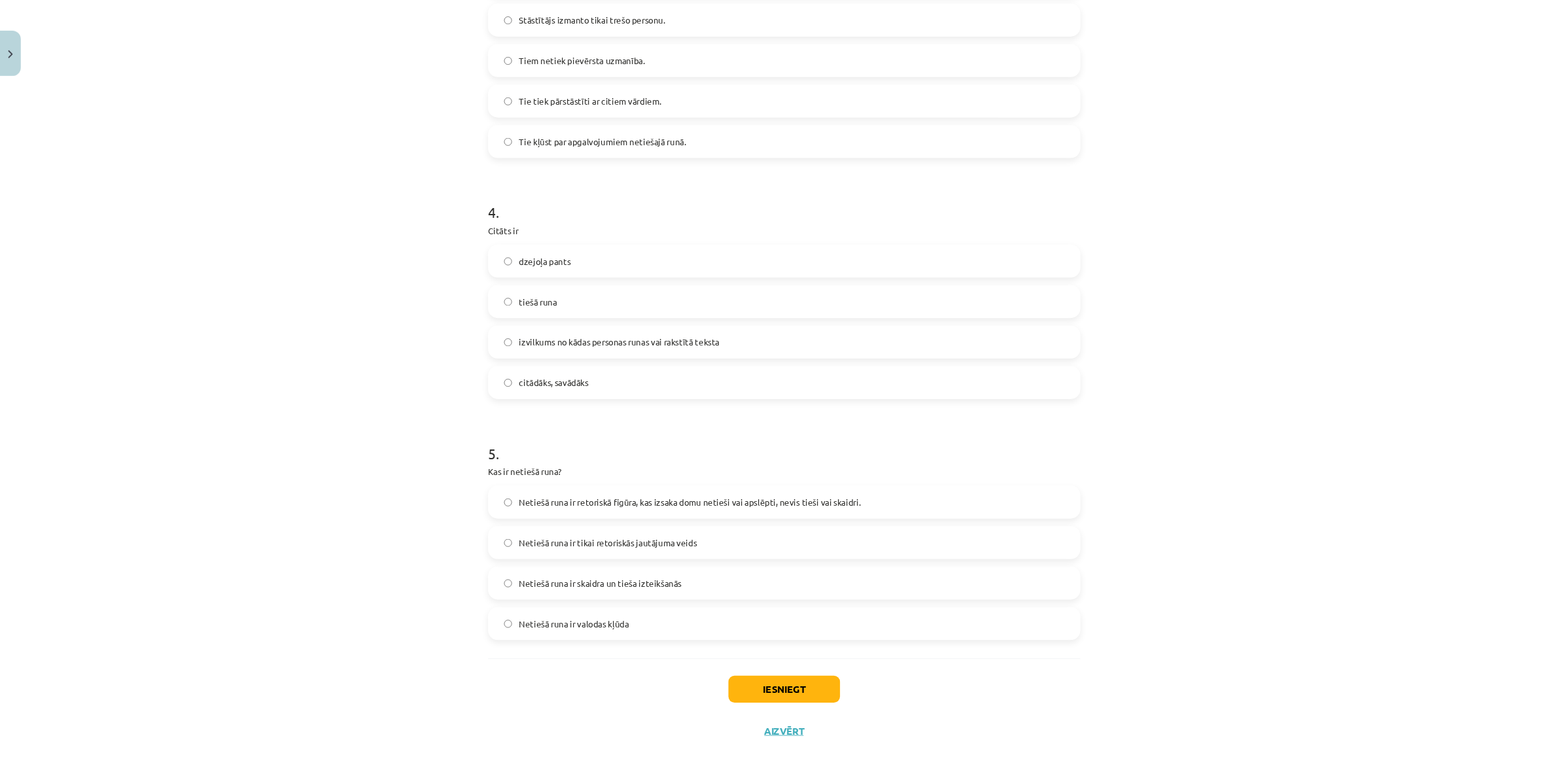
scroll to position [870, 0]
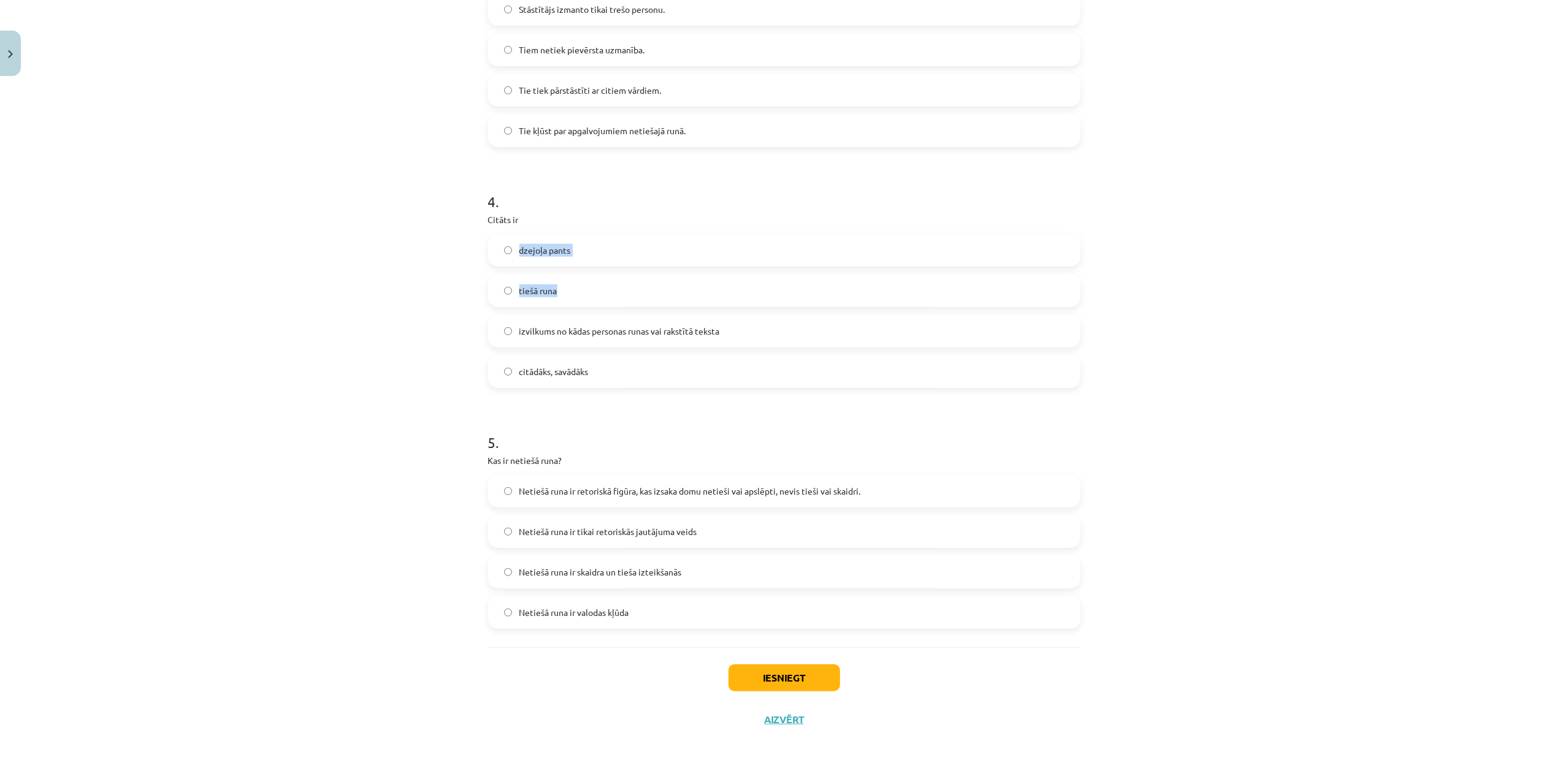
drag, startPoint x: 463, startPoint y: 230, endPoint x: 631, endPoint y: 296, distance: 180.5
click at [637, 301] on div "Mācību tēma: Latviešu valodas i - 11. klases 3. ieskaites mācību materiāls (a,b…" at bounding box center [784, 386] width 1568 height 771
drag, startPoint x: 471, startPoint y: 211, endPoint x: 666, endPoint y: 358, distance: 244.2
click at [666, 358] on div "Mācību tēma: Latviešu valodas i - 11. klases 3. ieskaites mācību materiāls (a,b…" at bounding box center [784, 386] width 1568 height 771
copy div "Citāts ir dzejoļa pants tiešā runa izvilkums no kādas personas runas vai rakstī…"
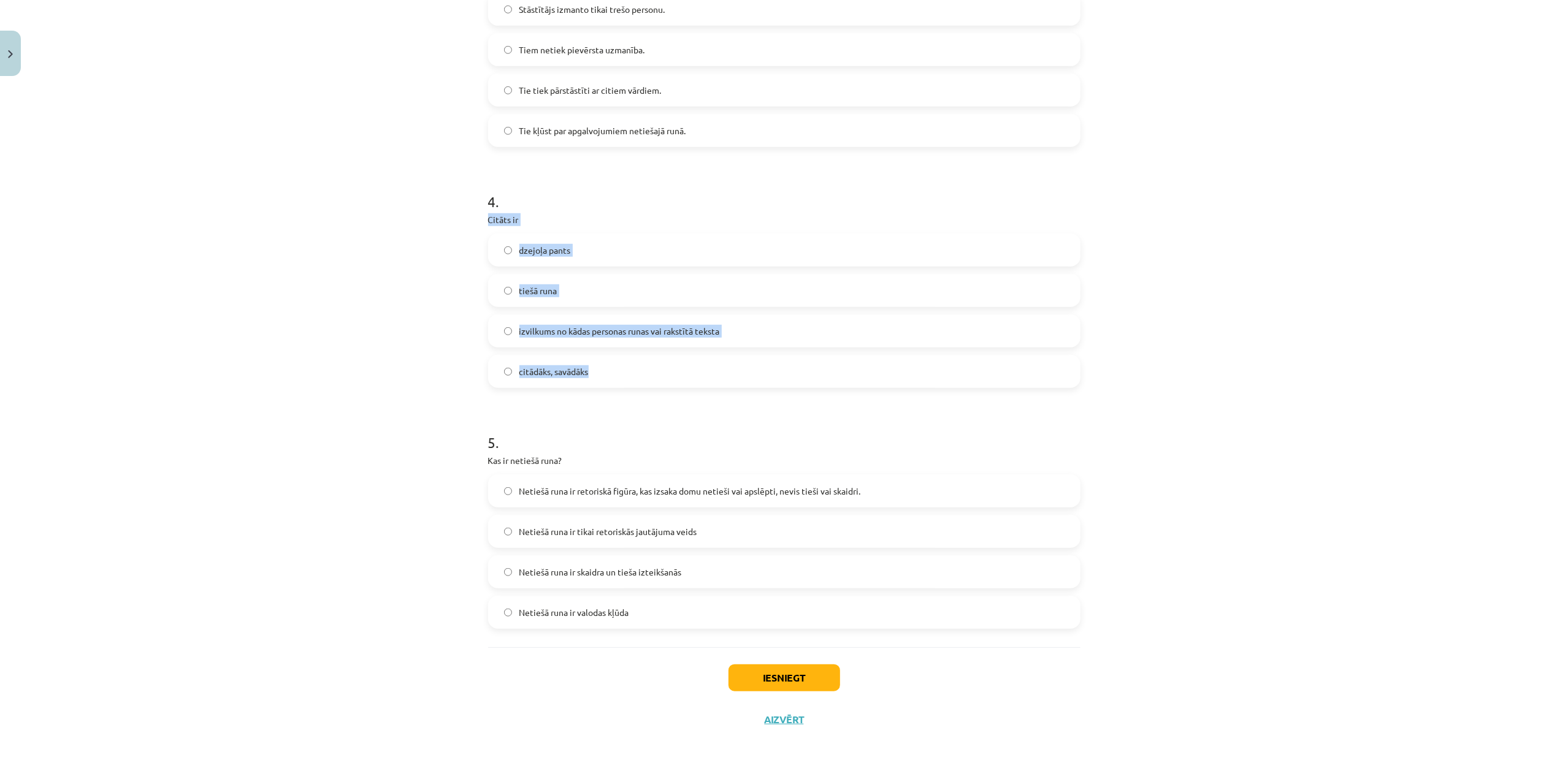
click at [662, 325] on span "izvilkums no kādas personas runas vai rakstītā teksta" at bounding box center [620, 331] width 200 height 13
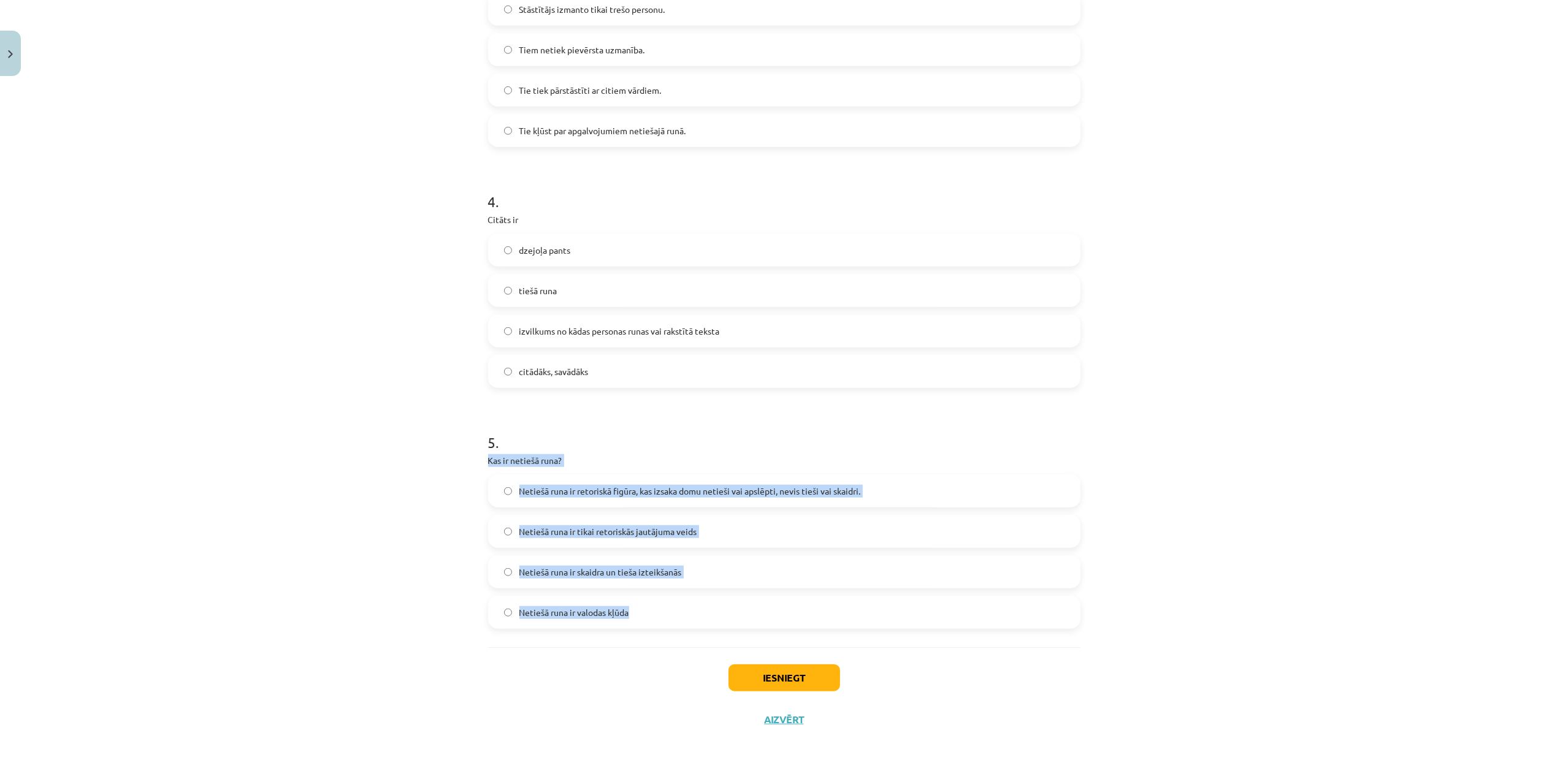
drag, startPoint x: 477, startPoint y: 461, endPoint x: 701, endPoint y: 599, distance: 263.1
click at [701, 599] on div "10 XP Saņemsi Sarežģīts 598 pilda Apraksts Uzdevums Palīdzība 1 . Kurš no apgal…" at bounding box center [784, 3] width 608 height 1474
copy div "Kas ir netiešā runa? Netiešā runa ir retoriskā figūra, kas izsaka domu netieši …"
click at [1297, 598] on div "Mācību tēma: Latviešu valodas i - 11. klases 3. ieskaites mācību materiāls (a,b…" at bounding box center [784, 386] width 1568 height 771
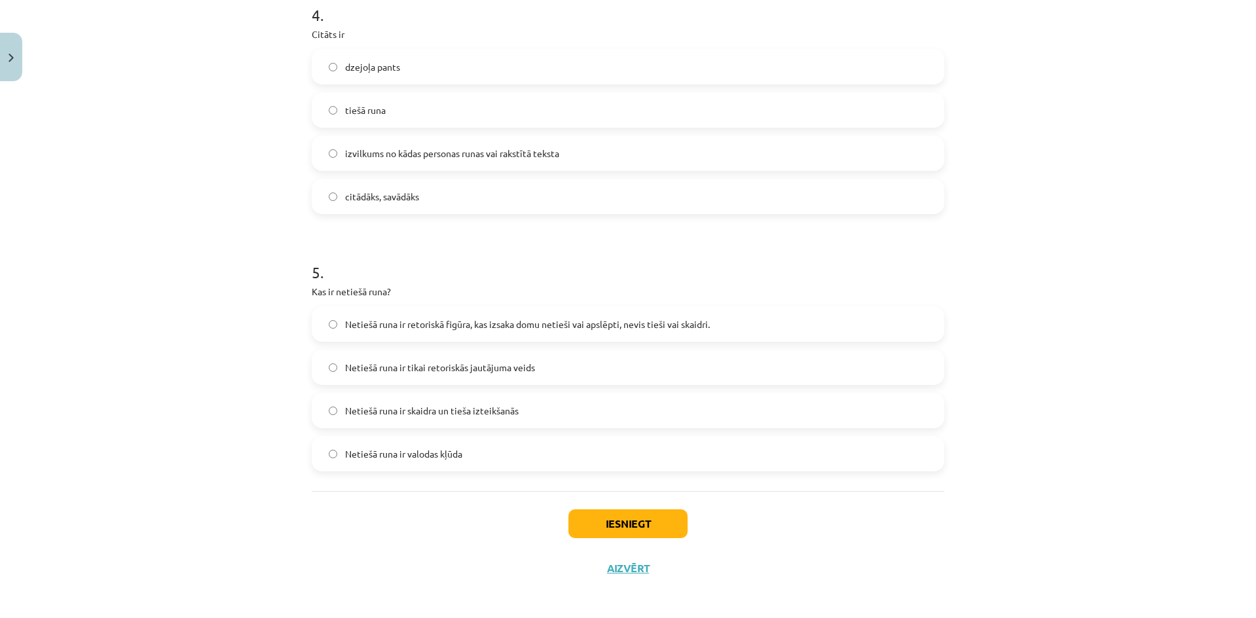
scroll to position [1077, 0]
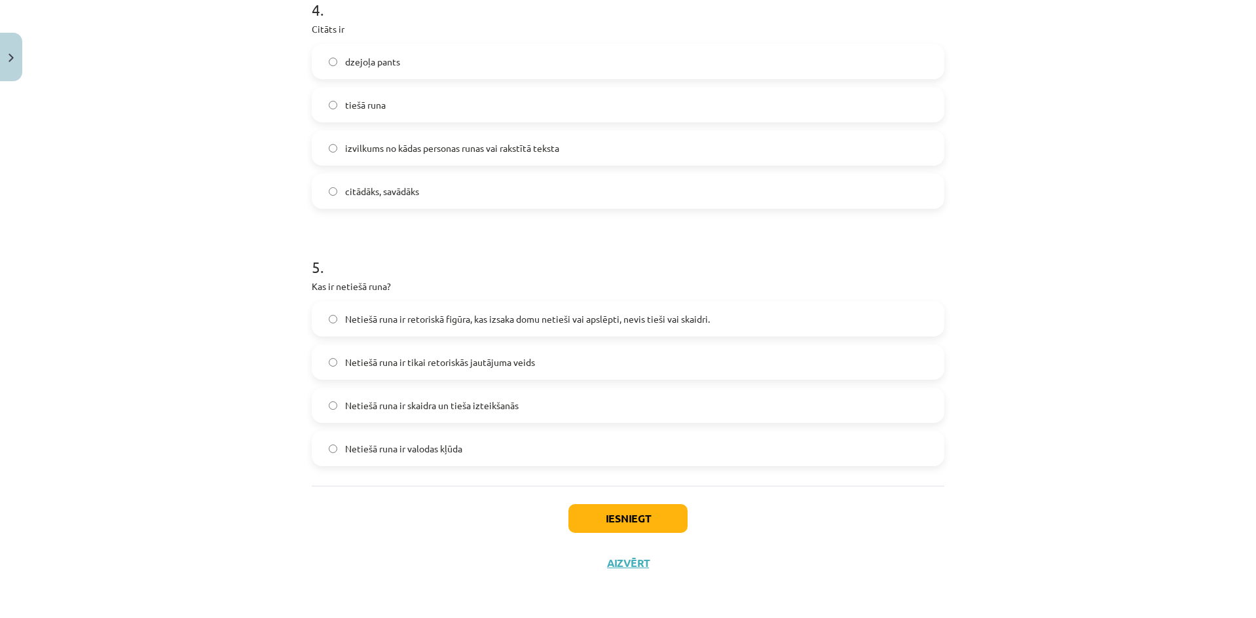
click at [885, 327] on label "Netiešā runa ir retoriskā figūra, kas izsaka domu netieši vai apslēpti, nevis t…" at bounding box center [628, 319] width 630 height 33
click at [675, 526] on button "Iesniegt" at bounding box center [628, 518] width 119 height 29
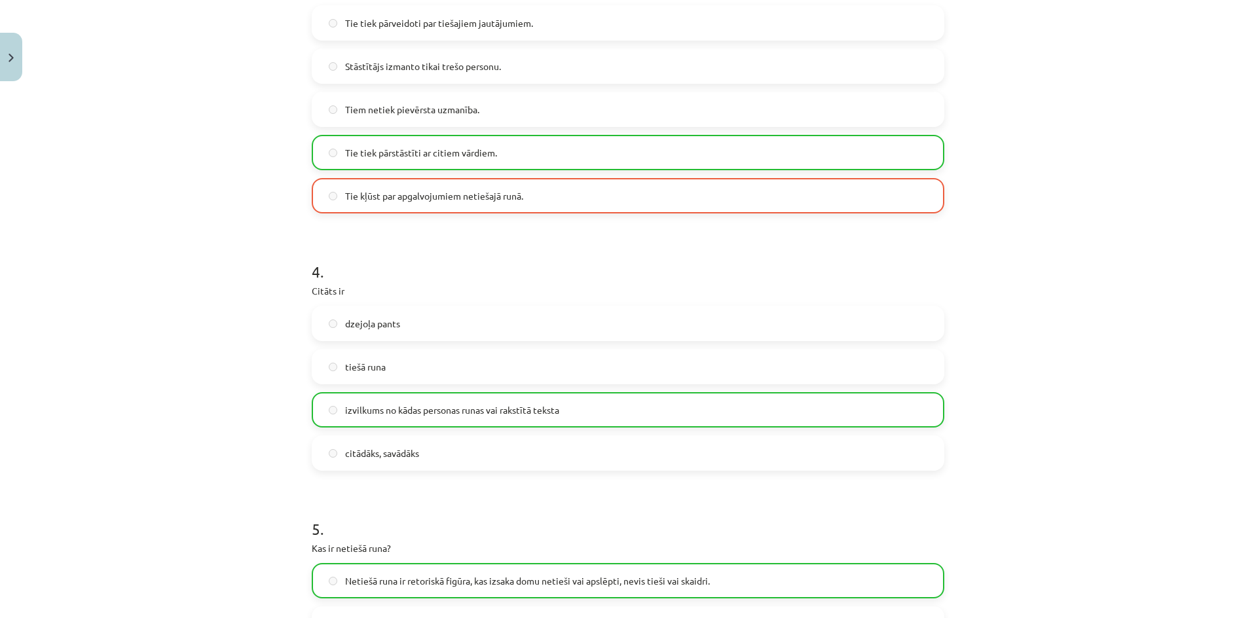
scroll to position [1119, 0]
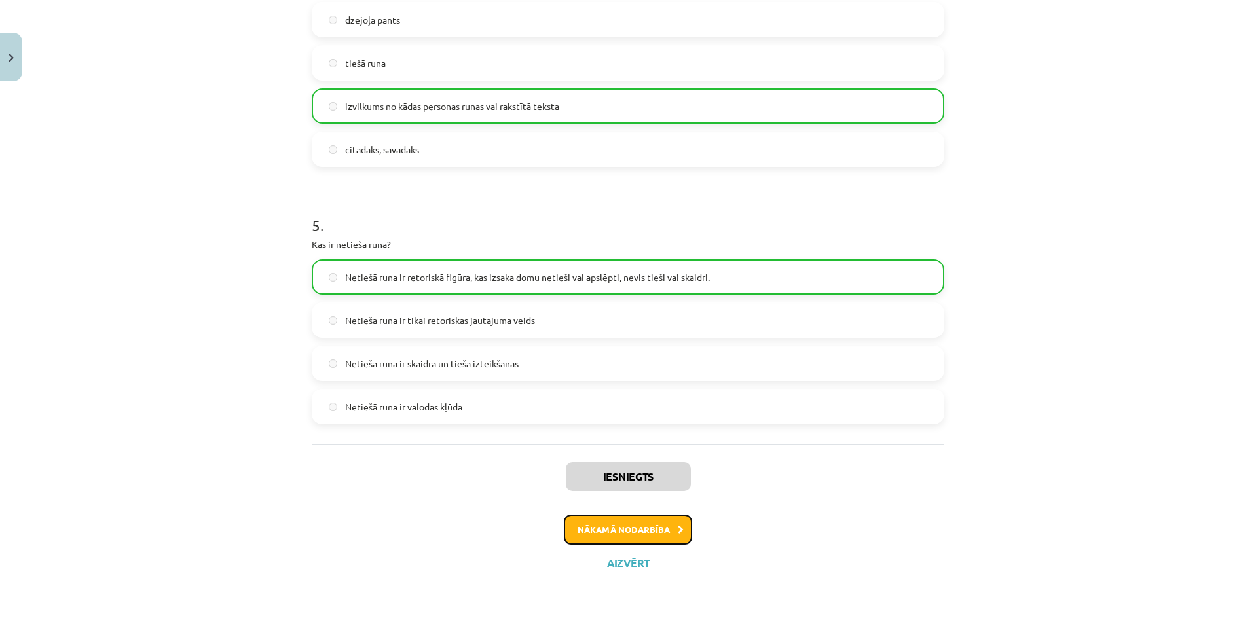
click at [658, 529] on button "Nākamā nodarbība" at bounding box center [628, 530] width 128 height 30
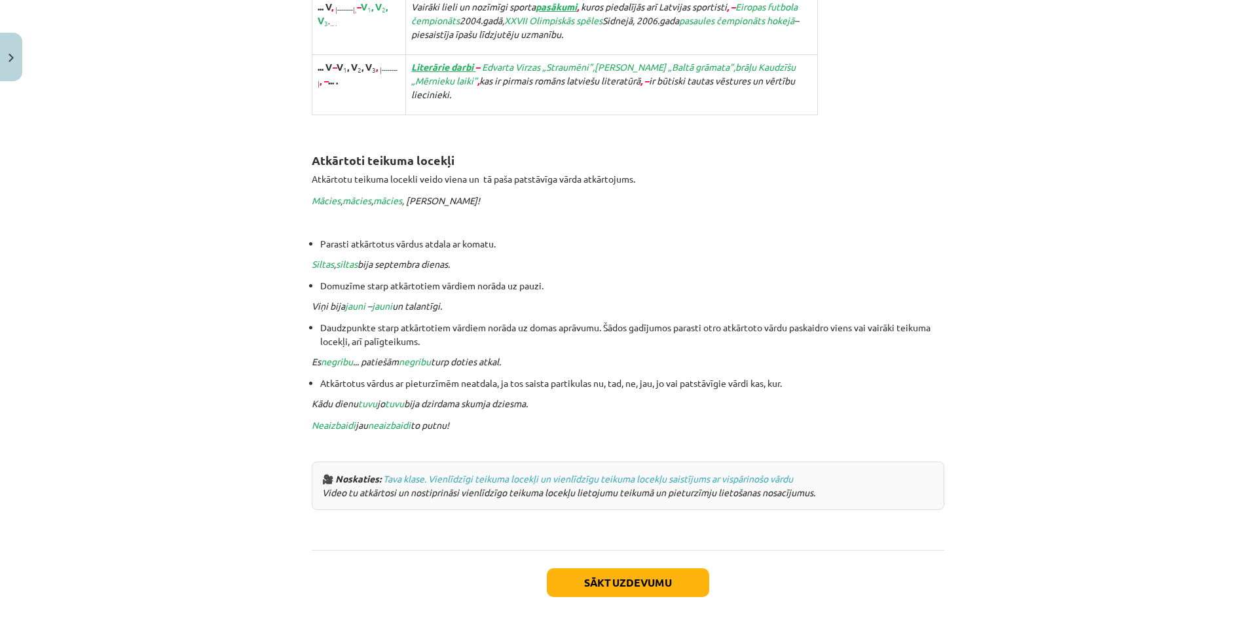
scroll to position [2637, 0]
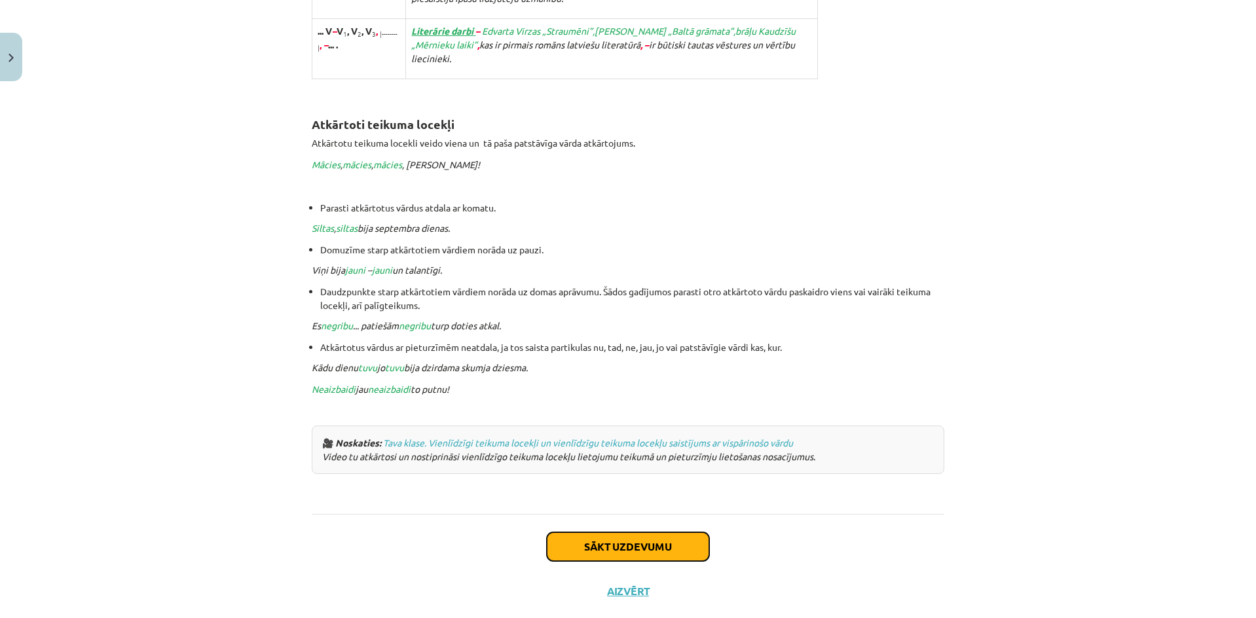
click at [620, 533] on button "Sākt uzdevumu" at bounding box center [628, 547] width 162 height 29
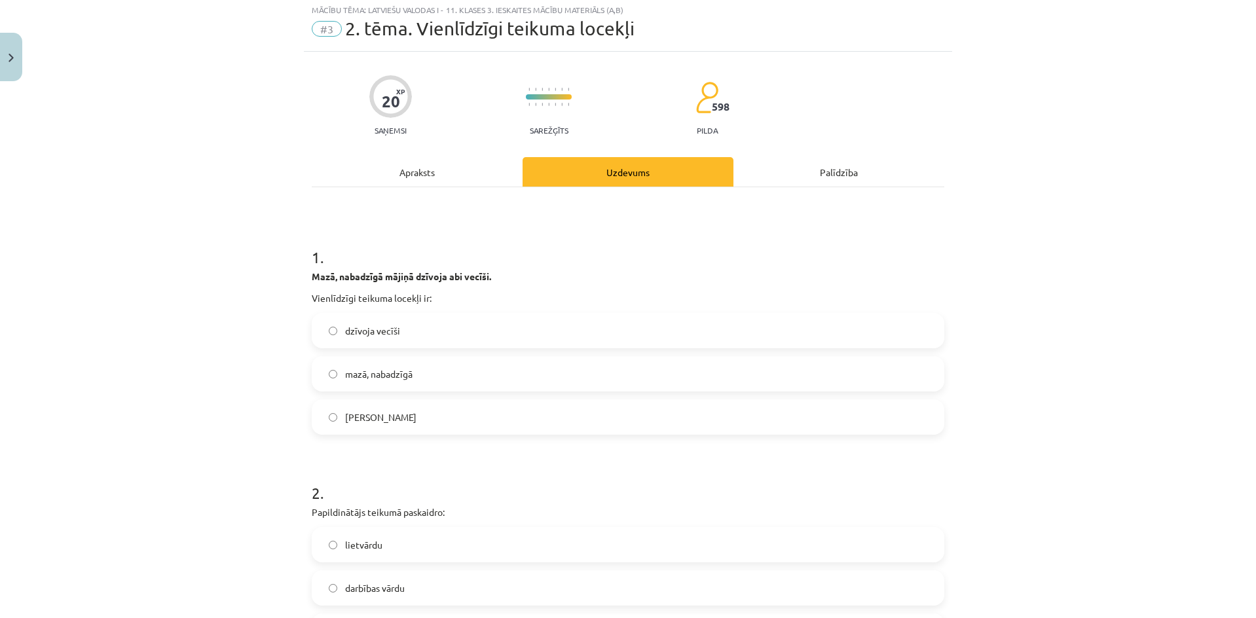
scroll to position [33, 0]
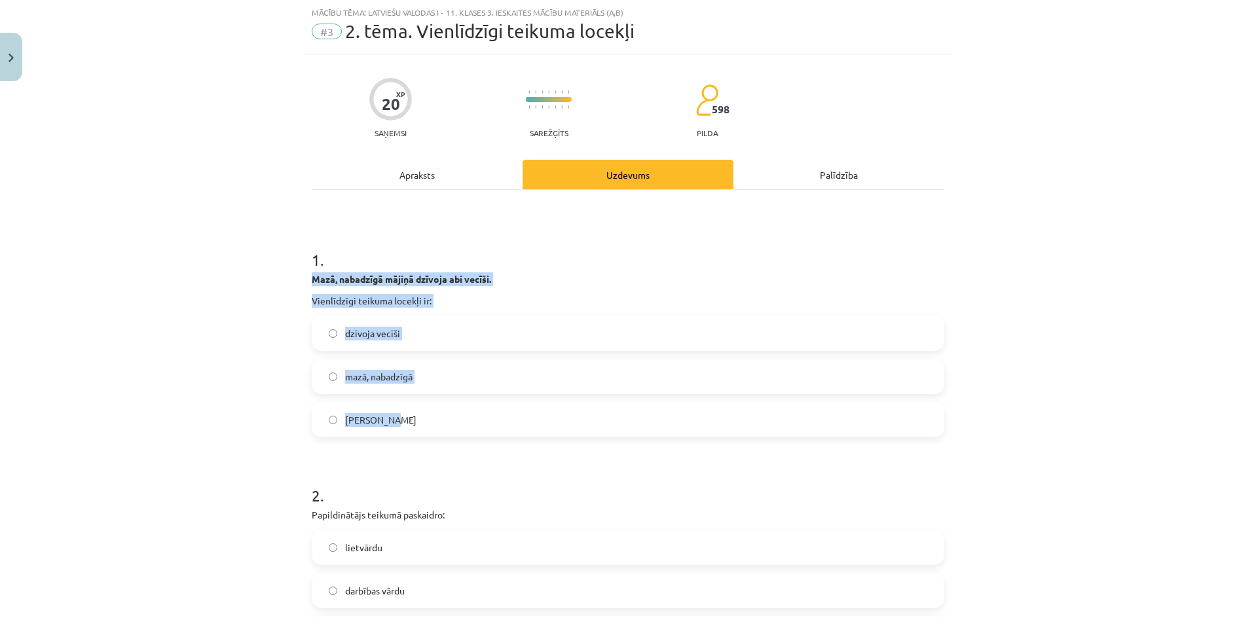
drag, startPoint x: 299, startPoint y: 278, endPoint x: 418, endPoint y: 413, distance: 180.1
copy div "Mazā, nabadzīgā mājiņā dzīvoja abi vecīši. Vienlīdzīgi teikuma locekļi ir: dzīv…"
click at [399, 419] on label "[PERSON_NAME]" at bounding box center [628, 420] width 630 height 33
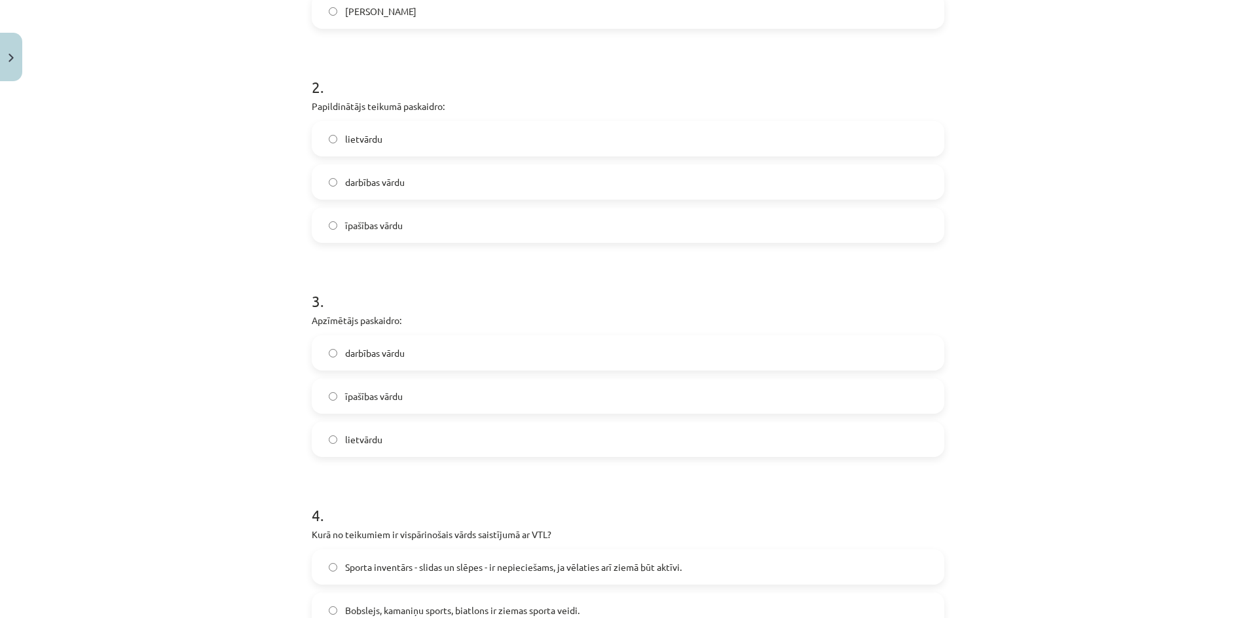
scroll to position [443, 0]
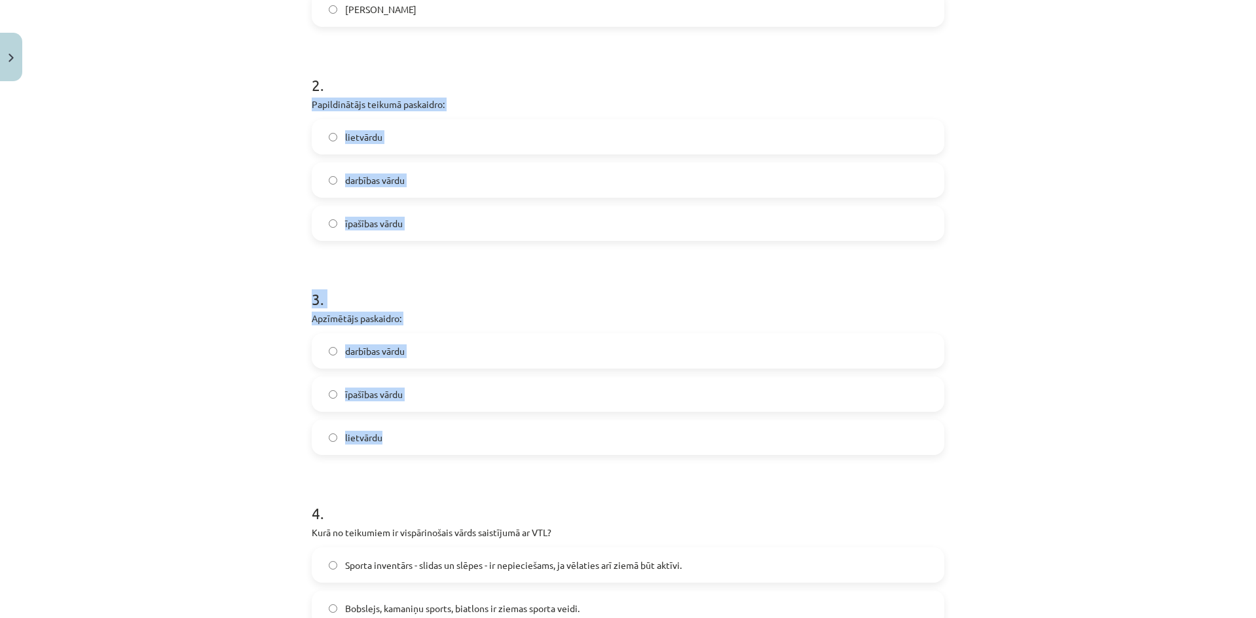
drag, startPoint x: 310, startPoint y: 102, endPoint x: 421, endPoint y: 433, distance: 348.8
click at [421, 433] on div "Mācību tēma: Latviešu valodas i - 11. klases 3. ieskaites mācību materiāls (a,b…" at bounding box center [628, 309] width 1256 height 618
copy form "Papildinātājs teikumā paskaidro: lietvārdu darbības vārdu īpašības vārdu 3 . Ap…"
click at [235, 174] on div "Mācību tēma: Latviešu valodas i - 11. klases 3. ieskaites mācību materiāls (a,b…" at bounding box center [628, 309] width 1256 height 618
drag, startPoint x: 305, startPoint y: 103, endPoint x: 458, endPoint y: 201, distance: 181.5
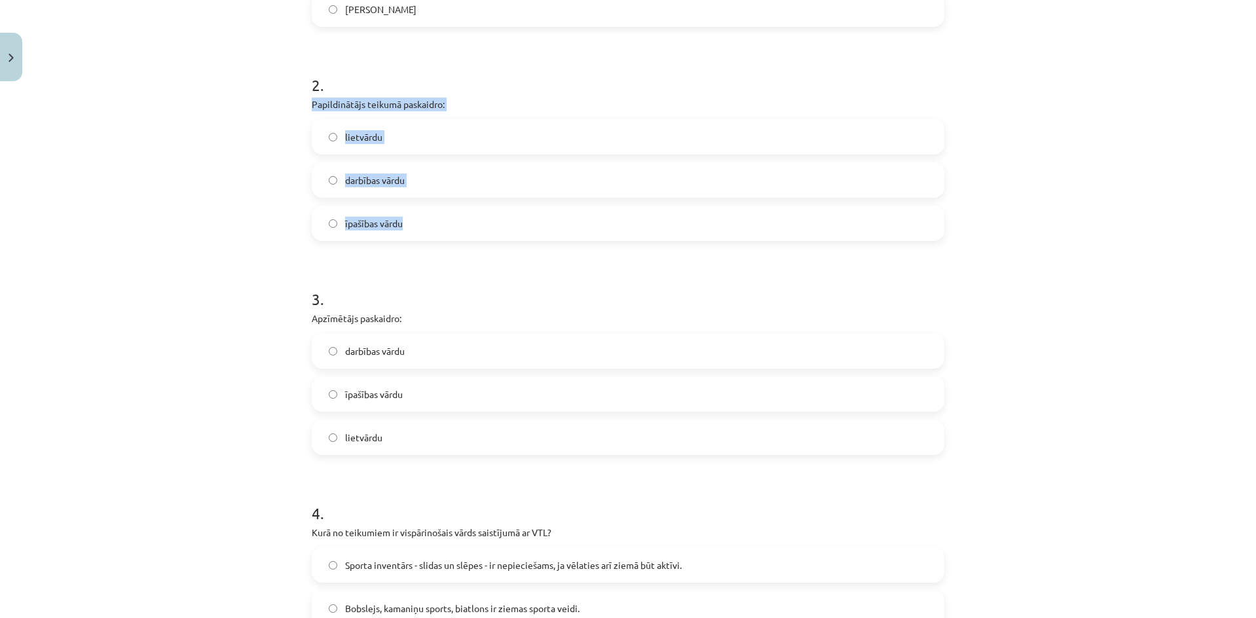
copy div "Papildinātājs teikumā paskaidro: lietvārdu darbības vārdu īpašības vārdu"
click at [448, 178] on label "darbības vārdu" at bounding box center [628, 180] width 630 height 33
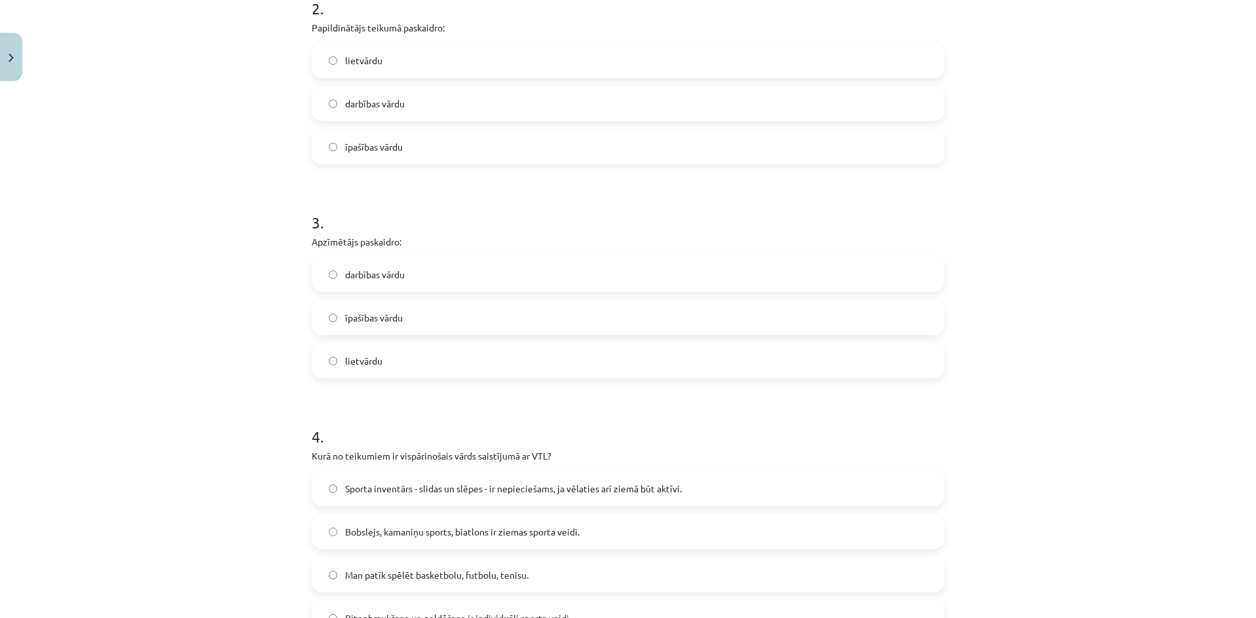
scroll to position [618, 0]
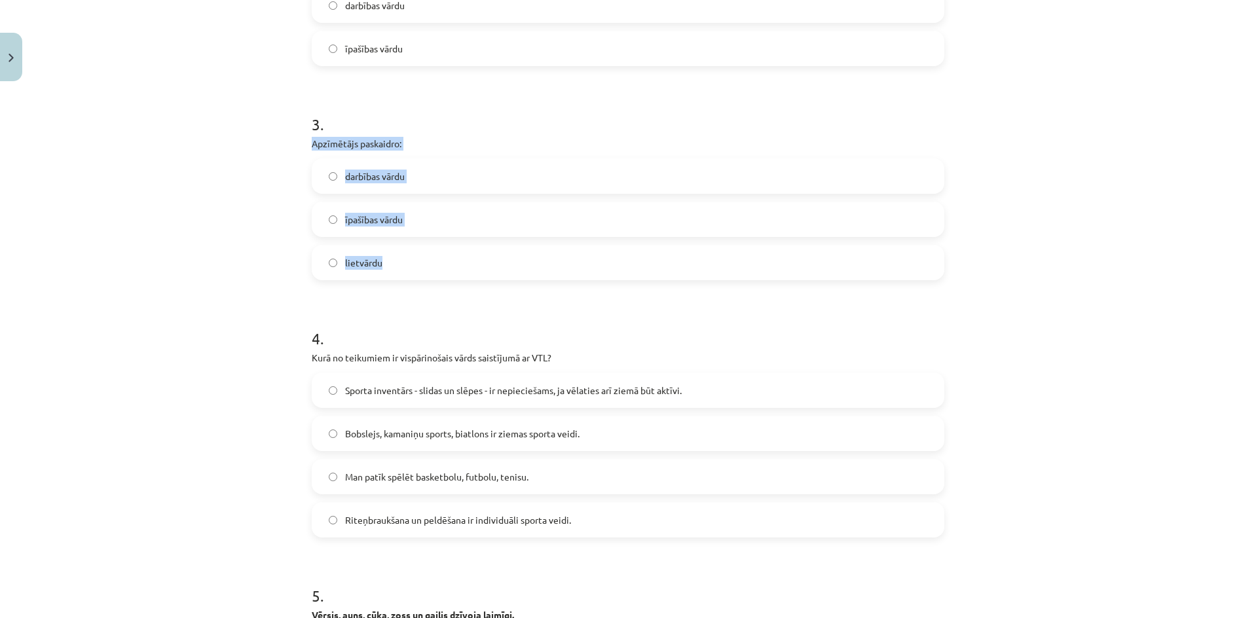
drag, startPoint x: 289, startPoint y: 141, endPoint x: 427, endPoint y: 258, distance: 180.8
click at [427, 258] on div "Mācību tēma: Latviešu valodas i - 11. klases 3. ieskaites mācību materiāls (a,b…" at bounding box center [628, 309] width 1256 height 618
copy div "Apzīmētājs paskaidro: darbības vārdu īpašības vārdu lietvārdu"
click at [434, 254] on label "lietvārdu" at bounding box center [628, 262] width 630 height 33
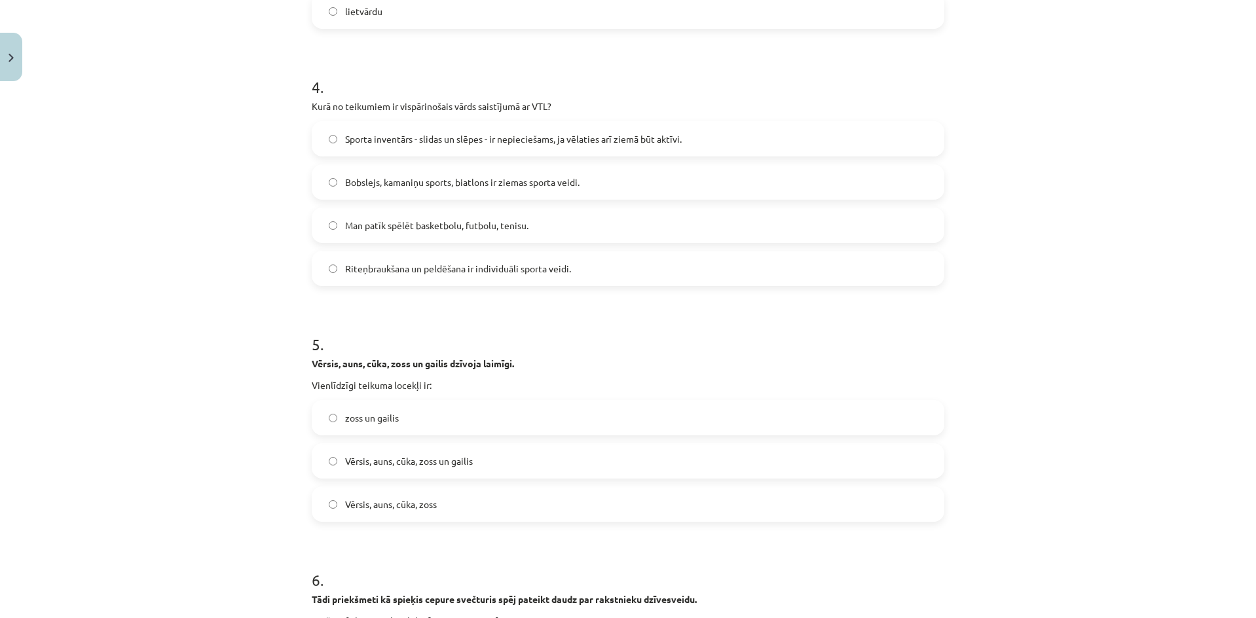
scroll to position [880, 0]
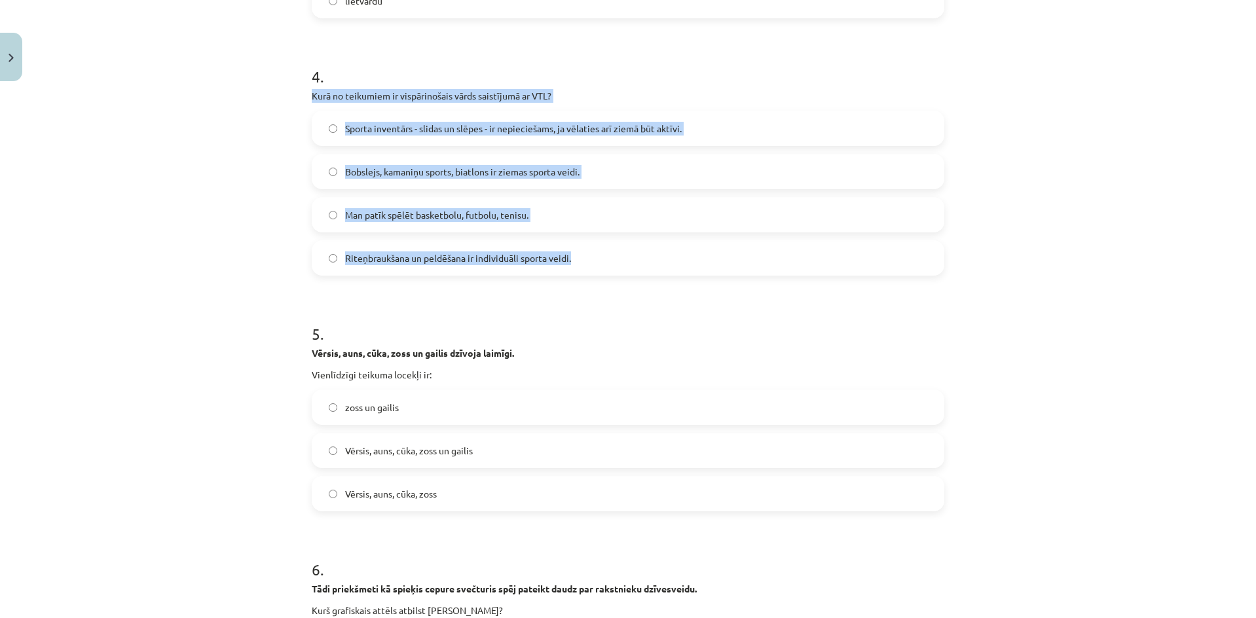
drag, startPoint x: 294, startPoint y: 90, endPoint x: 603, endPoint y: 242, distance: 344.2
click at [603, 242] on div "Mācību tēma: Latviešu valodas i - 11. klases 3. ieskaites mācību materiāls (a,b…" at bounding box center [628, 309] width 1256 height 618
copy div "Kurā no teikumiem ir vispārinošais vārds saistījumā ar VTL? Sporta inventārs - …"
click at [409, 120] on label "Sporta inventārs - slidas un slēpes - ir nepieciešams, ja vēlaties arī ziemā bū…" at bounding box center [628, 128] width 630 height 33
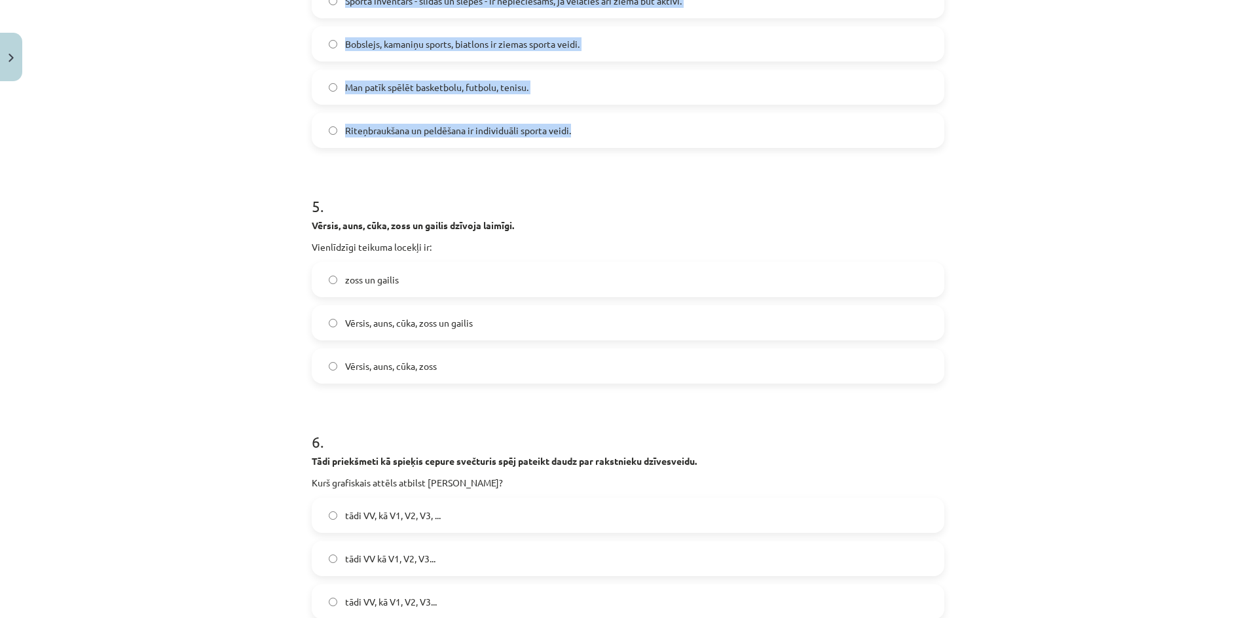
scroll to position [1142, 0]
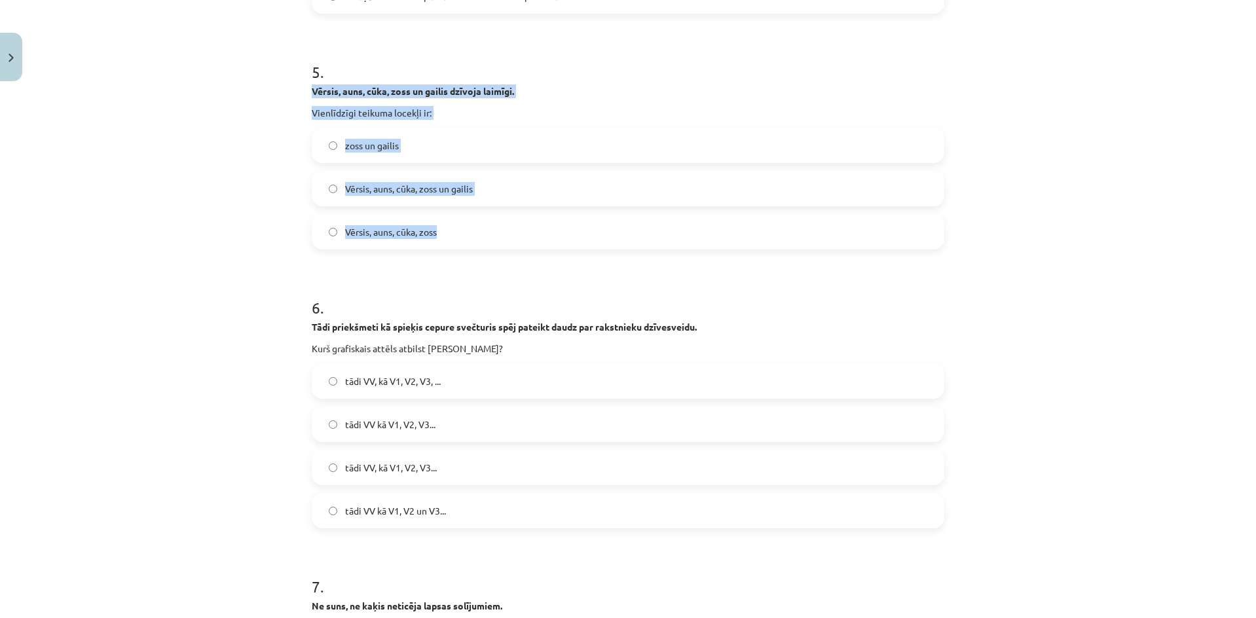
drag, startPoint x: 288, startPoint y: 87, endPoint x: 495, endPoint y: 234, distance: 253.2
click at [495, 234] on div "Mācību tēma: Latviešu valodas i - 11. klases 3. ieskaites mācību materiāls (a,b…" at bounding box center [628, 309] width 1256 height 618
click at [509, 188] on label "Vērsis, auns, cūka, zoss un gailis" at bounding box center [628, 188] width 630 height 33
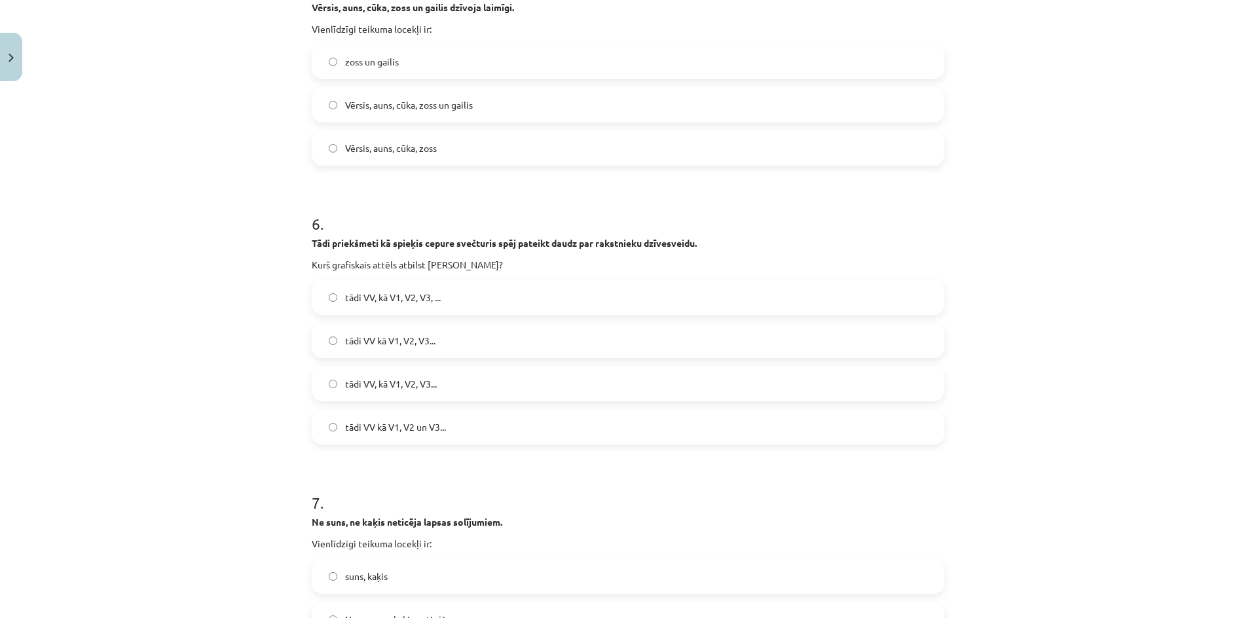
scroll to position [1317, 0]
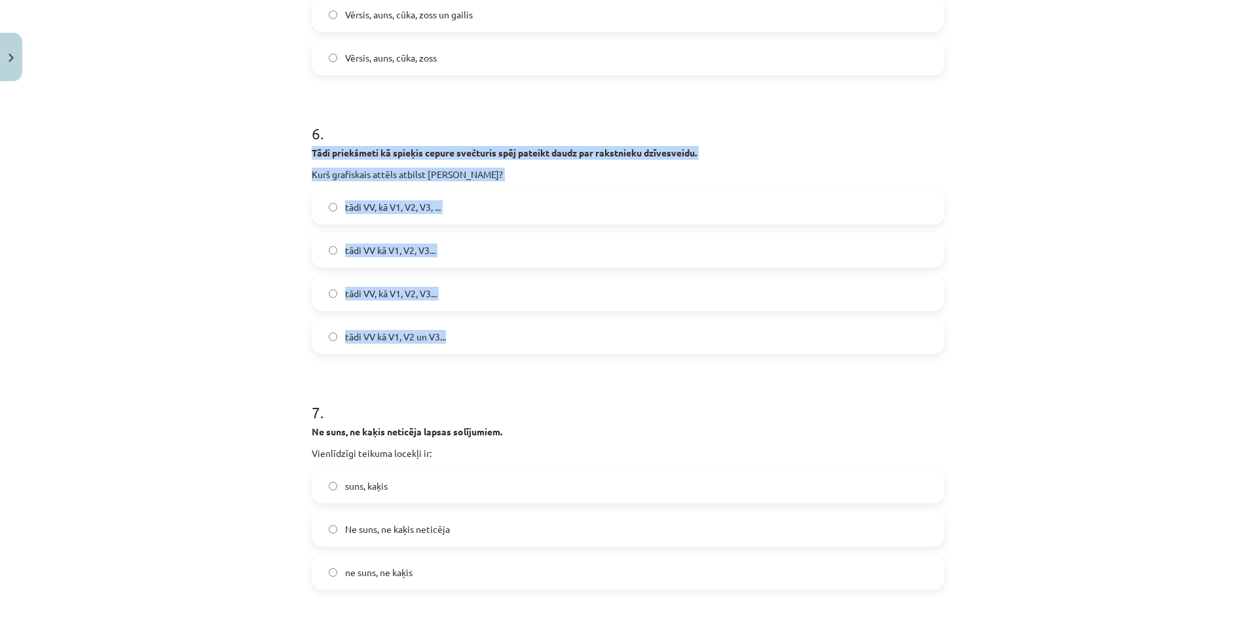
drag, startPoint x: 305, startPoint y: 156, endPoint x: 483, endPoint y: 320, distance: 242.4
click at [483, 320] on div "20 XP Saņemsi Sarežģīts 598 pilda Apraksts Uzdevums Palīdzība 1 . [GEOGRAPHIC_D…" at bounding box center [628, 158] width 649 height 2776
click at [496, 298] on label "tādi VV, kā V1, V2, V3..." at bounding box center [628, 293] width 630 height 33
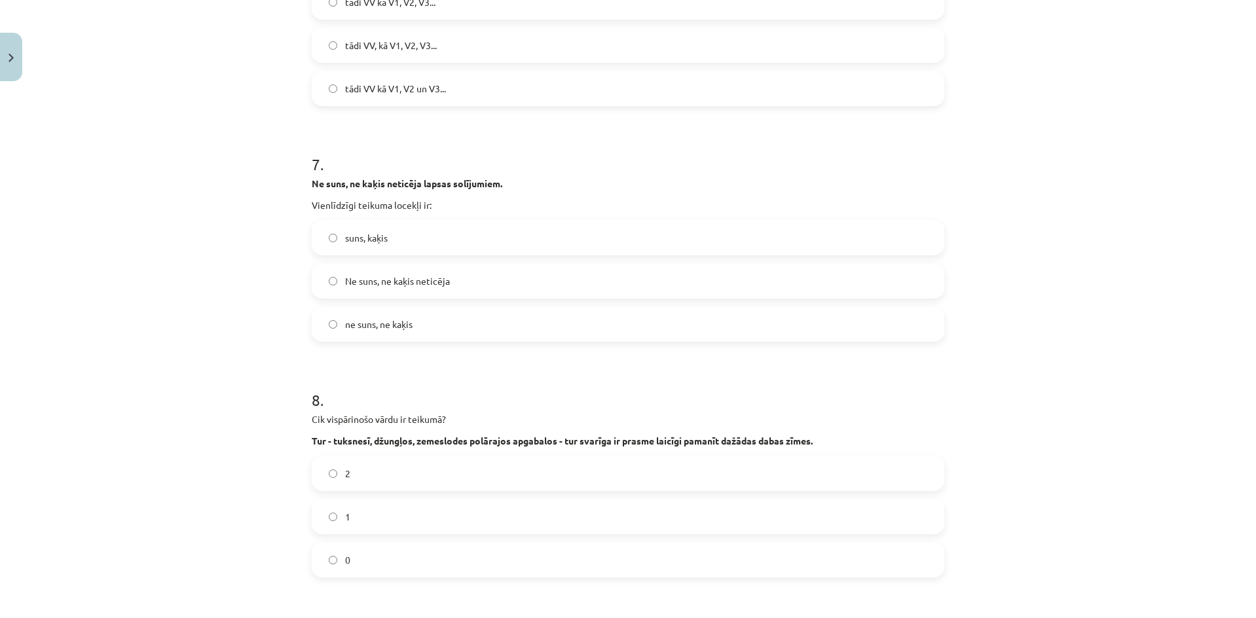
scroll to position [1579, 0]
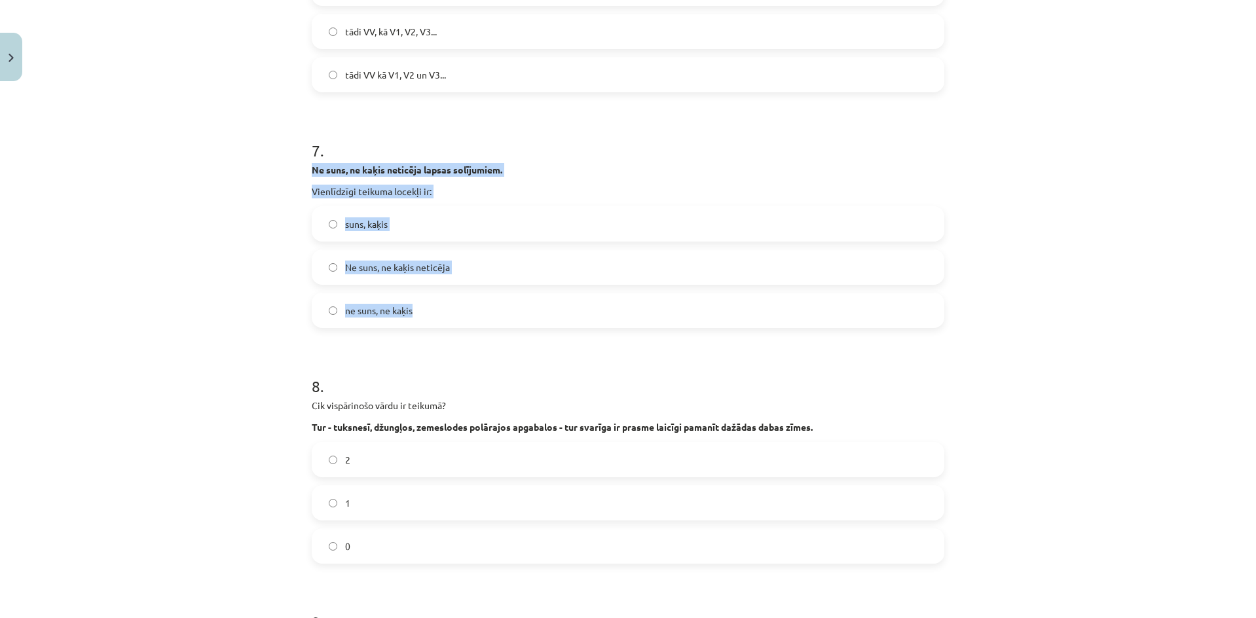
drag, startPoint x: 302, startPoint y: 166, endPoint x: 491, endPoint y: 314, distance: 240.3
click at [453, 313] on label "ne suns, ne kaķis" at bounding box center [628, 310] width 630 height 33
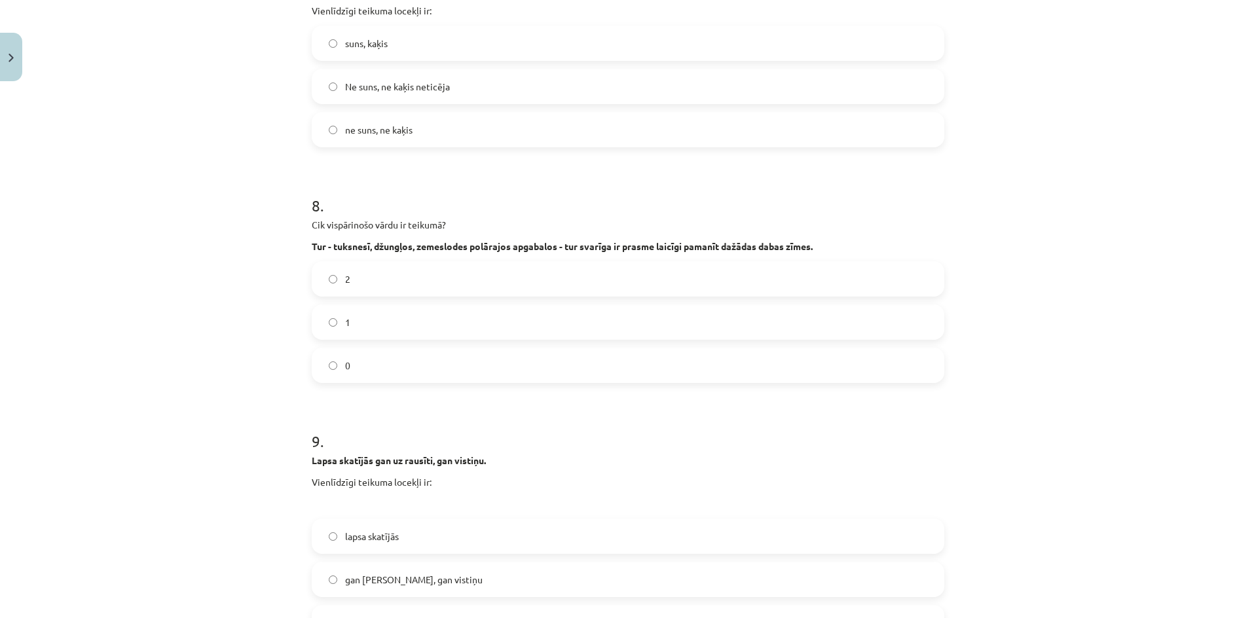
scroll to position [1928, 0]
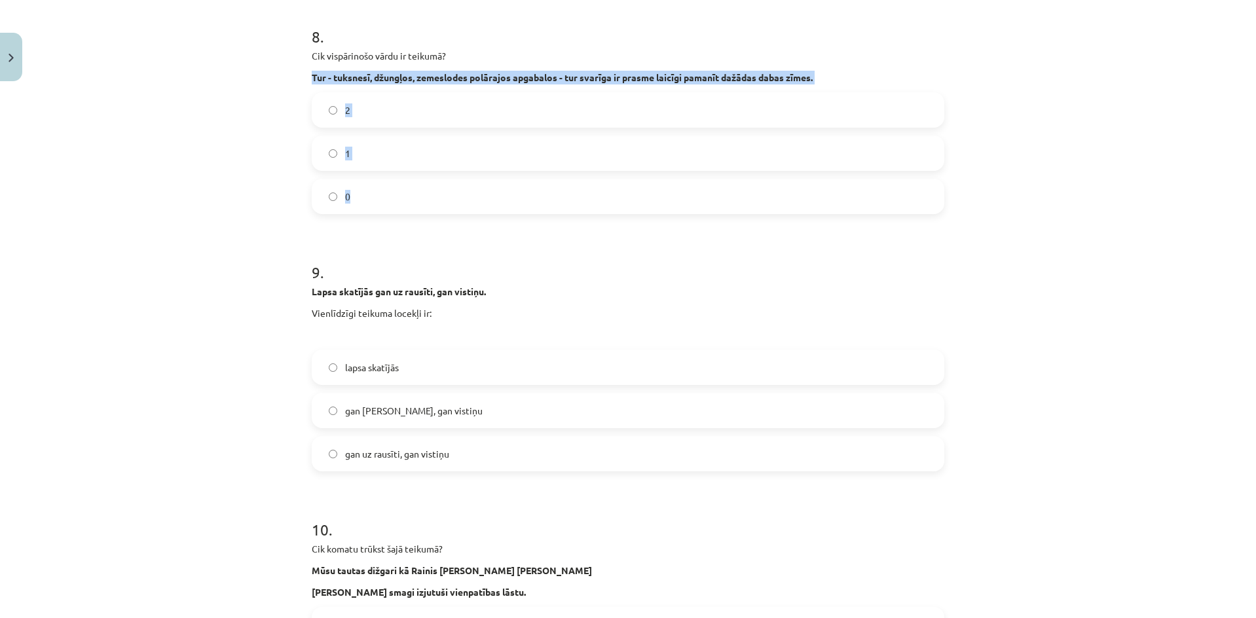
drag, startPoint x: 297, startPoint y: 79, endPoint x: 444, endPoint y: 176, distance: 175.5
click at [444, 176] on div "Mācību tēma: Latviešu valodas i - 11. klases 3. ieskaites mācību materiāls (a,b…" at bounding box center [628, 309] width 1256 height 618
drag, startPoint x: 301, startPoint y: 59, endPoint x: 451, endPoint y: 179, distance: 192.4
click at [386, 147] on label "1" at bounding box center [628, 153] width 630 height 33
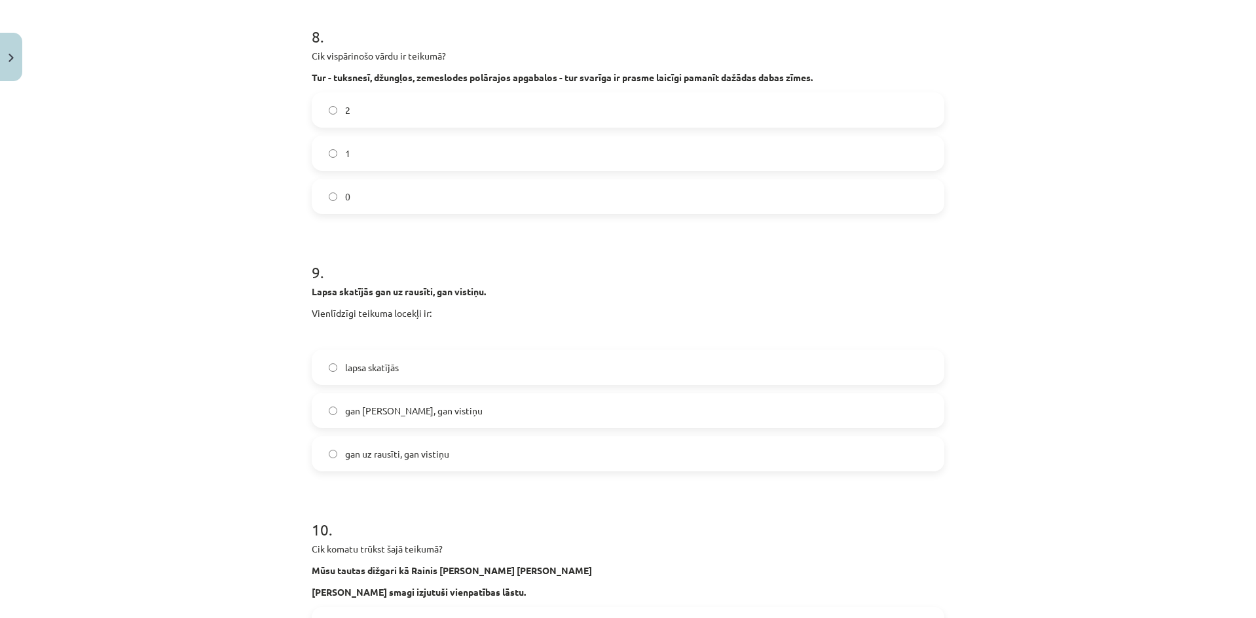
scroll to position [2103, 0]
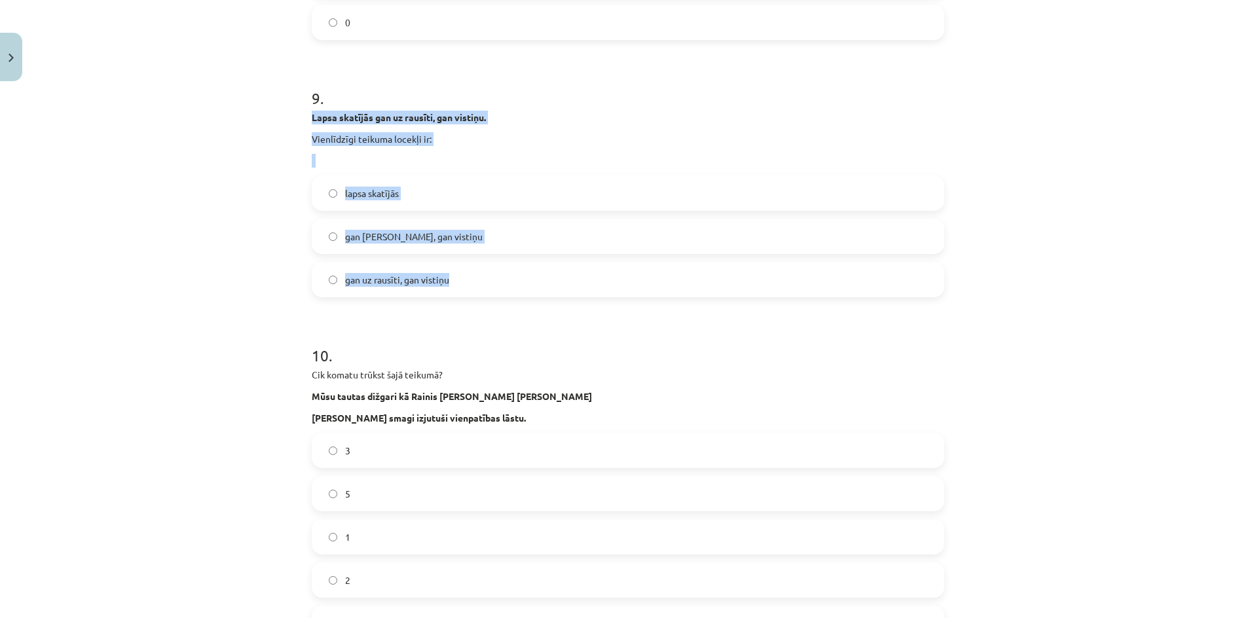
drag, startPoint x: 297, startPoint y: 115, endPoint x: 466, endPoint y: 264, distance: 225.1
click at [466, 264] on div "Mācību tēma: Latviešu valodas i - 11. klases 3. ieskaites mācību materiāls (a,b…" at bounding box center [628, 309] width 1256 height 618
click at [508, 278] on label "gan uz rausīti, gan vistiņu" at bounding box center [628, 279] width 630 height 33
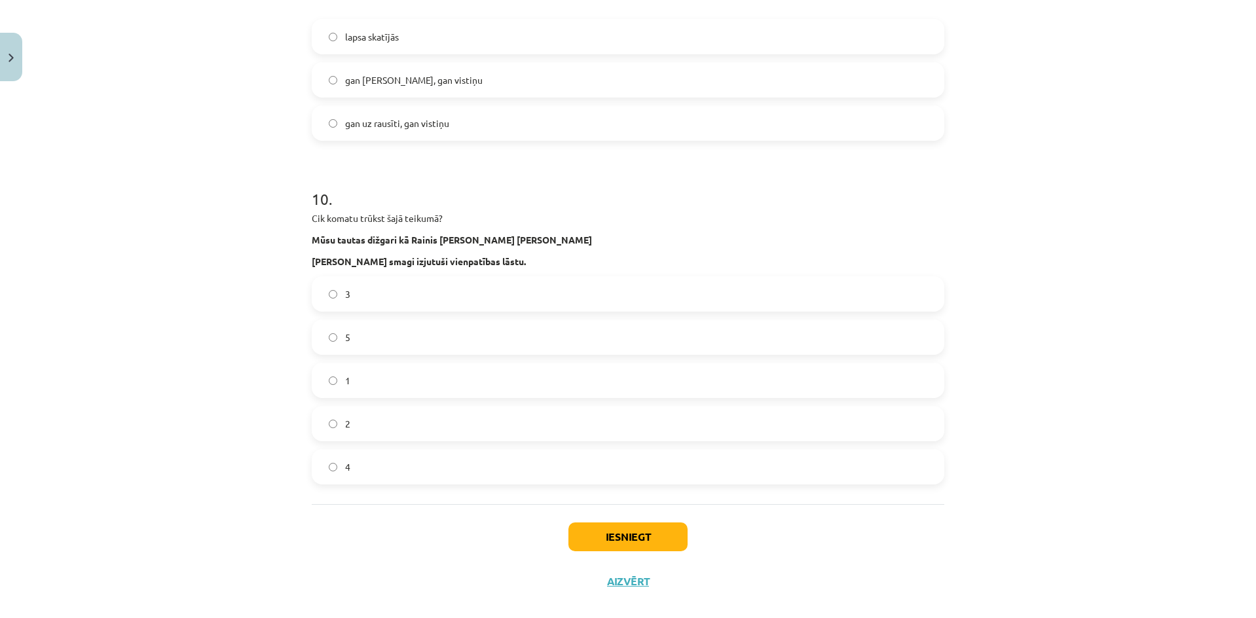
scroll to position [2278, 0]
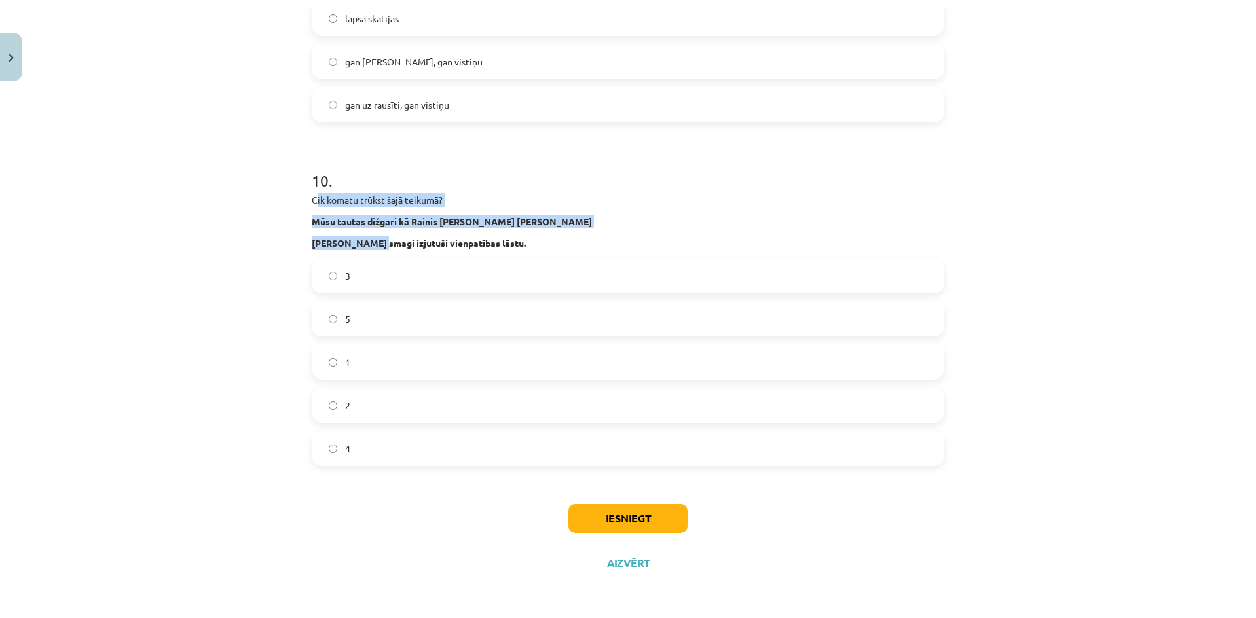
drag, startPoint x: 310, startPoint y: 198, endPoint x: 371, endPoint y: 246, distance: 77.4
click at [371, 246] on div "Cik komatu trūkst šajā teikumā? Mūsu tautas dižgari kā Rainis [PERSON_NAME] [PE…" at bounding box center [628, 221] width 633 height 57
drag, startPoint x: 306, startPoint y: 198, endPoint x: 426, endPoint y: 441, distance: 270.7
click at [396, 458] on label "4" at bounding box center [628, 448] width 630 height 33
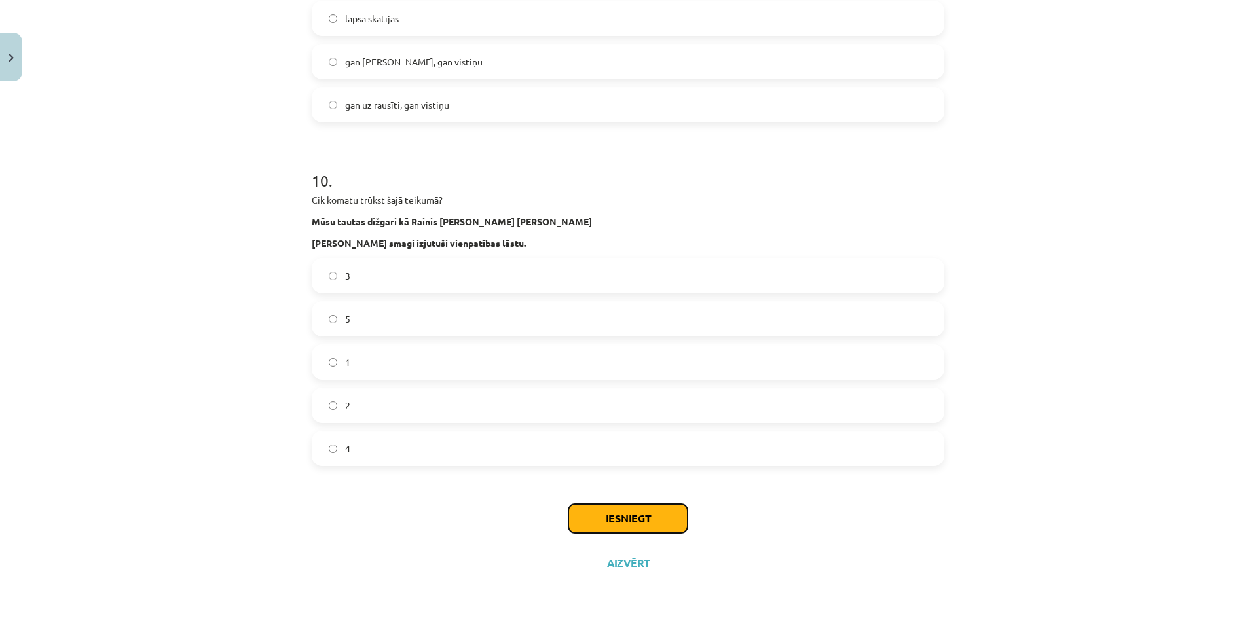
click at [622, 519] on button "Iesniegt" at bounding box center [628, 518] width 119 height 29
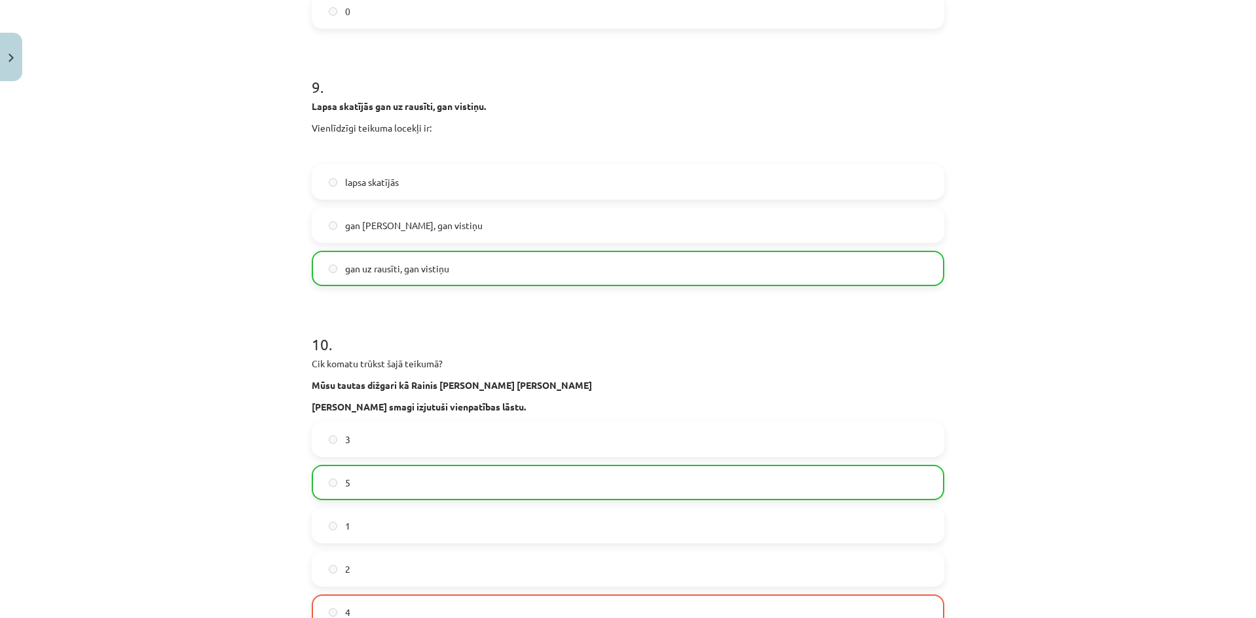
scroll to position [2320, 0]
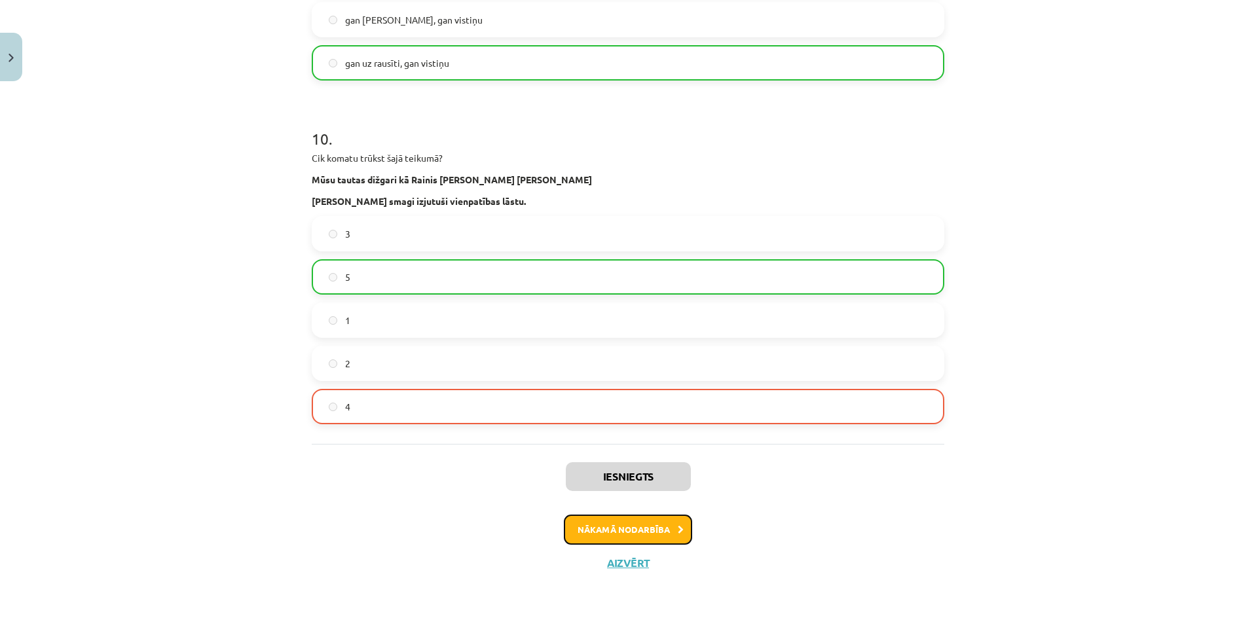
click at [662, 535] on button "Nākamā nodarbība" at bounding box center [628, 530] width 128 height 30
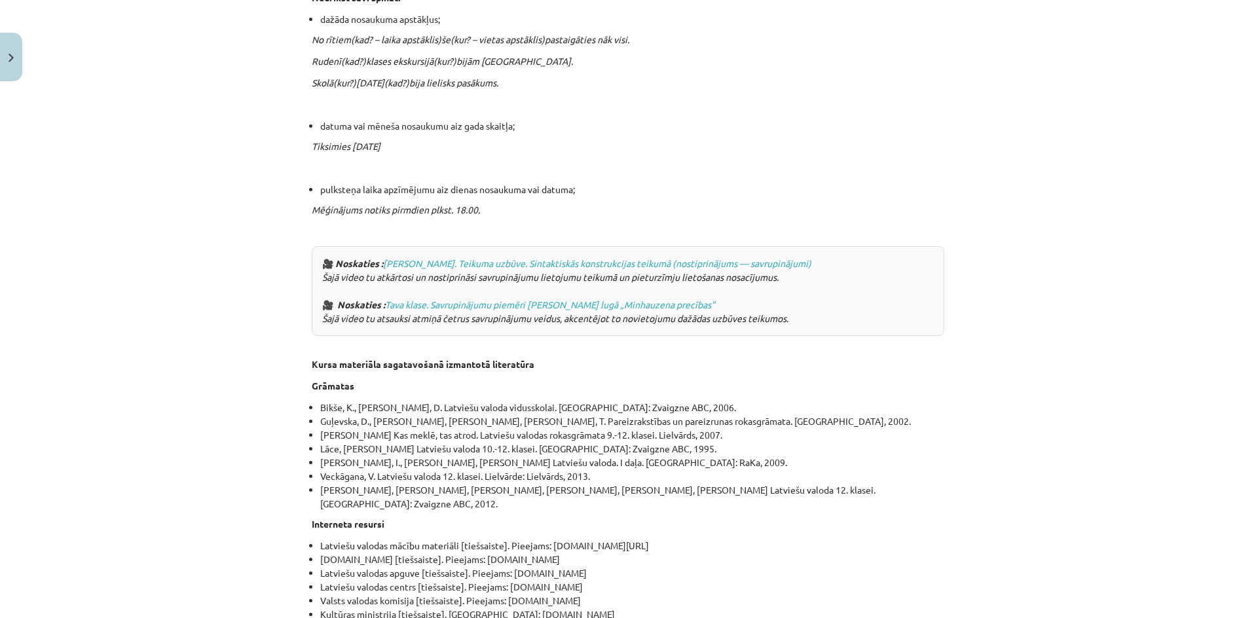
scroll to position [4473, 0]
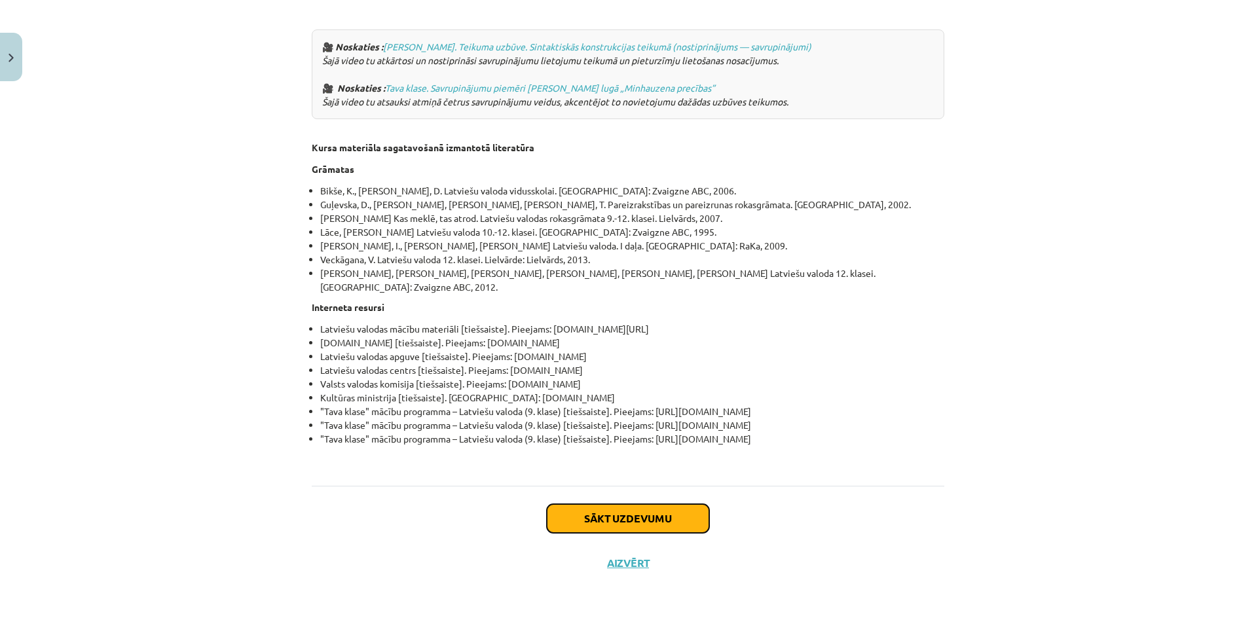
click at [612, 526] on button "Sākt uzdevumu" at bounding box center [628, 518] width 162 height 29
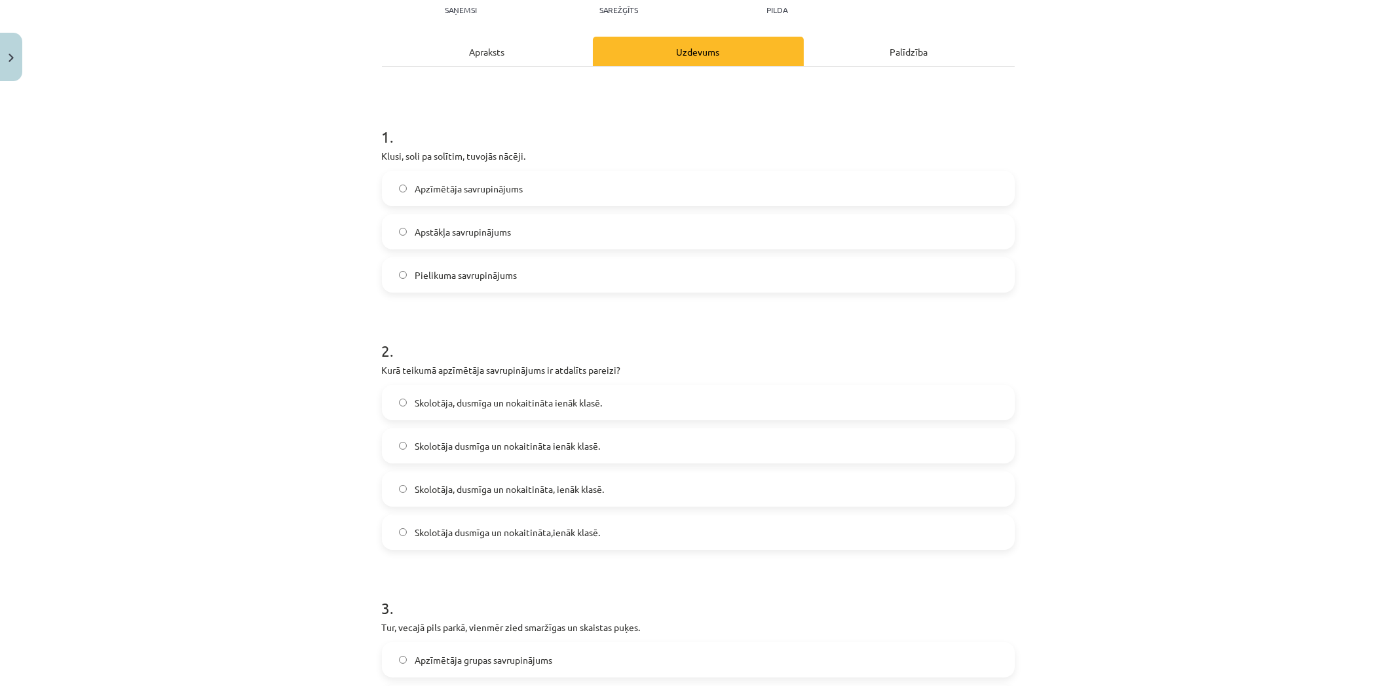
scroll to position [0, 0]
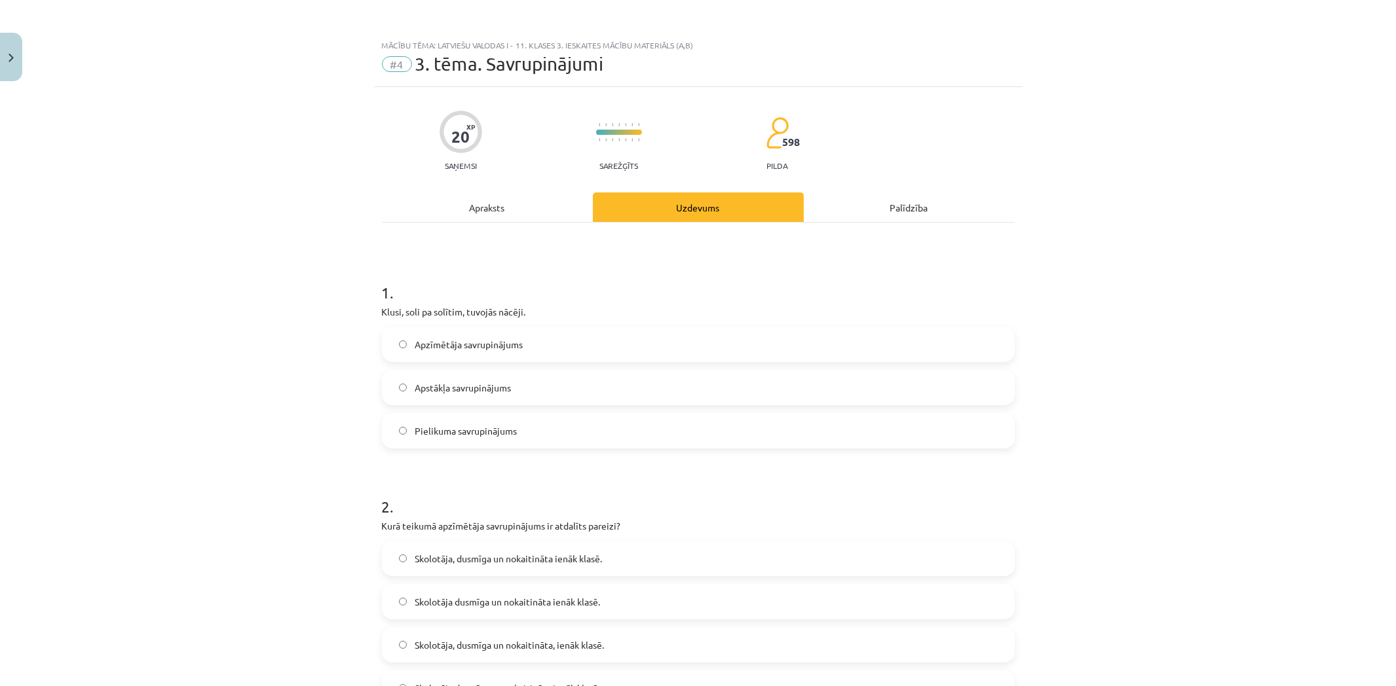
click at [666, 389] on label "Apstākļa savrupinājums" at bounding box center [698, 387] width 630 height 33
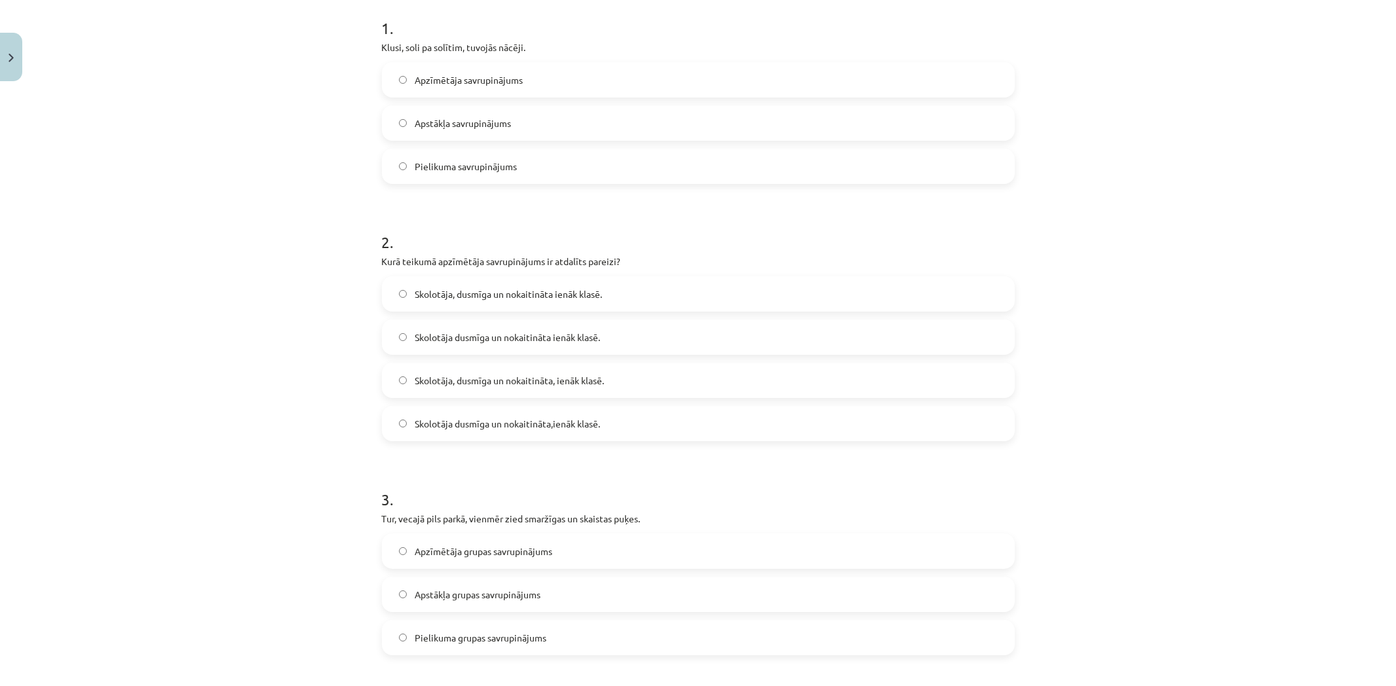
scroll to position [291, 0]
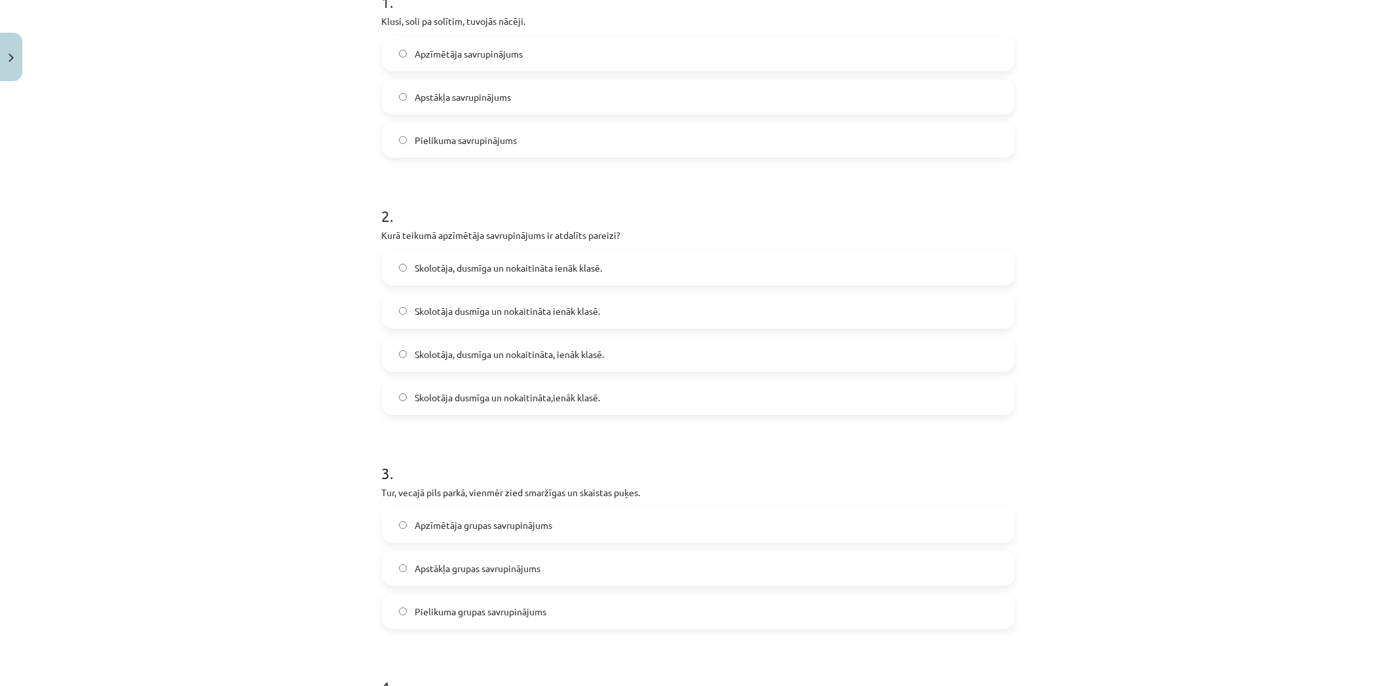
click at [540, 358] on span "Skolotāja, dusmīga un nokaitināta, ienāk klasē." at bounding box center [509, 355] width 189 height 14
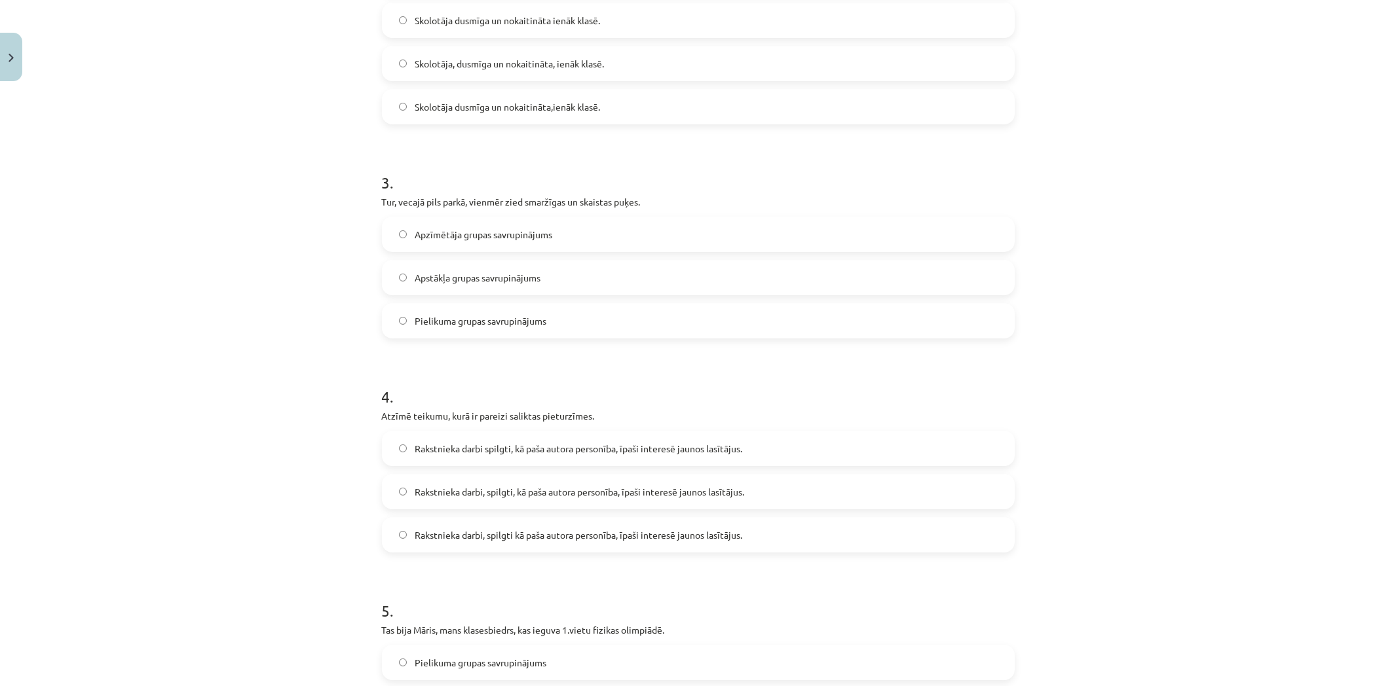
scroll to position [679, 0]
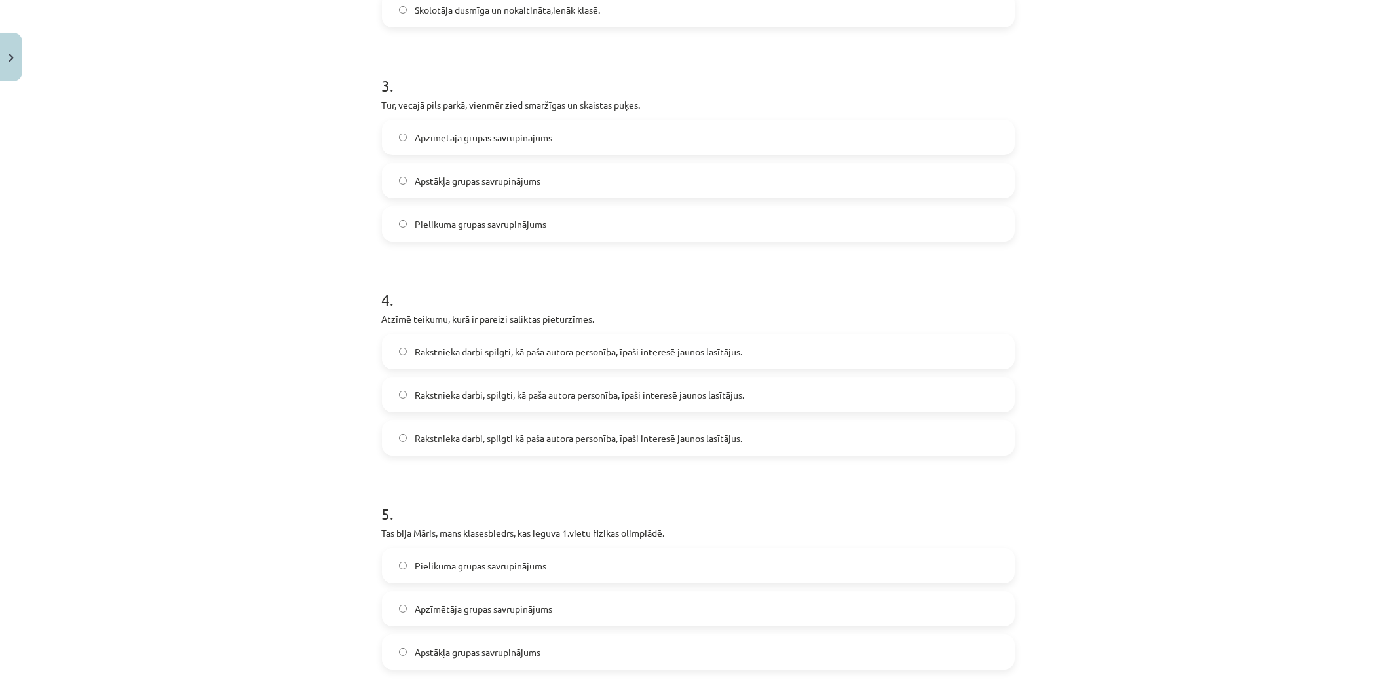
click at [535, 179] on span "Apstākļa grupas savrupinājums" at bounding box center [478, 181] width 126 height 14
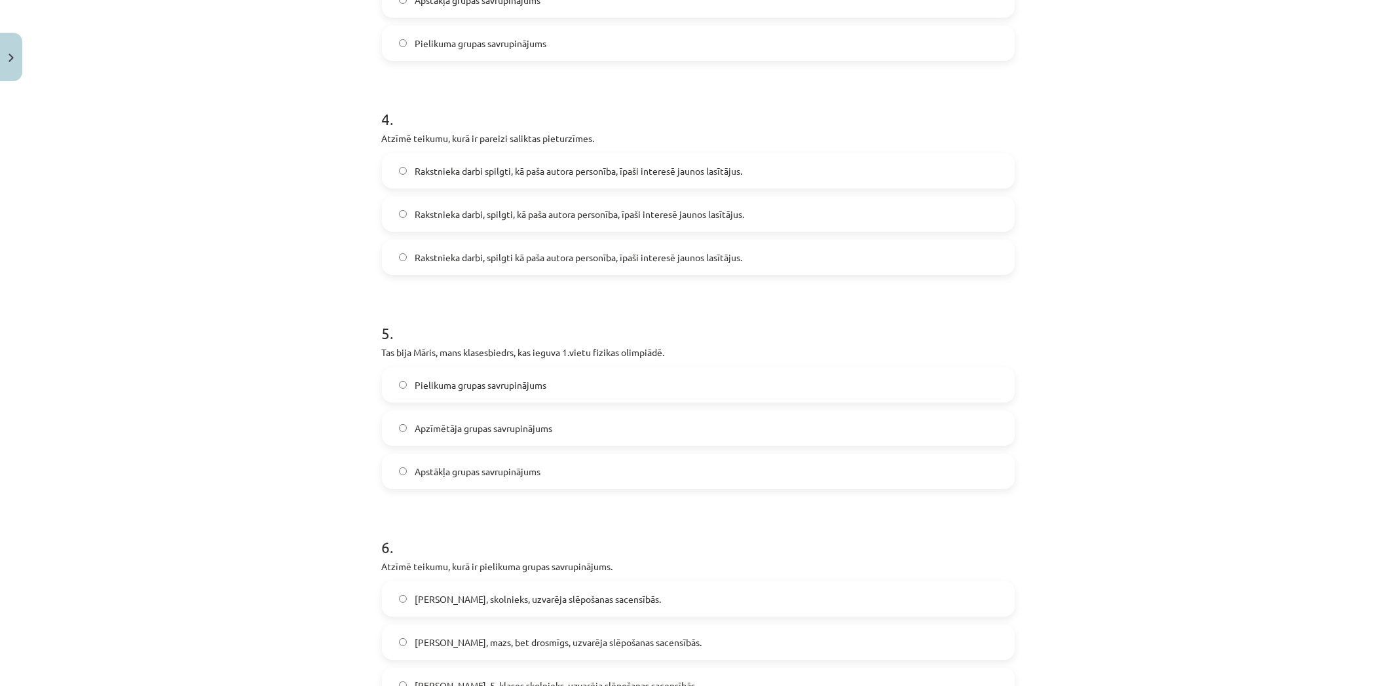
scroll to position [957, 0]
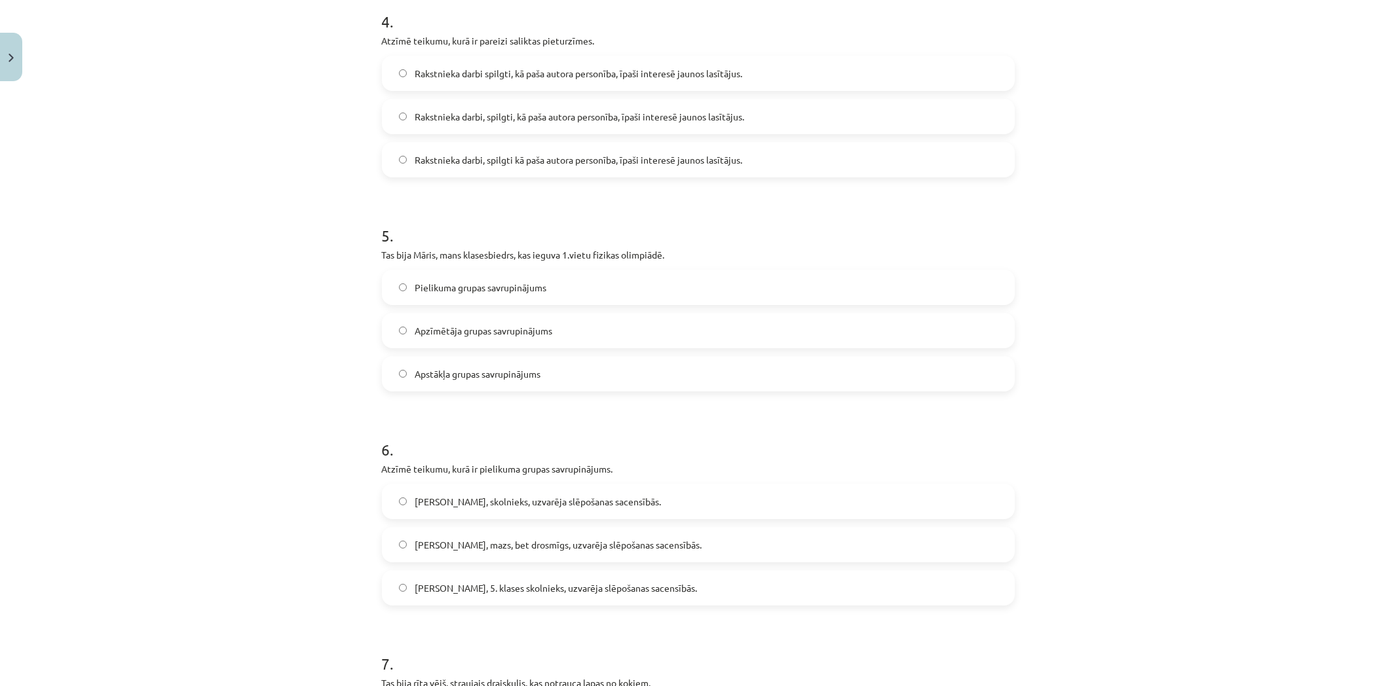
click at [515, 119] on span "Rakstnieka darbi, spilgti, kā paša autora personība, īpaši interesē jaunos lasī…" at bounding box center [579, 117] width 329 height 14
click at [524, 290] on span "Pielikuma grupas savrupinājums" at bounding box center [481, 288] width 132 height 14
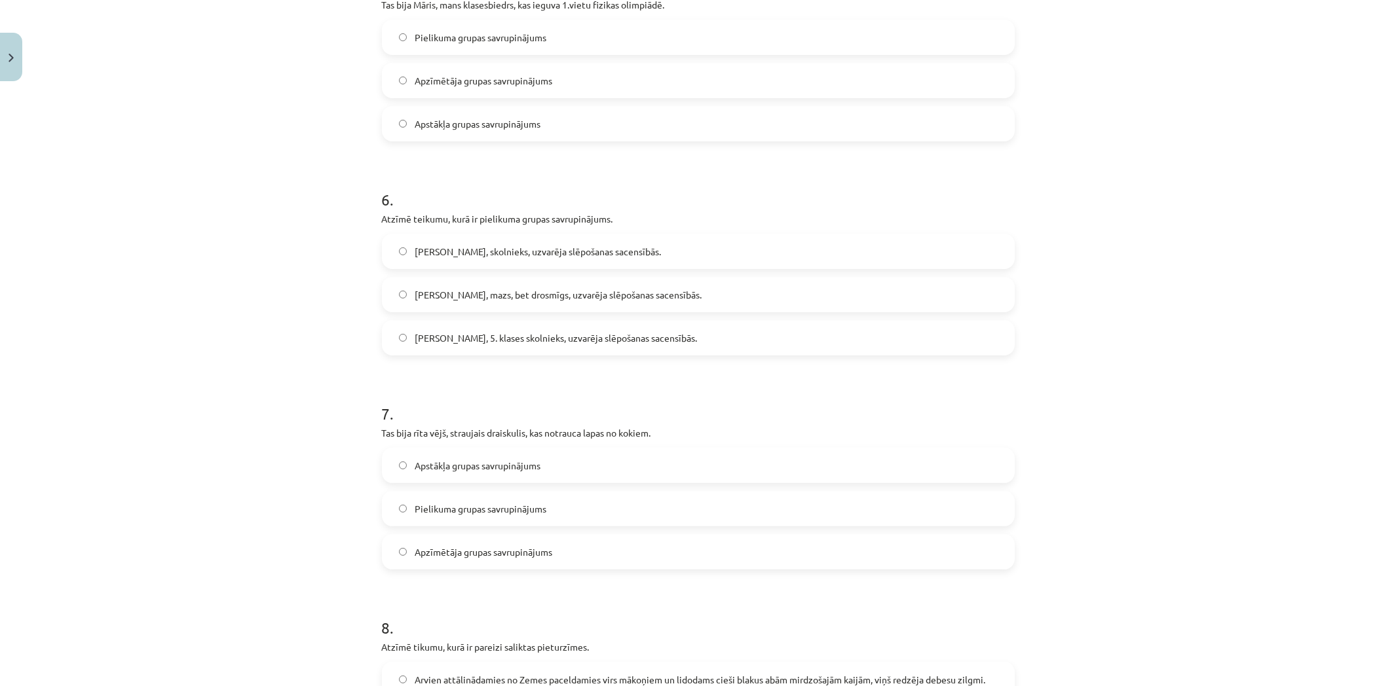
scroll to position [1248, 0]
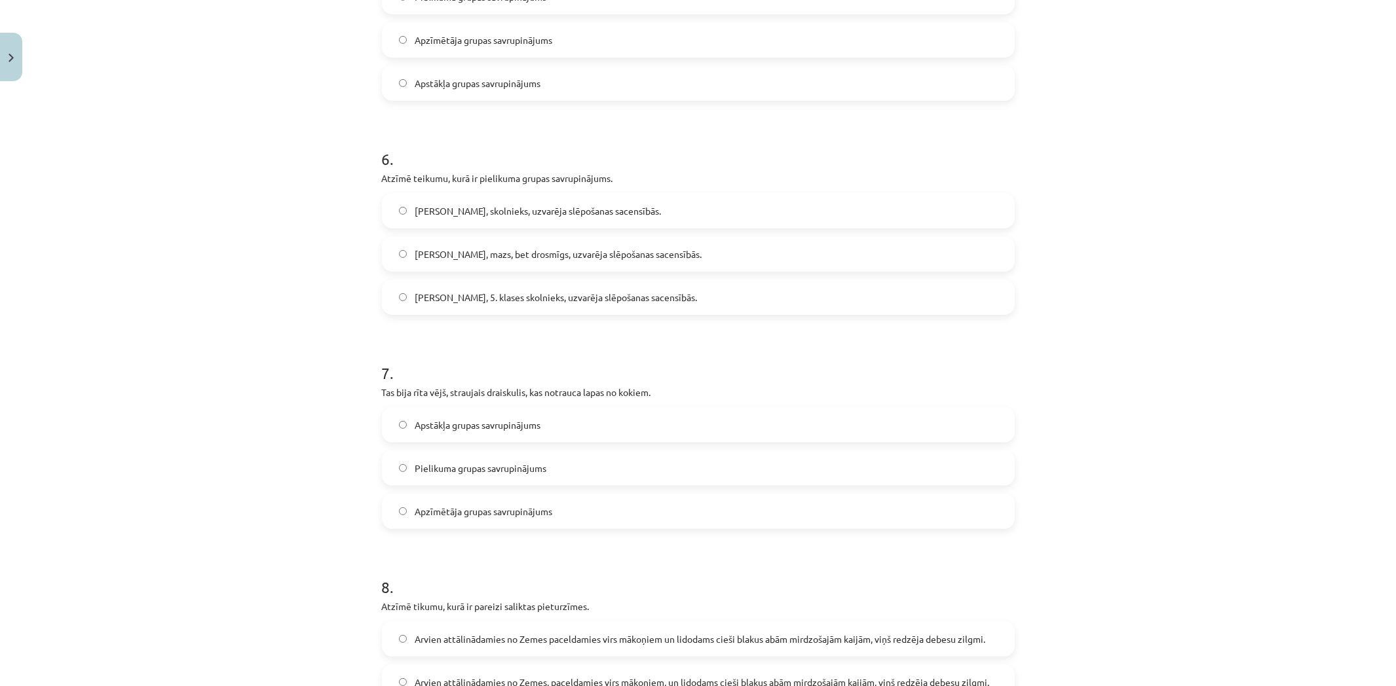
click at [476, 213] on span "[PERSON_NAME], skolnieks, uzvarēja slēpošanas sacensībās." at bounding box center [538, 211] width 246 height 14
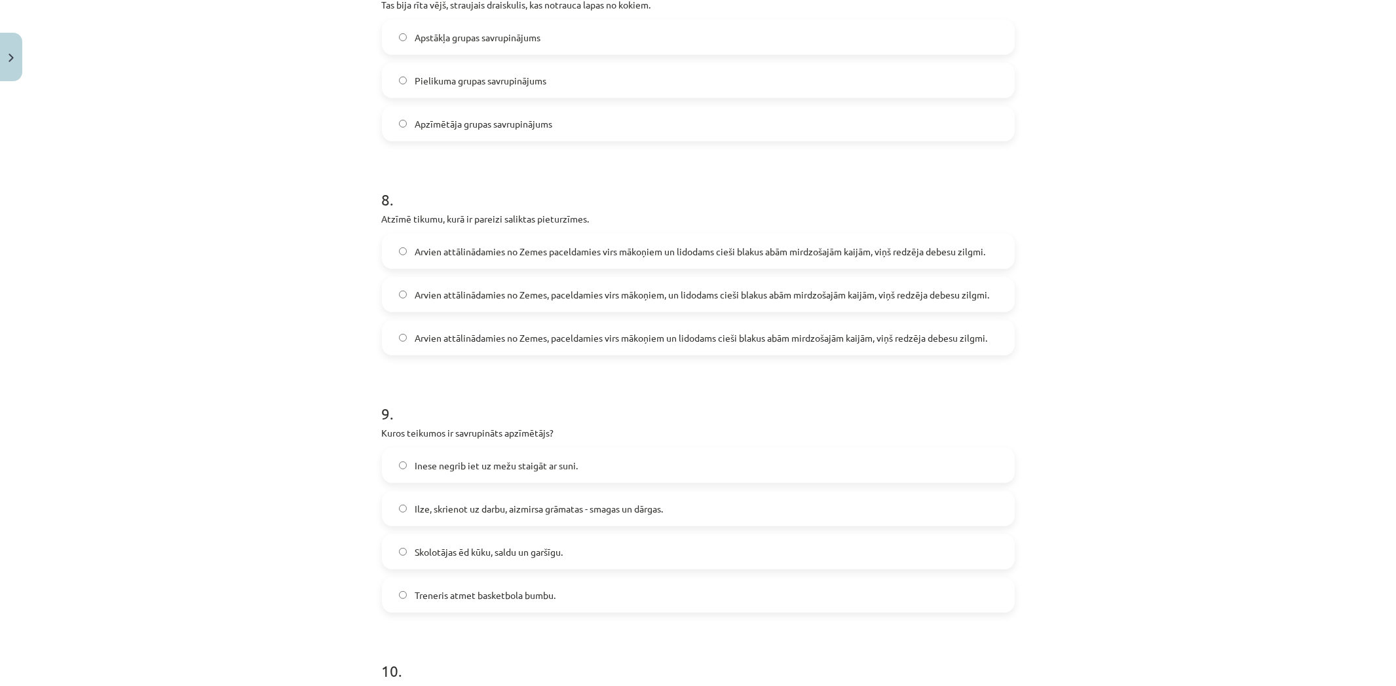
scroll to position [1539, 0]
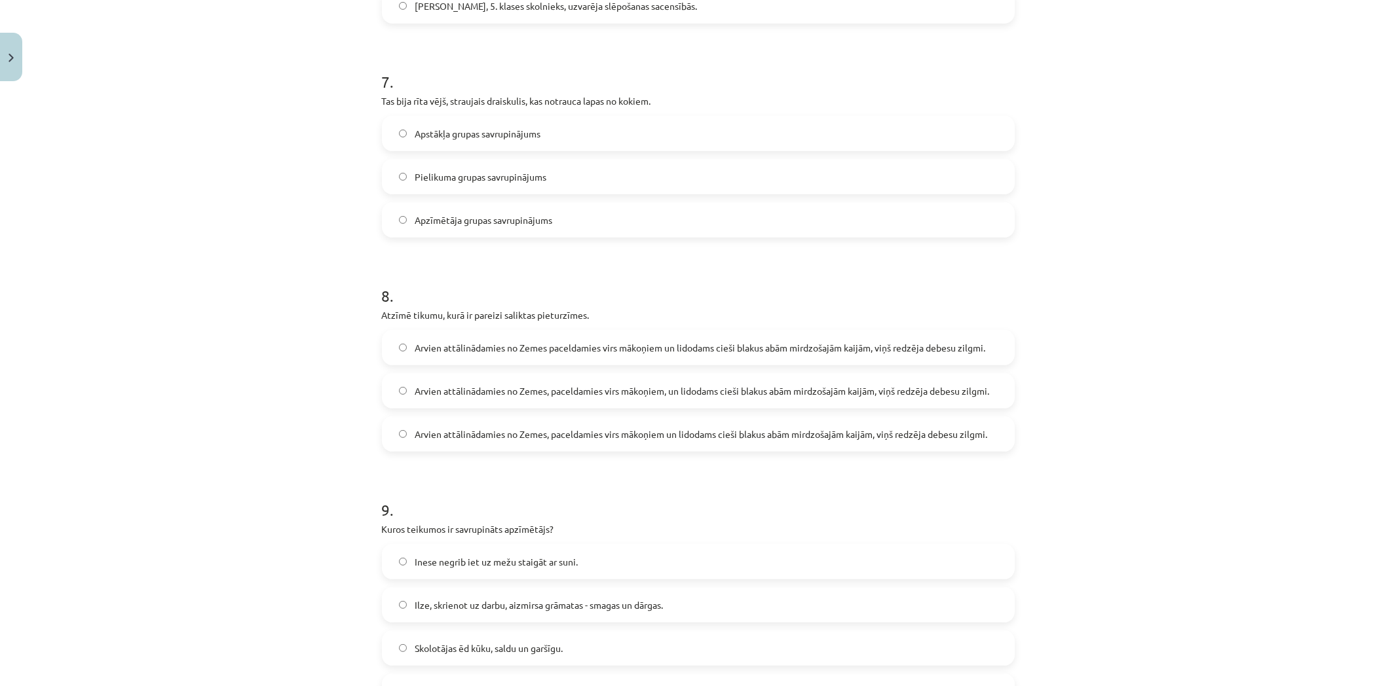
click at [446, 181] on span "Pielikuma grupas savrupinājums" at bounding box center [481, 177] width 132 height 14
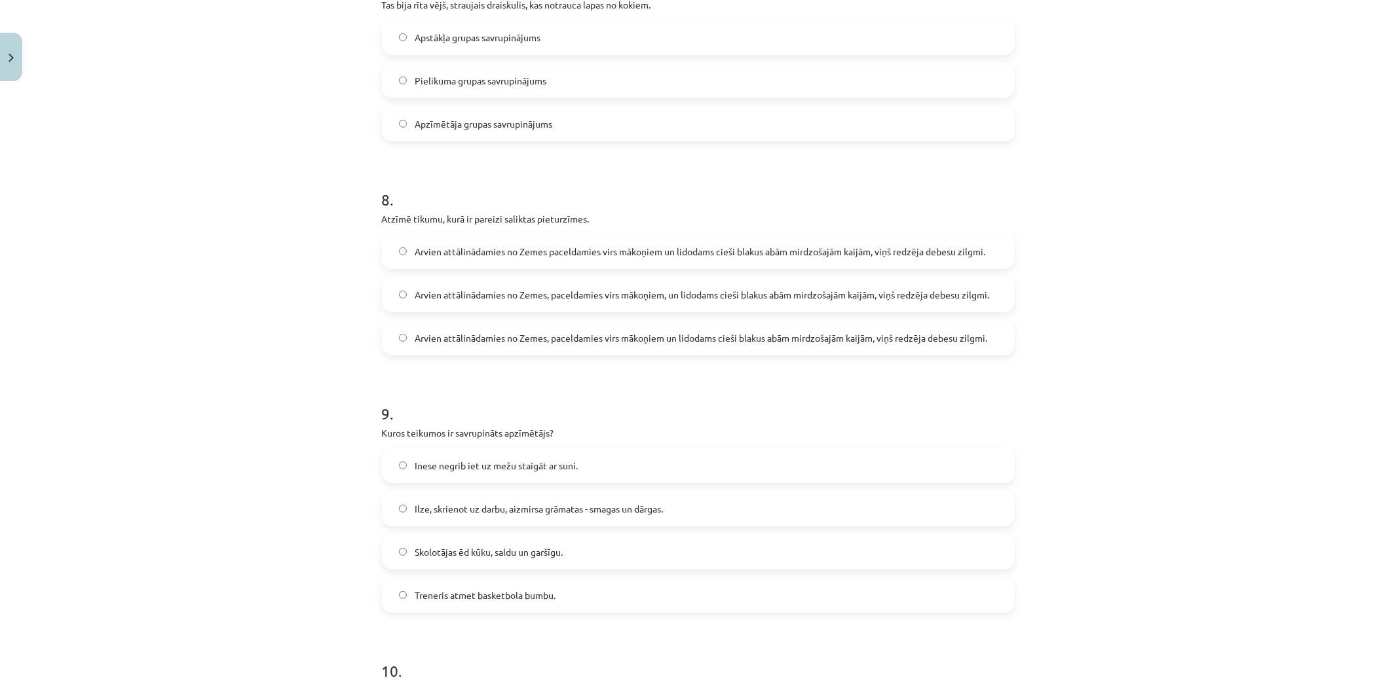
scroll to position [1733, 0]
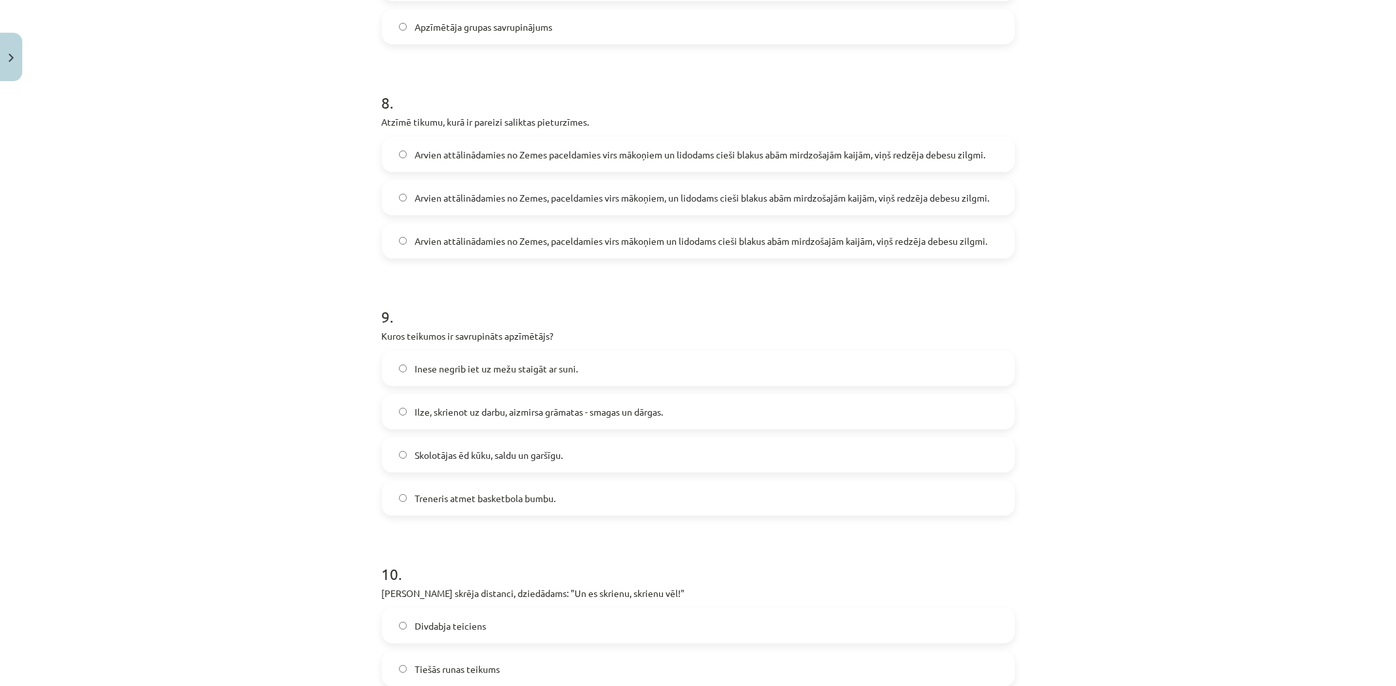
click at [765, 244] on span "Arvien attālinādamies no Zemes, paceldamies virs mākoņiem un lidodams cieši bla…" at bounding box center [701, 242] width 573 height 14
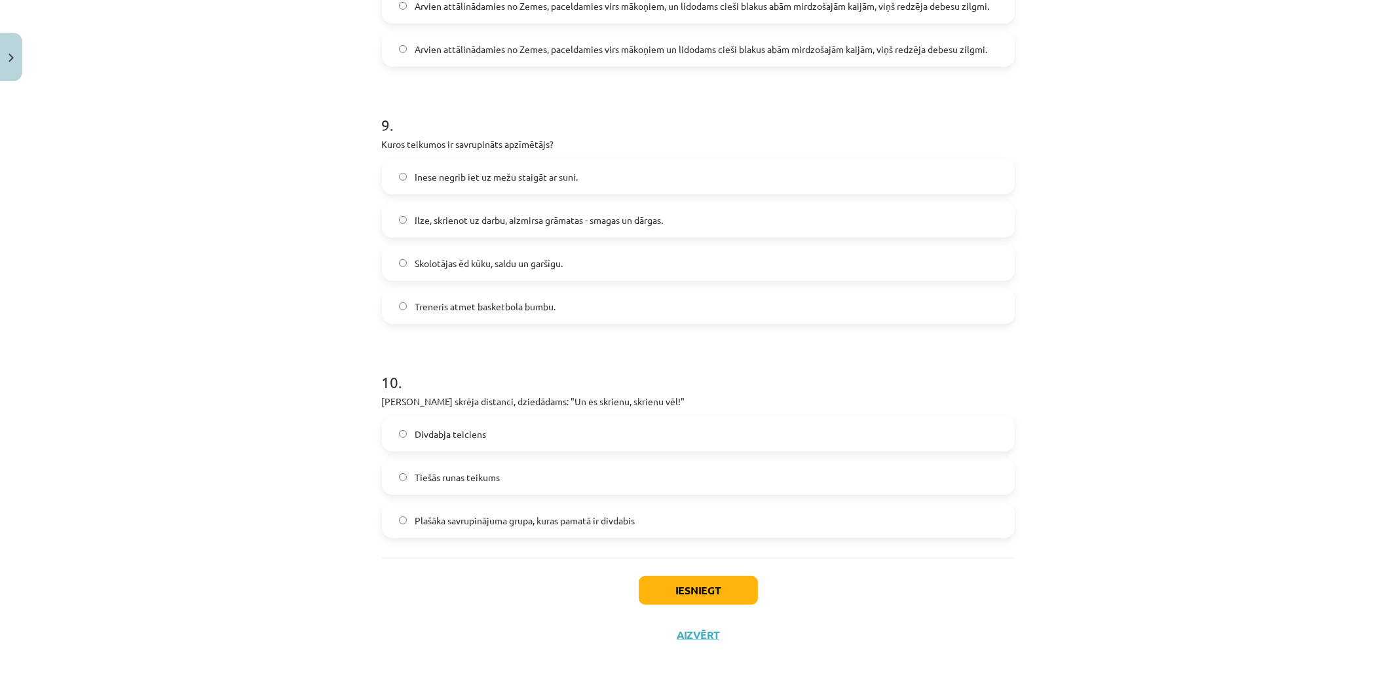
scroll to position [1927, 0]
click at [479, 267] on span "Skolotājas ēd kūku, saldu un garšīgu." at bounding box center [489, 261] width 148 height 14
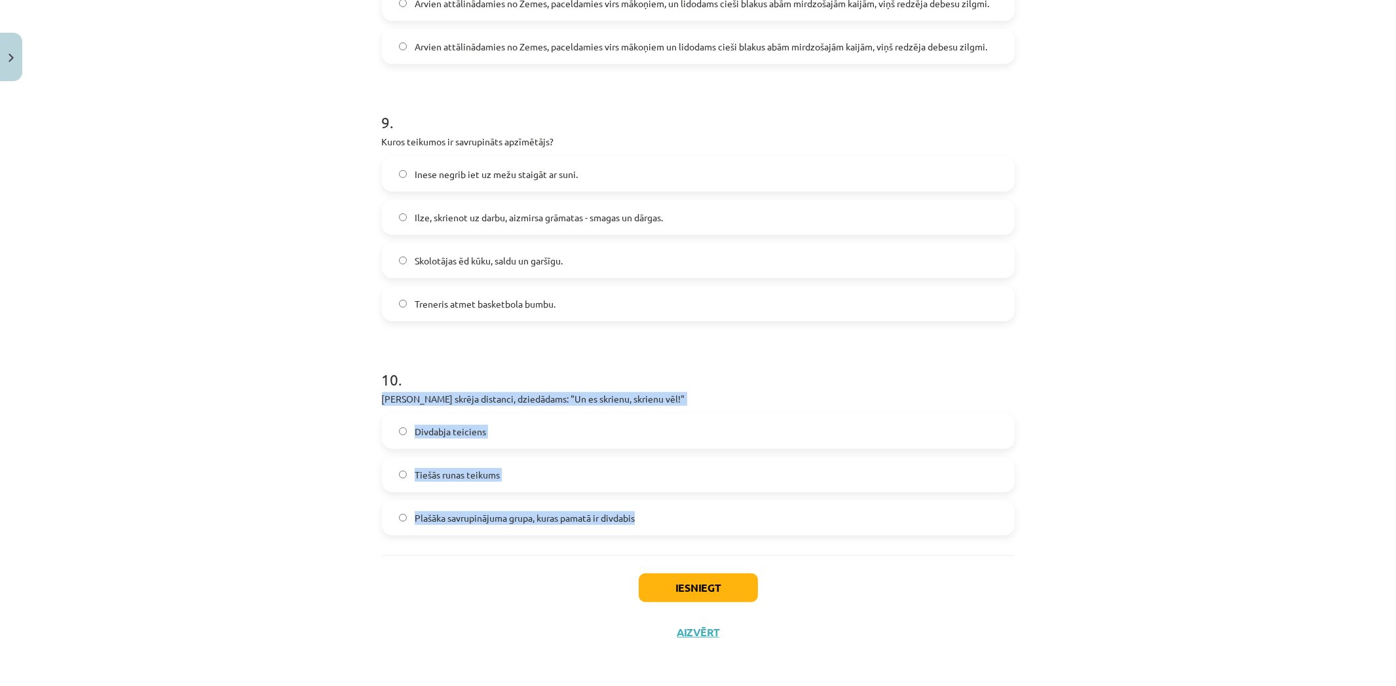
drag, startPoint x: 369, startPoint y: 403, endPoint x: 652, endPoint y: 520, distance: 306.3
click at [538, 514] on span "Plašāka savrupinājuma grupa, kuras pamatā ir divdabis" at bounding box center [525, 519] width 220 height 14
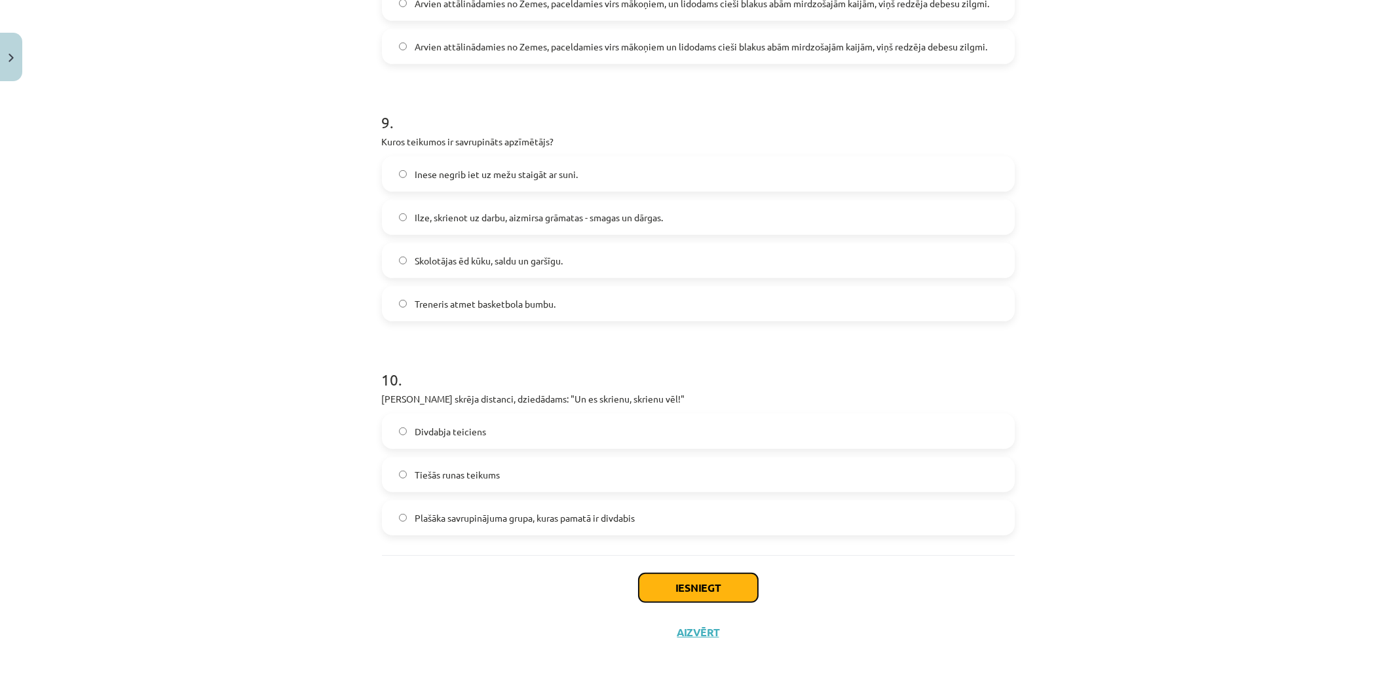
click at [710, 588] on button "Iesniegt" at bounding box center [698, 588] width 119 height 29
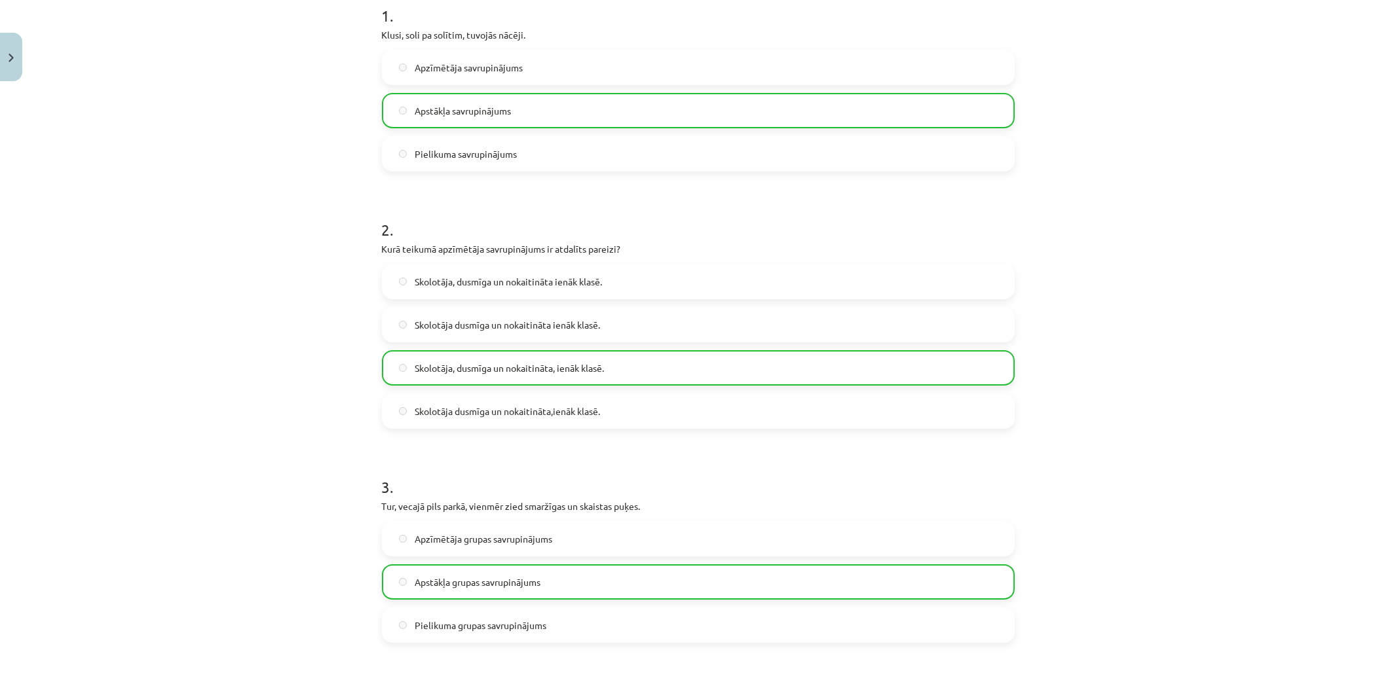
scroll to position [0, 0]
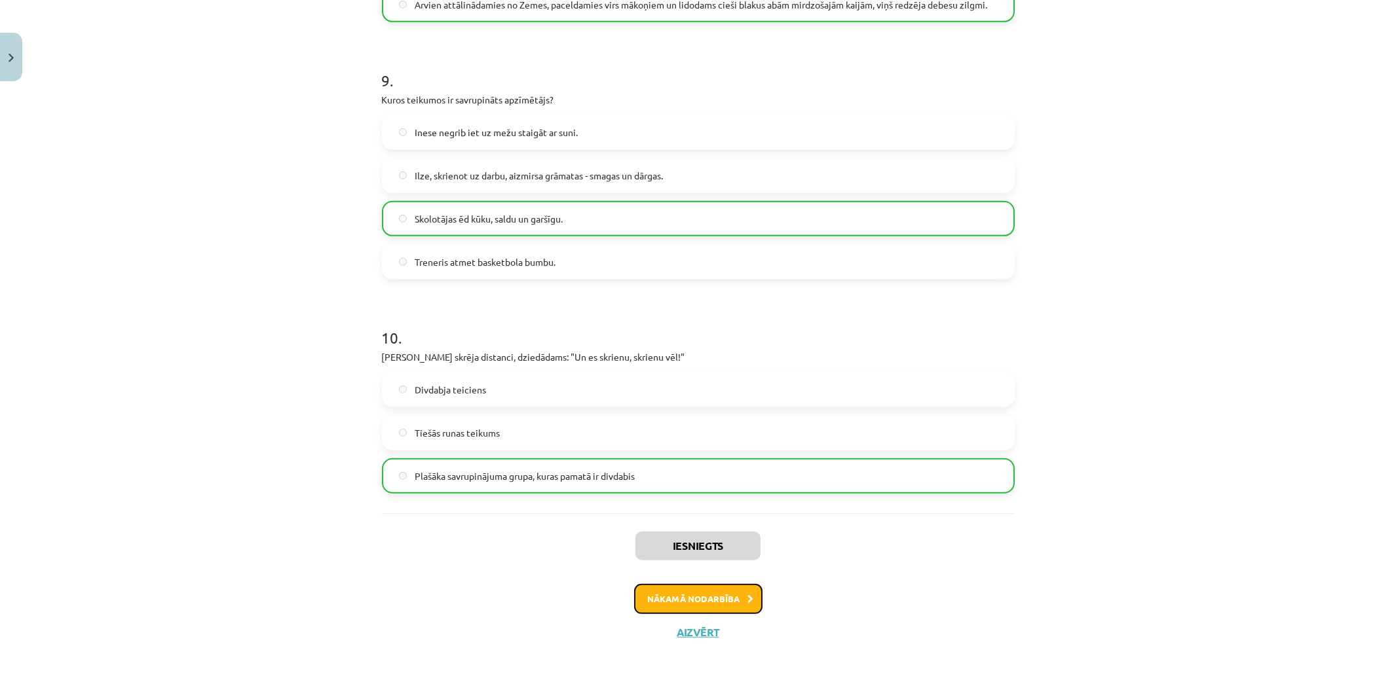
click at [703, 599] on button "Nākamā nodarbība" at bounding box center [698, 599] width 128 height 30
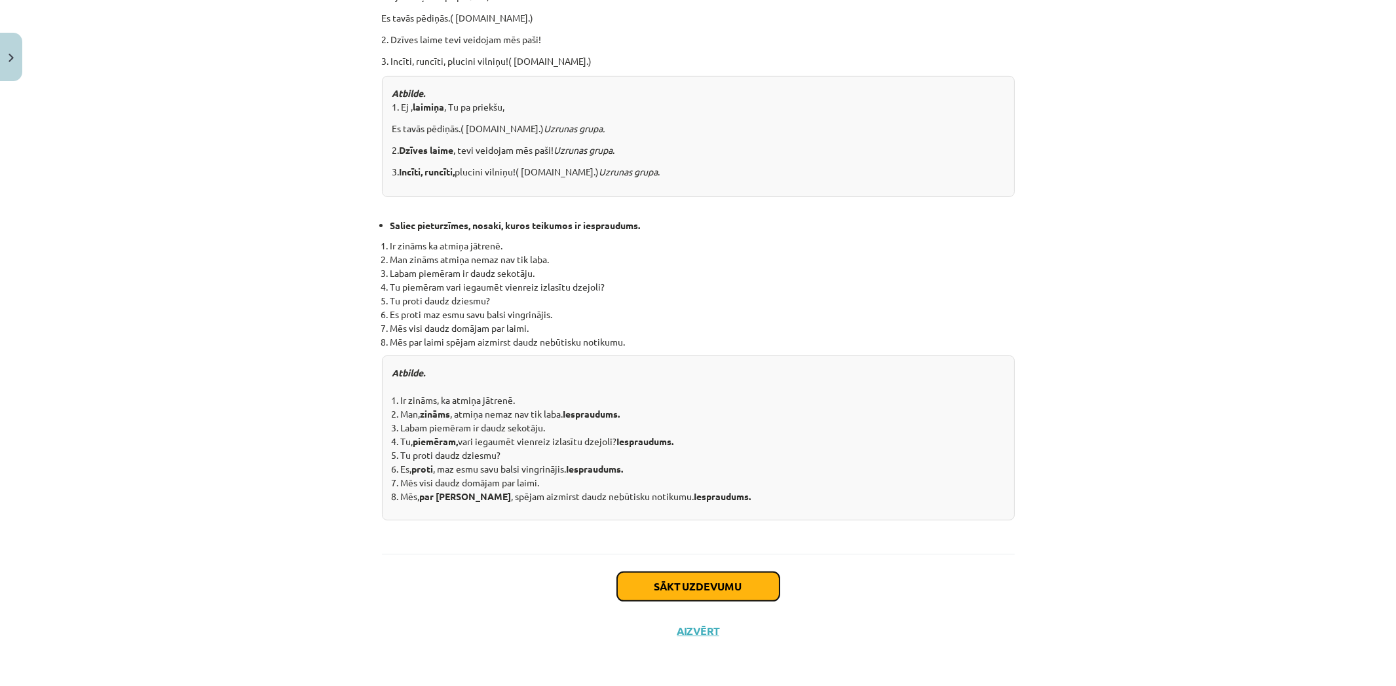
click at [697, 582] on button "Sākt uzdevumu" at bounding box center [698, 587] width 162 height 29
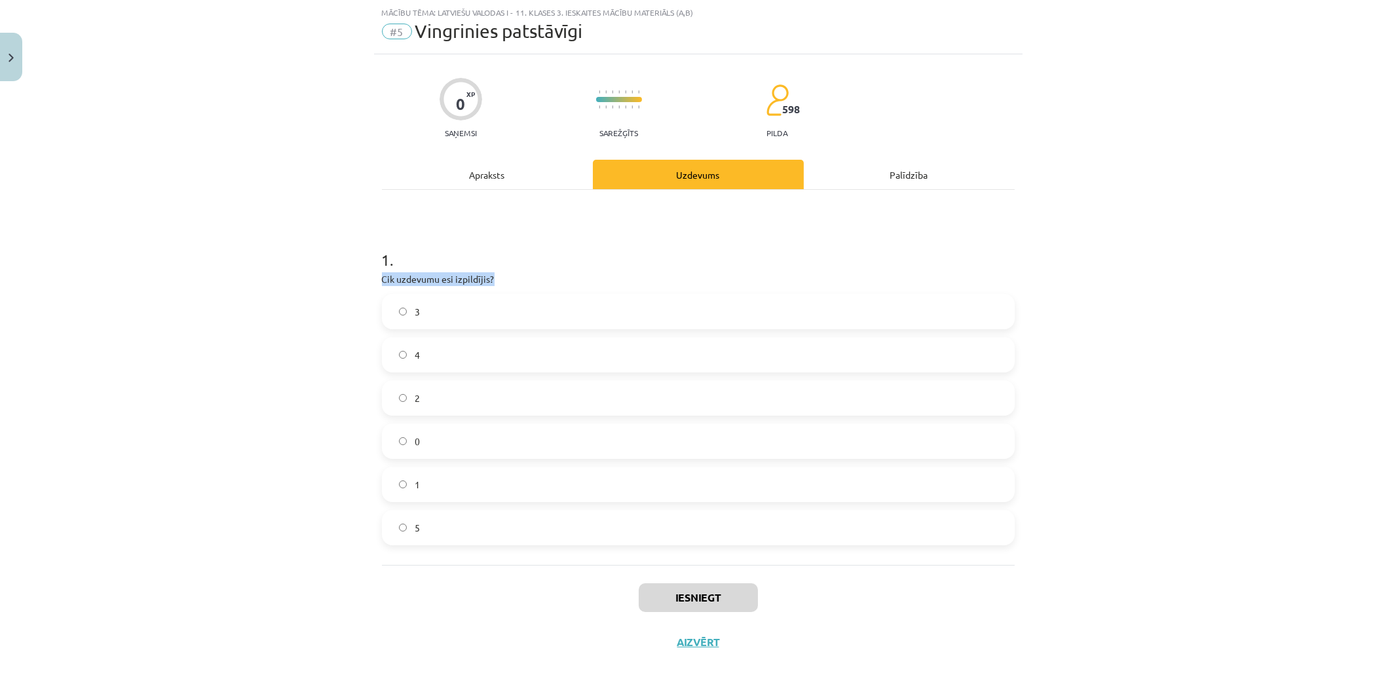
drag, startPoint x: 376, startPoint y: 282, endPoint x: 505, endPoint y: 280, distance: 129.1
click at [505, 280] on p "Cik uzdevumu esi izpildījis?" at bounding box center [698, 280] width 633 height 14
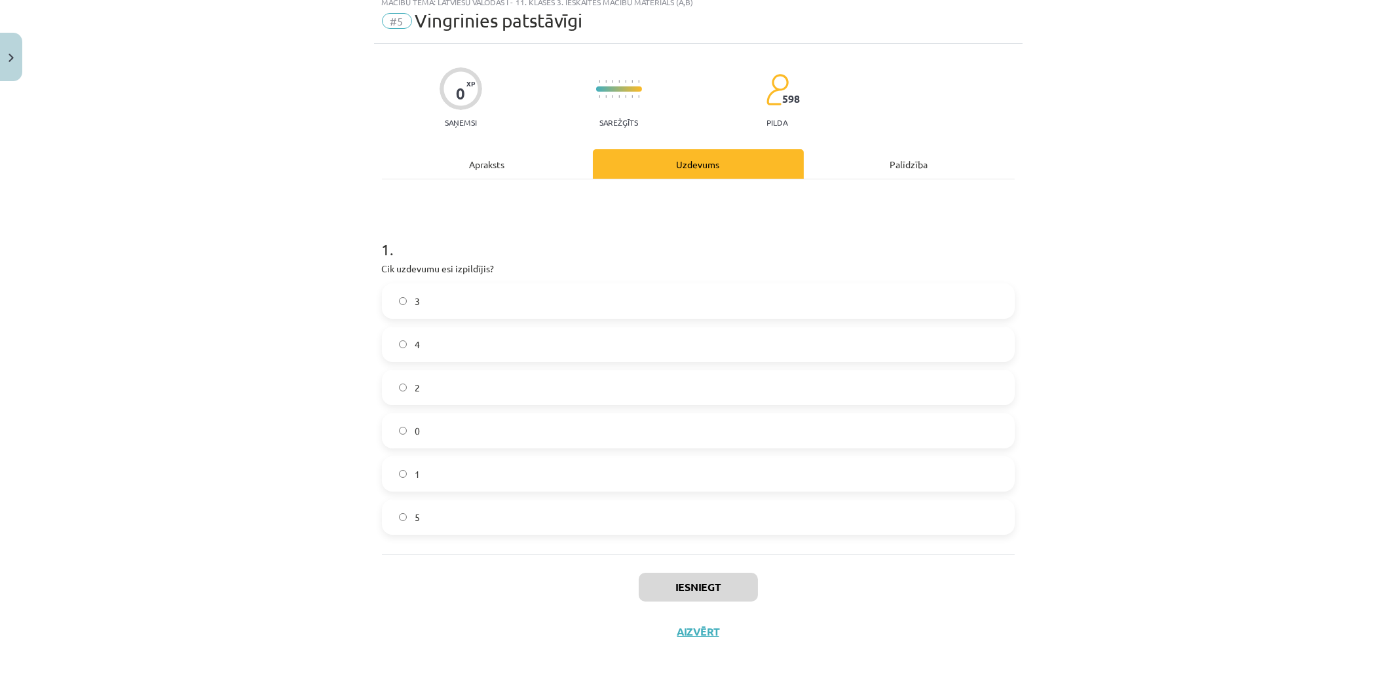
click at [480, 341] on label "4" at bounding box center [698, 344] width 630 height 33
click at [606, 523] on label "5" at bounding box center [698, 517] width 630 height 33
drag, startPoint x: 364, startPoint y: 269, endPoint x: 504, endPoint y: 527, distance: 293.7
click at [504, 527] on div "Mācību tēma: Latviešu valodas i - 11. klases 3. ieskaites mācību materiāls (a,b…" at bounding box center [698, 343] width 1396 height 686
click at [737, 584] on button "Iesniegt" at bounding box center [698, 587] width 119 height 29
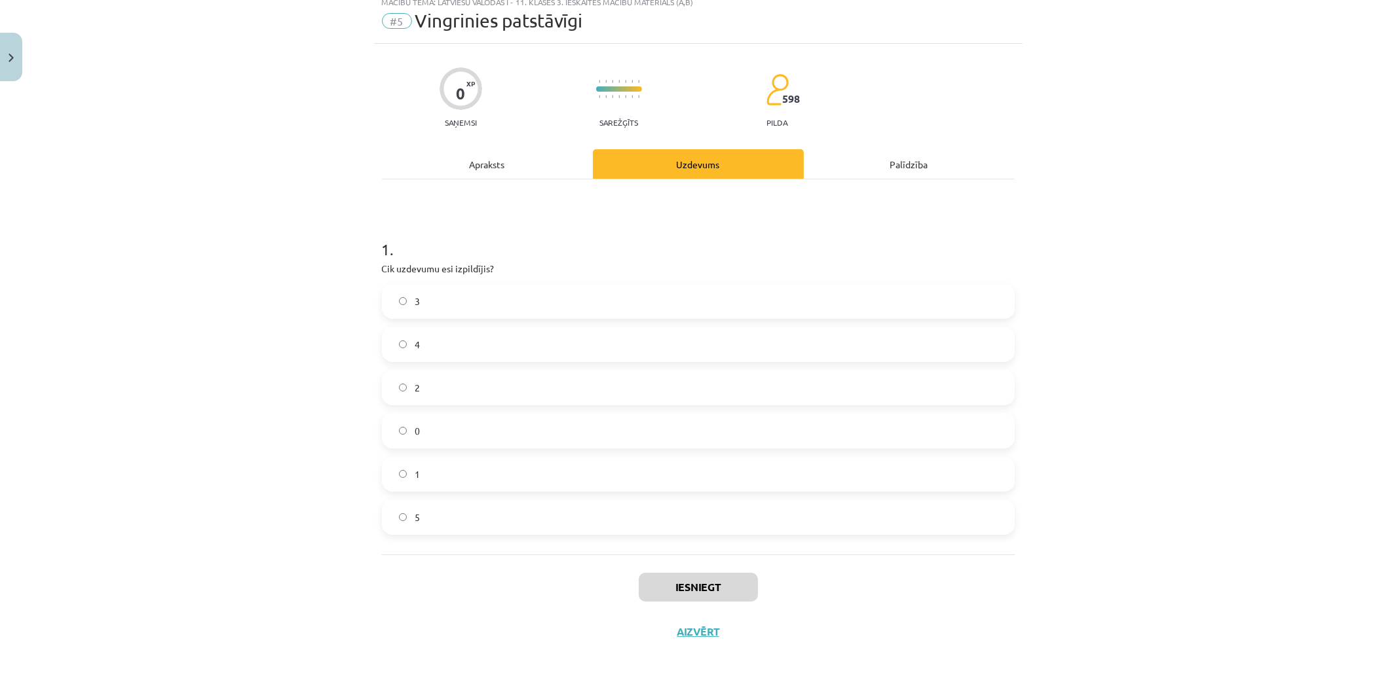
click at [417, 573] on div "Iesniegt Aizvērt" at bounding box center [698, 601] width 633 height 92
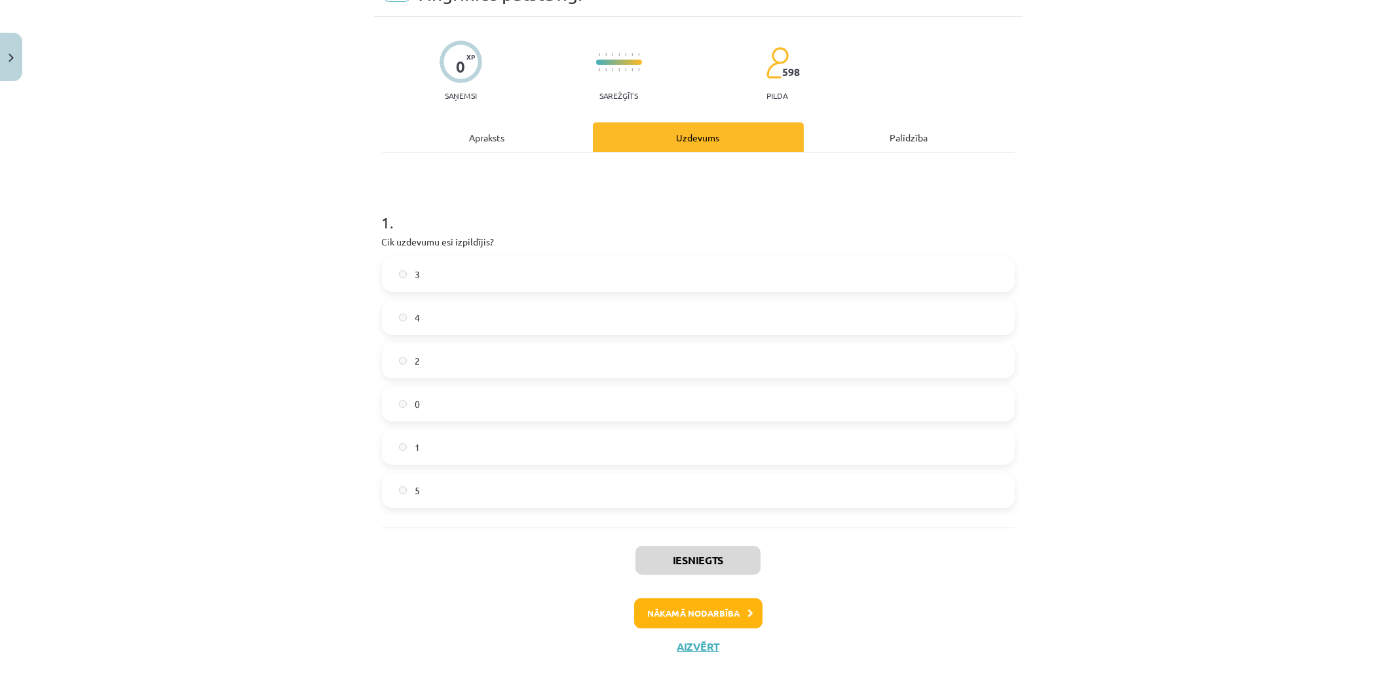
scroll to position [85, 0]
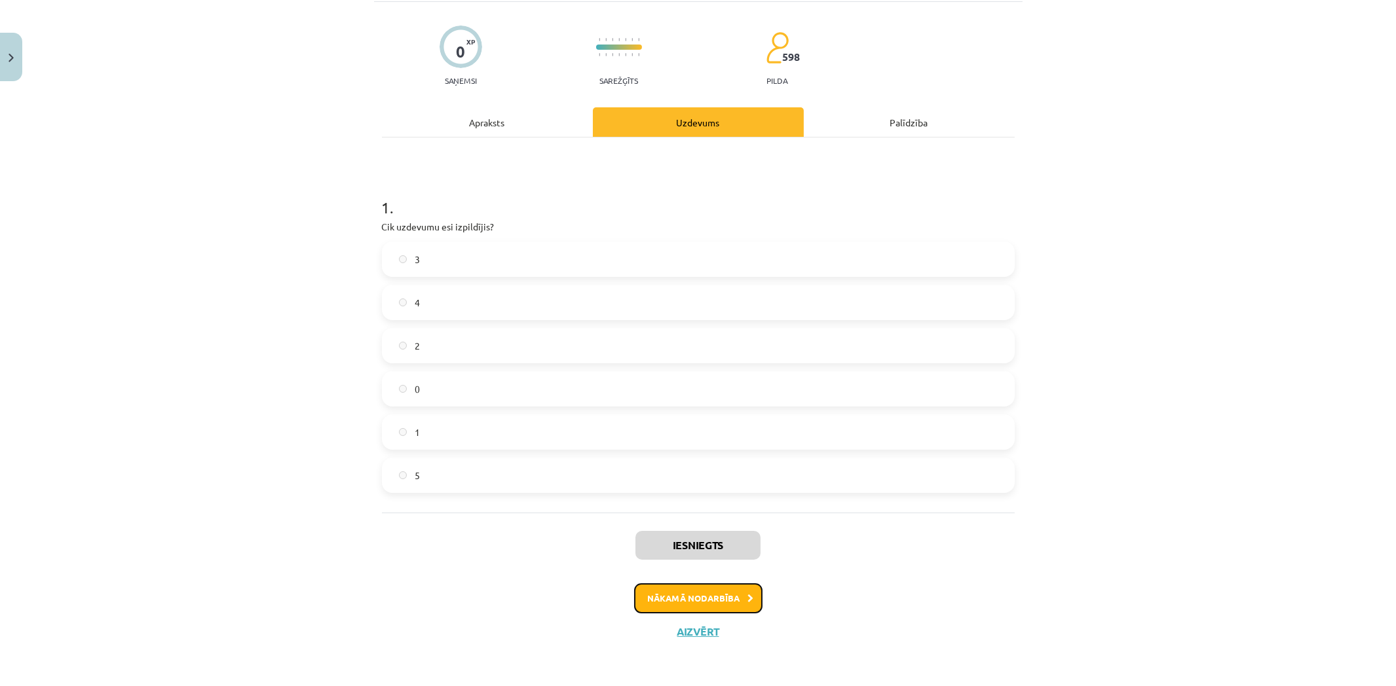
click at [748, 598] on icon at bounding box center [751, 599] width 6 height 9
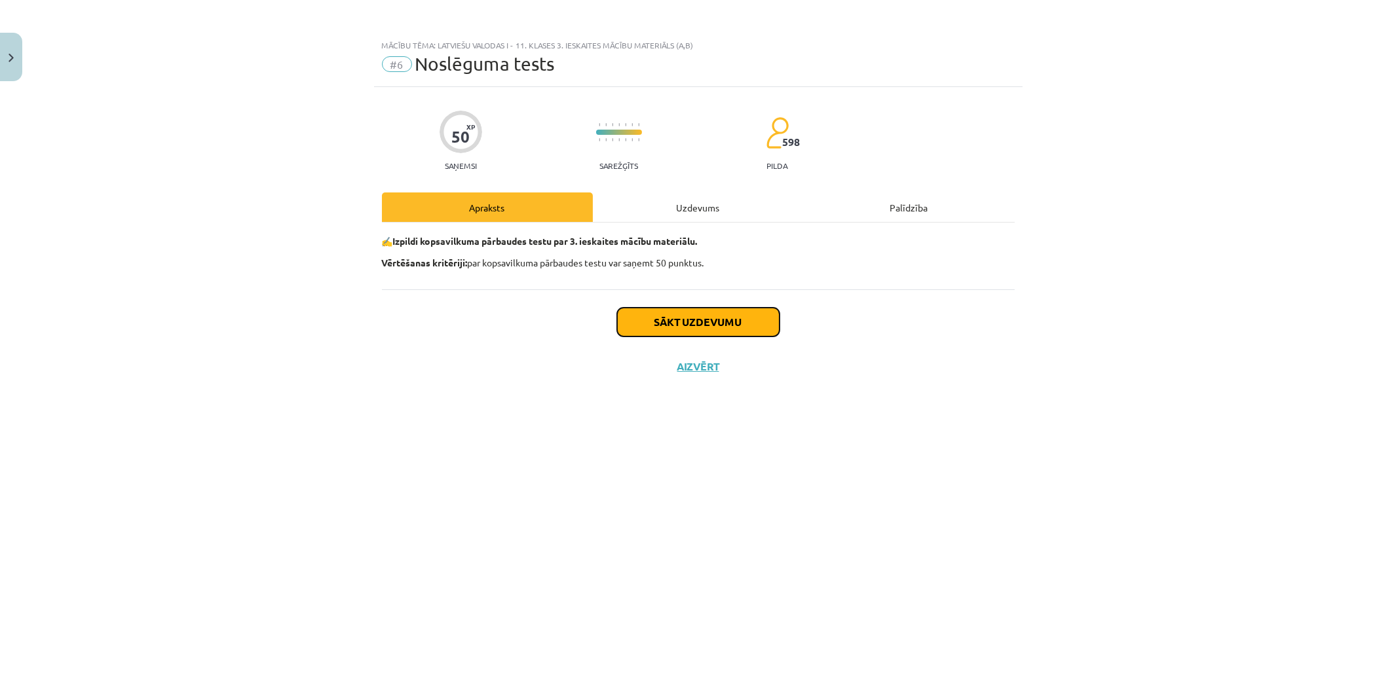
click at [671, 320] on button "Sākt uzdevumu" at bounding box center [698, 322] width 162 height 29
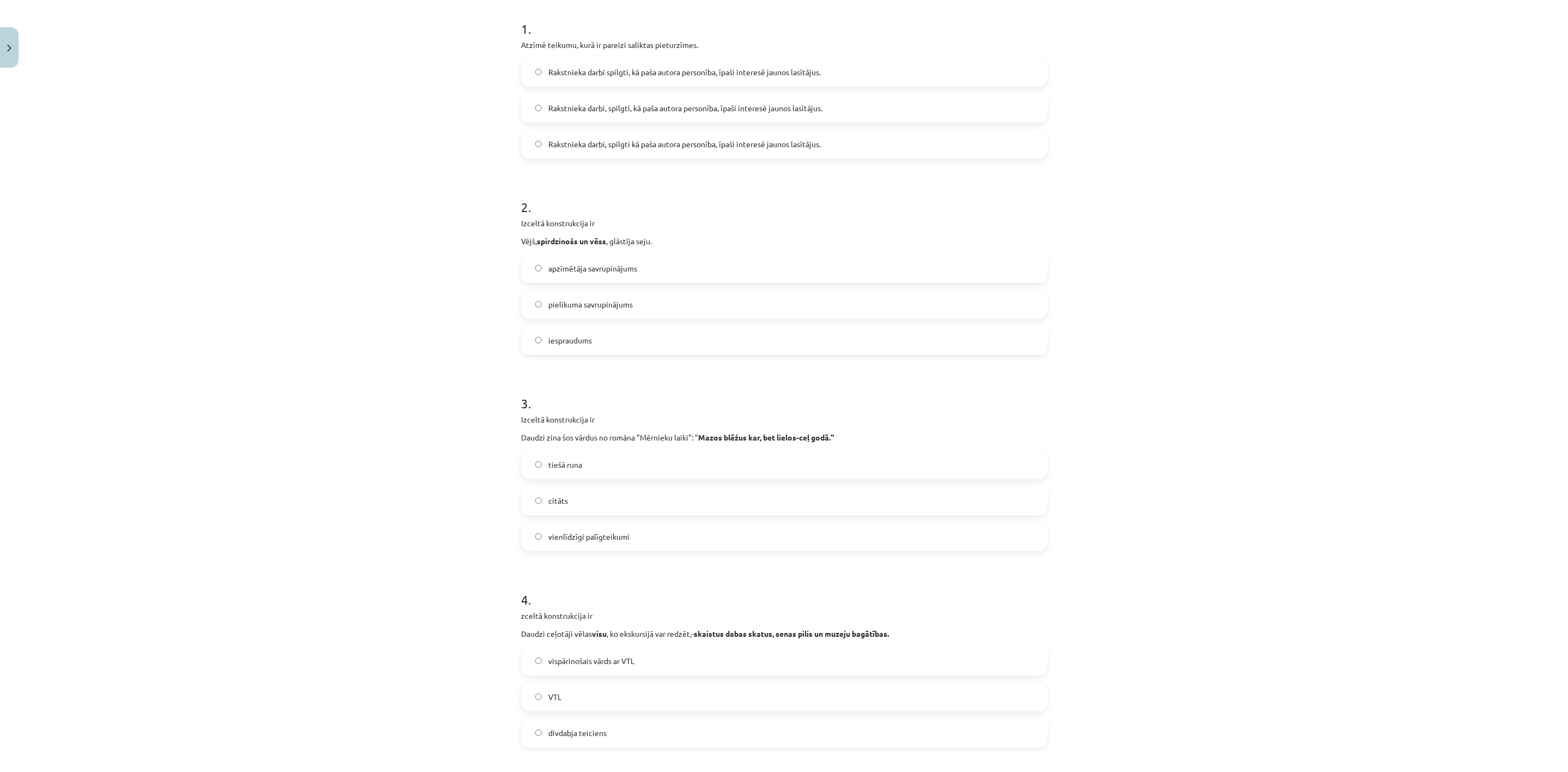
scroll to position [222, 0]
click at [679, 148] on label "Rakstnieka darbi, spilgti kā paša autora personība, īpaši interesē jaunos lasīt…" at bounding box center [784, 136] width 524 height 27
click at [654, 254] on label "apzīmētāja savrupinājums" at bounding box center [784, 260] width 524 height 27
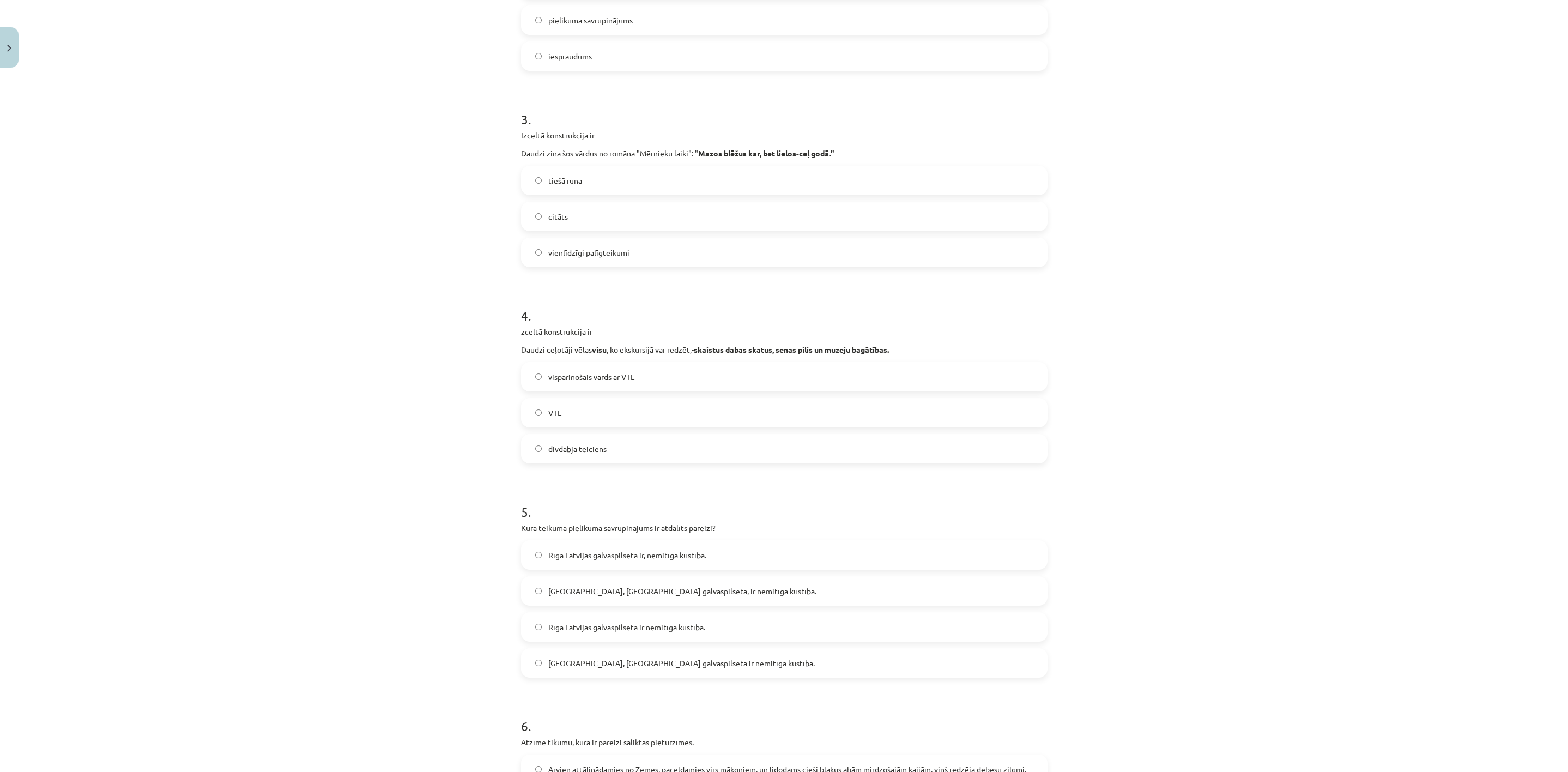
scroll to position [549, 0]
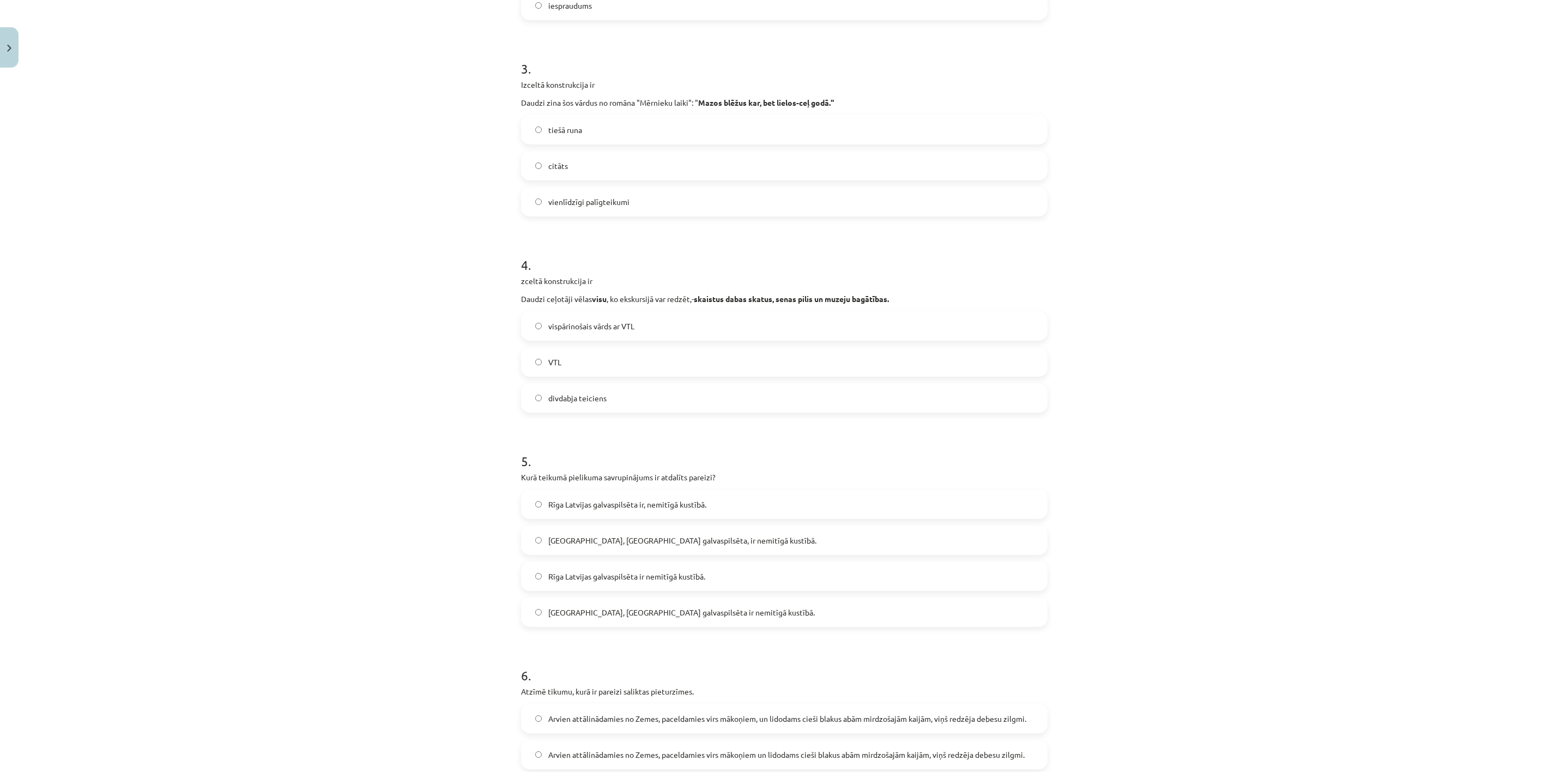
click at [563, 166] on label "citāts" at bounding box center [784, 166] width 524 height 27
click at [631, 369] on label "VTL" at bounding box center [784, 362] width 524 height 27
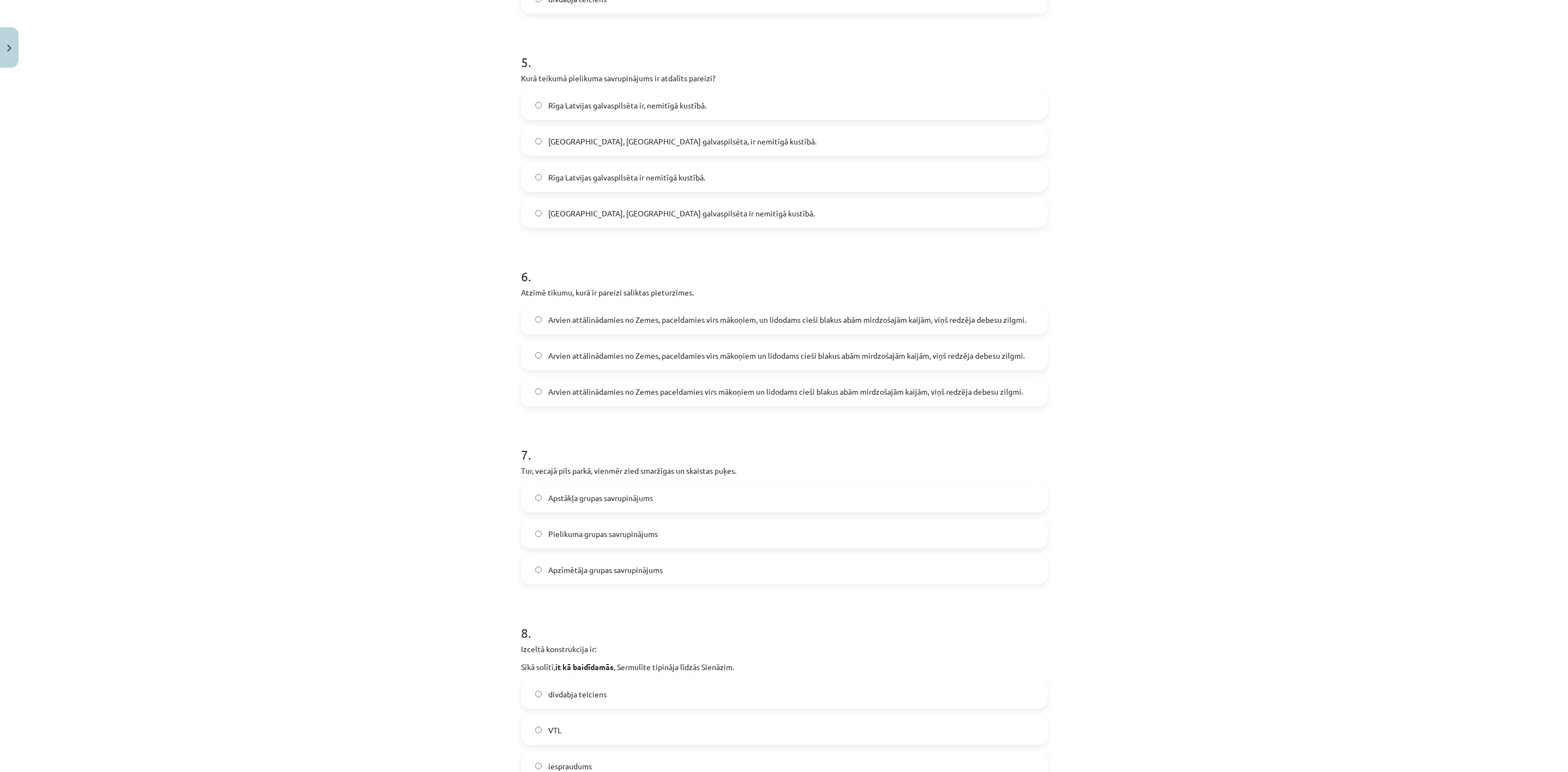
scroll to position [986, 0]
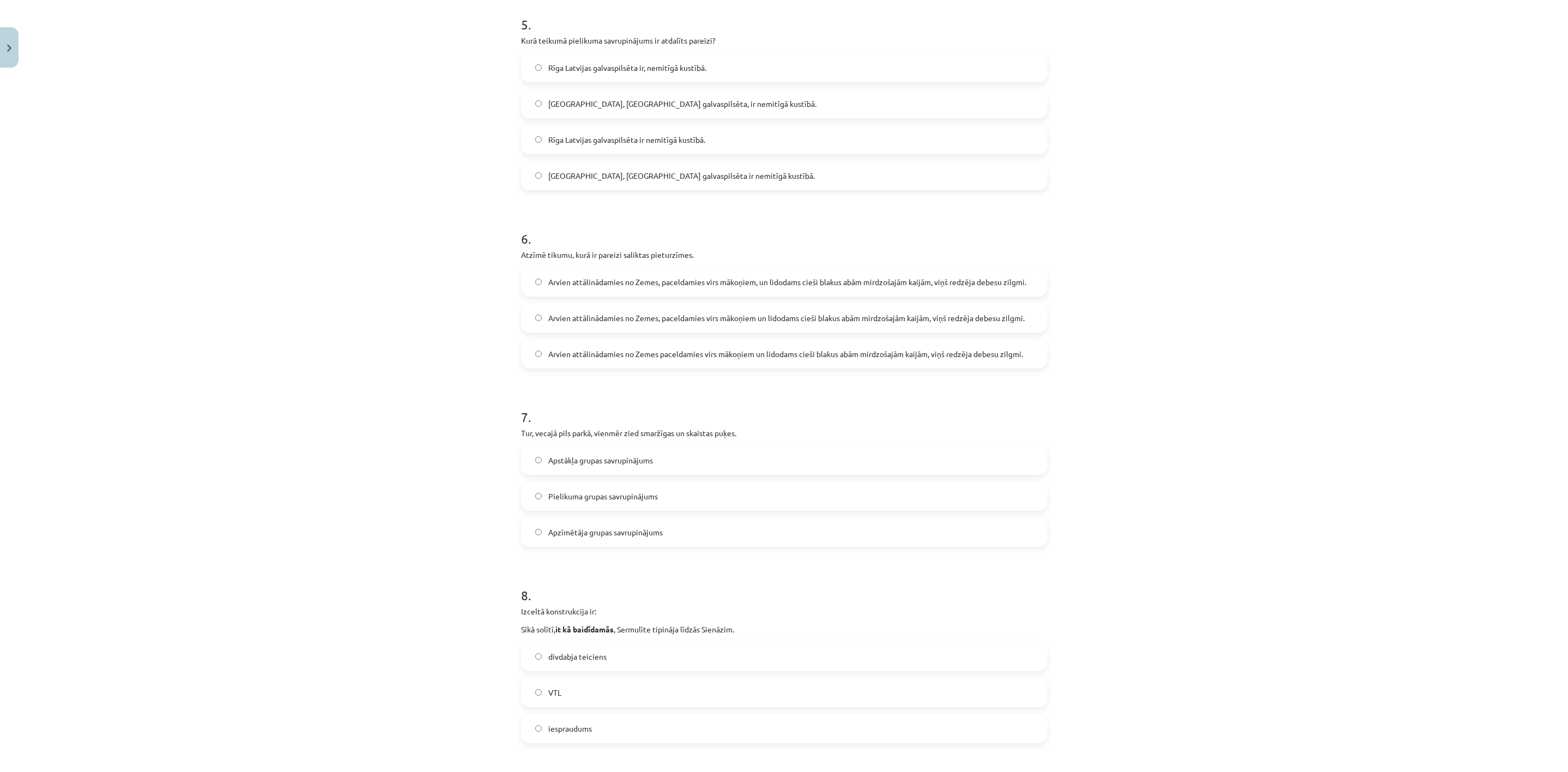
click at [679, 103] on span "[GEOGRAPHIC_DATA], [GEOGRAPHIC_DATA] galvaspilsēta, ir nemitīgā kustībā." at bounding box center [682, 104] width 268 height 12
click at [937, 314] on span "Arvien attālinādamies no Zemes, paceldamies virs mākoņiem un lidodams cieši bla…" at bounding box center [786, 318] width 477 height 12
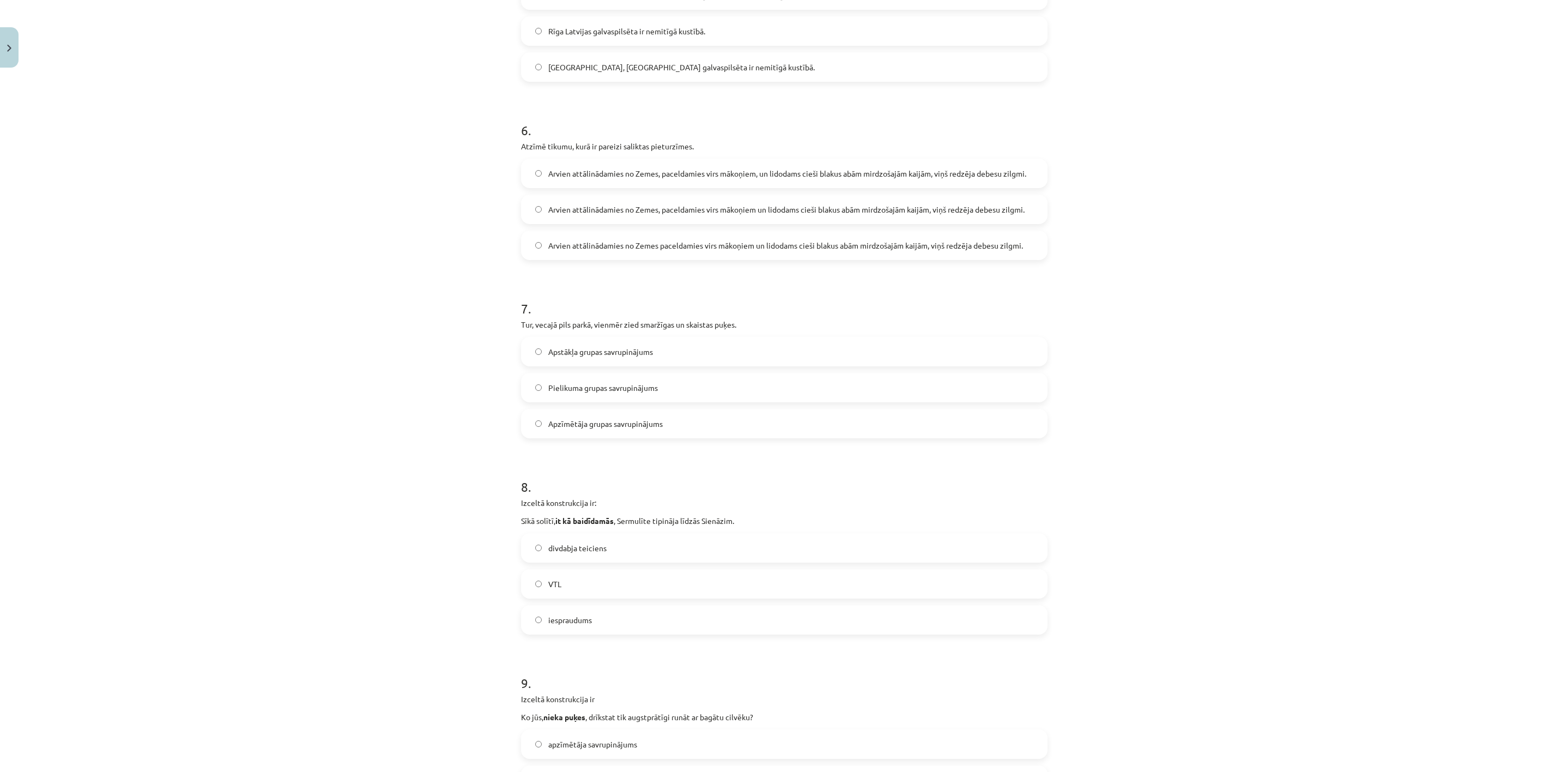
click at [705, 384] on label "Pielikuma grupas savrupinājums" at bounding box center [784, 387] width 524 height 27
click at [617, 345] on label "Apstākļa grupas savrupinājums" at bounding box center [784, 351] width 524 height 27
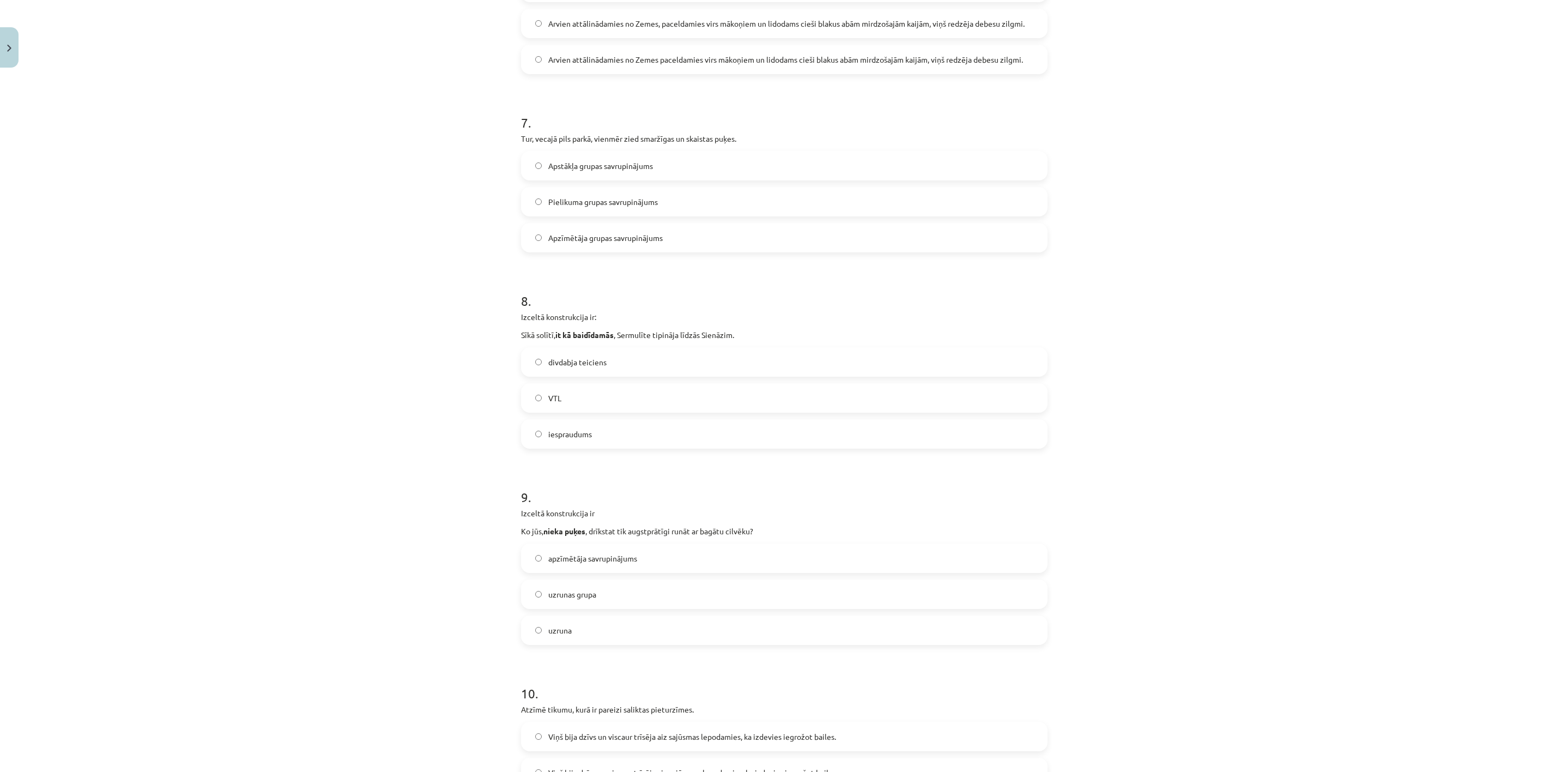
scroll to position [1313, 0]
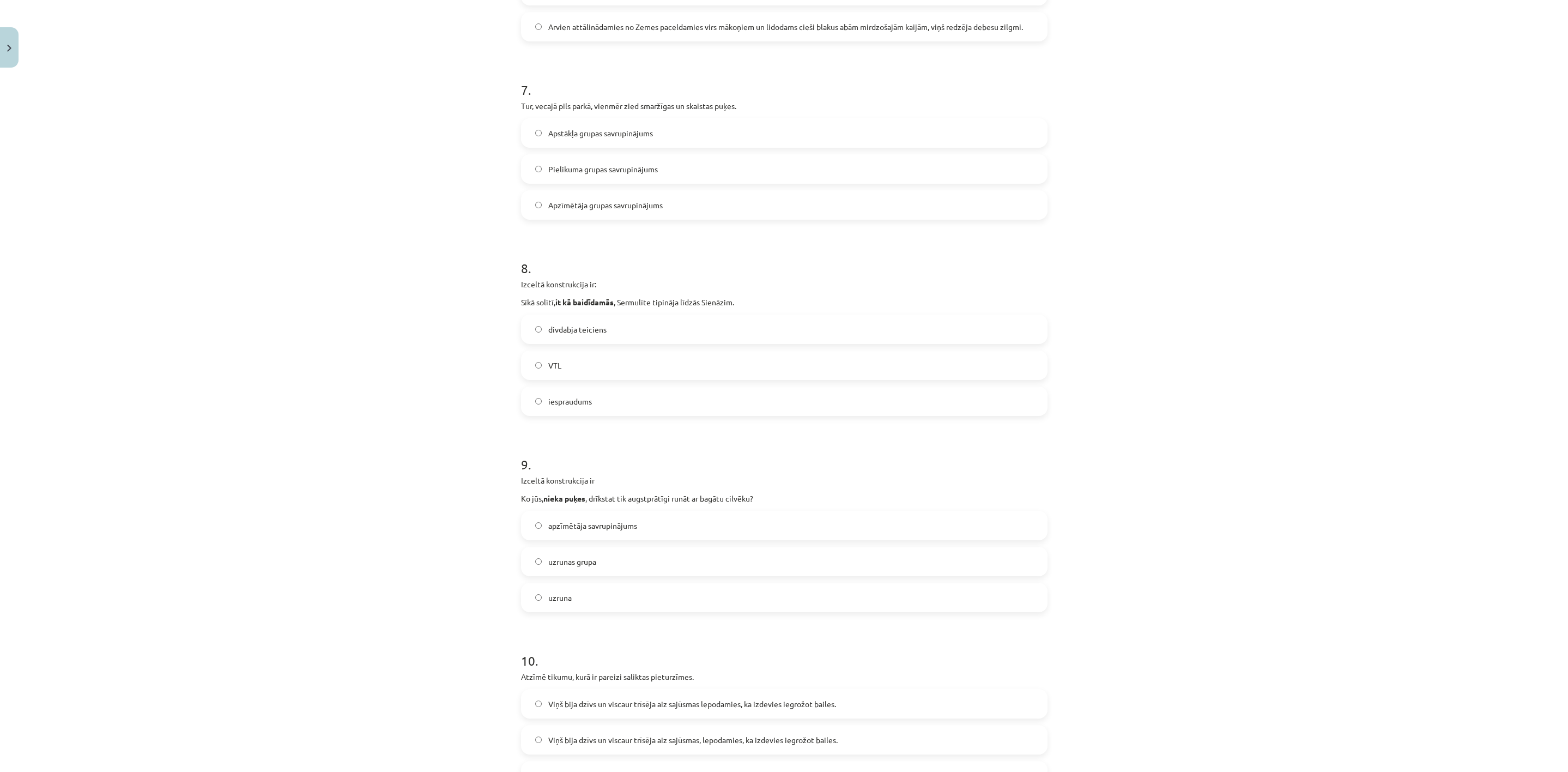
click at [618, 329] on label "divdabja teiciens" at bounding box center [784, 329] width 524 height 27
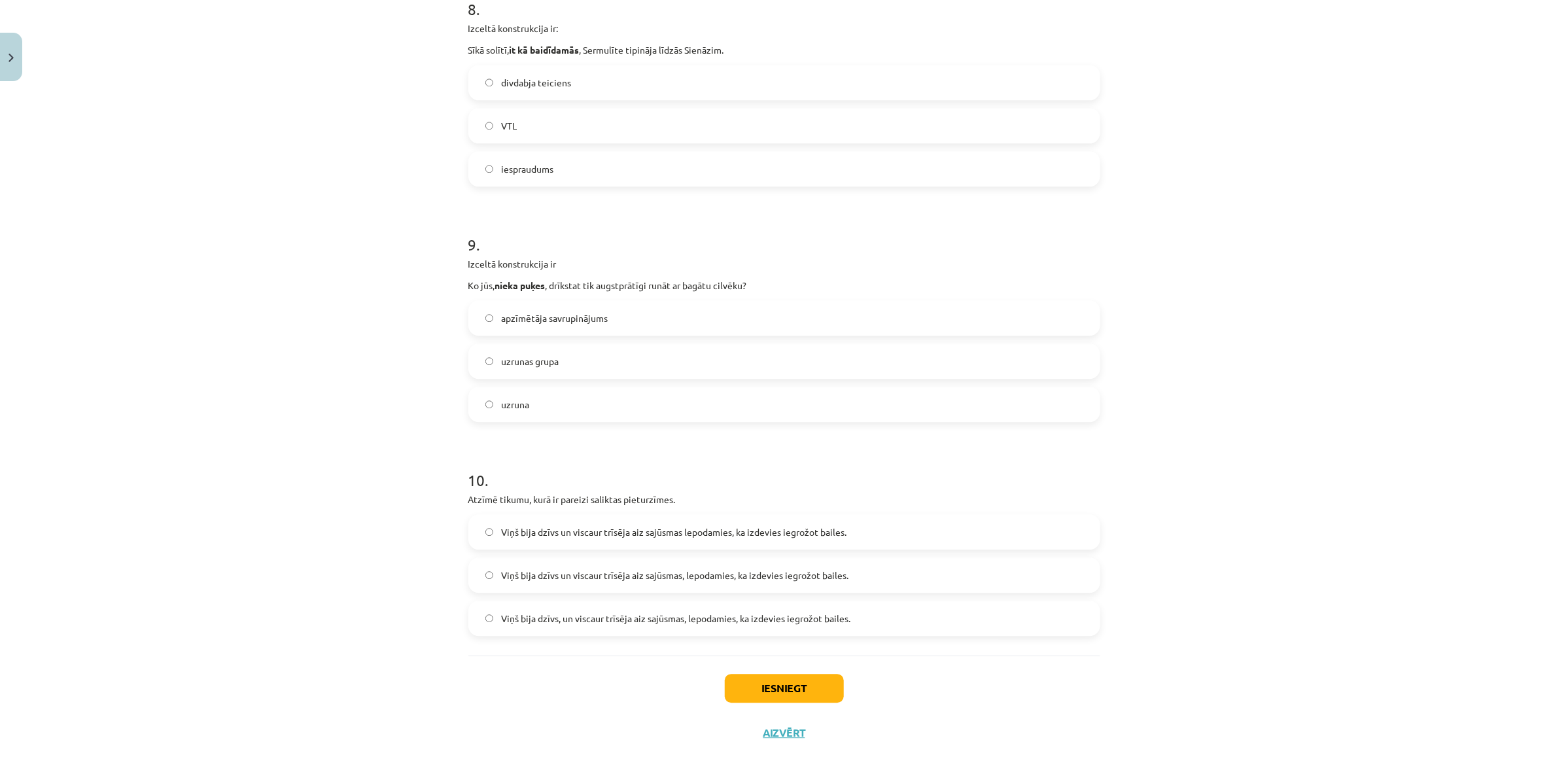
scroll to position [1905, 0]
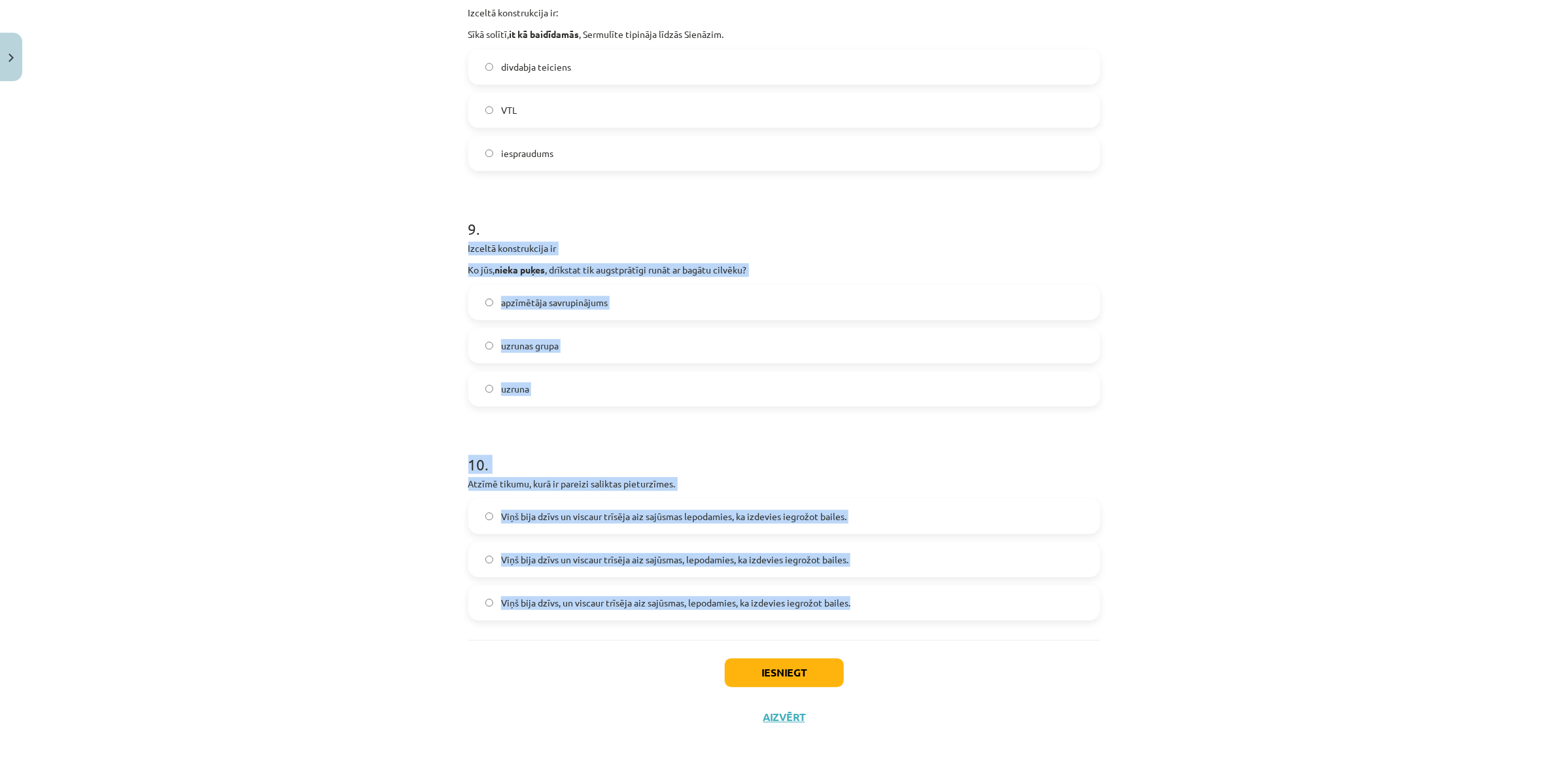
drag, startPoint x: 453, startPoint y: 246, endPoint x: 885, endPoint y: 607, distance: 563.0
click at [602, 348] on label "uzrunas grupa" at bounding box center [784, 345] width 629 height 33
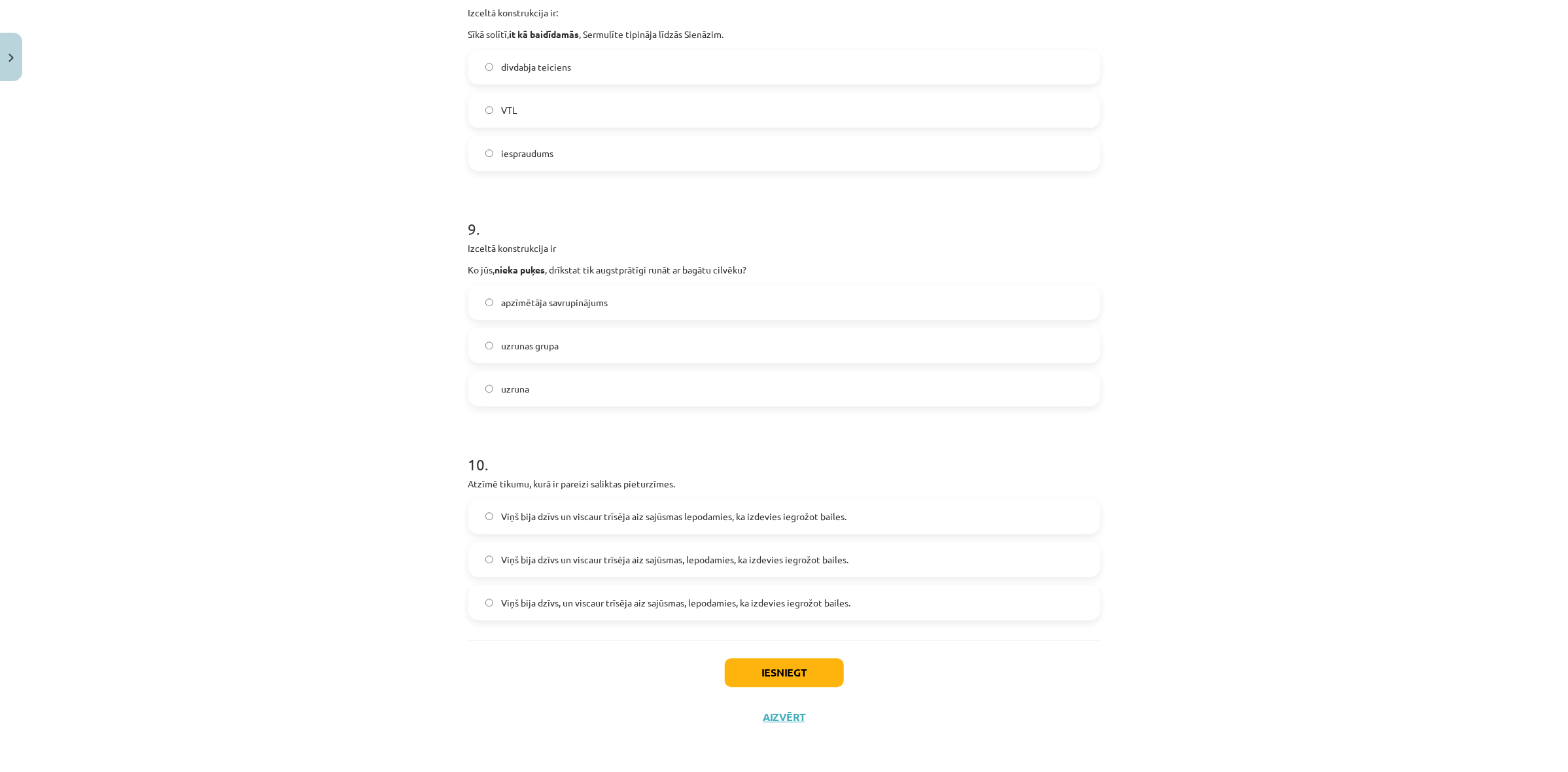
click at [615, 561] on span "Viņš bija dzīvs un viscaur trīsēja aiz sajūsmas, lepodamies, ka izdevies iegrož…" at bounding box center [675, 560] width 348 height 14
click at [788, 672] on button "Iesniegt" at bounding box center [784, 672] width 119 height 29
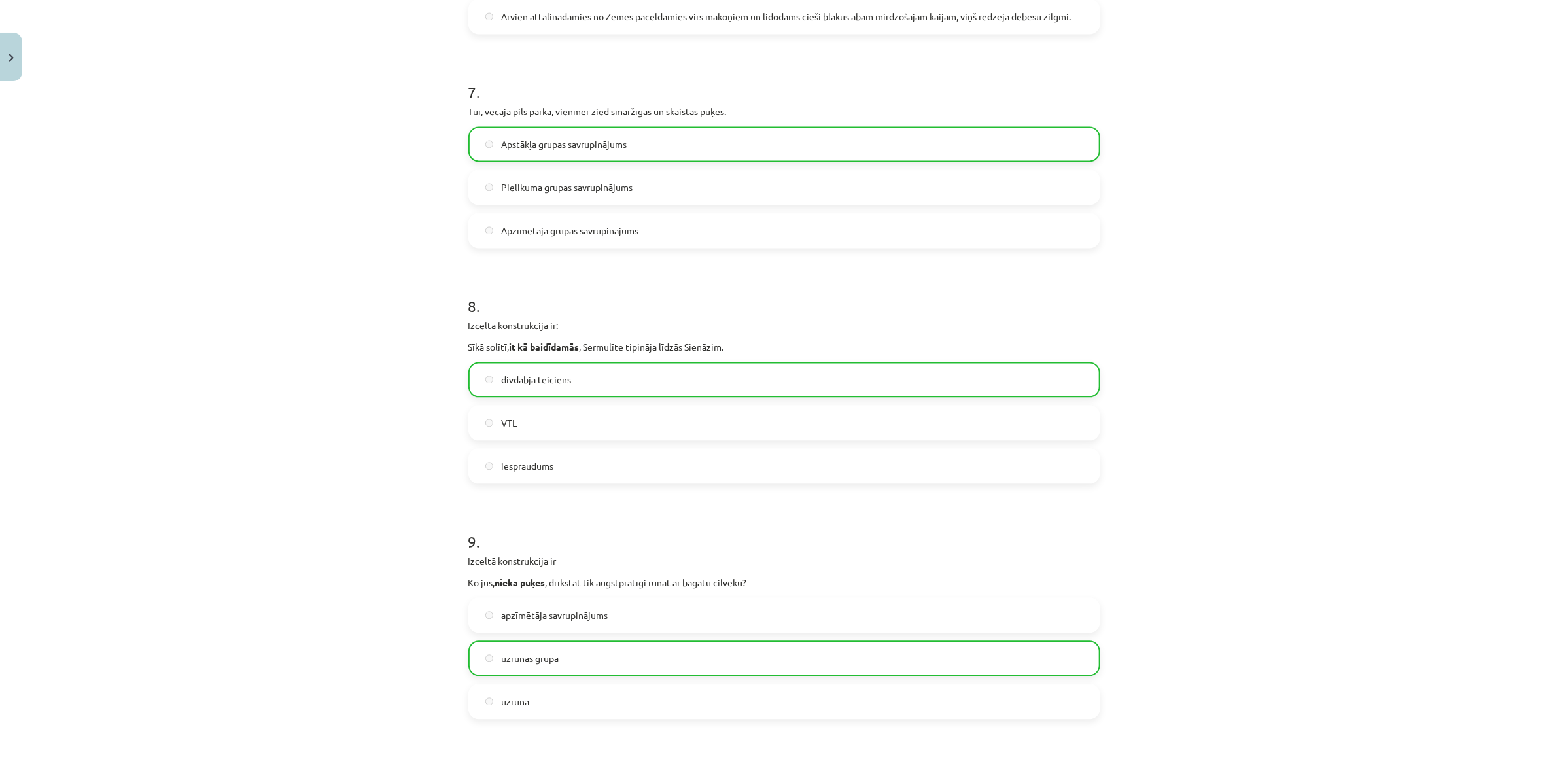
scroll to position [1946, 0]
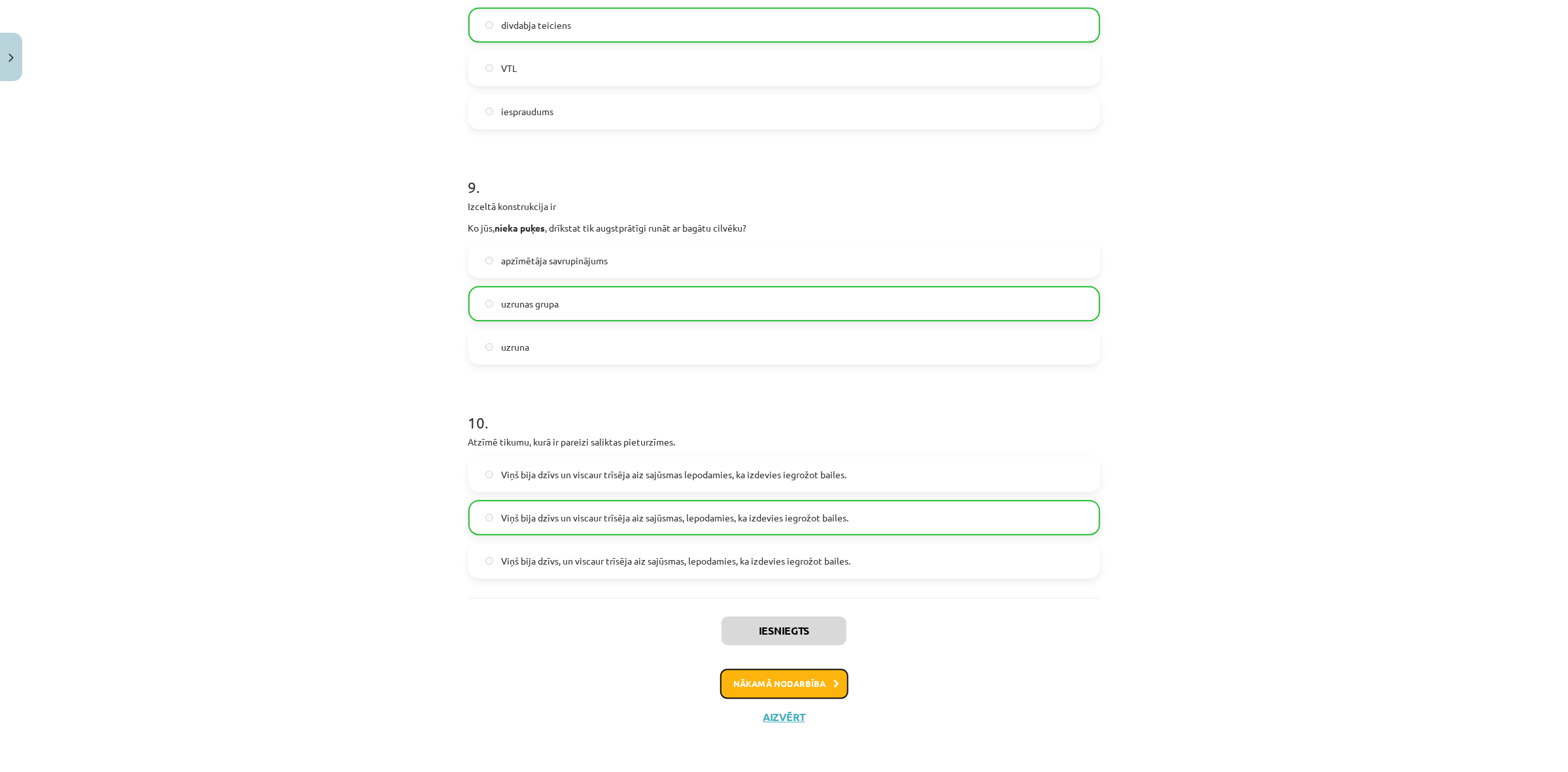
click at [803, 688] on button "Nākamā nodarbība" at bounding box center [784, 683] width 128 height 30
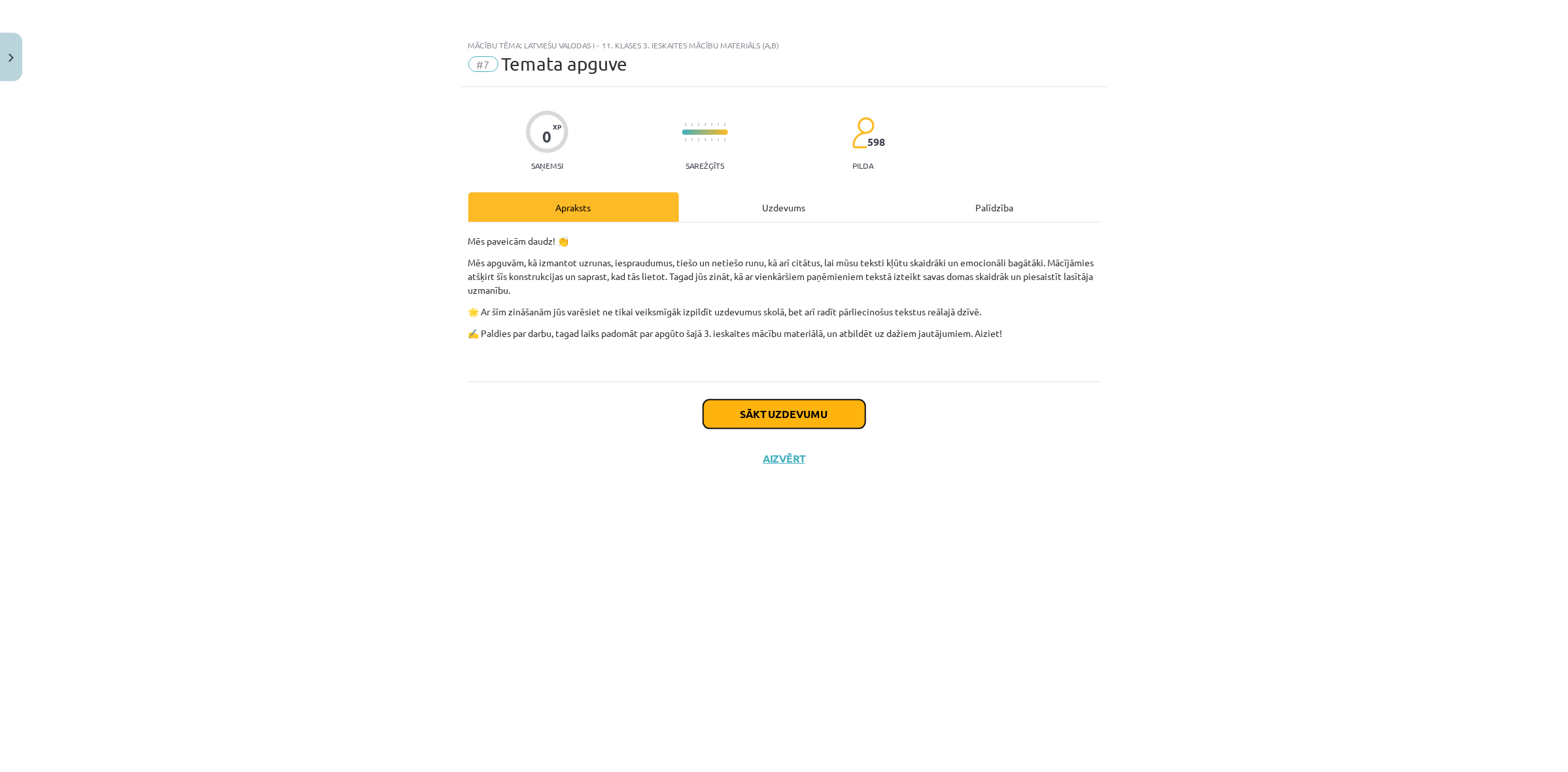
click at [794, 409] on button "Sākt uzdevumu" at bounding box center [784, 413] width 162 height 29
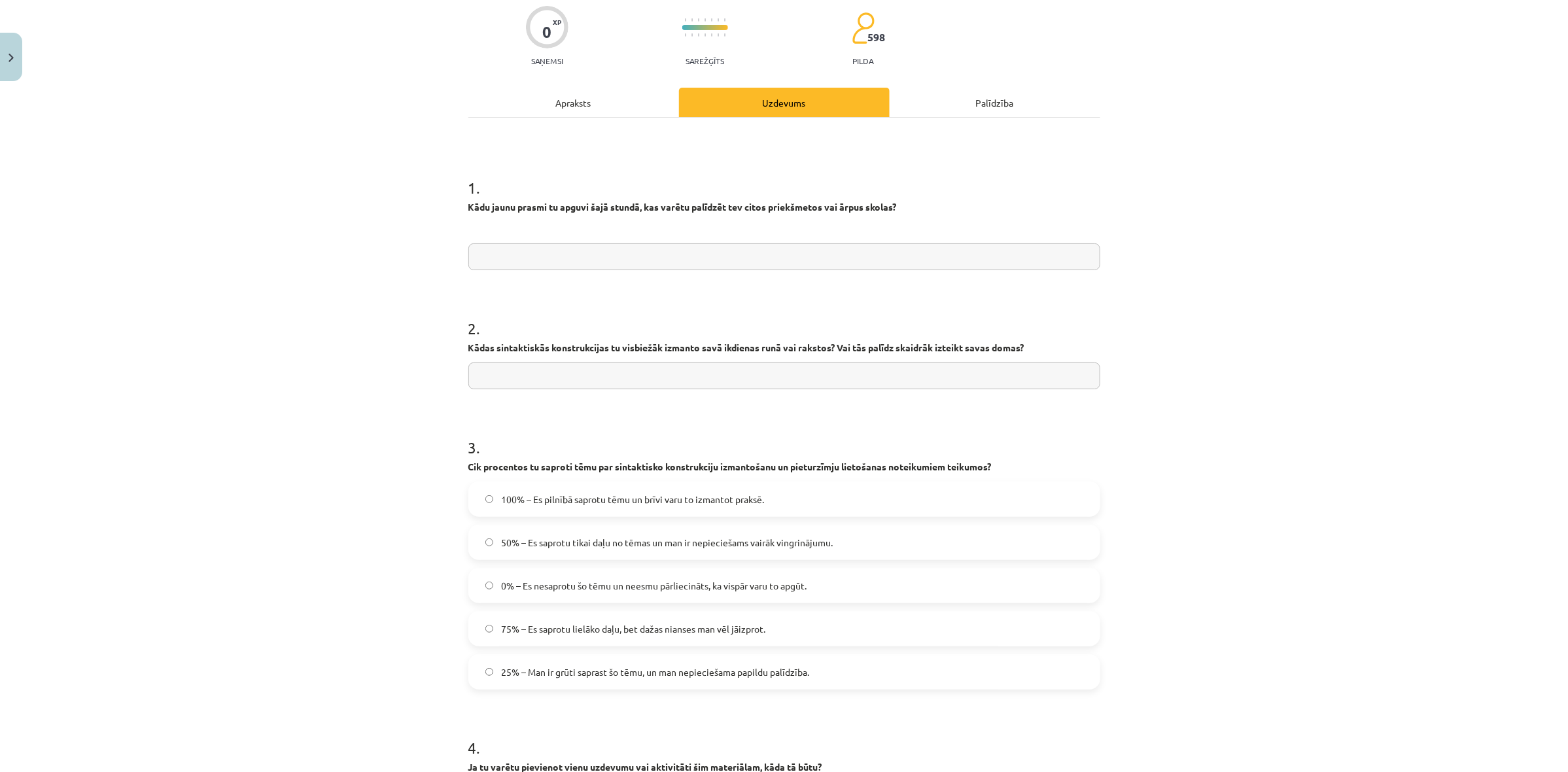
scroll to position [67, 0]
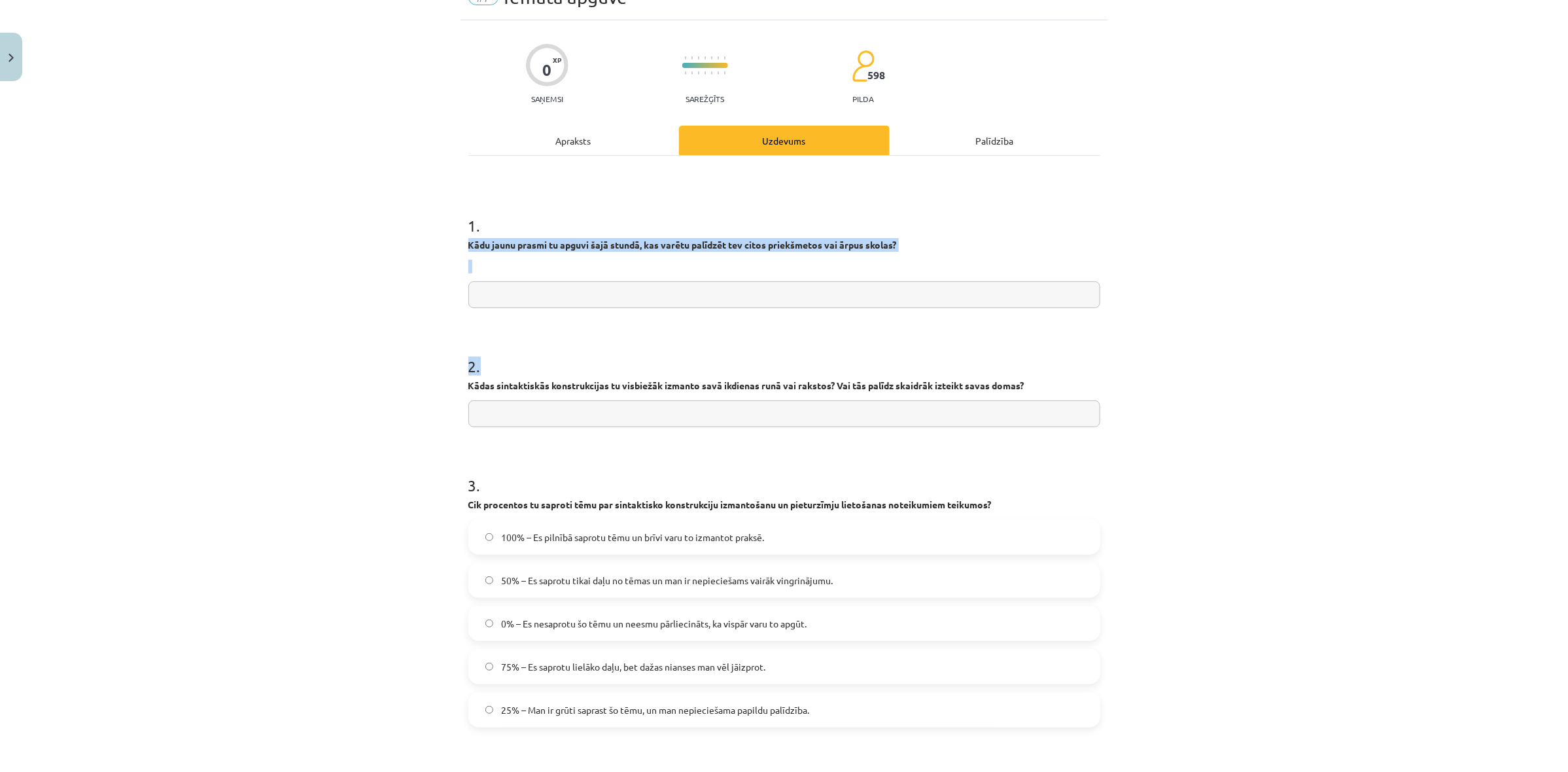
drag, startPoint x: 453, startPoint y: 246, endPoint x: 1048, endPoint y: 394, distance: 613.1
click at [1048, 394] on div "0 XP Saņemsi Sarežģīts 598 pilda Apraksts Uzdevums Palīdzība 1 . Kādu jaunu pra…" at bounding box center [784, 488] width 648 height 938
click at [610, 291] on input "text" at bounding box center [784, 295] width 632 height 27
click at [779, 291] on input "text" at bounding box center [784, 295] width 632 height 27
click at [664, 295] on input "text" at bounding box center [784, 295] width 632 height 27
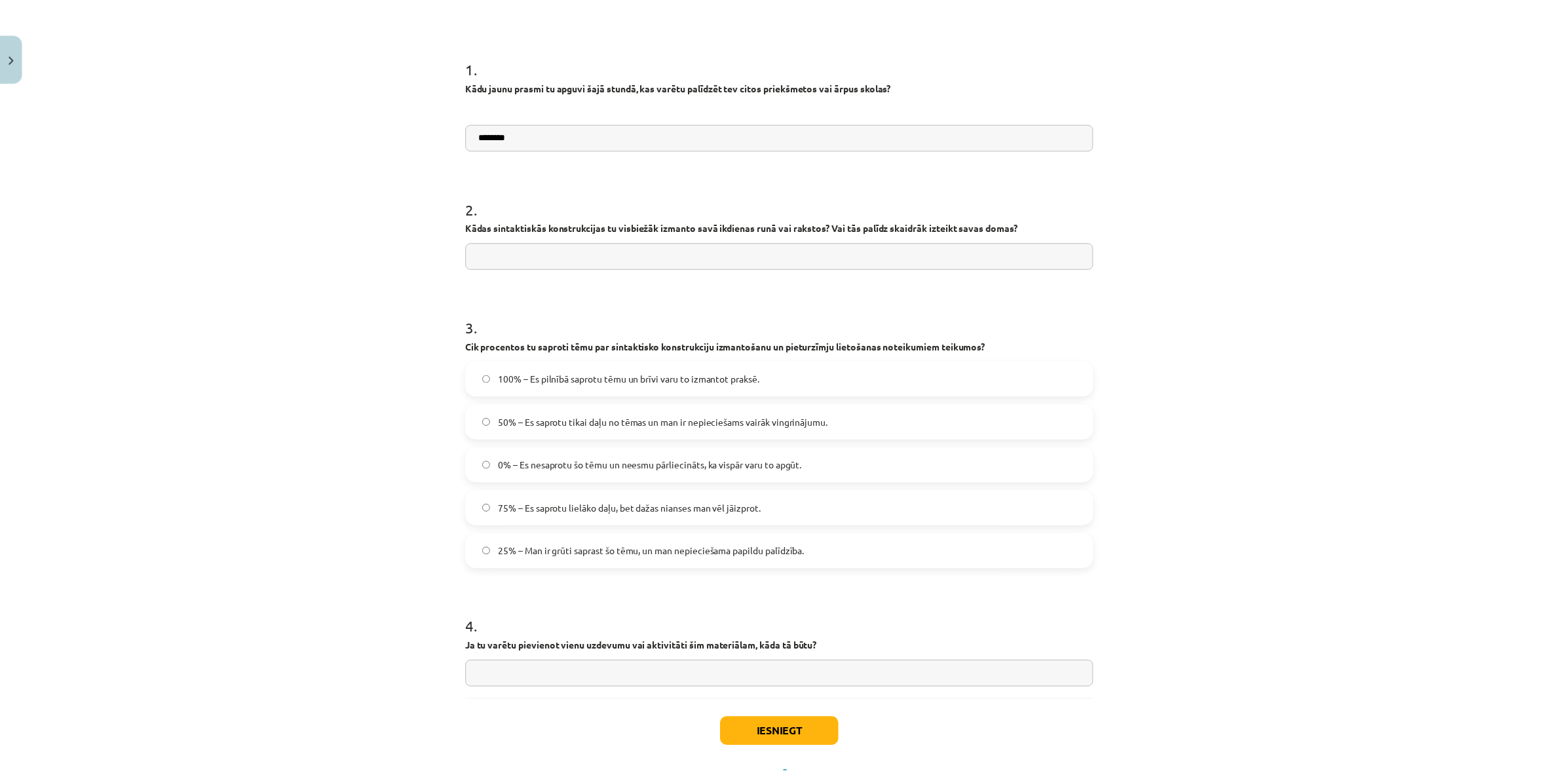
scroll to position [286, 0]
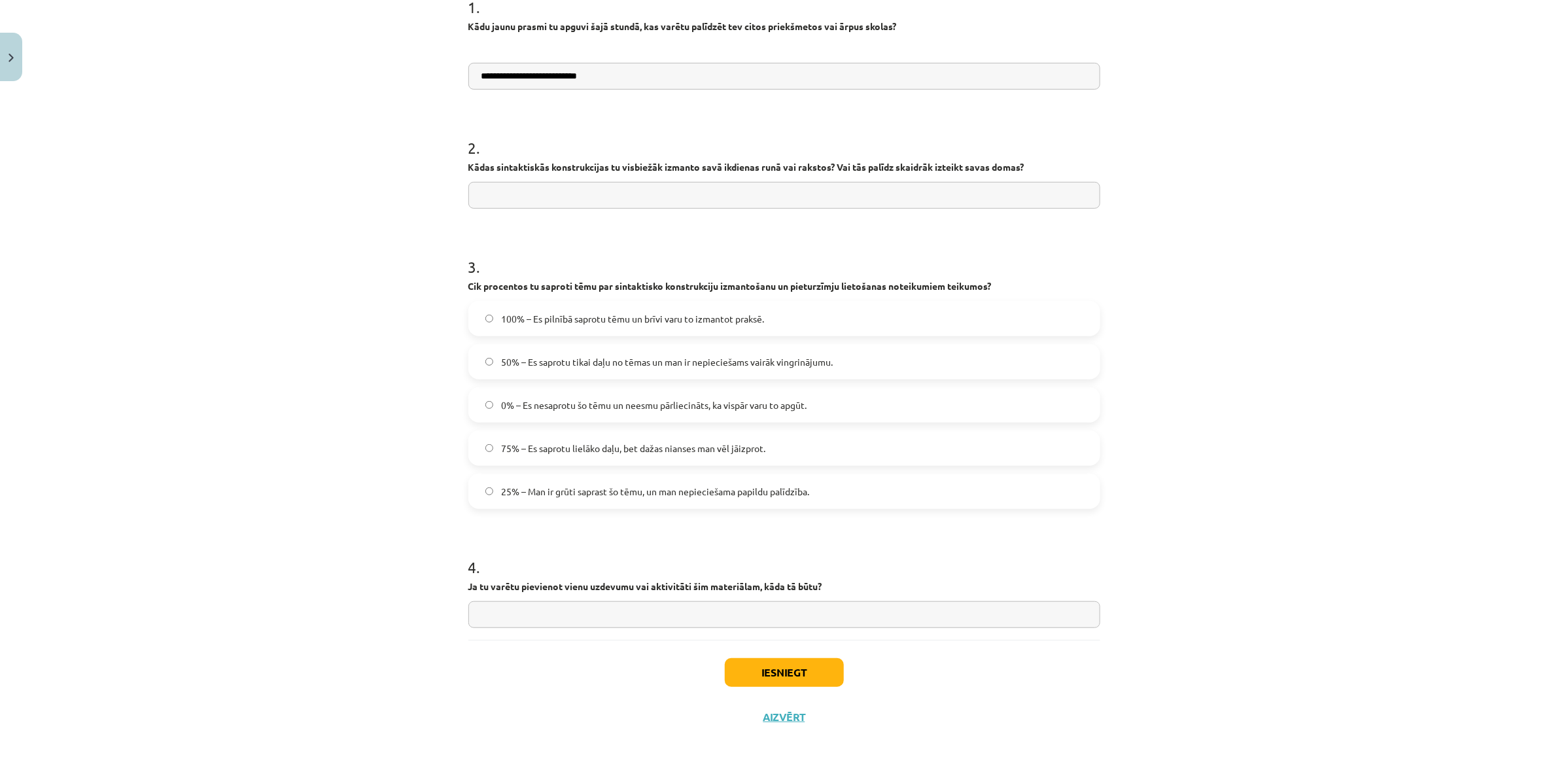
type input "**********"
click at [596, 204] on input "text" at bounding box center [784, 195] width 632 height 27
click at [460, 286] on div "**********" at bounding box center [784, 271] width 648 height 938
click at [638, 446] on span "75% – Es saprotu lielāko daļu, bet dažas nianses man vēl jāizprot." at bounding box center [633, 448] width 265 height 14
drag, startPoint x: 456, startPoint y: 586, endPoint x: 853, endPoint y: 577, distance: 397.1
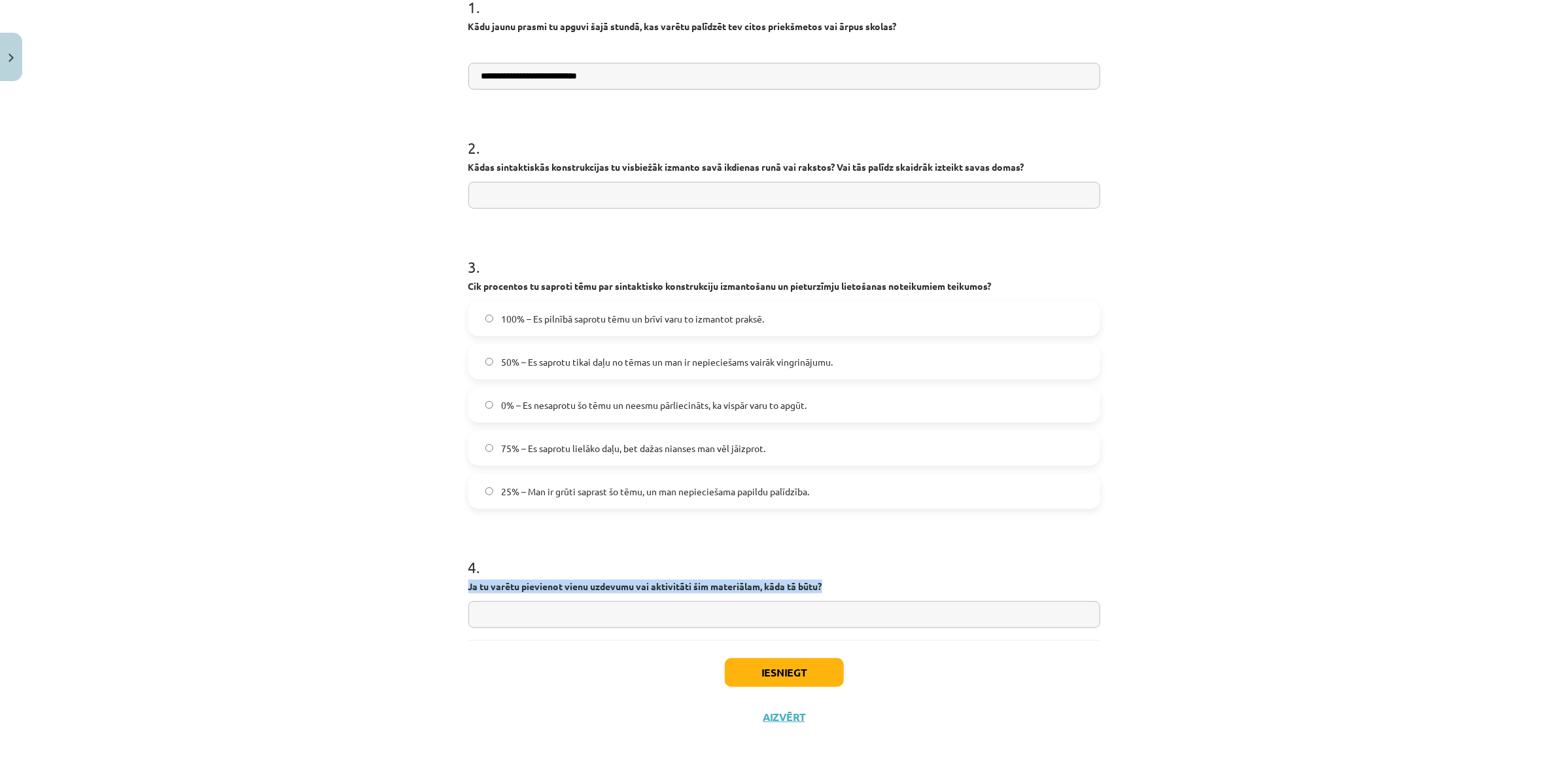
click at [853, 577] on div "**********" at bounding box center [784, 271] width 648 height 938
click at [862, 615] on input "text" at bounding box center [784, 614] width 632 height 27
type input "**********"
click at [787, 677] on button "Iesniegt" at bounding box center [784, 672] width 119 height 29
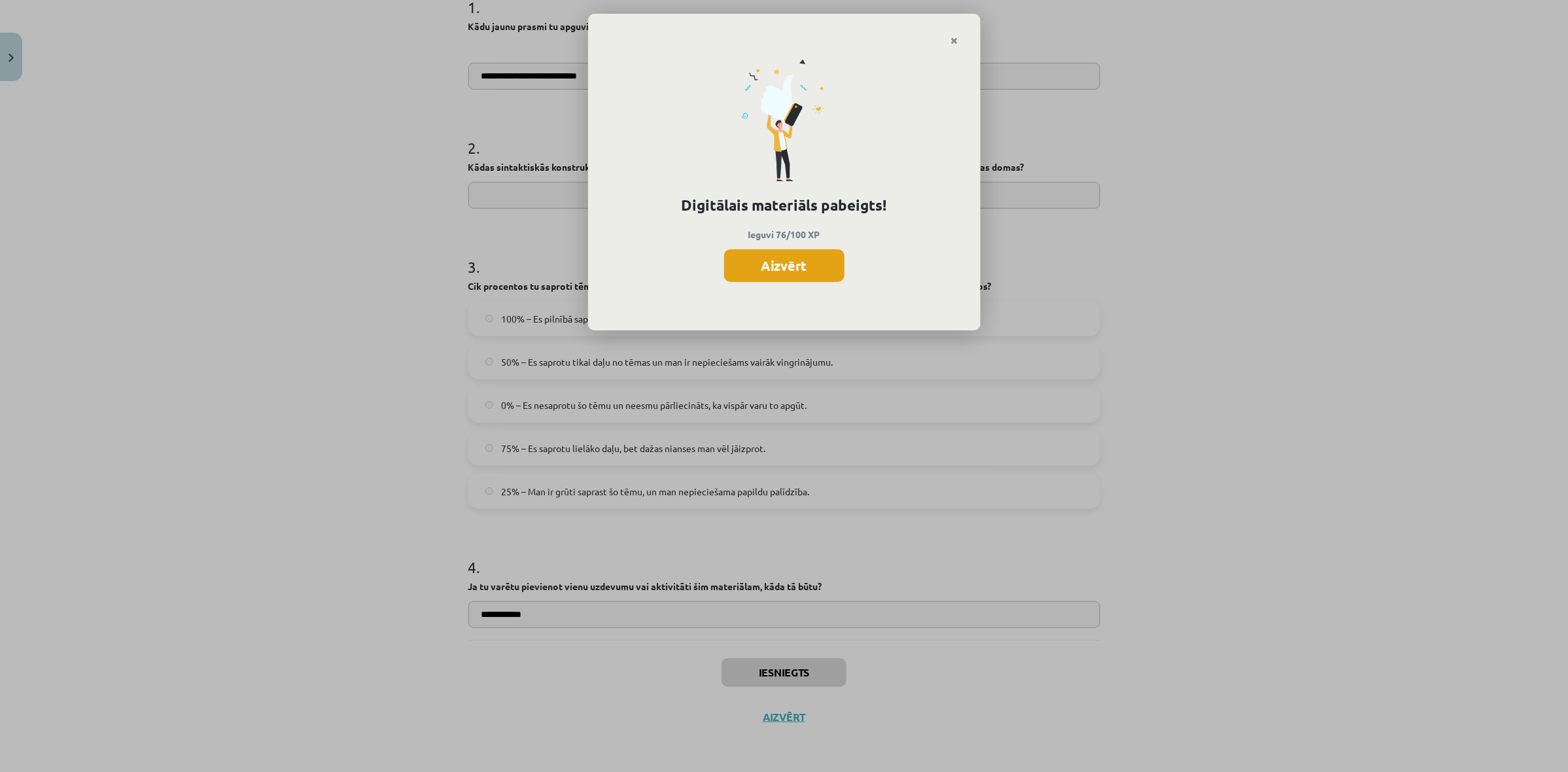
click at [784, 264] on button "Aizvērt" at bounding box center [784, 266] width 121 height 33
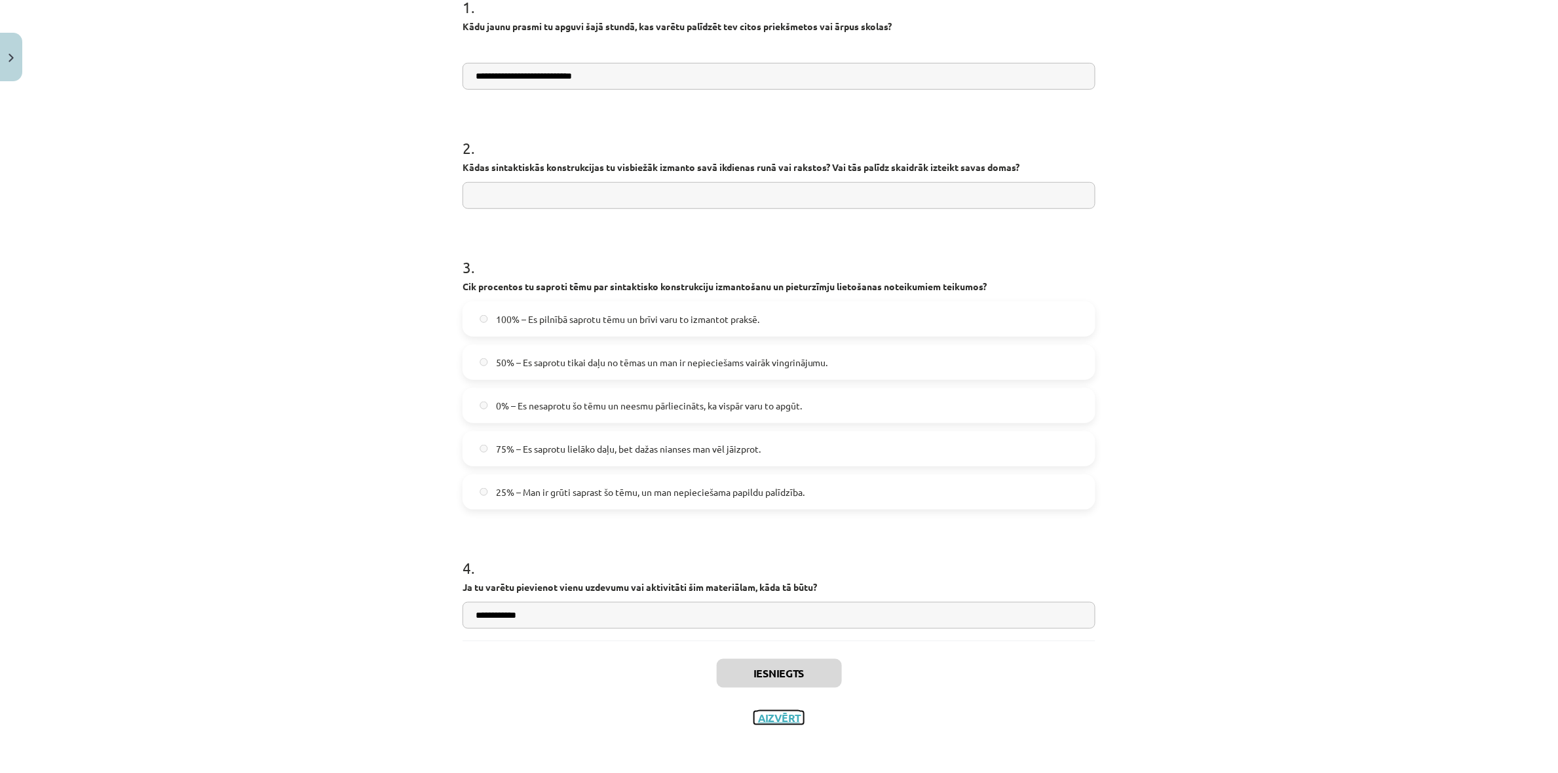
click at [785, 717] on button "Aizvērt" at bounding box center [779, 717] width 50 height 13
